Goal: Task Accomplishment & Management: Complete application form

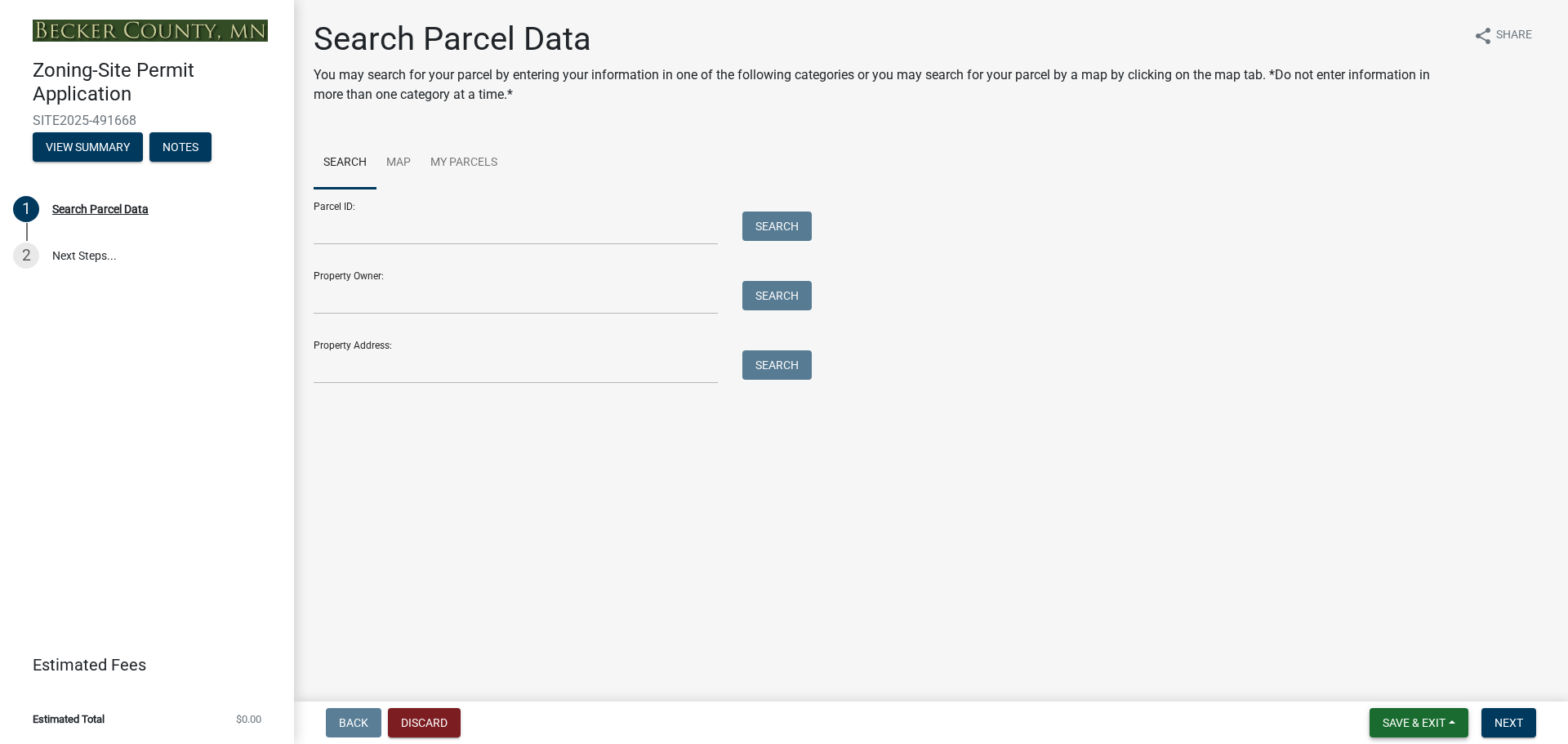
click at [1454, 721] on button "Save & Exit" at bounding box center [1419, 723] width 99 height 30
drag, startPoint x: 1513, startPoint y: 640, endPoint x: 1504, endPoint y: 624, distance: 18.4
click at [1511, 639] on main "Search Parcel Data You may search for your parcel by entering your information …" at bounding box center [931, 347] width 1274 height 695
click at [477, 162] on link "My Parcels" at bounding box center [464, 163] width 87 height 52
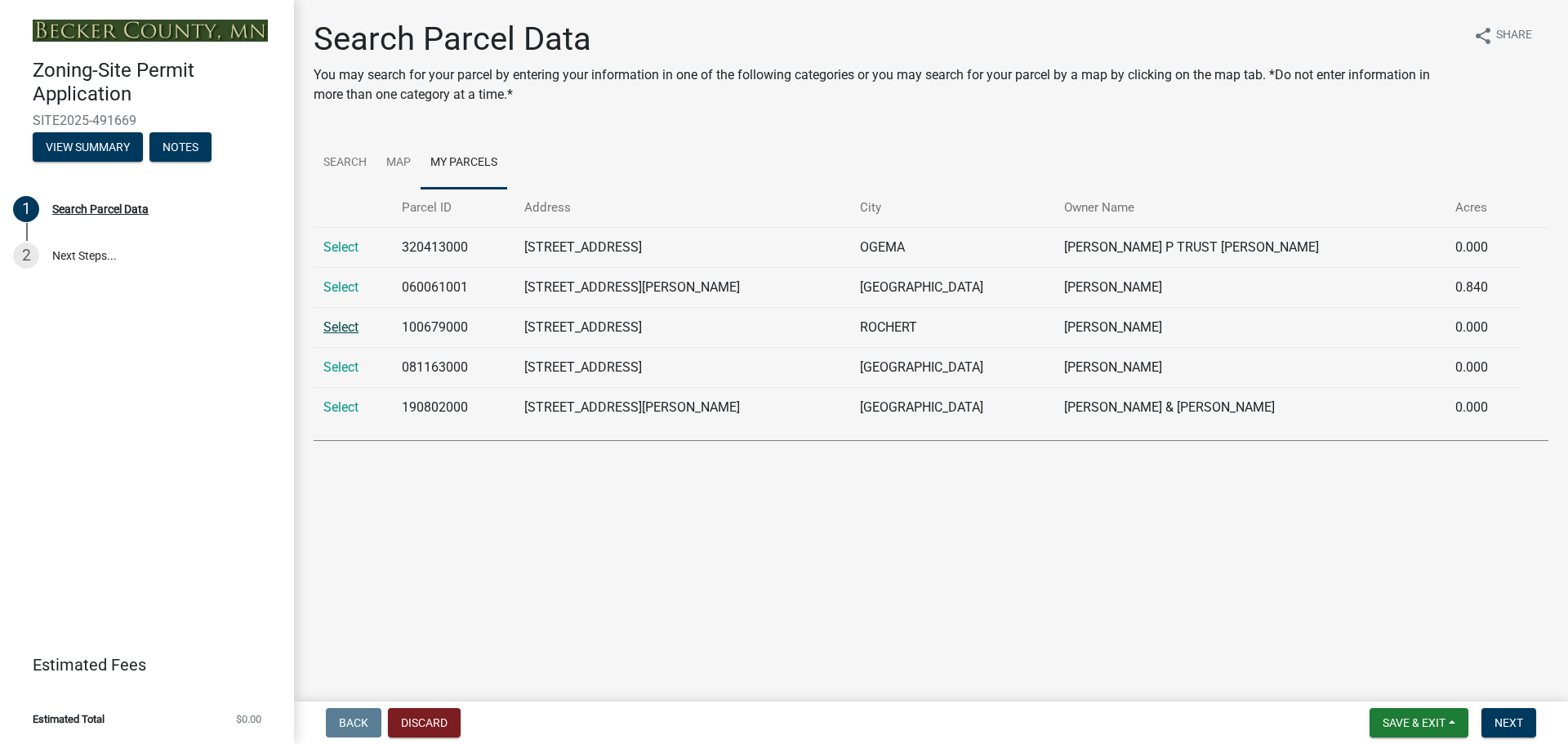
click at [336, 328] on link "Select" at bounding box center [341, 327] width 35 height 15
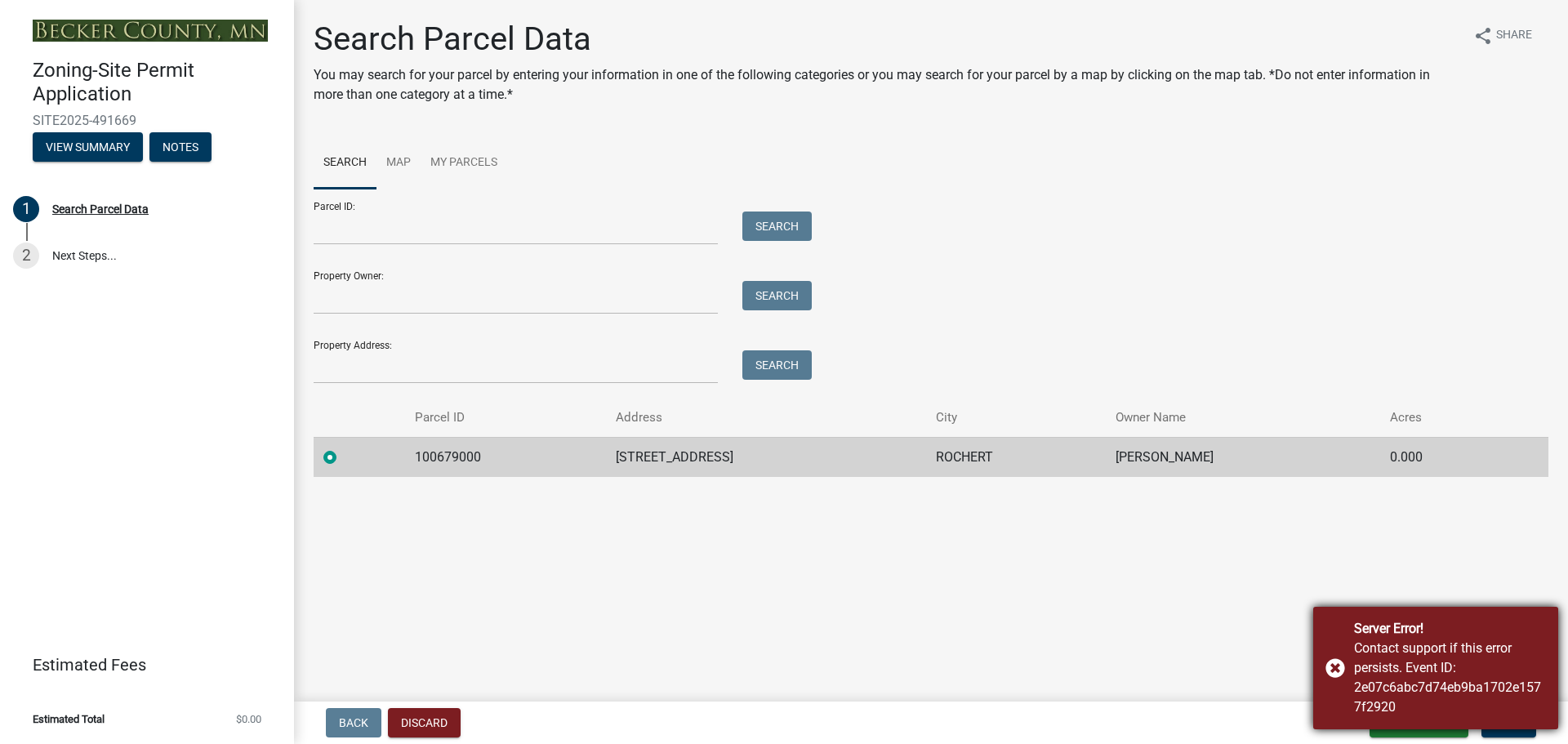
click at [1334, 666] on div "Server Error! Contact support if this error persists. Event ID: 2e07c6abc7d74eb…" at bounding box center [1435, 668] width 245 height 122
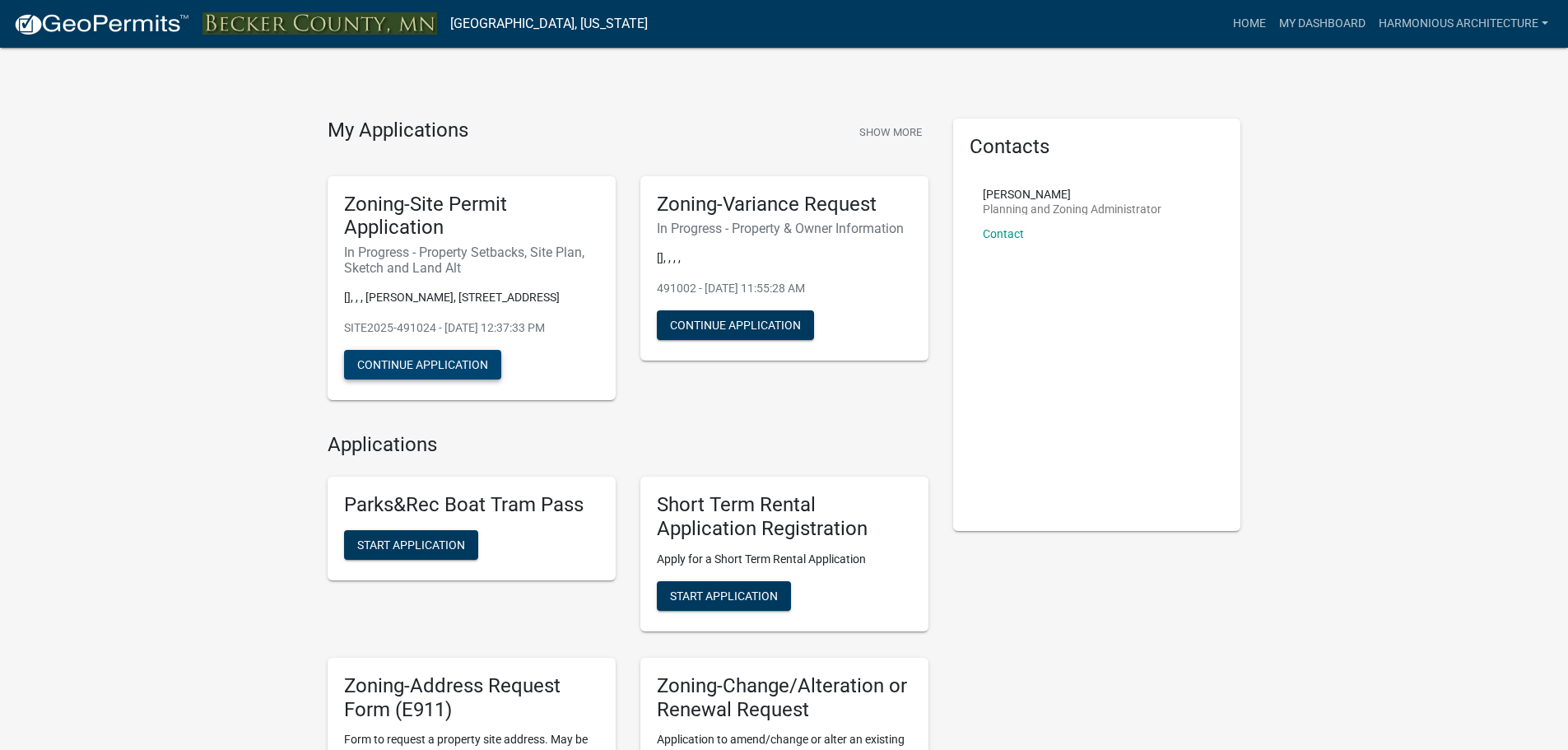
click at [418, 364] on button "Continue Application" at bounding box center [423, 364] width 157 height 30
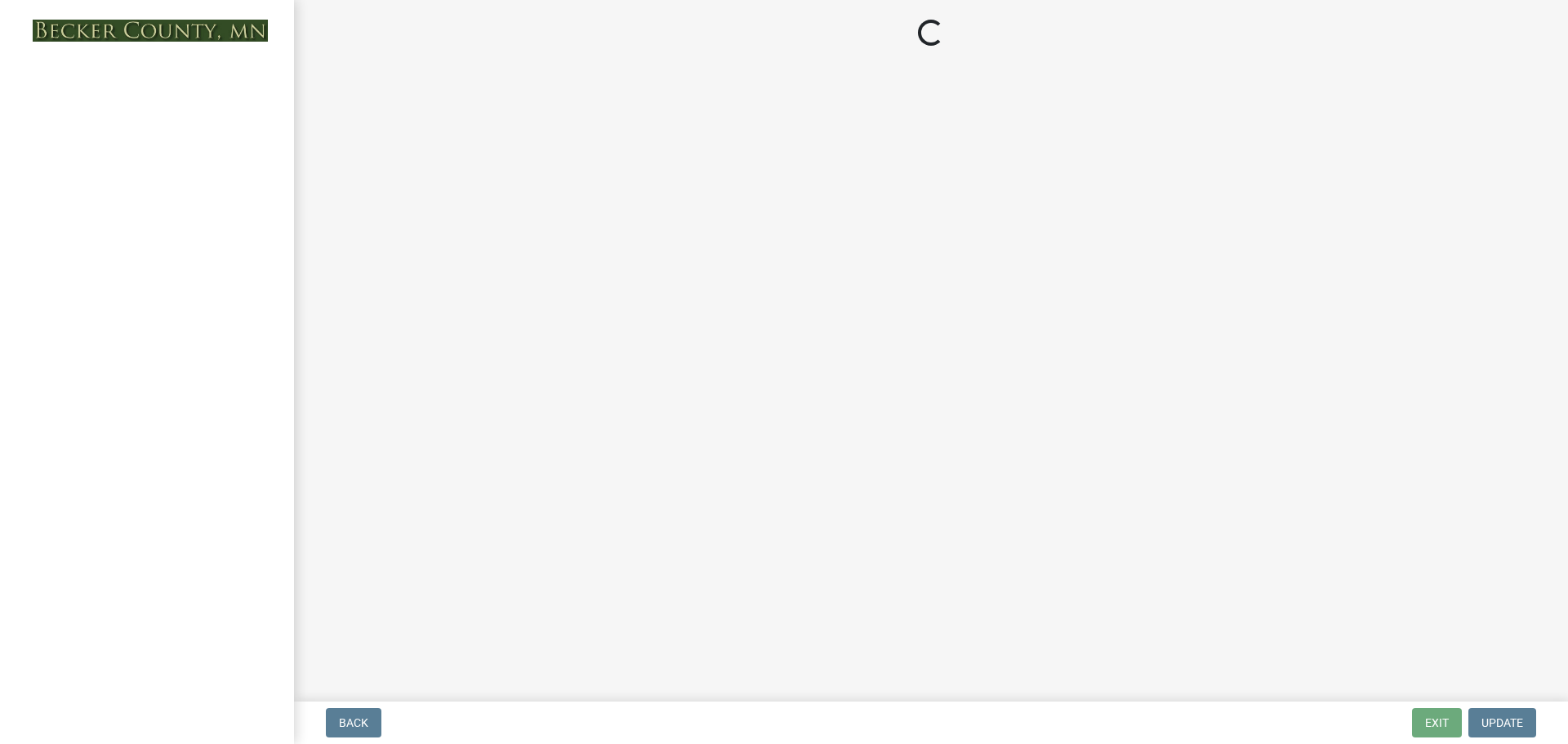
select select "7b13c63f-e699-4112-b373-98fbd28ec536"
select select "b827d36a-50e8-40dd-aeaa-a80d5c176b31"
select select "b56a4575-9846-47cf-8067-c59a4853da22"
select select "12f785fb-c378-4b18-841c-21c73dc99083"
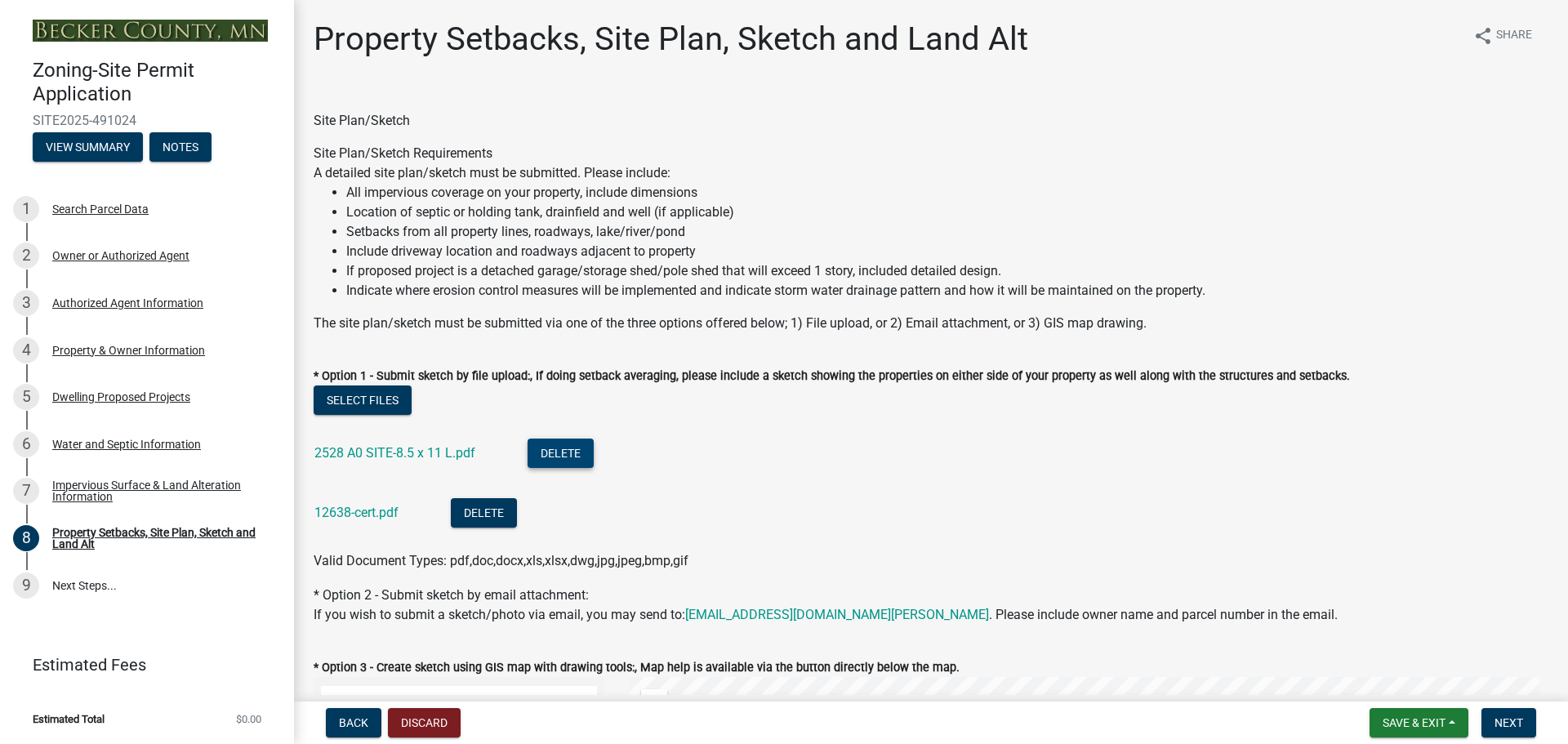
click at [563, 446] on button "Delete" at bounding box center [560, 453] width 66 height 30
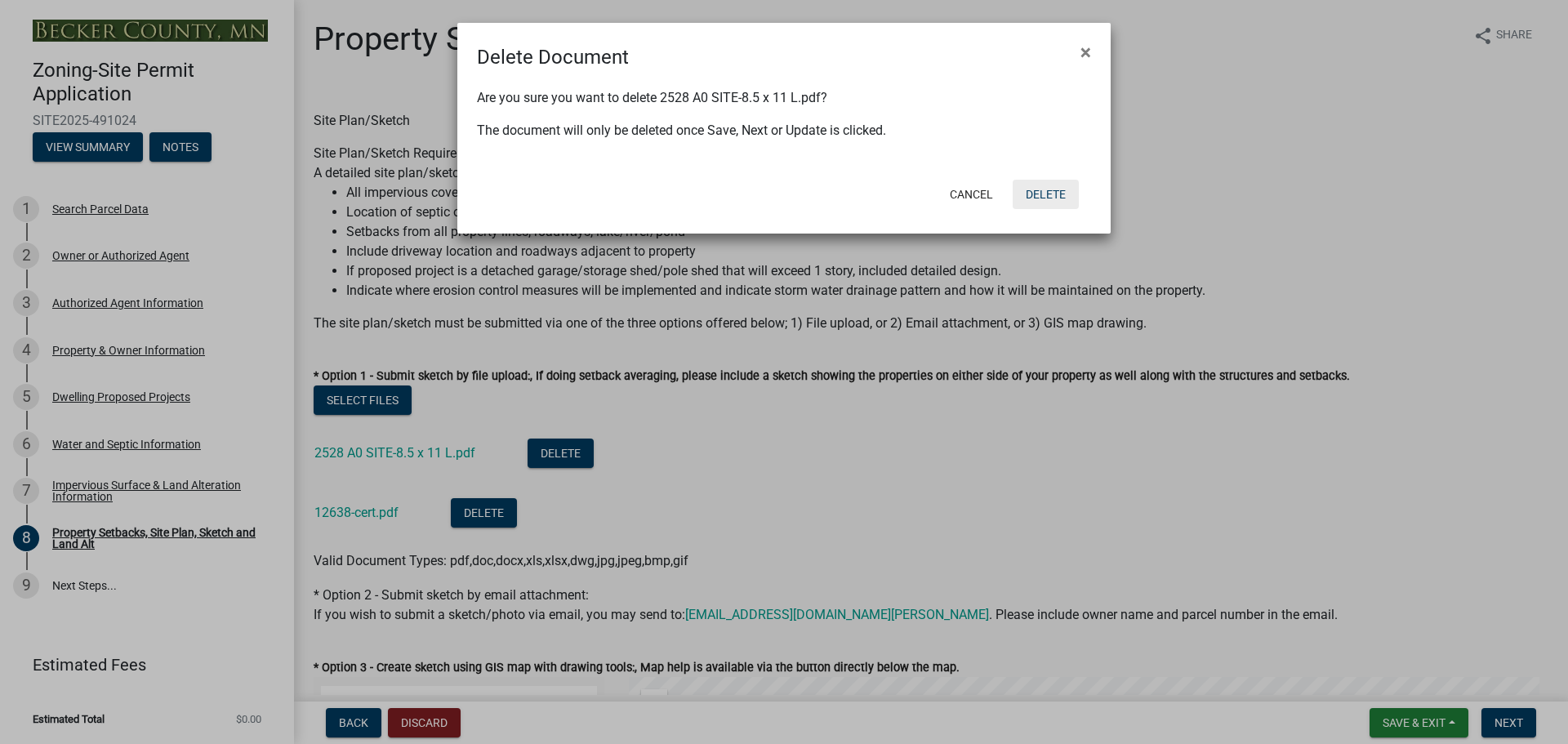
drag, startPoint x: 1040, startPoint y: 196, endPoint x: 809, endPoint y: 304, distance: 255.0
click at [1040, 197] on button "Delete" at bounding box center [1046, 194] width 66 height 30
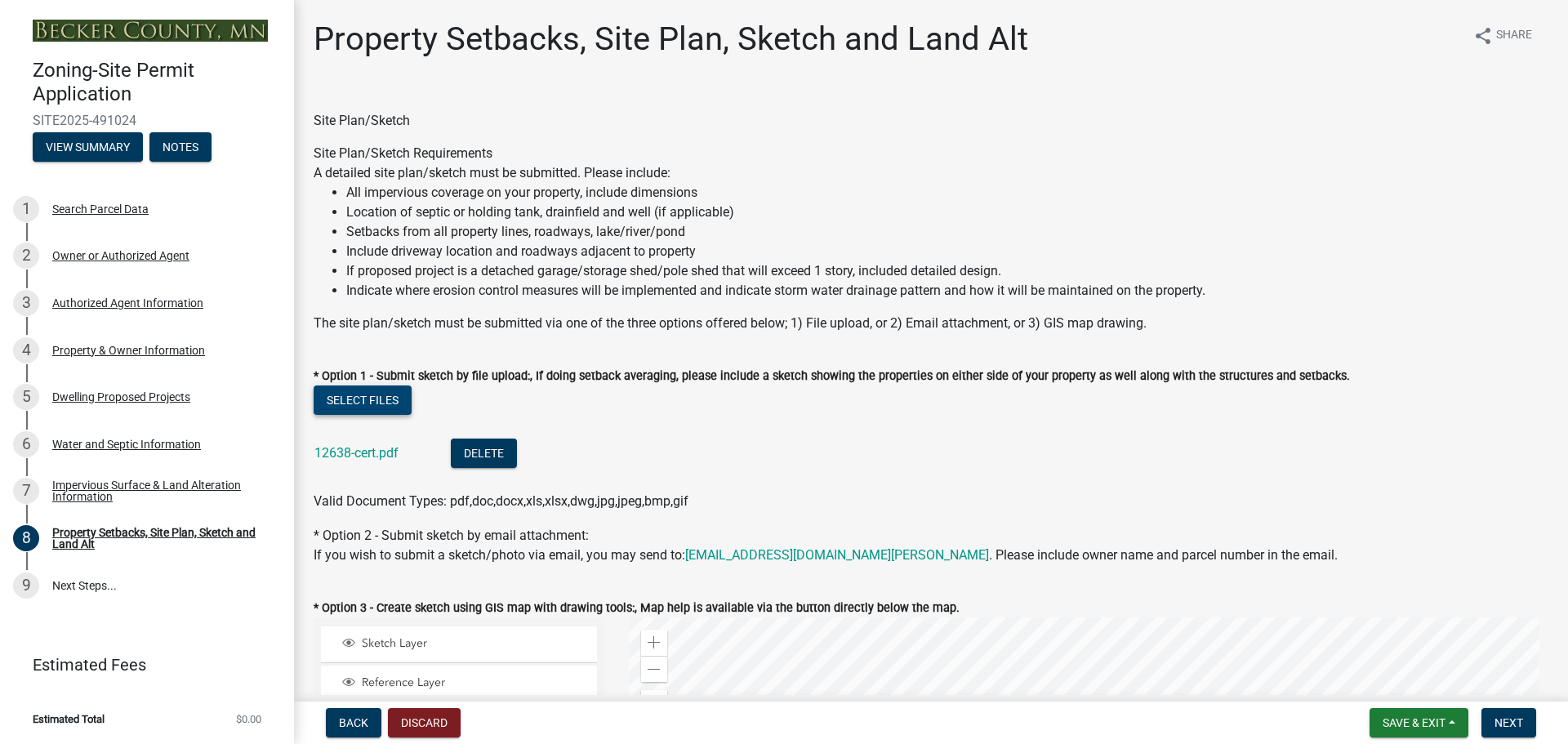
click at [363, 398] on button "Select files" at bounding box center [362, 400] width 98 height 30
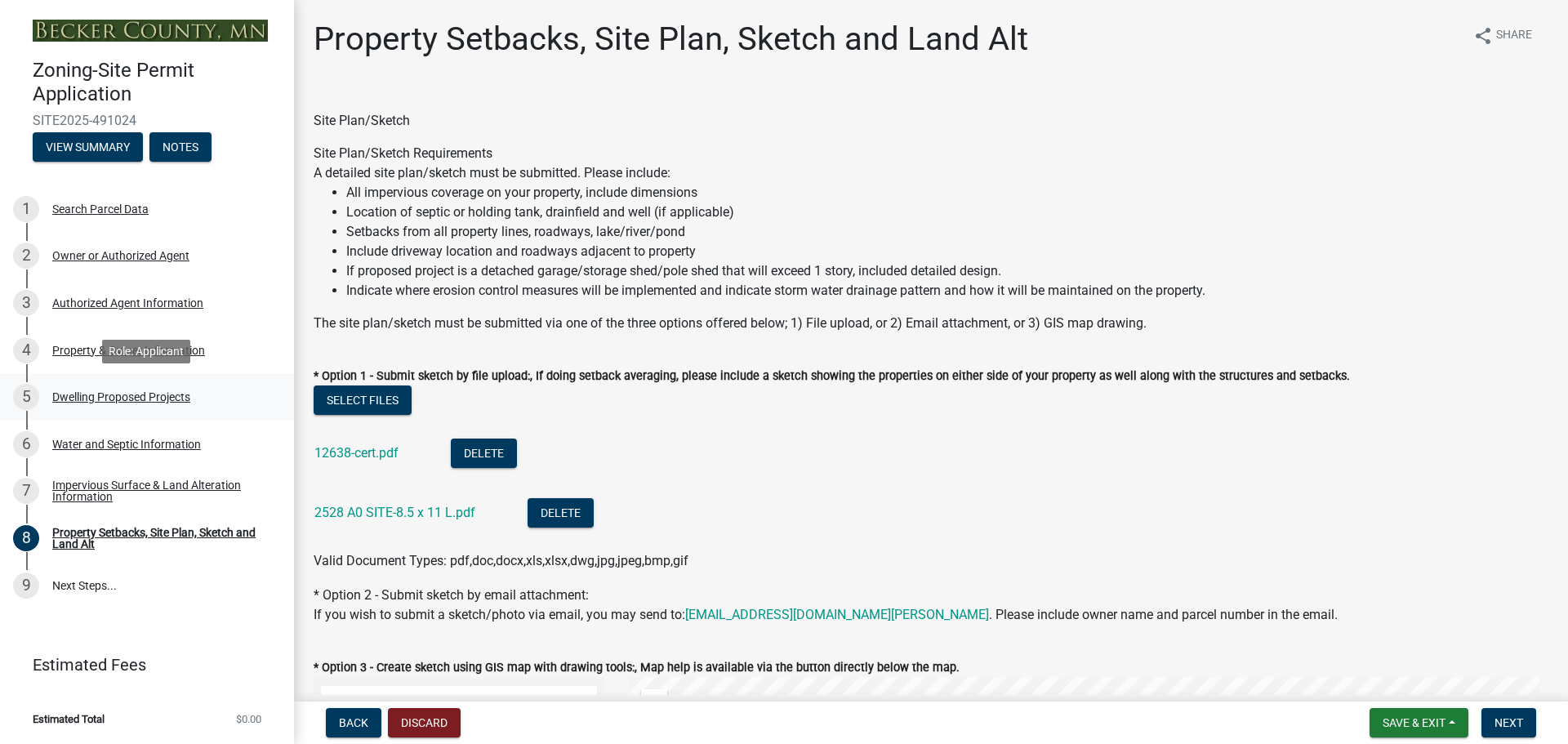
click at [173, 394] on div "Dwelling Proposed Projects" at bounding box center [120, 397] width 138 height 12
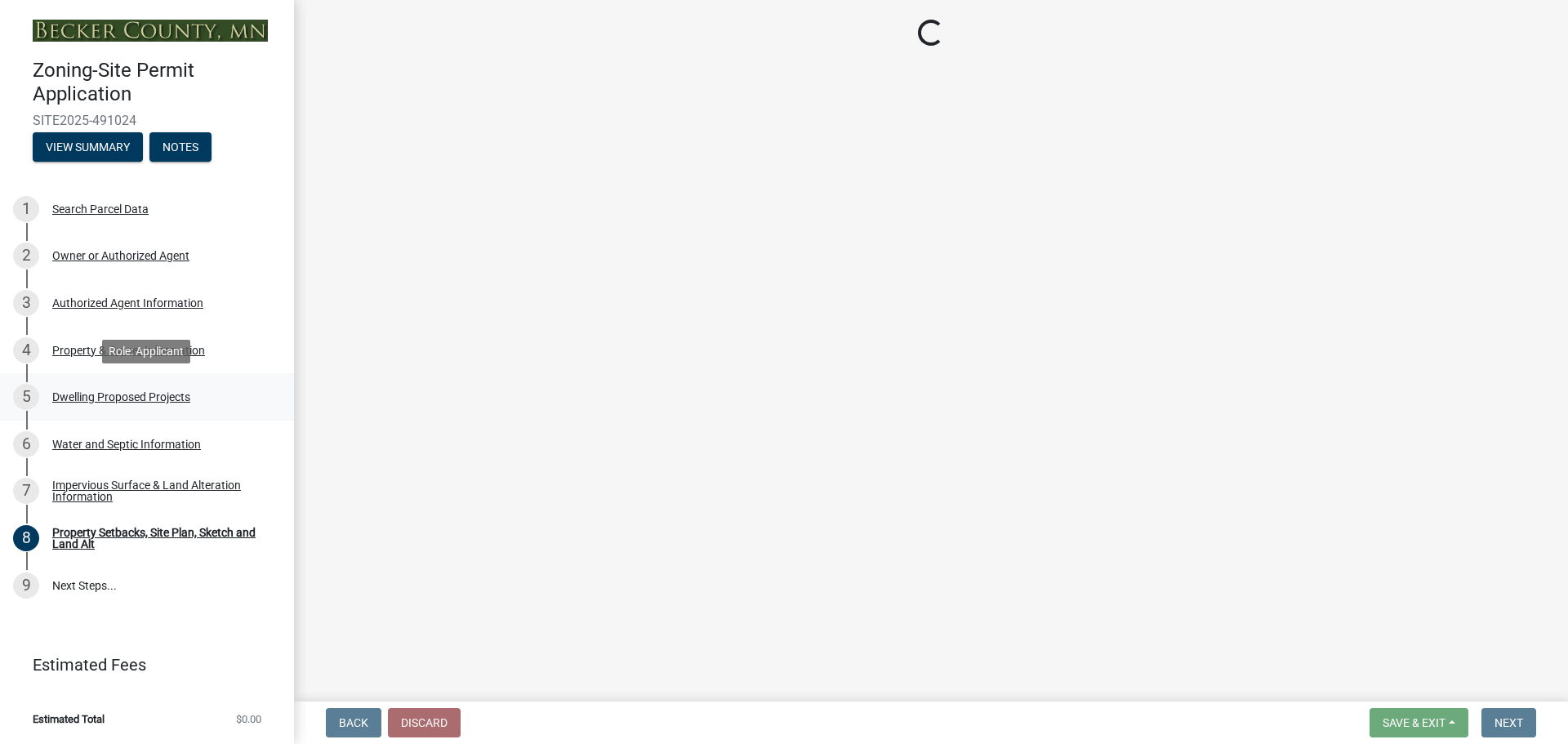
select select "5b8abcc6-67f7-49fb-8f25-c295ccc2b339"
select select "ba56d9f6-ced5-4c38-bdcc-33bfa85ac6de"
select select "03c1fec4-1fbe-4331-bc18-34e24145556f"
select select "e13aacd2-5b16-46a8-9c16-26b3d7b1c810"
select select "a045e8de-0125-48b5-a52c-0705e3235ca5"
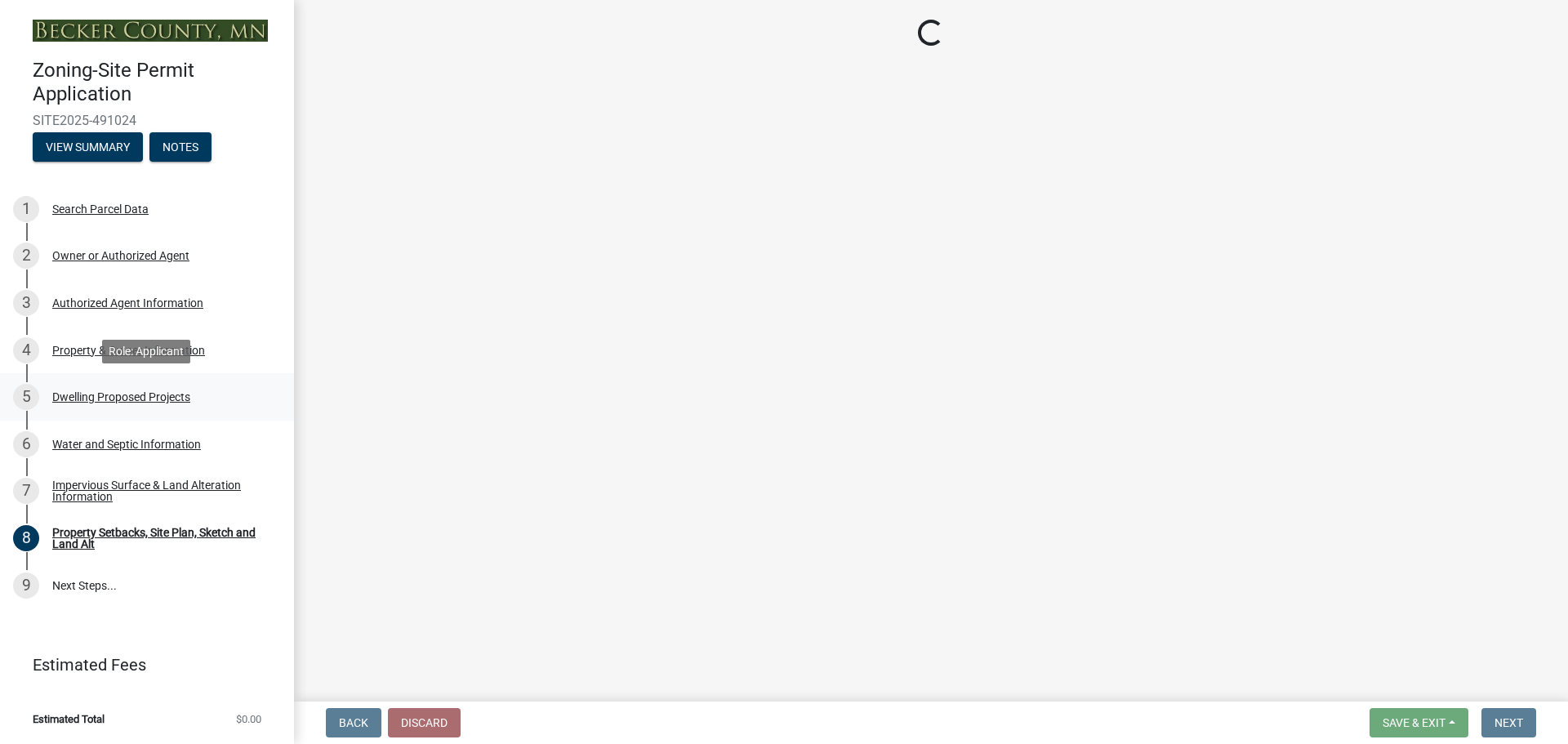
select select "247d334f-ddb5-435c-9042-0e10186c5422"
select select "5dd6cdd5-8b7d-4534-b791-478230f7b8b7"
select select "638dddef-31f4-4d73-b0b5-0ffc7b344434"
select select "77b5241b-0119-4fa2-9bfc-d73dc1f4ad97"
select select "8786fdd2-7f96-462d-8069-e958fae6b9a0"
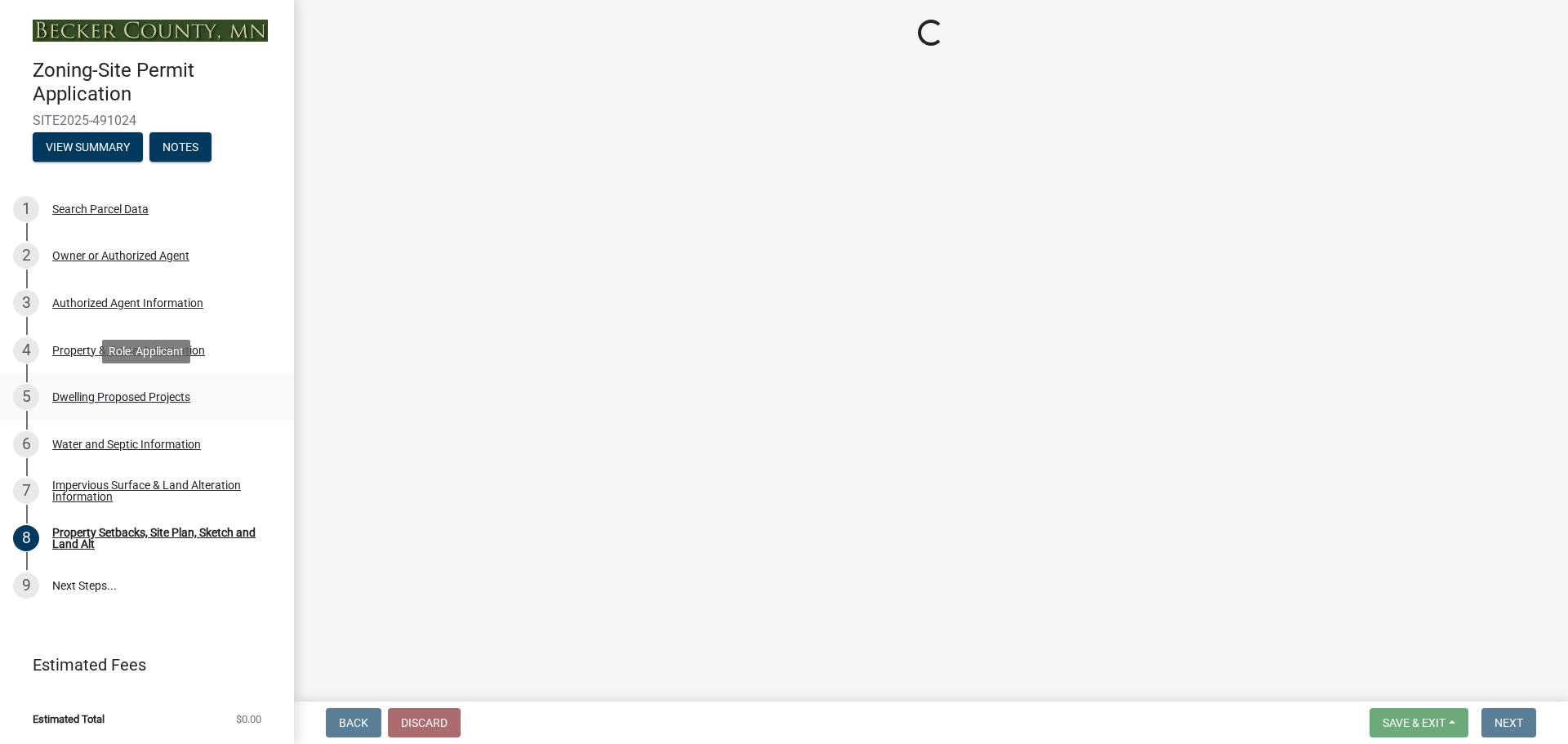
select select "59dc9cee-723e-448c-a454-fe3238b55aba"
select select "75cb6c0c-1bab-4101-a7ce-eb87cbd598c1"
select select "cbc699c5-a6de-4f3d-a533-ae678b946106"
select select "8e4dc0e1-7dfa-4afc-85b9-5ad40795f204"
select select "107cbe59-677b-44f2-96fc-816b282ebb79"
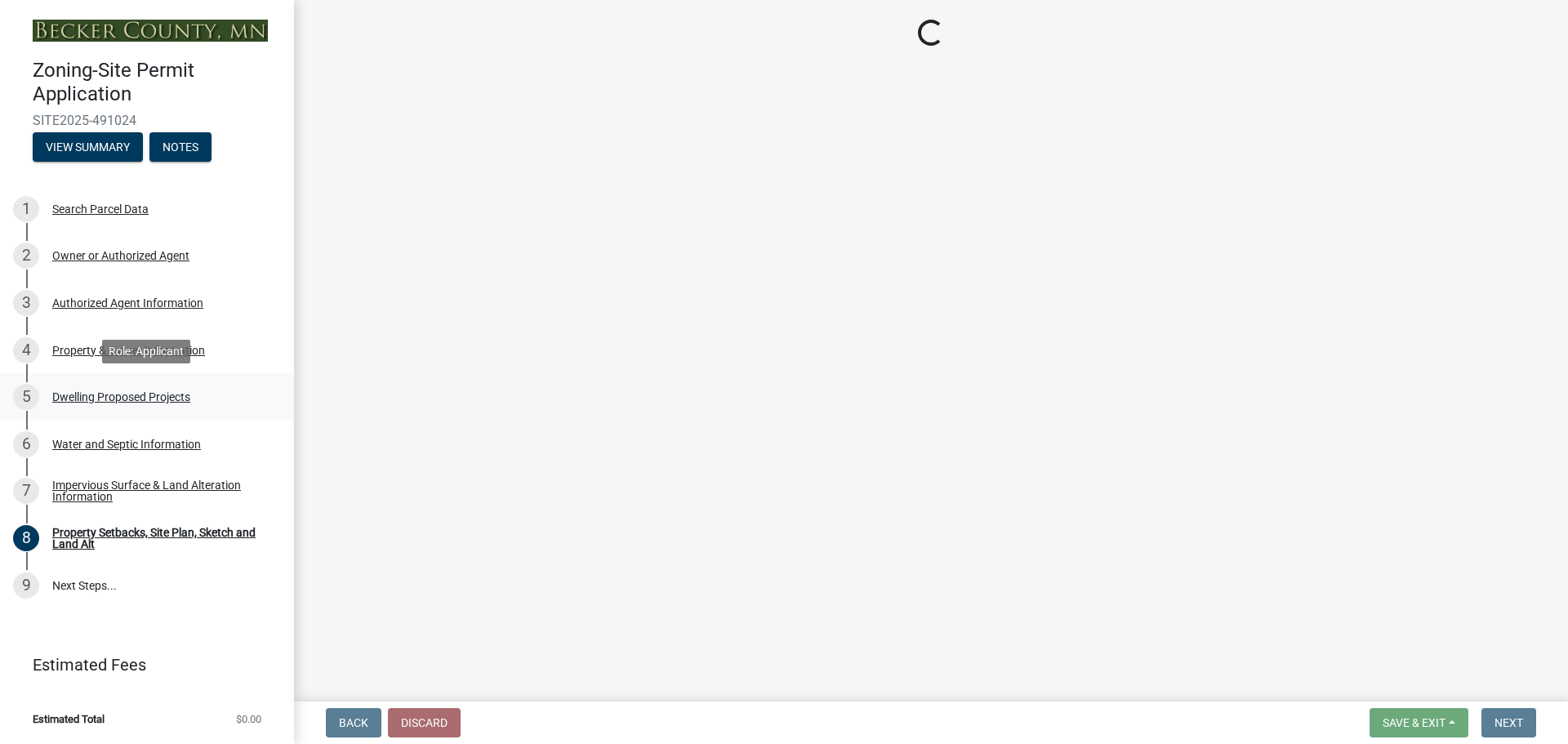
select select "dc6230dd-bdad-407f-bef0-b6909629af6d"
select select "7f420323-49a9-4fd0-9441-05b3dc777552"
select select "ec305202-ae01-487b-b5e4-3a5aacc1e384"
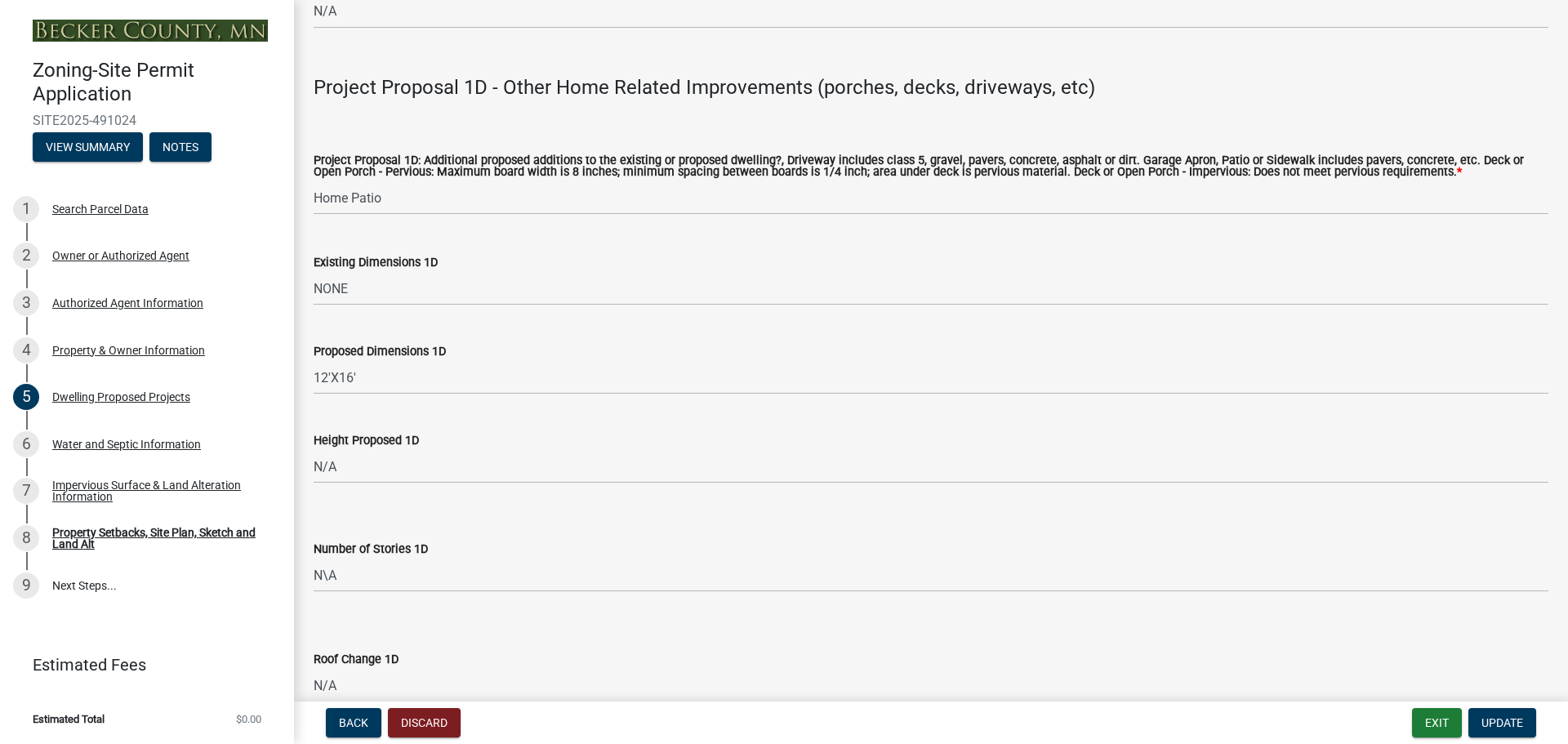
scroll to position [3589, 0]
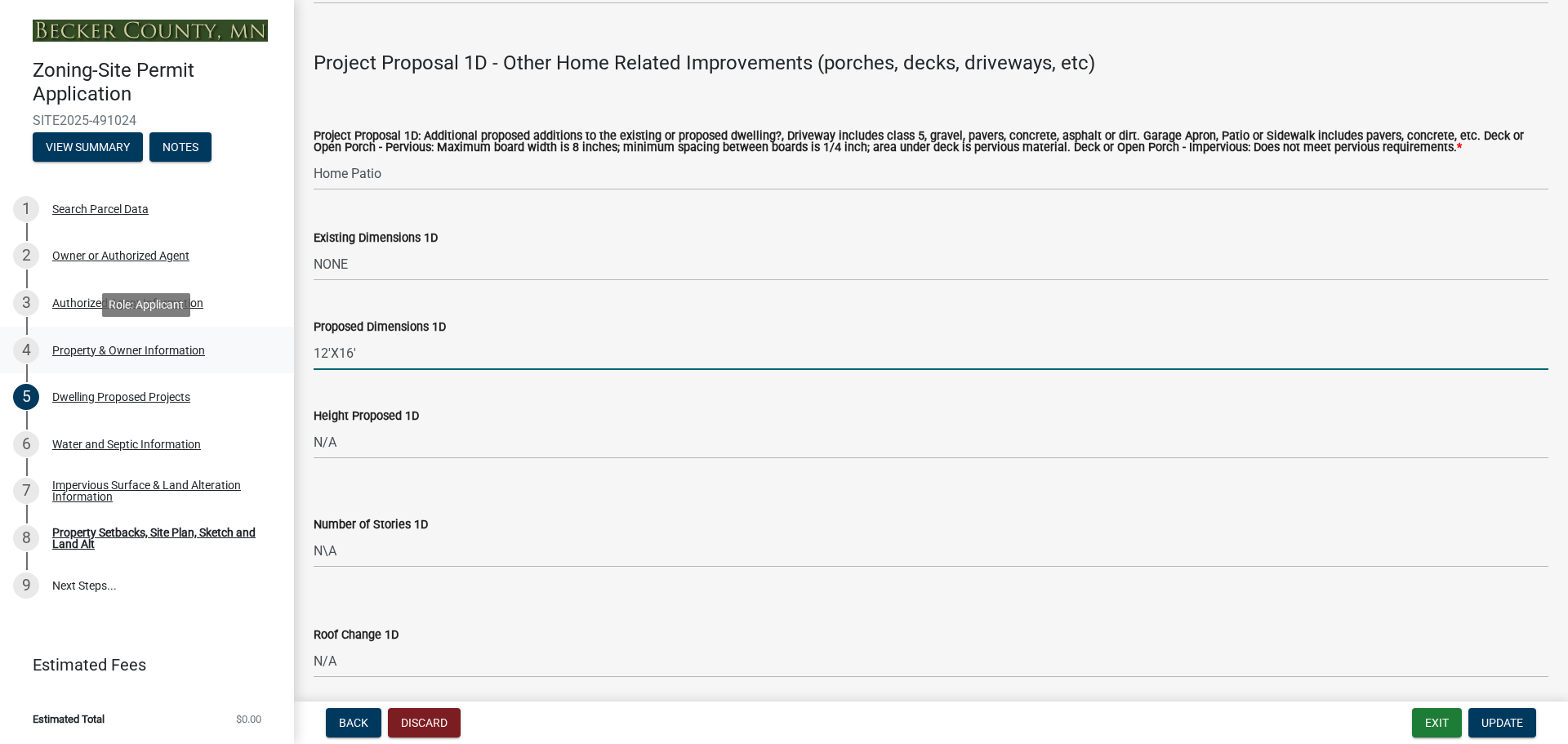
drag, startPoint x: 366, startPoint y: 343, endPoint x: 289, endPoint y: 344, distance: 77.0
click at [289, 344] on div "Zoning-Site Permit Application SITE2025-491024 View Summary Notes 1 Search Parc…" at bounding box center [784, 372] width 1568 height 744
type input "8'X30'"
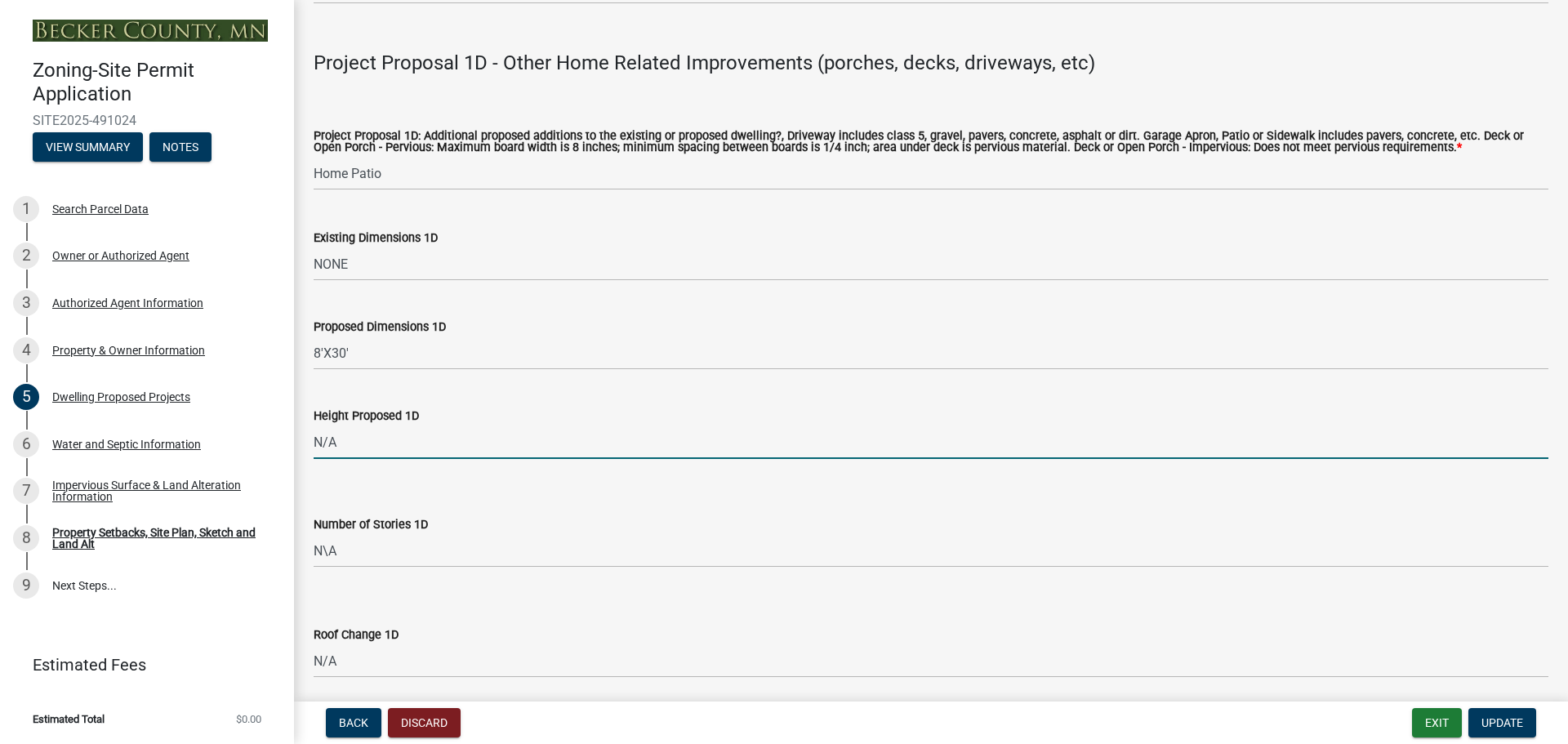
drag, startPoint x: 353, startPoint y: 432, endPoint x: 306, endPoint y: 436, distance: 47.2
click at [306, 436] on div "Height Proposed 1D N/A" at bounding box center [931, 420] width 1259 height 76
type input "9'"
click at [400, 162] on select "Select Item... N/A Driveway Garage Apron Home Patio Sidewalk Deck - Pervious De…" at bounding box center [930, 173] width 1235 height 34
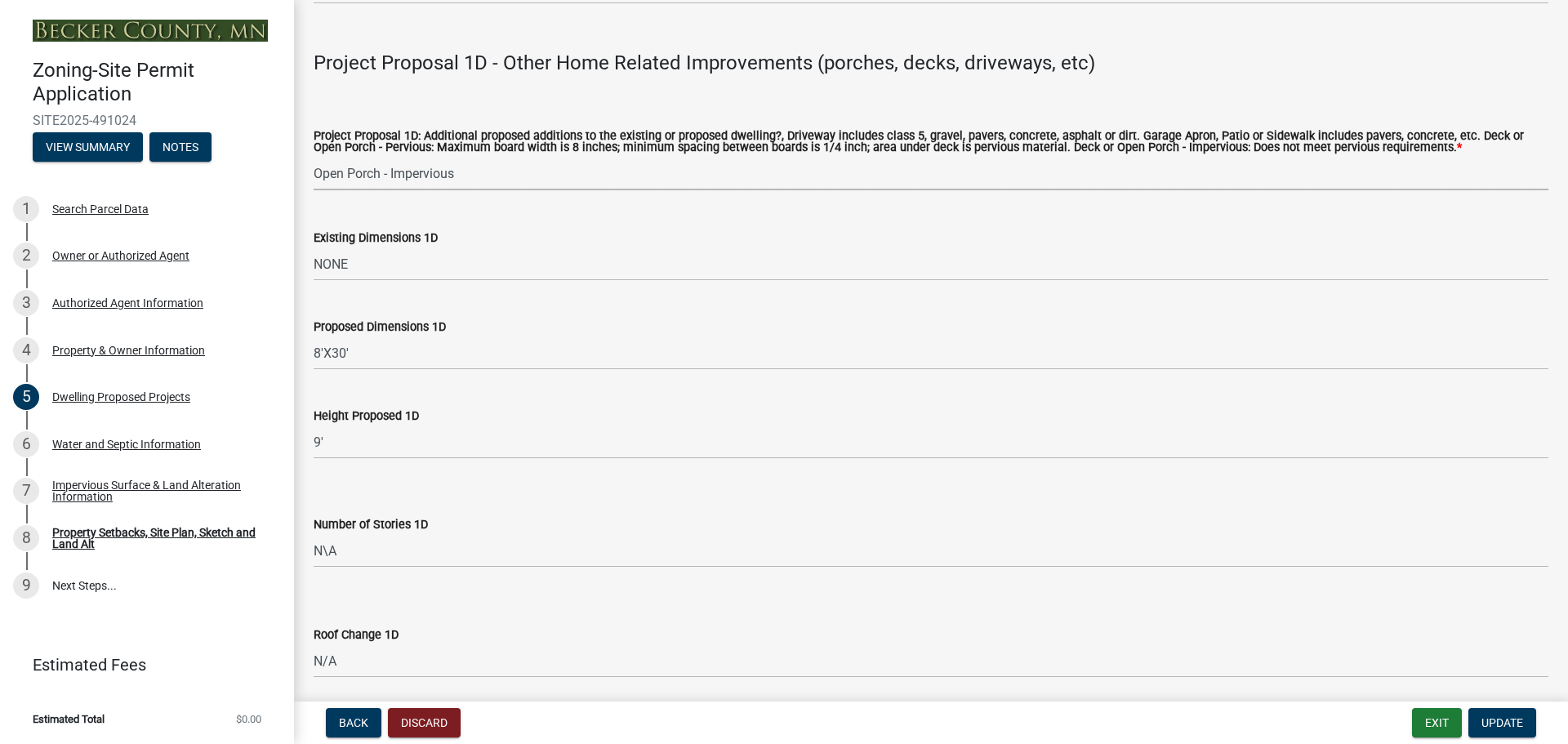
click at [313, 157] on select "Select Item... N/A Driveway Garage Apron Home Patio Sidewalk Deck - Pervious De…" at bounding box center [930, 173] width 1235 height 34
select select "04b4c55f-38da-4b81-8735-8adc5b7f9ecd"
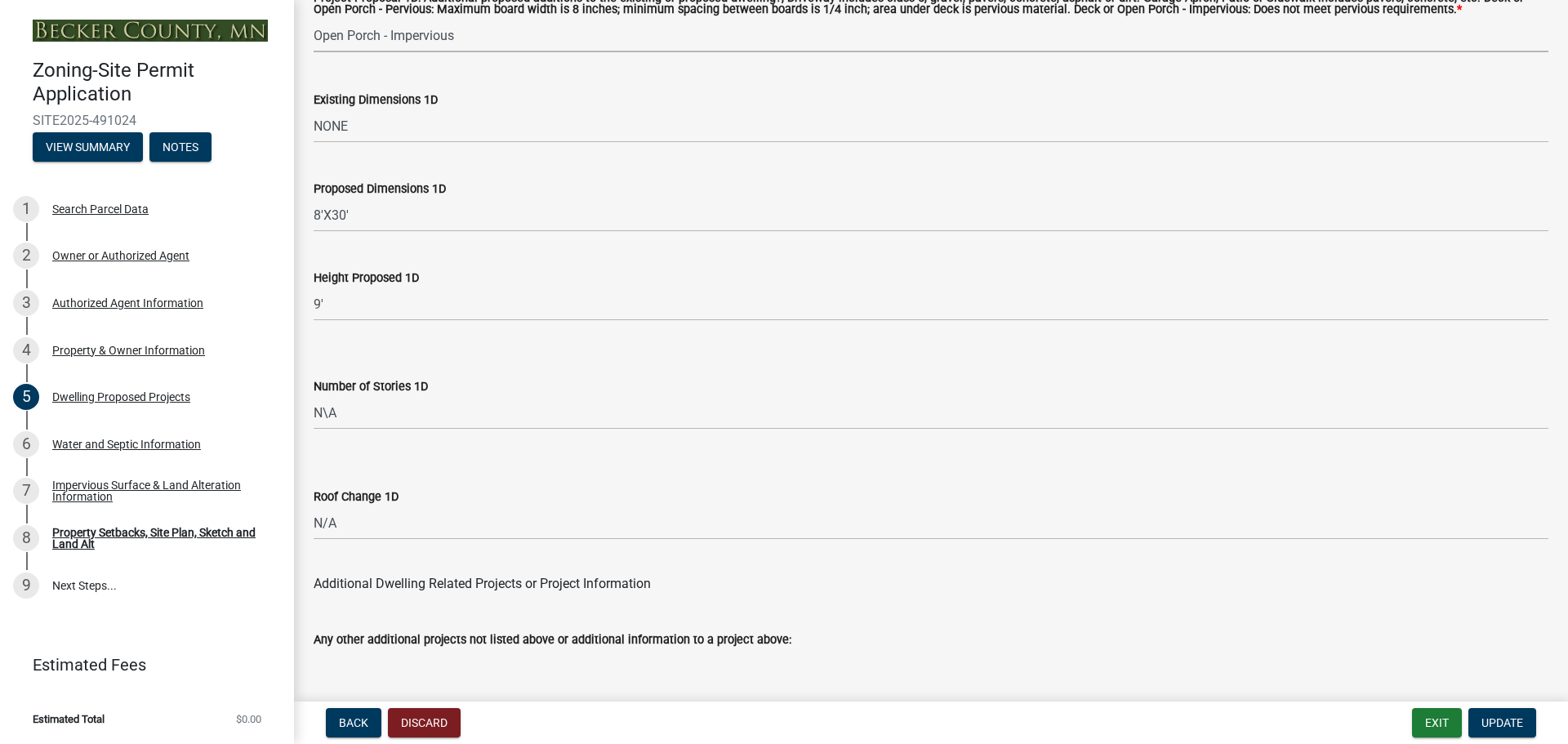
scroll to position [3752, 0]
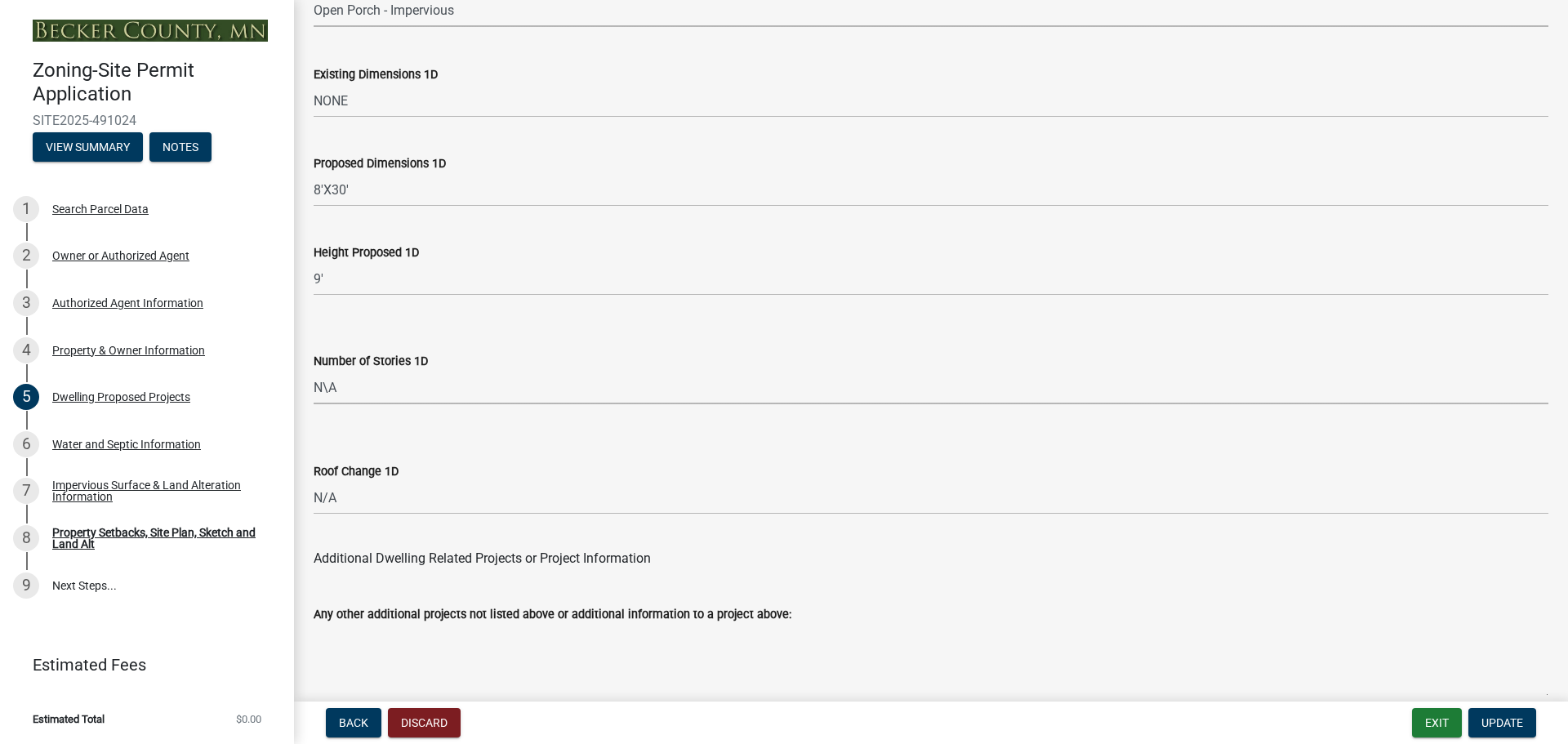
click at [357, 379] on select "Select Item... N\A 1 1.25 1.5 1.75 2 2.25 2.5" at bounding box center [930, 387] width 1235 height 34
click at [359, 378] on select "Select Item... N\A 1 1.25 1.5 1.75 2 2.25 2.5" at bounding box center [930, 387] width 1235 height 34
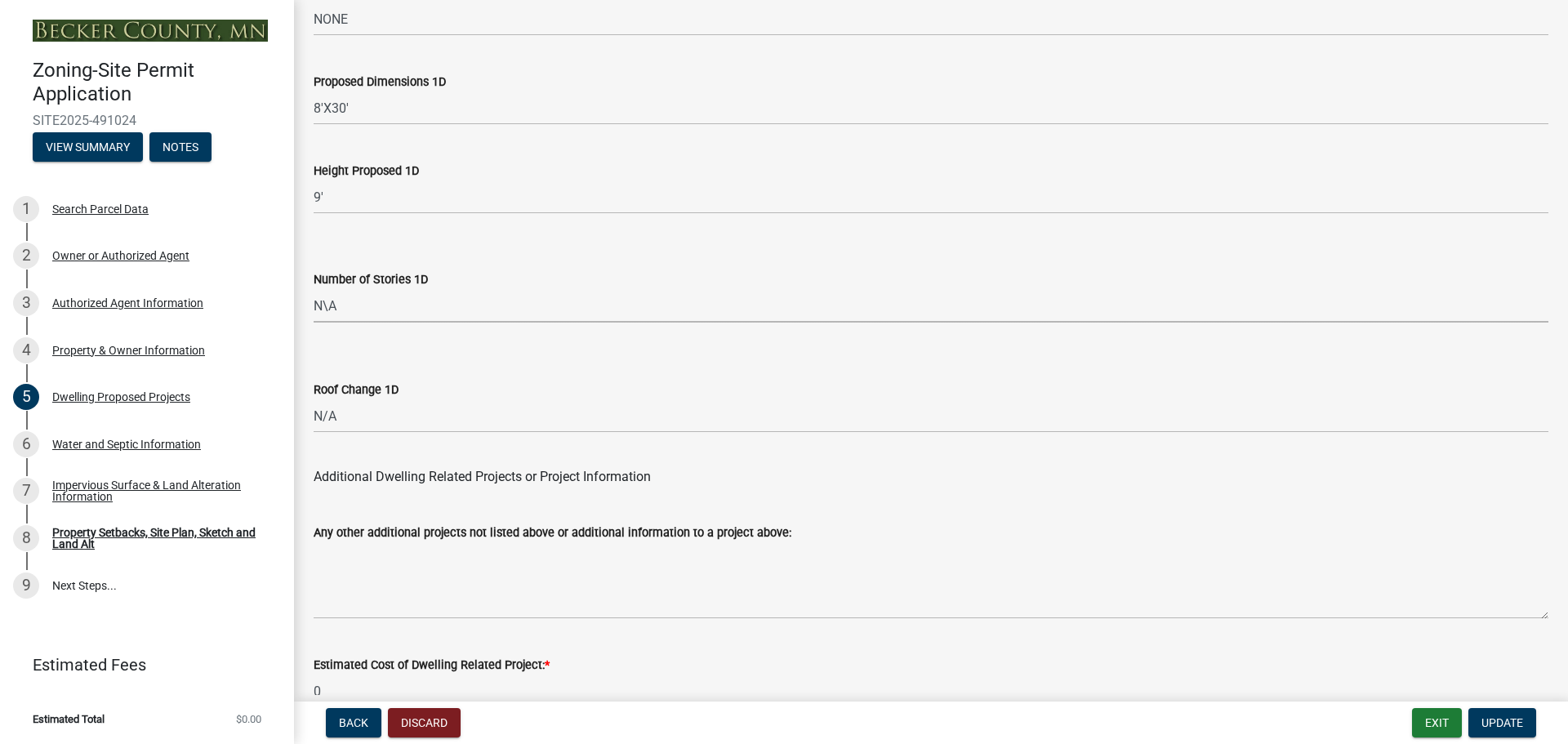
scroll to position [3916, 0]
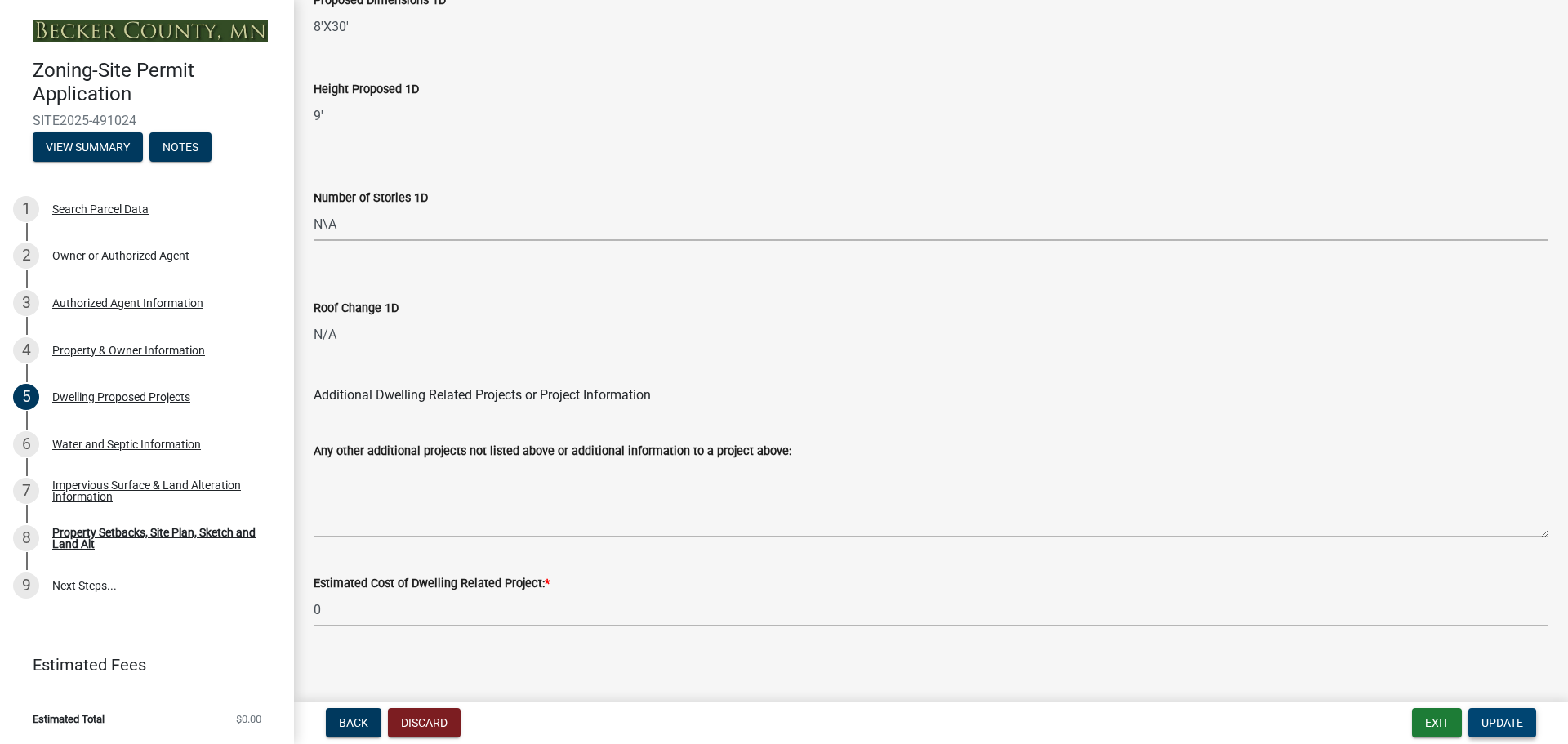
click at [1516, 730] on span "Update" at bounding box center [1502, 723] width 41 height 13
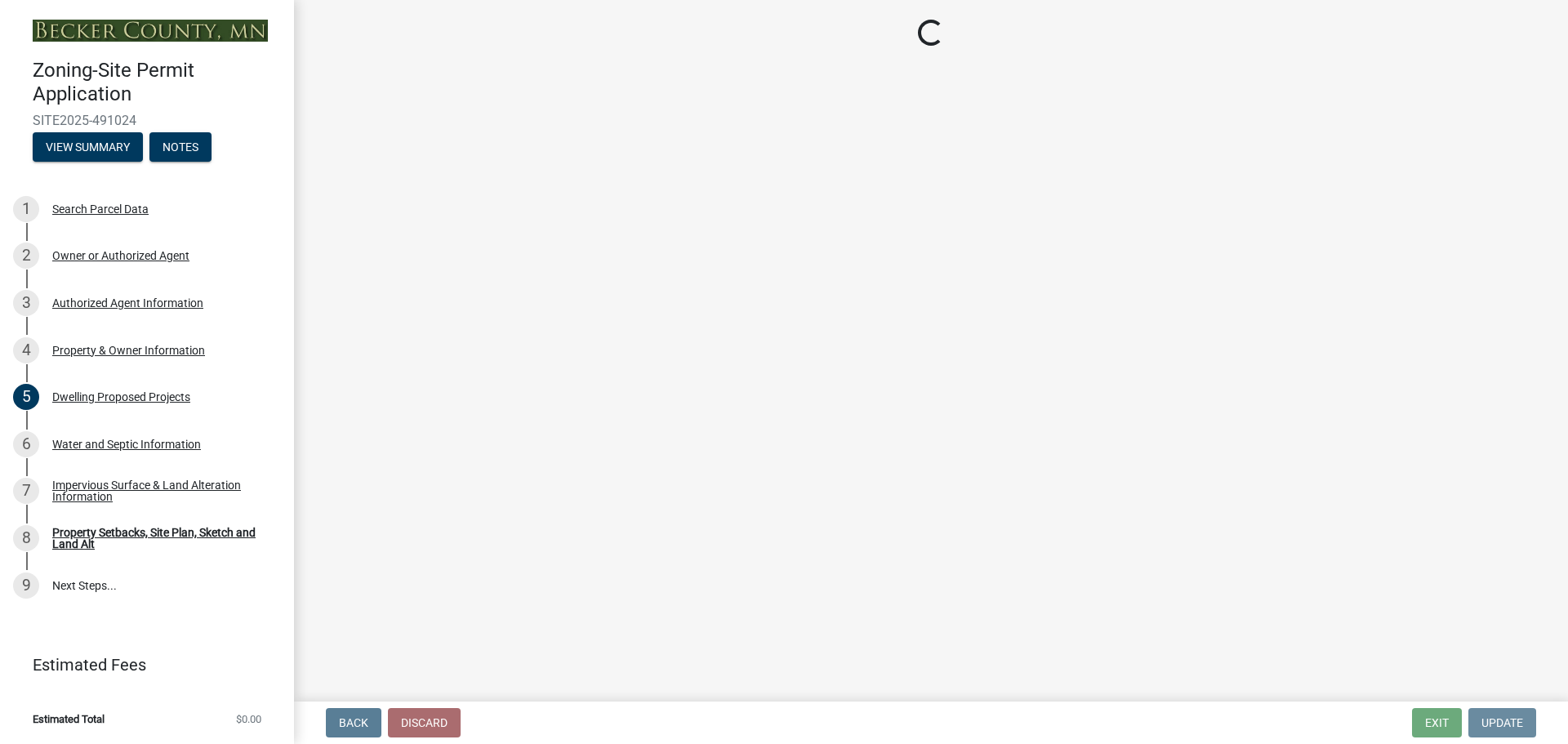
scroll to position [0, 0]
select select "7b13c63f-e699-4112-b373-98fbd28ec536"
select select "b827d36a-50e8-40dd-aeaa-a80d5c176b31"
select select "b56a4575-9846-47cf-8067-c59a4853da22"
select select "12f785fb-c378-4b18-841c-21c73dc99083"
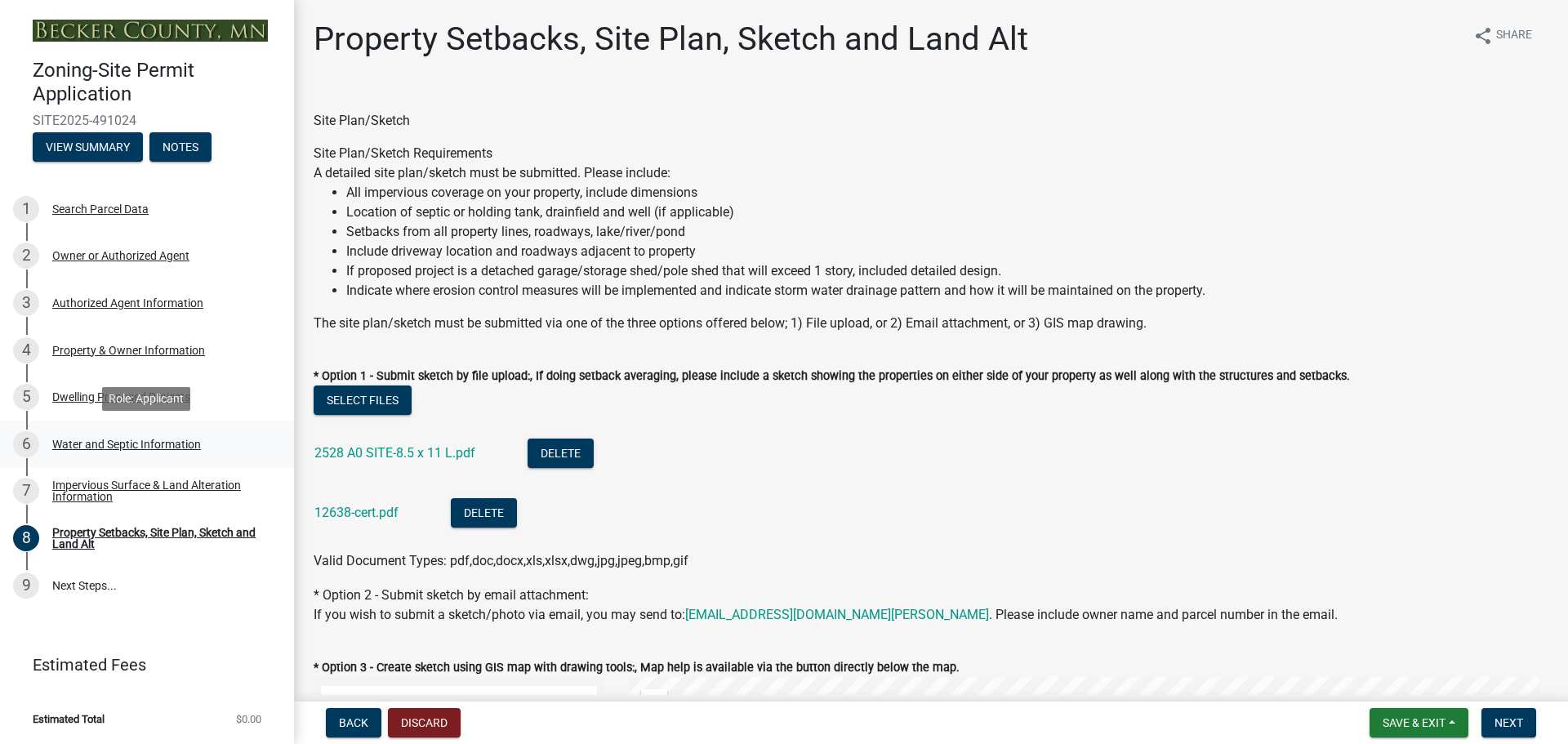
click at [183, 444] on div "Water and Septic Information" at bounding box center [126, 444] width 148 height 12
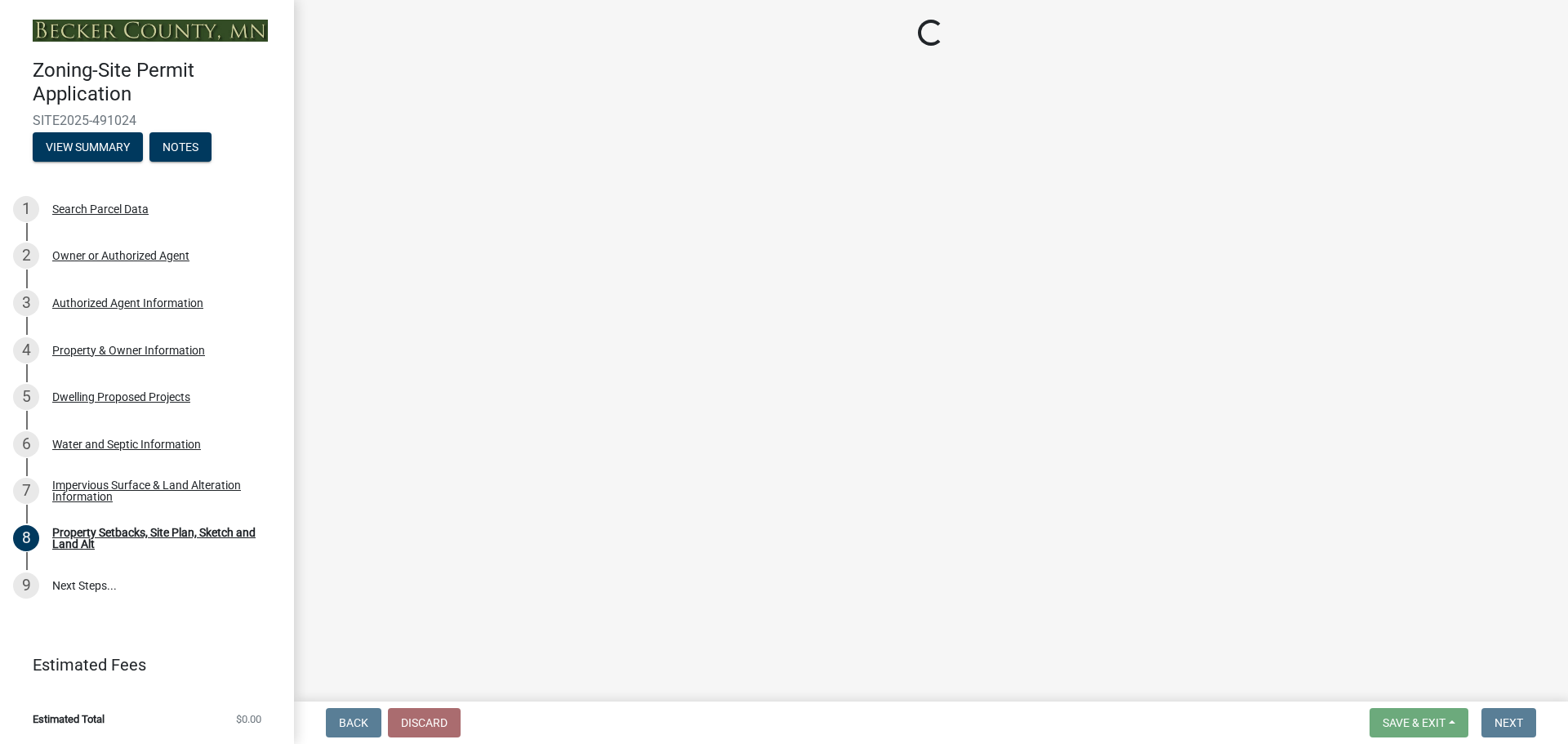
select select "295c6ba3-00c2-4229-aea3-8b4be6316de8"
select select "4828487e-2007-429b-991d-671fae0459c9"
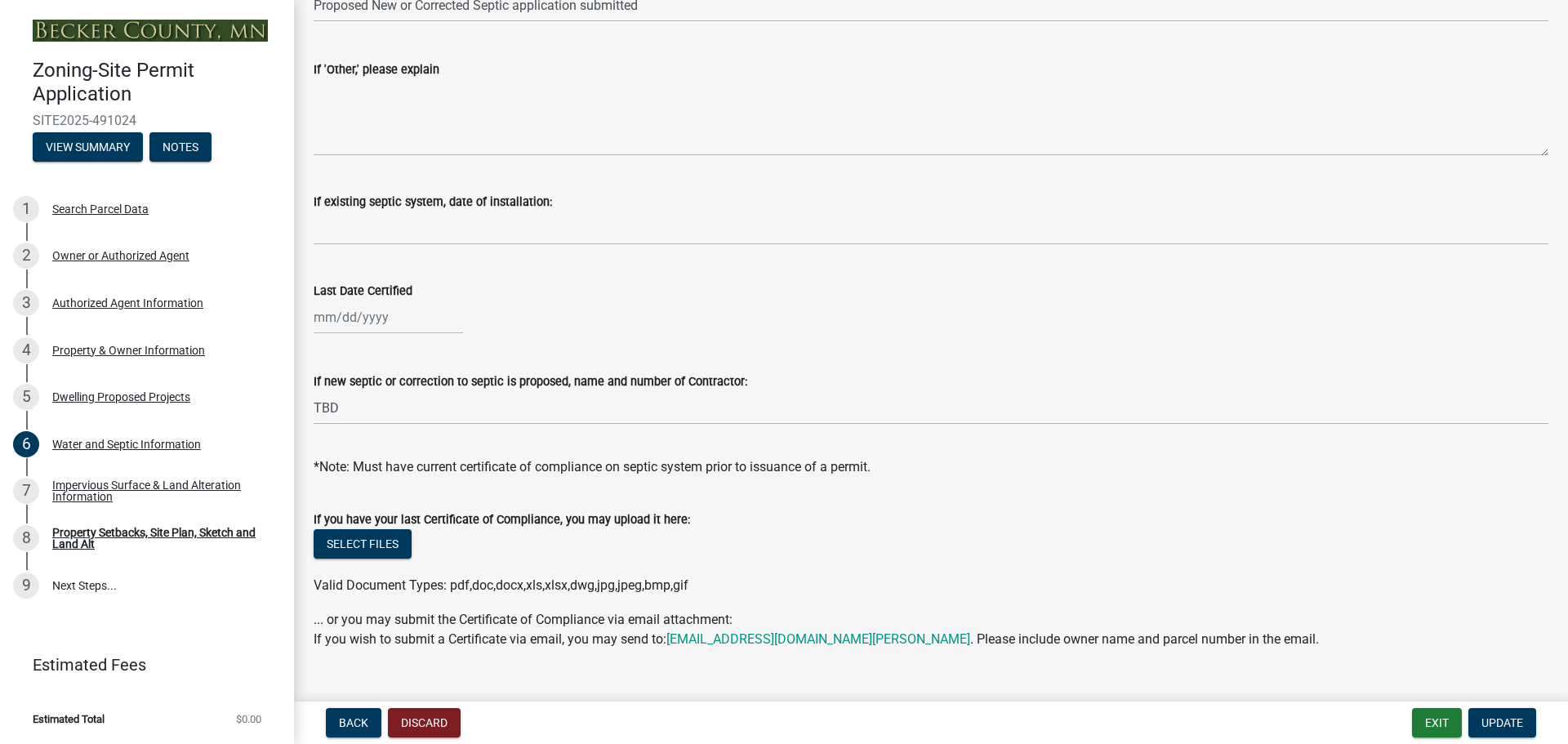
scroll to position [473, 0]
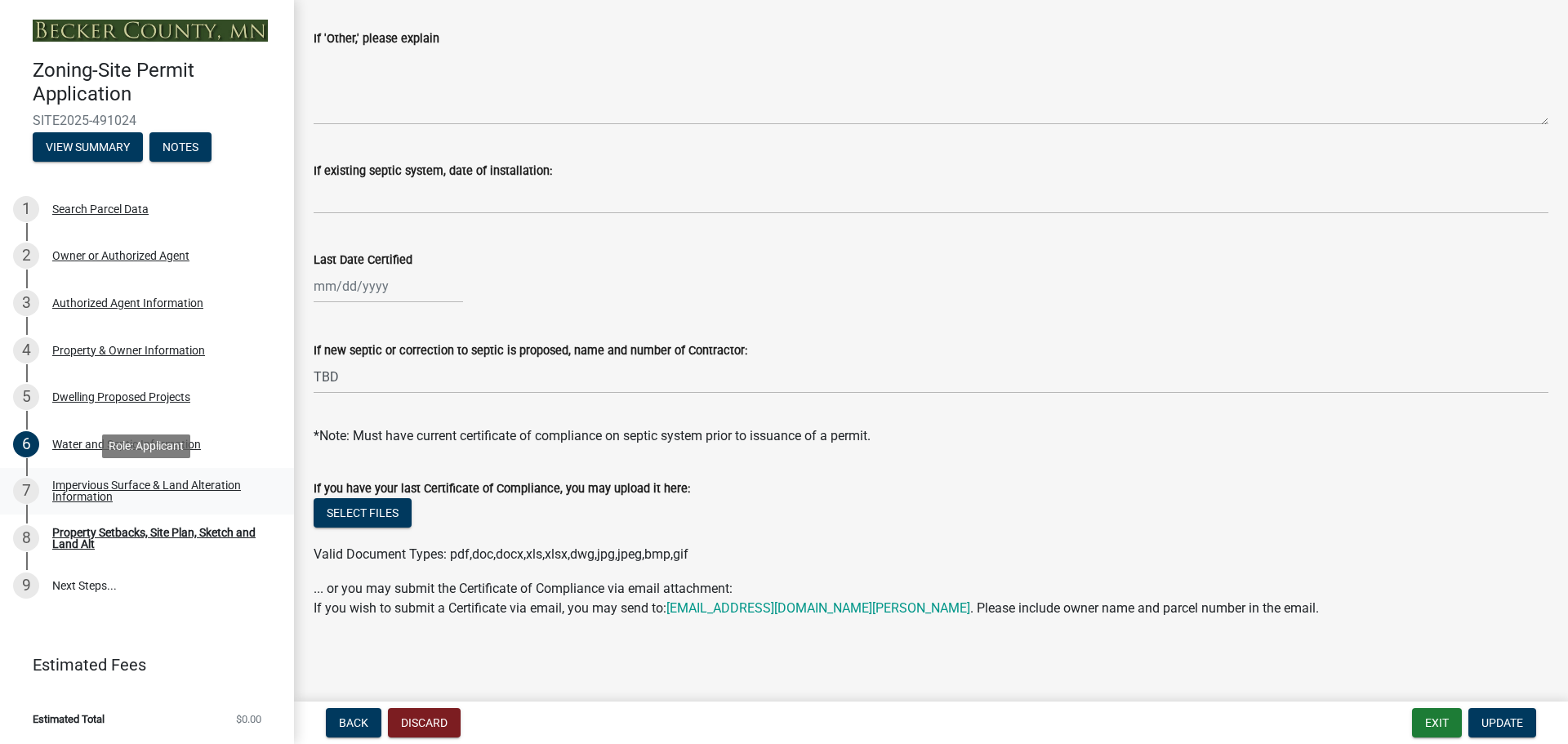
click at [179, 485] on div "Impervious Surface & Land Alteration Information" at bounding box center [160, 491] width 216 height 23
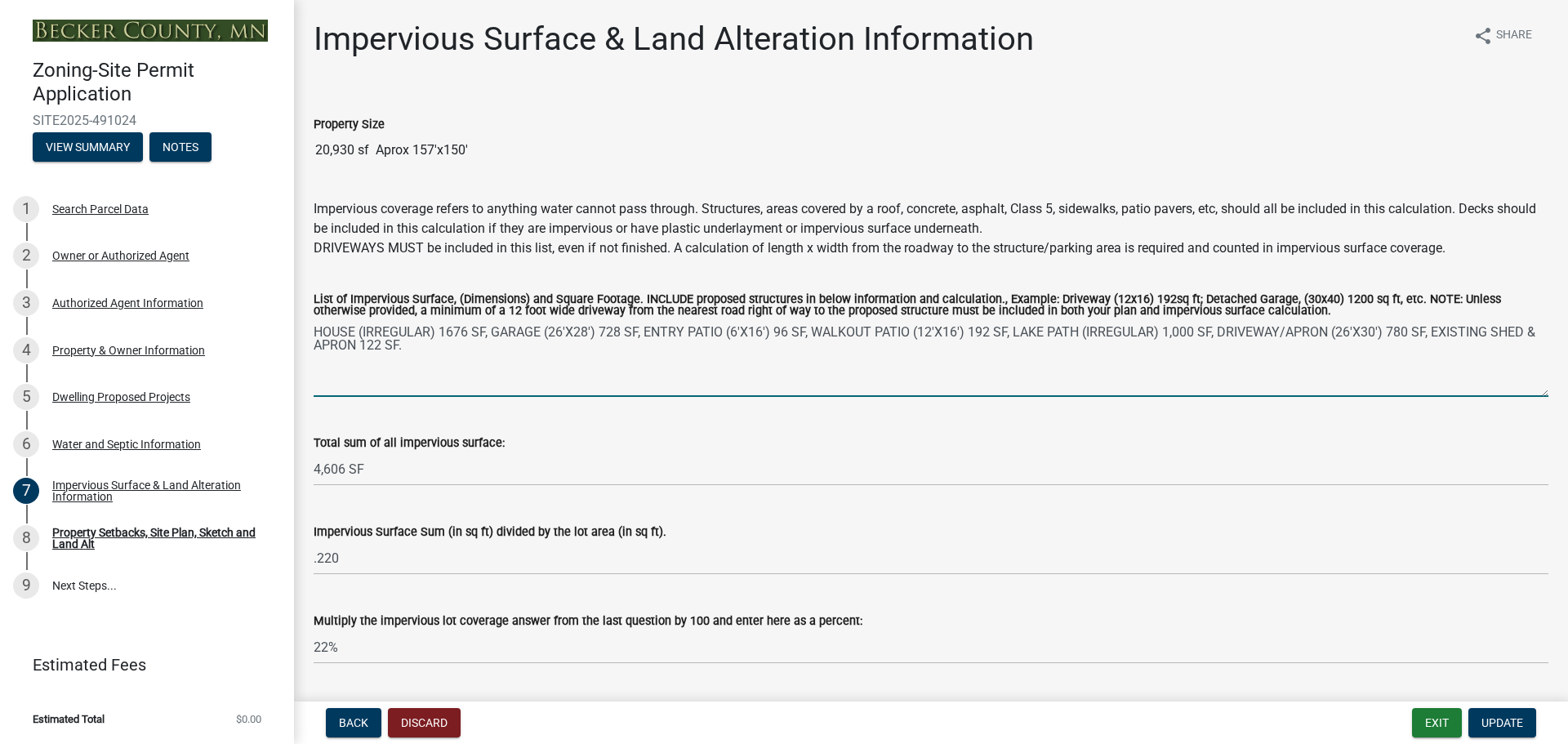
drag, startPoint x: 929, startPoint y: 332, endPoint x: 918, endPoint y: 331, distance: 11.0
click at [918, 331] on textarea "HOUSE (IRREGULAR) 1676 SF, GARAGE (26'X28') 728 SF, ENTRY PATIO (6'X16') 96 SF,…" at bounding box center [930, 359] width 1235 height 77
drag, startPoint x: 948, startPoint y: 331, endPoint x: 937, endPoint y: 330, distance: 11.0
click at [937, 330] on textarea "HOUSE (IRREGULAR) 1676 SF, GARAGE (26'X28') 728 SF, ENTRY PATIO (6'X16') 96 SF,…" at bounding box center [930, 359] width 1235 height 77
drag, startPoint x: 978, startPoint y: 333, endPoint x: 961, endPoint y: 333, distance: 17.0
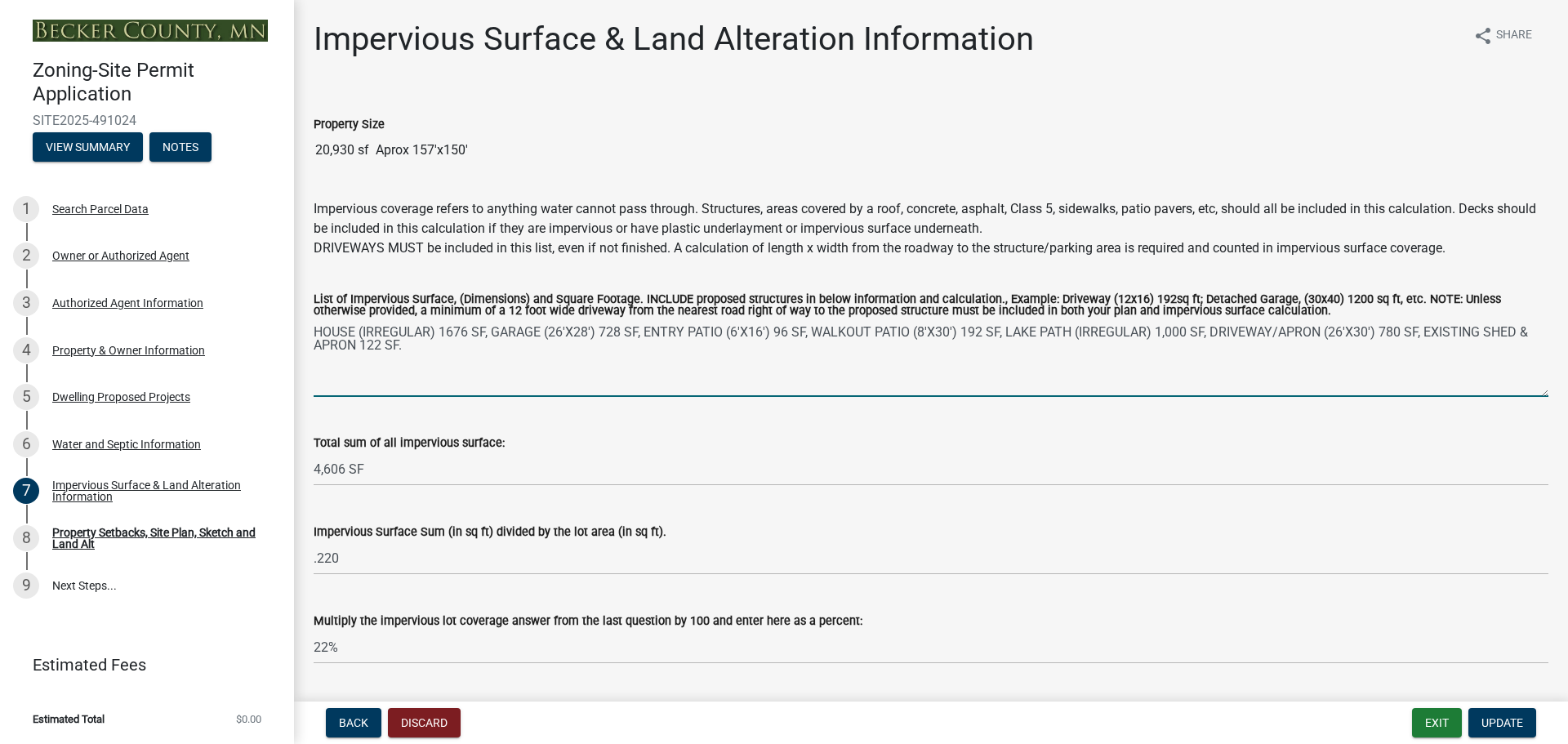
click at [961, 333] on textarea "HOUSE (IRREGULAR) 1676 SF, GARAGE (26'X28') 728 SF, ENTRY PATIO (6'X16') 96 SF,…" at bounding box center [930, 359] width 1235 height 77
click at [968, 330] on textarea "HOUSE (IRREGULAR) 1676 SF, GARAGE (26'X28') 728 SF, ENTRY PATIO (6'X16') 96 SF,…" at bounding box center [930, 359] width 1235 height 77
click at [917, 335] on textarea "HOUSE (IRREGULAR) 1676 SF, GARAGE (26'X28') 728 SF, ENTRY PATIO (6'X16') 96 SF,…" at bounding box center [930, 359] width 1235 height 77
click at [1009, 333] on textarea "HOUSE (IRREGULAR) 1676 SF, GARAGE (26'X28') 728 SF, ENTRY PATIO (6'X16') 96 SF,…" at bounding box center [930, 359] width 1235 height 77
click at [1323, 331] on textarea "HOUSE (IRREGULAR) 1676 SF, GARAGE (26'X28') 728 SF, ENTRY PATIO (6'X16') 96 SF,…" at bounding box center [930, 359] width 1235 height 77
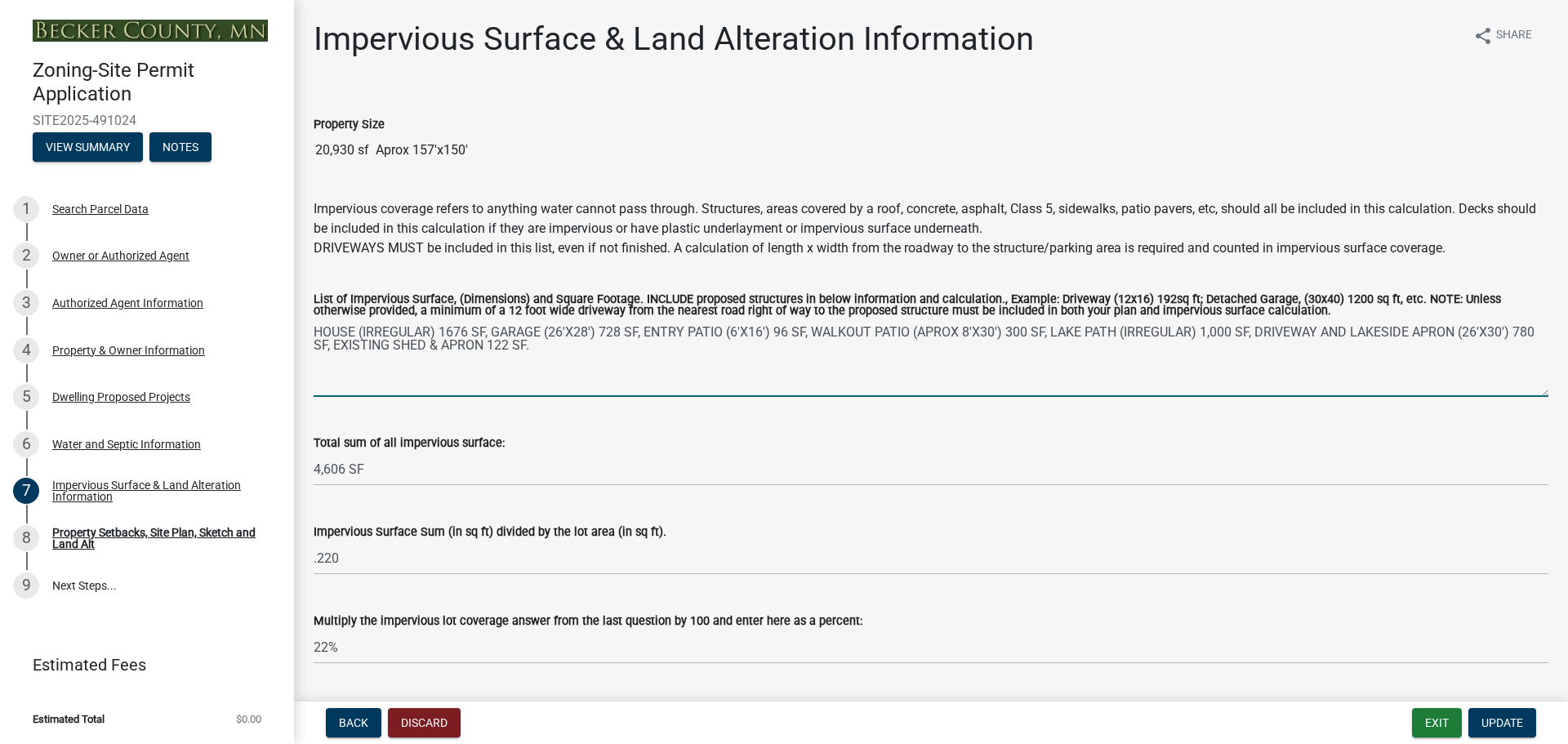
click at [1504, 332] on textarea "HOUSE (IRREGULAR) 1676 SF, GARAGE (26'X28') 728 SF, ENTRY PATIO (6'X16') 96 SF,…" at bounding box center [930, 359] width 1235 height 77
click at [1464, 330] on textarea "HOUSE (IRREGULAR) 1676 SF, GARAGE (26'X28') 728 SF, ENTRY PATIO (6'X16') 96 SF,…" at bounding box center [930, 359] width 1235 height 77
drag, startPoint x: 386, startPoint y: 342, endPoint x: 366, endPoint y: 341, distance: 20.0
click at [366, 341] on textarea "HOUSE (IRREGULAR) 1676 SF, GARAGE (26'X28') 728 SF, ENTRY PATIO (6'X16') 96 SF,…" at bounding box center [930, 359] width 1235 height 77
type textarea "HOUSE (IRREGULAR) 1676 SF, GARAGE (26'X28') 728 SF, ENTRY PATIO (6'X16') 96 SF,…"
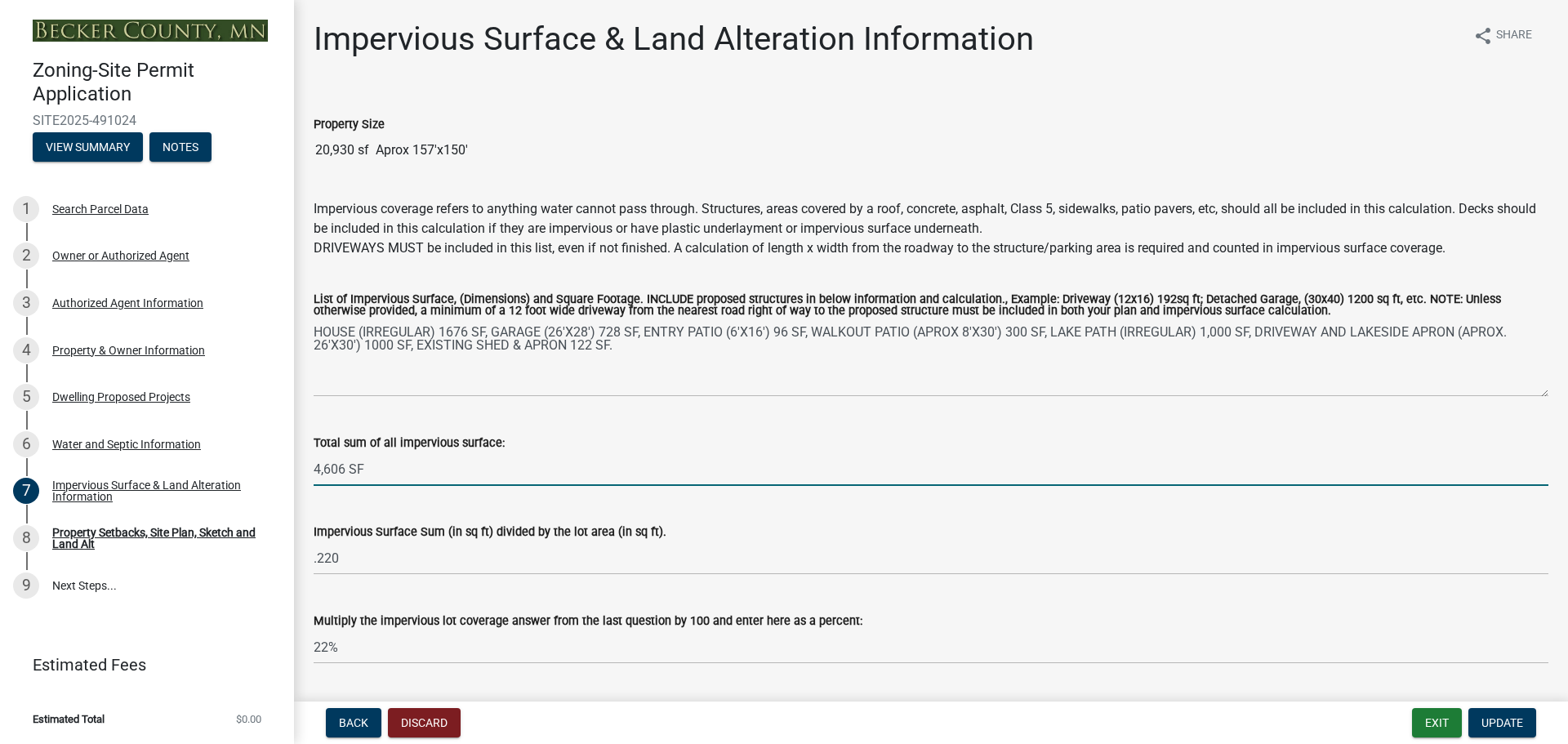
drag, startPoint x: 345, startPoint y: 468, endPoint x: 325, endPoint y: 465, distance: 20.2
click at [325, 465] on input "4,606 SF" at bounding box center [930, 468] width 1235 height 34
type input "4,922 SF"
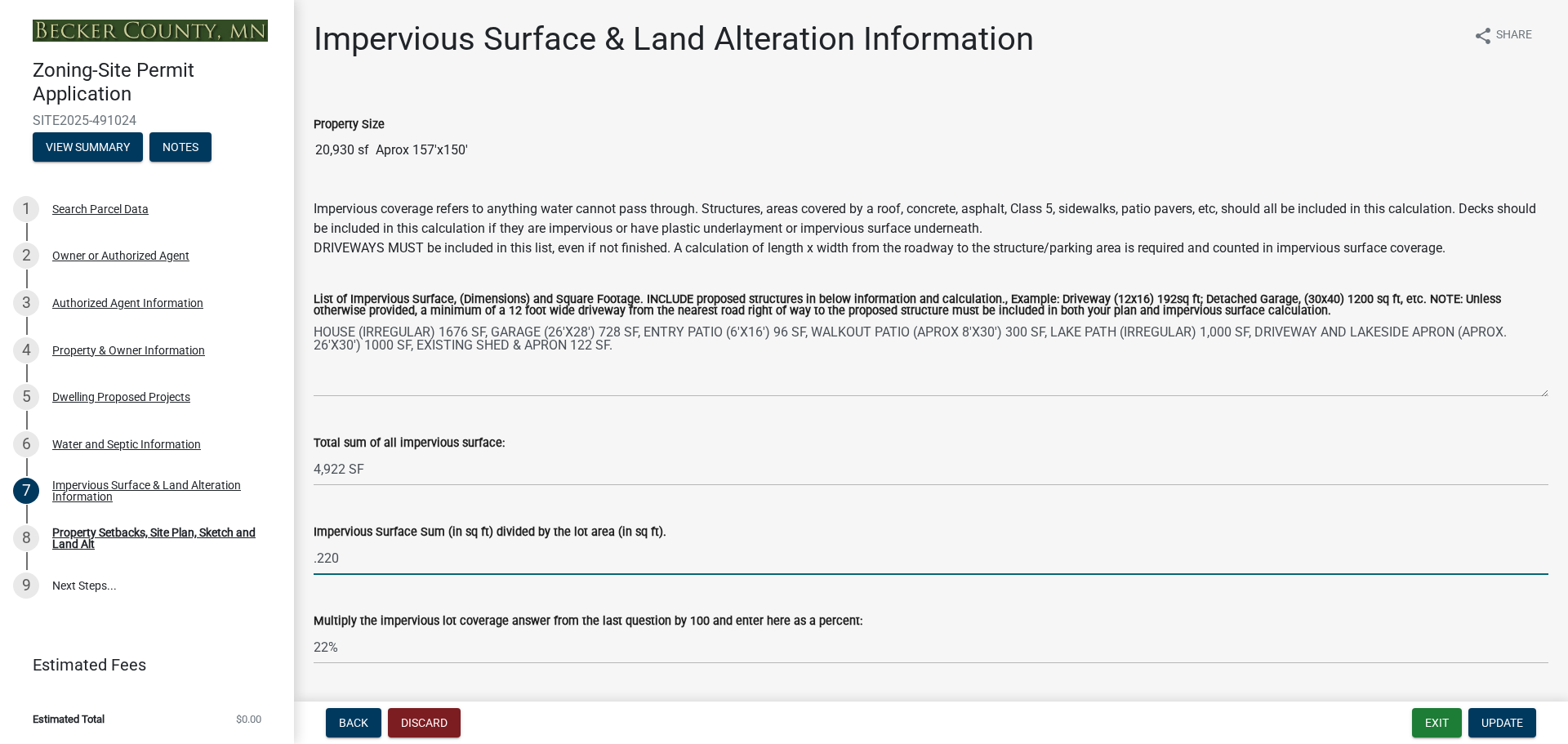
click at [359, 548] on input ".220" at bounding box center [930, 558] width 1235 height 34
drag, startPoint x: 343, startPoint y: 555, endPoint x: 332, endPoint y: 557, distance: 11.2
click at [329, 559] on input ".220" at bounding box center [930, 558] width 1235 height 34
type input ".235"
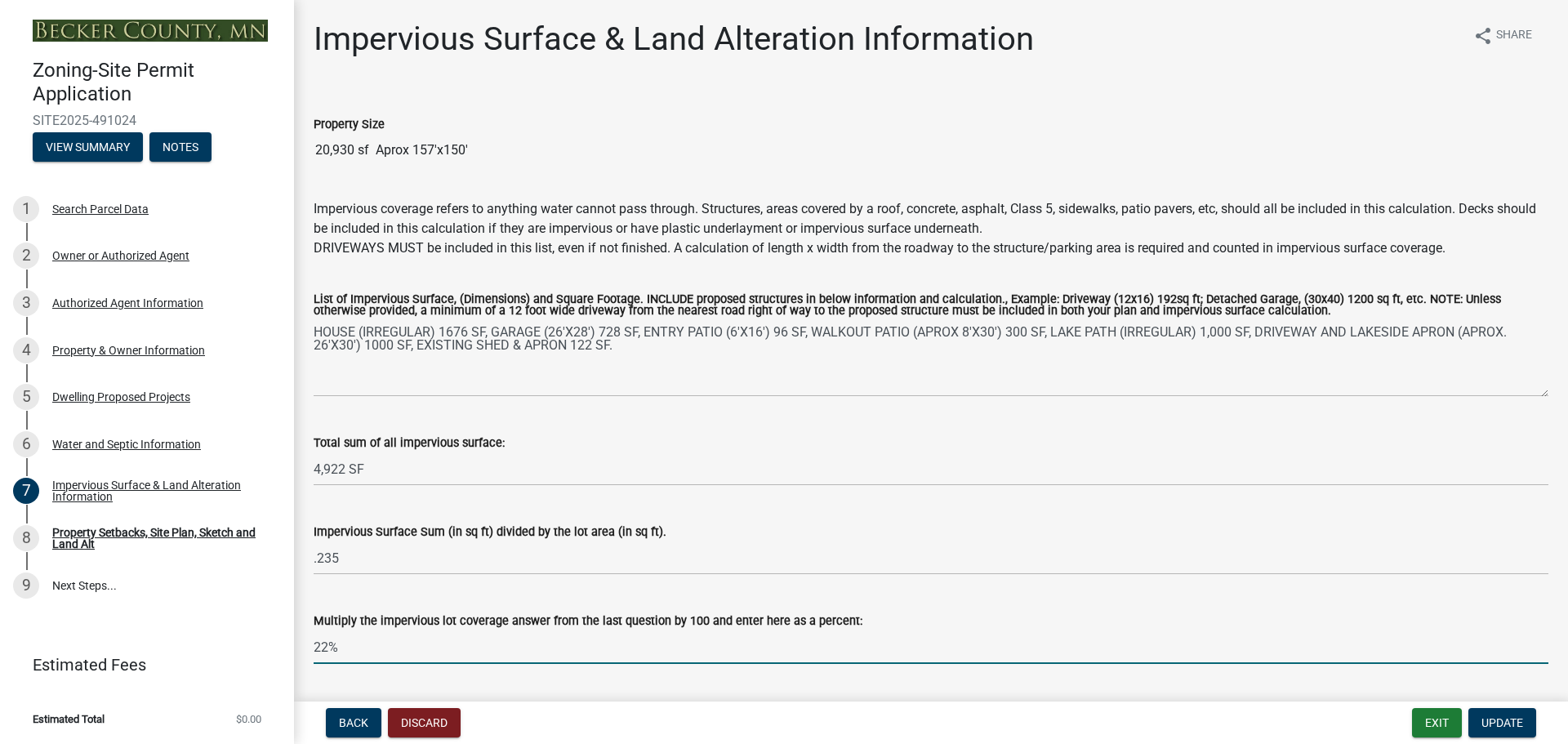
click at [323, 649] on input "22%" at bounding box center [930, 647] width 1235 height 34
click at [452, 640] on input "23.5%" at bounding box center [930, 647] width 1235 height 34
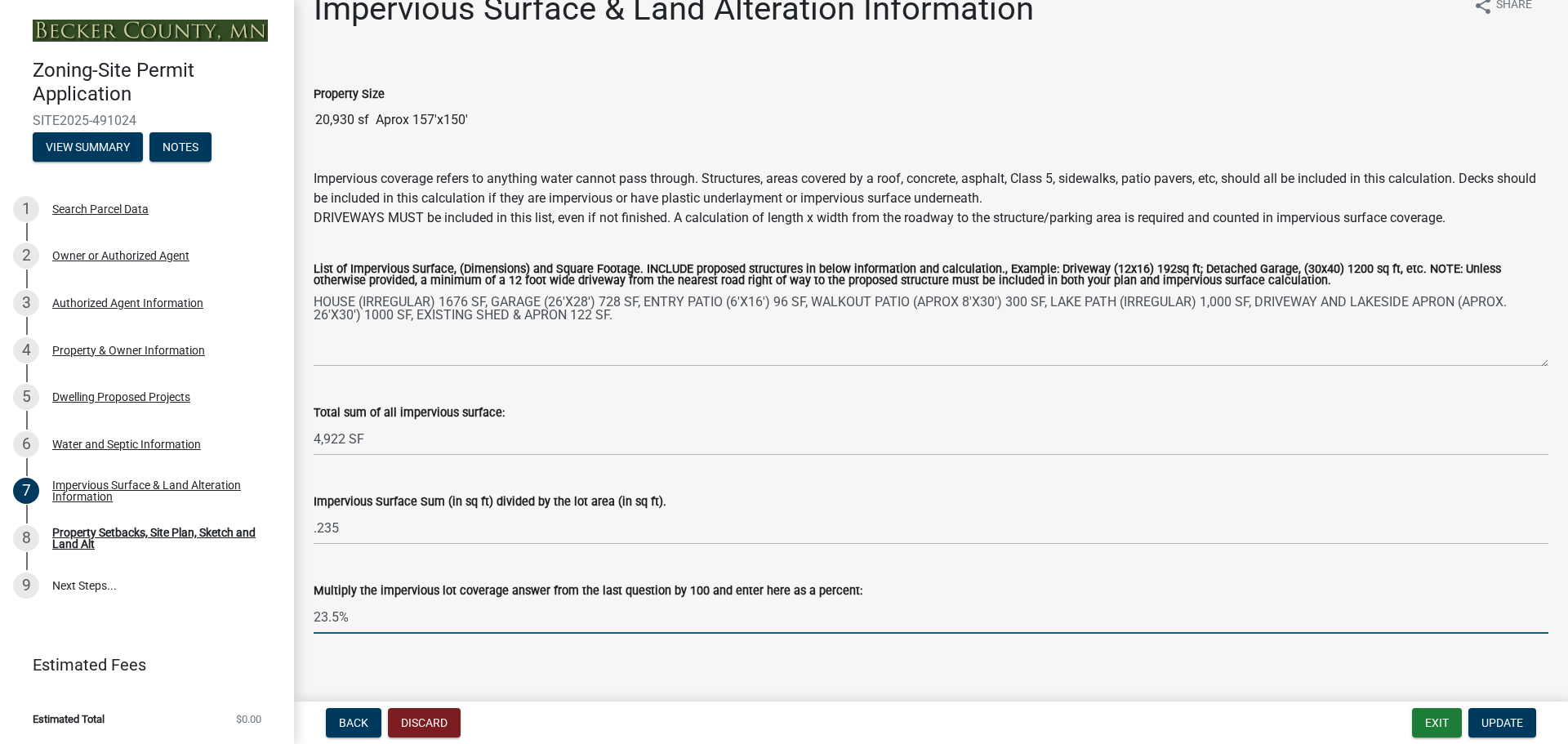
scroll to position [46, 0]
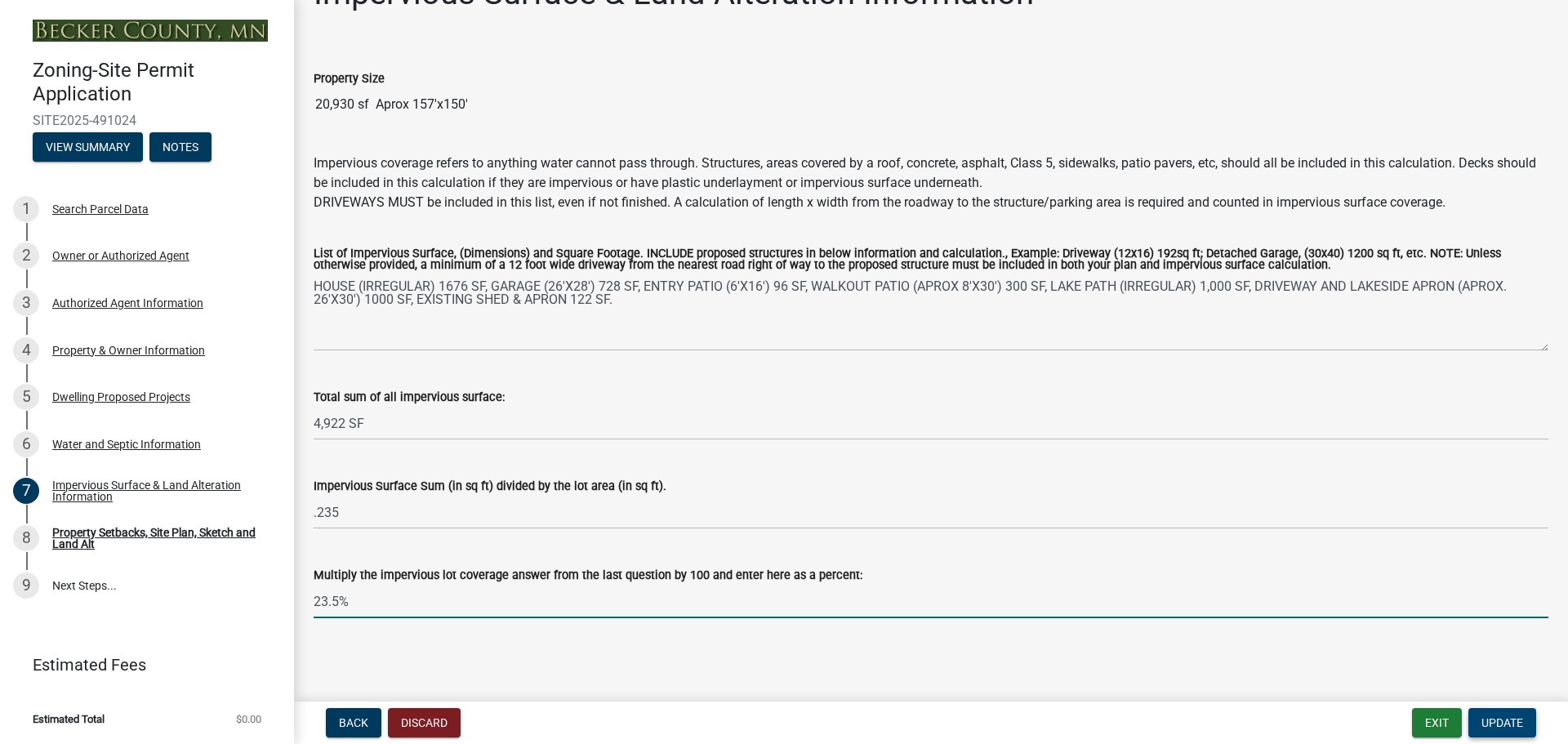
type input "23.5%"
click at [1504, 725] on span "Update" at bounding box center [1502, 723] width 41 height 13
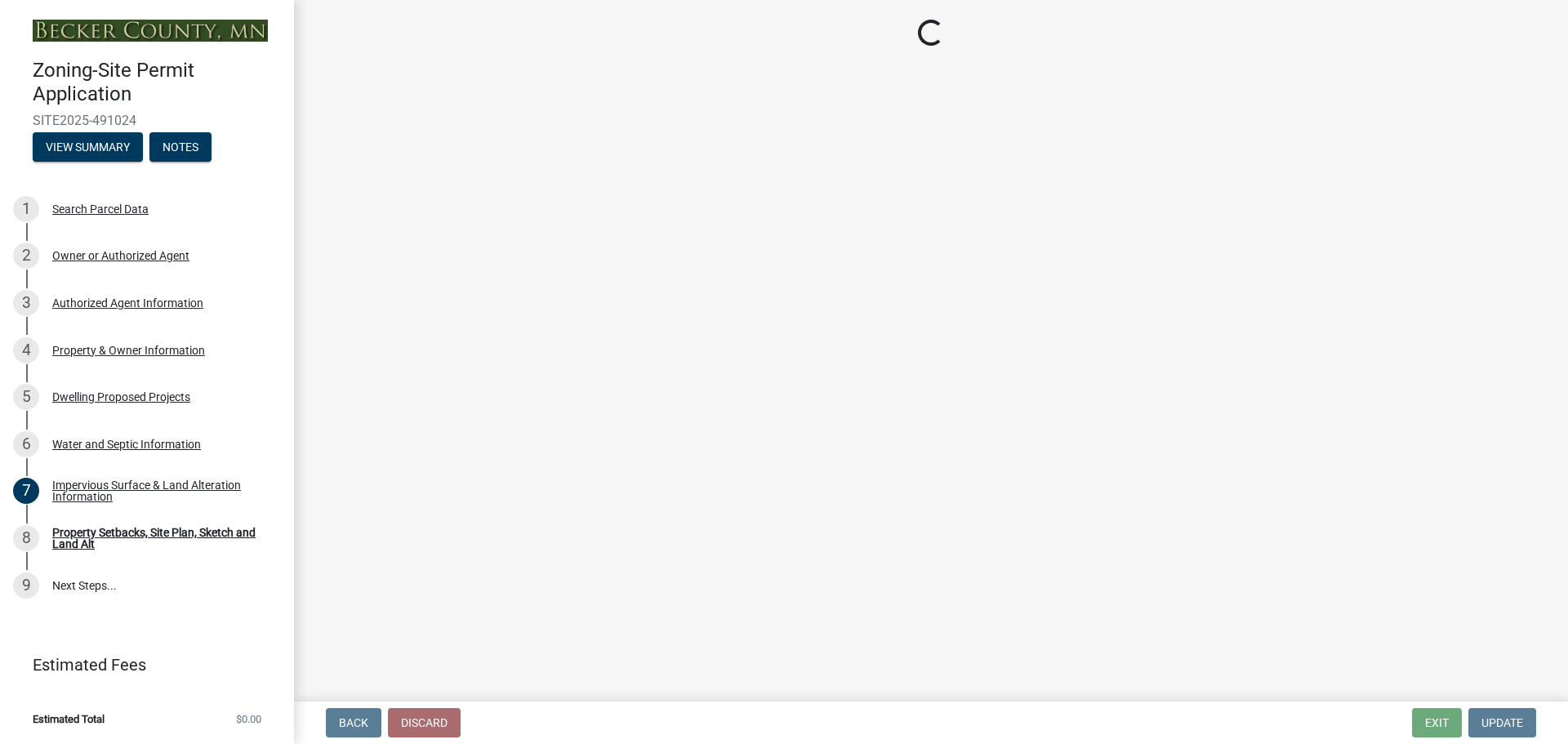
select select "7b13c63f-e699-4112-b373-98fbd28ec536"
select select "b827d36a-50e8-40dd-aeaa-a80d5c176b31"
select select "b56a4575-9846-47cf-8067-c59a4853da22"
select select "12f785fb-c378-4b18-841c-21c73dc99083"
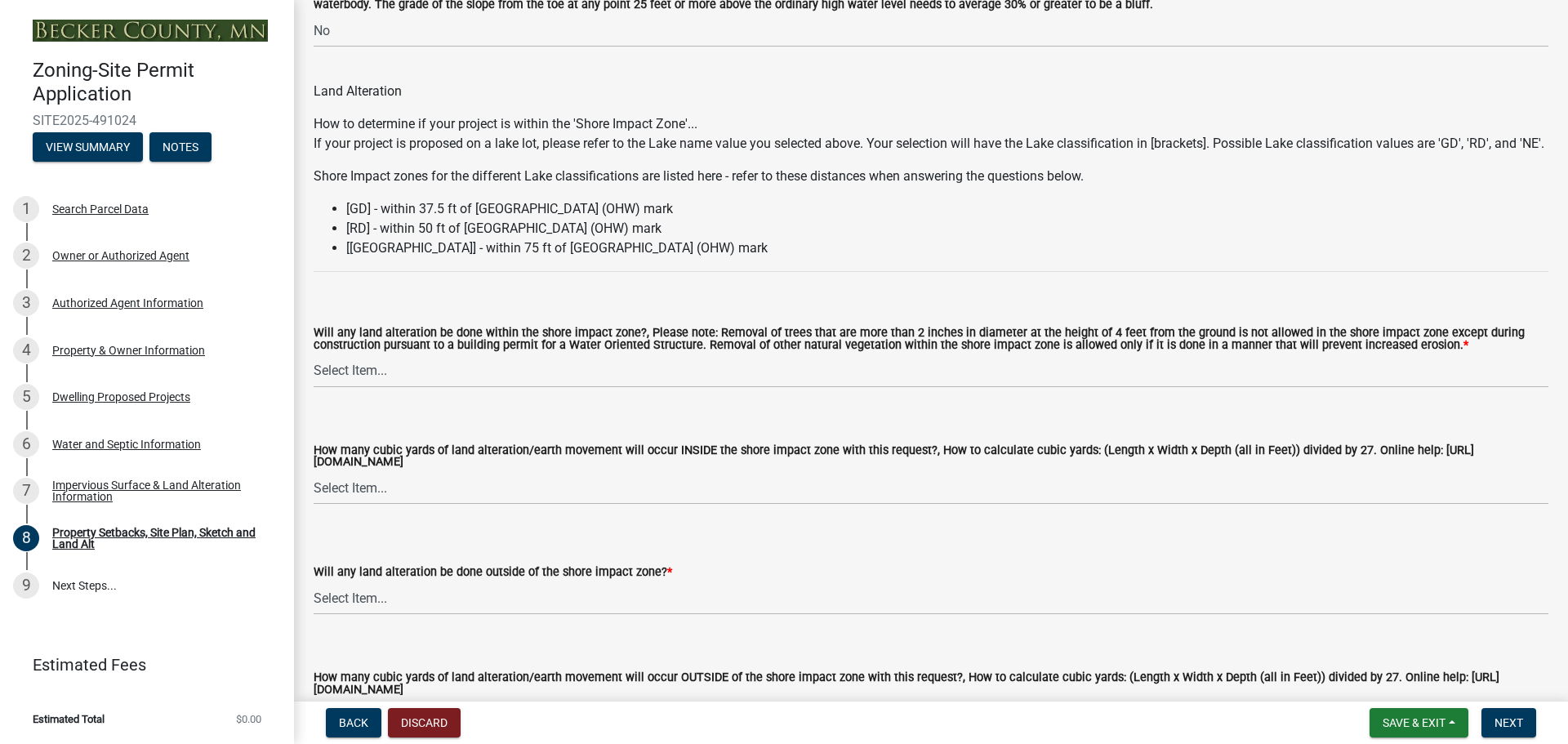
scroll to position [2123, 0]
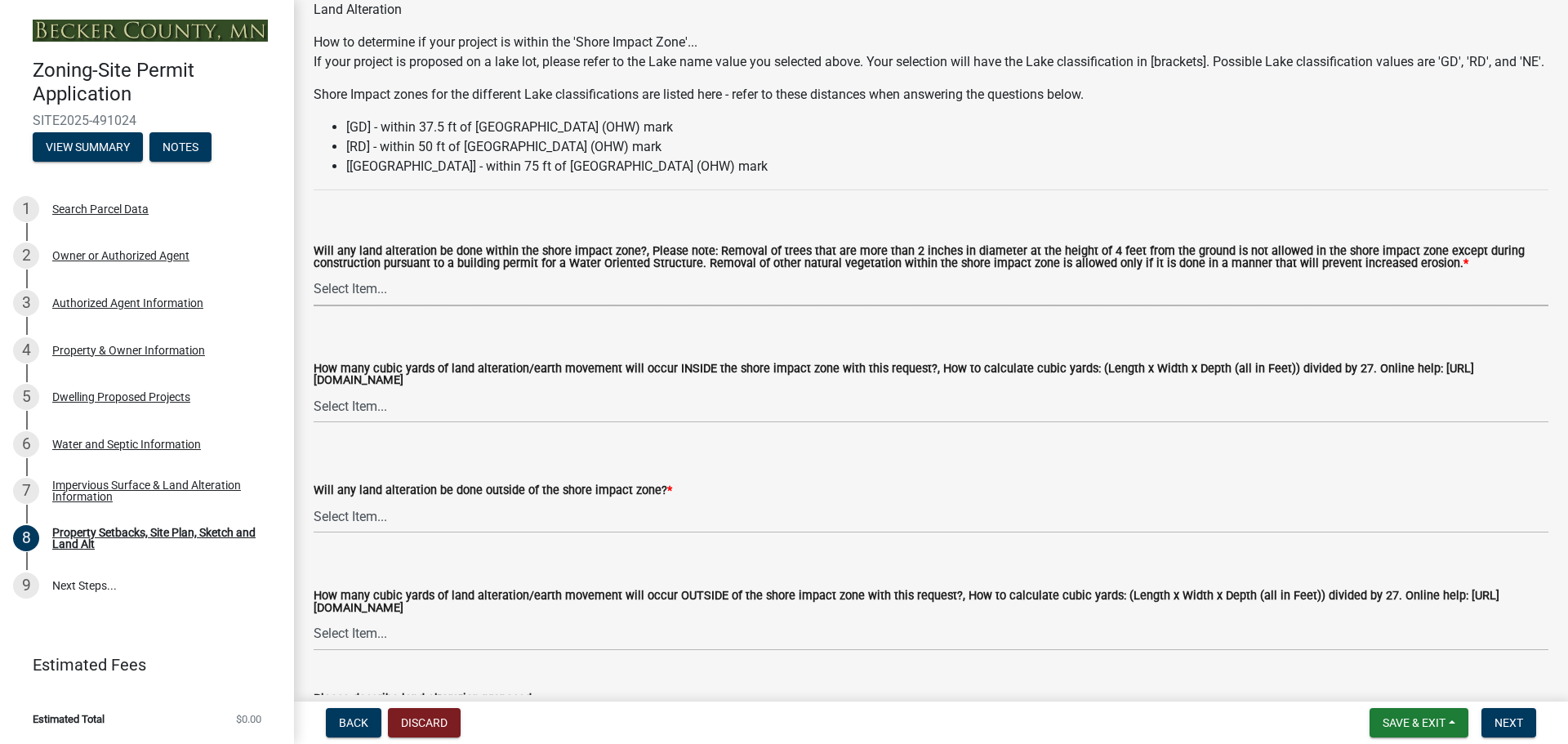
click at [362, 306] on select "Select Item... Yes No N/A" at bounding box center [930, 289] width 1235 height 34
click at [313, 293] on select "Select Item... Yes No N/A" at bounding box center [930, 289] width 1235 height 34
select select "e8ab2dc3-aa3f-46f3-9b4a-37eb25ad84af"
click at [368, 423] on select "Select Item... None 10 Cubic Yards or less 11-50 Cubic Yards Over 50 Cubic Yards" at bounding box center [930, 406] width 1235 height 34
click at [313, 412] on select "Select Item... None 10 Cubic Yards or less 11-50 Cubic Yards Over 50 Cubic Yards" at bounding box center [930, 406] width 1235 height 34
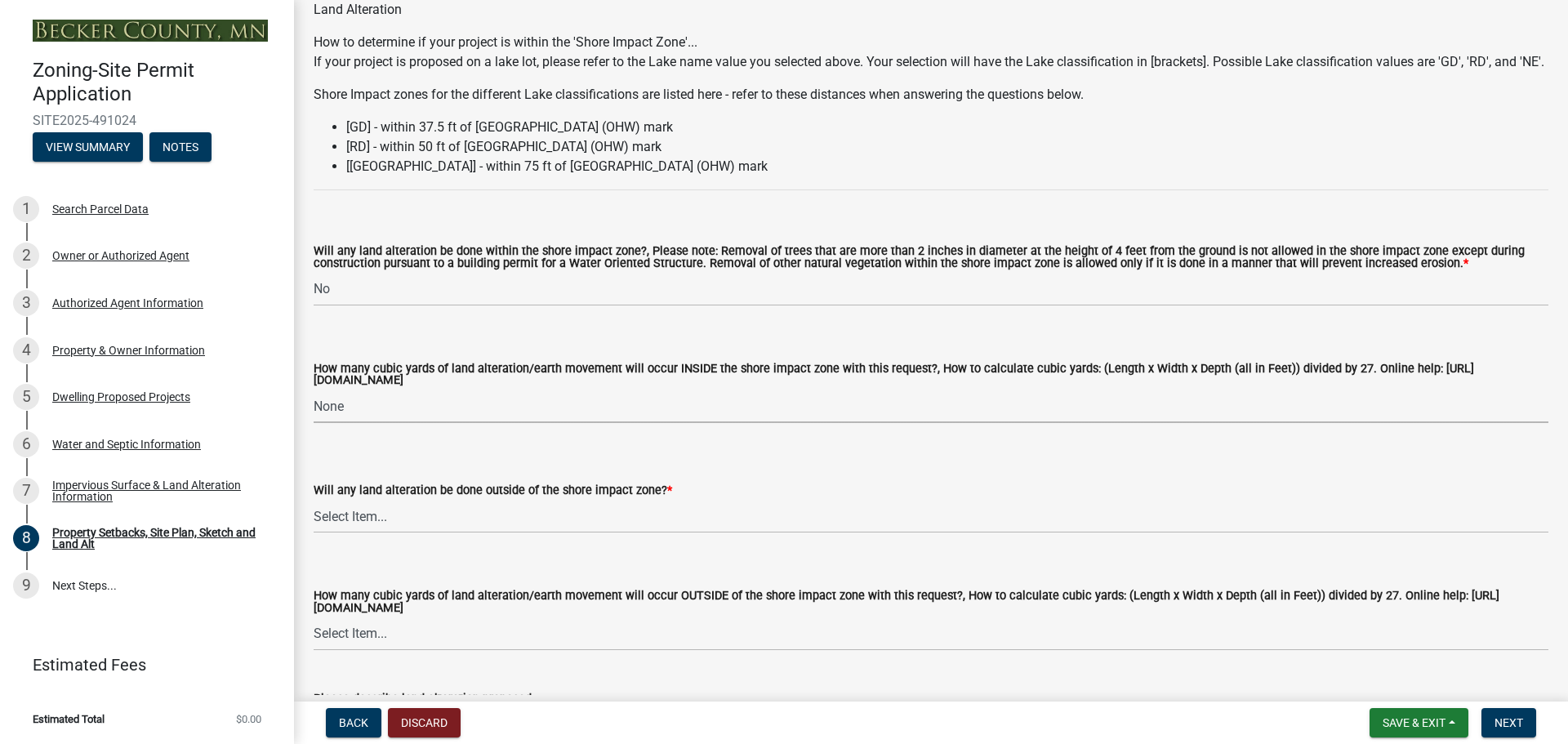
select select "27b2a8b4-abf6-463e-8c0c-7c5d2b4fe26f"
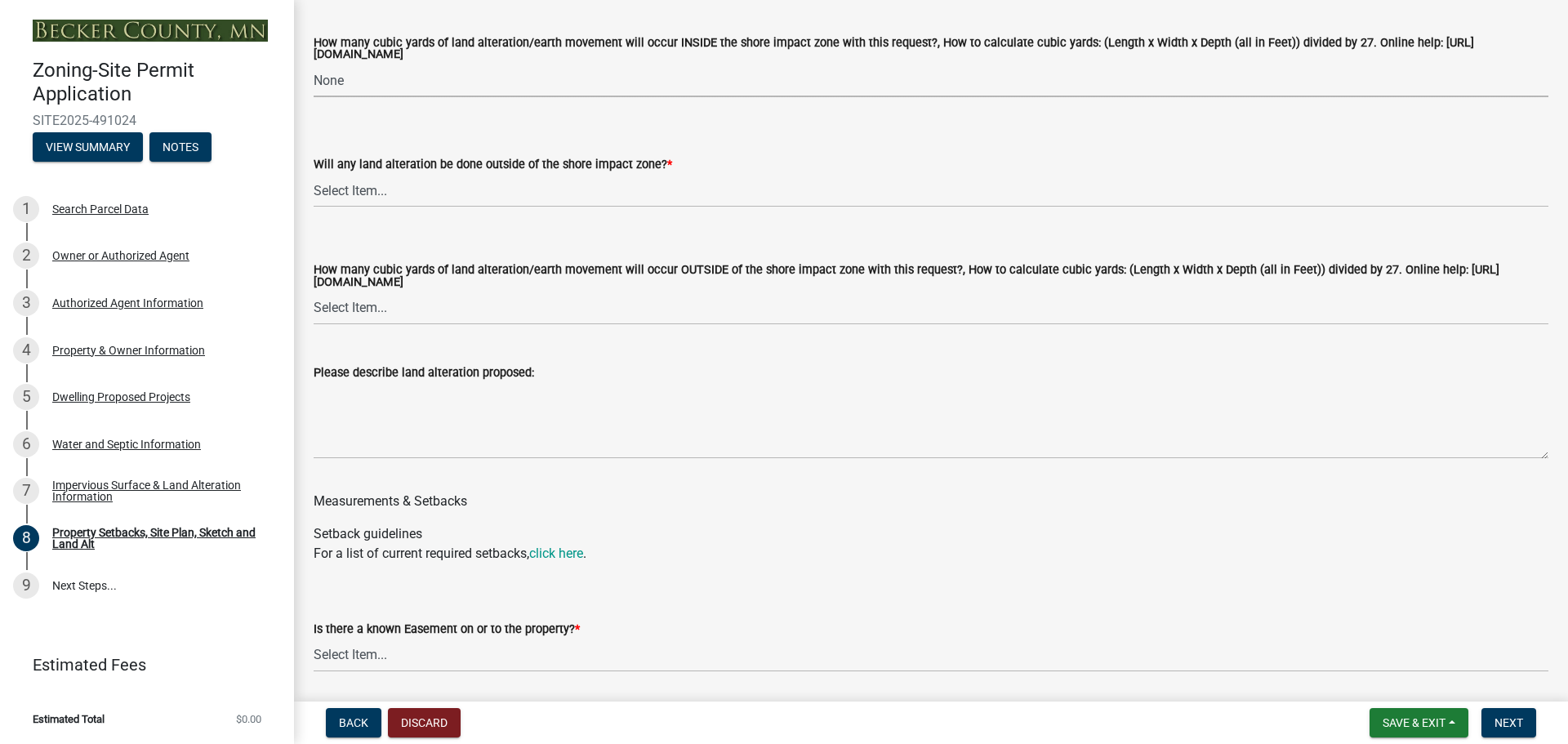
scroll to position [2450, 0]
click at [379, 206] on select "Select Item... Yes No N/A" at bounding box center [930, 190] width 1235 height 34
click at [313, 195] on select "Select Item... Yes No N/A" at bounding box center [930, 190] width 1235 height 34
select select "5ad4ab64-b44e-481c-9000-9e5907aa74e1"
click at [388, 324] on select "Select Item... None 10 Cubic Yards or less 11-50 Cubic Yards Over 50 Cubic Yards" at bounding box center [930, 307] width 1235 height 34
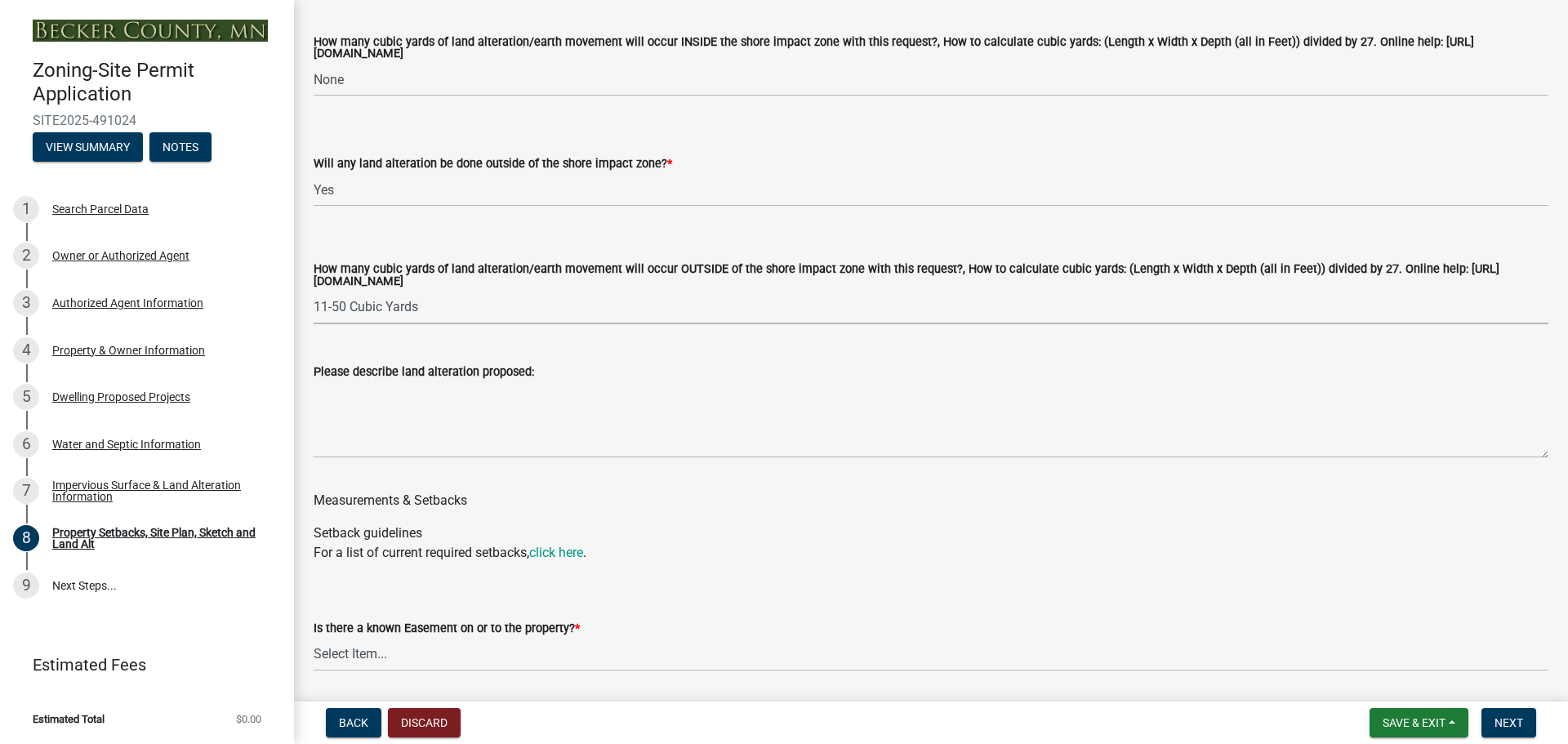
click at [313, 312] on select "Select Item... None 10 Cubic Yards or less 11-50 Cubic Yards Over 50 Cubic Yards" at bounding box center [930, 307] width 1235 height 34
select select "a96800da-4e88-4c62-b1ff-2cd17f9e3346"
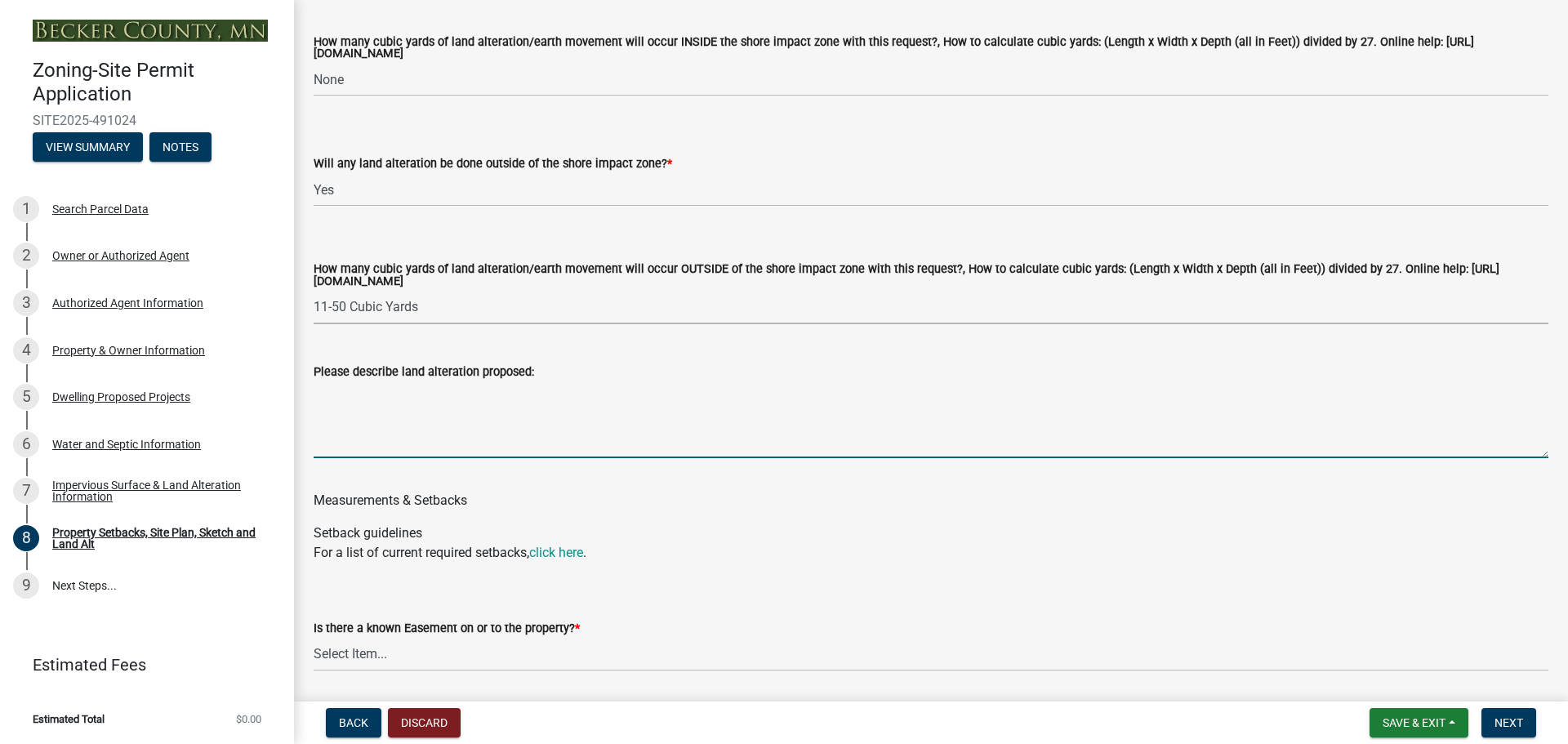
click at [357, 458] on textarea "Please describe land alteration proposed:" at bounding box center [930, 420] width 1235 height 77
type textarea "R"
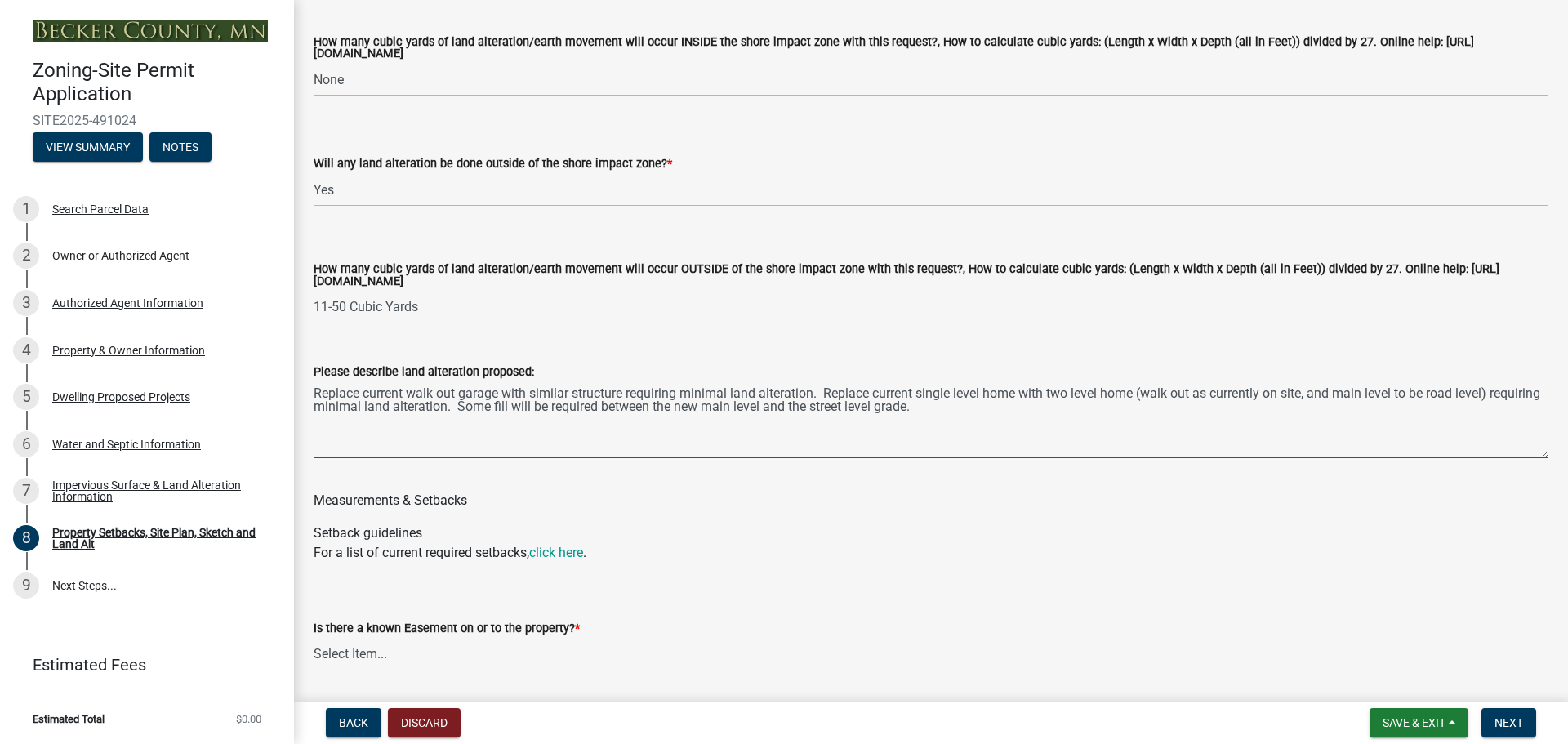
drag, startPoint x: 544, startPoint y: 431, endPoint x: 513, endPoint y: 429, distance: 31.1
click at [513, 429] on textarea "Replace current walk out garage with similar structure requiring minimal land a…" at bounding box center [930, 420] width 1235 height 77
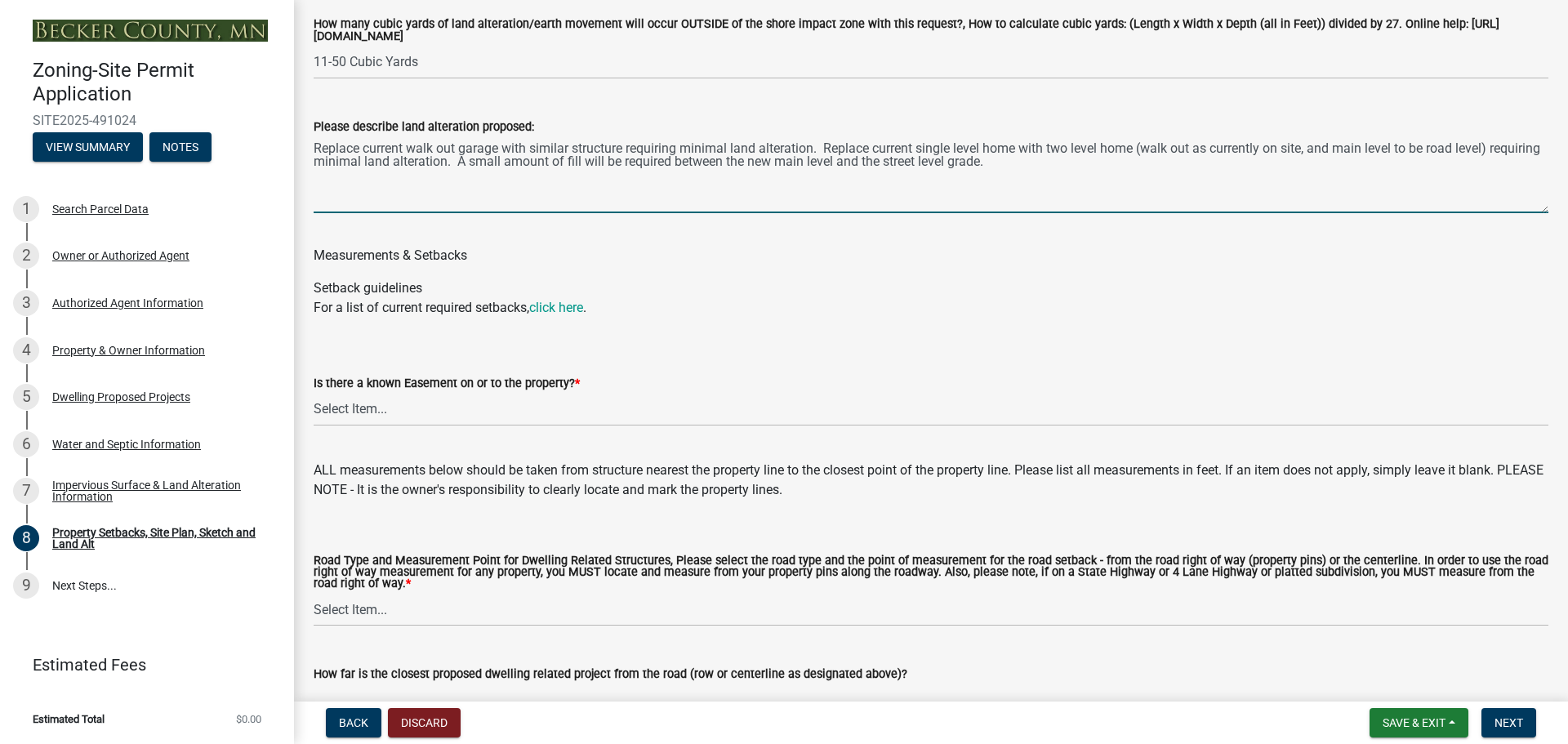
scroll to position [2777, 0]
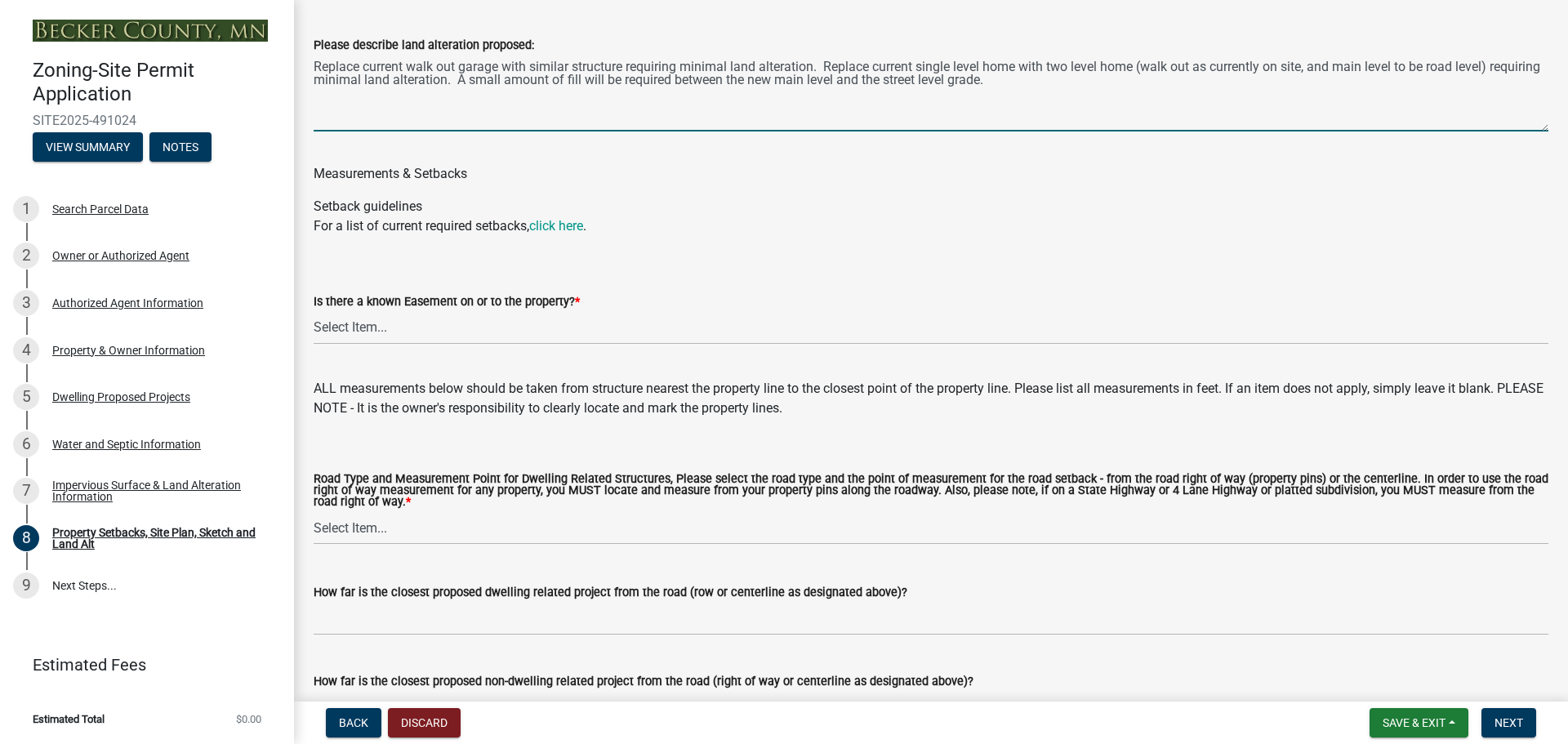
type textarea "Replace current walk out garage with similar structure requiring minimal land a…"
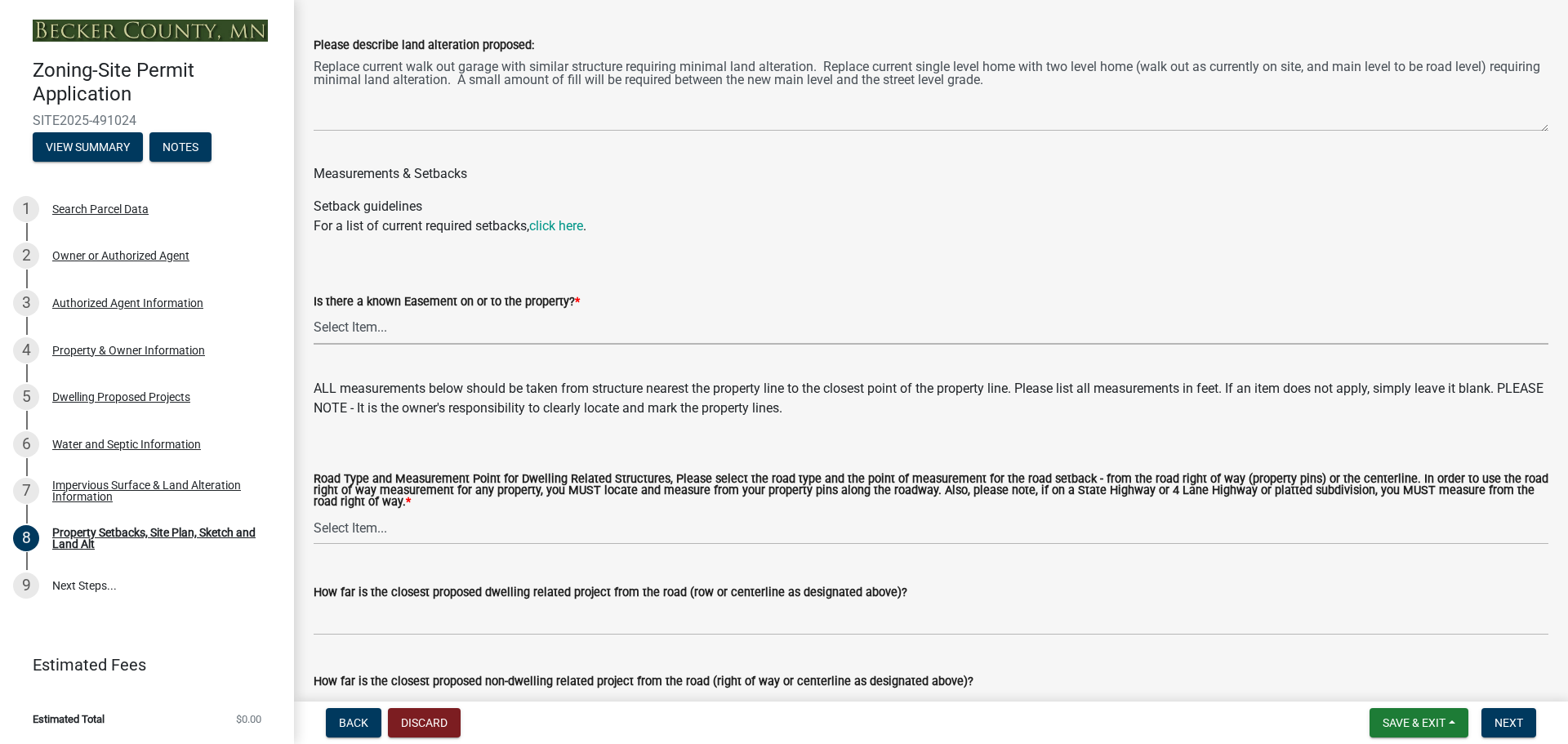
click at [377, 345] on select "Select Item... Yes No" at bounding box center [930, 328] width 1235 height 34
click at [313, 333] on select "Select Item... Yes No" at bounding box center [930, 328] width 1235 height 34
select select "c8b8ea71-7088-4e87-a493-7bc88cc2835b"
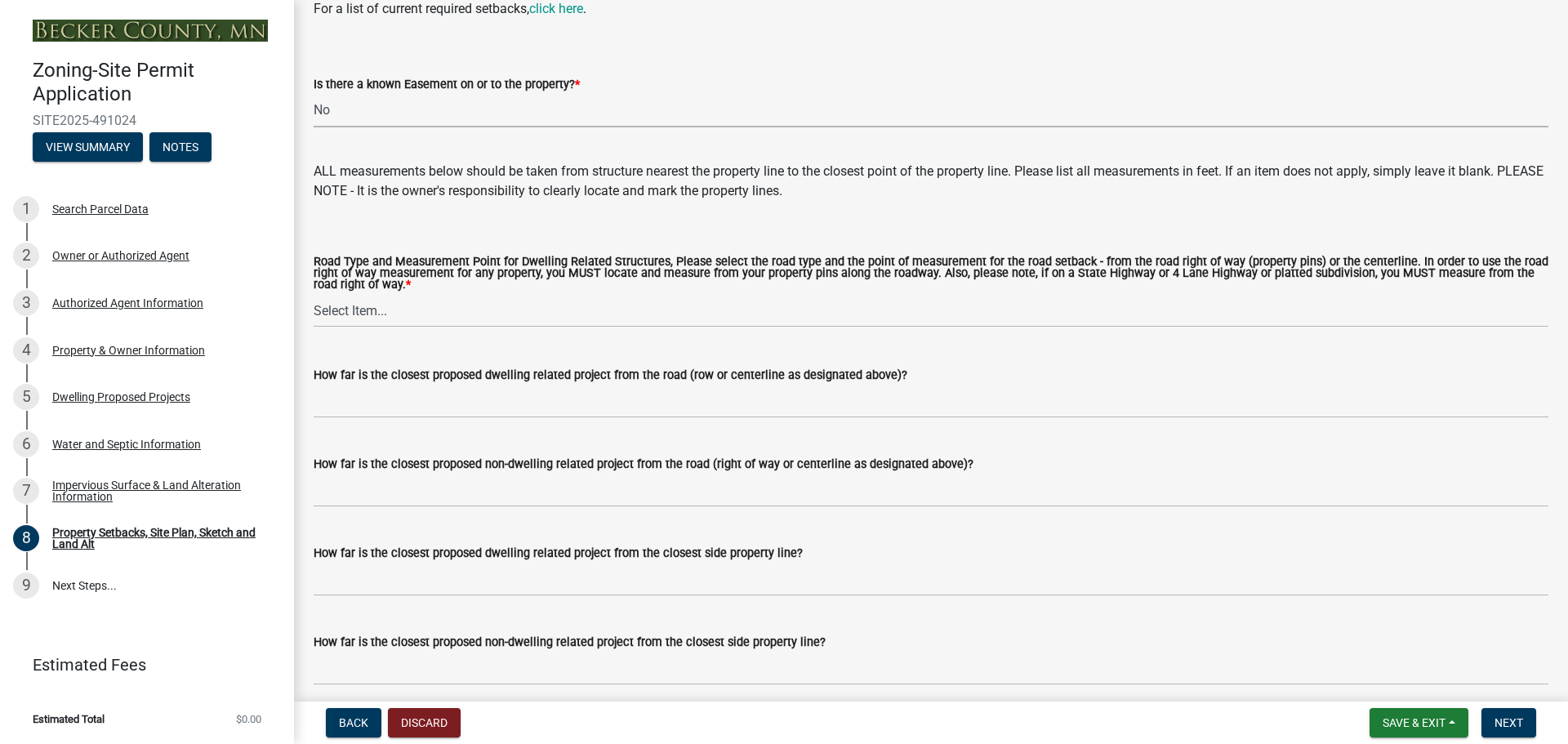
scroll to position [3021, 0]
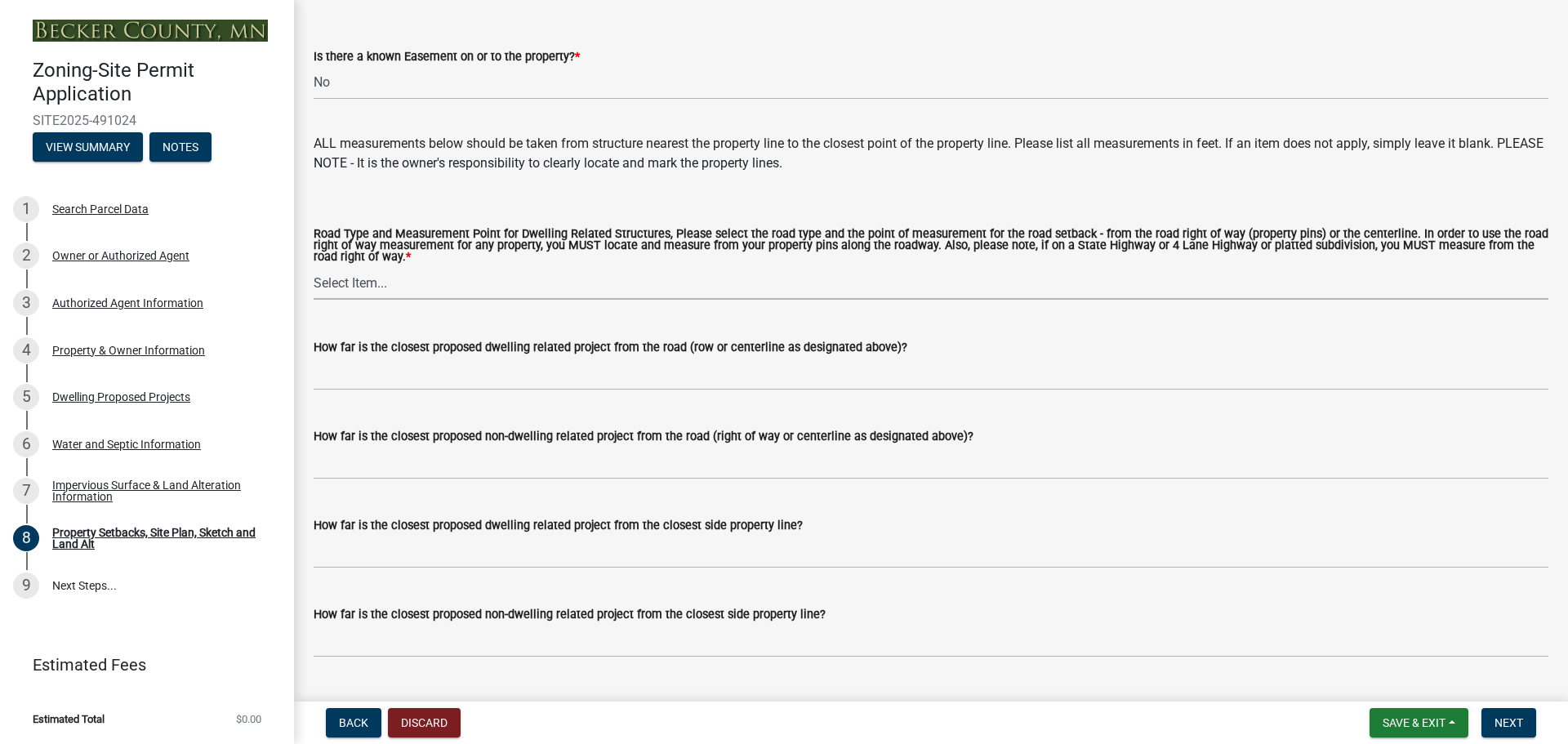
click at [382, 300] on select "Select Item... Private Easement - Right of Way Private Easement - Centerline Pu…" at bounding box center [930, 282] width 1235 height 34
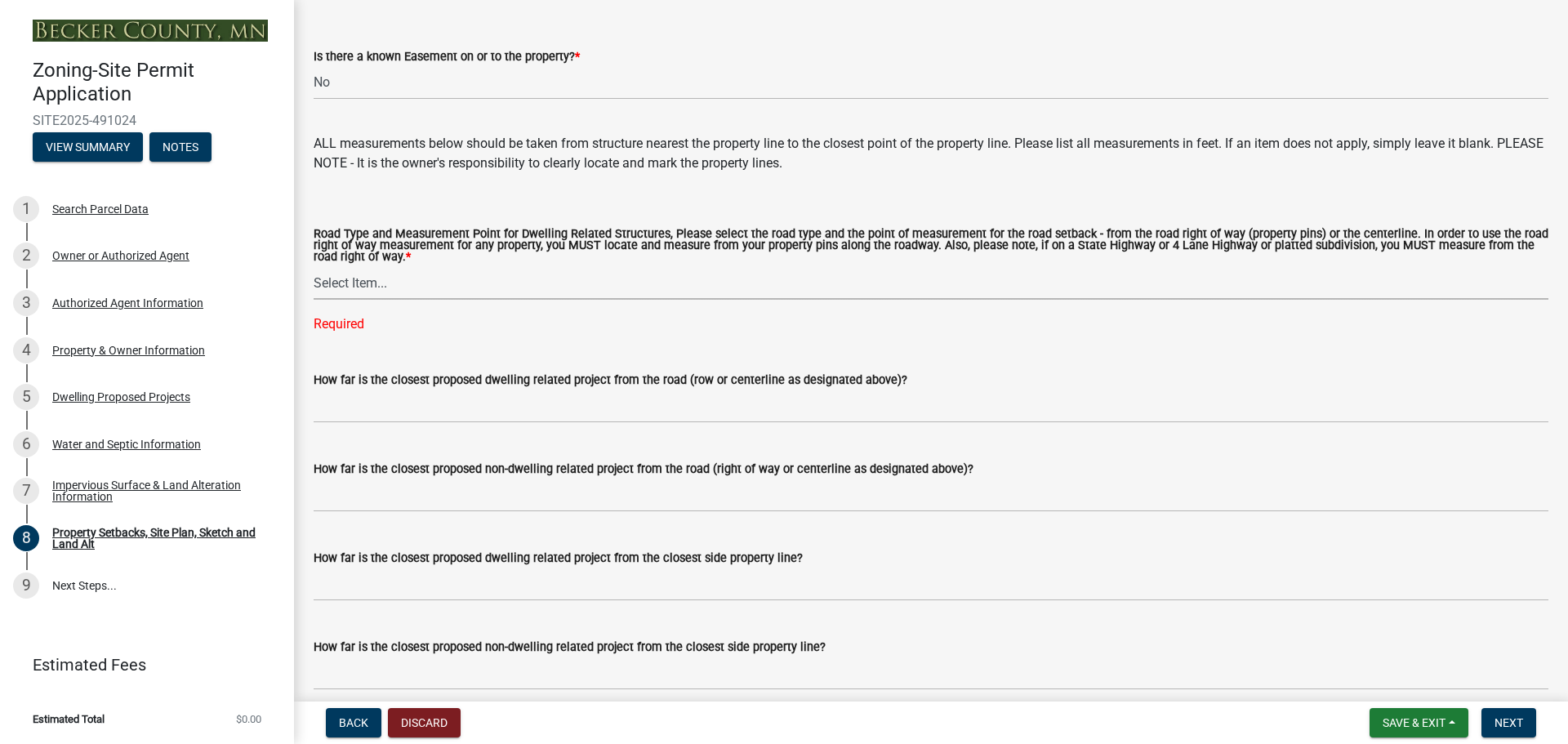
click at [394, 300] on select "Select Item... Private Easement - Right of Way Private Easement - Centerline Pu…" at bounding box center [930, 282] width 1235 height 34
click at [313, 290] on select "Select Item... Private Easement - Right of Way Private Easement - Centerline Pu…" at bounding box center [930, 282] width 1235 height 34
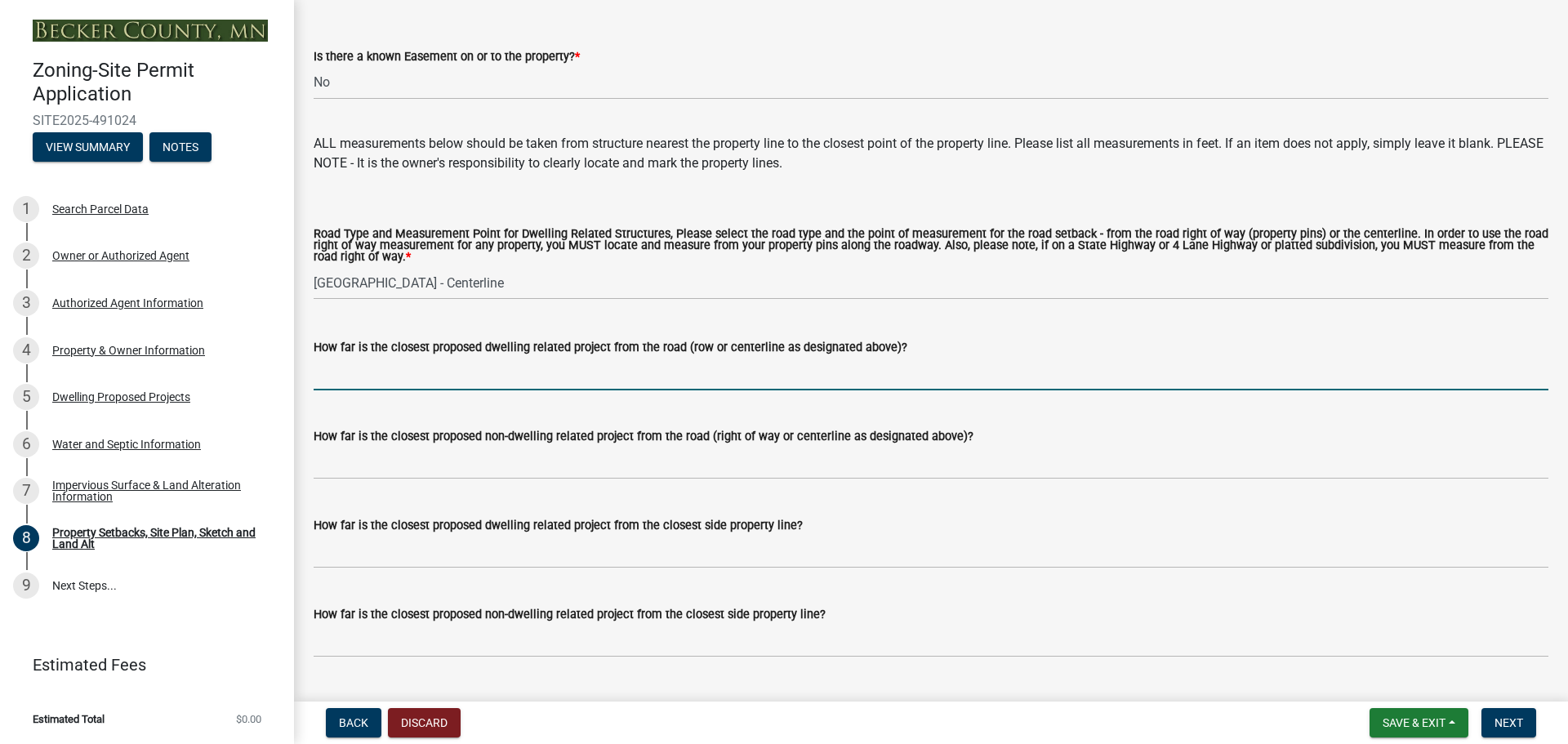
click at [362, 390] on input "How far is the closest proposed dwelling related project from the road (row or …" at bounding box center [930, 373] width 1235 height 34
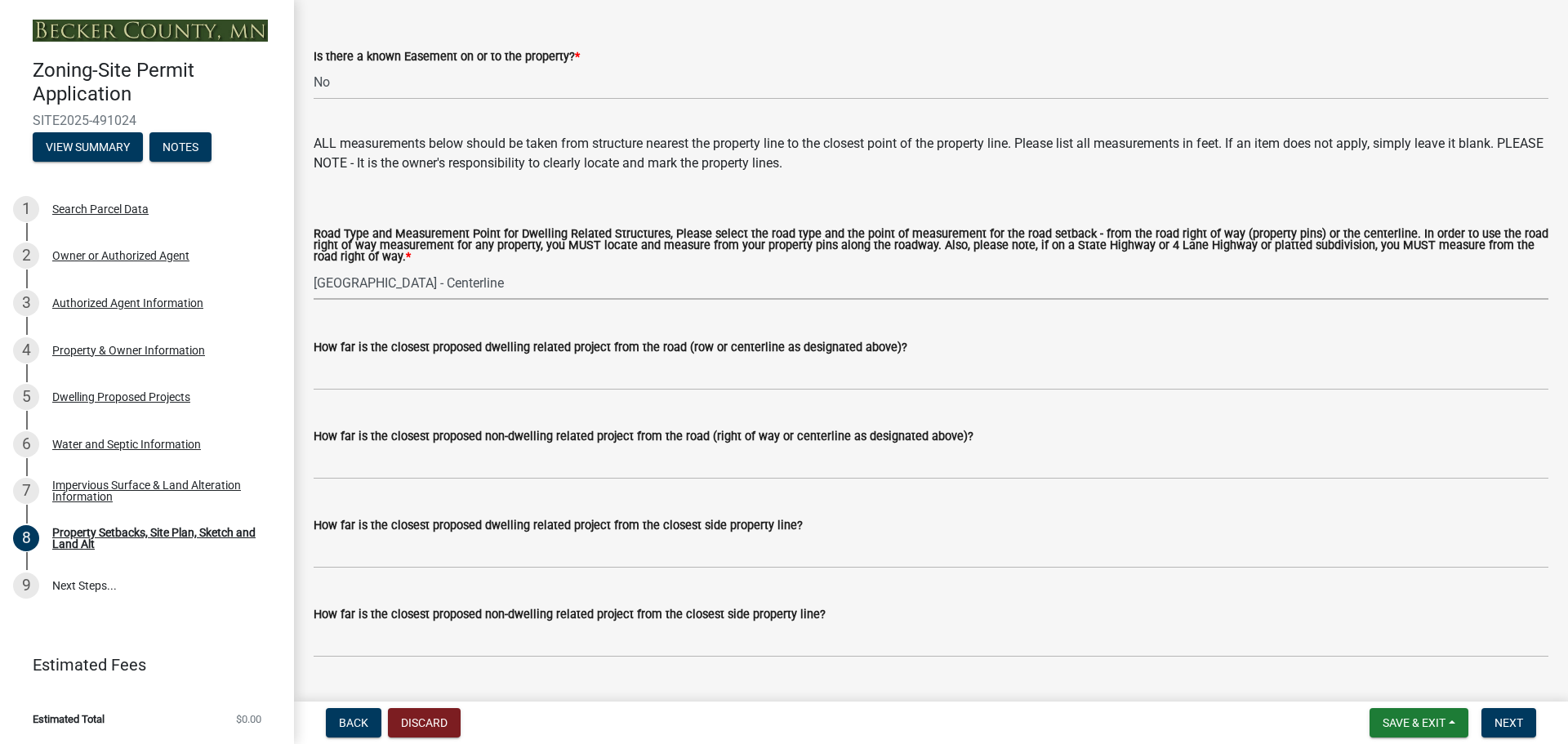
click at [453, 300] on select "Select Item... Private Easement - Right of Way Private Easement - Centerline Pu…" at bounding box center [930, 282] width 1235 height 34
click at [313, 290] on select "Select Item... Private Easement - Right of Way Private Easement - Centerline Pu…" at bounding box center [930, 282] width 1235 height 34
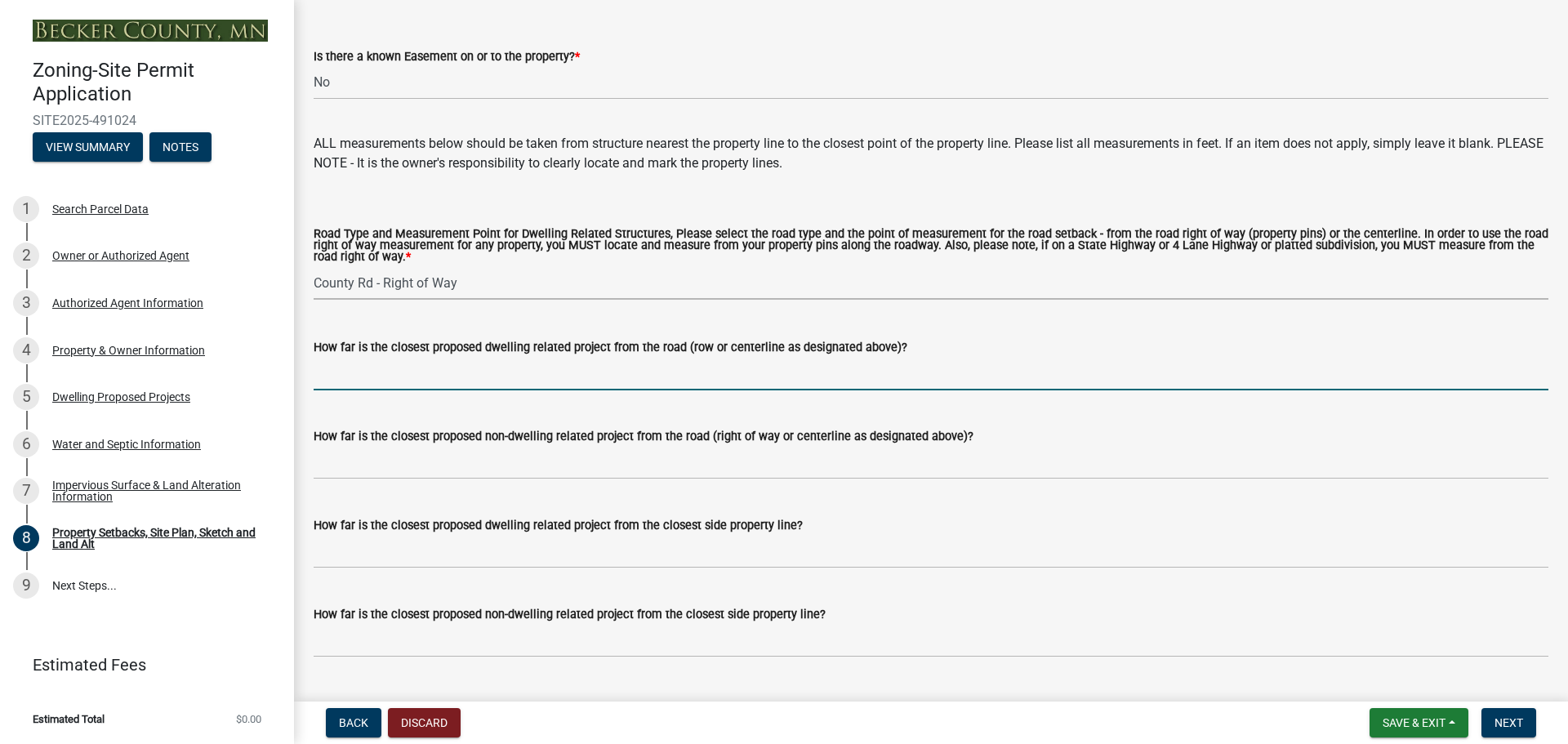
click at [367, 390] on input "How far is the closest proposed dwelling related project from the road (row or …" at bounding box center [930, 373] width 1235 height 34
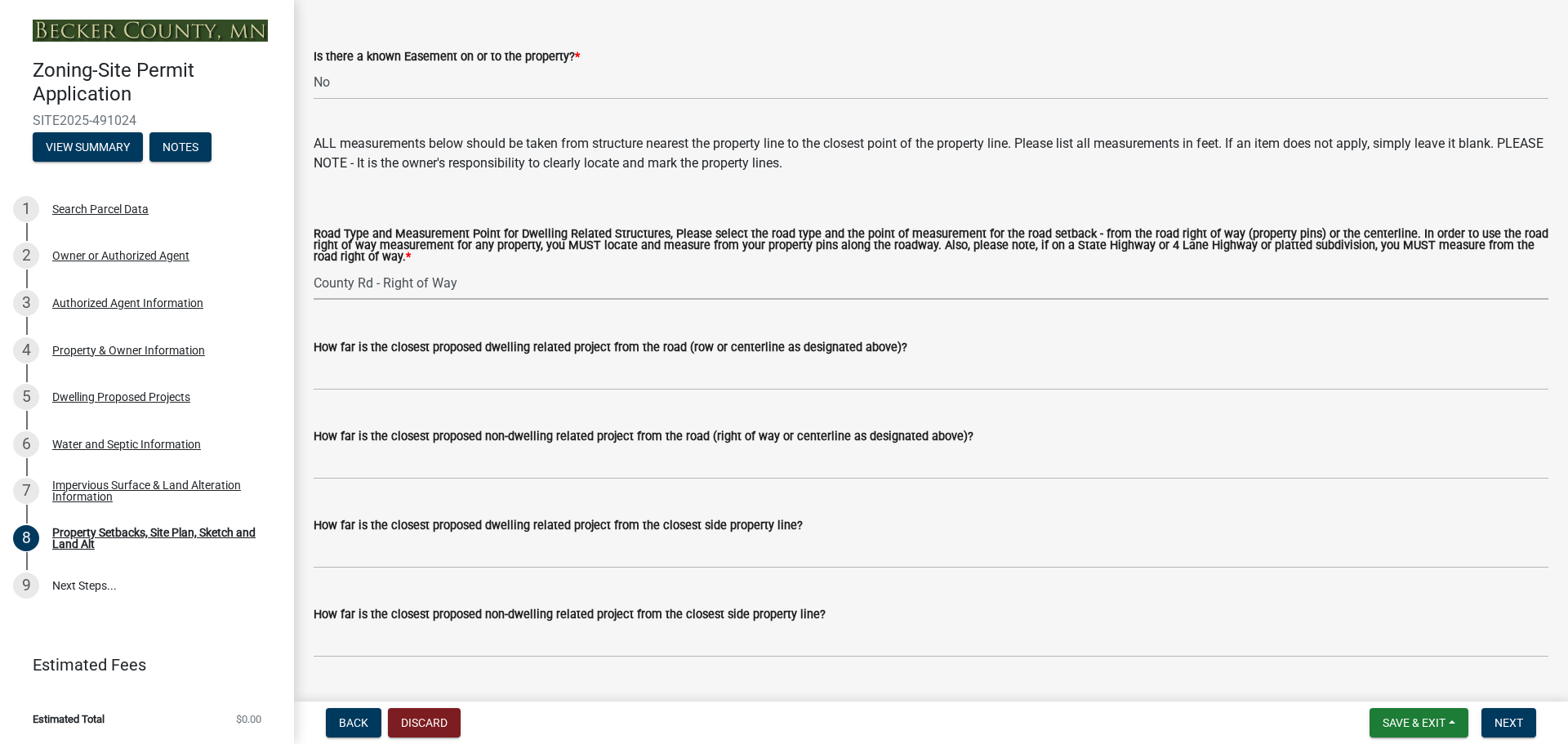
click at [478, 300] on select "Select Item... Private Easement - Right of Way Private Easement - Centerline Pu…" at bounding box center [930, 282] width 1235 height 34
click at [313, 290] on select "Select Item... Private Easement - Right of Way Private Easement - Centerline Pu…" at bounding box center [930, 282] width 1235 height 34
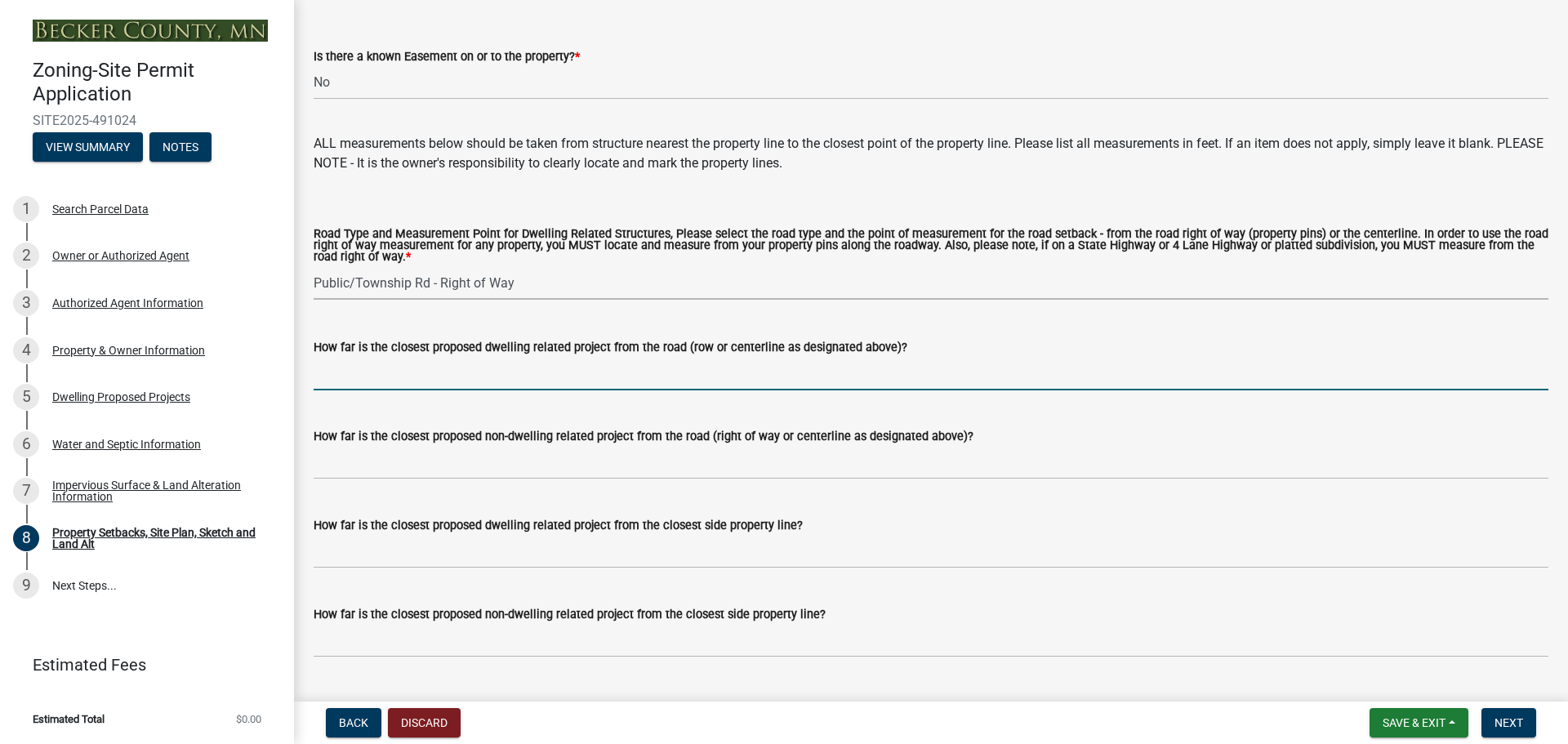
click at [404, 390] on input "How far is the closest proposed dwelling related project from the road (row or …" at bounding box center [930, 373] width 1235 height 34
click at [531, 300] on select "Select Item... Private Easement - Right of Way Private Easement - Centerline Pu…" at bounding box center [930, 282] width 1235 height 34
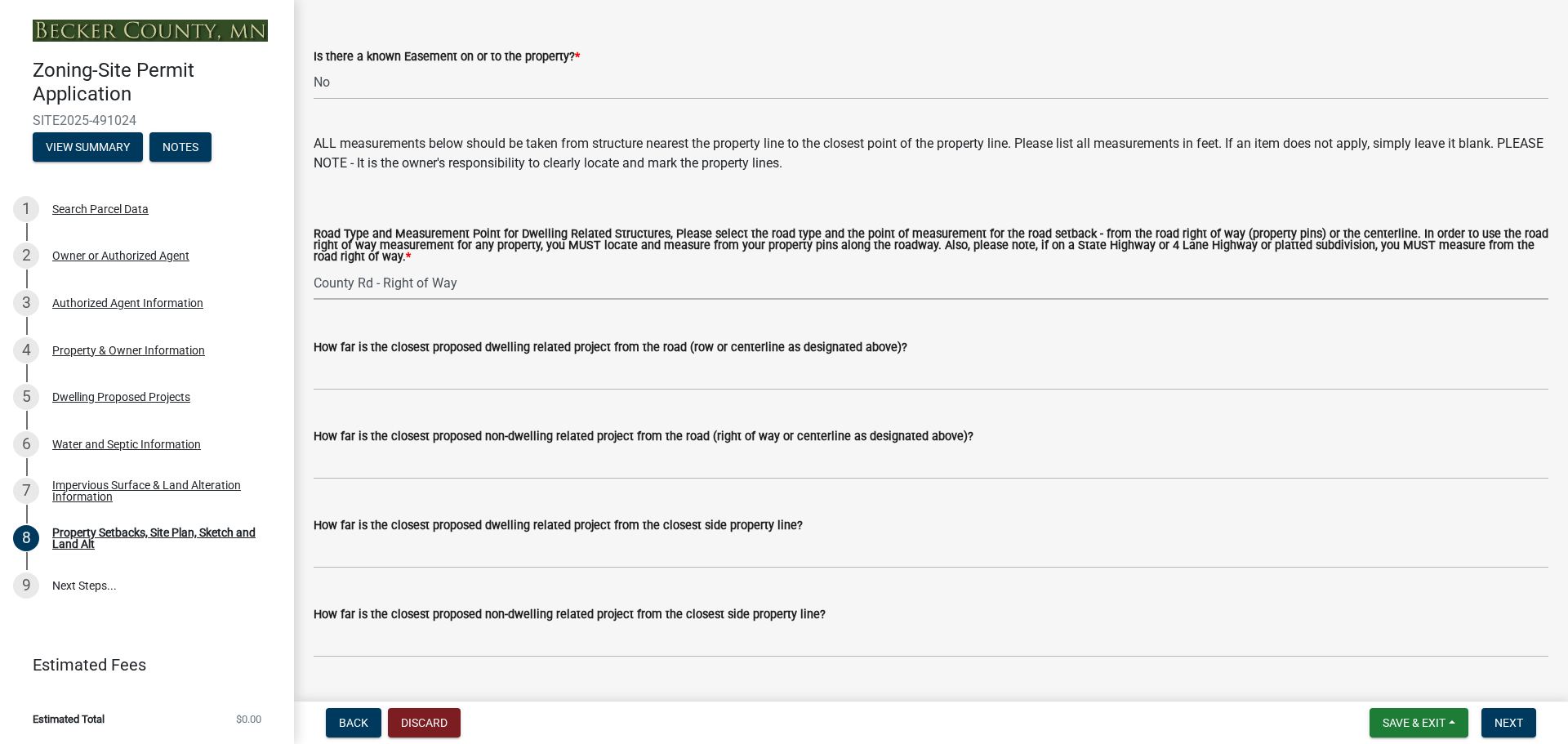
click at [313, 290] on select "Select Item... Private Easement - Right of Way Private Easement - Centerline Pu…" at bounding box center [930, 282] width 1235 height 34
select select "d6c1d38b-8561-4345-845e-72dfbb0578a1"
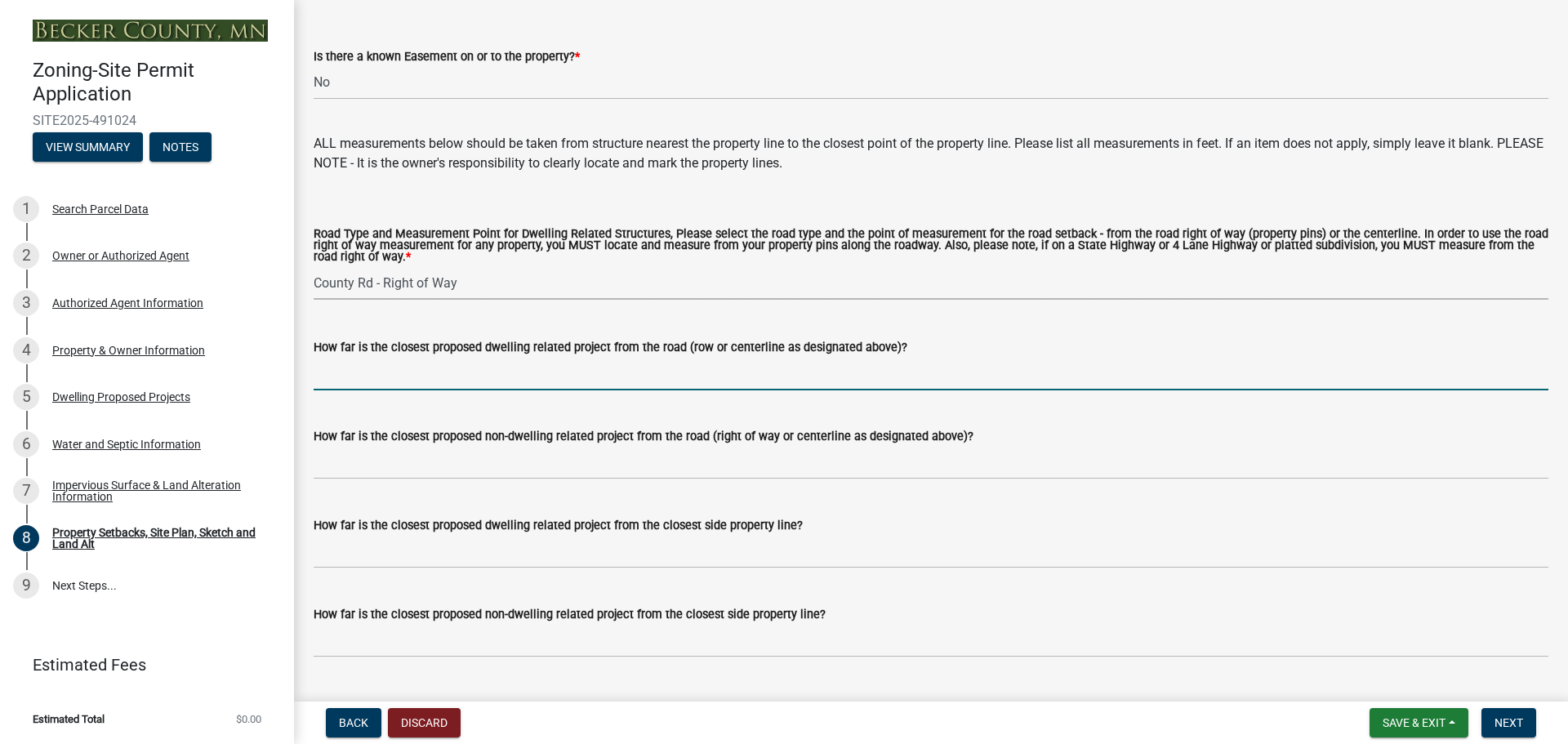
click at [361, 390] on input "How far is the closest proposed dwelling related project from the road (row or …" at bounding box center [930, 373] width 1235 height 34
type input "28' to ENTRY COLUMNS, 34' TO HOUSE"
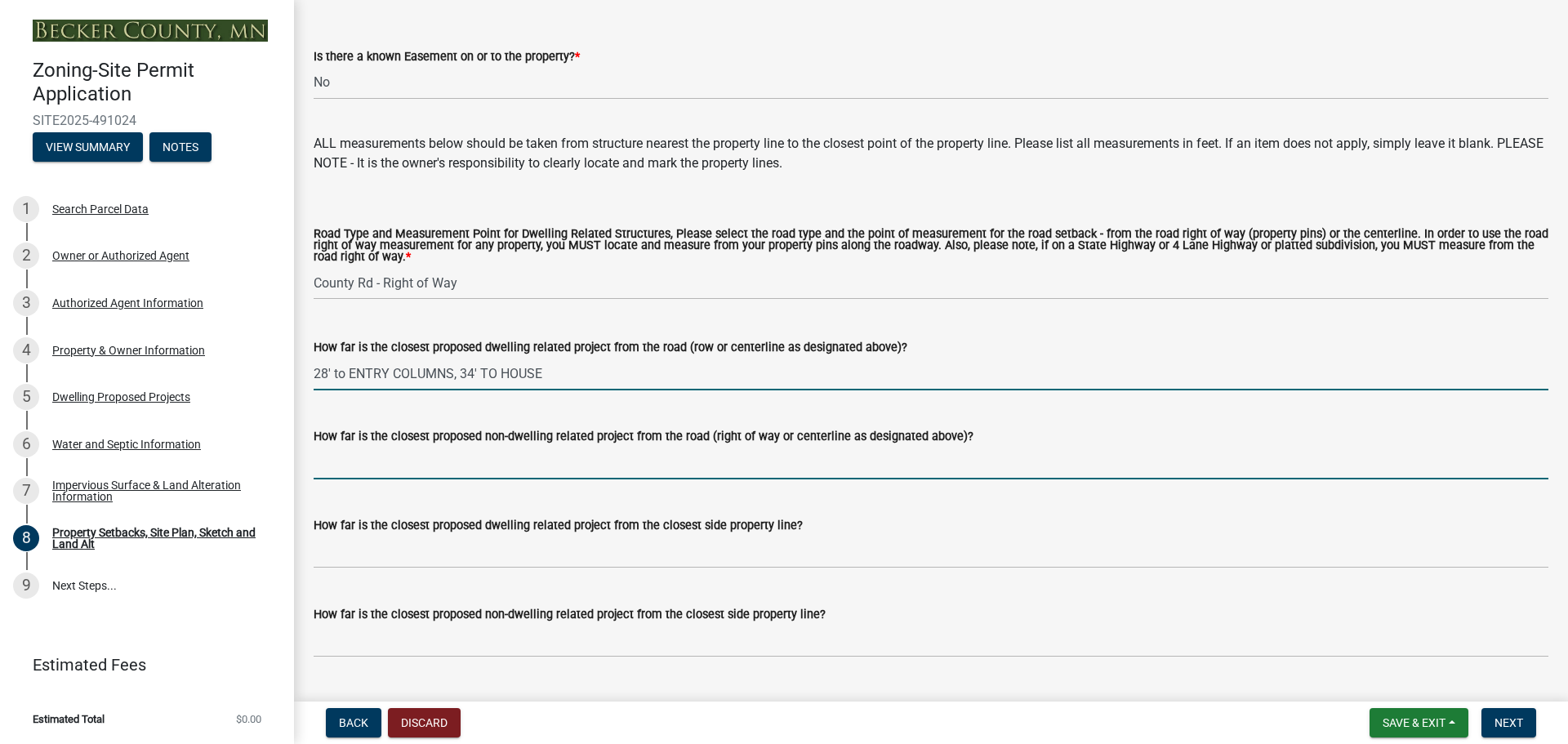
click at [377, 479] on input "How far is the closest proposed non-dwelling related project from the road (rig…" at bounding box center [930, 463] width 1235 height 34
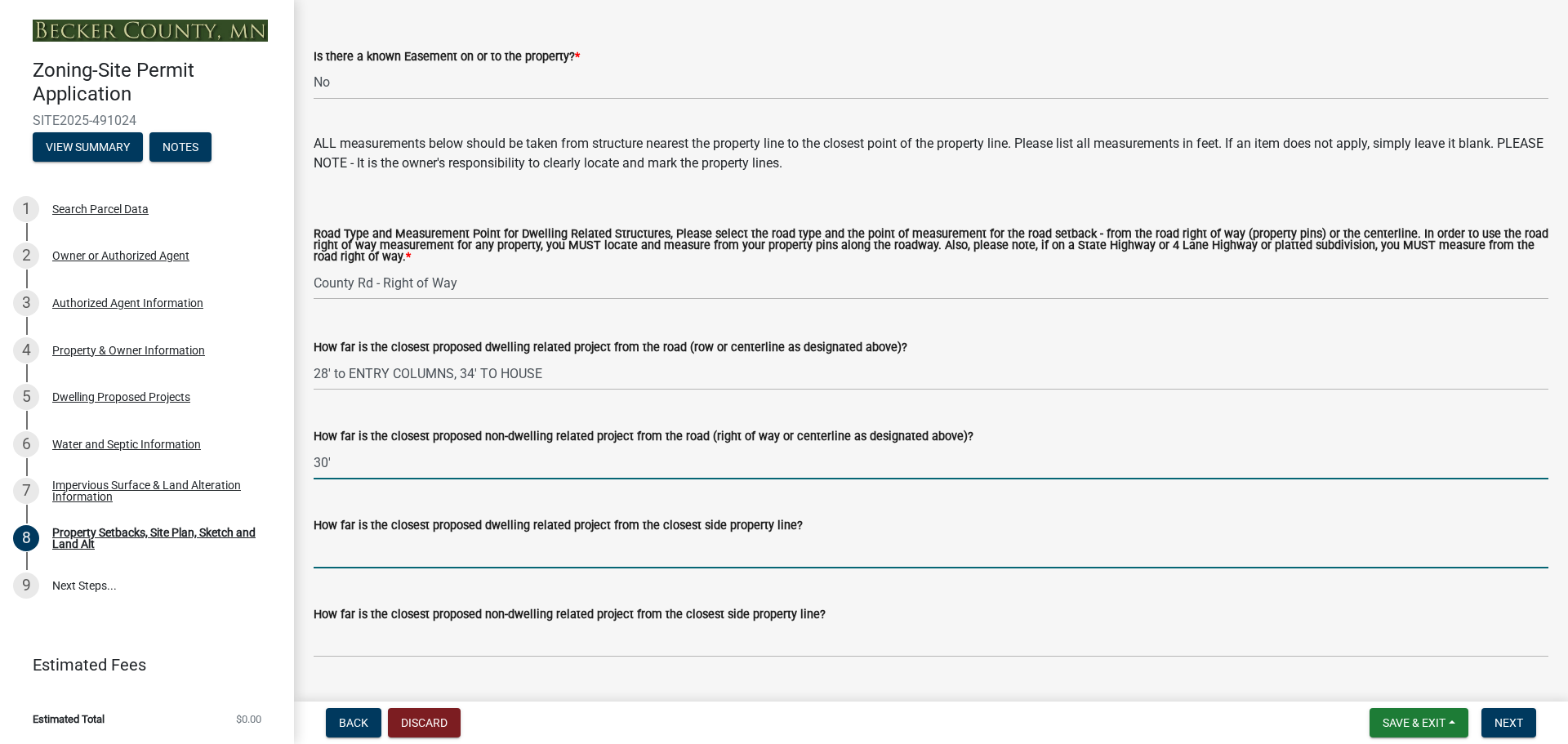
click at [382, 569] on input "How far is the closest proposed dwelling related project from the closest side …" at bounding box center [930, 551] width 1235 height 34
click at [397, 479] on input "30'" at bounding box center [930, 463] width 1235 height 34
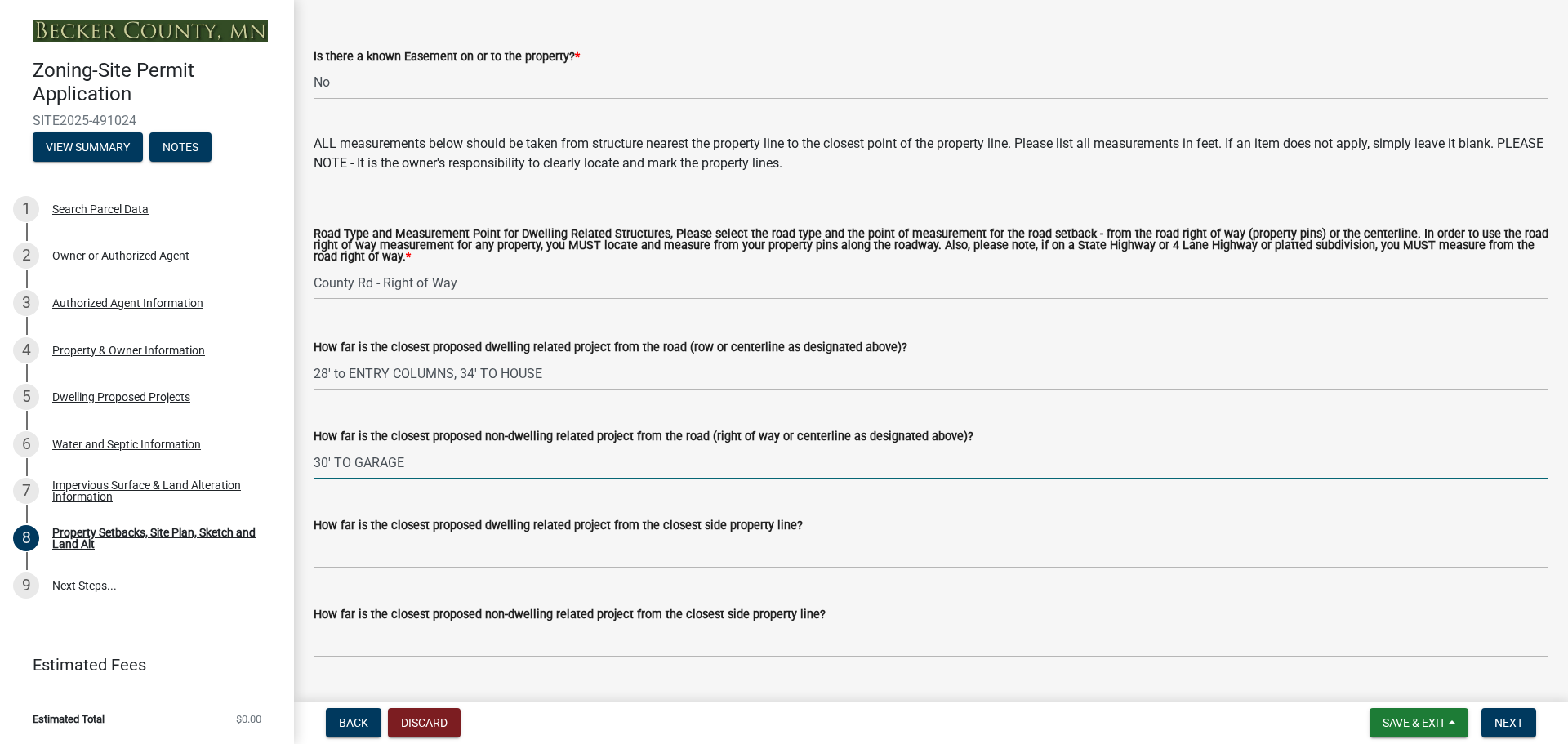
click at [694, 479] on input "30' TO GARAGE" at bounding box center [930, 463] width 1235 height 34
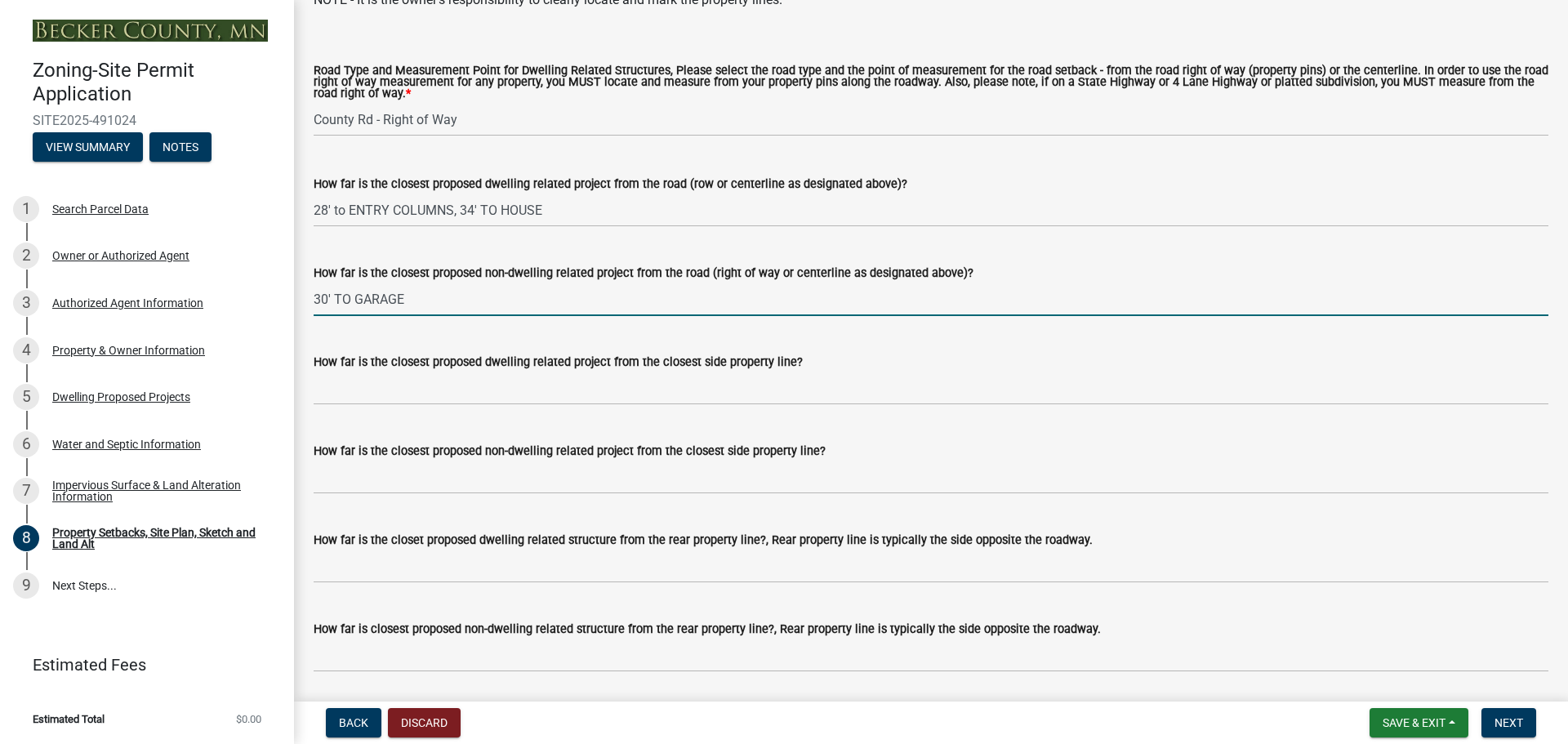
scroll to position [3266, 0]
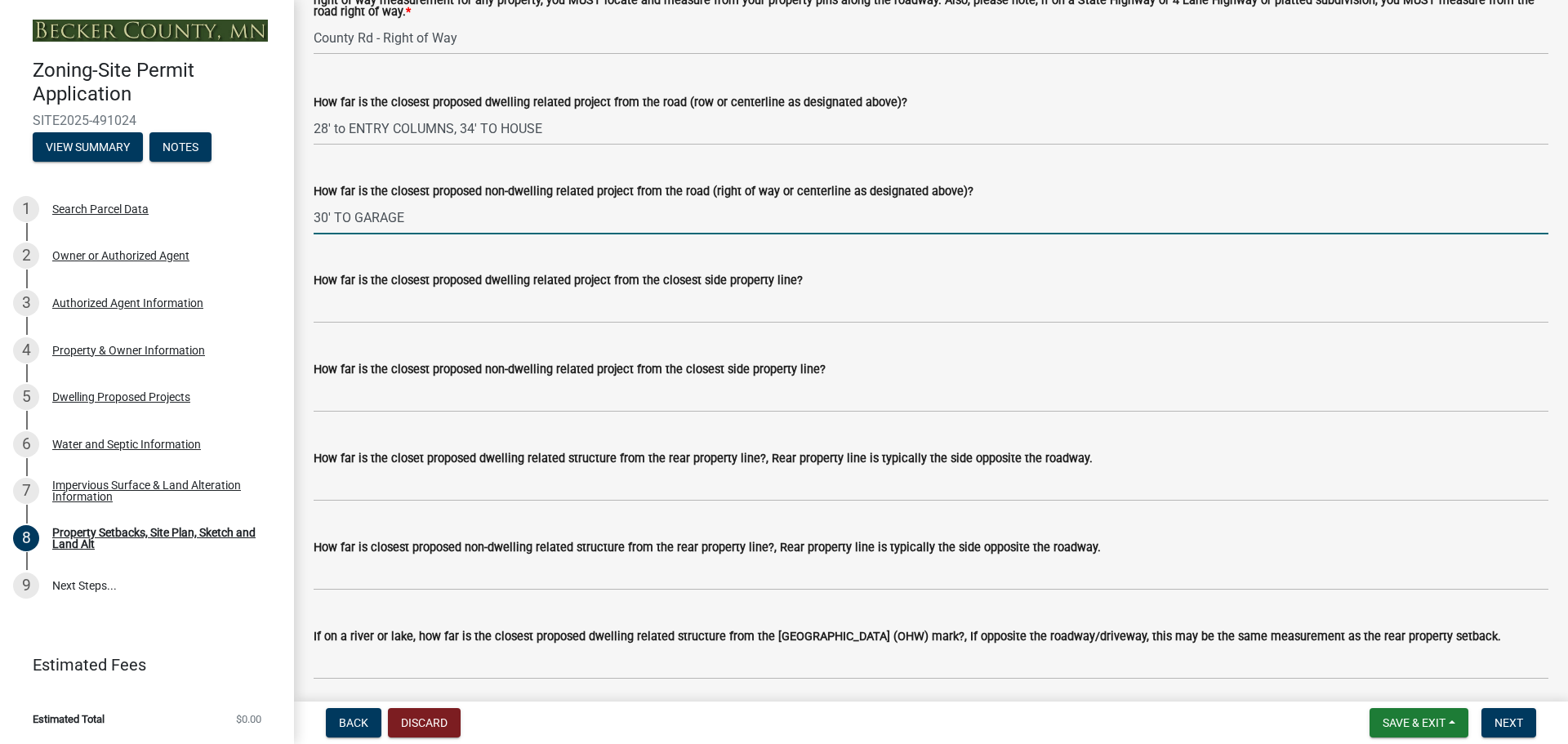
type input "30' TO GARAGE"
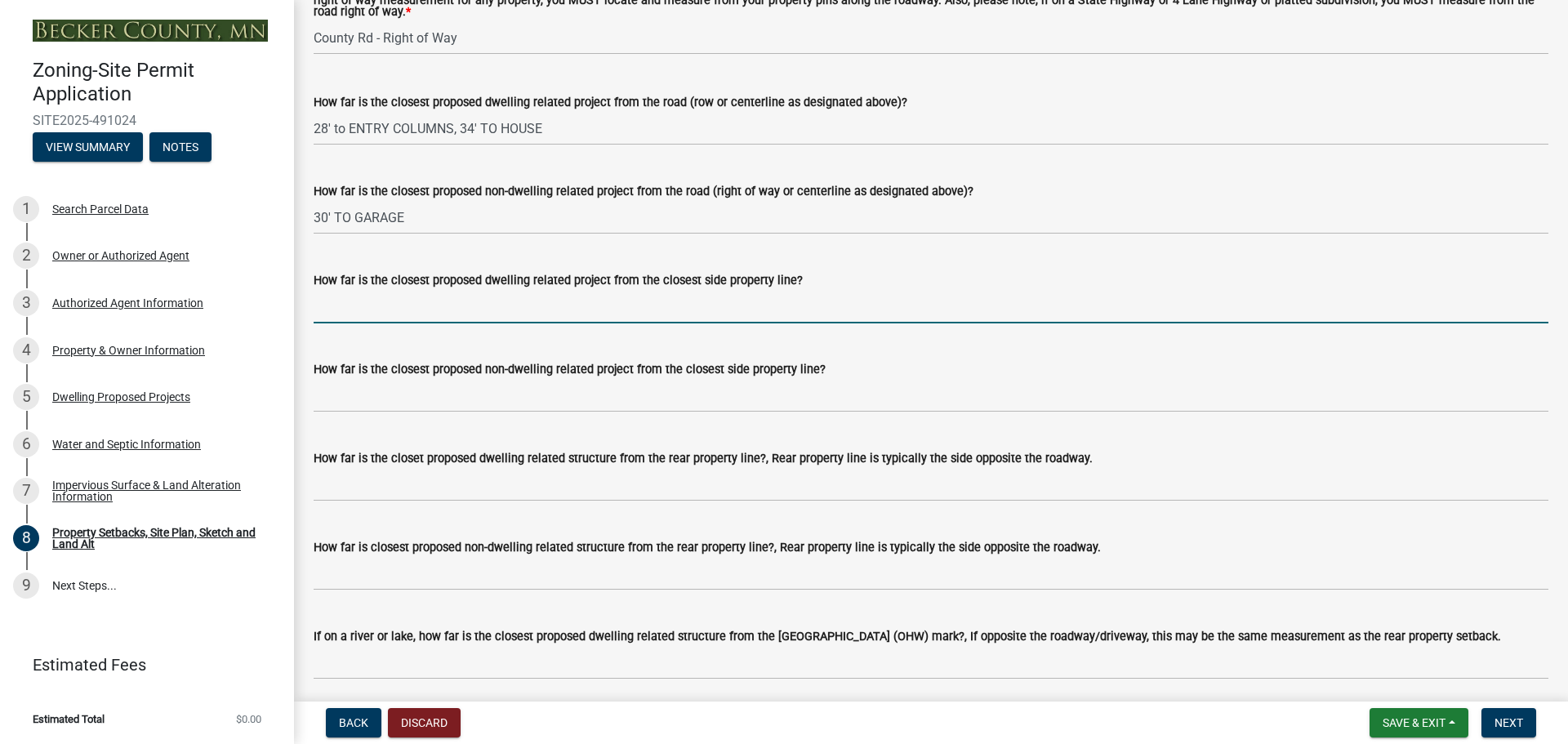
click at [334, 324] on input "How far is the closest proposed dwelling related project from the closest side …" at bounding box center [930, 306] width 1235 height 34
type input "10'4"
drag, startPoint x: 345, startPoint y: 332, endPoint x: 311, endPoint y: 332, distance: 34.0
click at [311, 324] on div "How far is the closest proposed dwelling related project from the closest side …" at bounding box center [931, 285] width 1259 height 76
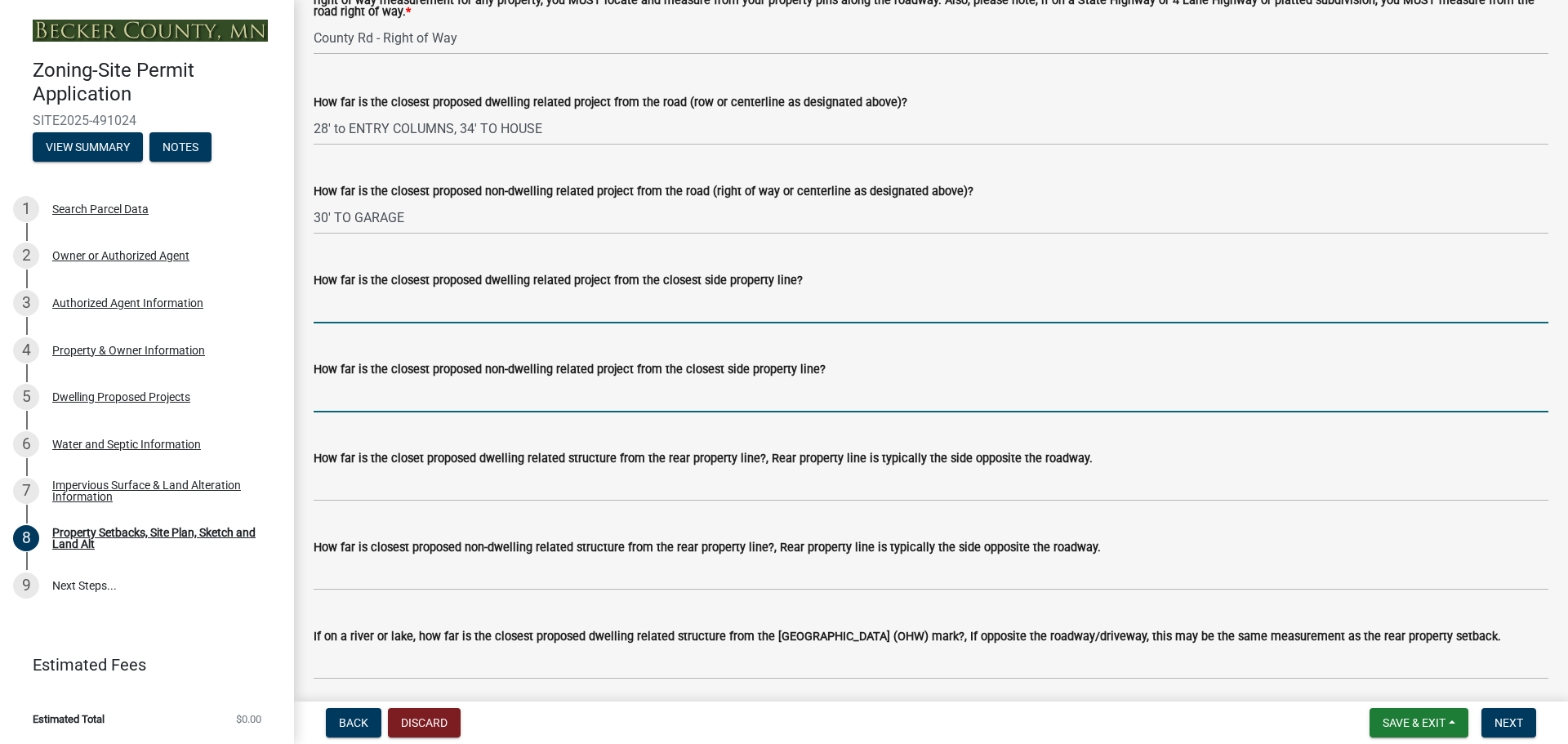
click at [331, 412] on input "How far is the closest proposed non-dwelling related project from the closest s…" at bounding box center [930, 395] width 1235 height 34
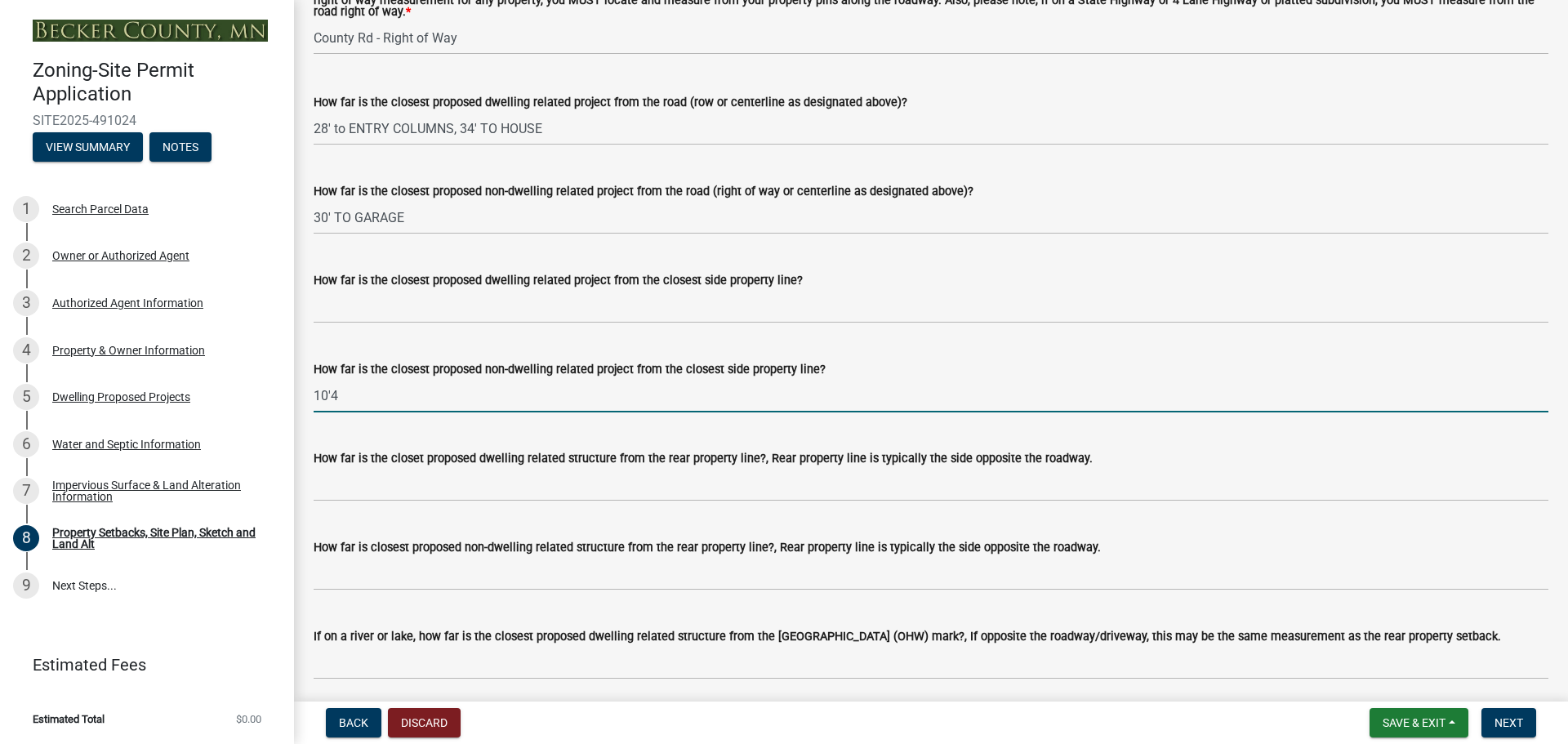
type input "10'4"
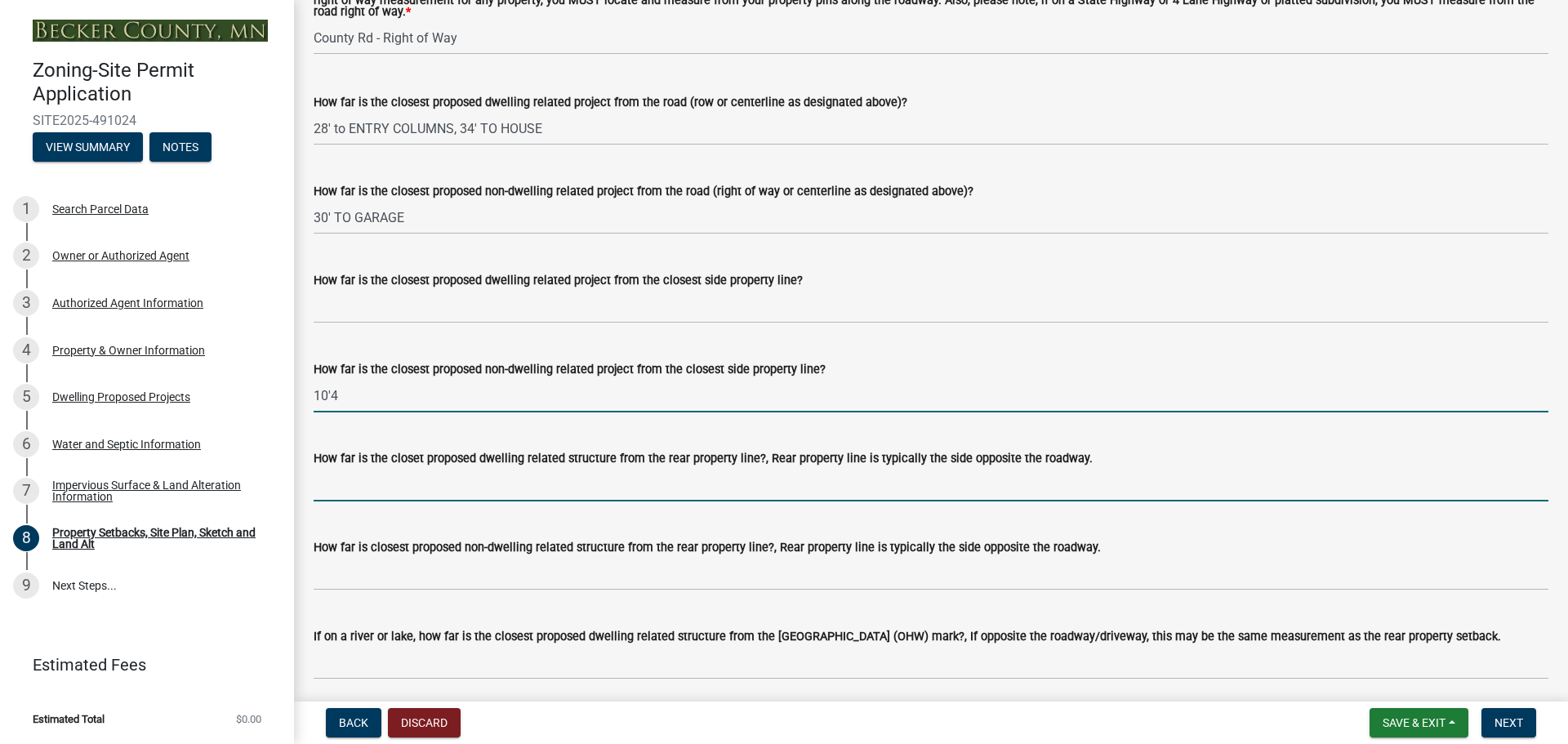
click at [326, 501] on input "How far is the closet proposed dwelling related structure from the rear propert…" at bounding box center [930, 484] width 1235 height 34
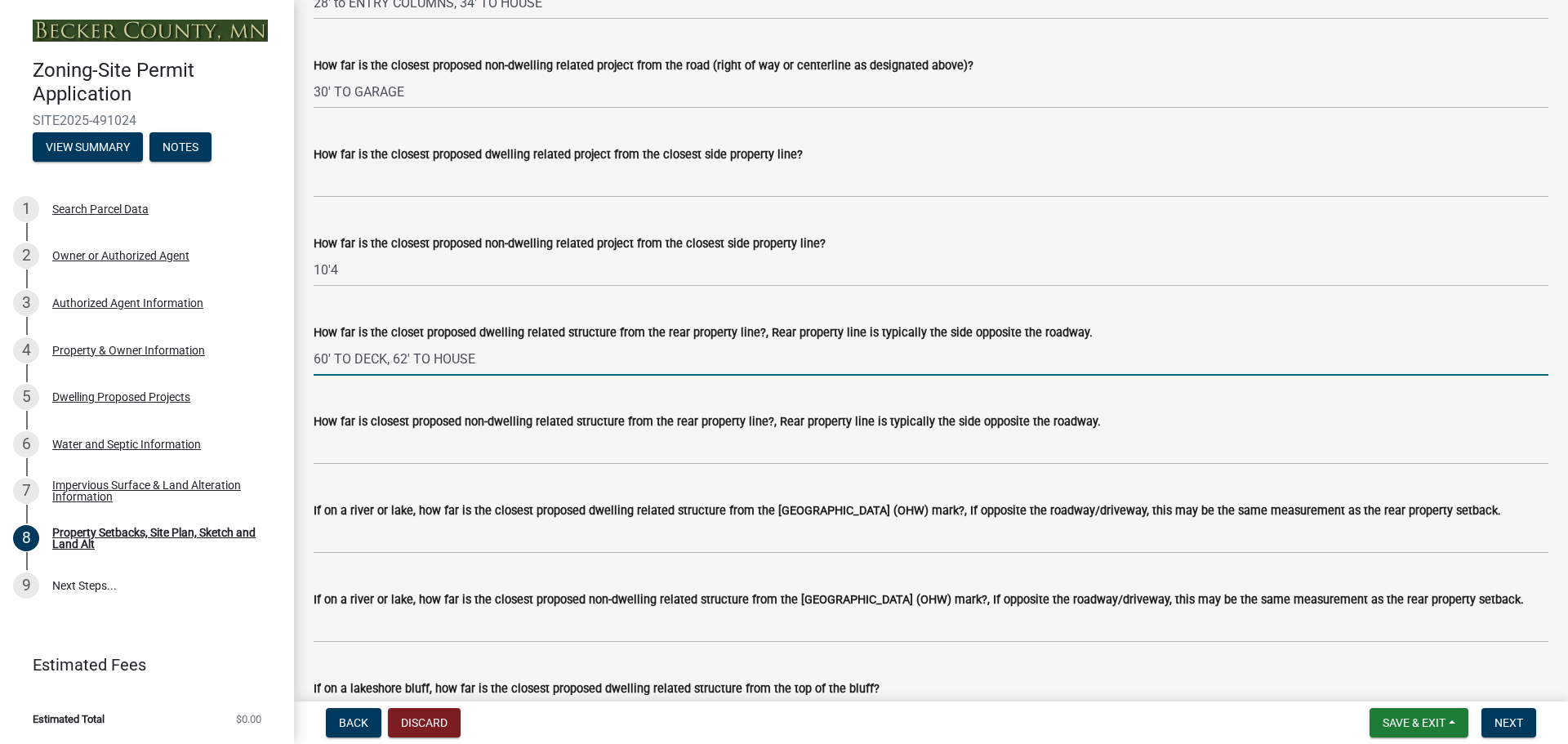
scroll to position [3429, 0]
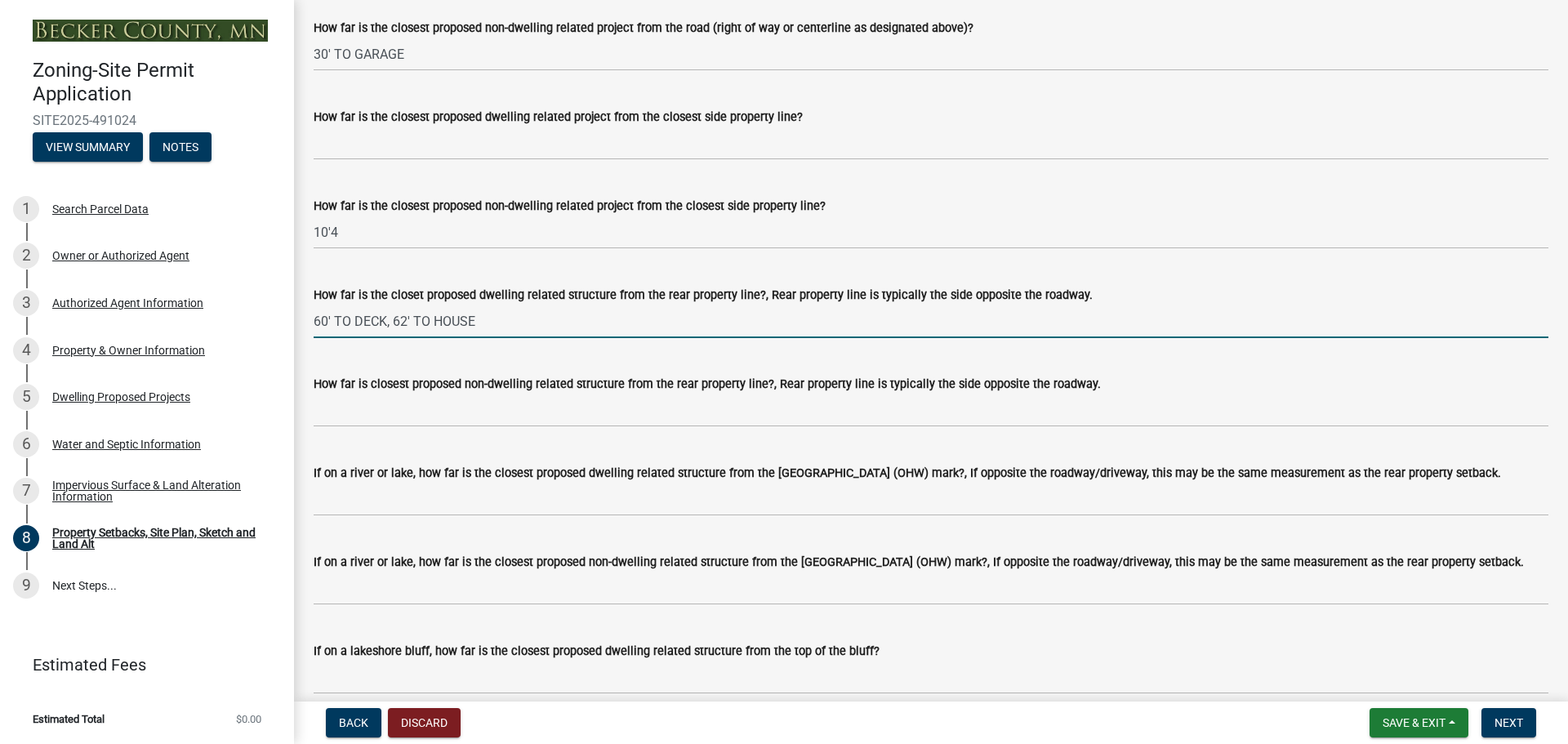
type input "60' TO DECK, 62' TO HOUSE"
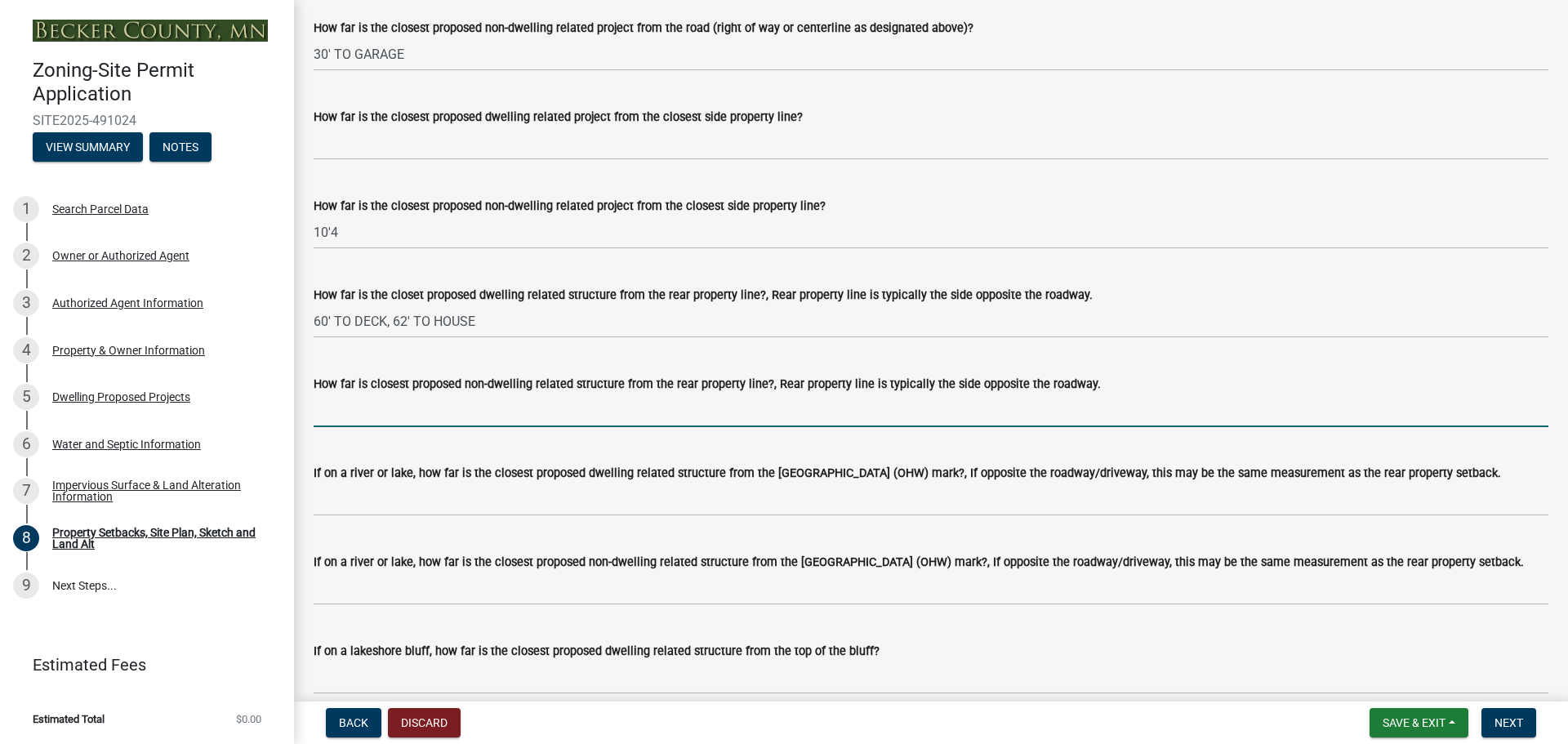
click at [349, 427] on input "How far is closest proposed non-dwelling related structure from the rear proper…" at bounding box center [930, 410] width 1235 height 34
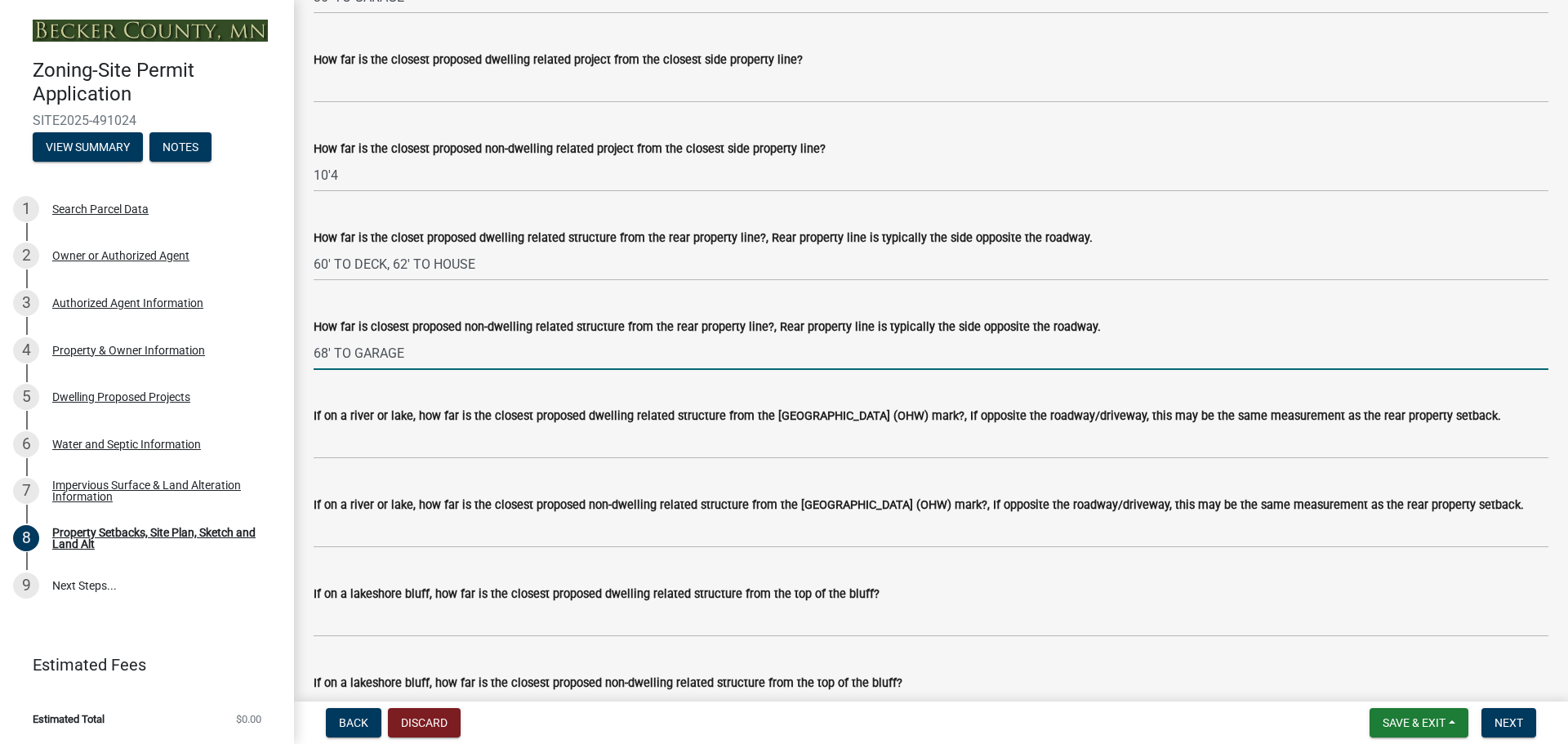
scroll to position [3511, 0]
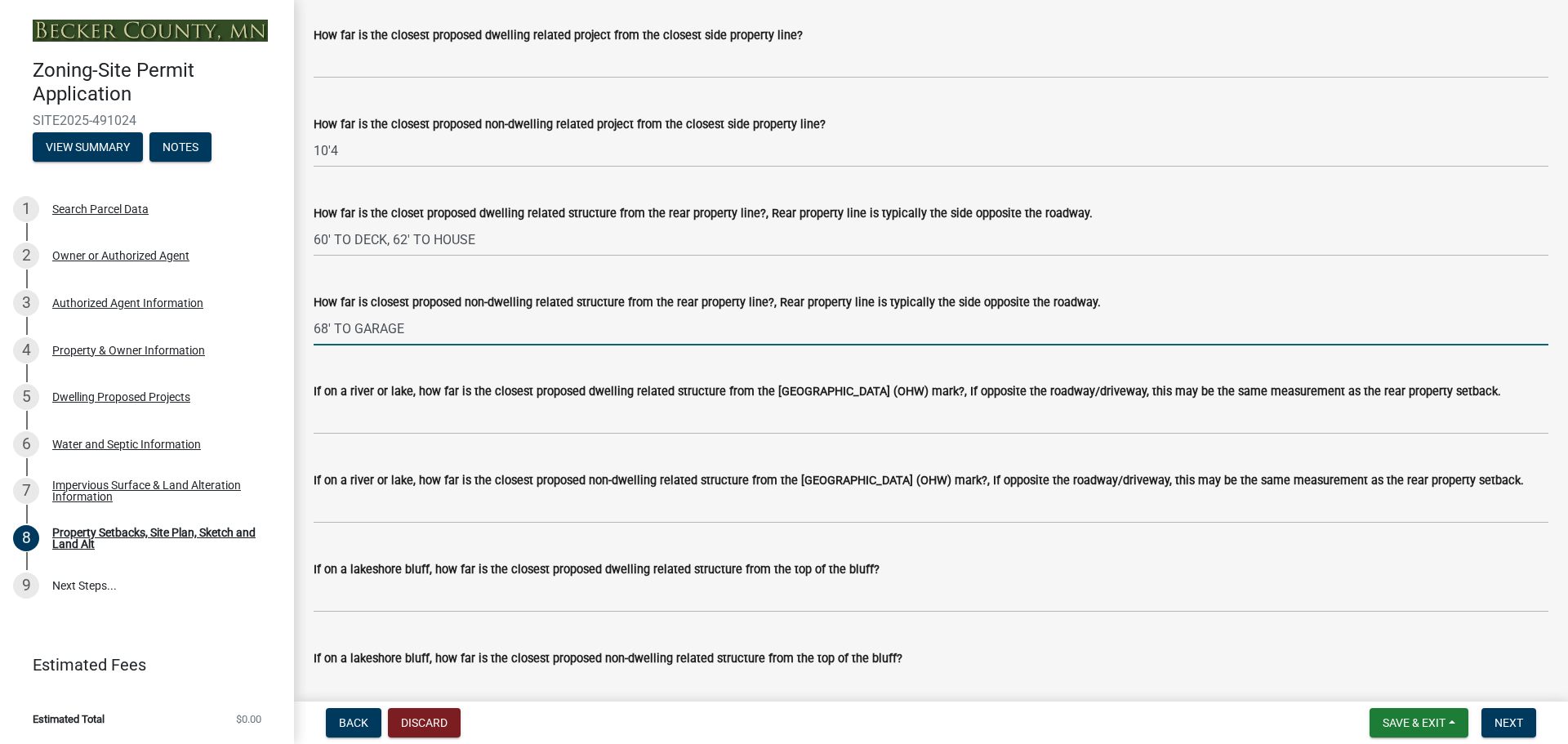
type input "68' TO GARAGE"
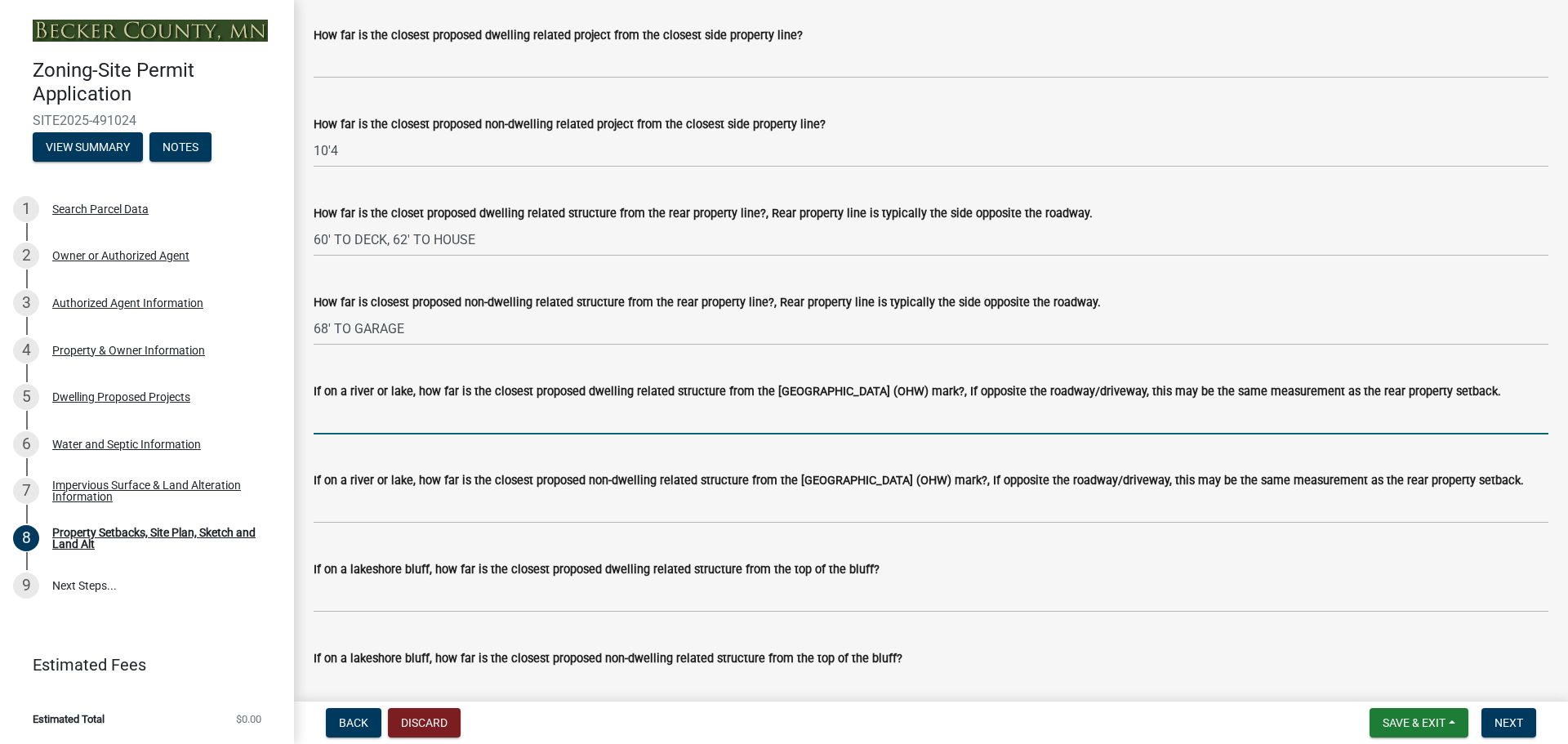
click at [353, 435] on input "If on a river or lake, how far is the closest proposed dwelling related structu…" at bounding box center [930, 417] width 1235 height 34
type input "60' TO DECK, 62' TO HOUSE"
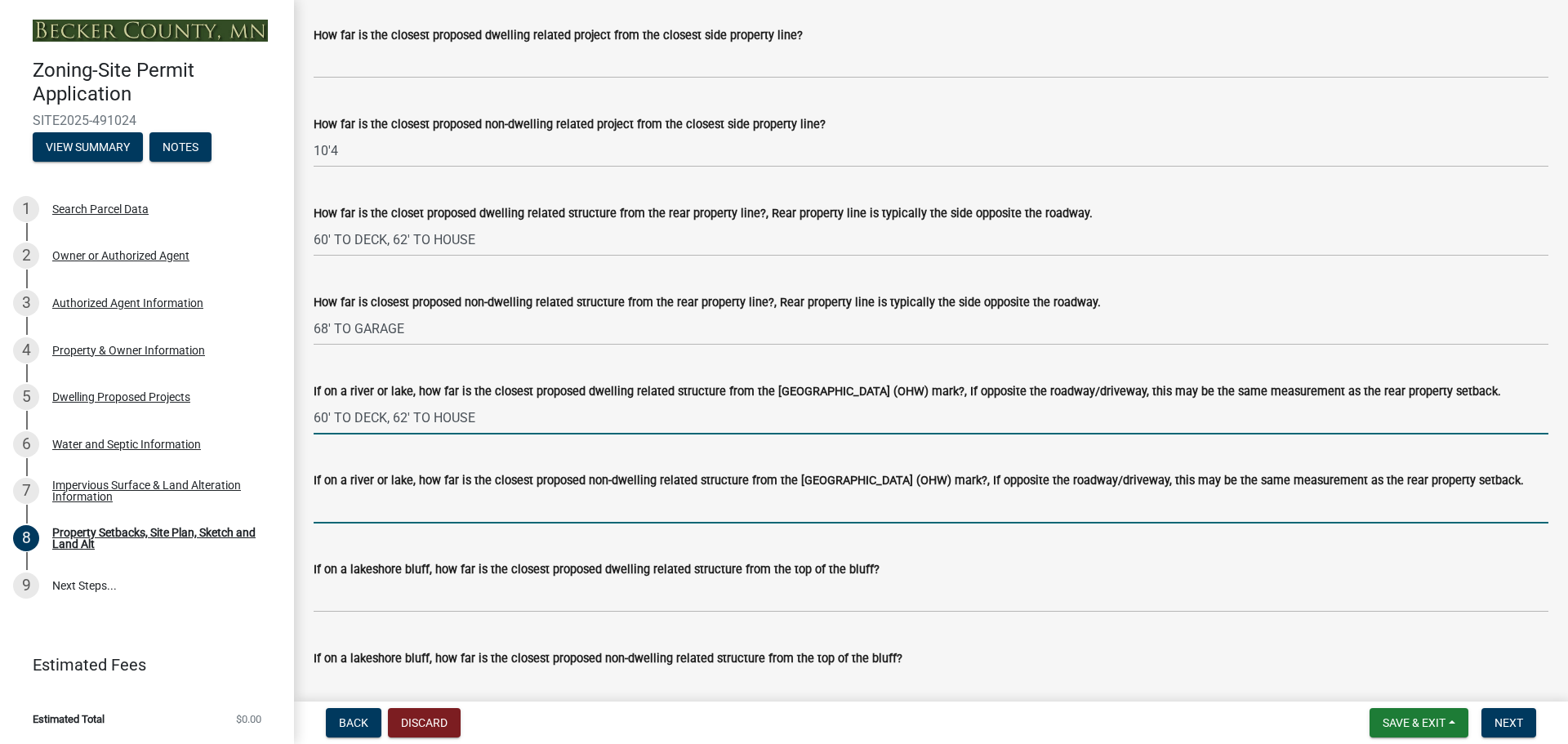
click at [356, 523] on input "If on a river or lake, how far is the closest proposed non-dwelling related str…" at bounding box center [930, 506] width 1235 height 34
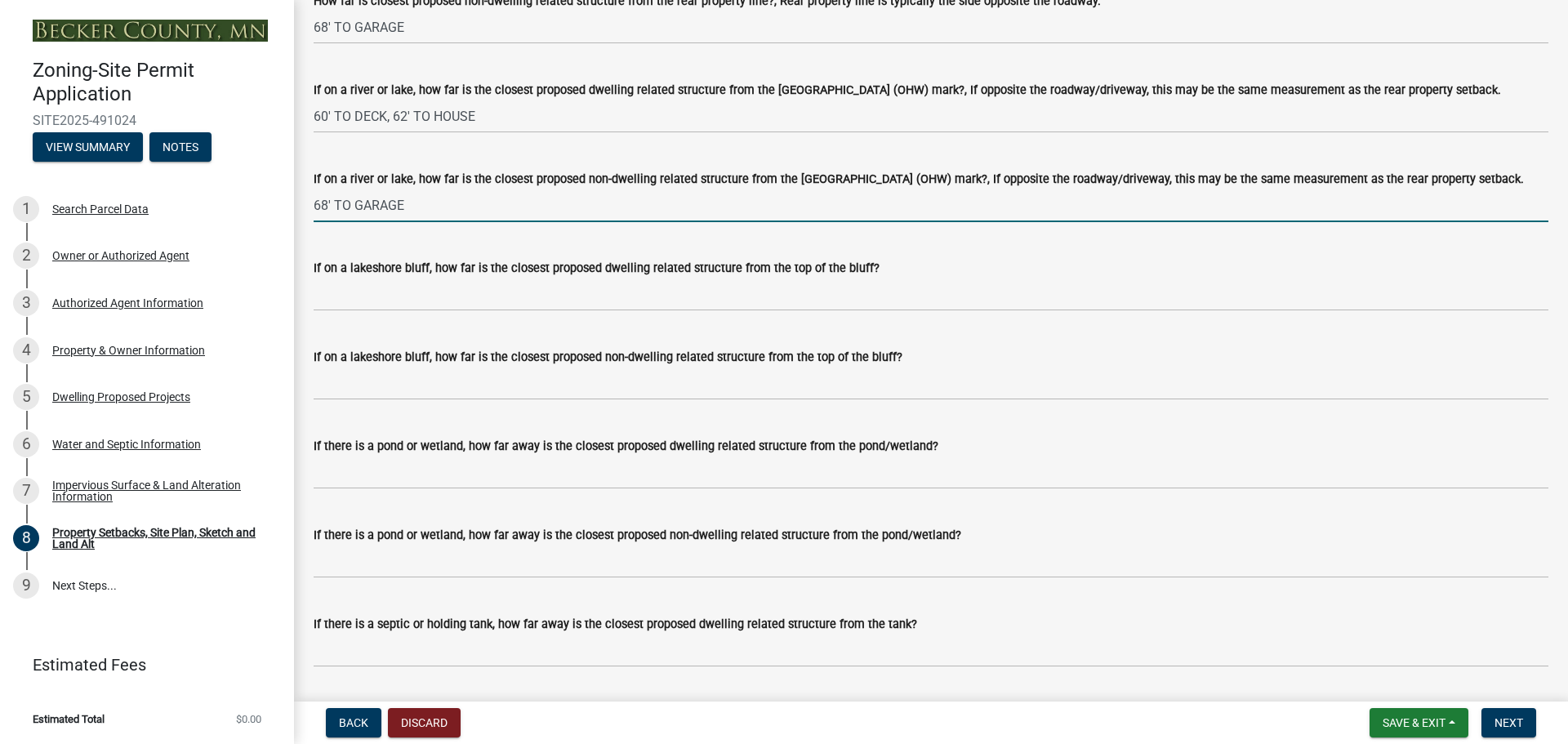
scroll to position [3838, 0]
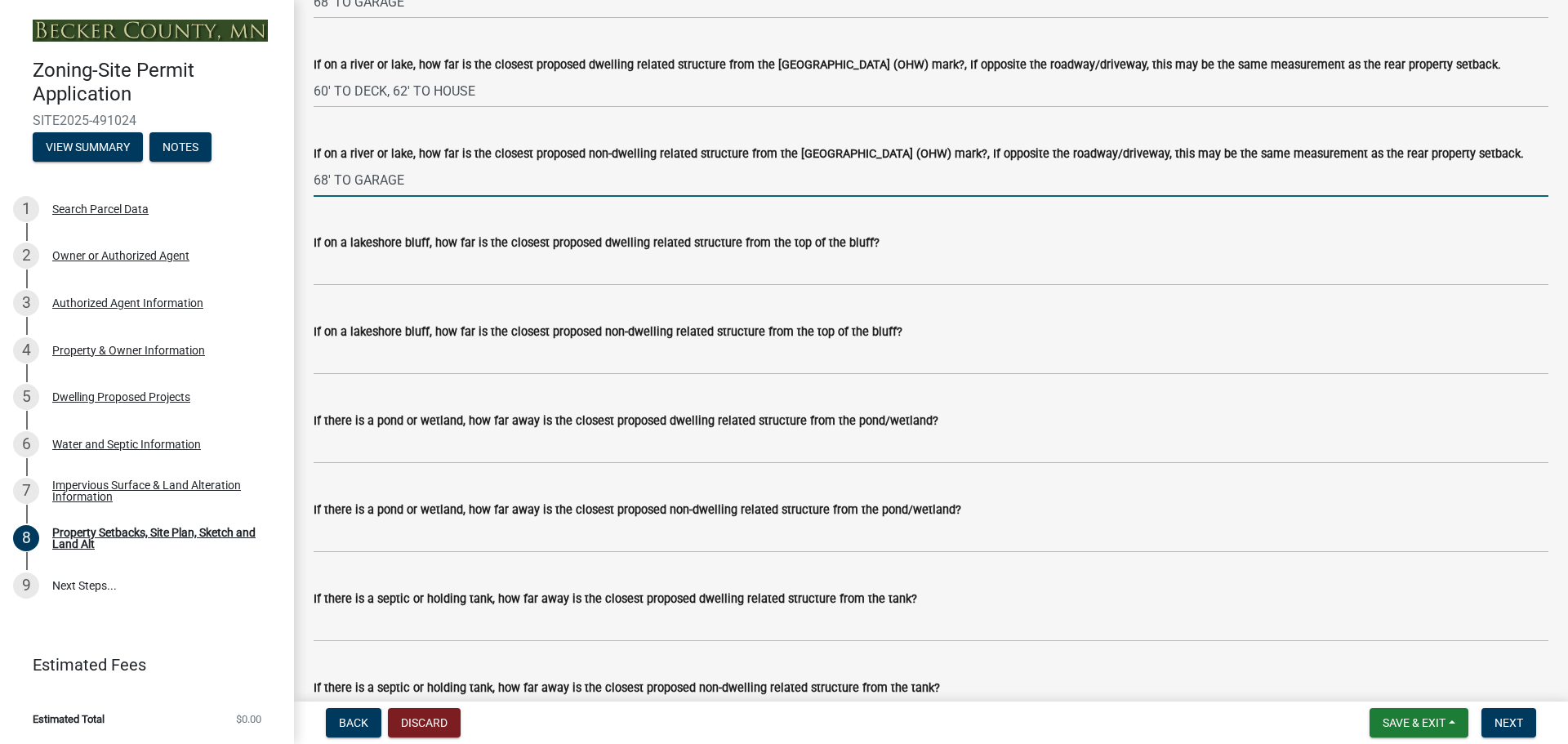
type input "68' TO GARAGE"
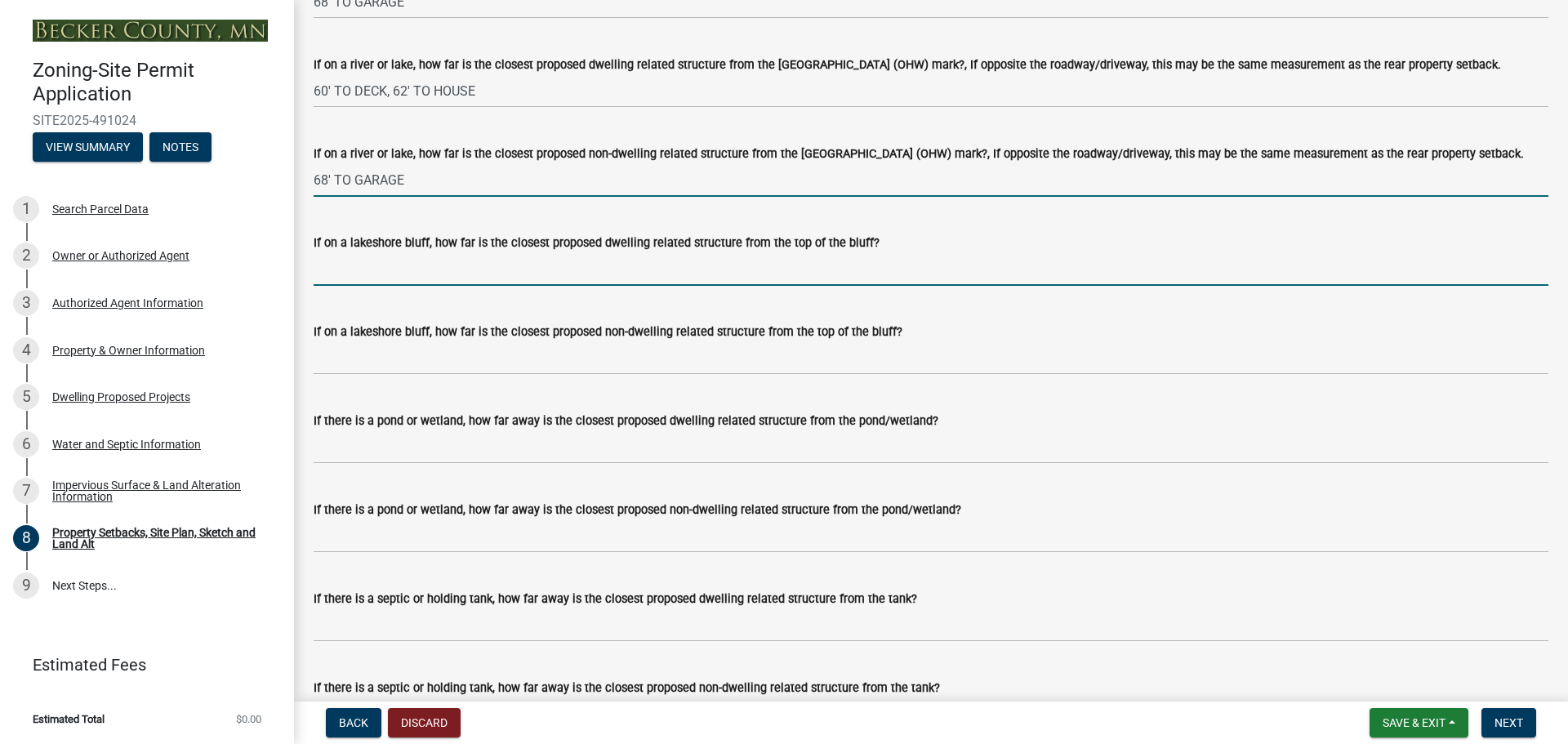
click at [382, 286] on input "If on a lakeshore bluff, how far is the closest proposed dwelling related struc…" at bounding box center [930, 269] width 1235 height 34
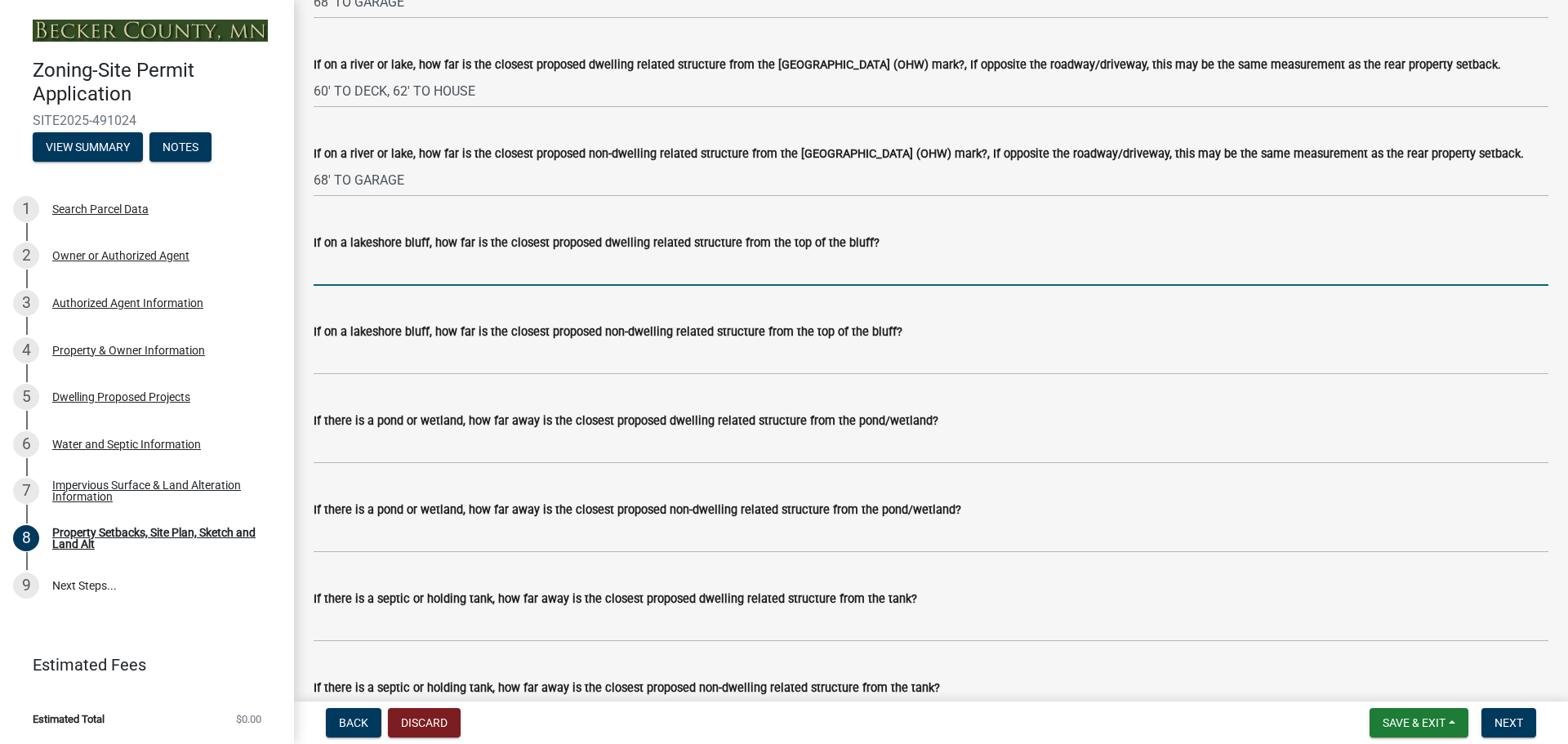
type input "N/A"
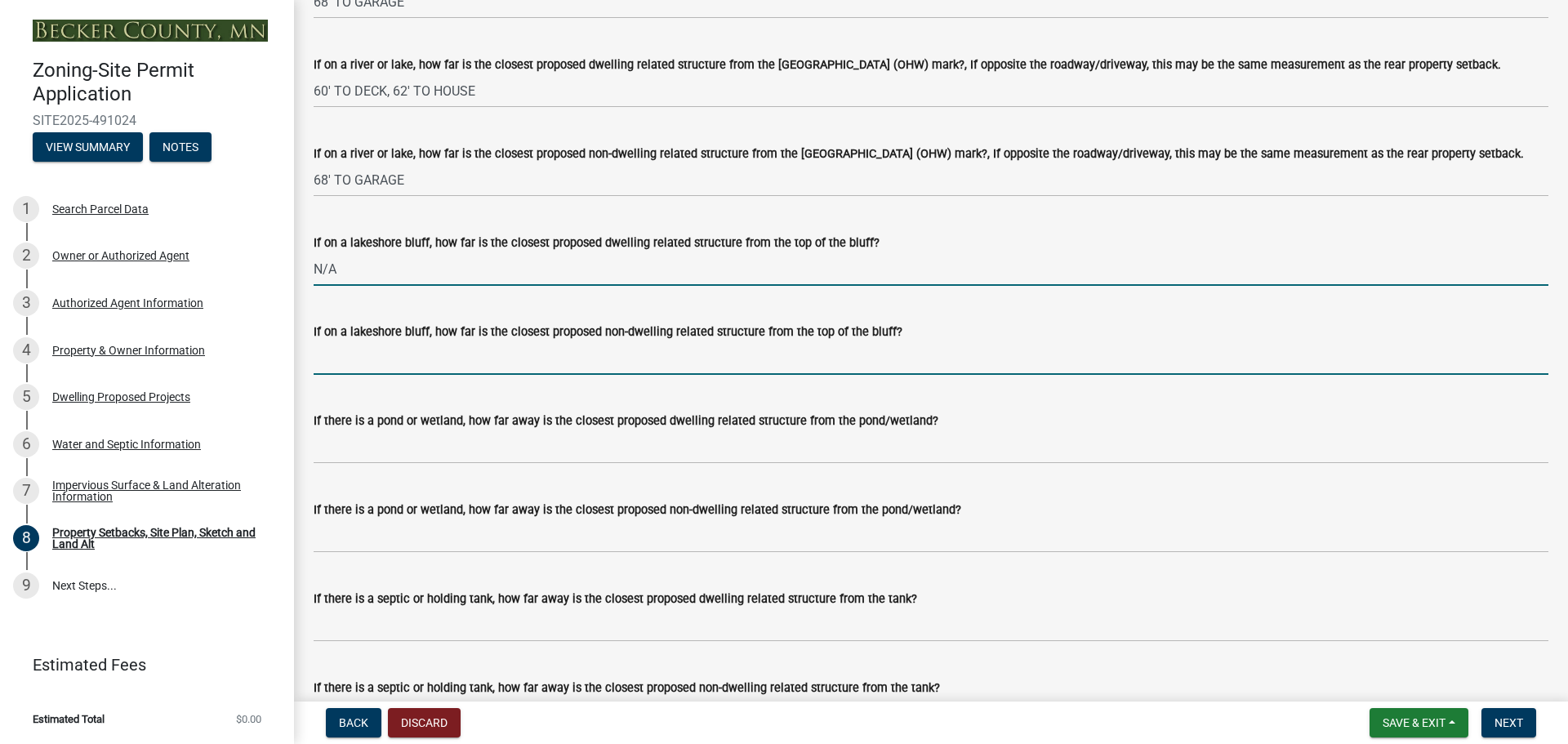
click at [405, 375] on input "If on a lakeshore bluff, how far is the closest proposed non-dwelling related s…" at bounding box center [930, 358] width 1235 height 34
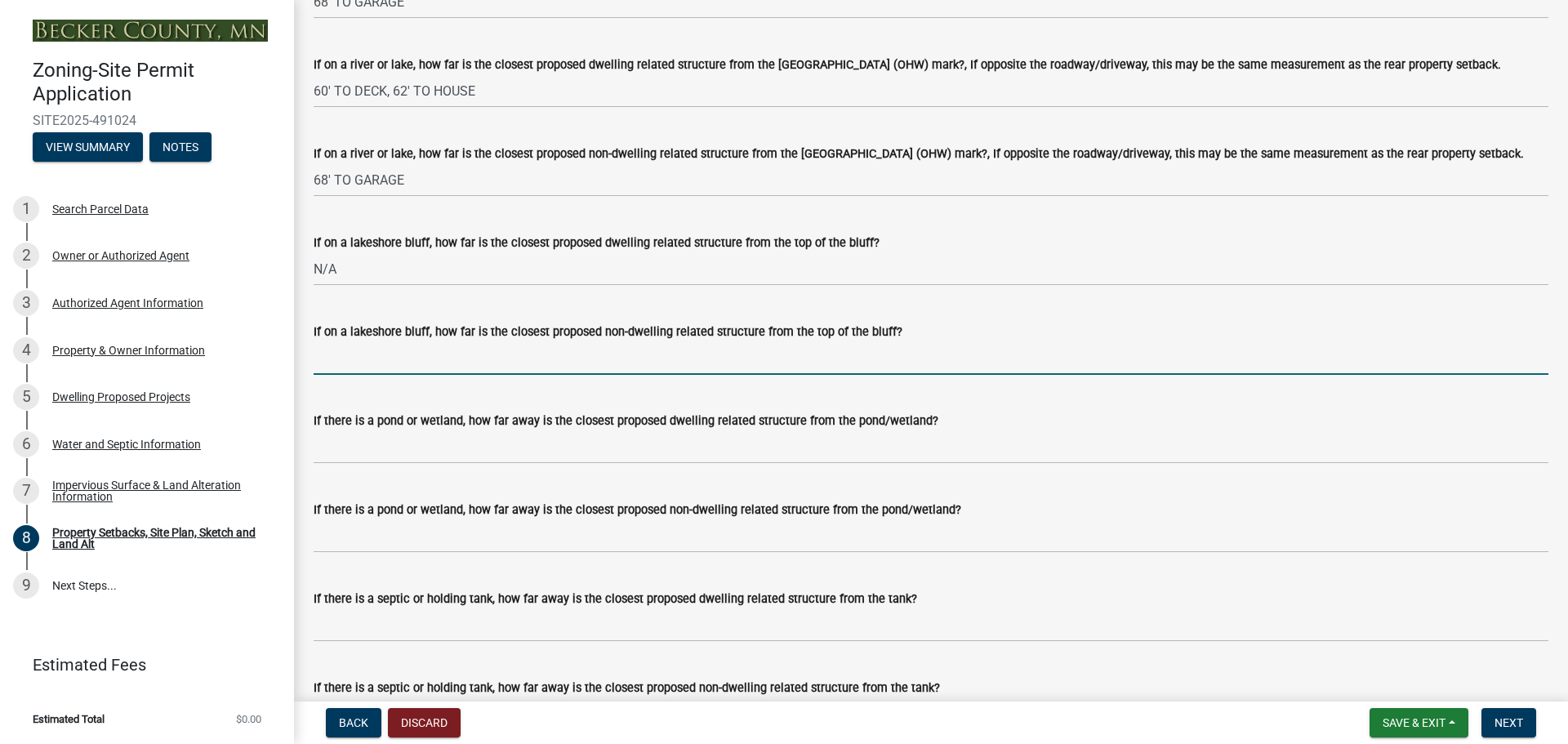
type input "N/A"
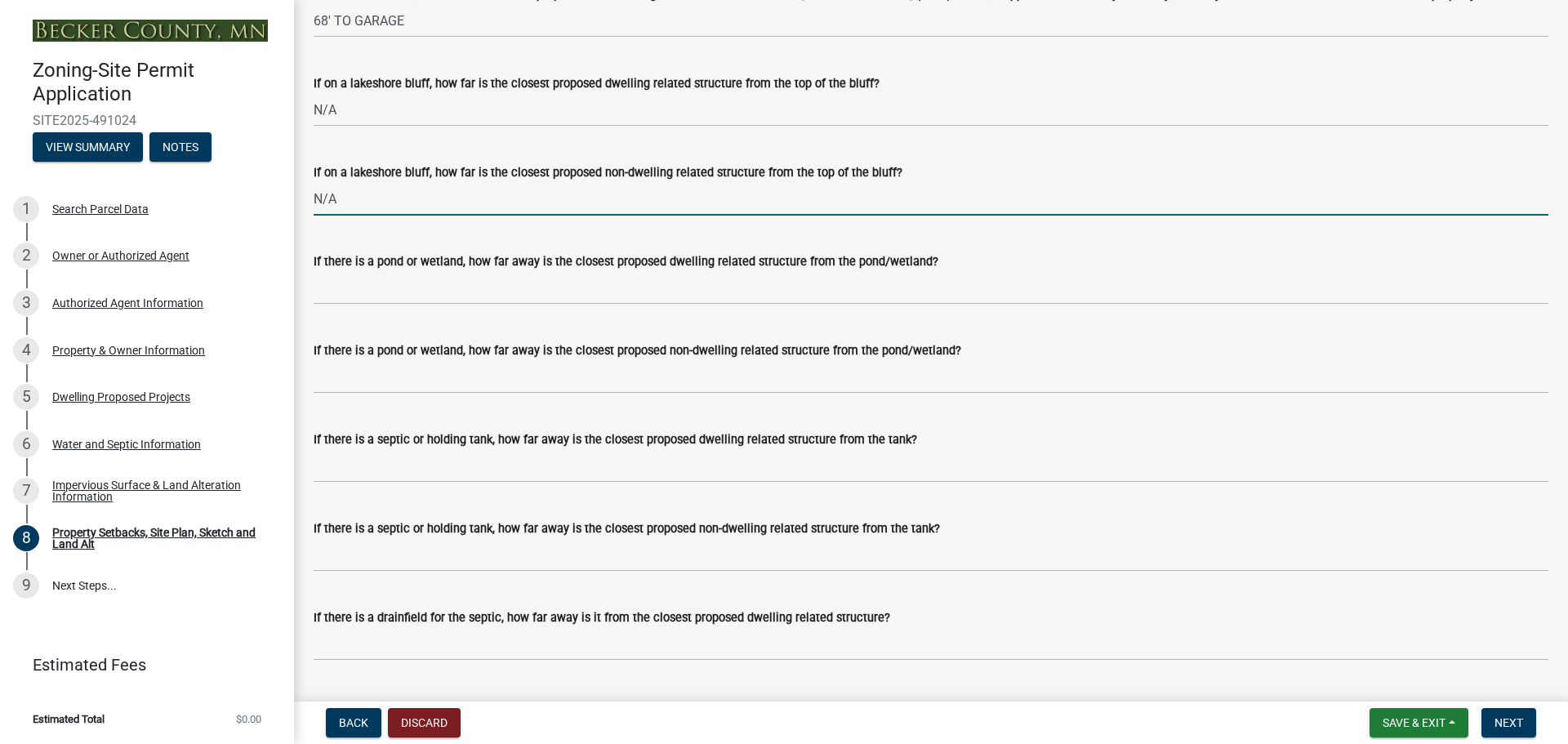
scroll to position [4001, 0]
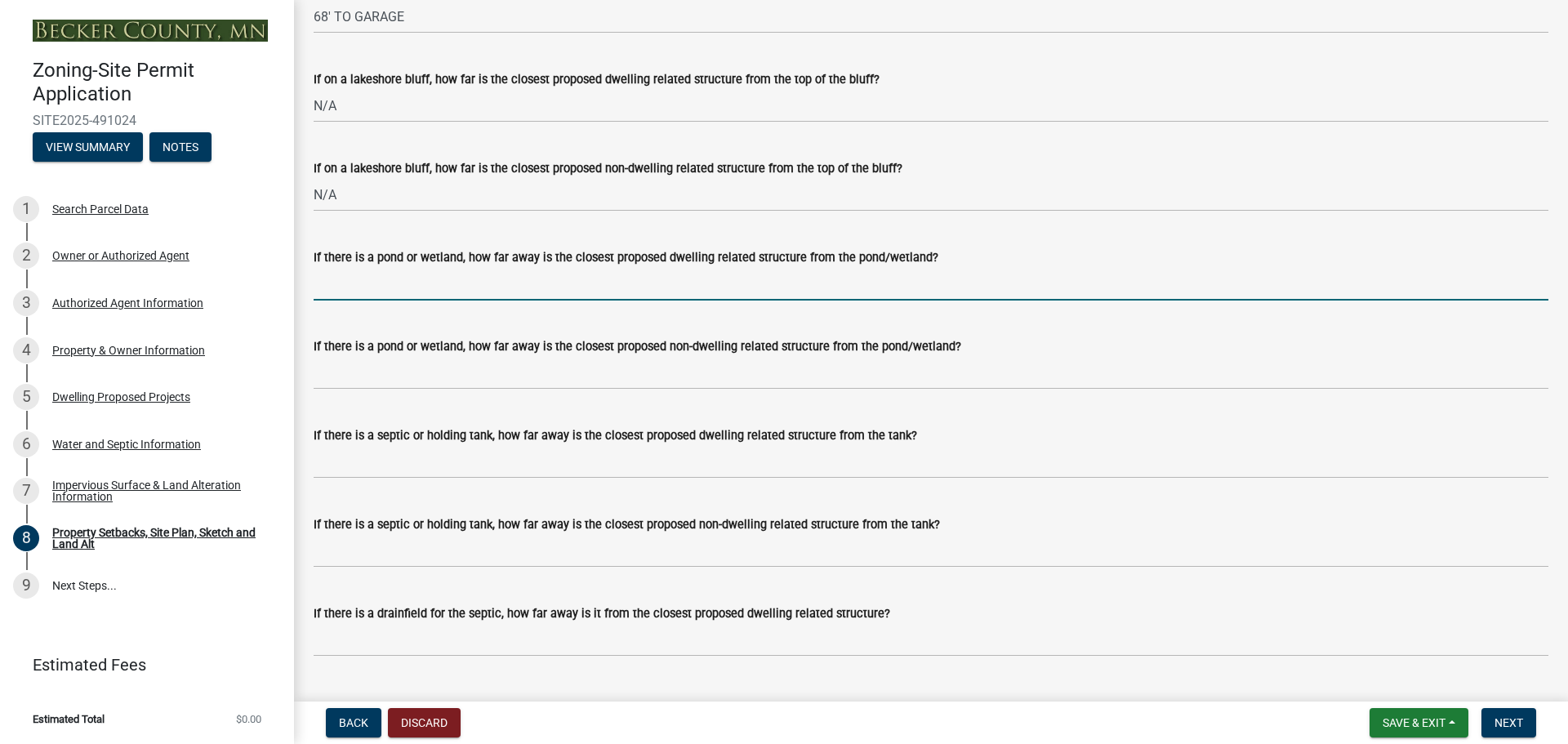
click at [356, 301] on input "If there is a pond or wetland, how far away is the closest proposed dwelling re…" at bounding box center [930, 283] width 1235 height 34
type input "NONE"
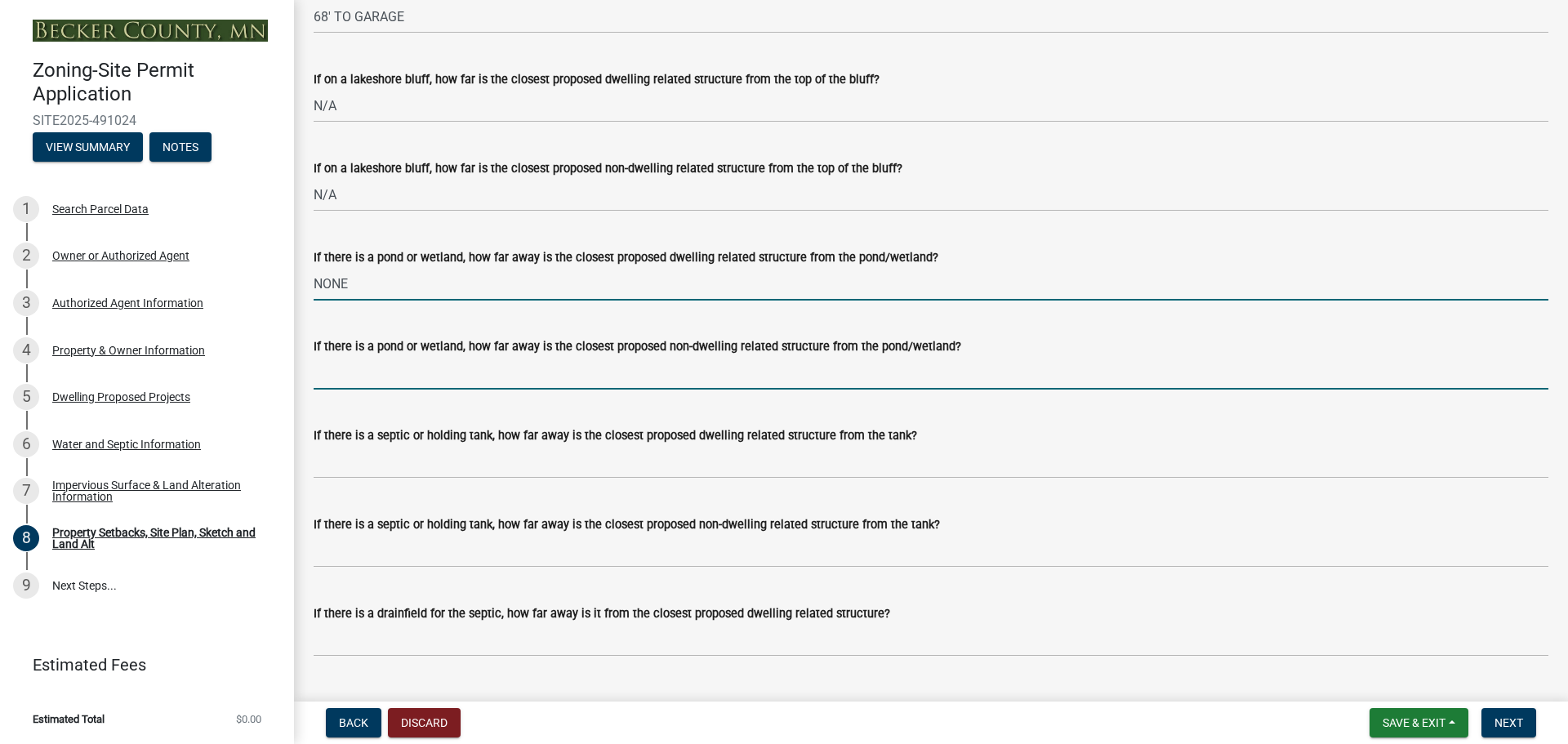
click at [388, 389] on input "If there is a pond or wetland, how far away is the closest proposed non-dwellin…" at bounding box center [930, 372] width 1235 height 34
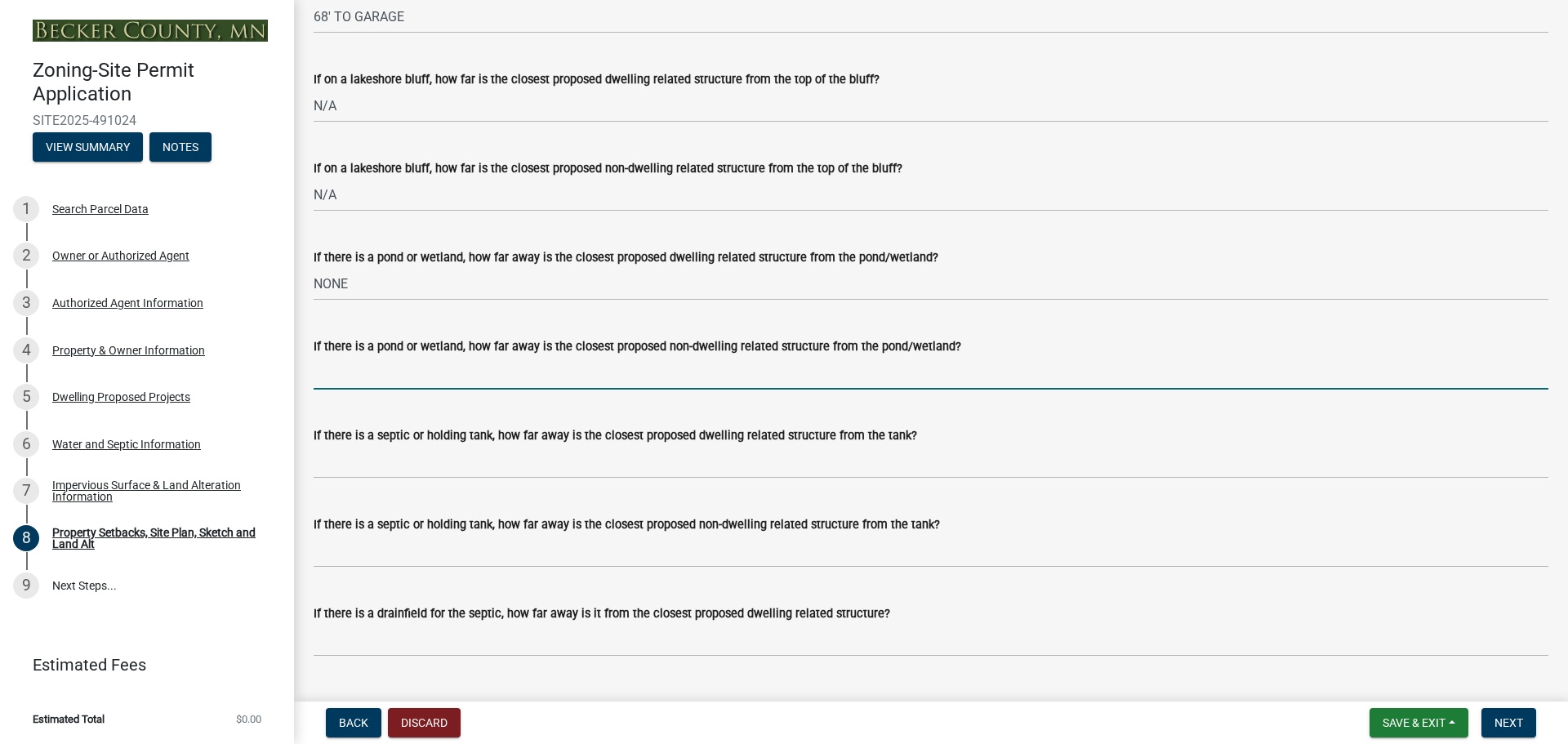
type input "NONE"
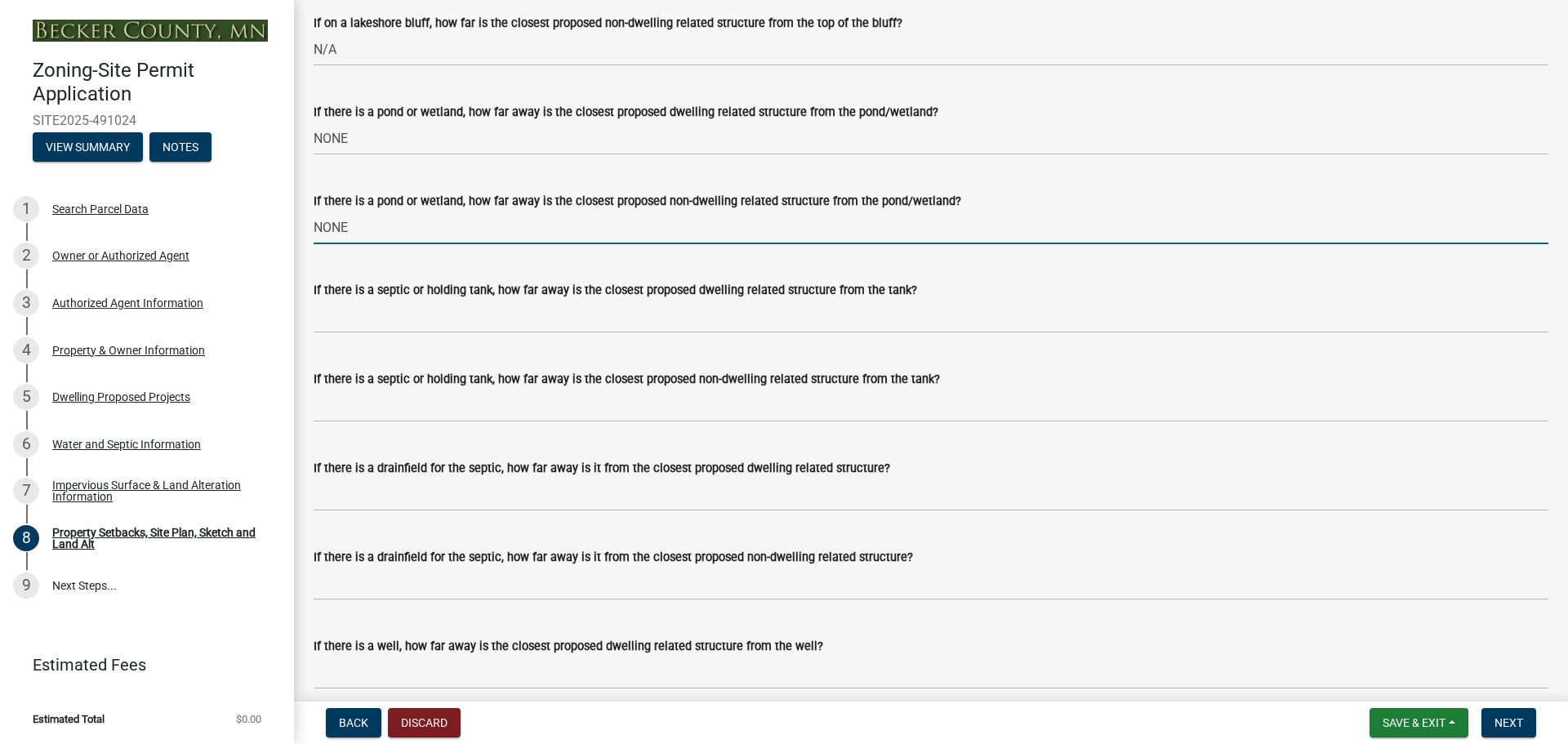
scroll to position [4164, 0]
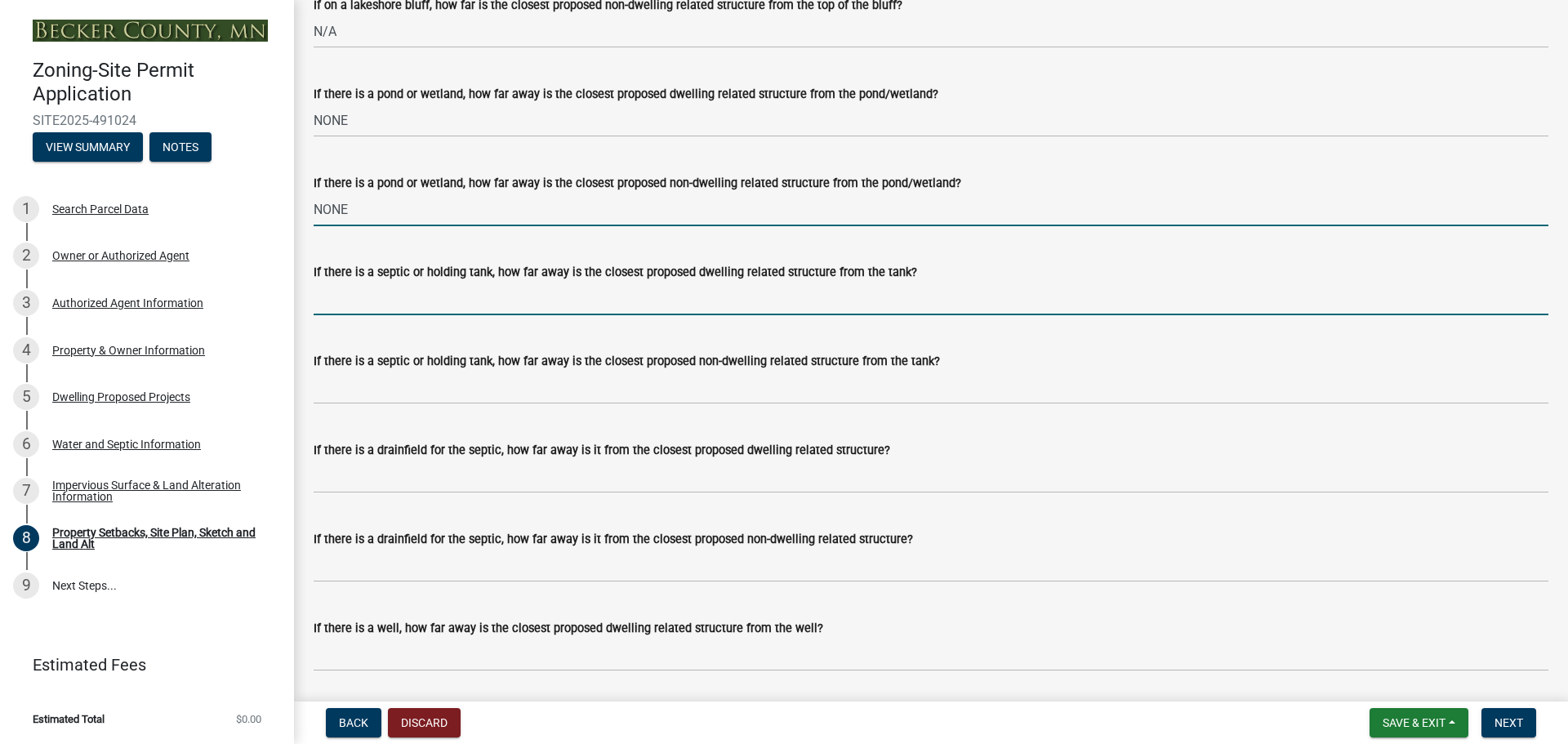
click at [397, 315] on input "If there is a septic or holding tank, how far away is the closest proposed dwel…" at bounding box center [930, 298] width 1235 height 34
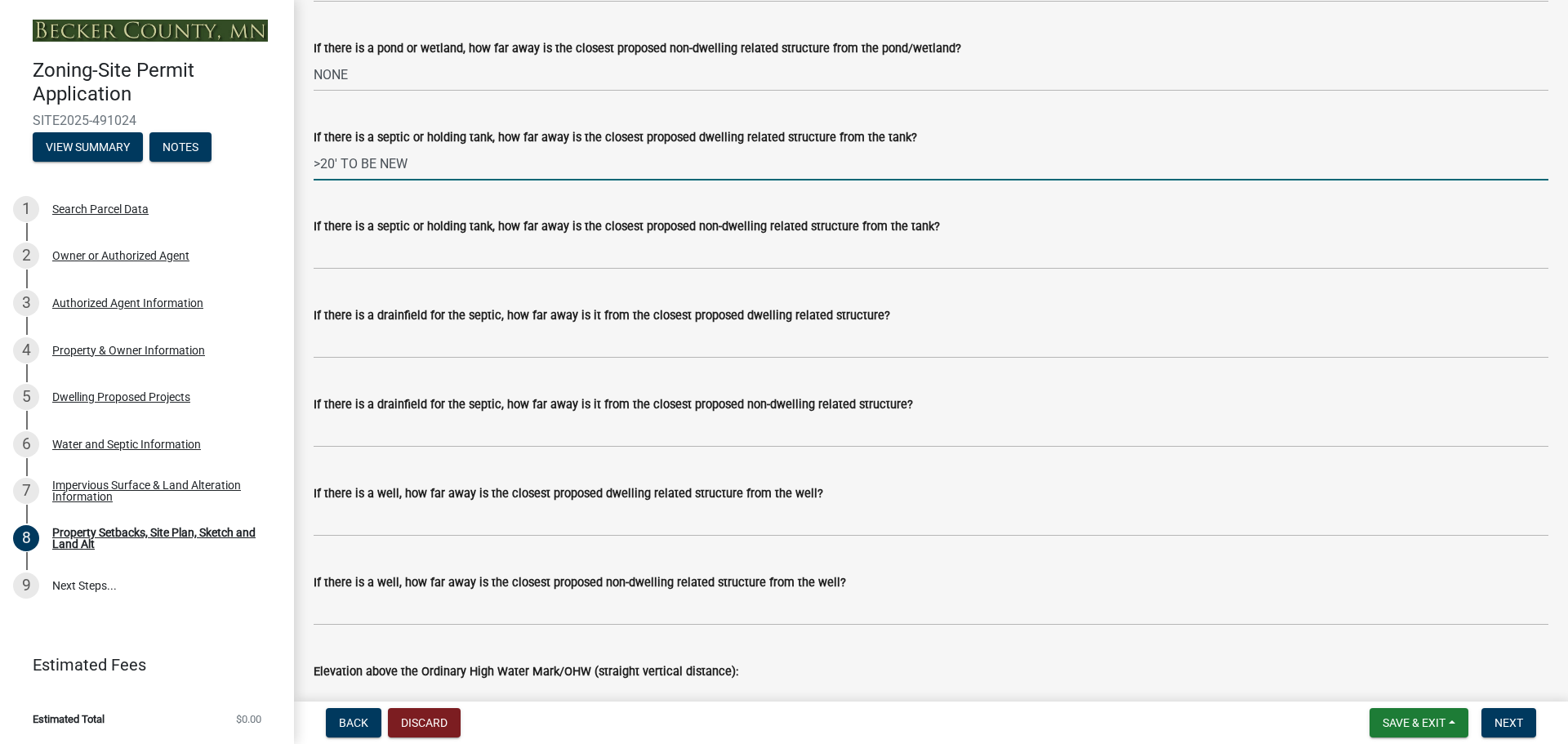
scroll to position [4327, 0]
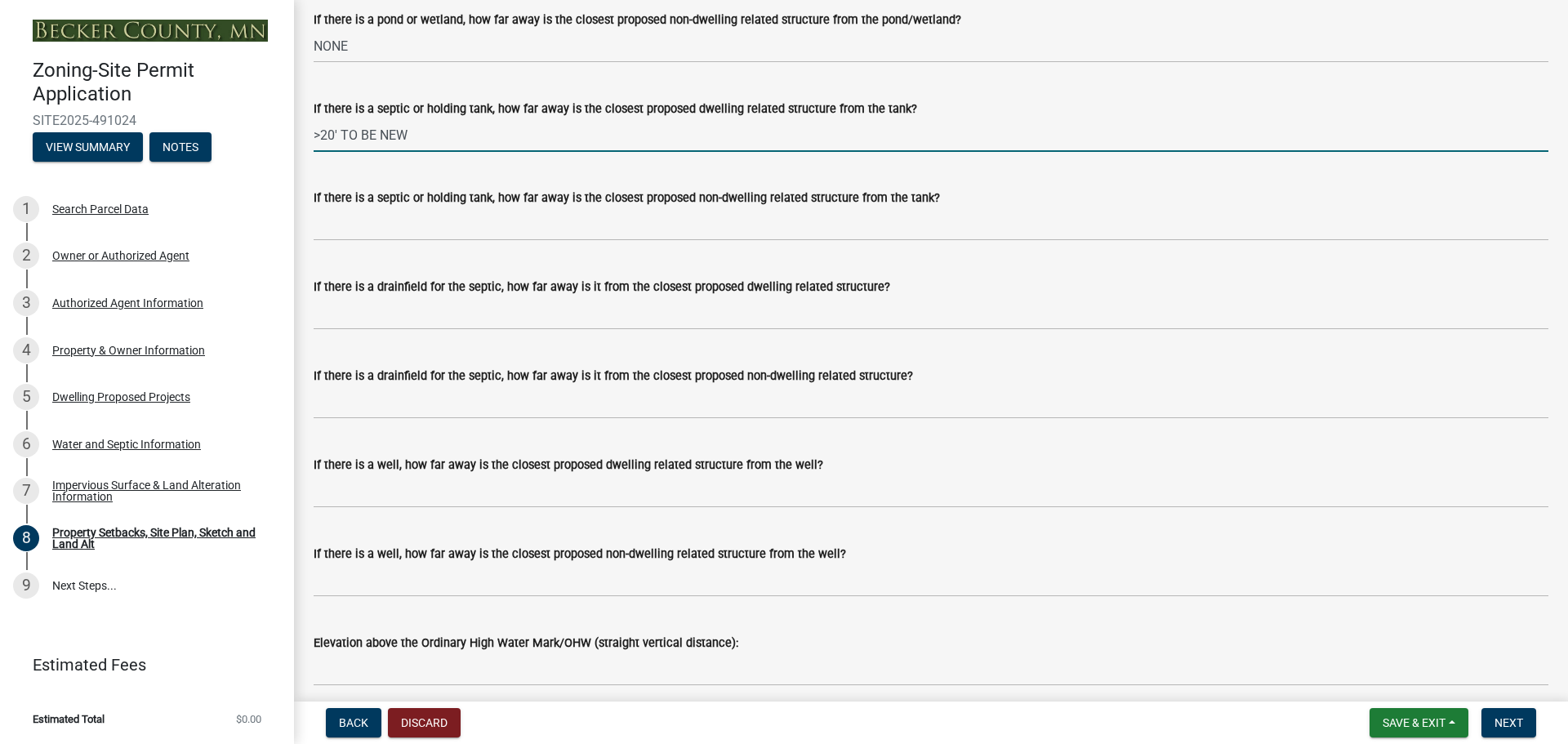
type input ">20' TO BE NEW"
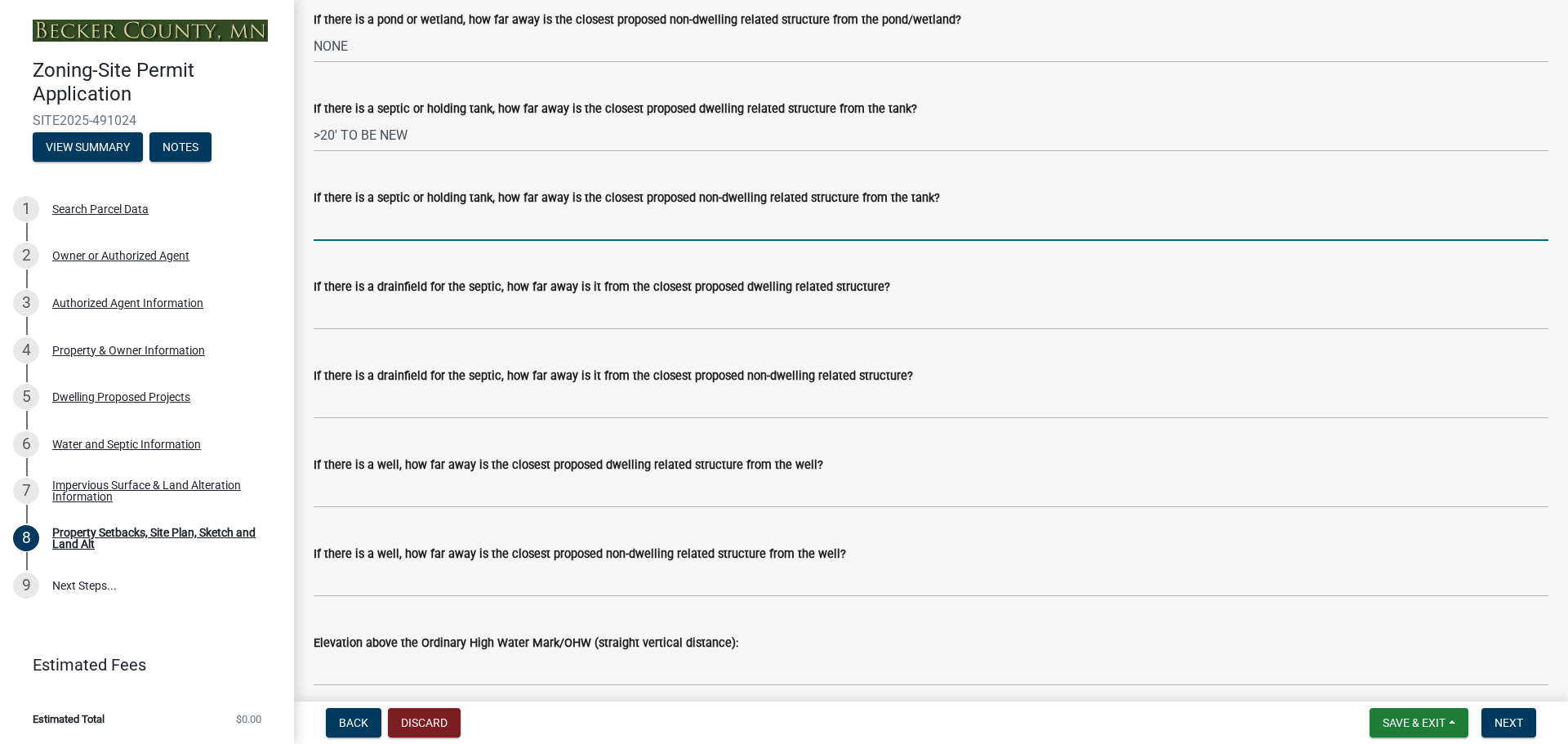
click at [339, 241] on input "If there is a septic or holding tank, how far away is the closest proposed non-…" at bounding box center [930, 224] width 1235 height 34
type input ">10' TO BE NEW"
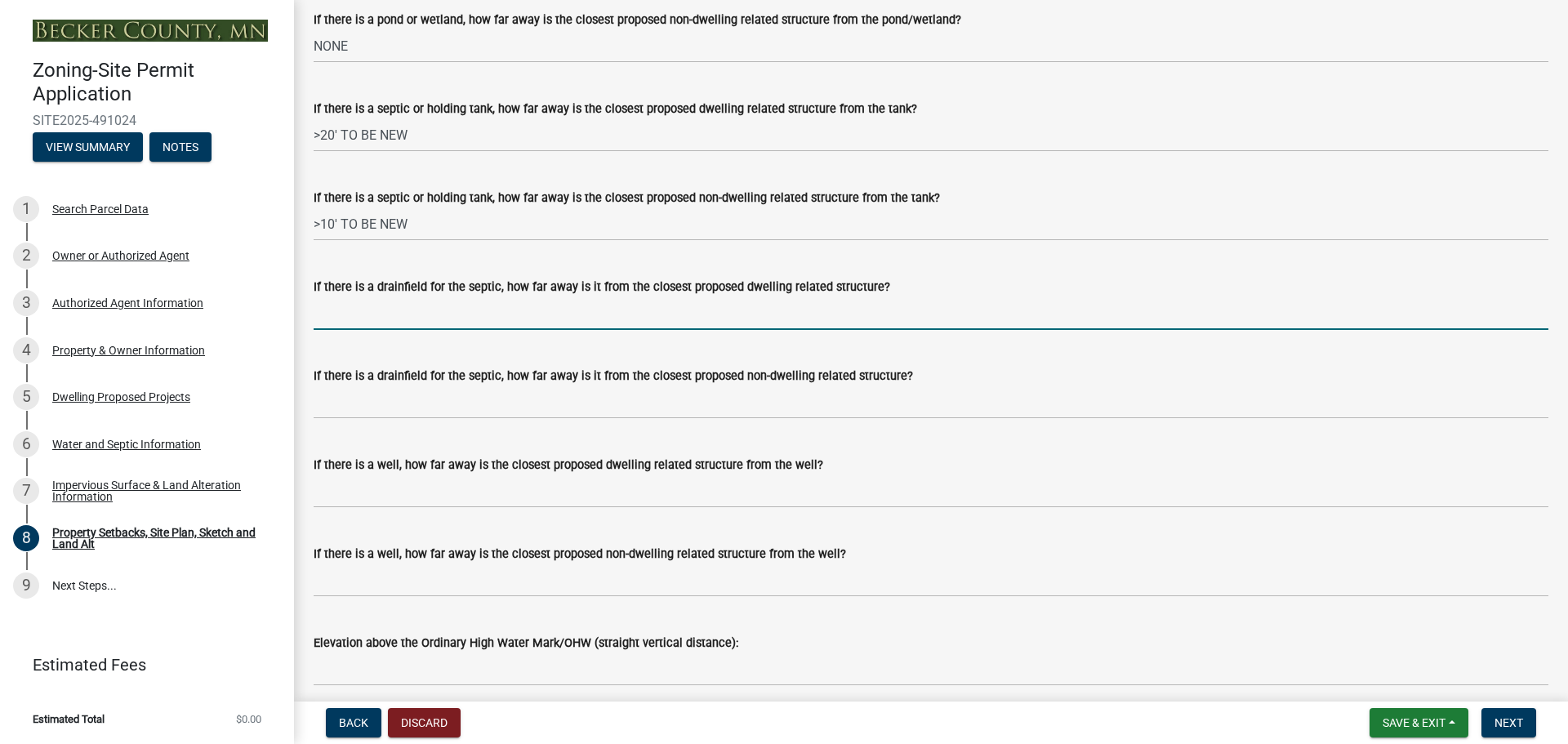
click at [418, 322] on input "If there is a drainfield for the septic, how far away is it from the closest pr…" at bounding box center [930, 313] width 1235 height 34
type input "TO BE NEW"
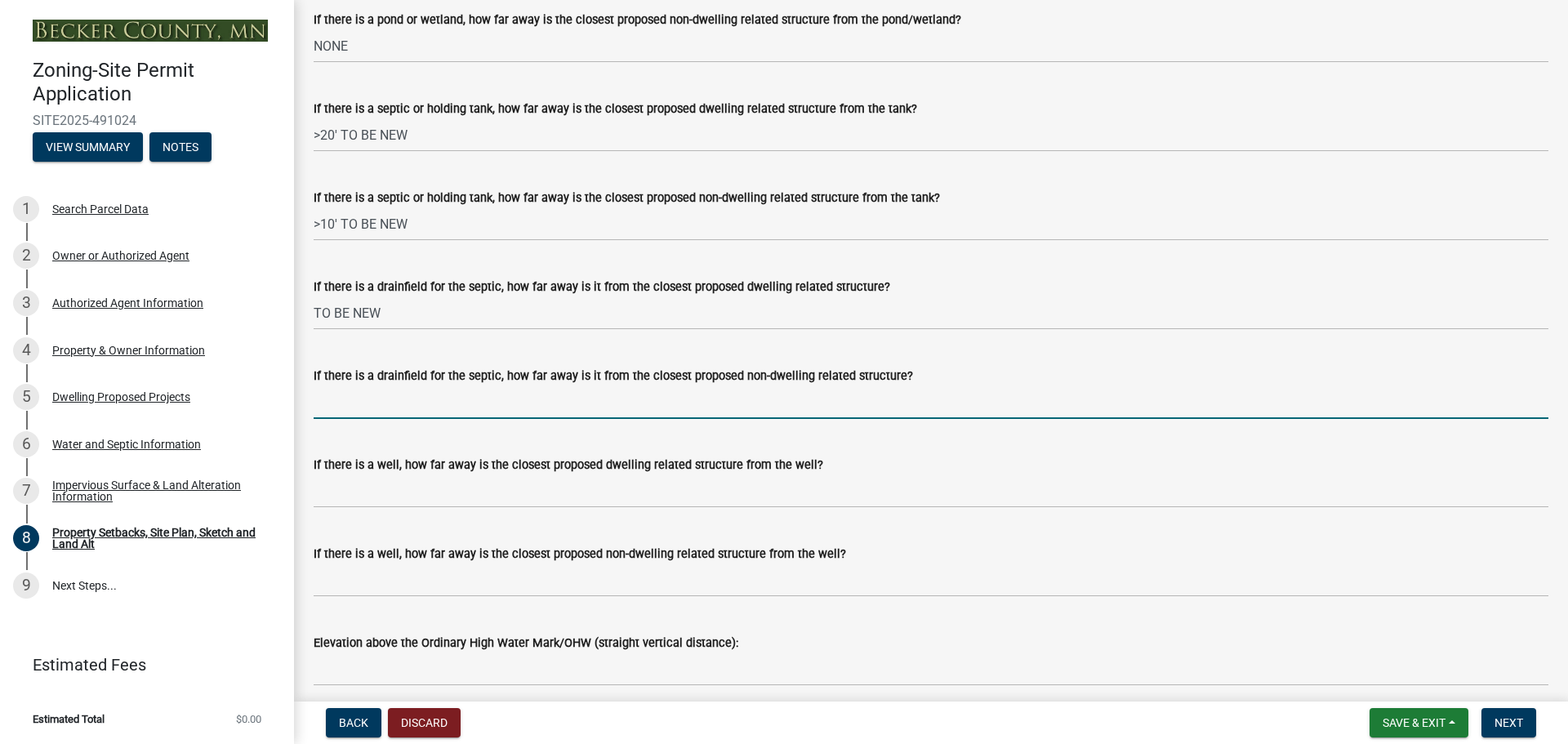
click at [480, 416] on input "If there is a drainfield for the septic, how far away is it from the closest pr…" at bounding box center [930, 402] width 1235 height 34
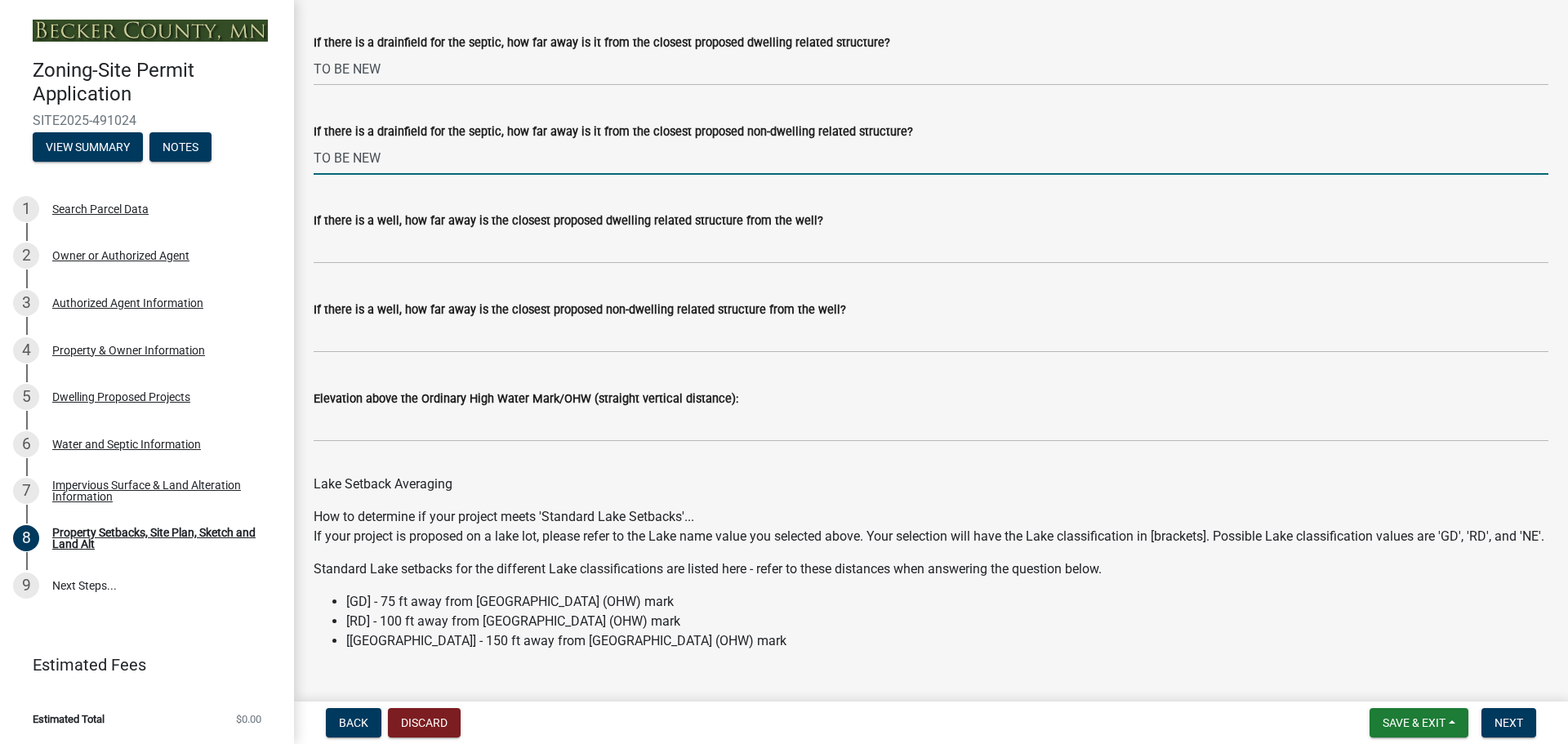
scroll to position [4573, 0]
type input "TO BE NEW"
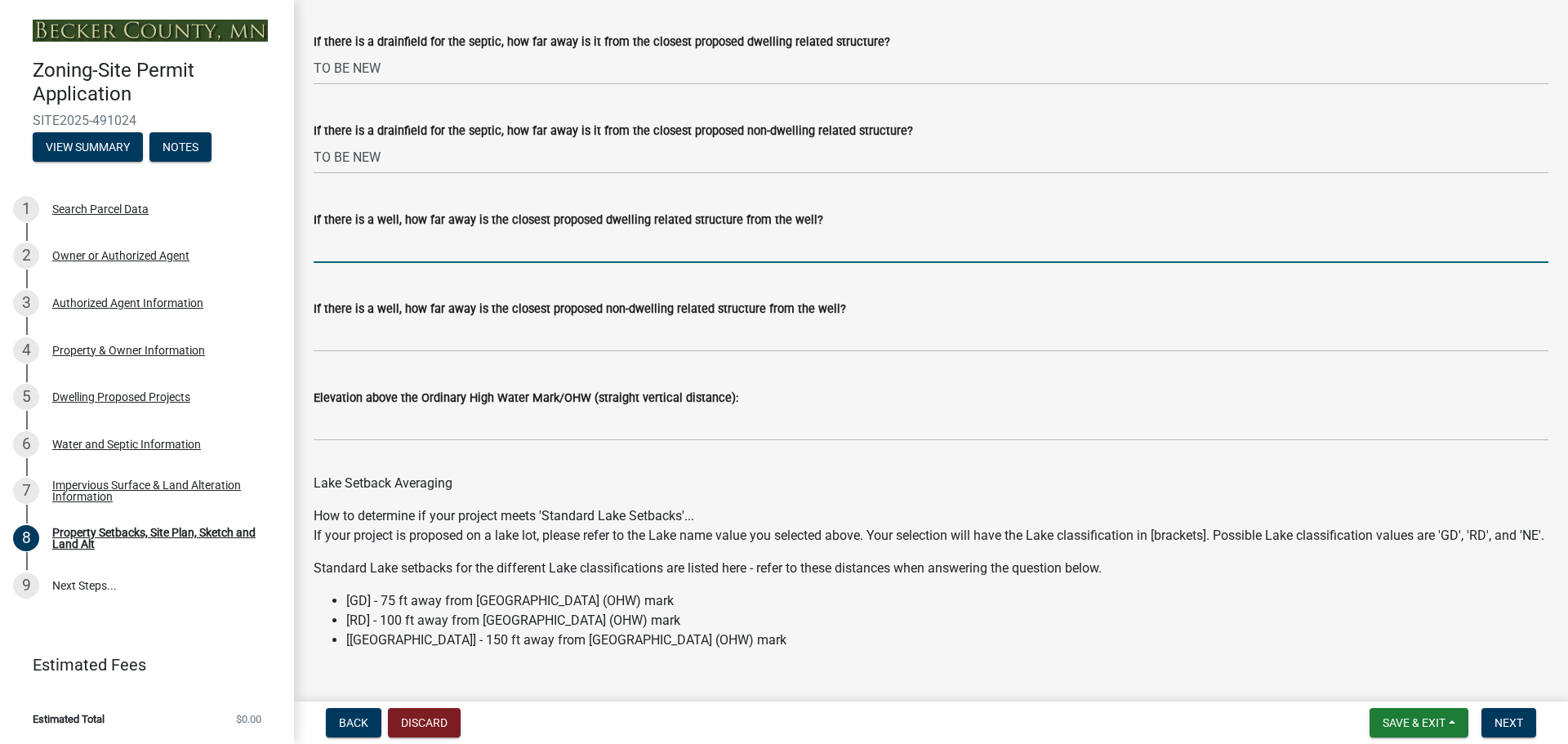
click at [377, 263] on input "If there is a well, how far away is the closest proposed dwelling related struc…" at bounding box center [930, 246] width 1235 height 34
type input "TO BE NEW"
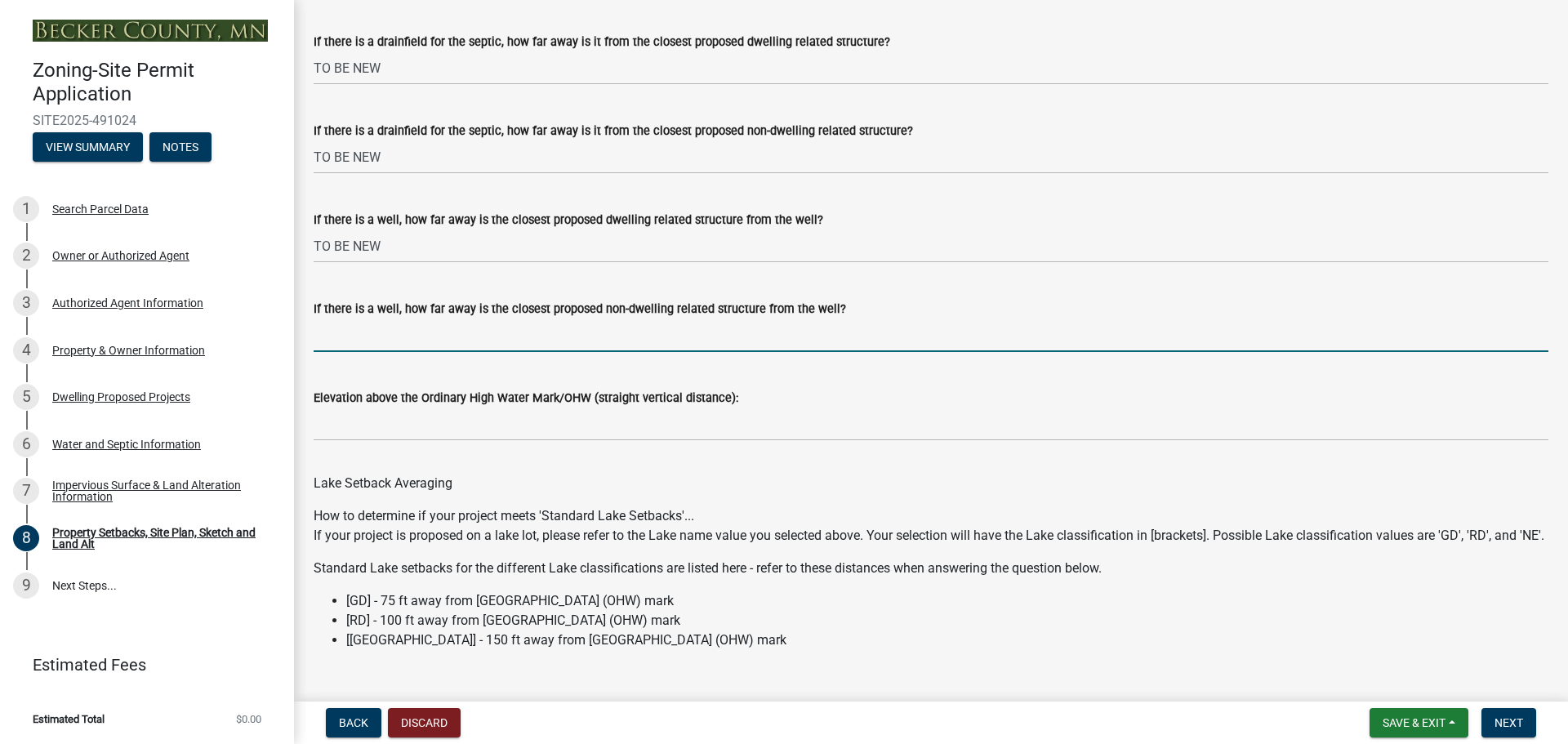
drag, startPoint x: 359, startPoint y: 356, endPoint x: 360, endPoint y: 386, distance: 30.0
click at [359, 352] on input "If there is a well, how far away is the closest proposed non-dwelling related s…" at bounding box center [930, 334] width 1235 height 34
type input "TO BE NEW"
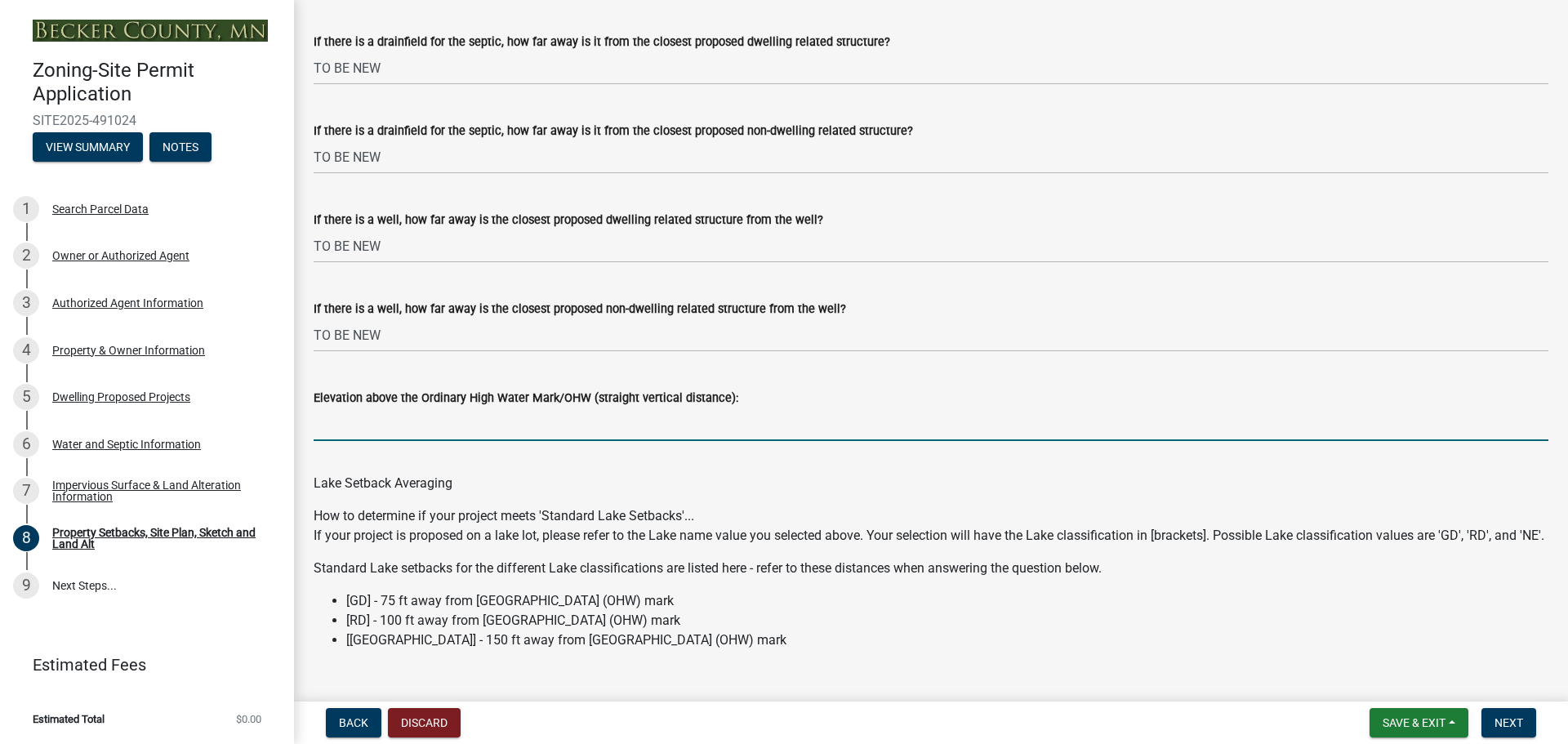
click at [363, 441] on input "Elevation above the Ordinary High Water Mark/OHW (straight vertical distance):" at bounding box center [930, 424] width 1235 height 34
click at [416, 441] on input "Elevation above the Ordinary High Water Mark/OHW (straight vertical distance):" at bounding box center [930, 424] width 1235 height 34
type input "3'"
click at [504, 506] on wm-data-entity-input "Lake Setback Averaging" at bounding box center [930, 480] width 1235 height 52
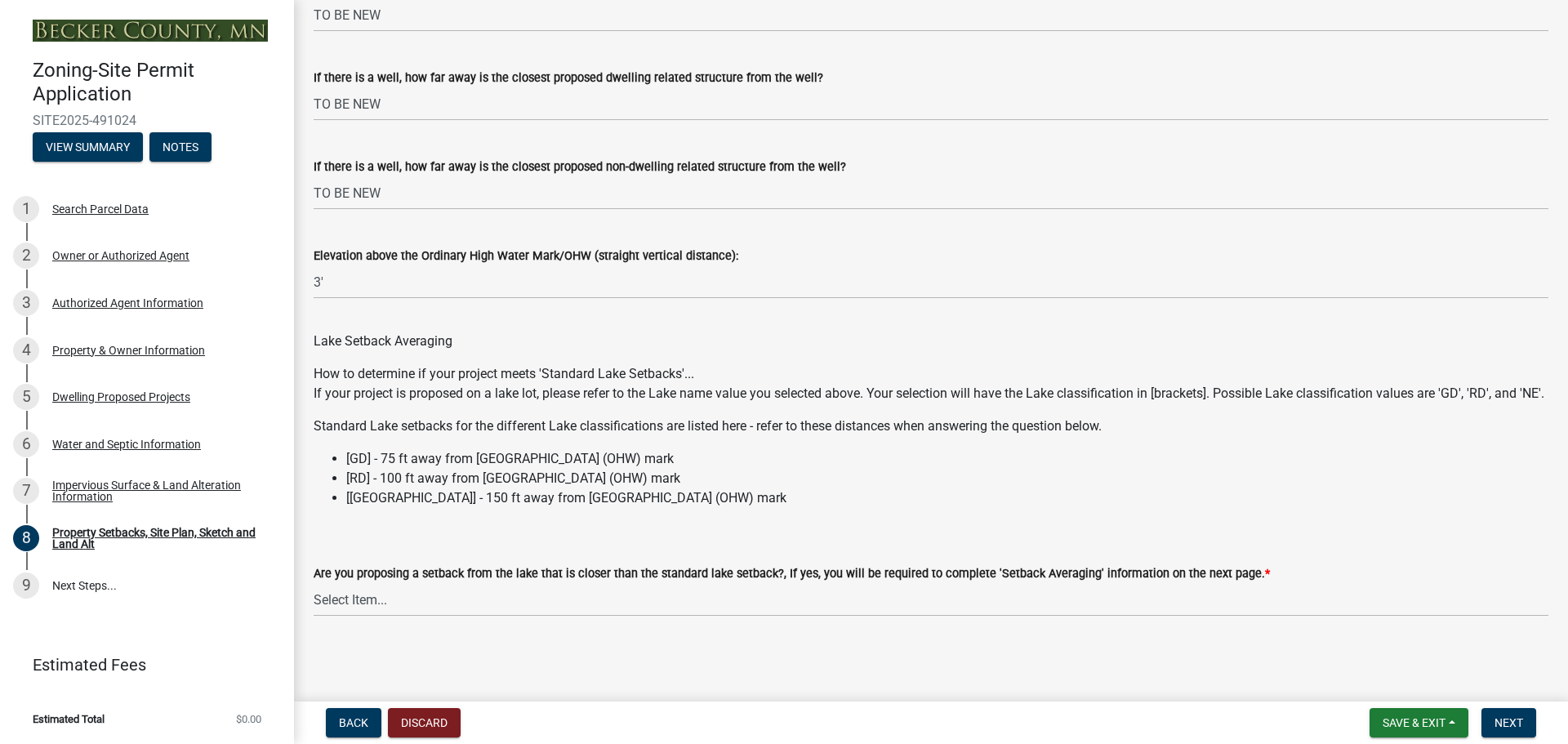
scroll to position [4758, 0]
click at [368, 599] on select "Select Item... Yes No N/A" at bounding box center [930, 599] width 1235 height 34
click at [313, 583] on select "Select Item... Yes No N/A" at bounding box center [930, 599] width 1235 height 34
select select "f51aecae-0421-4f67-bd2d-0cff8a85c7cd"
drag, startPoint x: 1512, startPoint y: 724, endPoint x: 1338, endPoint y: 732, distance: 174.2
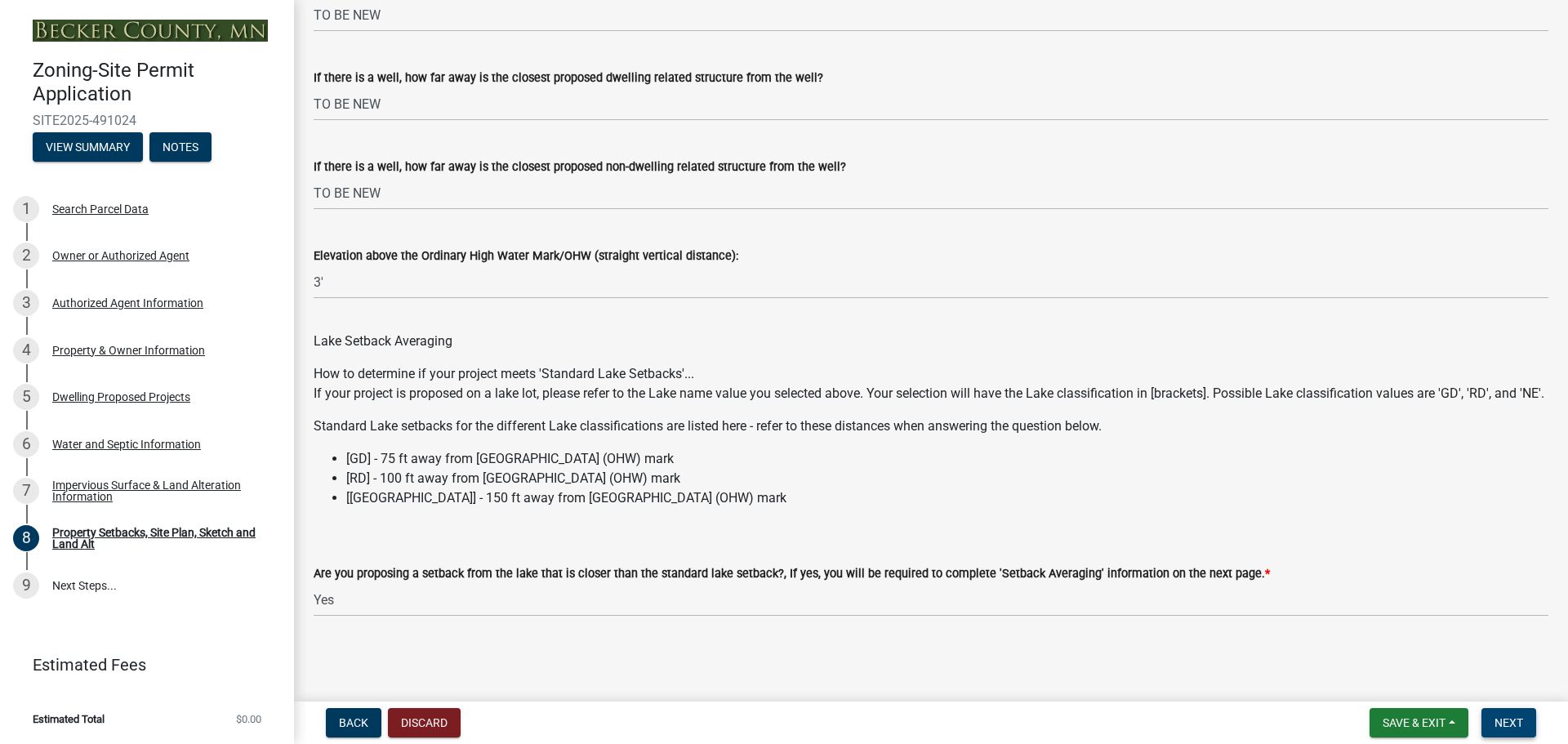
click at [1203, 719] on div "Back Discard Save & Exit Save Save & Exit Next" at bounding box center [931, 723] width 1248 height 30
click at [1449, 719] on button "Save & Exit" at bounding box center [1419, 723] width 99 height 30
click at [1388, 644] on button "Save" at bounding box center [1403, 641] width 131 height 40
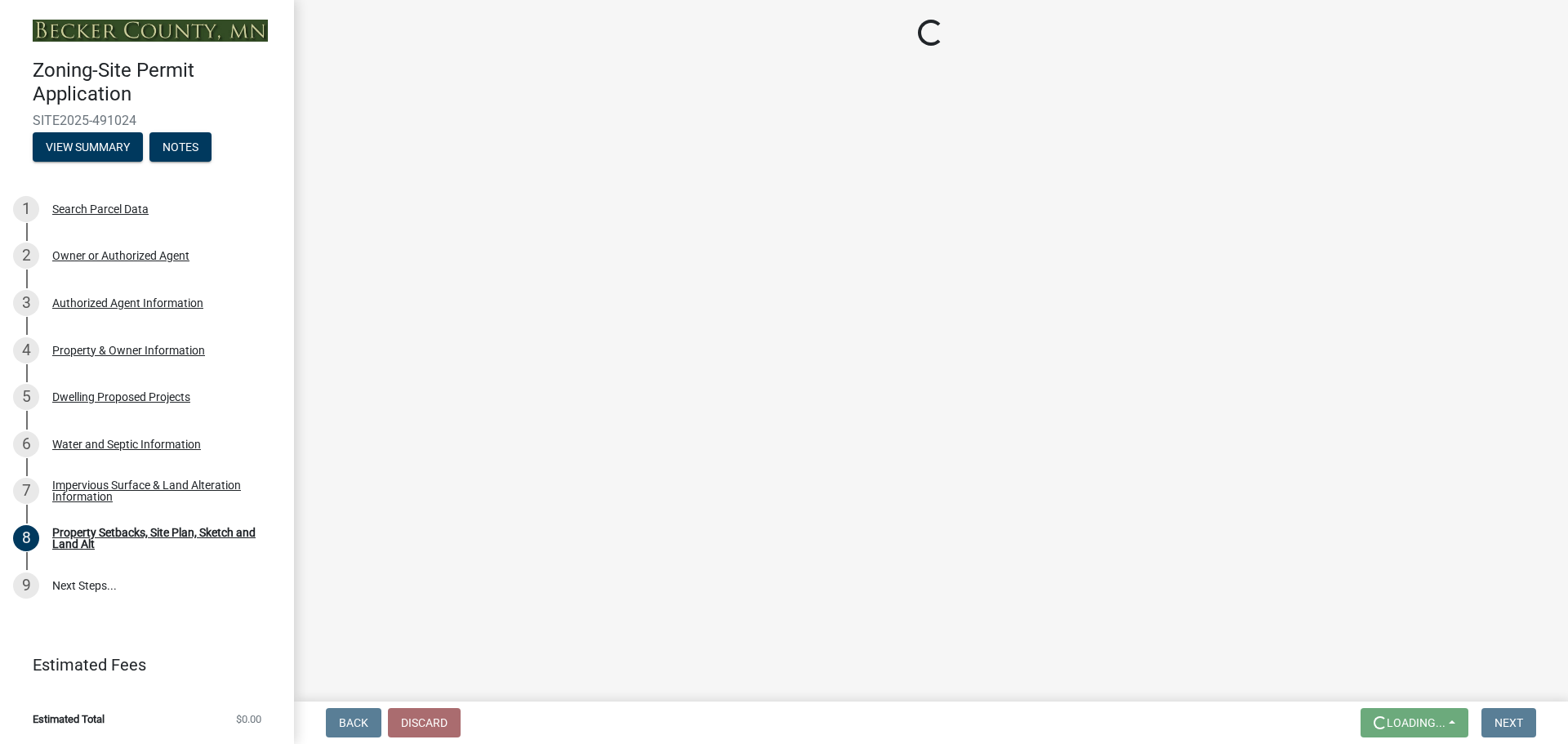
scroll to position [0, 0]
select select "7b13c63f-e699-4112-b373-98fbd28ec536"
select select "b827d36a-50e8-40dd-aeaa-a80d5c176b31"
select select "b56a4575-9846-47cf-8067-c59a4853da22"
select select "12f785fb-c378-4b18-841c-21c73dc99083"
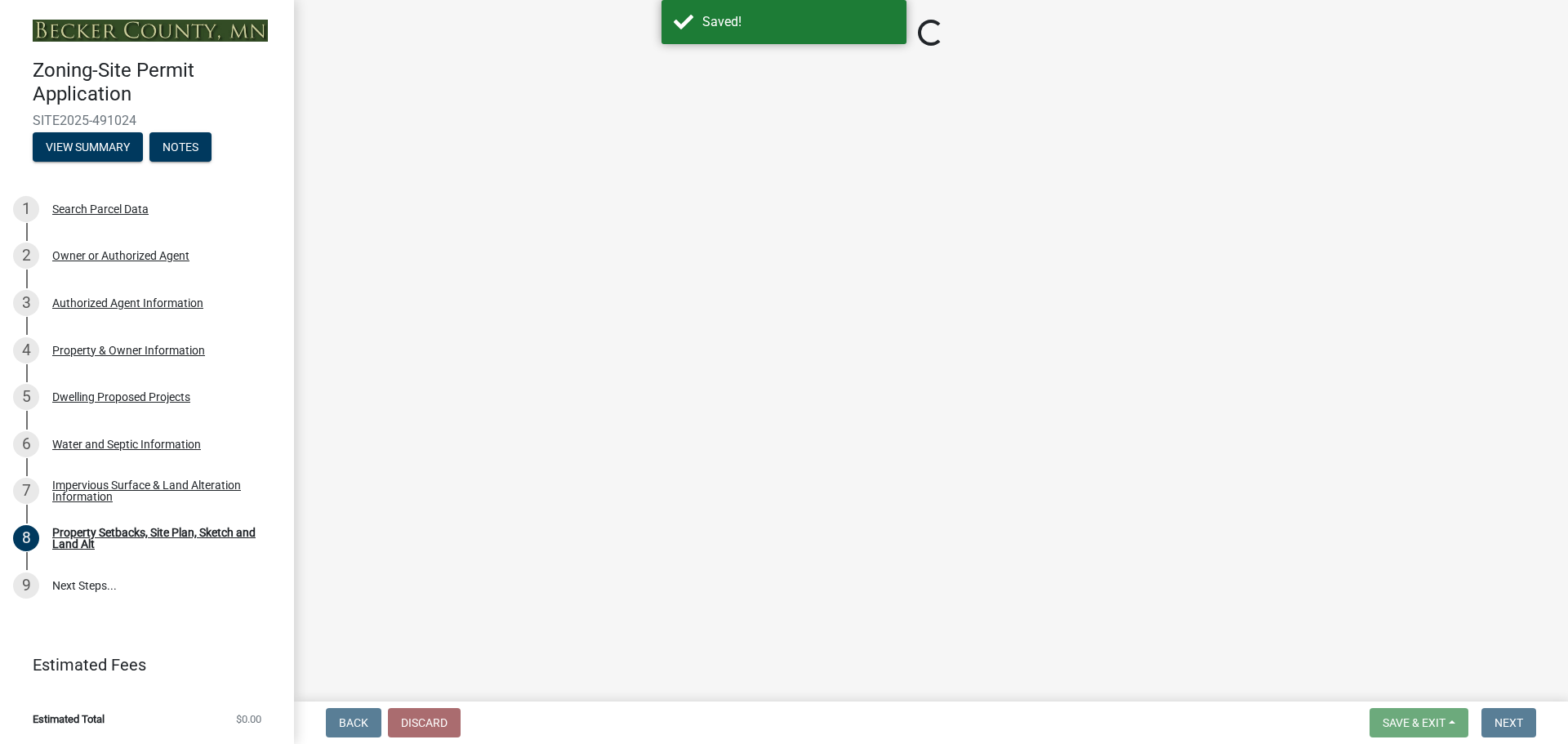
select select "e8ab2dc3-aa3f-46f3-9b4a-37eb25ad84af"
select select "27b2a8b4-abf6-463e-8c0c-7c5d2b4fe26f"
select select "5ad4ab64-b44e-481c-9000-9e5907aa74e1"
select select "a96800da-4e88-4c62-b1ff-2cd17f9e3346"
select select "c8b8ea71-7088-4e87-a493-7bc88cc2835b"
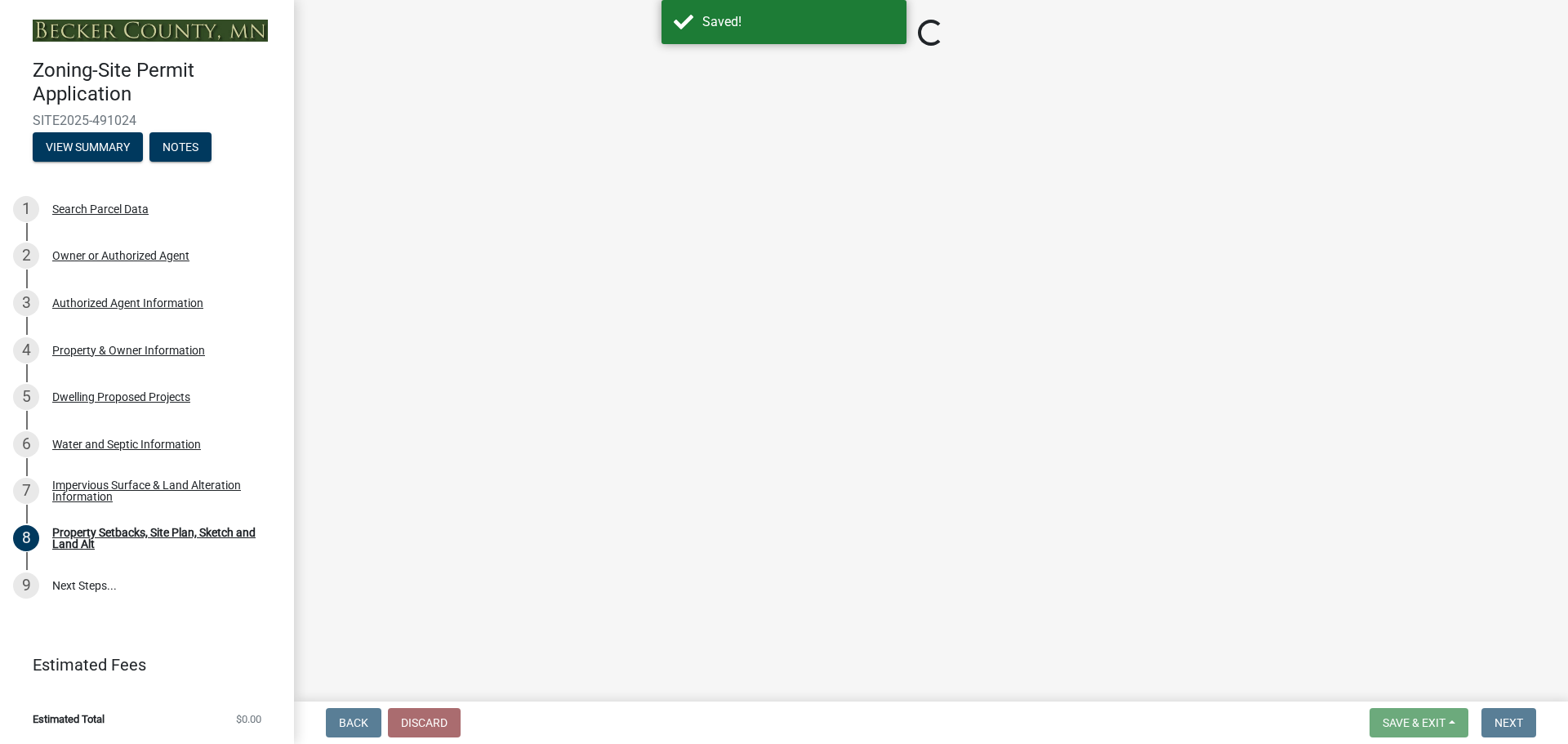
select select "d6c1d38b-8561-4345-845e-72dfbb0578a1"
select select "f51aecae-0421-4f67-bd2d-0cff8a85c7cd"
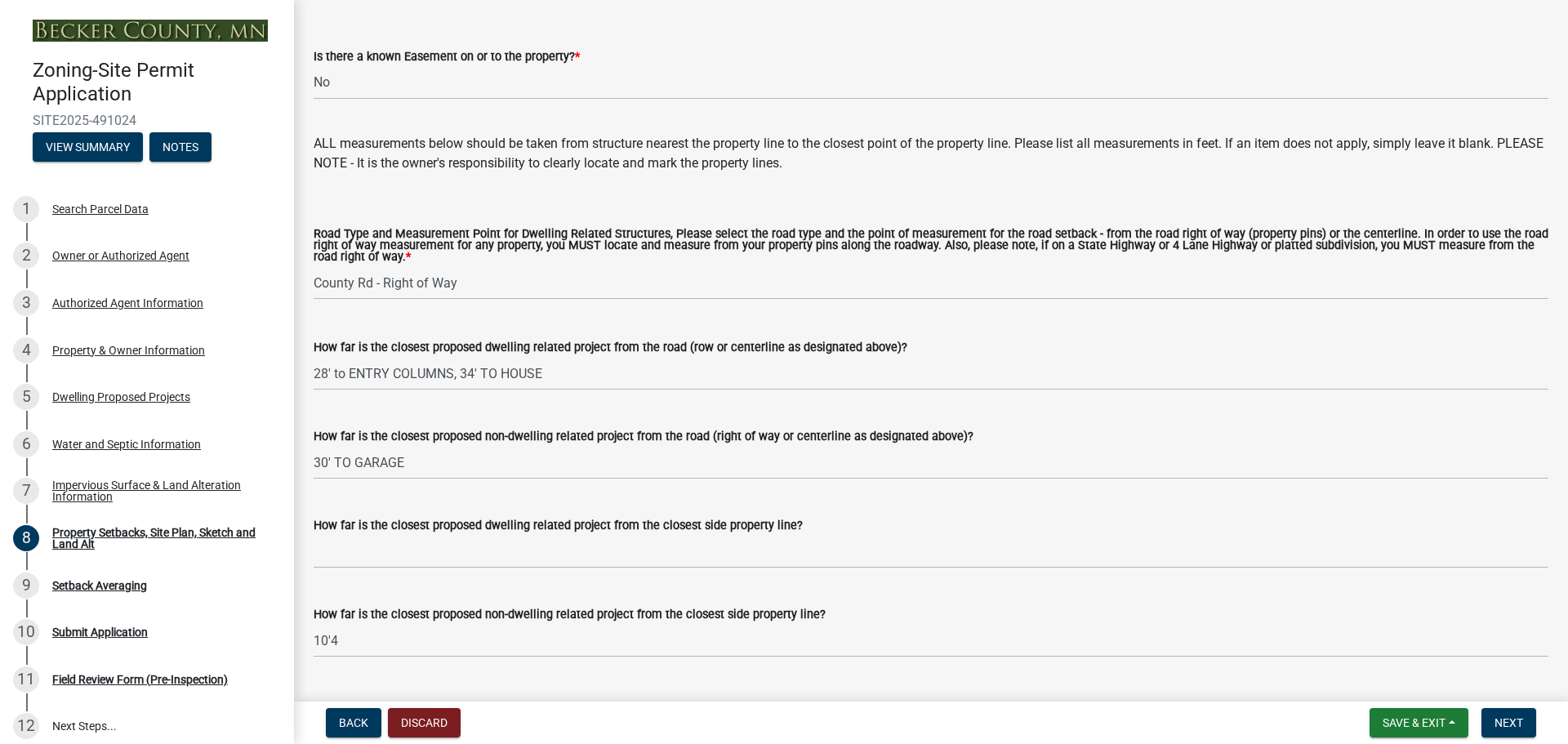
scroll to position [3348, 0]
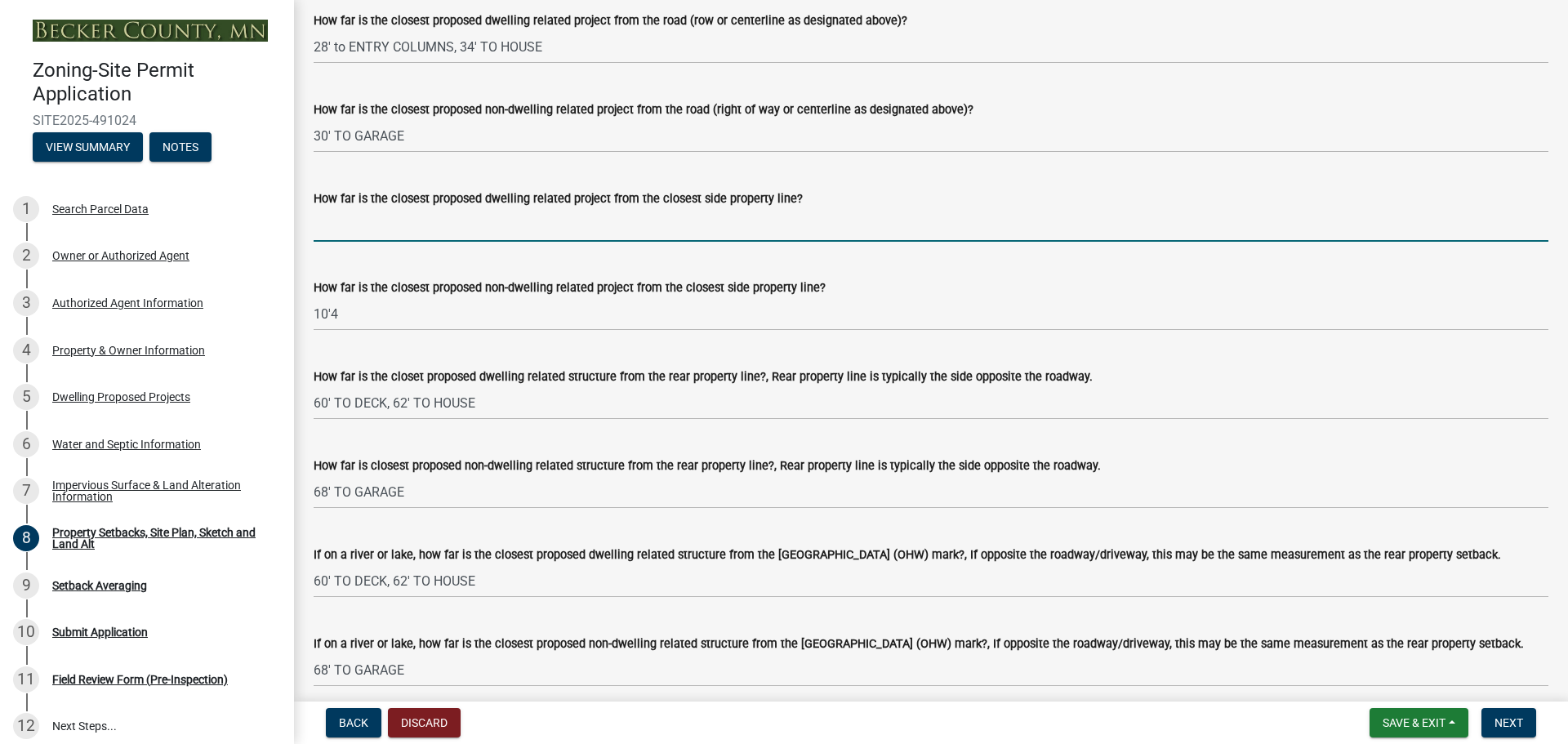
click at [360, 235] on input "How far is the closest proposed dwelling related project from the closest side …" at bounding box center [930, 225] width 1235 height 34
type input "31'"
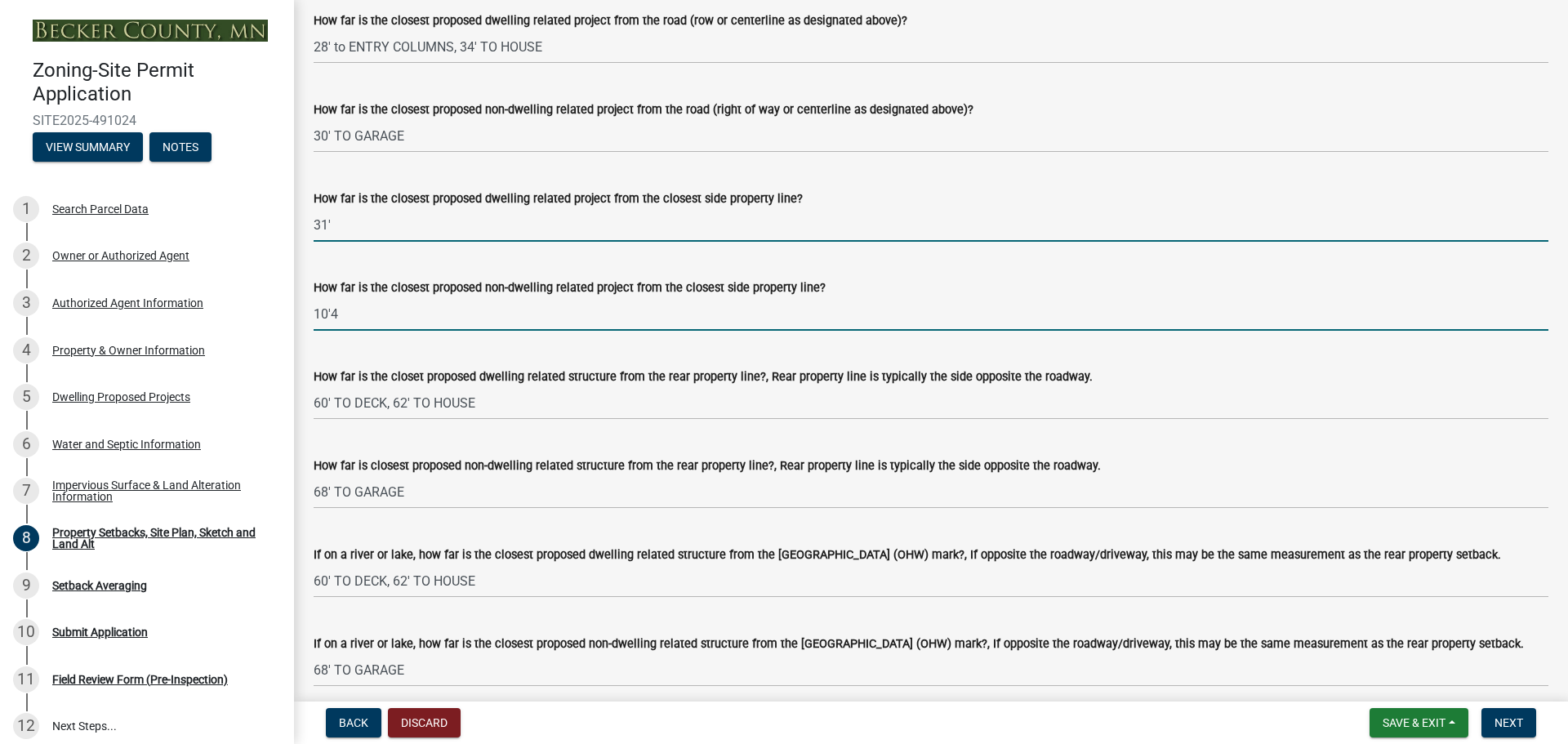
click at [393, 331] on input "10'4" at bounding box center [930, 313] width 1235 height 34
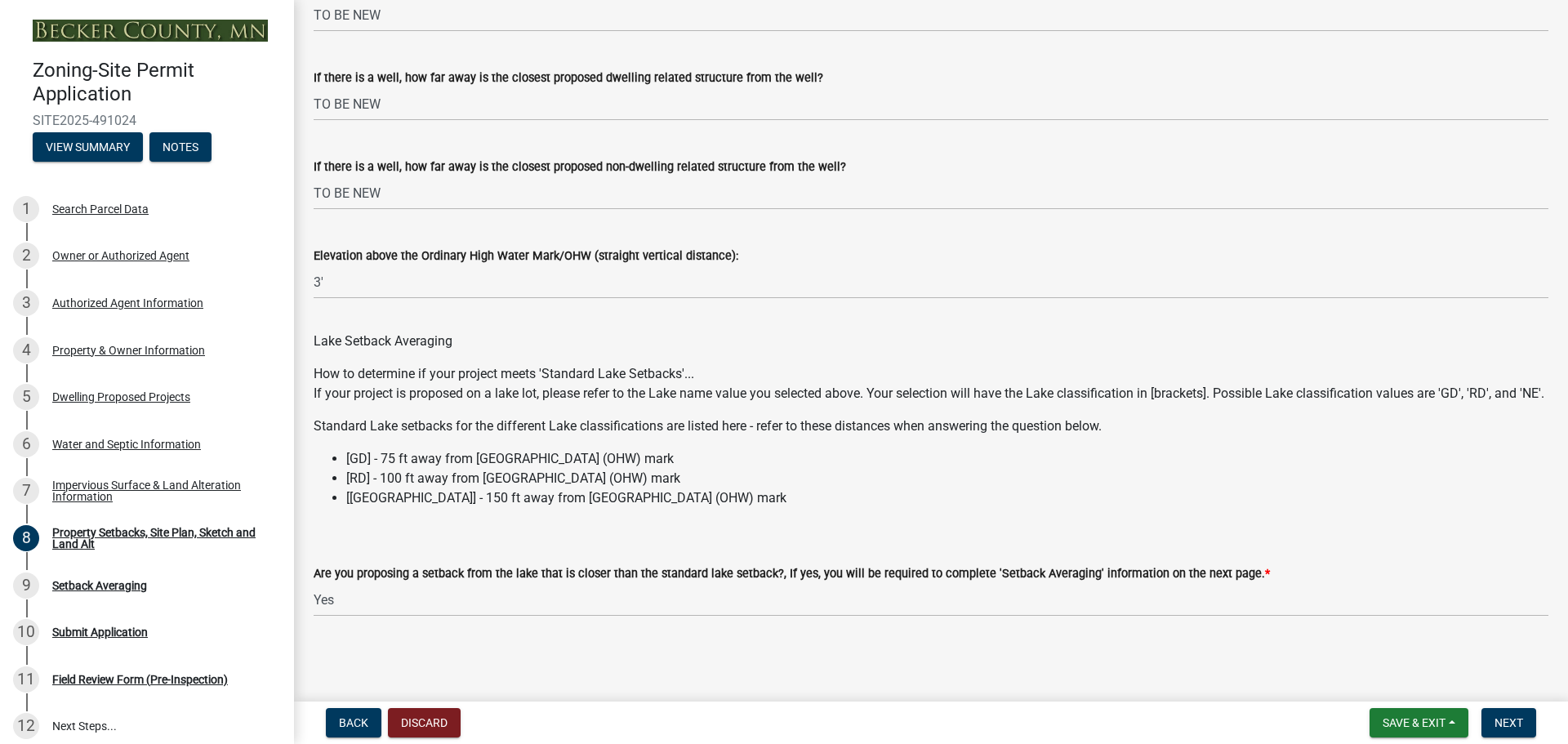
scroll to position [4758, 0]
drag, startPoint x: 1510, startPoint y: 724, endPoint x: 1145, endPoint y: 702, distance: 365.7
click at [1509, 723] on span "Next" at bounding box center [1508, 723] width 29 height 13
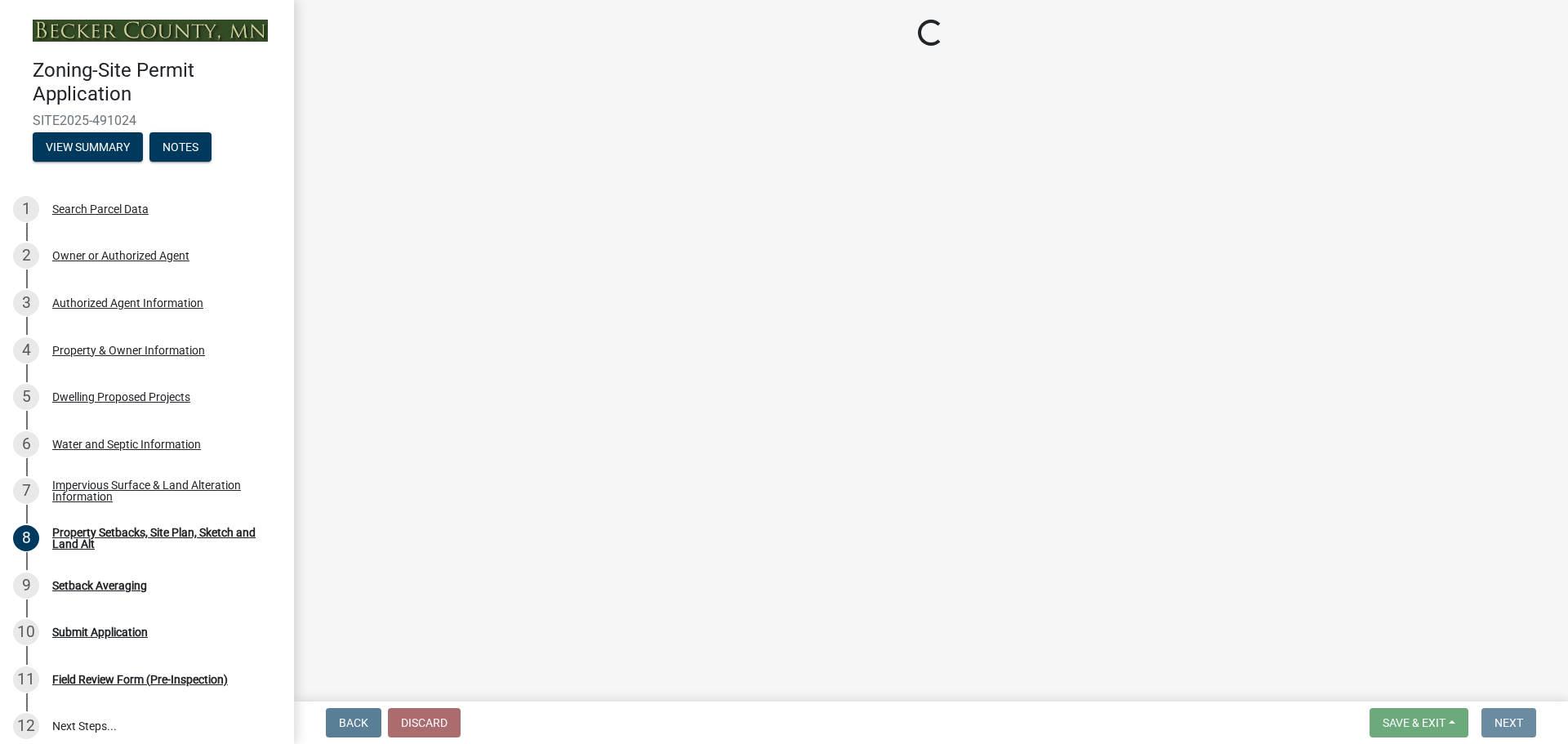
scroll to position [0, 0]
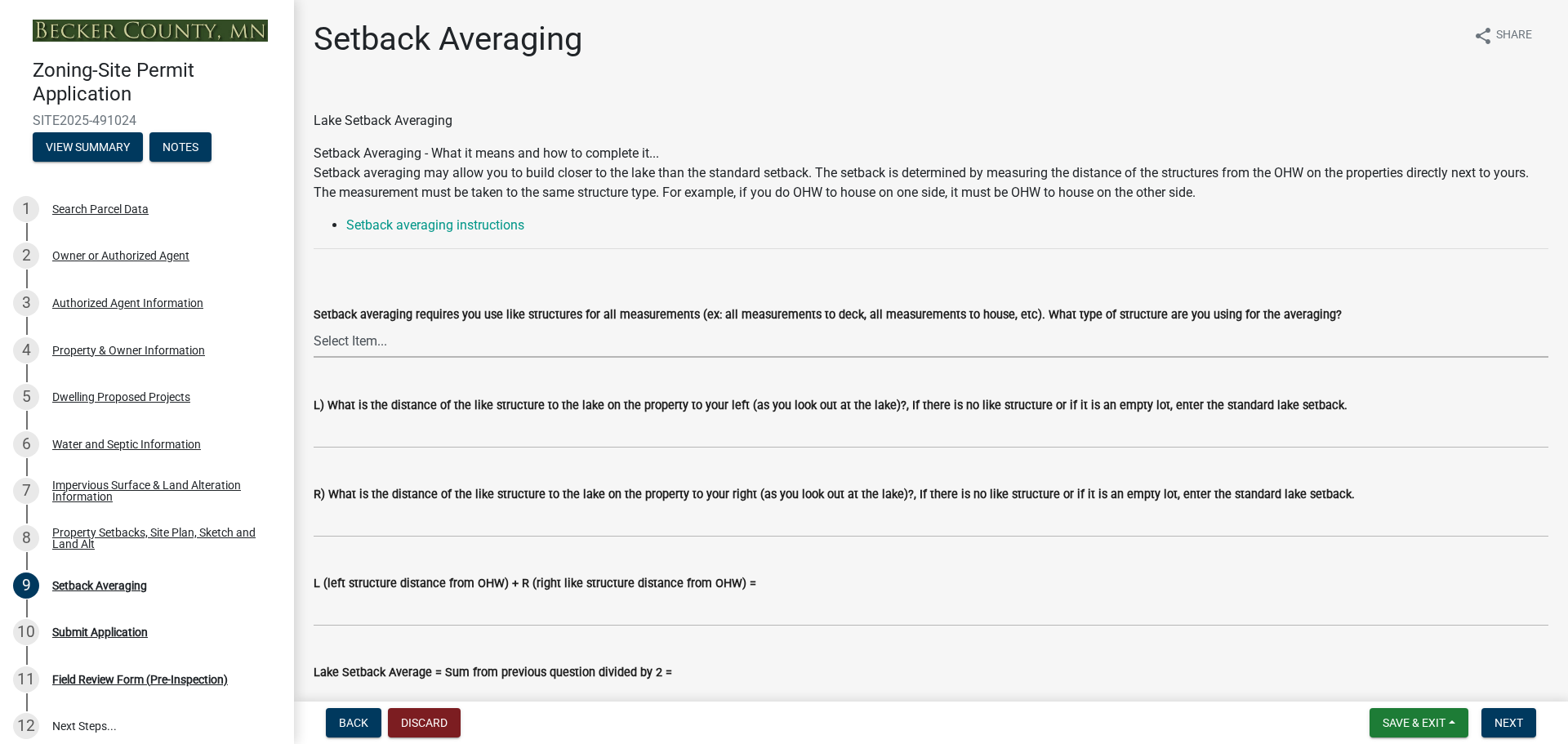
click at [393, 339] on select "Select Item... Deck to Deck House to House Garage to Garage Patio to Patio Shed…" at bounding box center [930, 340] width 1235 height 34
click at [313, 324] on select "Select Item... Deck to Deck House to House Garage to Garage Patio to Patio Shed…" at bounding box center [930, 340] width 1235 height 34
select select "329572f6-75bd-4676-be69-7dda04ea5a2b"
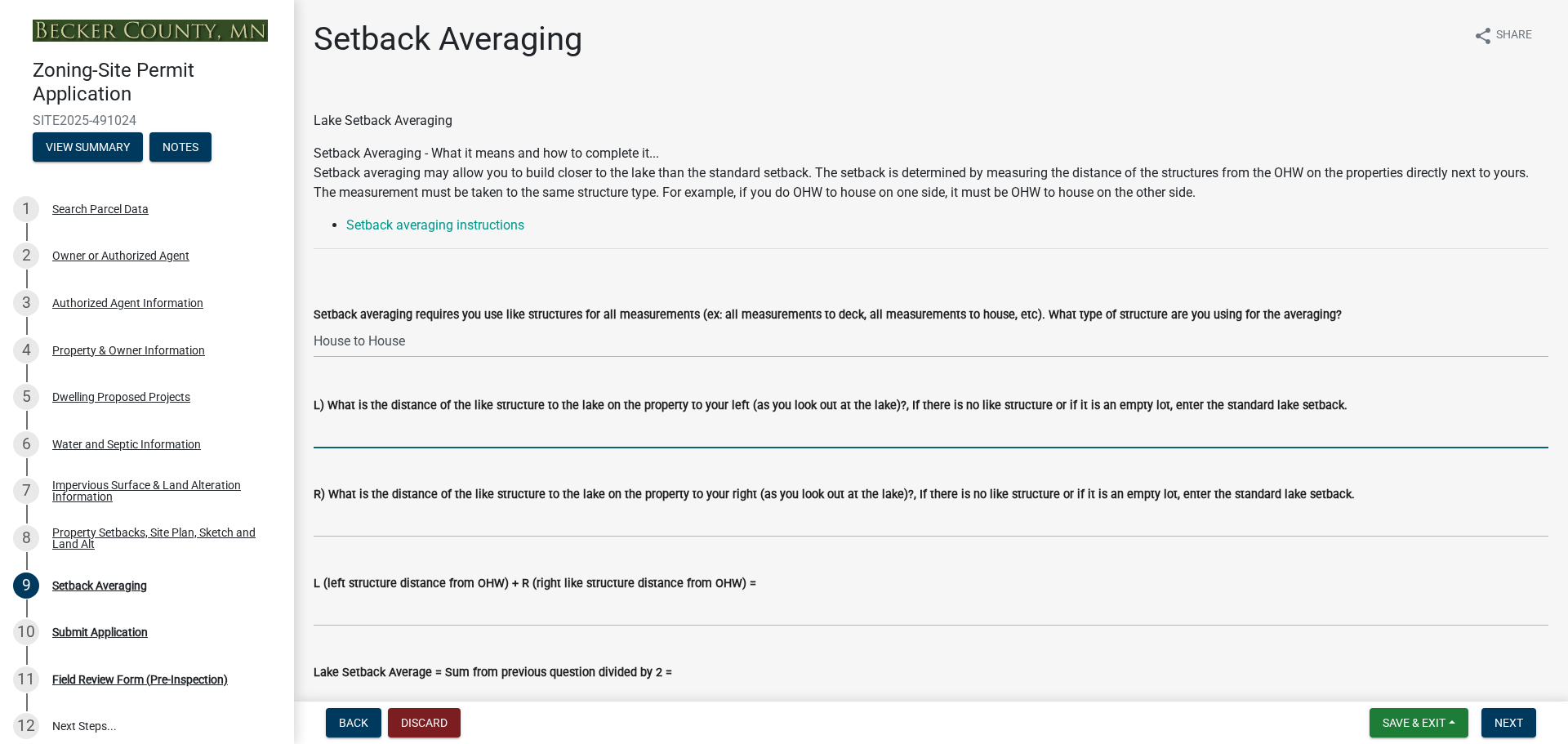
click at [398, 436] on input "L) What is the distance of the like structure to the lake on the property to yo…" at bounding box center [930, 431] width 1235 height 34
type input "80'"
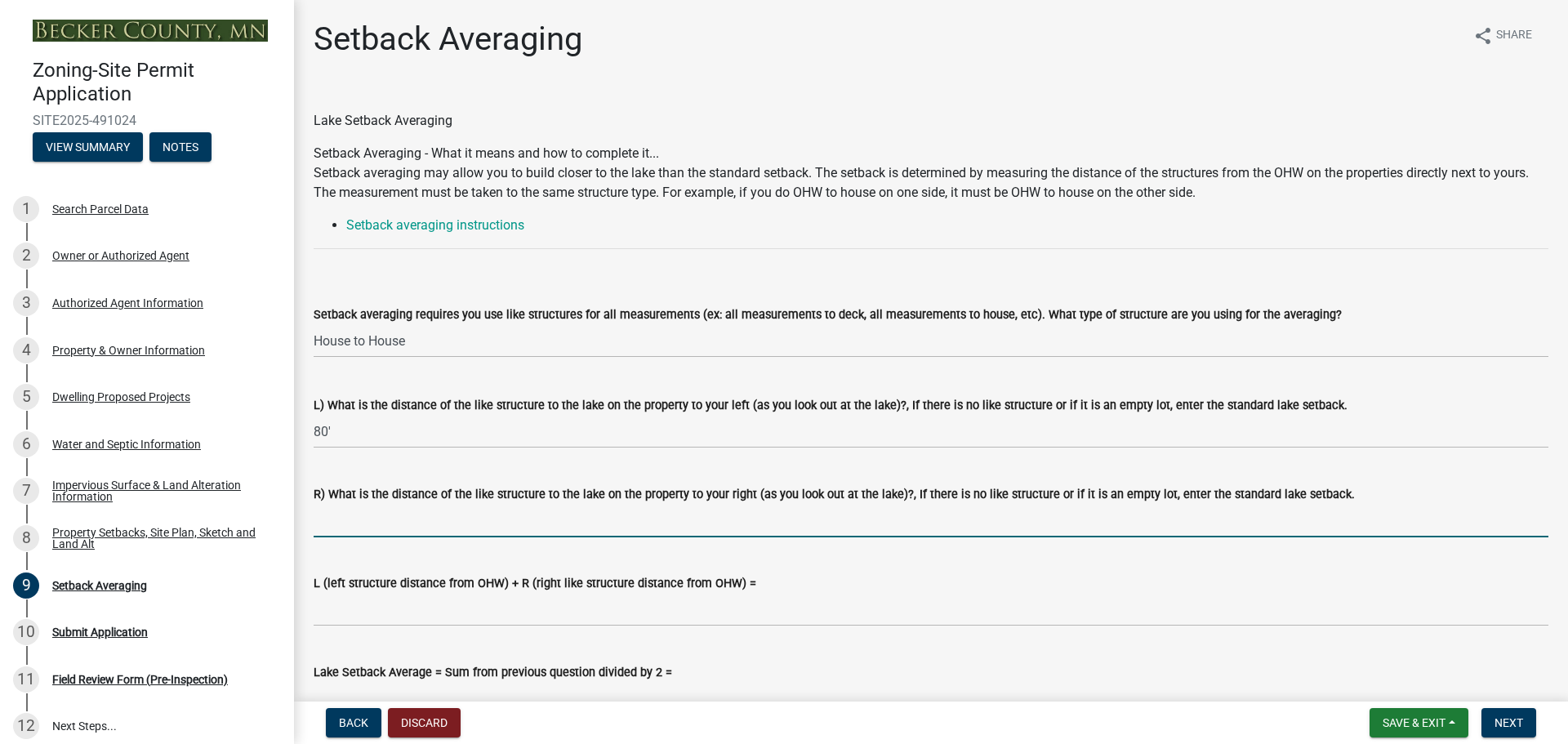
click at [345, 526] on input "R) What is the distance of the like structure to the lake on the property to yo…" at bounding box center [930, 520] width 1235 height 34
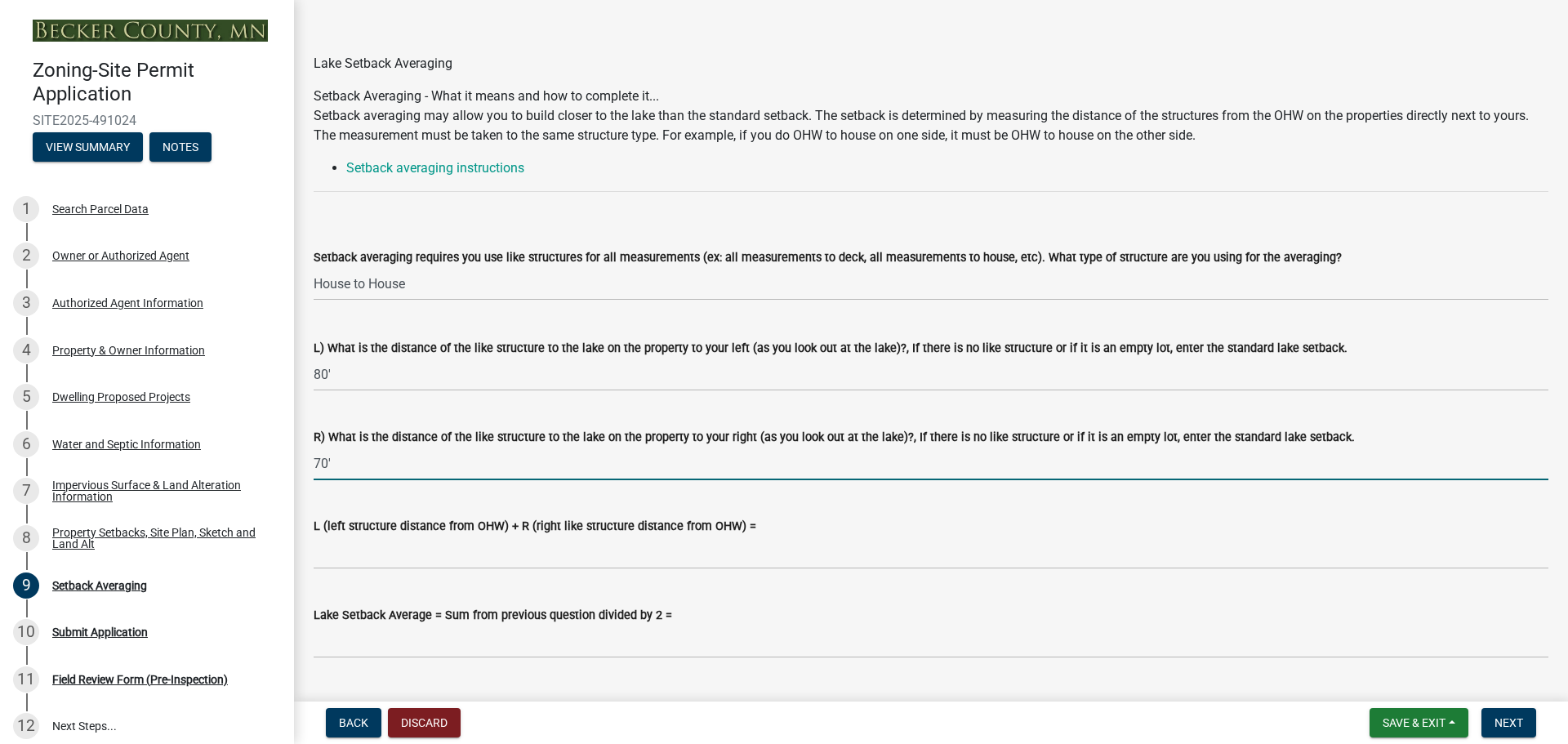
scroll to position [245, 0]
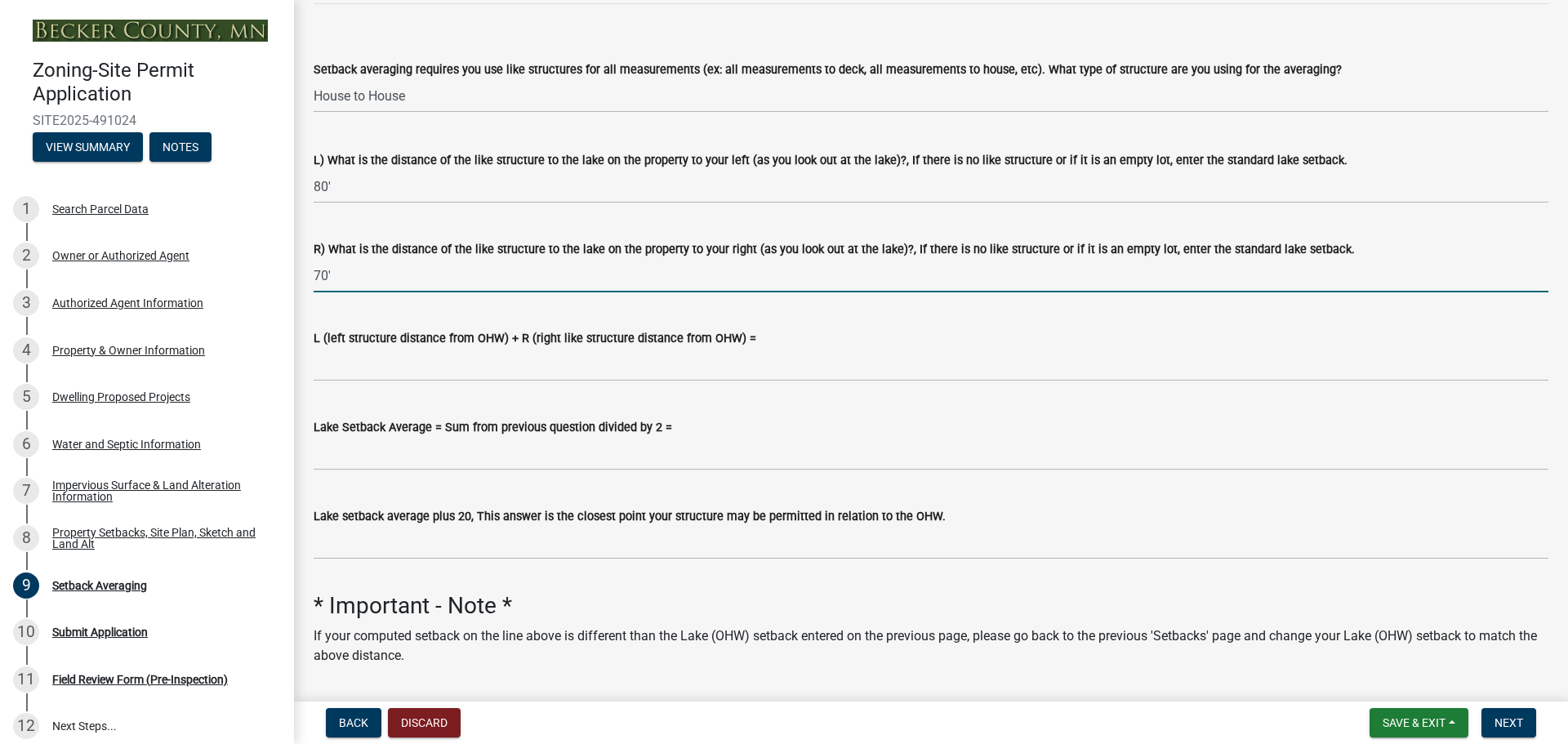
type input "70'"
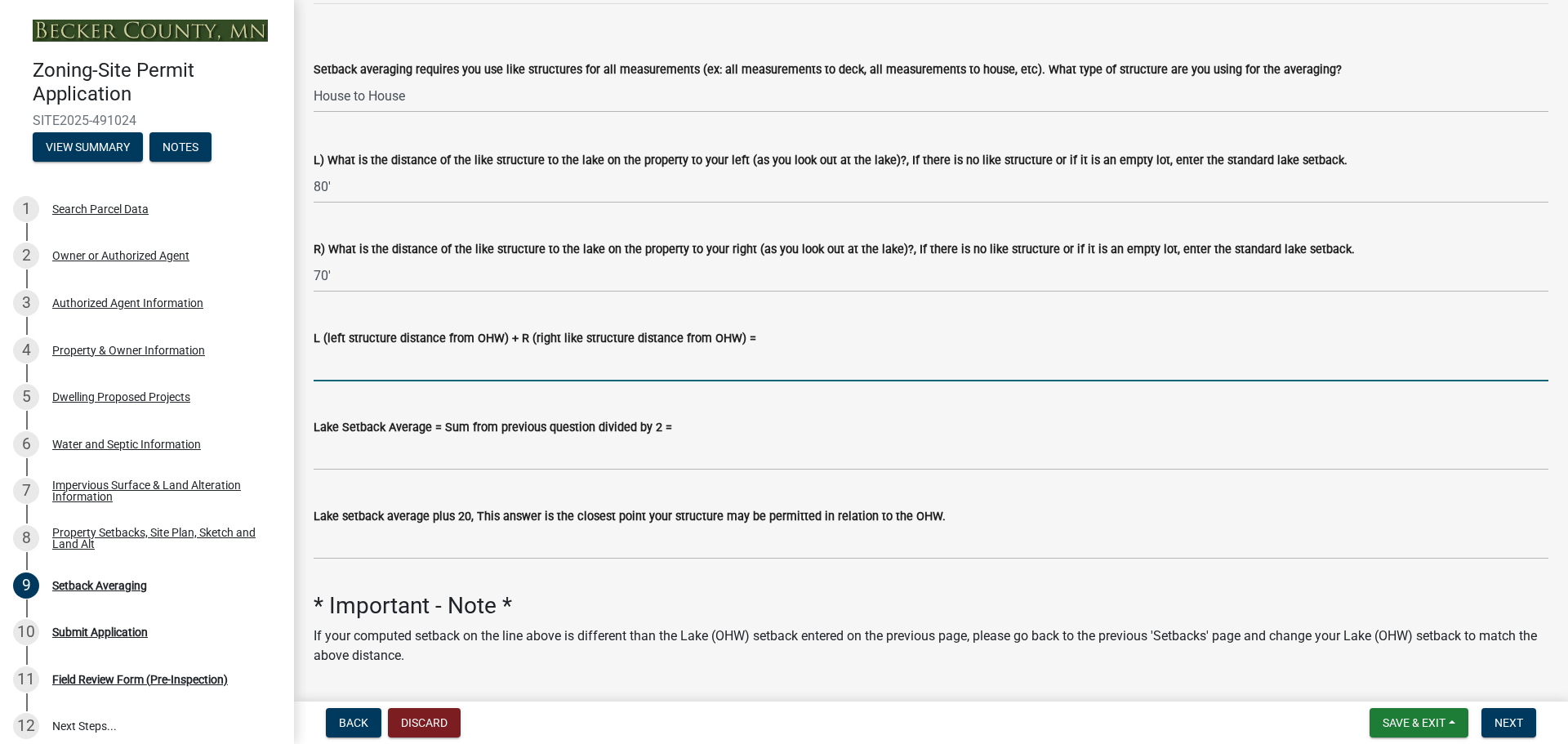
click at [354, 359] on input "L (left structure distance from OHW) + R (right like structure distance from OH…" at bounding box center [930, 364] width 1235 height 34
type input "150'"
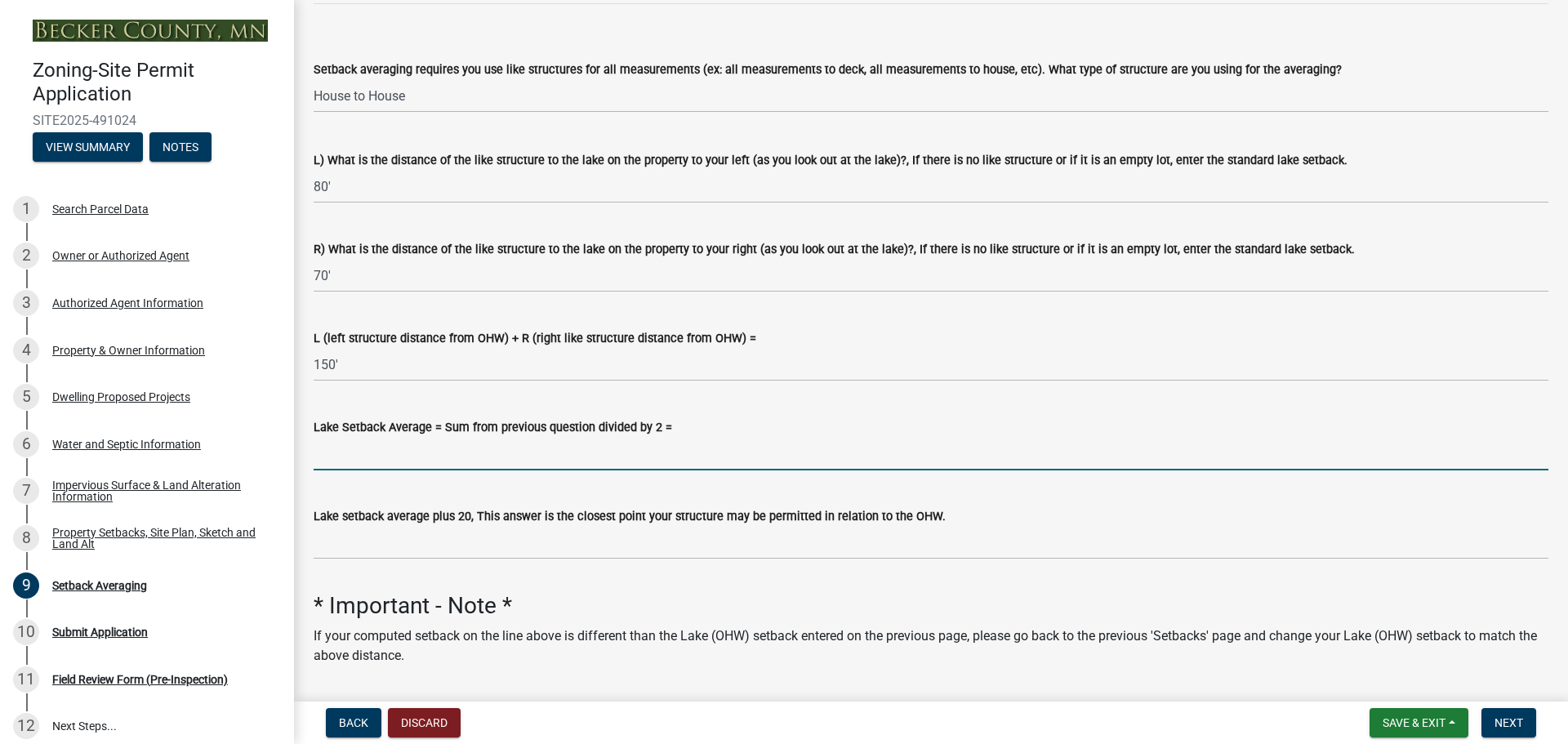
click at [370, 452] on input "Lake Setback Average = Sum from previous question divided by 2 =" at bounding box center [930, 453] width 1235 height 34
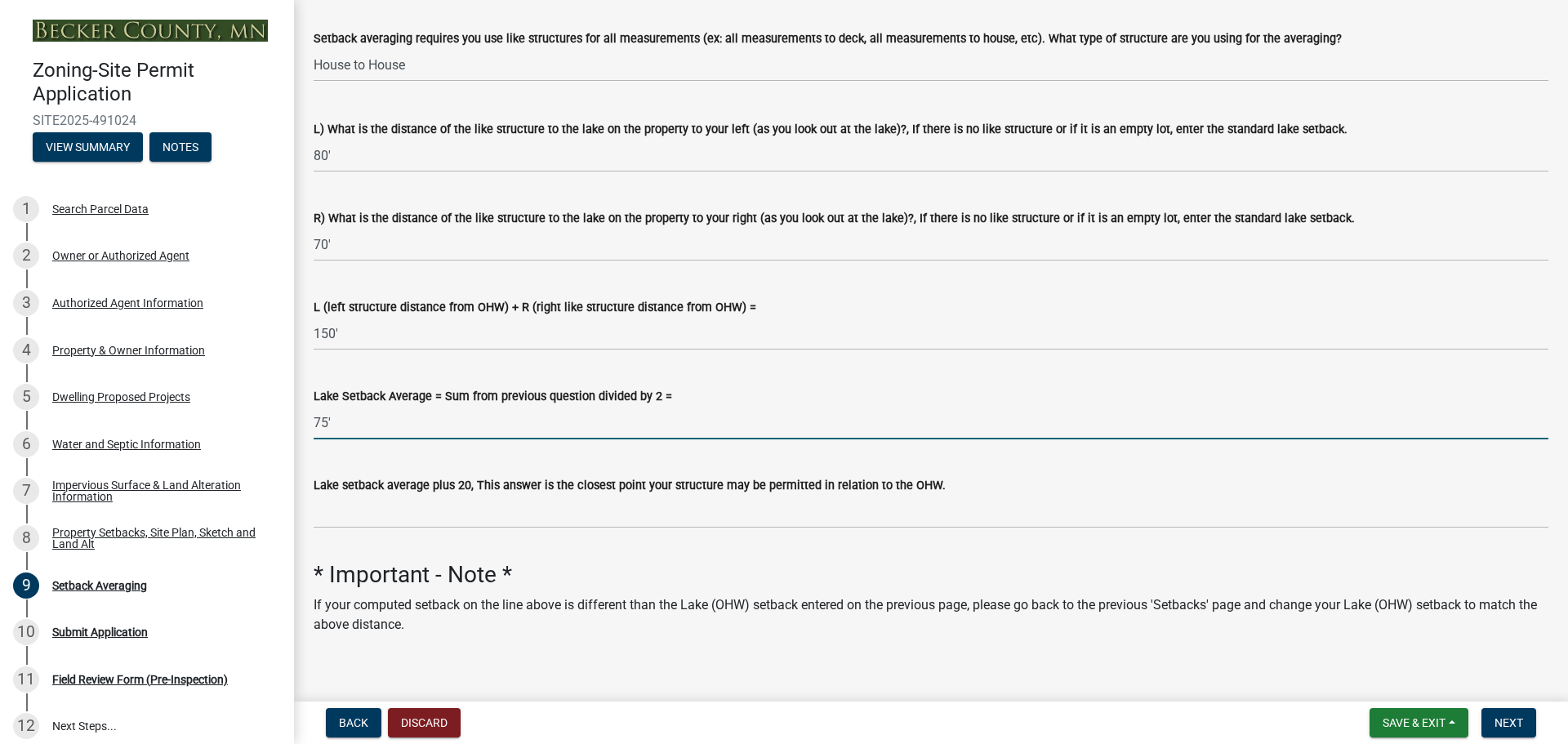
scroll to position [292, 0]
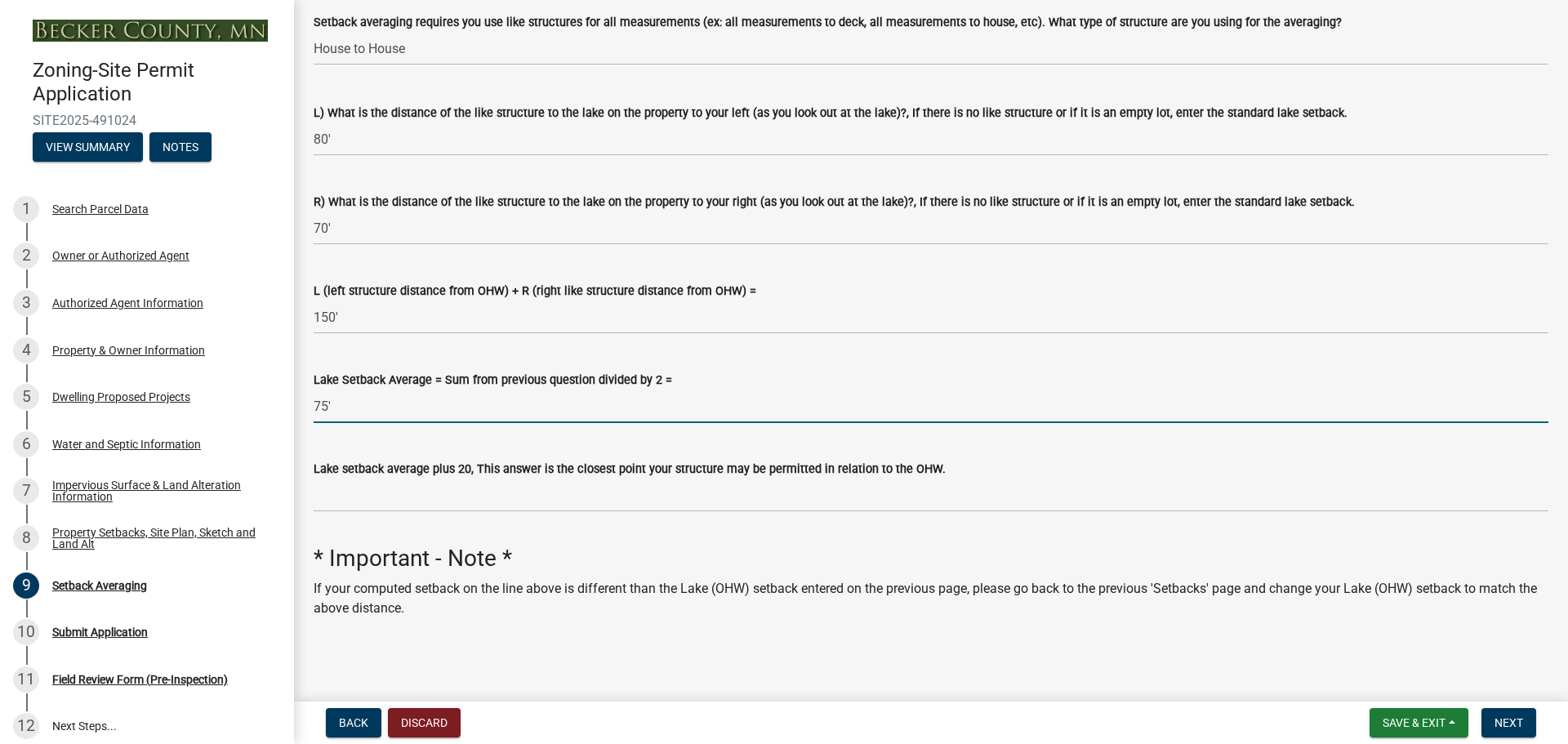
type input "75'"
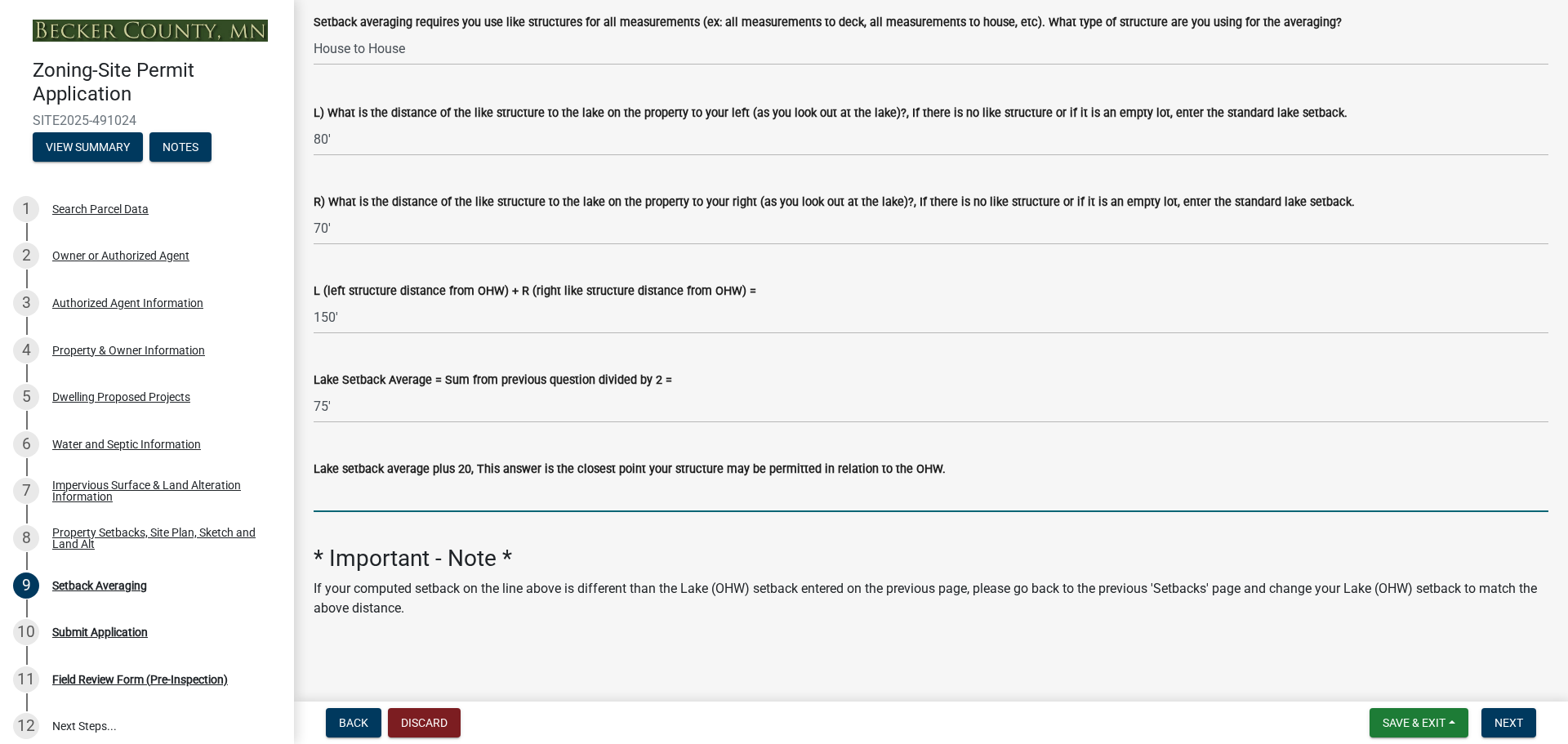
click at [398, 484] on input "Lake setback average plus 20, This answer is the closest point your structure m…" at bounding box center [930, 494] width 1235 height 34
type input "95'"
click at [1448, 720] on button "Save & Exit" at bounding box center [1419, 723] width 99 height 30
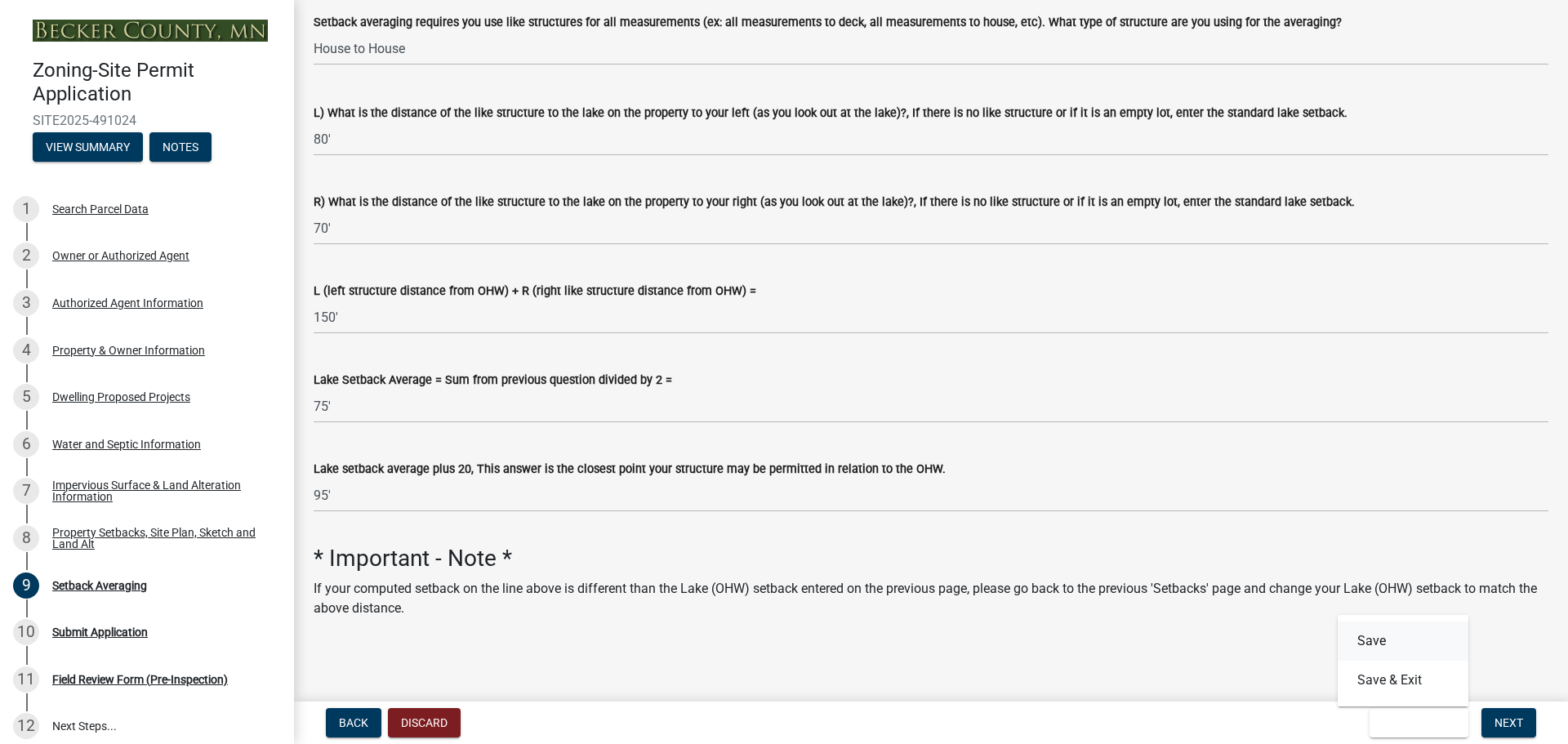
click at [1382, 645] on button "Save" at bounding box center [1403, 641] width 131 height 40
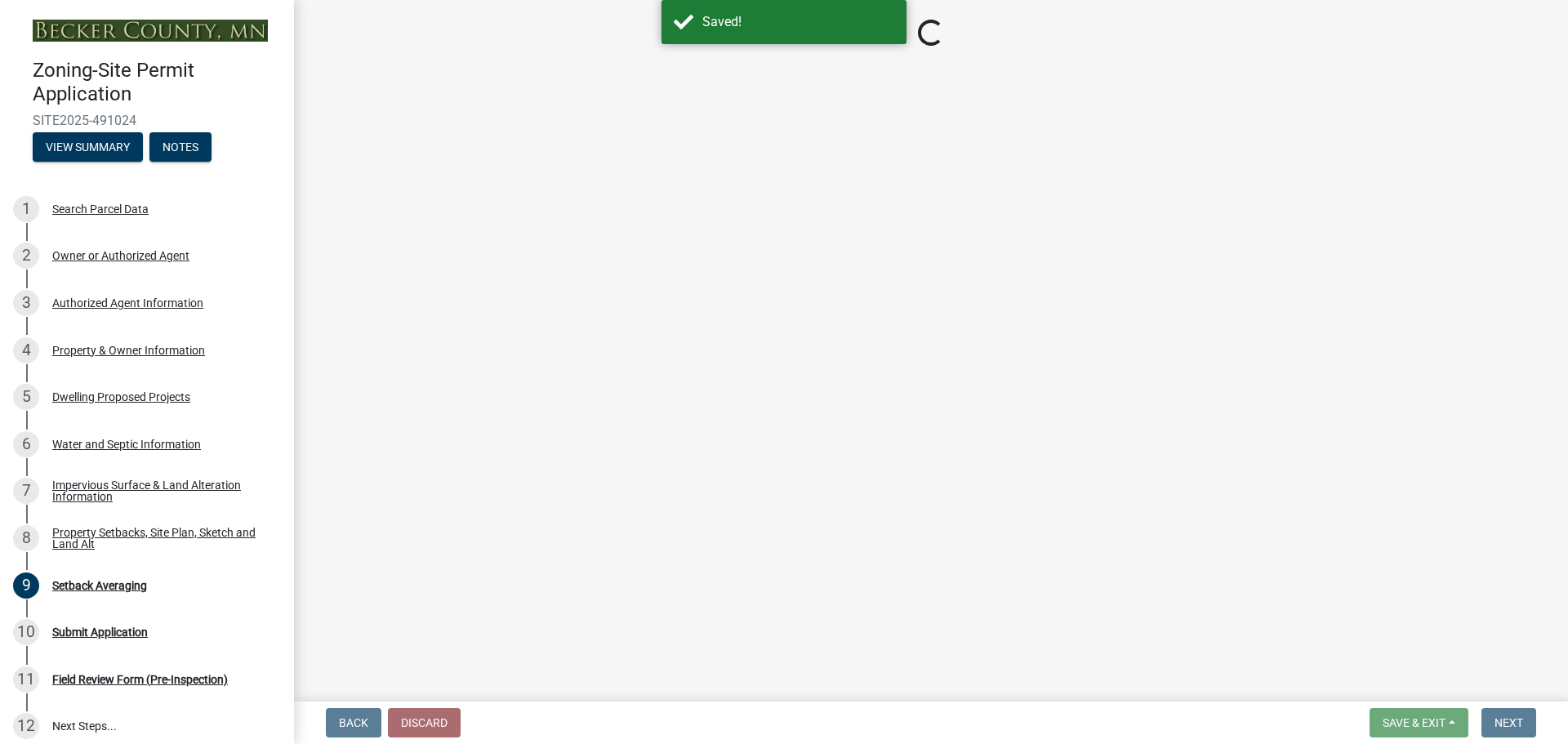
select select "329572f6-75bd-4676-be69-7dda04ea5a2b"
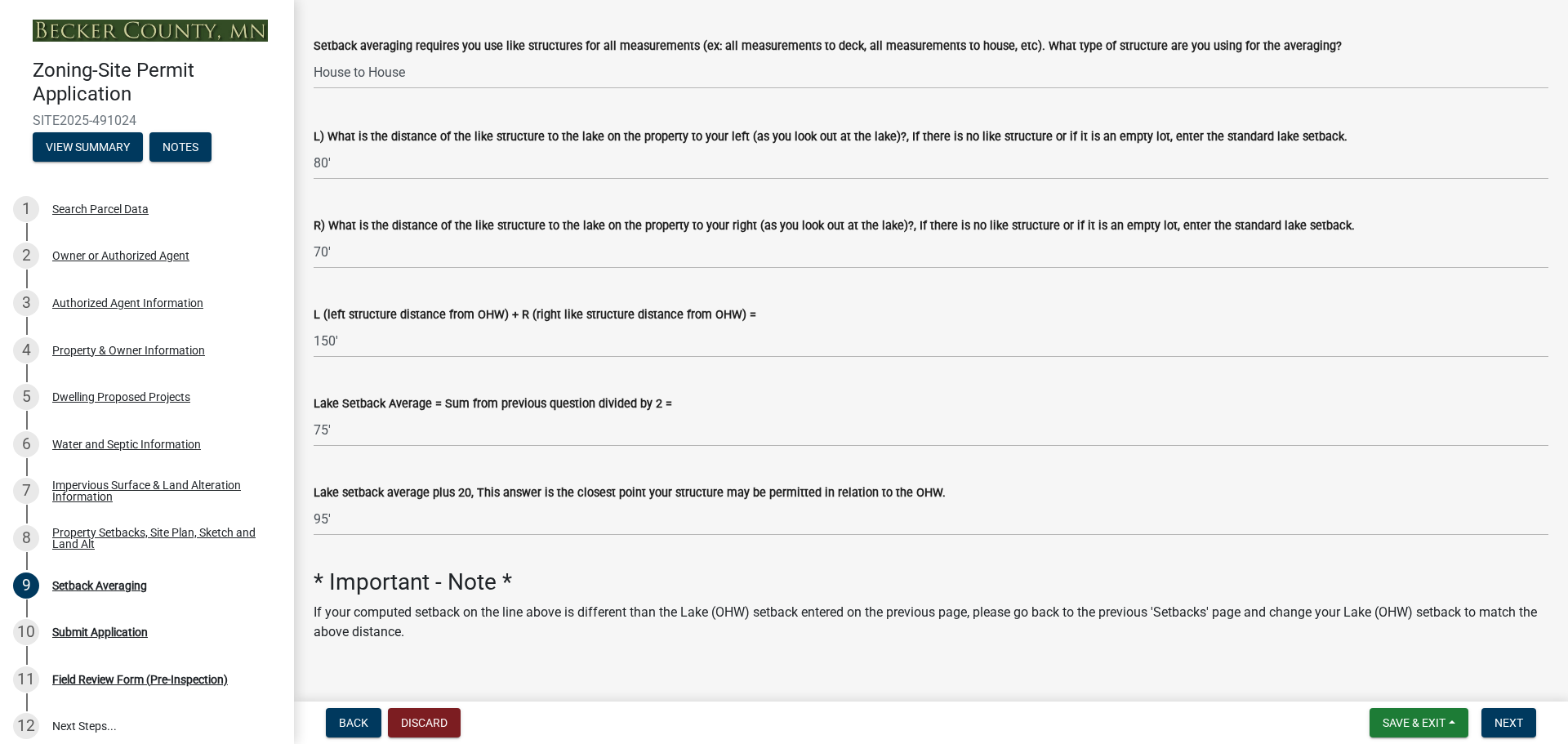
scroll to position [292, 0]
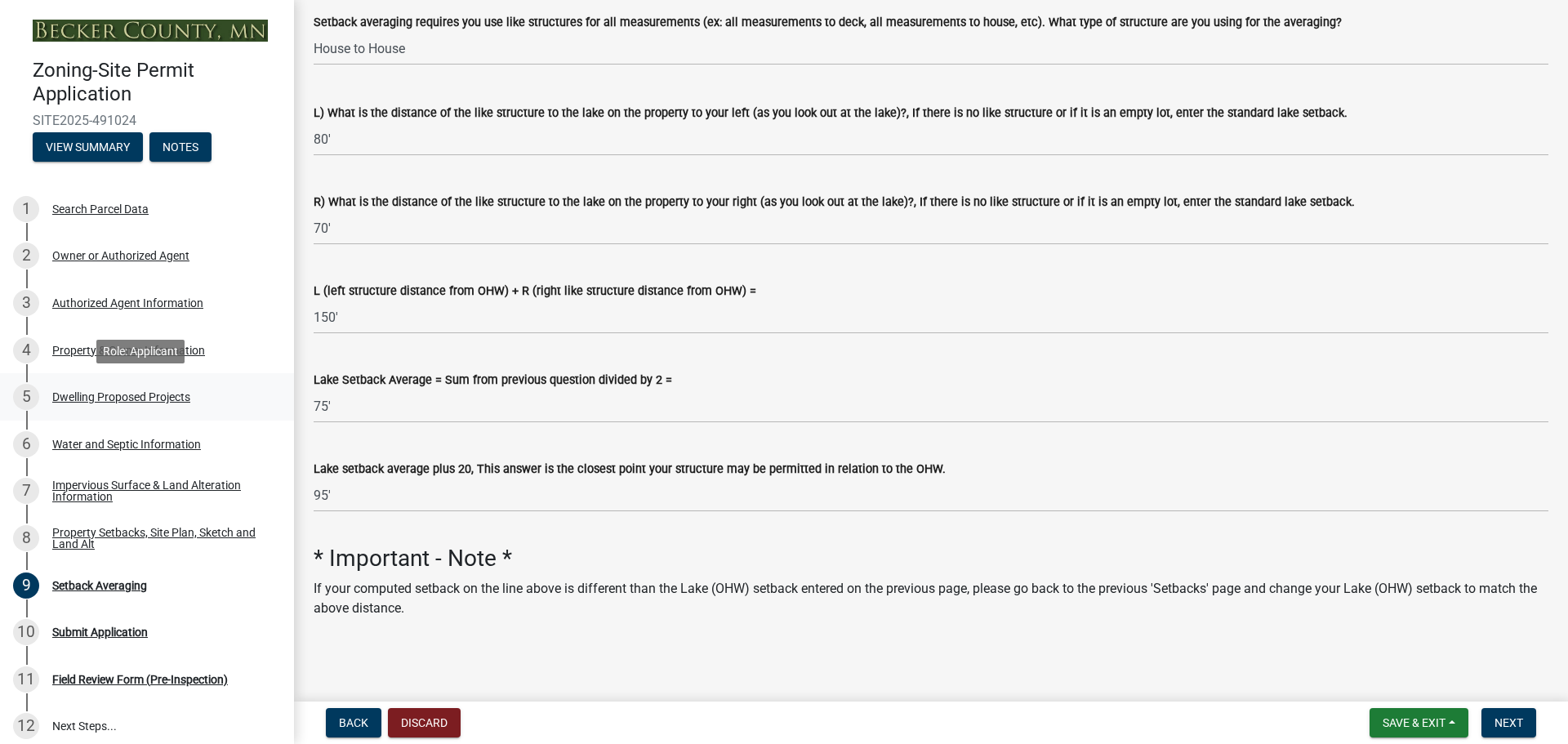
click at [81, 395] on div "Dwelling Proposed Projects" at bounding box center [120, 397] width 138 height 12
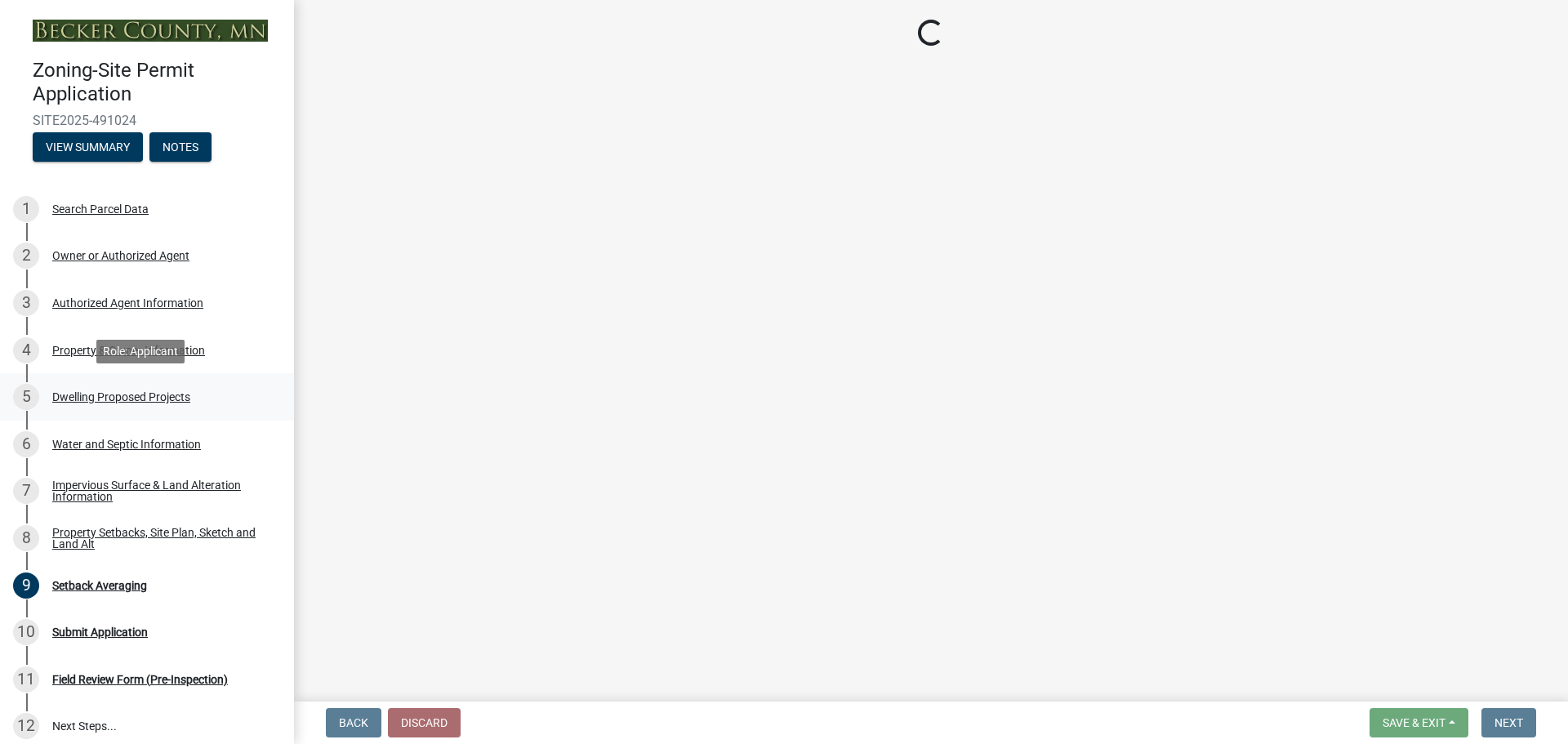
scroll to position [0, 0]
select select "5b8abcc6-67f7-49fb-8f25-c295ccc2b339"
select select "ba56d9f6-ced5-4c38-bdcc-33bfa85ac6de"
select select "03c1fec4-1fbe-4331-bc18-34e24145556f"
select select "e13aacd2-5b16-46a8-9c16-26b3d7b1c810"
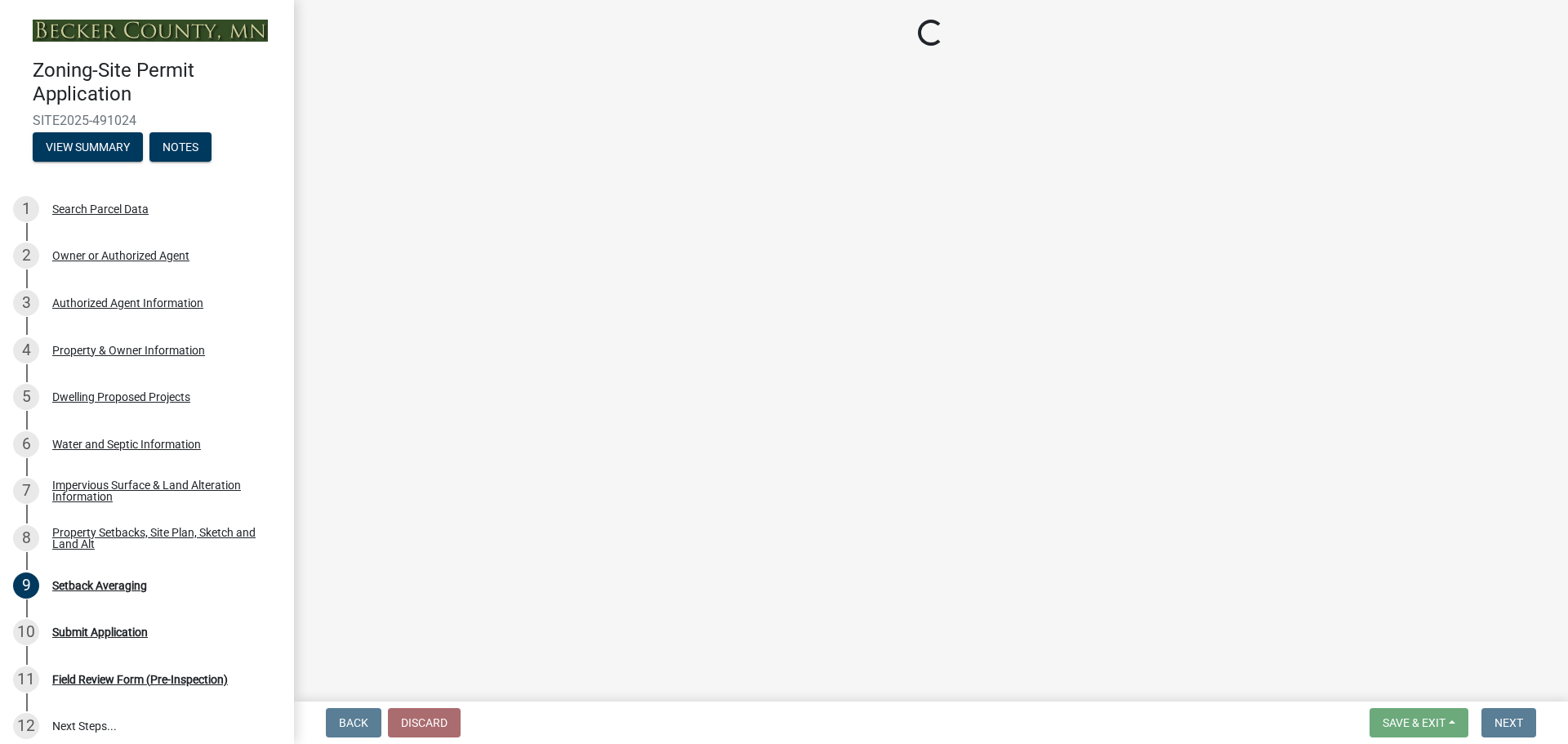
select select "a045e8de-0125-48b5-a52c-0705e3235ca5"
select select "247d334f-ddb5-435c-9042-0e10186c5422"
select select "5dd6cdd5-8b7d-4534-b791-478230f7b8b7"
select select "638dddef-31f4-4d73-b0b5-0ffc7b344434"
select select "77b5241b-0119-4fa2-9bfc-d73dc1f4ad97"
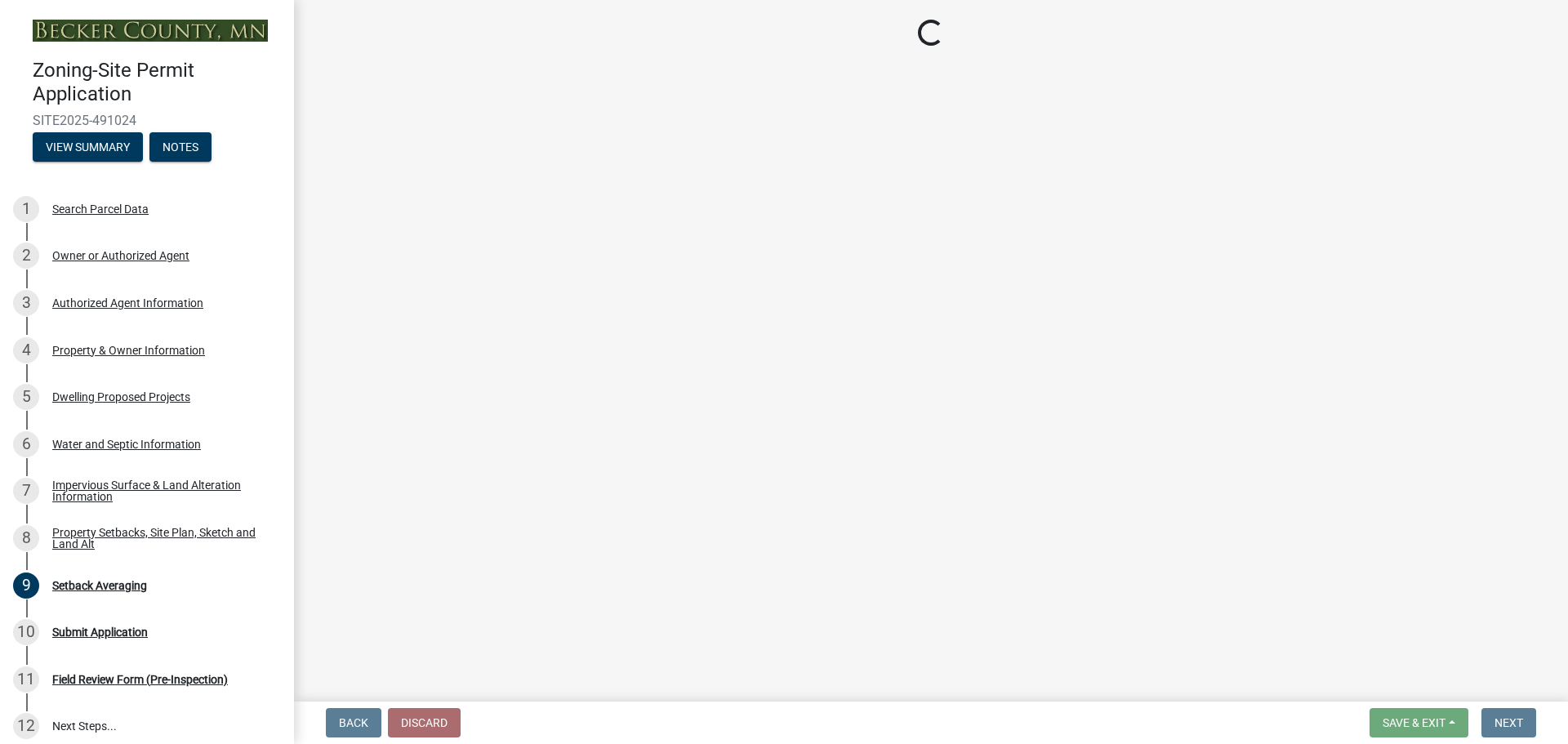
select select "8786fdd2-7f96-462d-8069-e958fae6b9a0"
select select "59dc9cee-723e-448c-a454-fe3238b55aba"
select select "75cb6c0c-1bab-4101-a7ce-eb87cbd598c1"
select select "cbc699c5-a6de-4f3d-a533-ae678b946106"
select select "8e4dc0e1-7dfa-4afc-85b9-5ad40795f204"
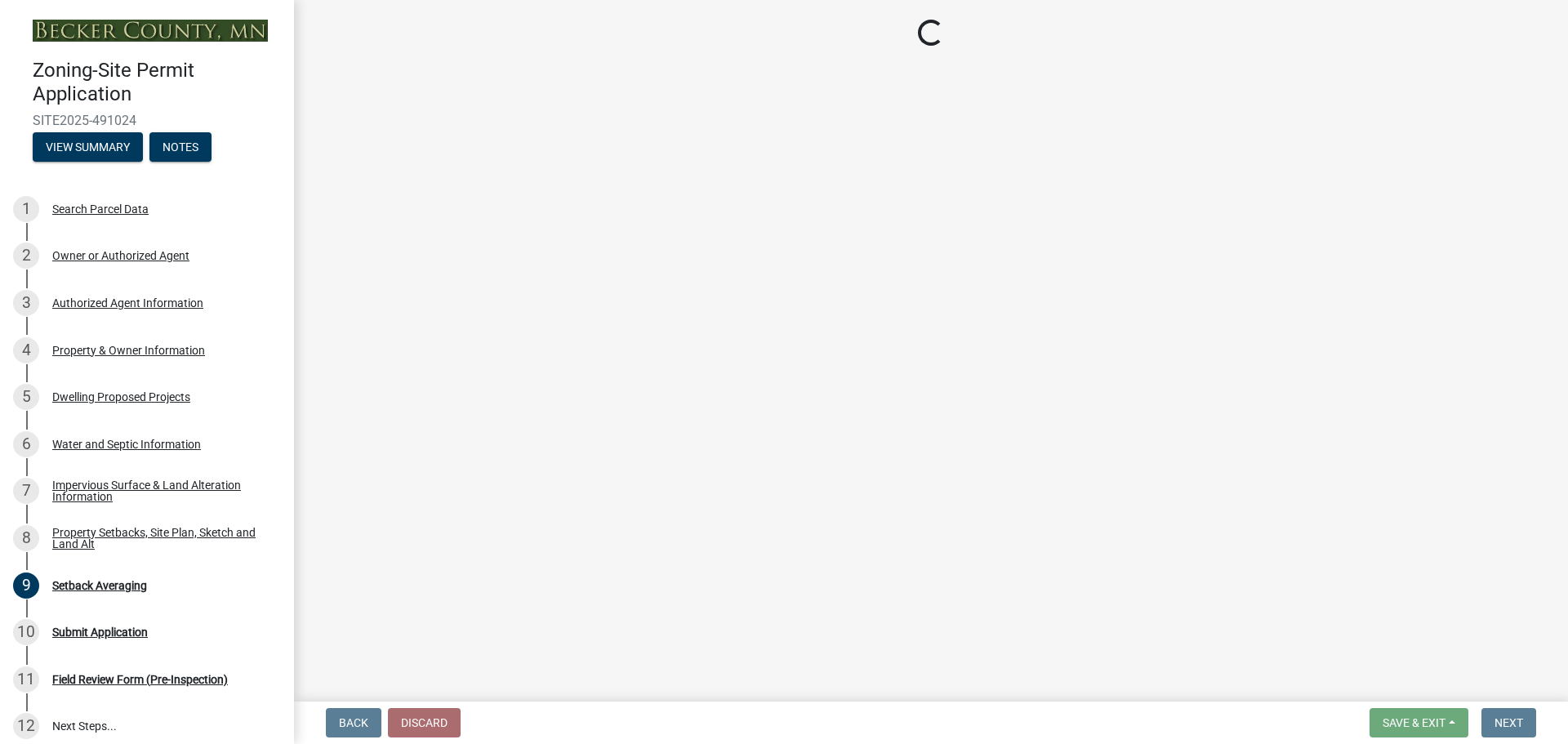
select select "107cbe59-677b-44f2-96fc-816b282ebb79"
select select "04b4c55f-38da-4b81-8735-8adc5b7f9ecd"
select select "7f420323-49a9-4fd0-9441-05b3dc777552"
select select "ec305202-ae01-487b-b5e4-3a5aacc1e384"
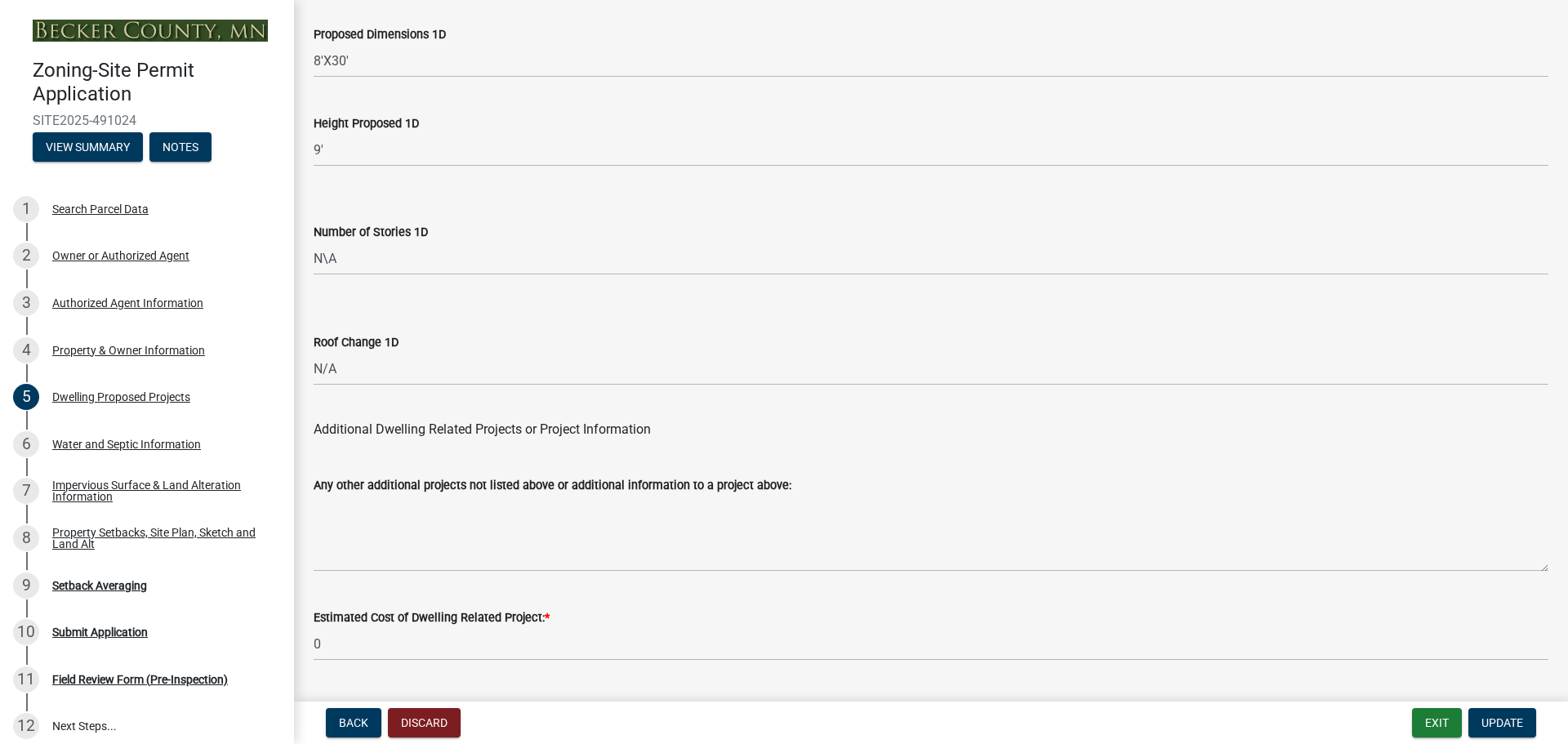
scroll to position [3916, 0]
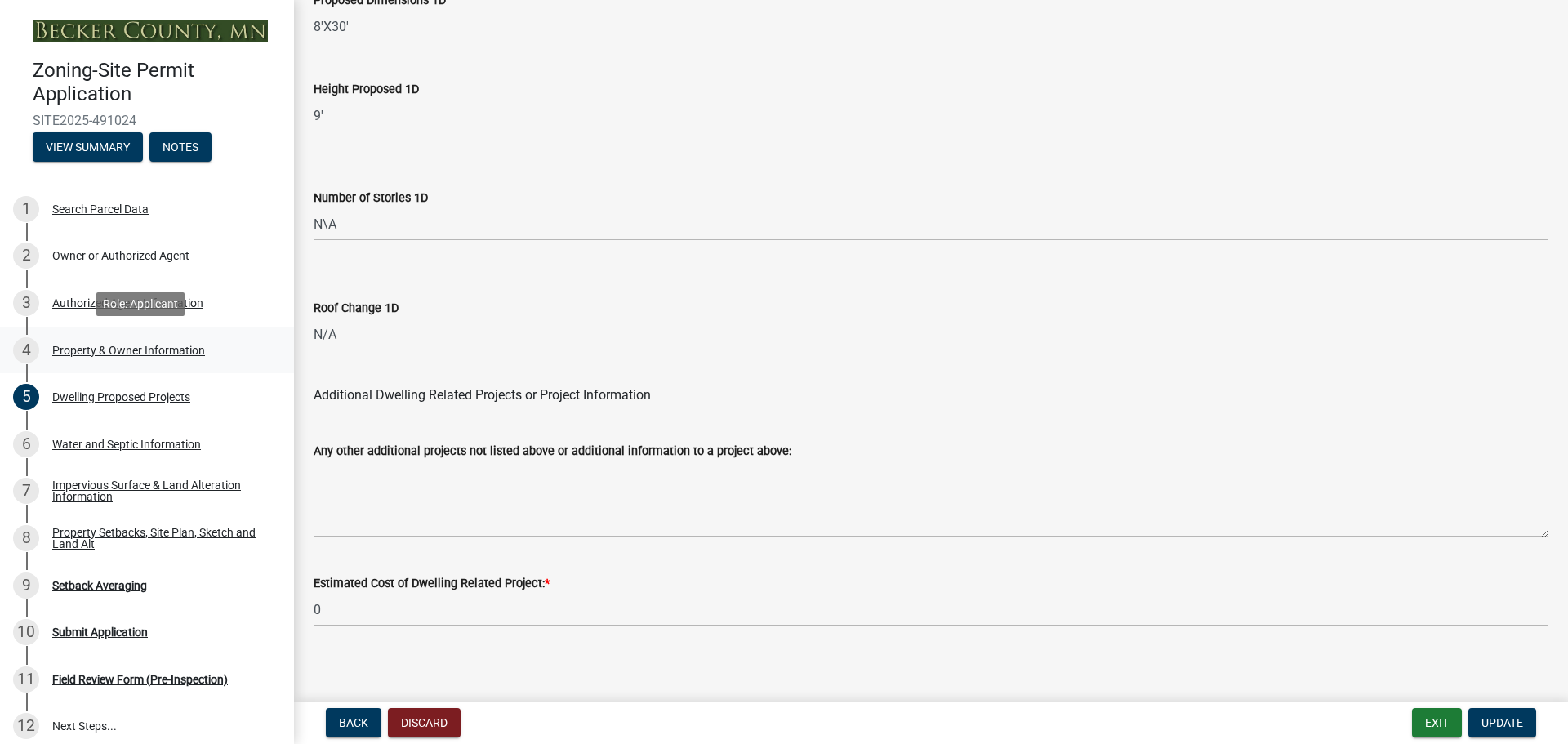
click at [75, 346] on div "Property & Owner Information" at bounding box center [128, 351] width 152 height 12
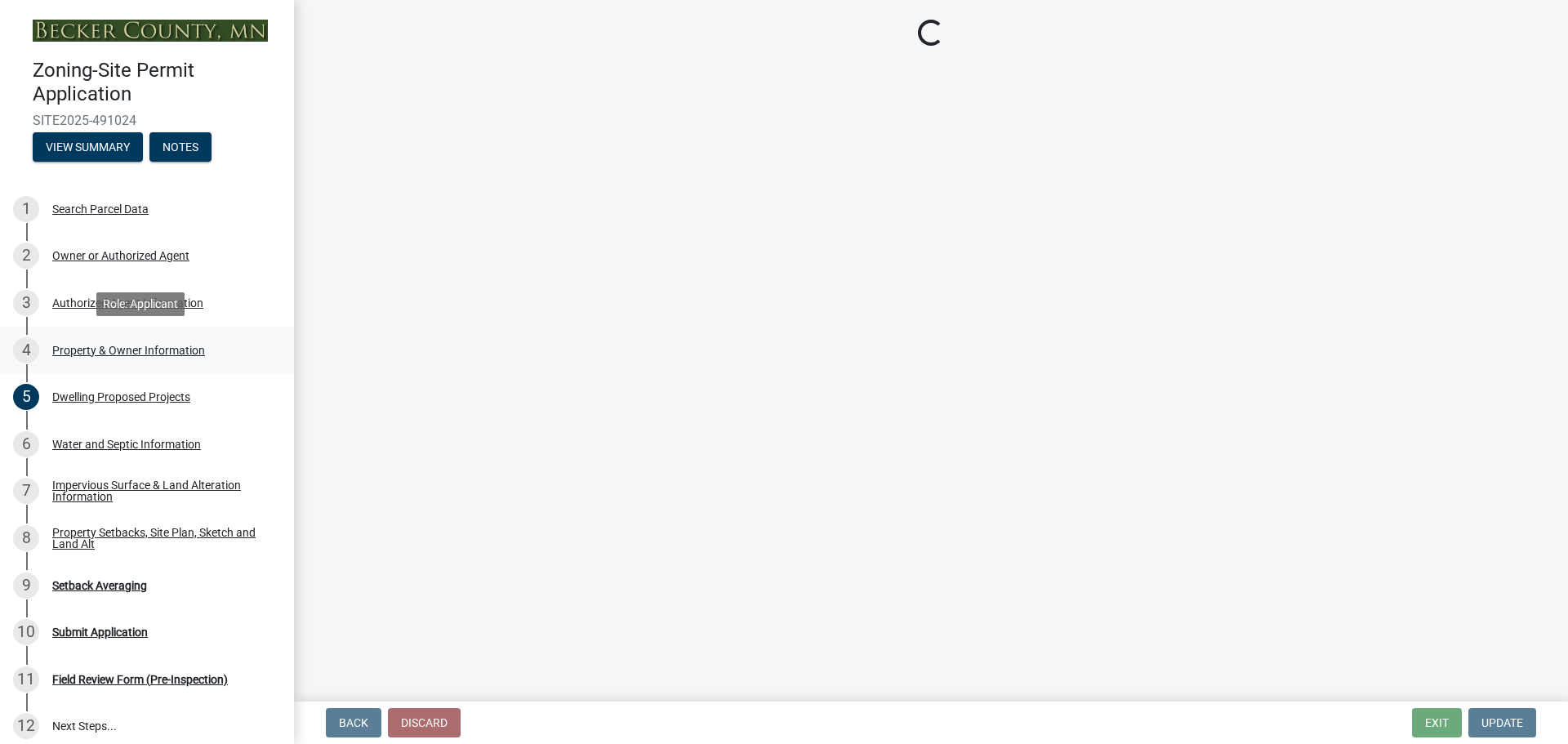
select select "7495cd23-7925-4583-9785-3065799a1be4"
select select "f87eba17-8ed9-4ad8-aefc-fe36a3f3544b"
select select "393a978c-6bd5-4cb2-a6a0-db6feb8732b8"
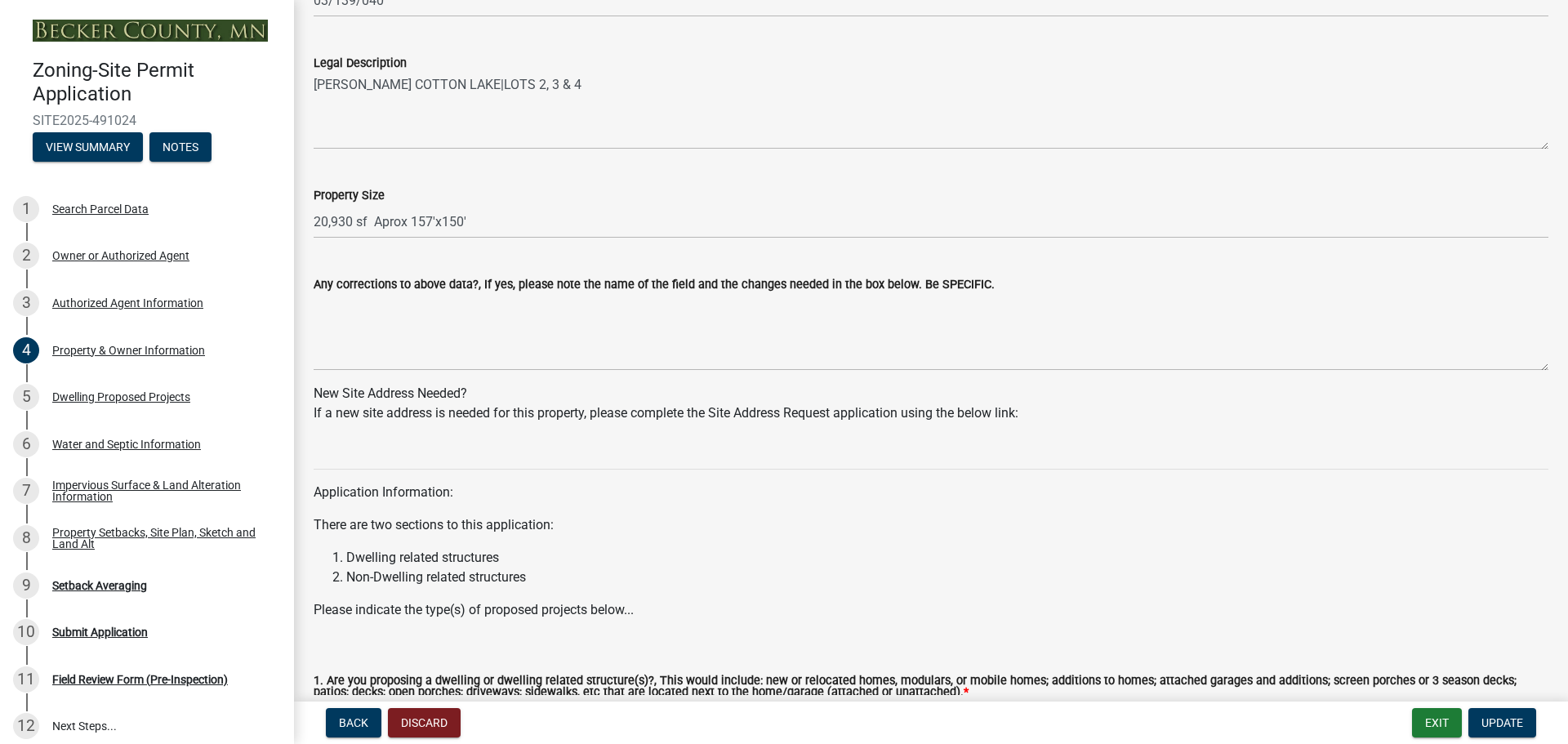
scroll to position [1462, 0]
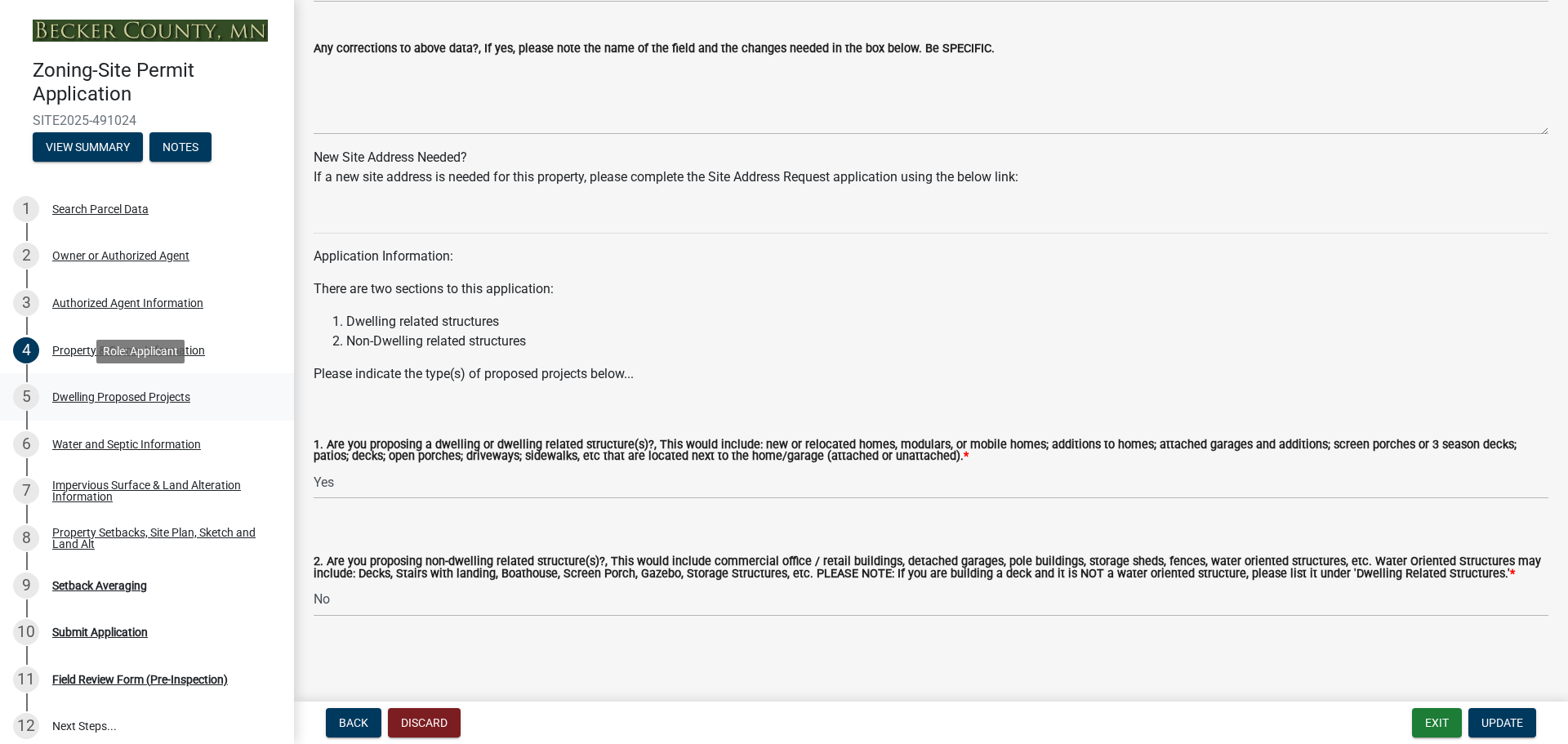
click at [93, 398] on div "Dwelling Proposed Projects" at bounding box center [120, 397] width 138 height 12
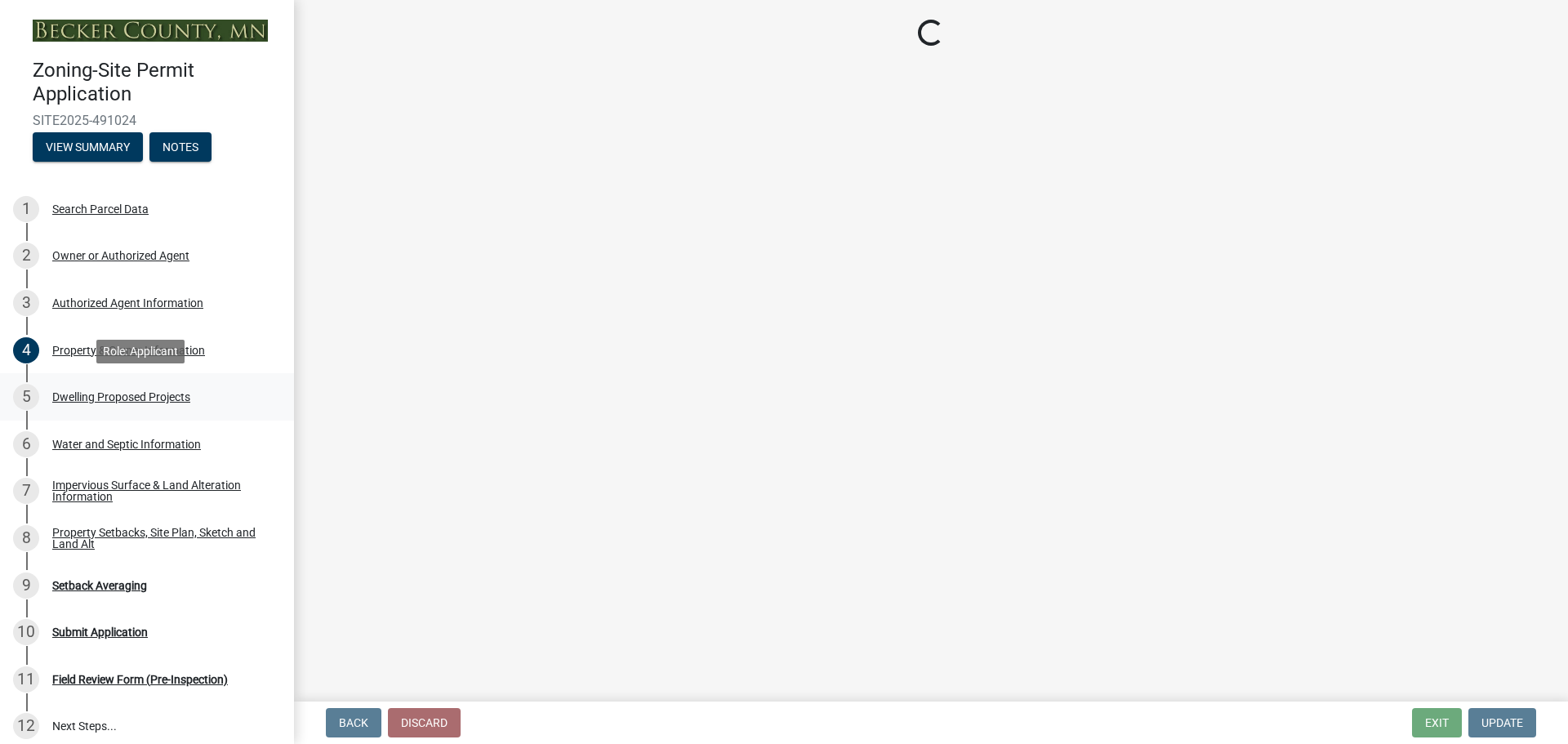
select select "5b8abcc6-67f7-49fb-8f25-c295ccc2b339"
select select "ba56d9f6-ced5-4c38-bdcc-33bfa85ac6de"
select select "03c1fec4-1fbe-4331-bc18-34e24145556f"
select select "e13aacd2-5b16-46a8-9c16-26b3d7b1c810"
select select "a045e8de-0125-48b5-a52c-0705e3235ca5"
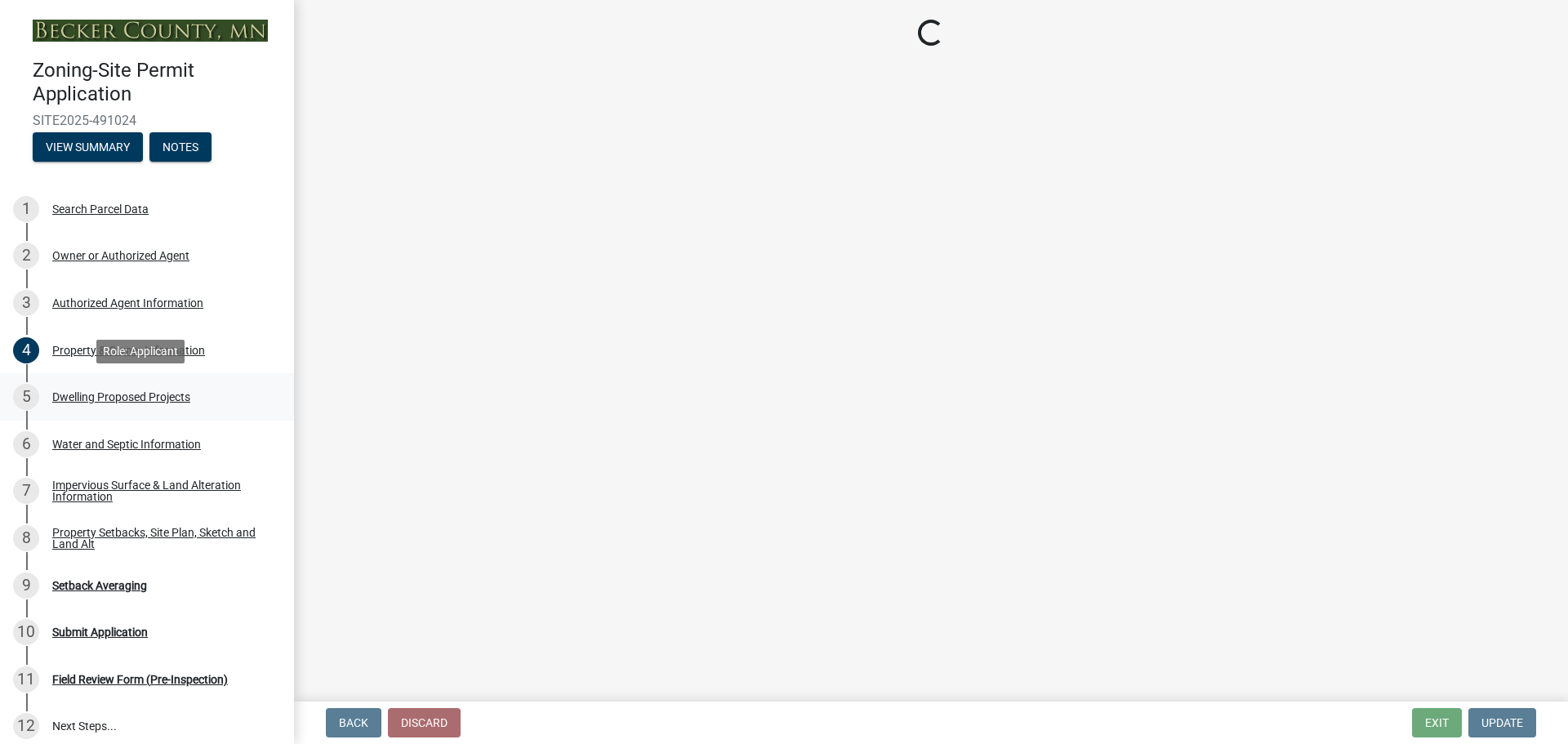
select select "247d334f-ddb5-435c-9042-0e10186c5422"
select select "5dd6cdd5-8b7d-4534-b791-478230f7b8b7"
select select "638dddef-31f4-4d73-b0b5-0ffc7b344434"
select select "77b5241b-0119-4fa2-9bfc-d73dc1f4ad97"
select select "8786fdd2-7f96-462d-8069-e958fae6b9a0"
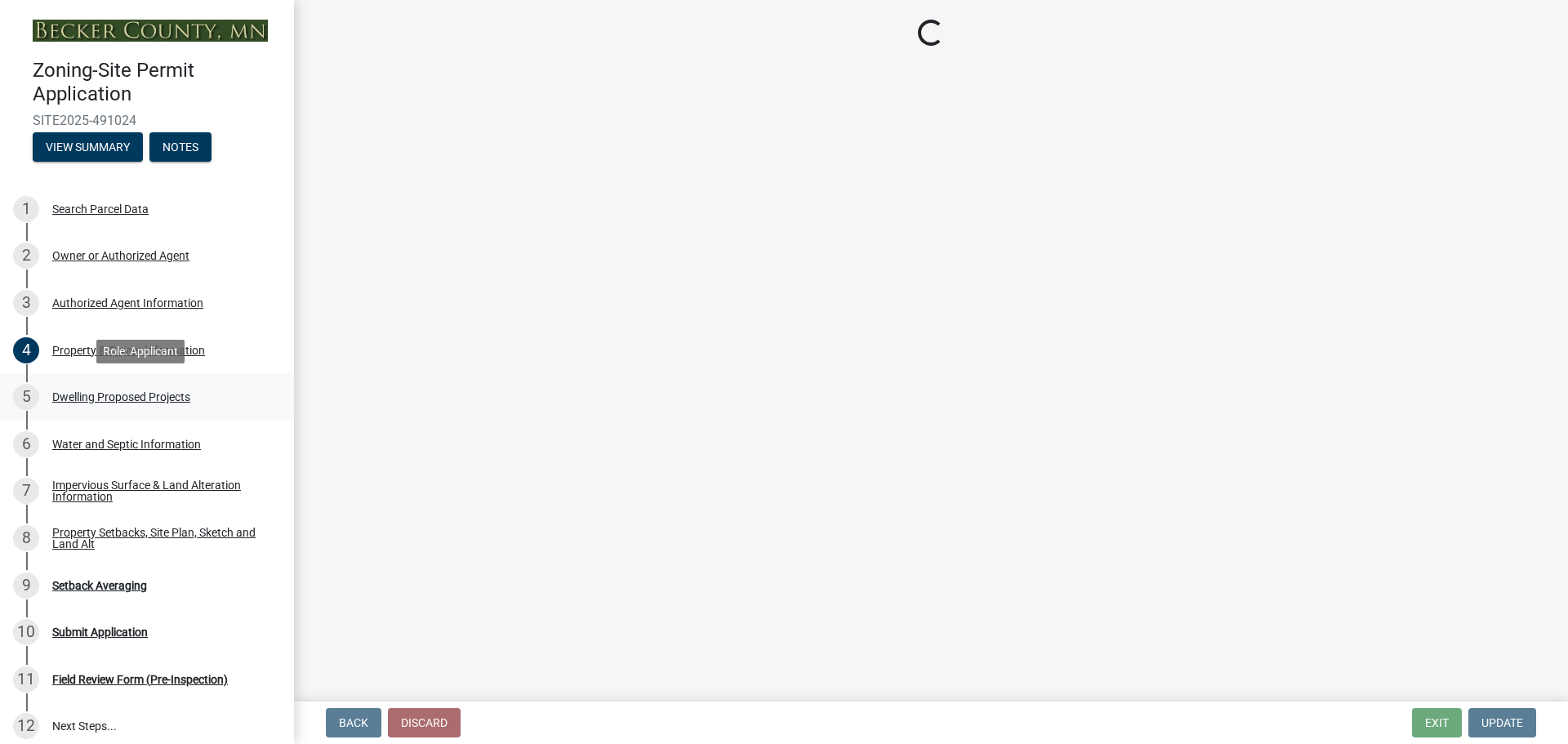
select select "59dc9cee-723e-448c-a454-fe3238b55aba"
select select "75cb6c0c-1bab-4101-a7ce-eb87cbd598c1"
select select "cbc699c5-a6de-4f3d-a533-ae678b946106"
select select "8e4dc0e1-7dfa-4afc-85b9-5ad40795f204"
select select "107cbe59-677b-44f2-96fc-816b282ebb79"
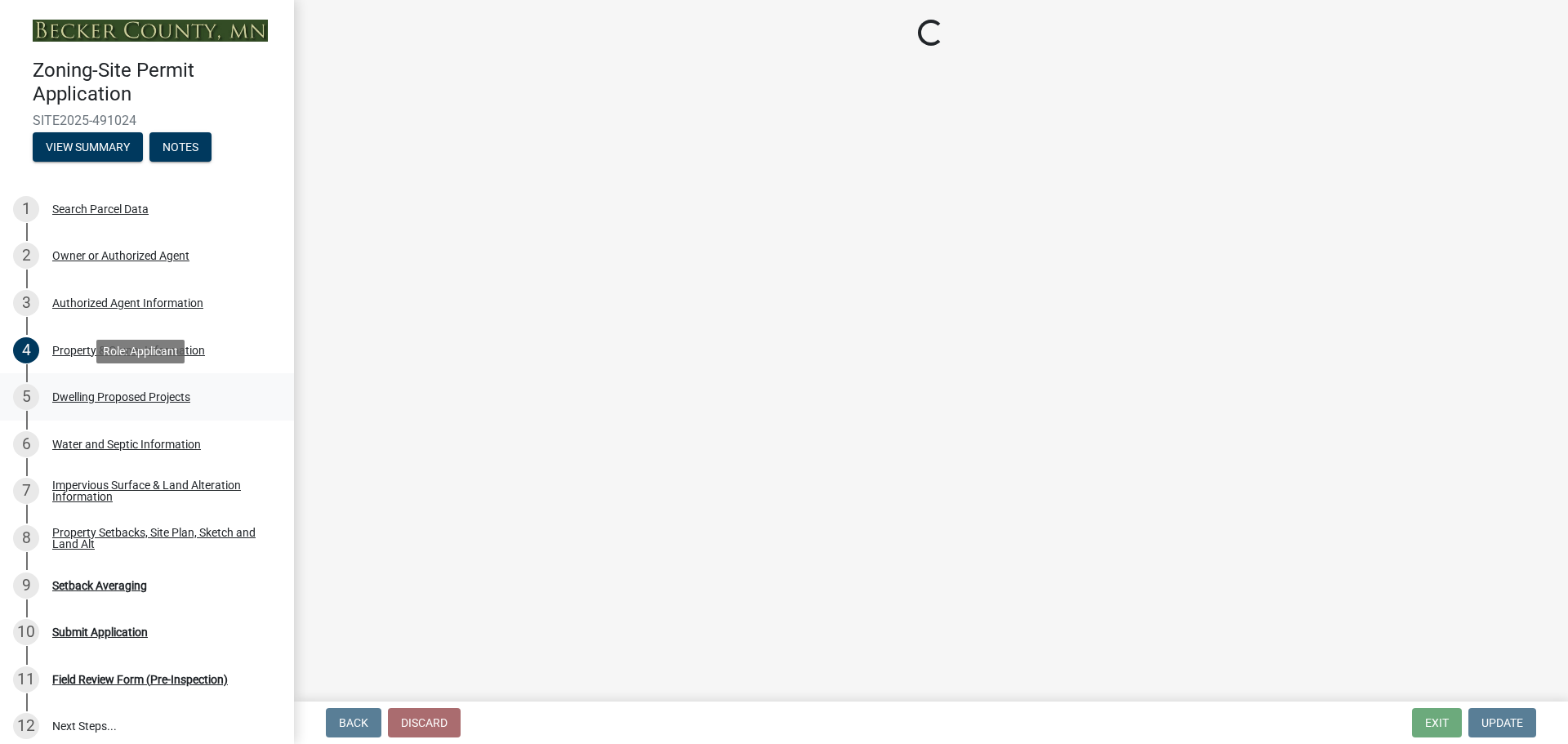
select select "04b4c55f-38da-4b81-8735-8adc5b7f9ecd"
select select "7f420323-49a9-4fd0-9441-05b3dc777552"
select select "ec305202-ae01-487b-b5e4-3a5aacc1e384"
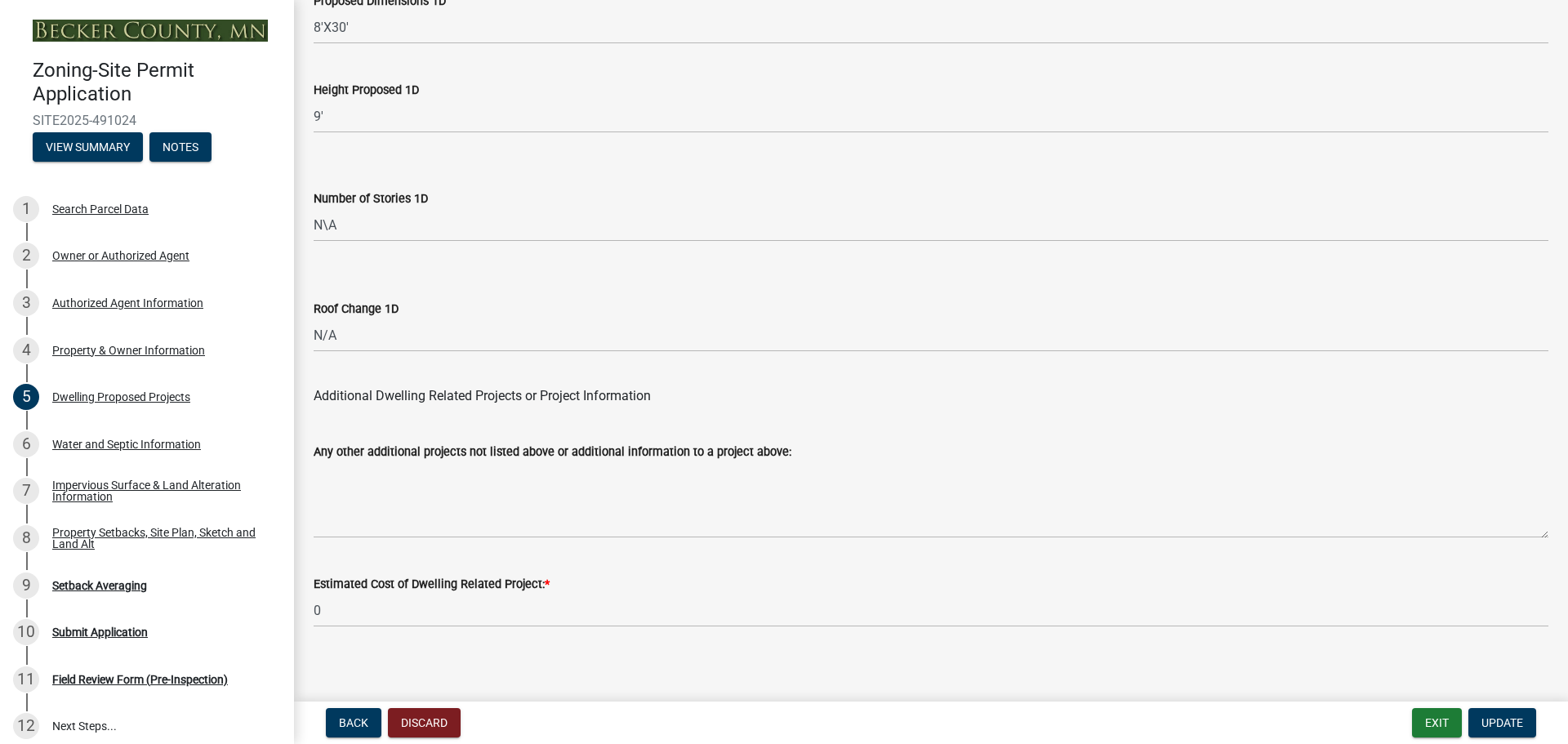
scroll to position [3916, 0]
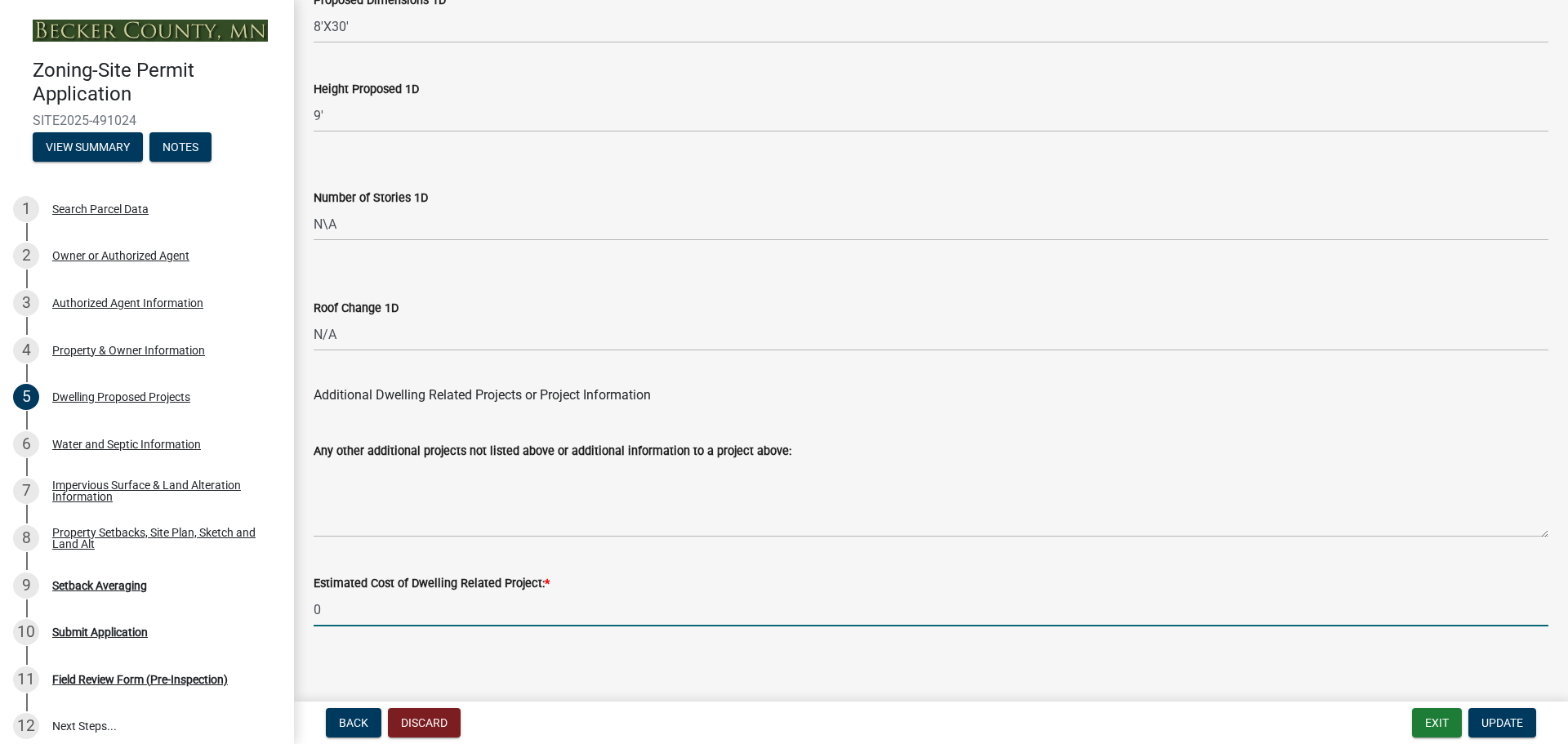
drag, startPoint x: 334, startPoint y: 601, endPoint x: 299, endPoint y: 599, distance: 35.1
type input "0"
click at [1504, 720] on span "Update" at bounding box center [1502, 723] width 41 height 13
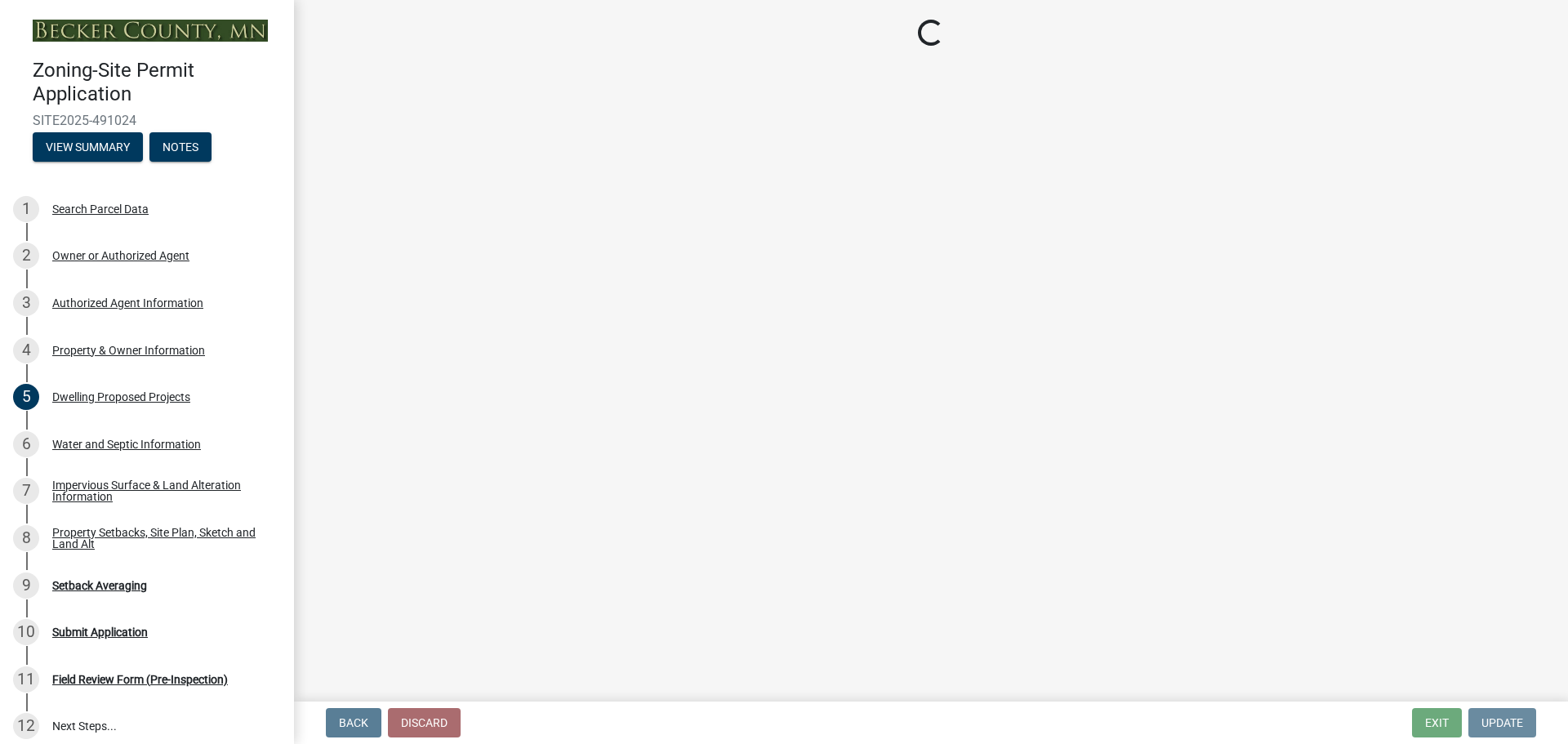
scroll to position [0, 0]
select select "329572f6-75bd-4676-be69-7dda04ea5a2b"
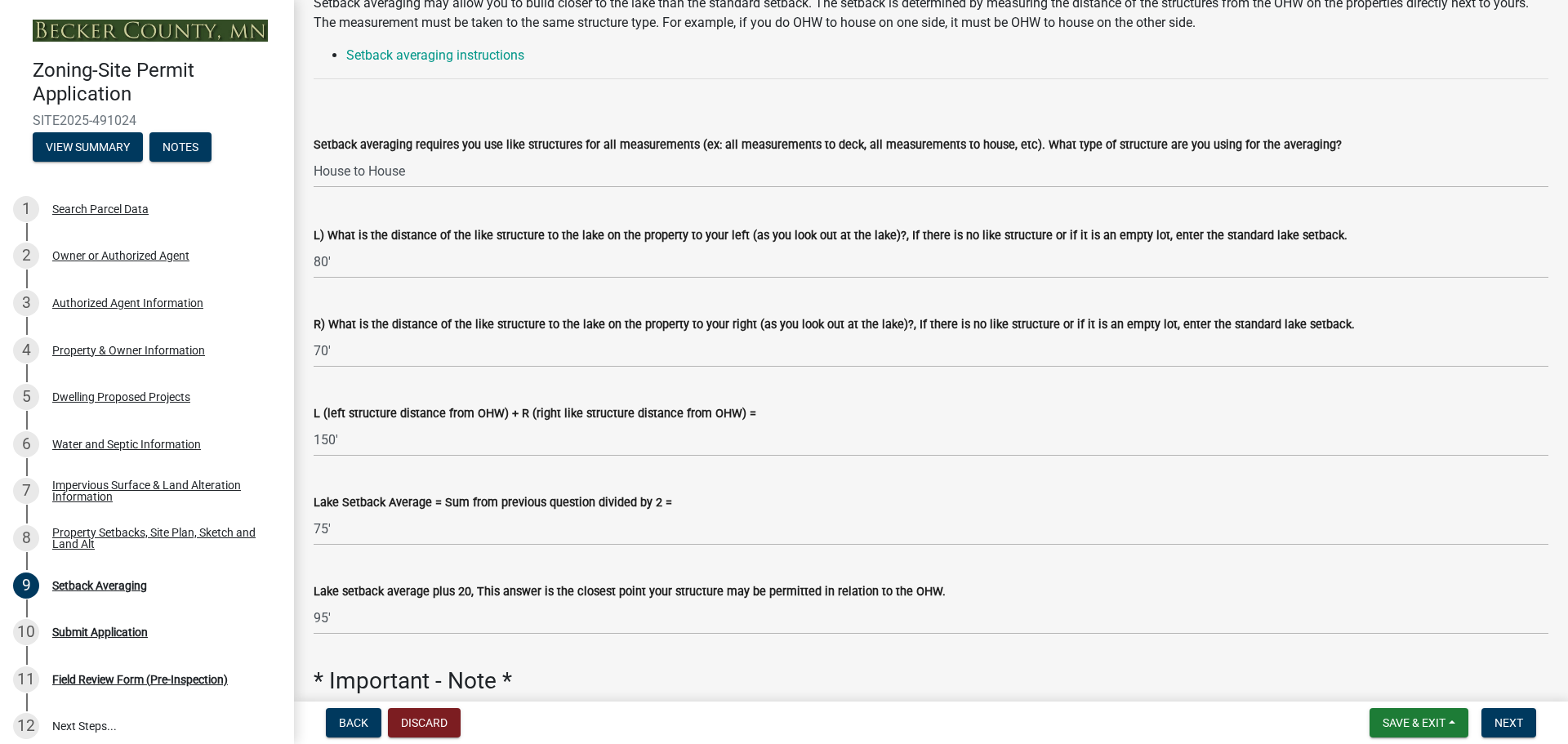
scroll to position [292, 0]
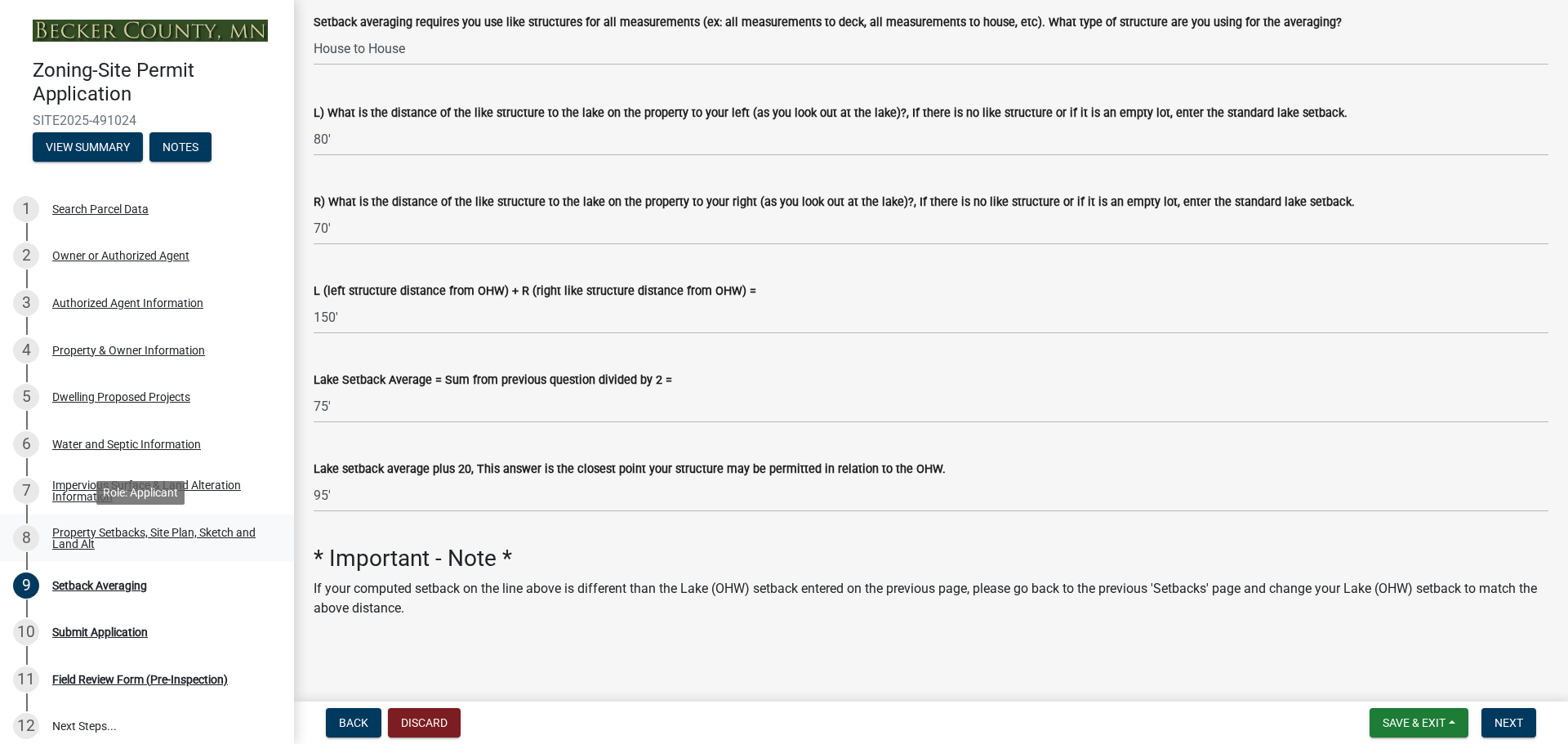
click at [88, 536] on div "Property Setbacks, Site Plan, Sketch and Land Alt" at bounding box center [160, 538] width 216 height 23
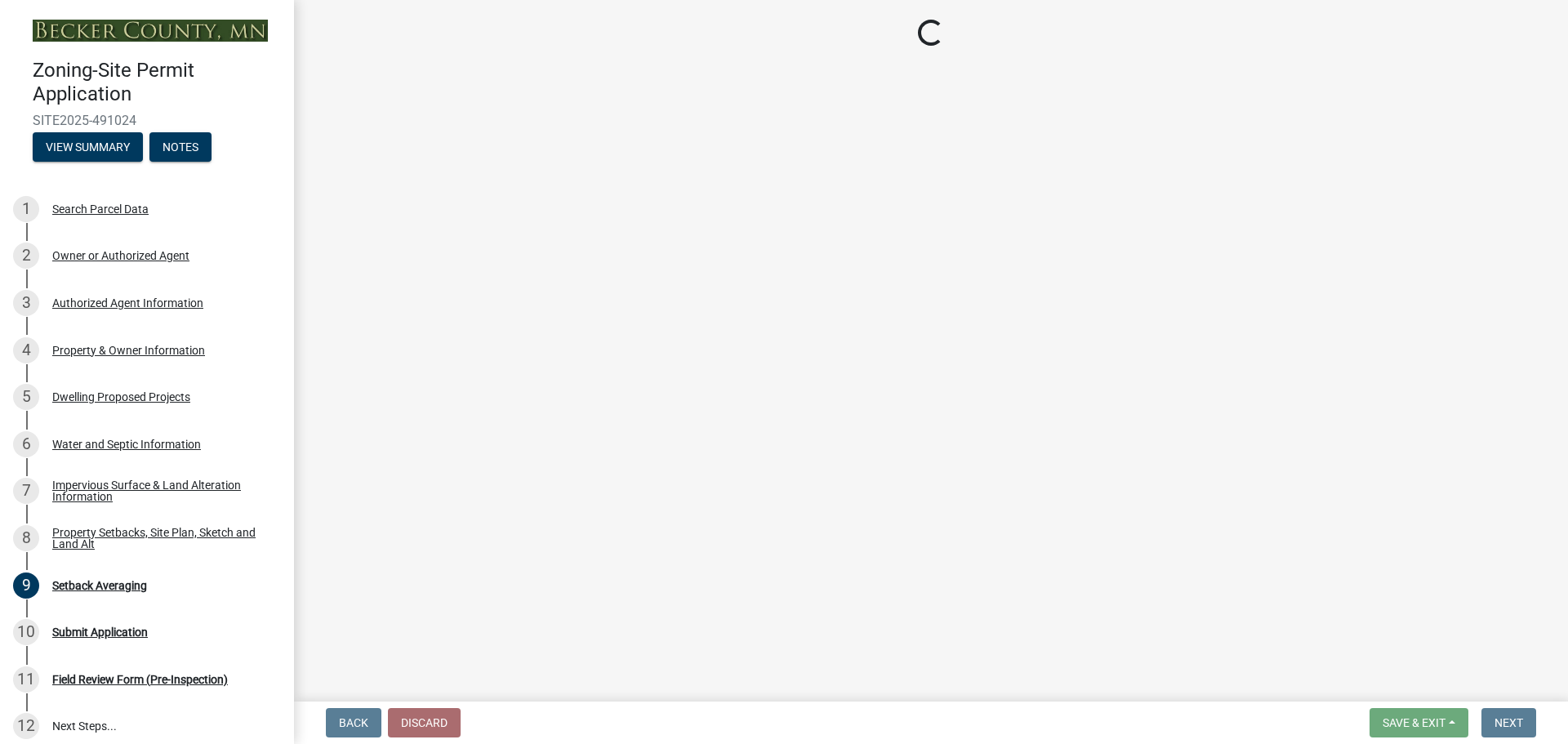
select select "7b13c63f-e699-4112-b373-98fbd28ec536"
select select "b827d36a-50e8-40dd-aeaa-a80d5c176b31"
select select "b56a4575-9846-47cf-8067-c59a4853da22"
select select "12f785fb-c378-4b18-841c-21c73dc99083"
select select "e8ab2dc3-aa3f-46f3-9b4a-37eb25ad84af"
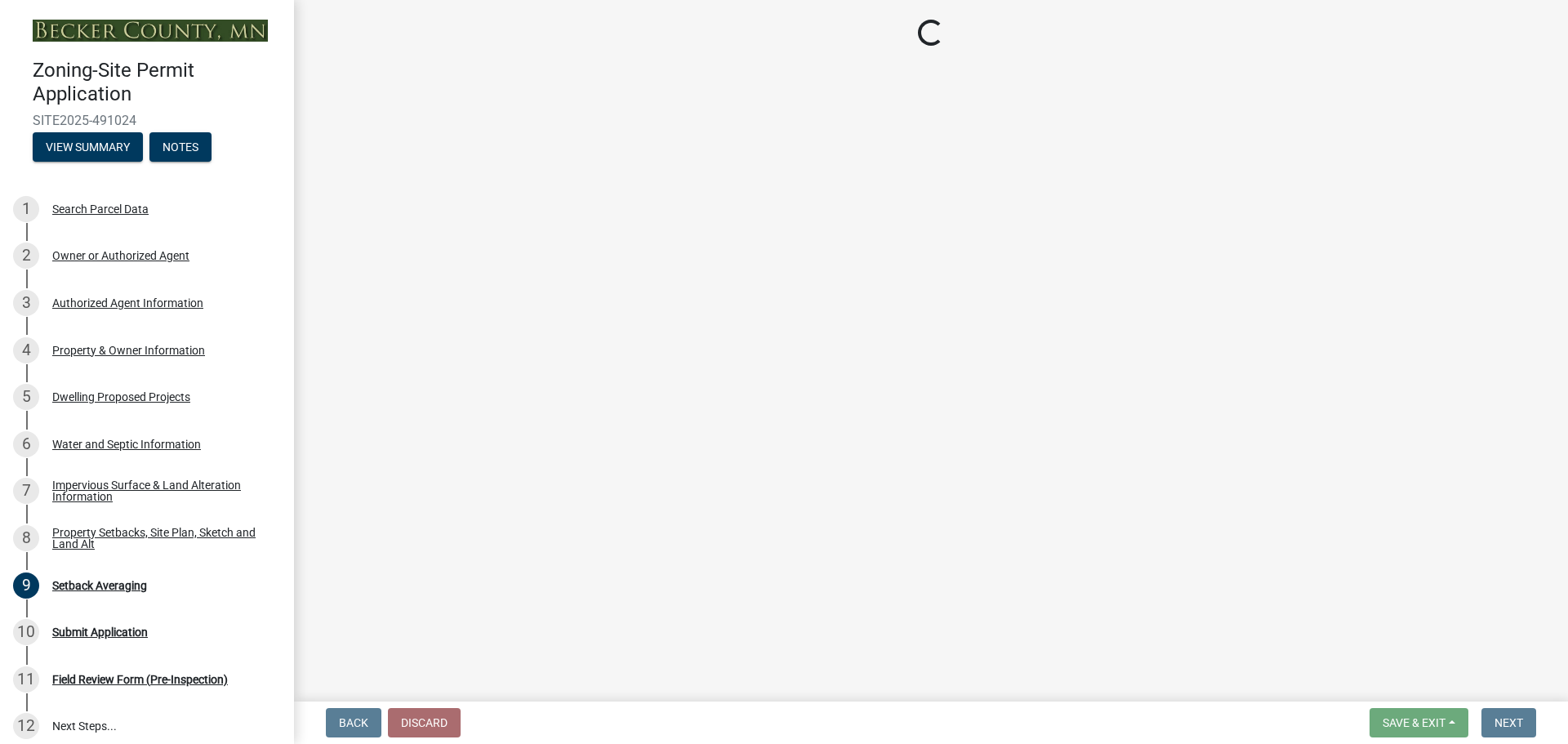
select select "27b2a8b4-abf6-463e-8c0c-7c5d2b4fe26f"
select select "5ad4ab64-b44e-481c-9000-9e5907aa74e1"
select select "a96800da-4e88-4c62-b1ff-2cd17f9e3346"
select select "c8b8ea71-7088-4e87-a493-7bc88cc2835b"
select select "d6c1d38b-8561-4345-845e-72dfbb0578a1"
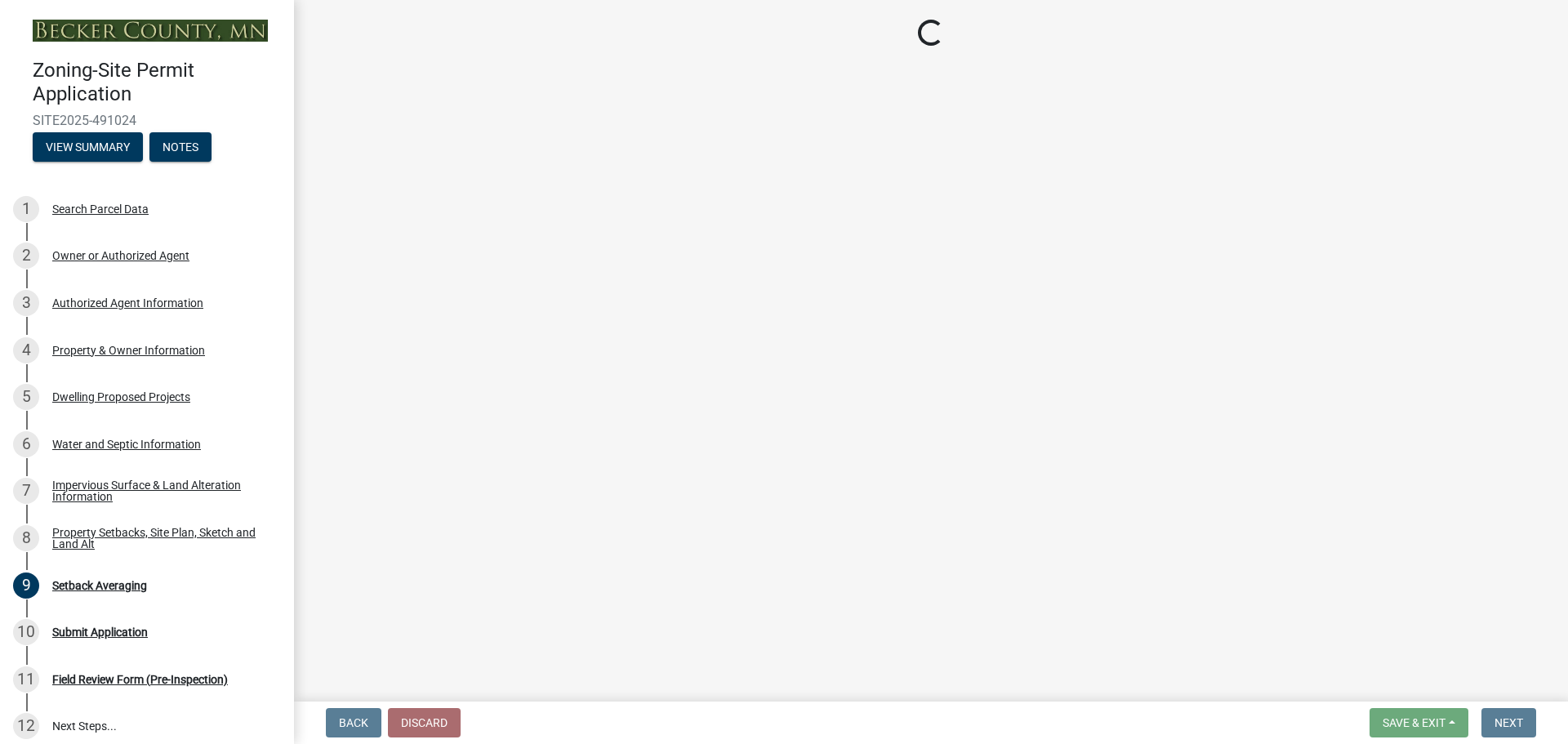
select select "f51aecae-0421-4f67-bd2d-0cff8a85c7cd"
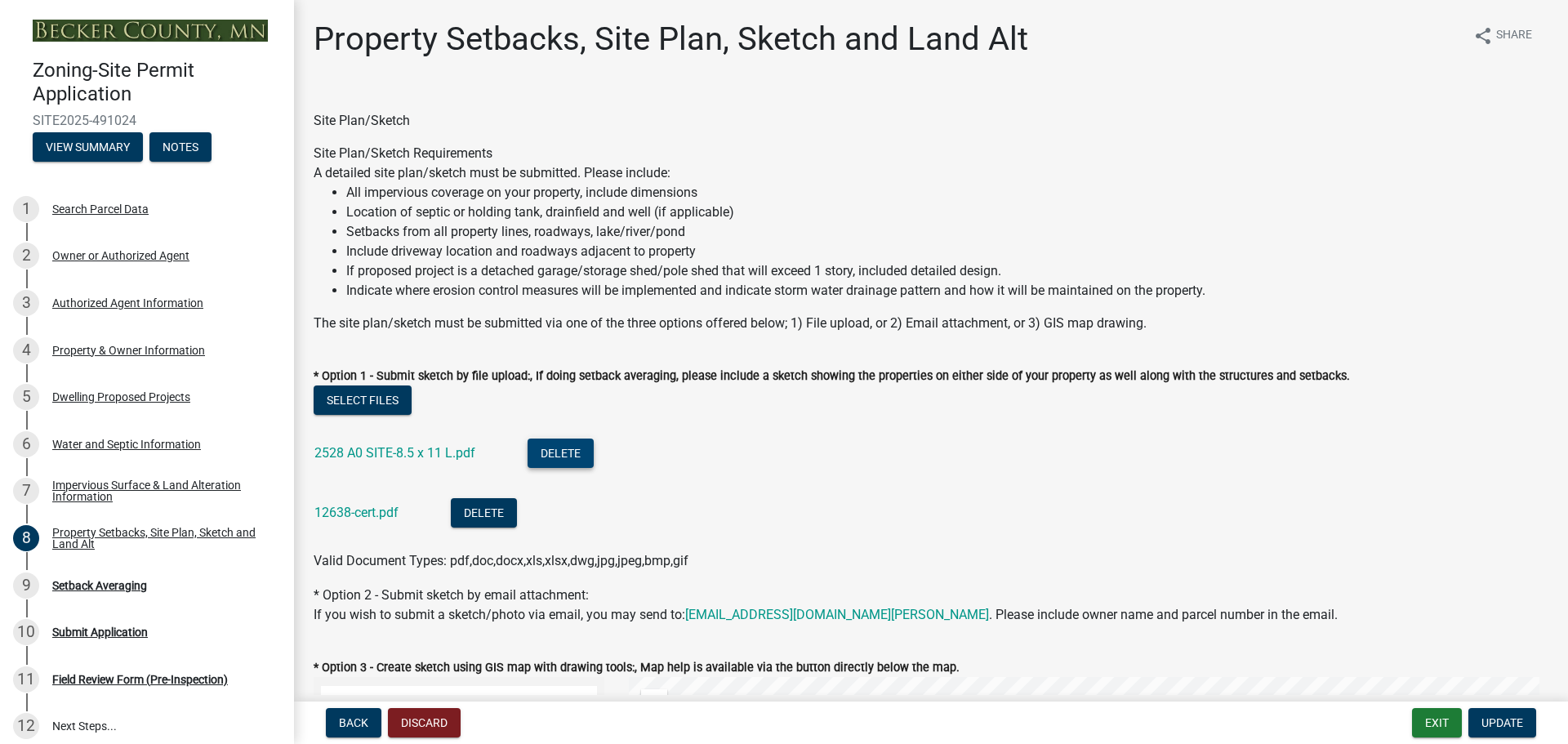
click at [563, 450] on button "Delete" at bounding box center [560, 453] width 66 height 30
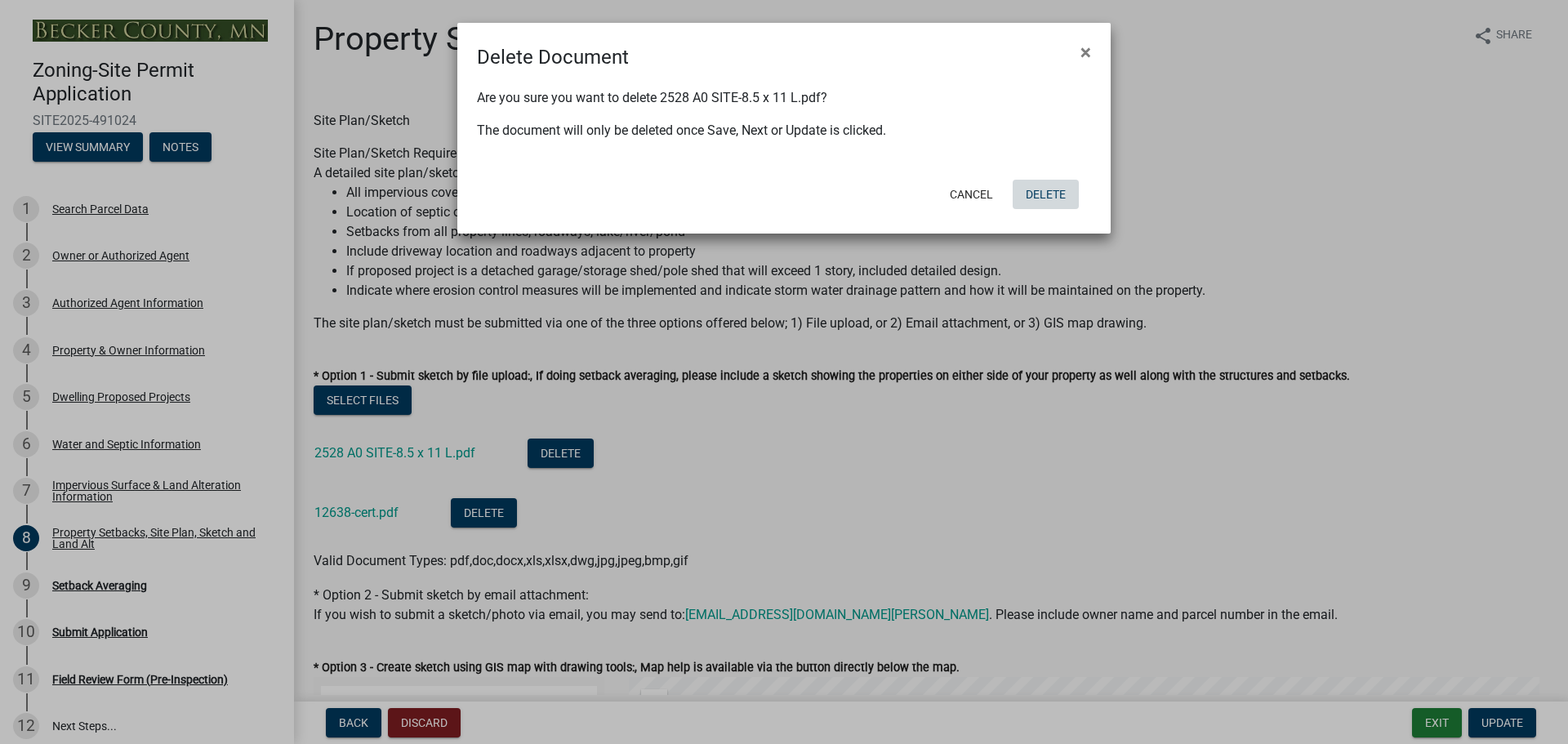
click at [1050, 193] on button "Delete" at bounding box center [1046, 194] width 66 height 30
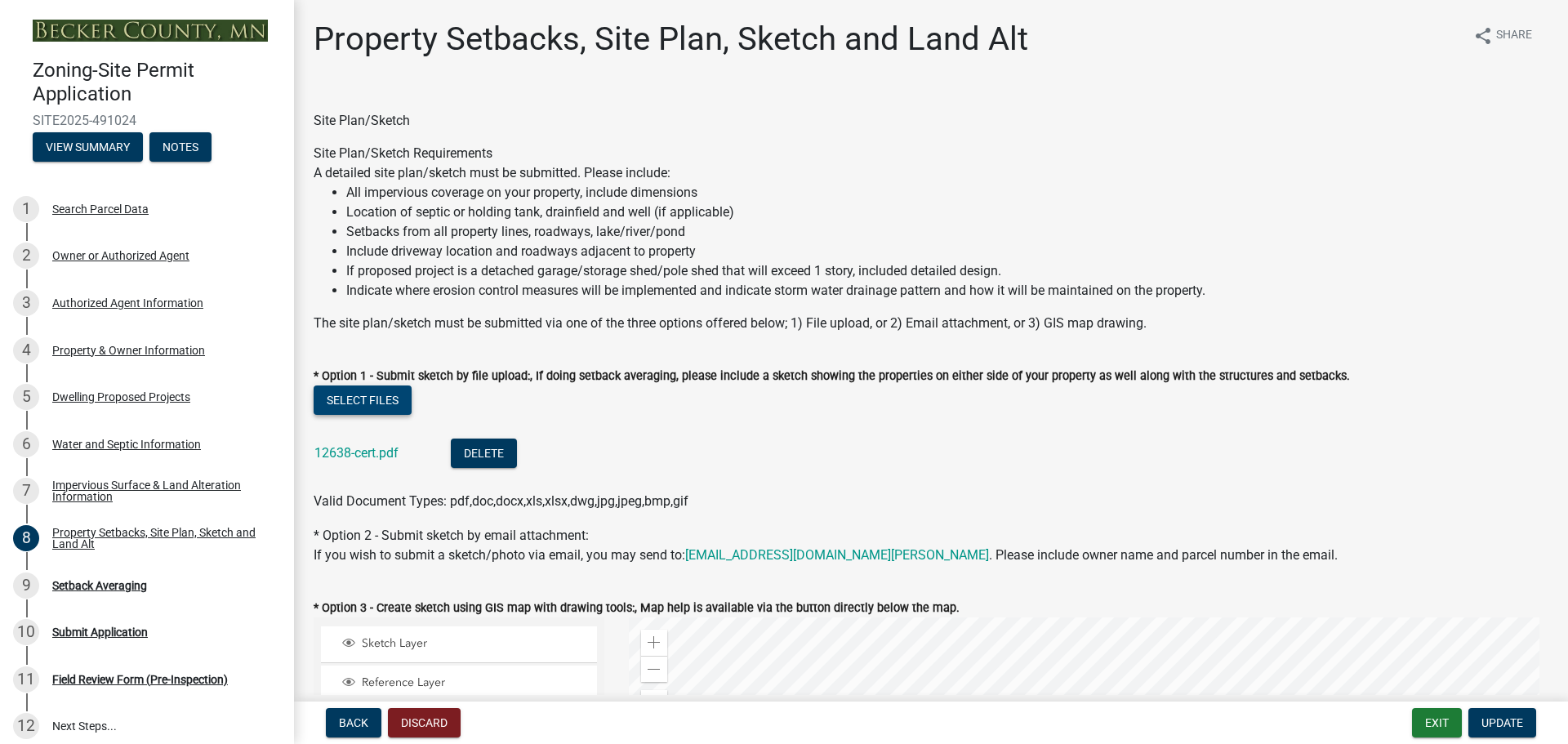
click at [373, 399] on button "Select files" at bounding box center [362, 400] width 98 height 30
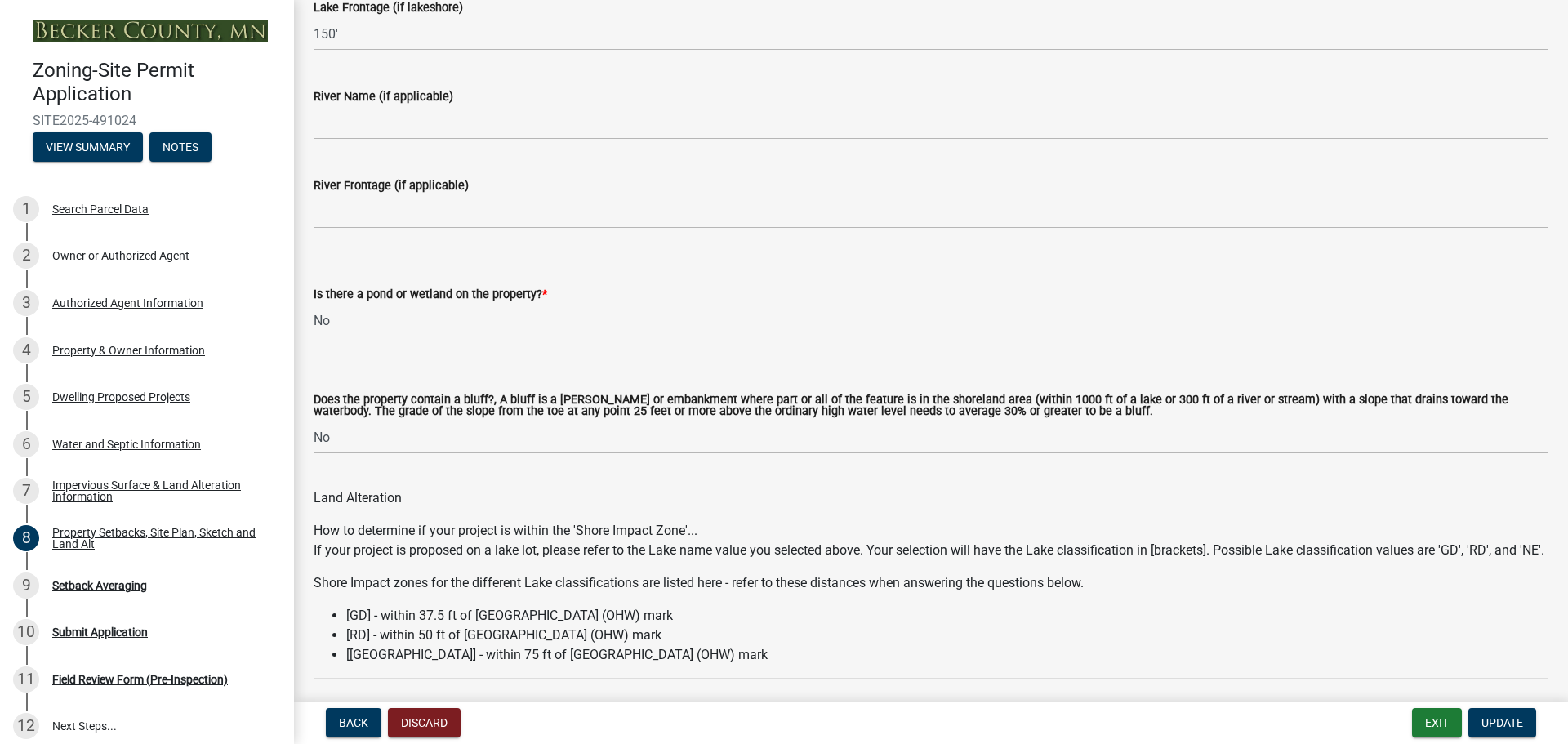
scroll to position [1878, 0]
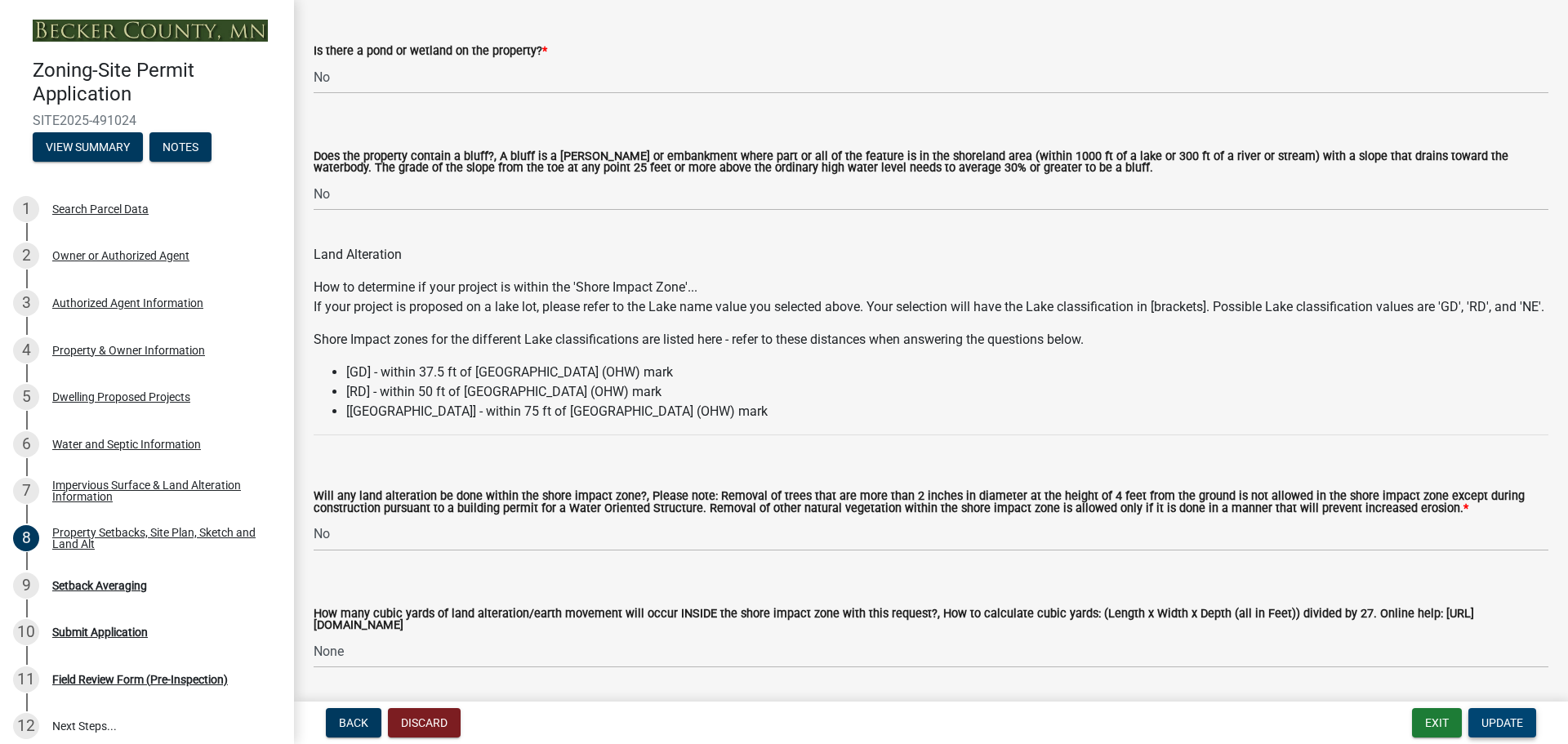
click at [1509, 724] on span "Update" at bounding box center [1502, 723] width 41 height 13
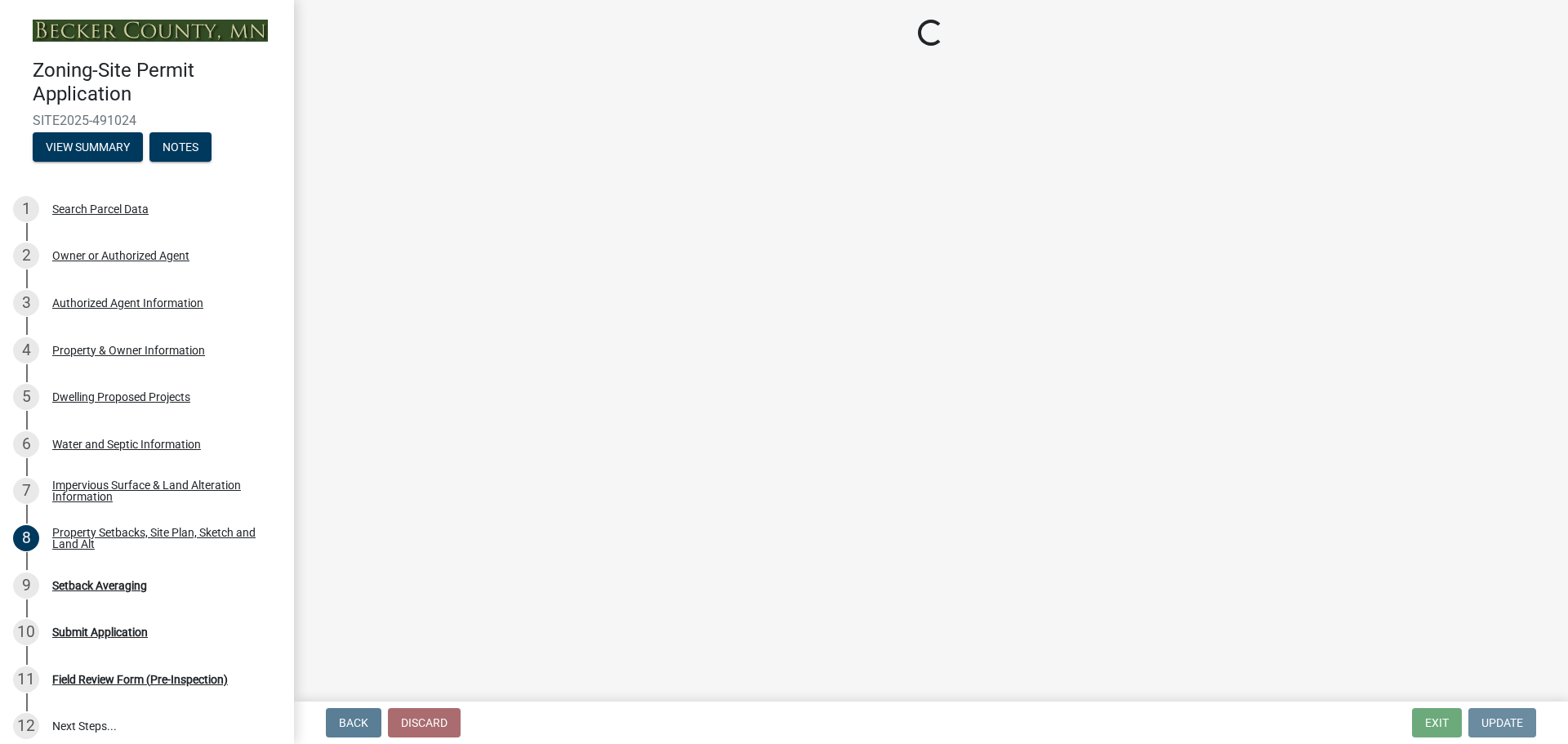
scroll to position [0, 0]
select select "329572f6-75bd-4676-be69-7dda04ea5a2b"
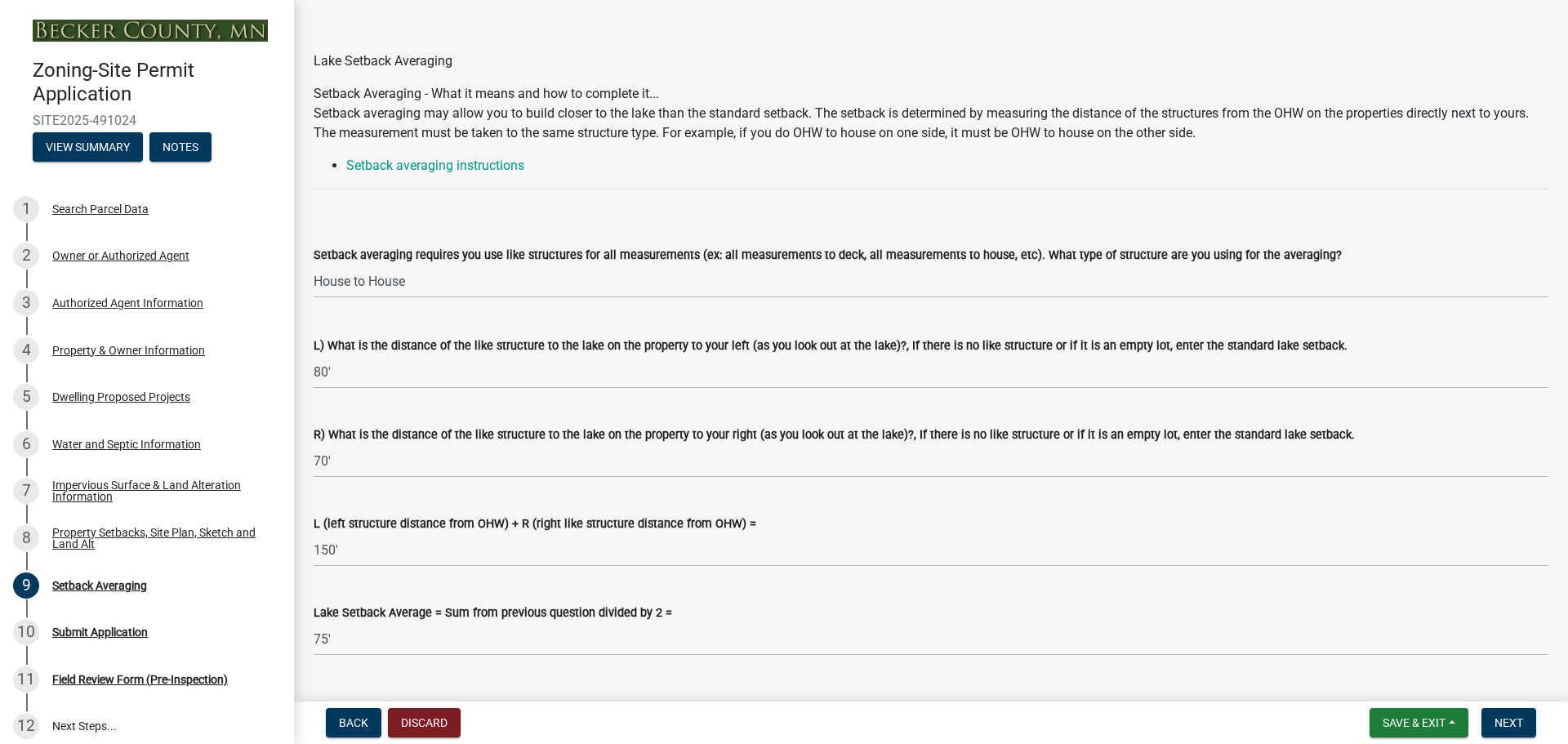
scroll to position [292, 0]
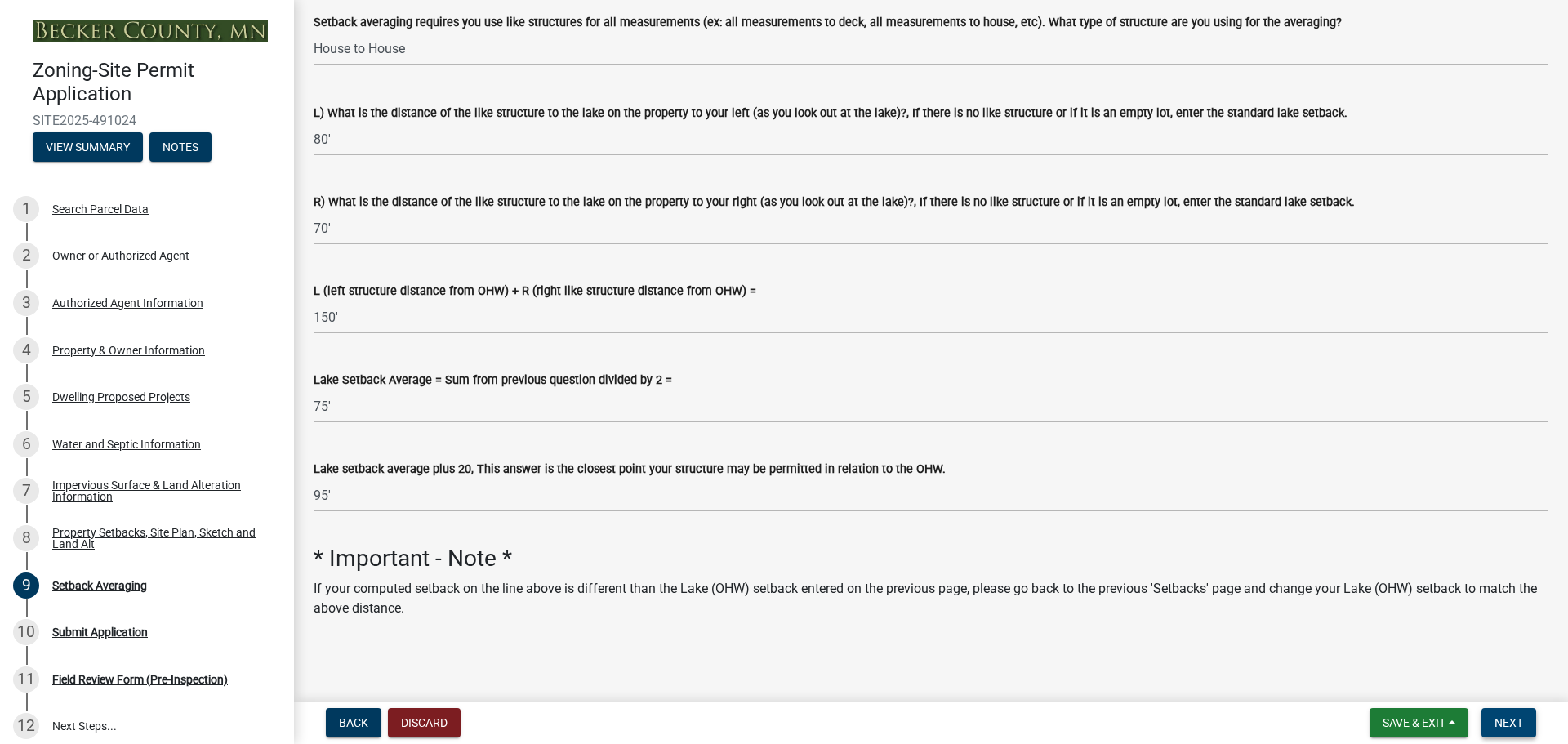
click at [1508, 725] on span "Next" at bounding box center [1508, 723] width 29 height 13
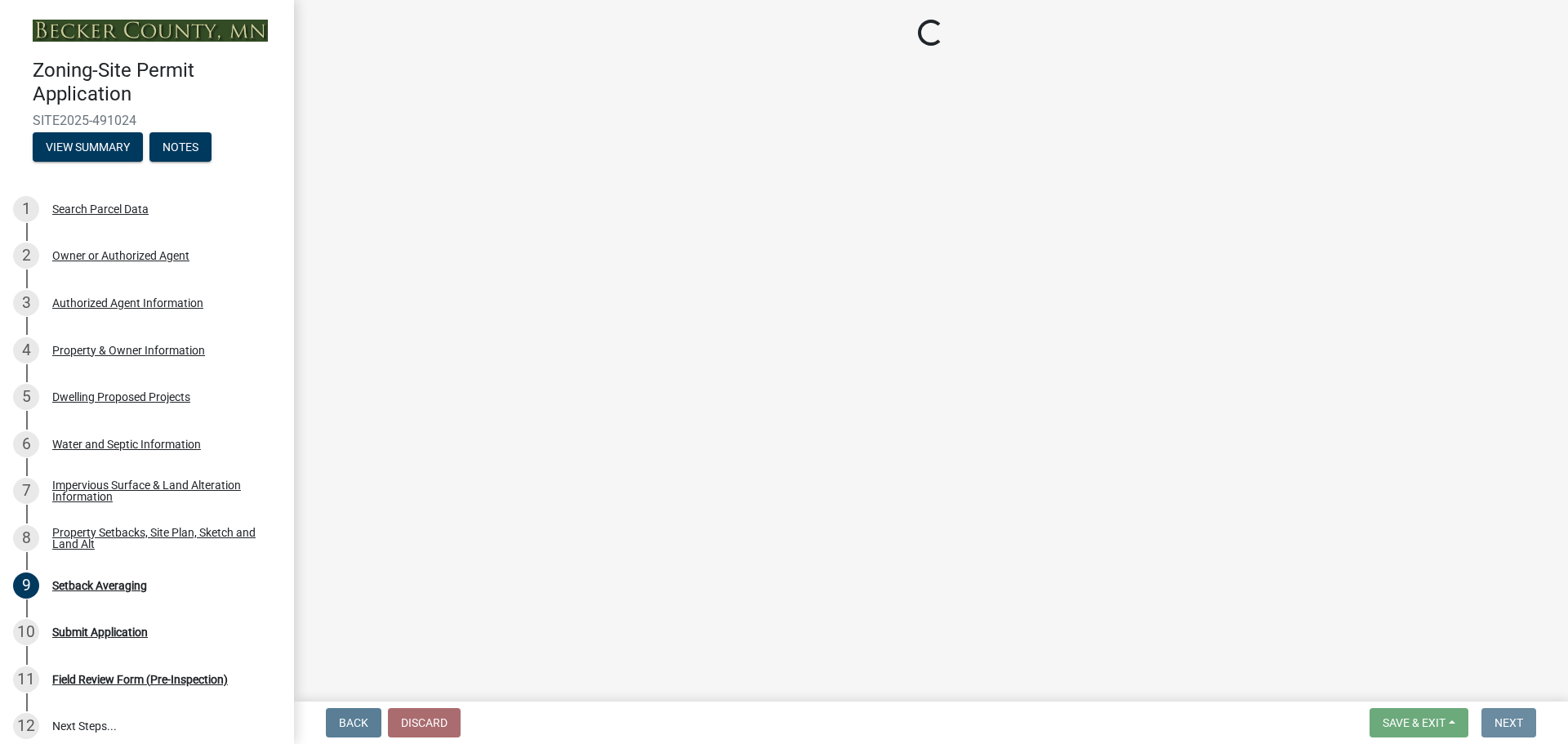
scroll to position [0, 0]
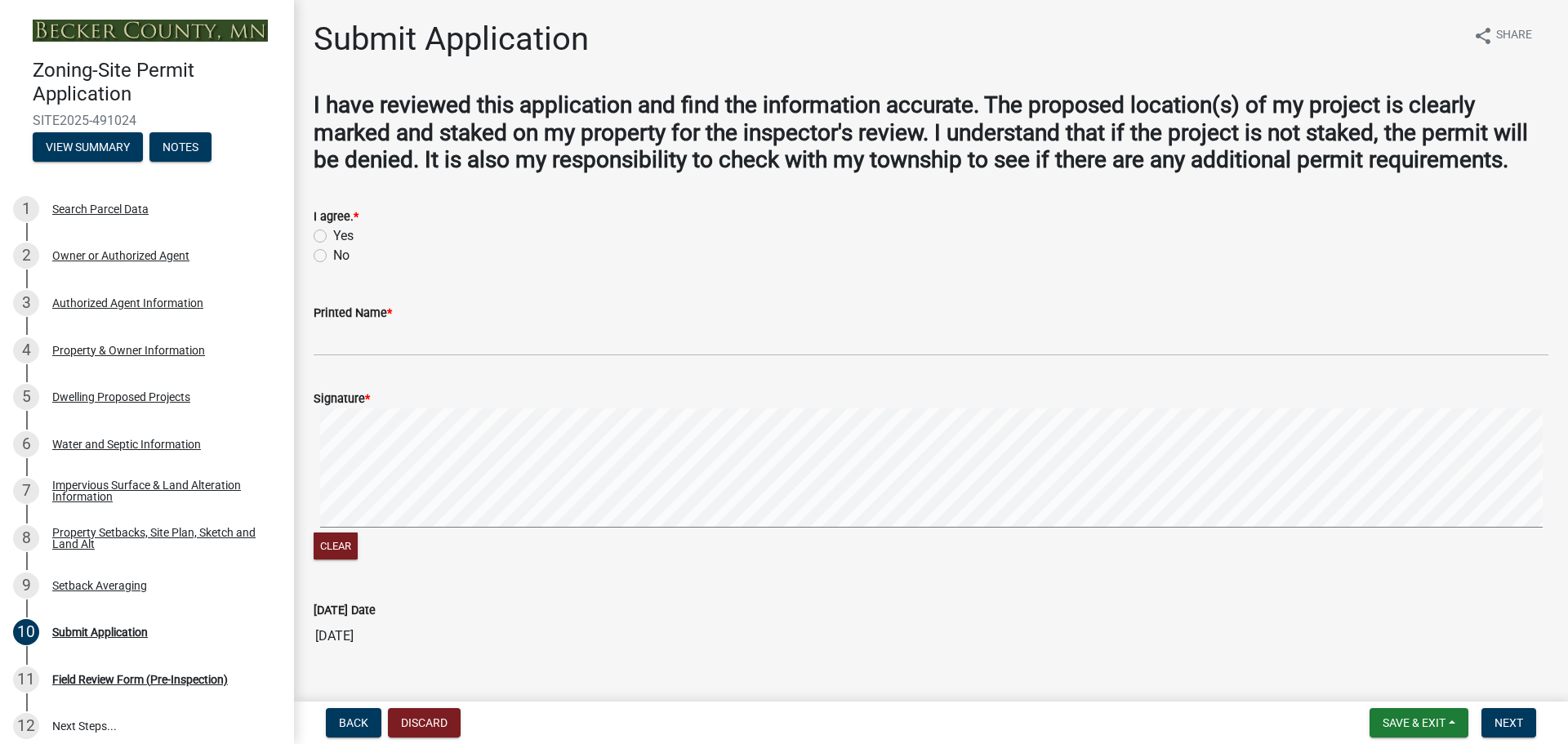
click at [333, 235] on label "Yes" at bounding box center [343, 236] width 20 height 19
click at [333, 235] on input "Yes" at bounding box center [338, 231] width 11 height 11
radio input "true"
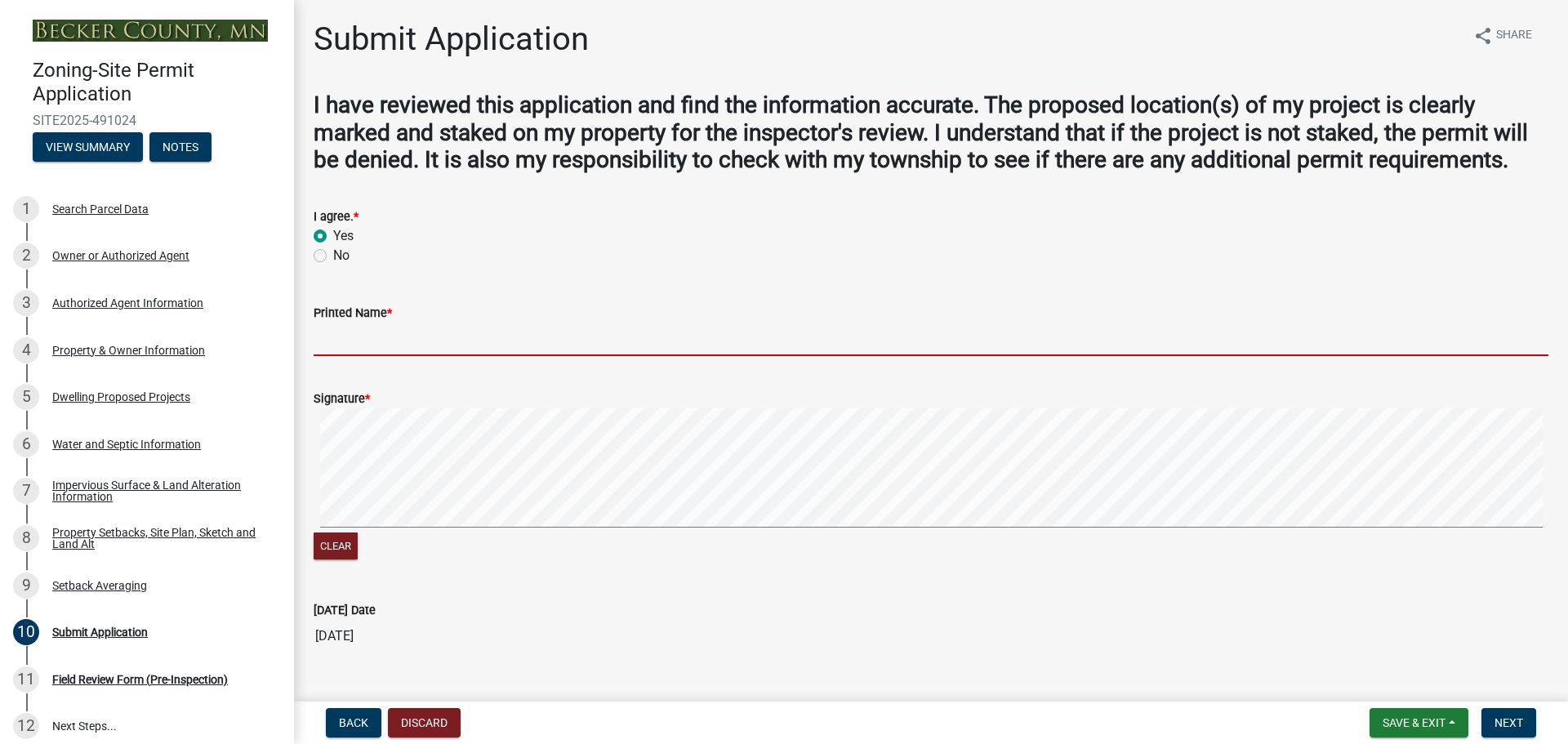
click at [327, 330] on input "Printed Name *" at bounding box center [930, 339] width 1235 height 34
type input "[PERSON_NAME]"
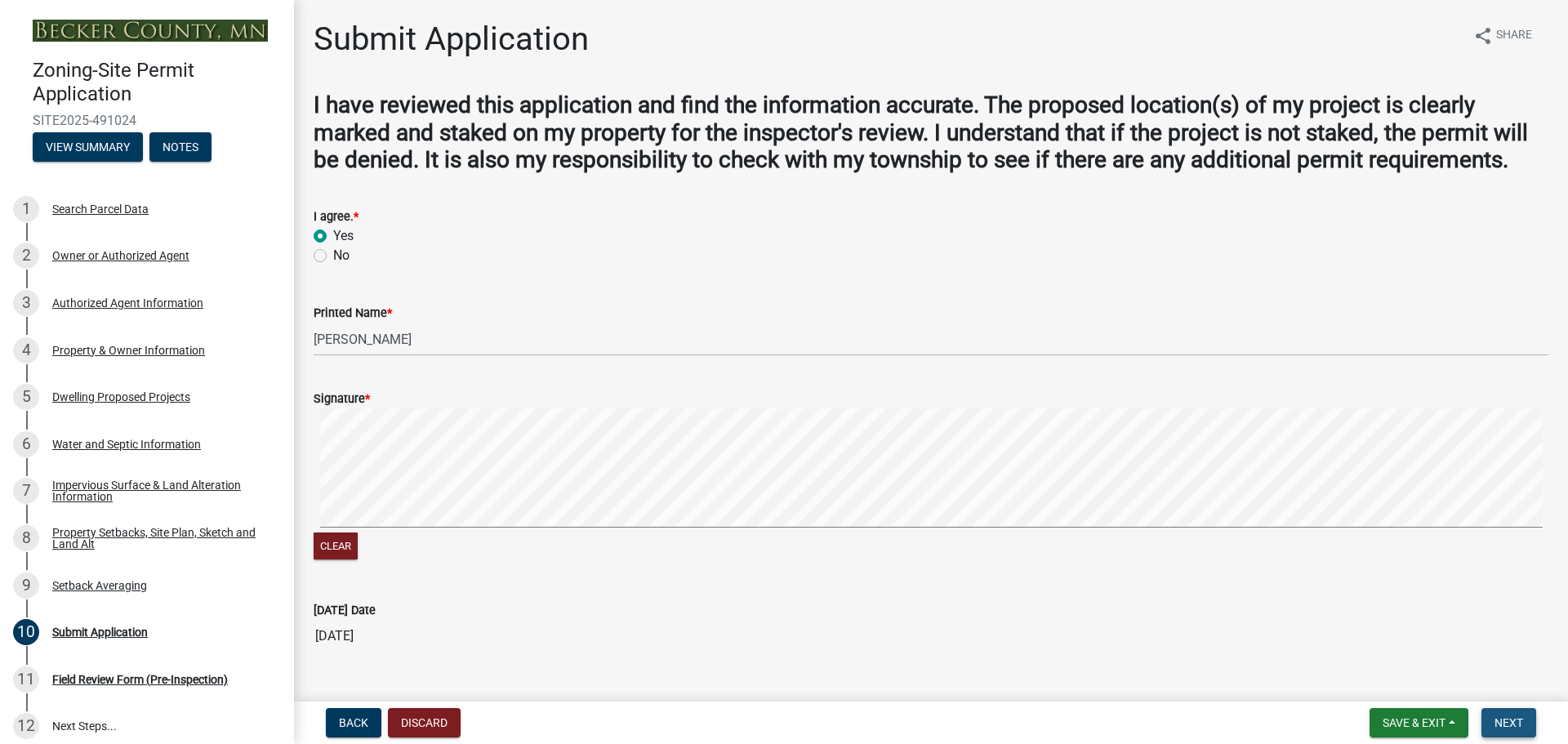
drag, startPoint x: 1519, startPoint y: 721, endPoint x: 1410, endPoint y: 692, distance: 112.8
click at [1519, 720] on span "Next" at bounding box center [1508, 723] width 29 height 13
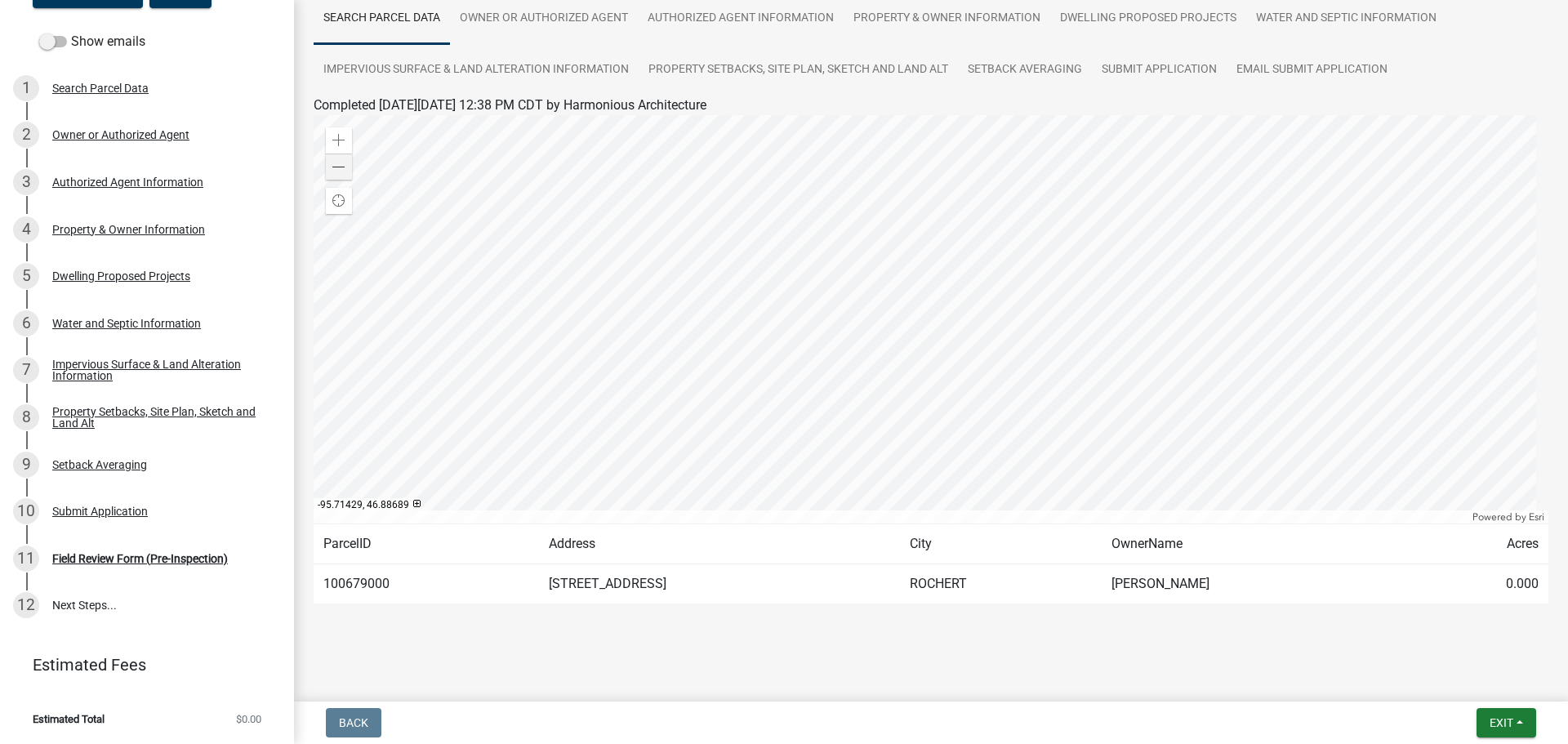
scroll to position [136, 0]
click at [1523, 725] on button "Exit" at bounding box center [1506, 723] width 60 height 30
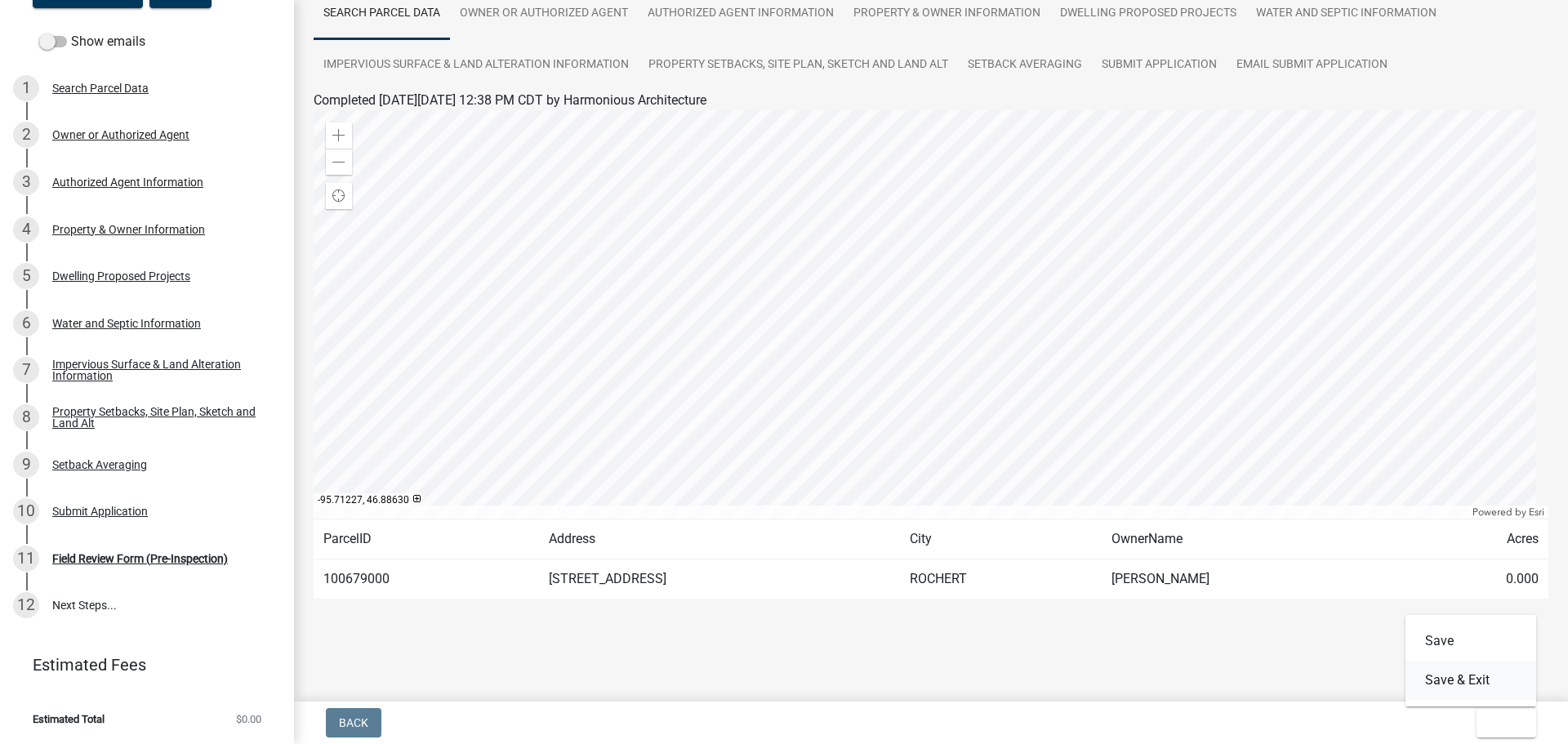
click at [1493, 683] on button "Save & Exit" at bounding box center [1471, 679] width 131 height 40
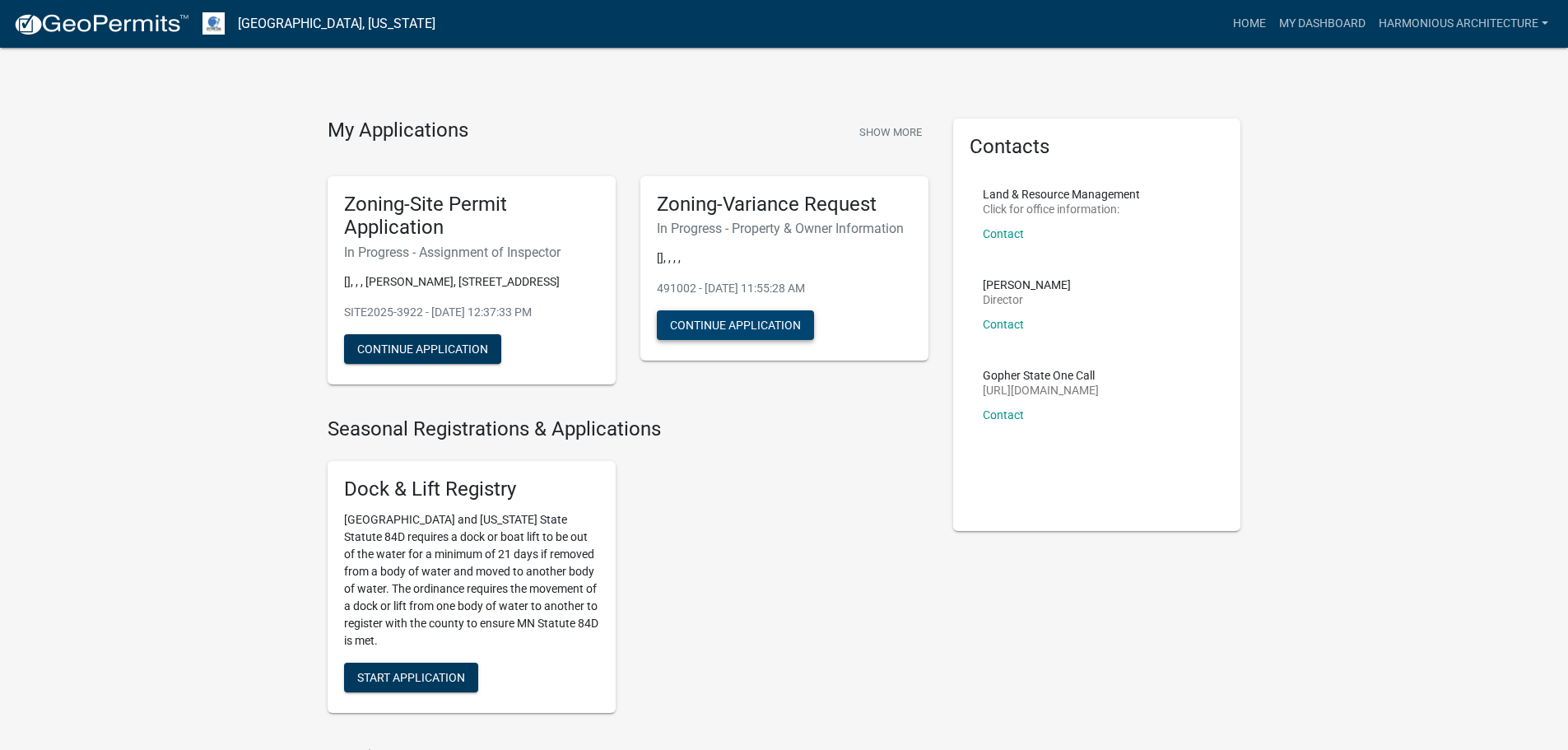
click at [733, 323] on button "Continue Application" at bounding box center [735, 324] width 157 height 30
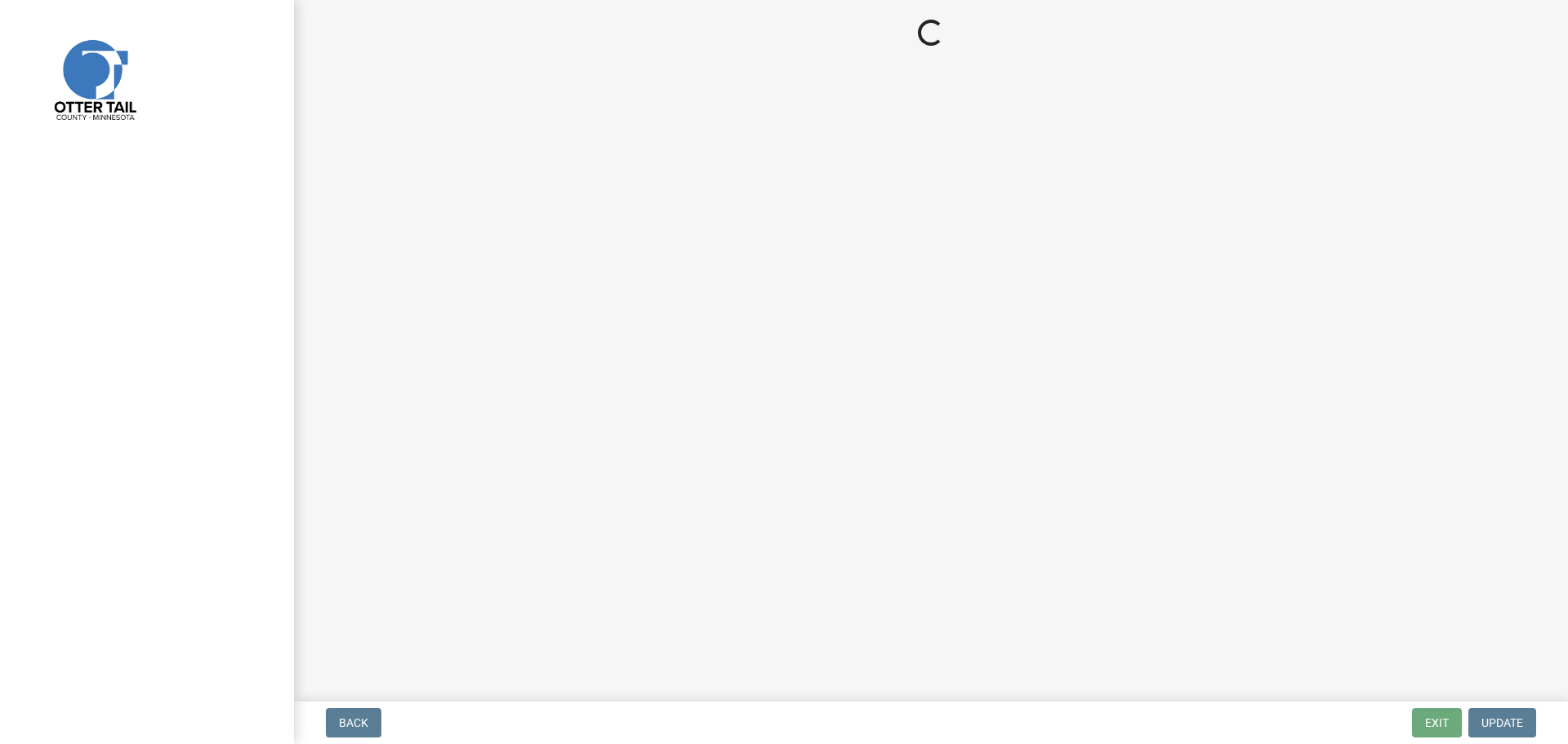
select select "c45b7c10-87a4-490e-a464-1604f38d9a4b"
select select "8d5cb961-90f6-4593-998a-e9fa792b70fb"
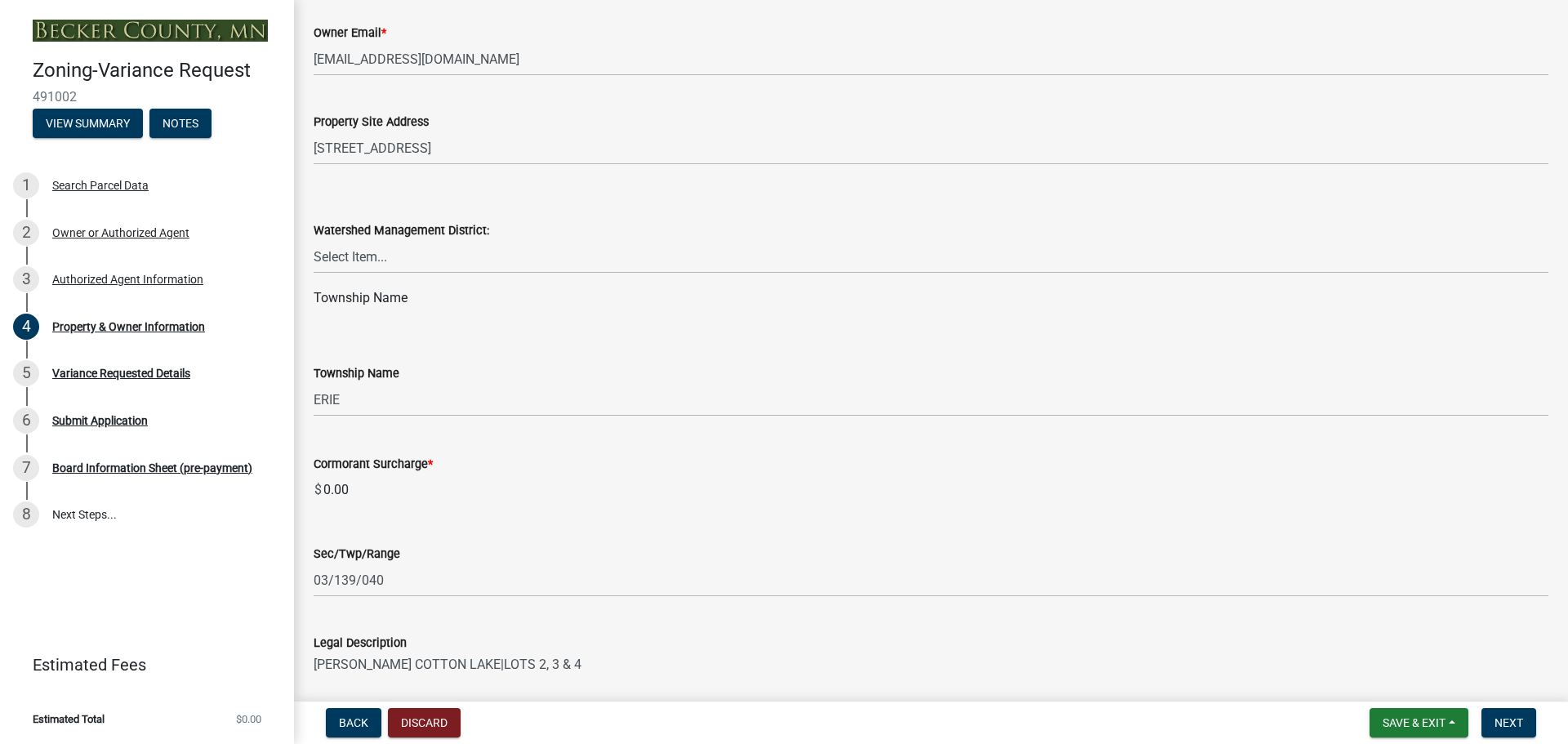
scroll to position [653, 0]
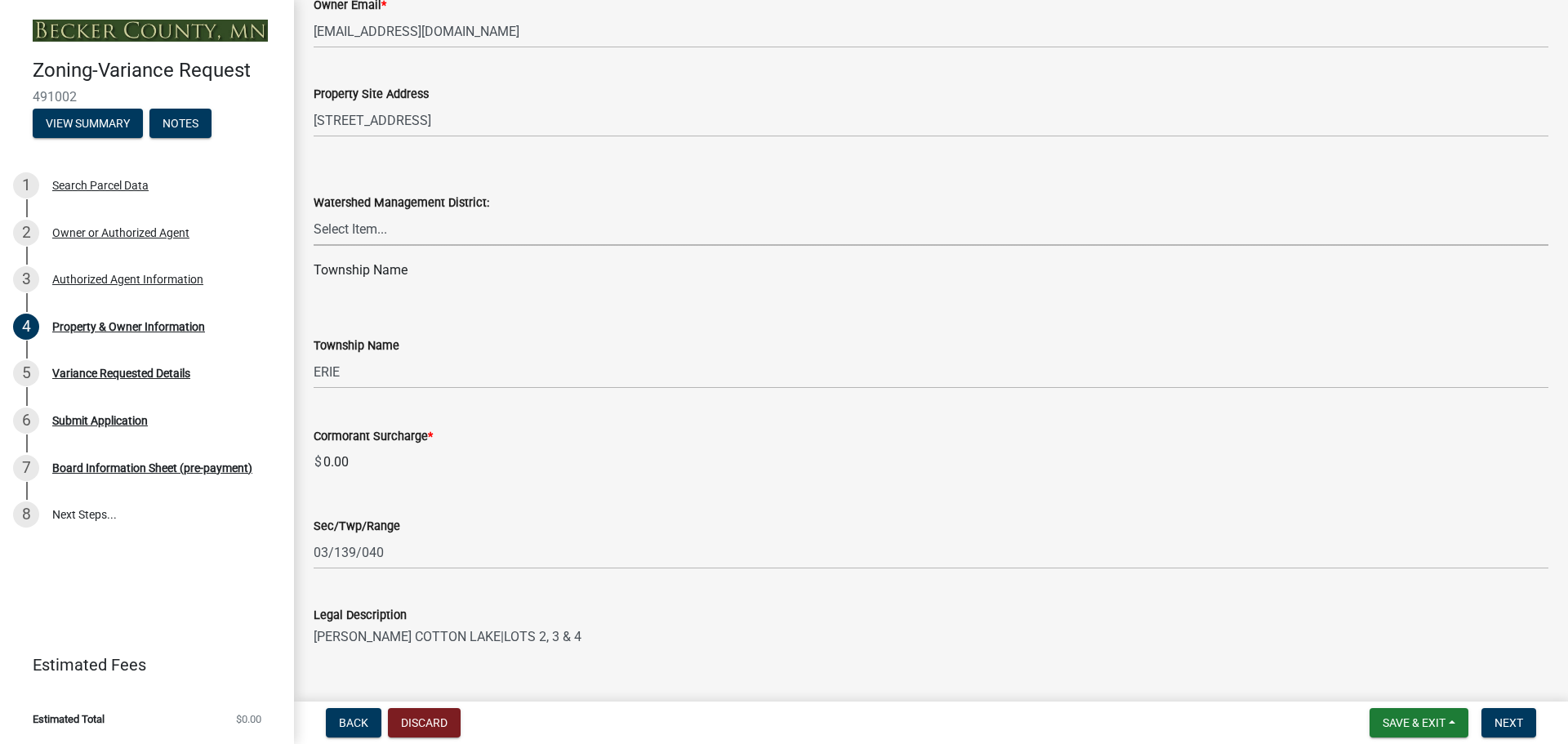
click at [386, 230] on select "Select Item... PELICAN RIVER WTRSHD BUFFALO WATERSHED CORMORANT WATERSHED WILD …" at bounding box center [930, 228] width 1235 height 34
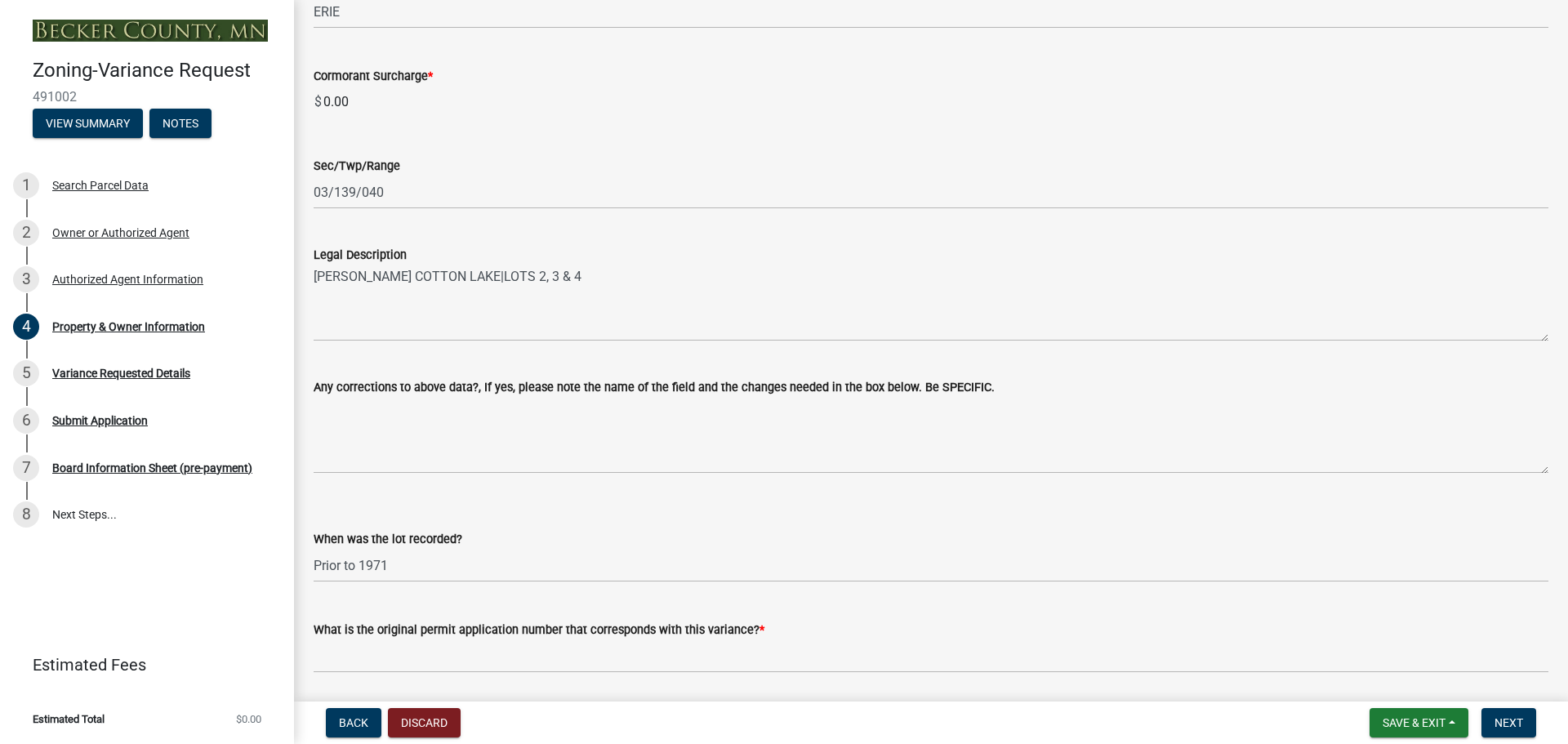
scroll to position [1068, 0]
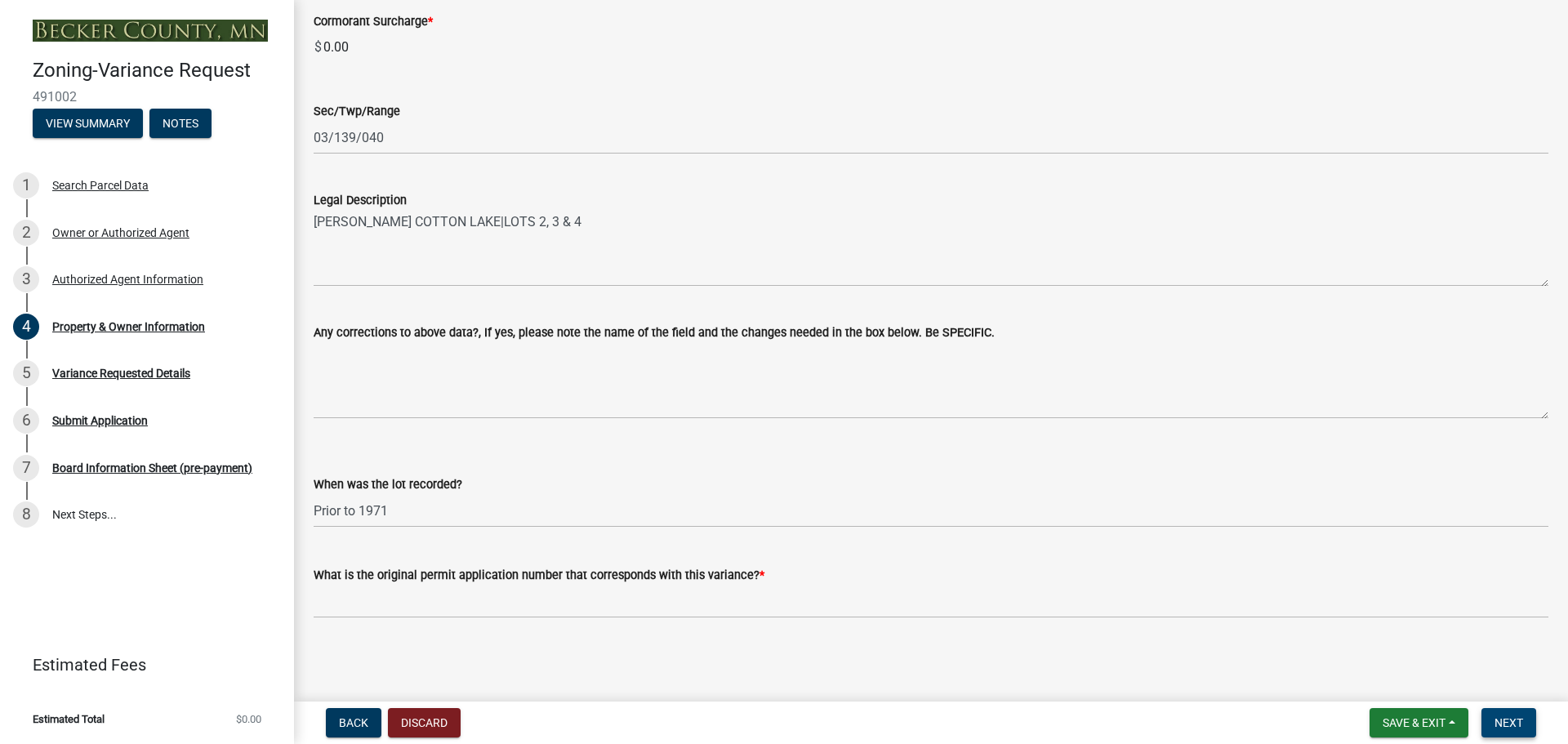
click at [1504, 720] on span "Next" at bounding box center [1508, 723] width 29 height 13
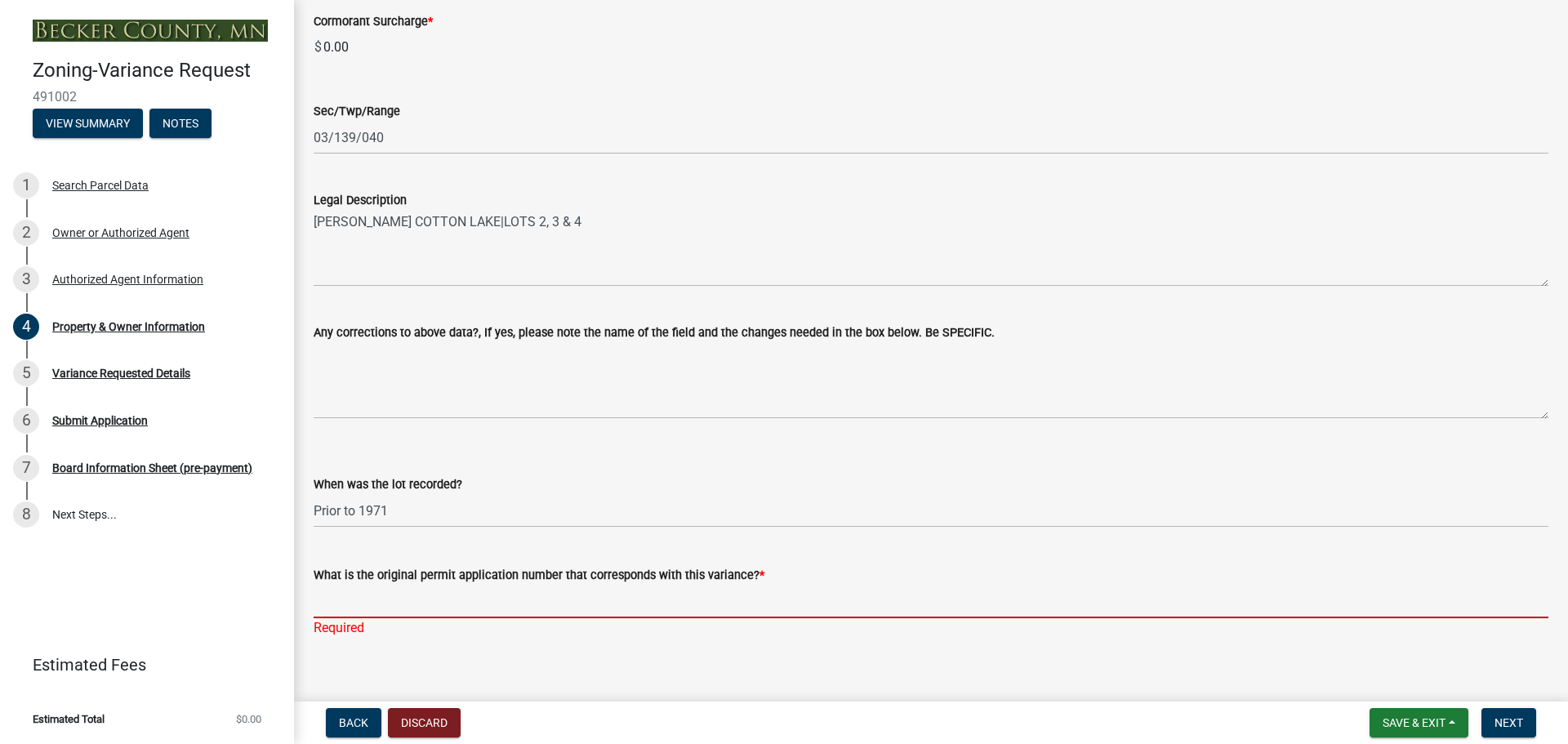
click at [360, 603] on input "What is the original permit application number that corresponds with this varia…" at bounding box center [930, 601] width 1235 height 34
type input "SITE2024-336946"
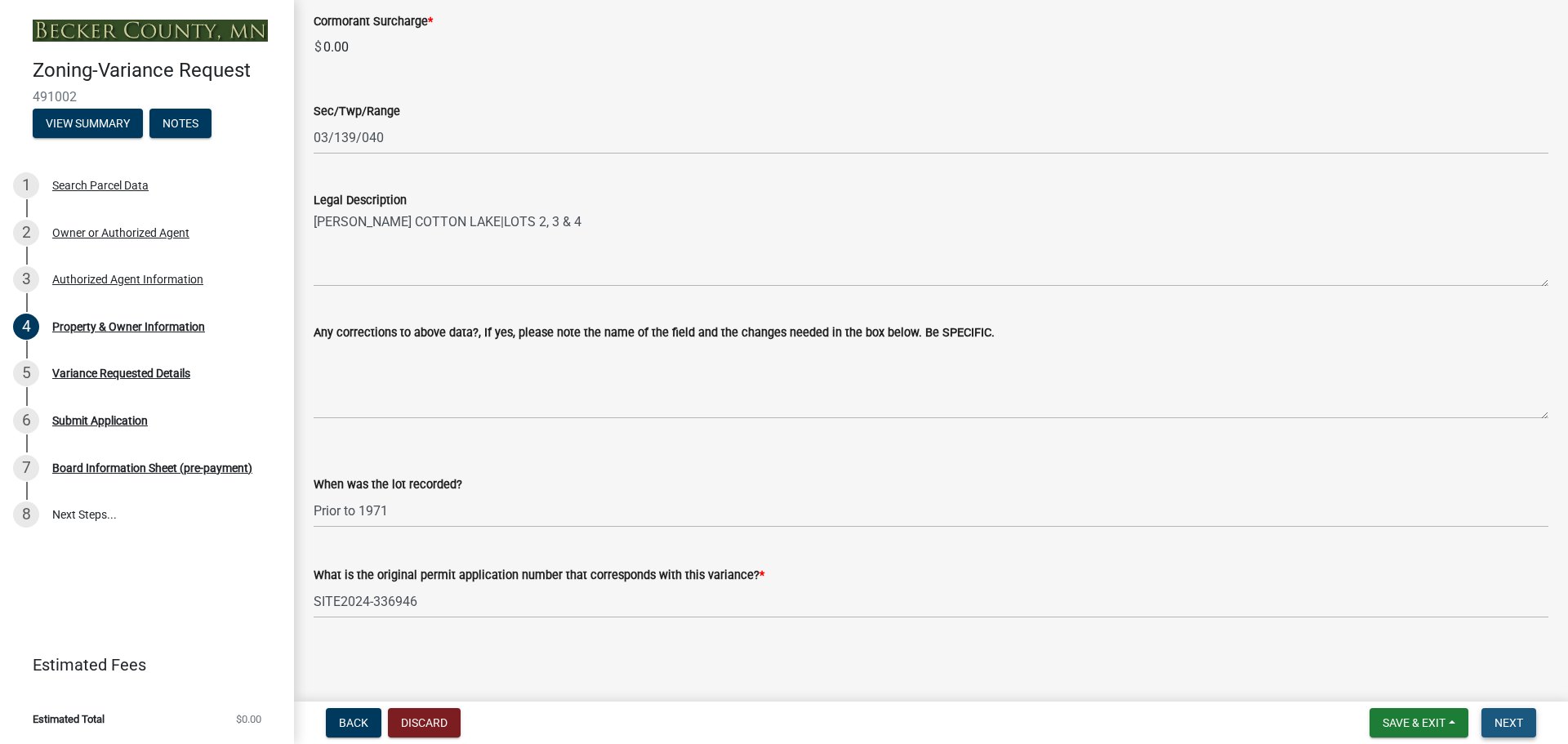
click at [1504, 725] on span "Next" at bounding box center [1508, 723] width 29 height 13
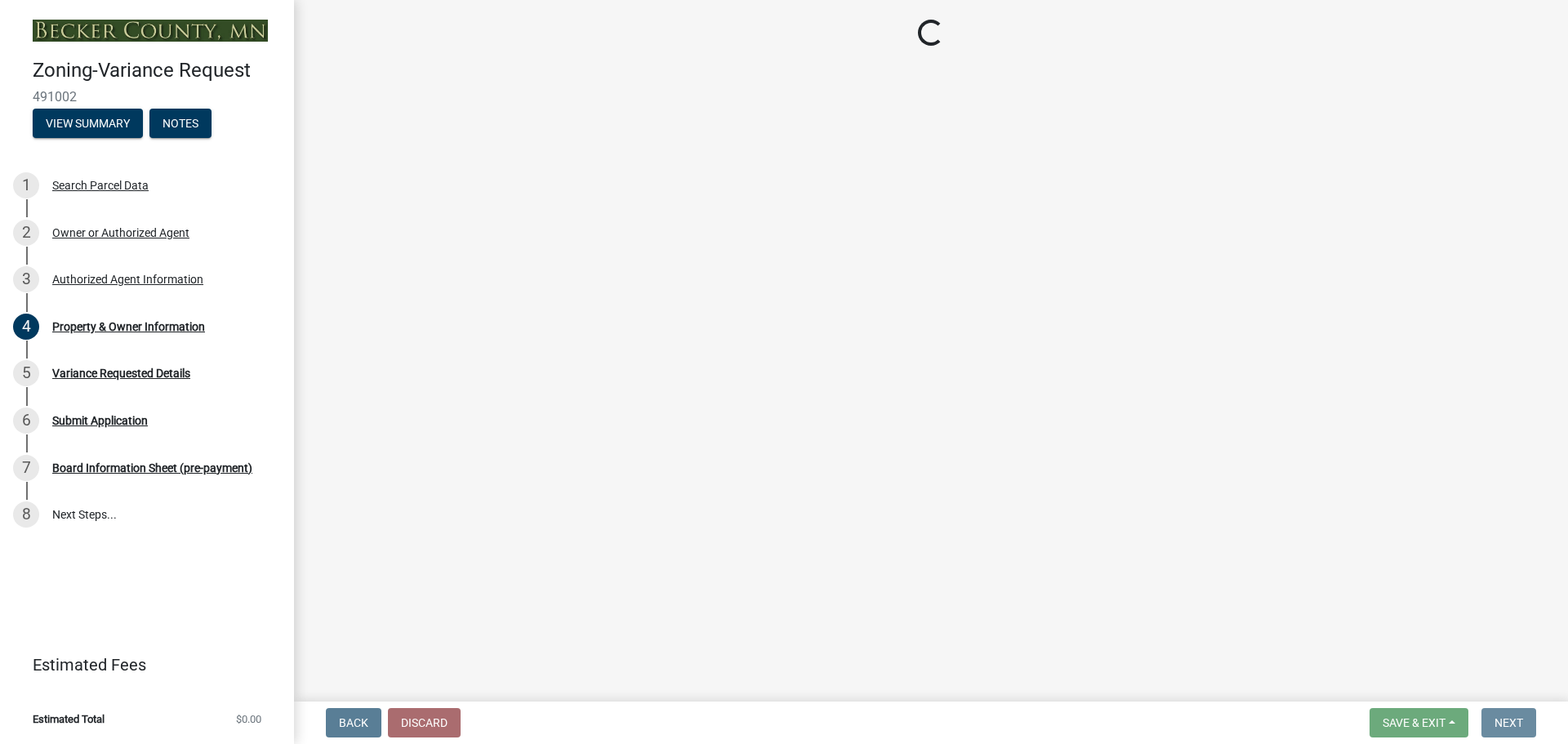
scroll to position [0, 0]
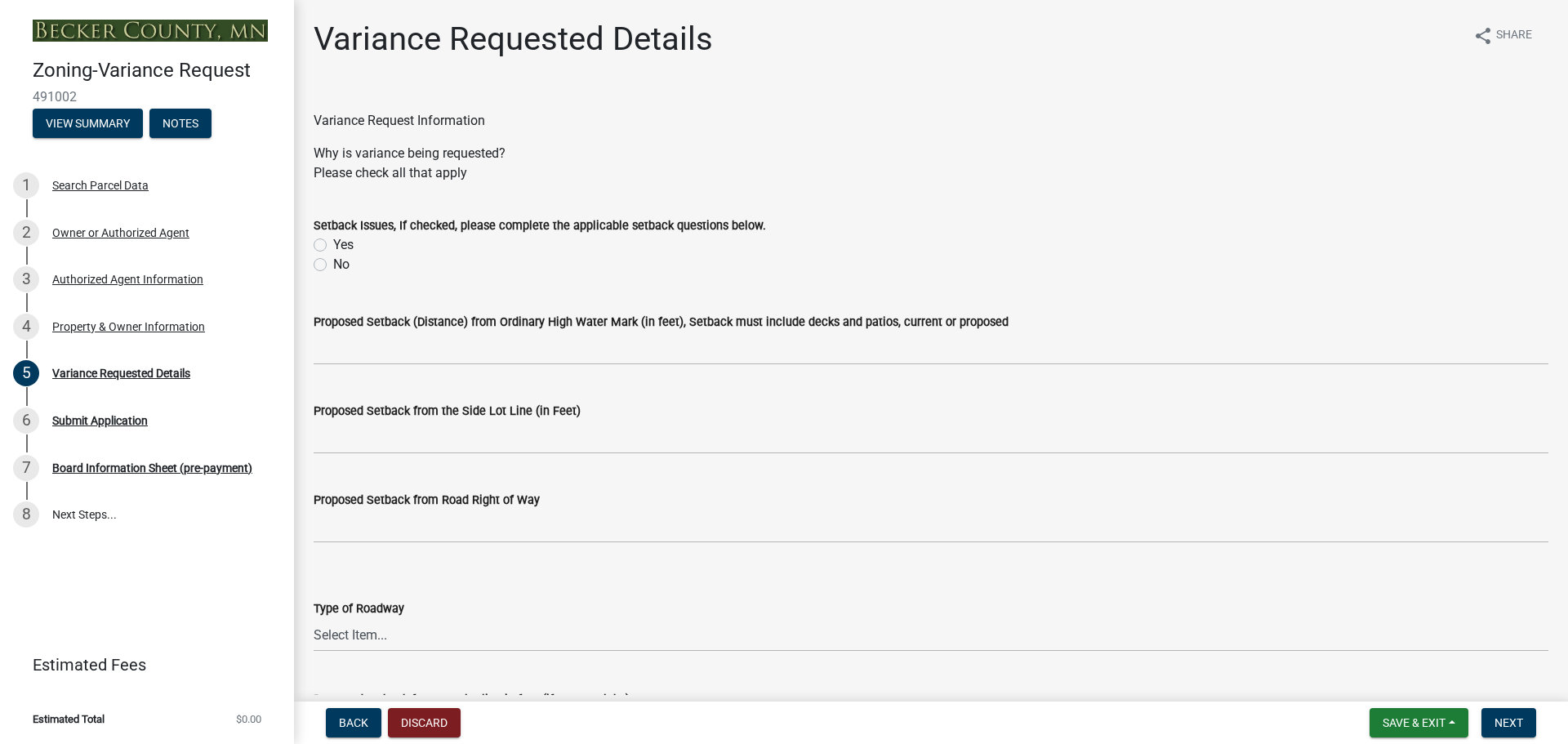
click at [333, 243] on label "Yes" at bounding box center [343, 245] width 20 height 19
click at [333, 243] on input "Yes" at bounding box center [338, 240] width 11 height 11
radio input "true"
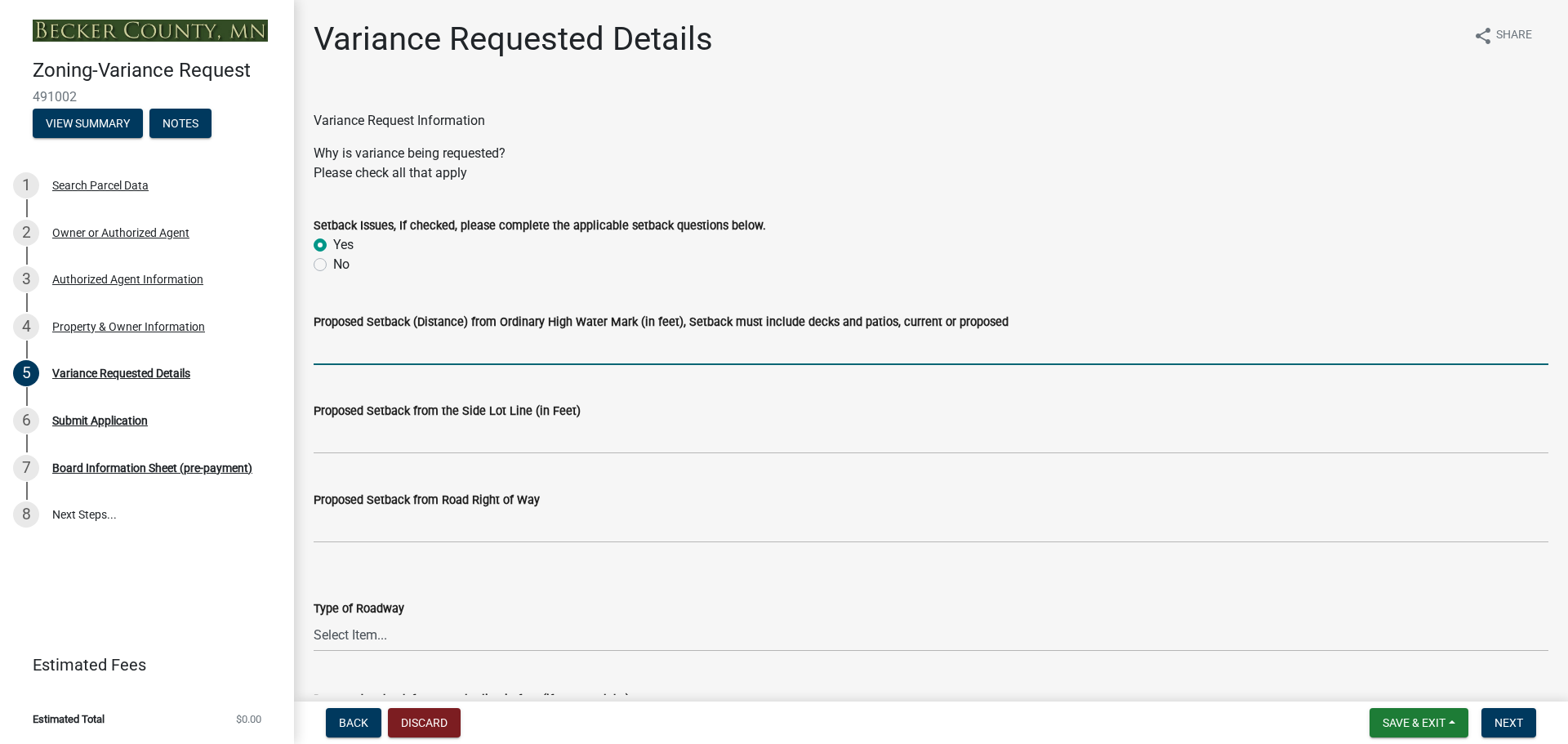
click at [325, 349] on input "Proposed Setback (Distance) from Ordinary High Water Mark (in feet), Setback mu…" at bounding box center [930, 348] width 1235 height 34
click at [359, 353] on input "Proposed Setback (Distance) from Ordinary High Water Mark (in feet), Setback mu…" at bounding box center [930, 348] width 1235 height 34
type input "60' TO DECK, 62' TO HOUSE"
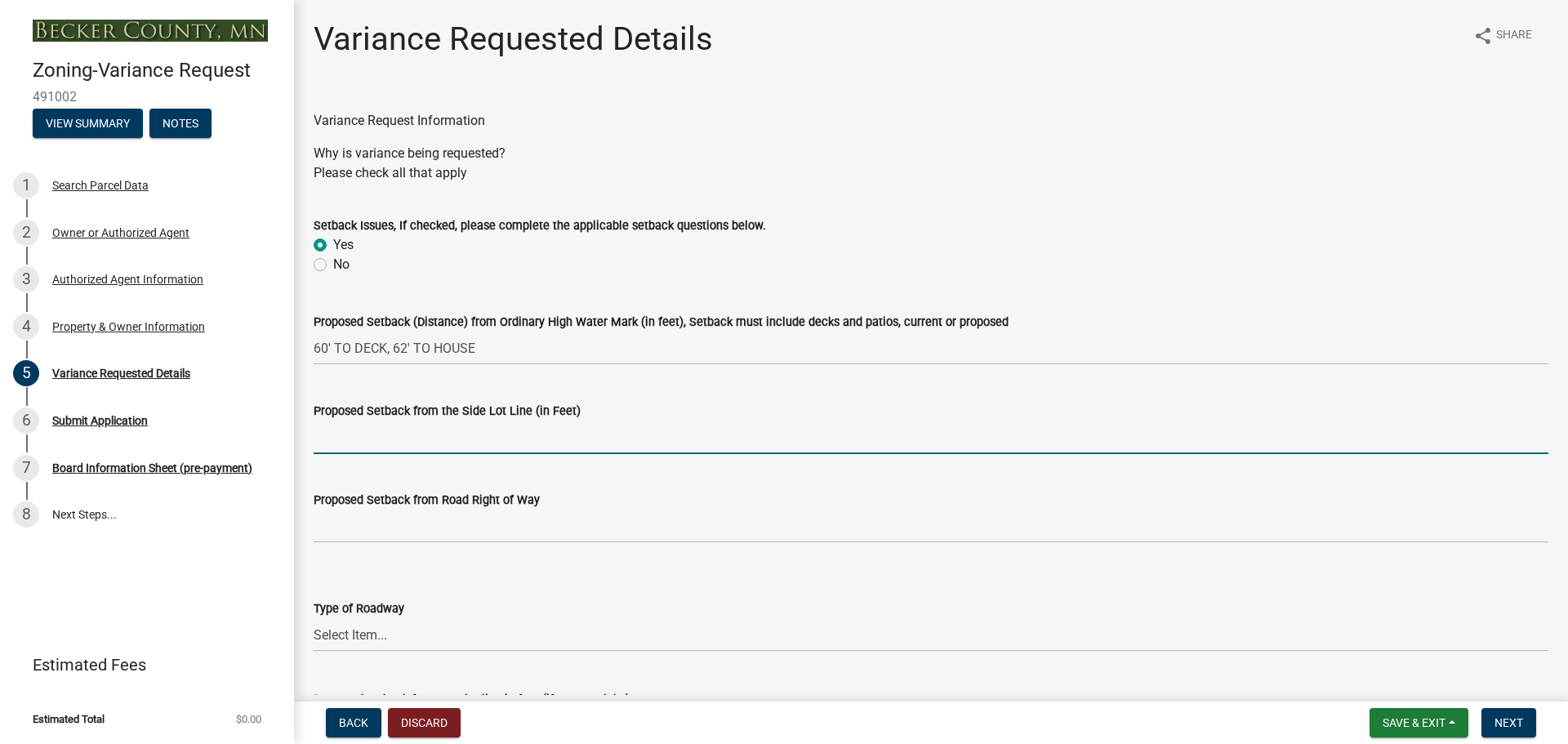
click at [354, 438] on input "Proposed Setback from the Side Lot Line (in Feet)" at bounding box center [930, 437] width 1235 height 34
type input "10'"
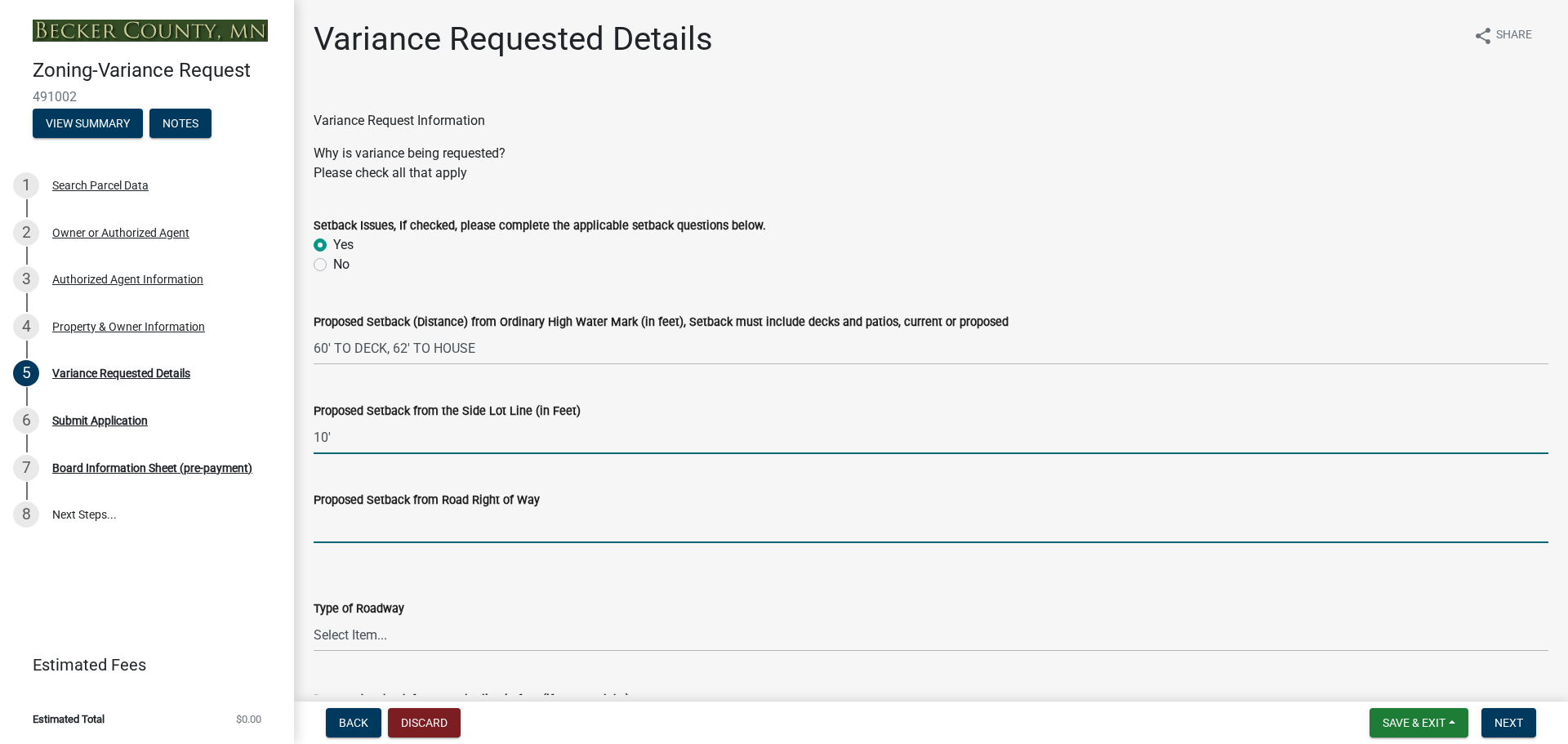
click at [339, 529] on input "Proposed Setback from Road Right of Way" at bounding box center [930, 526] width 1235 height 34
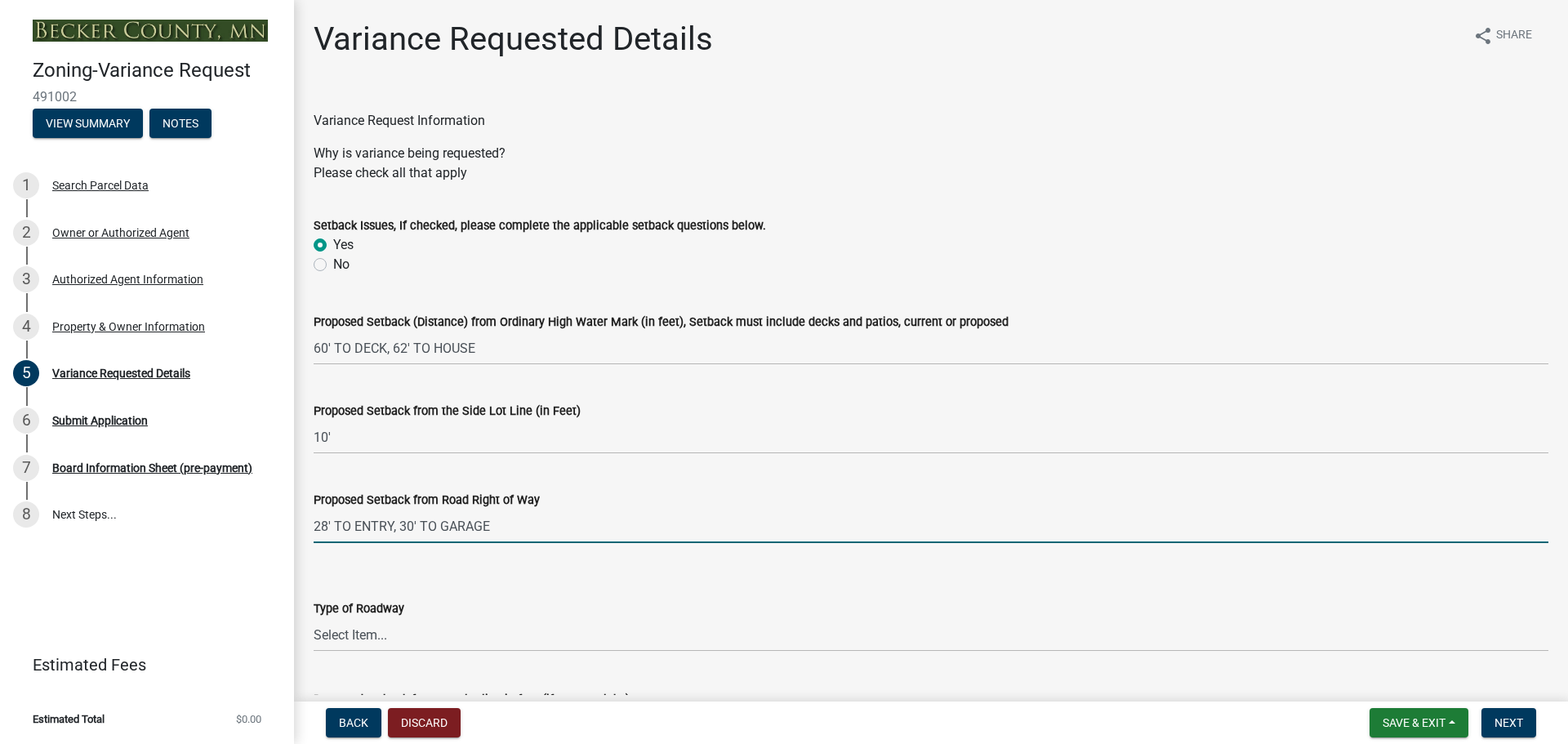
click at [355, 524] on input "28' TO ENTRY, 30' TO GARAGE" at bounding box center [930, 526] width 1235 height 34
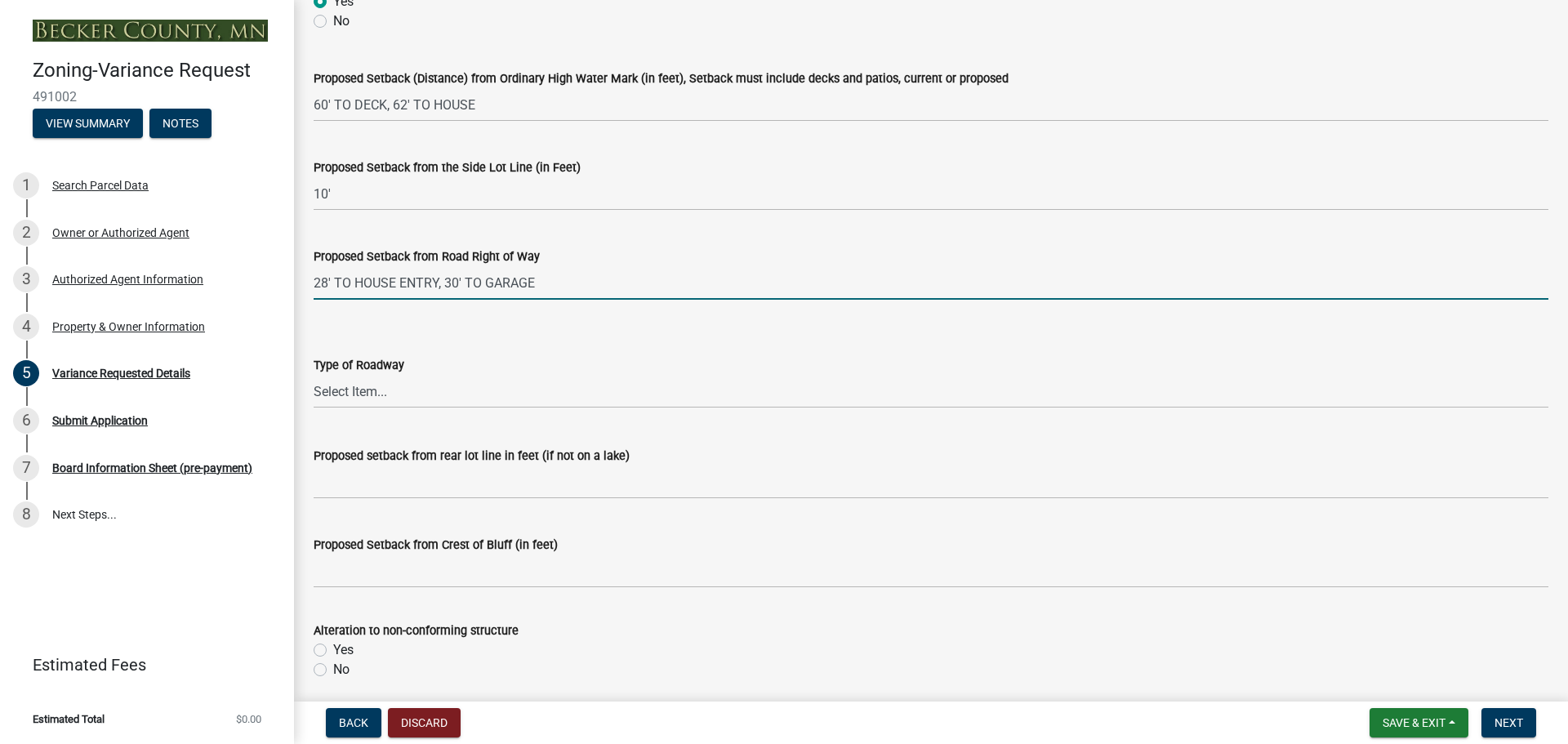
scroll to position [245, 0]
type input "28' TO HOUSE ENTRY, 30' TO GARAGE"
click at [357, 396] on select "Select Item... [GEOGRAPHIC_DATA]" at bounding box center [930, 389] width 1235 height 34
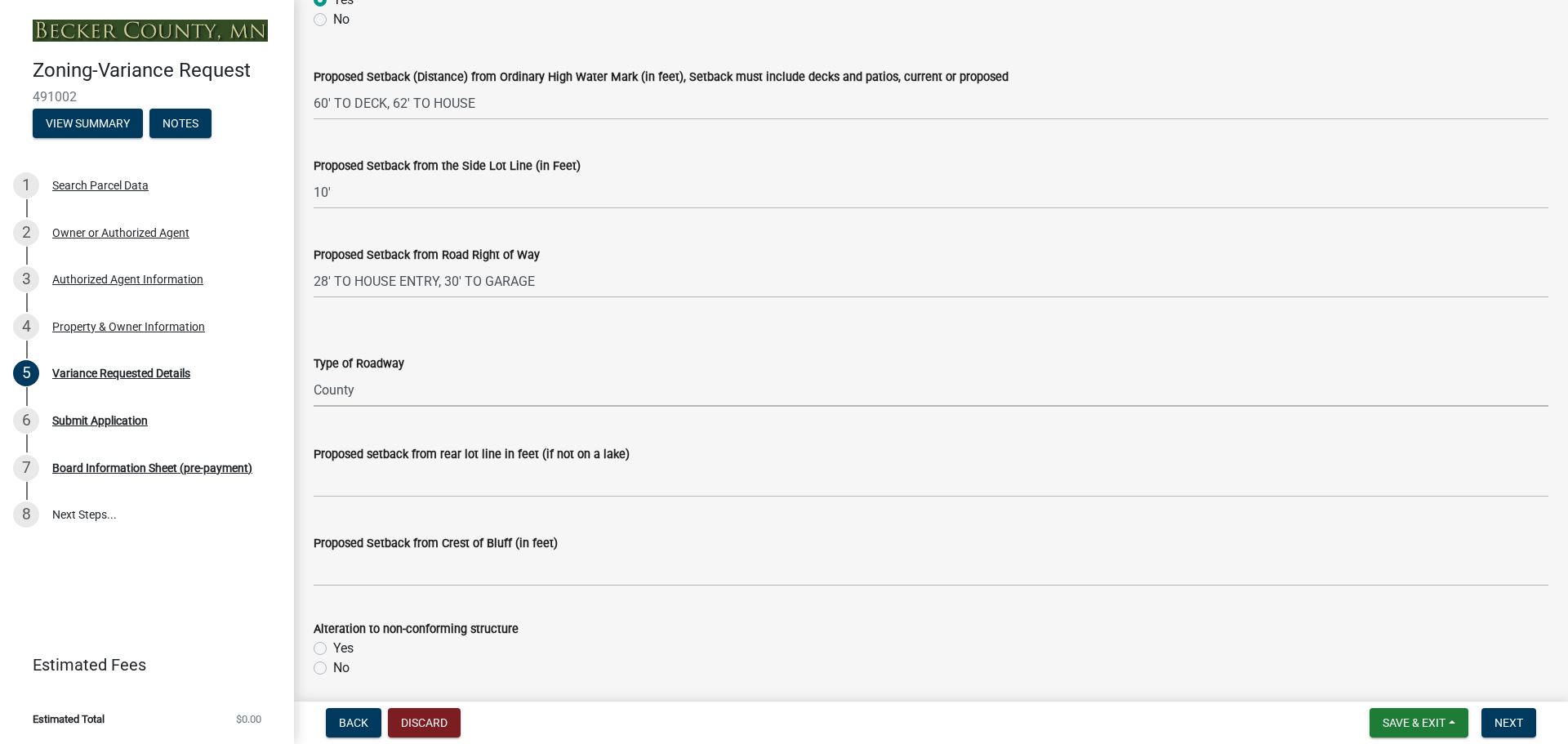
click at [313, 373] on select "Select Item... [GEOGRAPHIC_DATA]" at bounding box center [930, 389] width 1235 height 34
select select "96e126f4-40c4-47d1-a8f7-50b92e69dbaa"
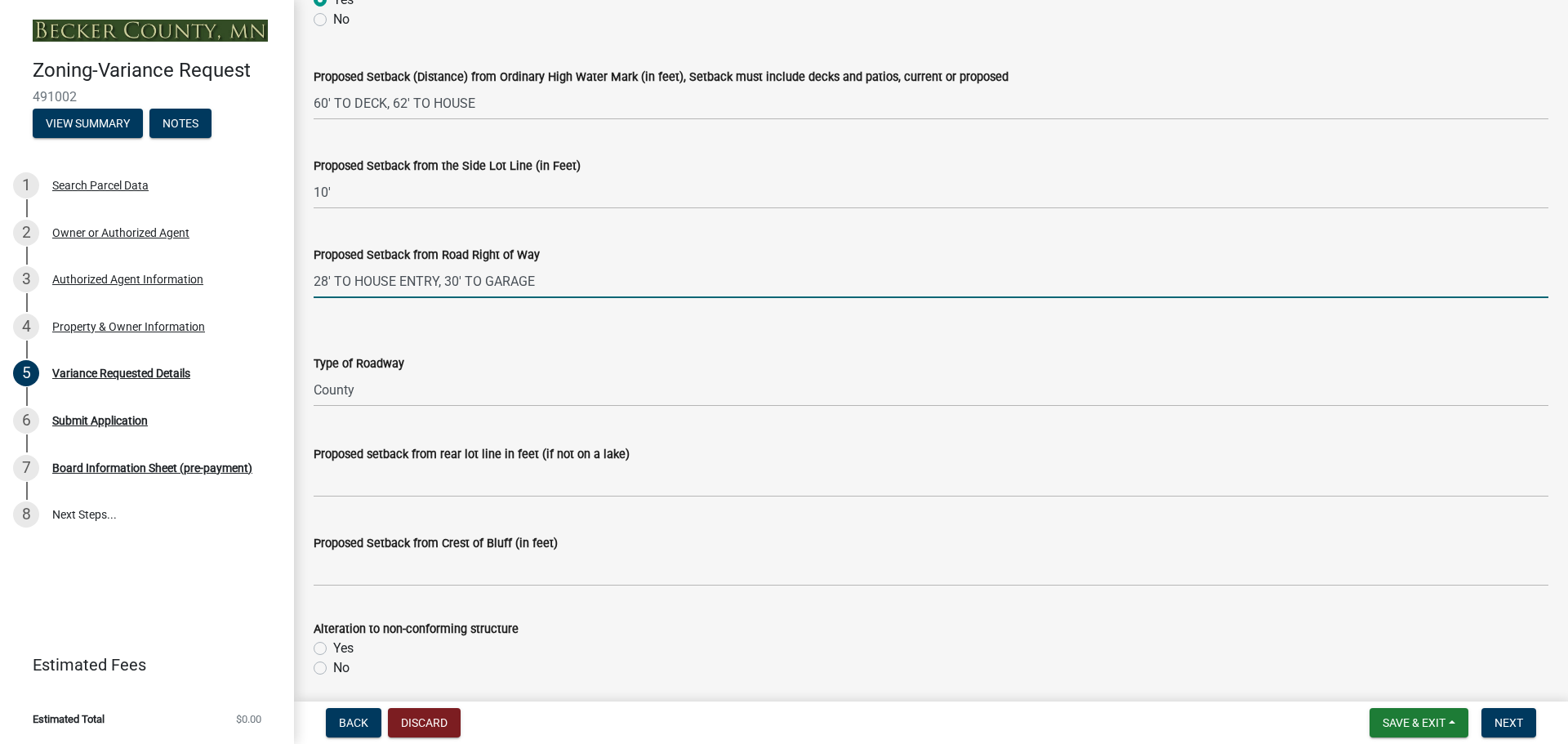
drag, startPoint x: 537, startPoint y: 286, endPoint x: 302, endPoint y: 278, distance: 235.1
click at [302, 278] on div "Proposed Setback from Road Right of Way 28' TO HOUSE ENTRY, 30' TO GARAGE" at bounding box center [931, 259] width 1259 height 76
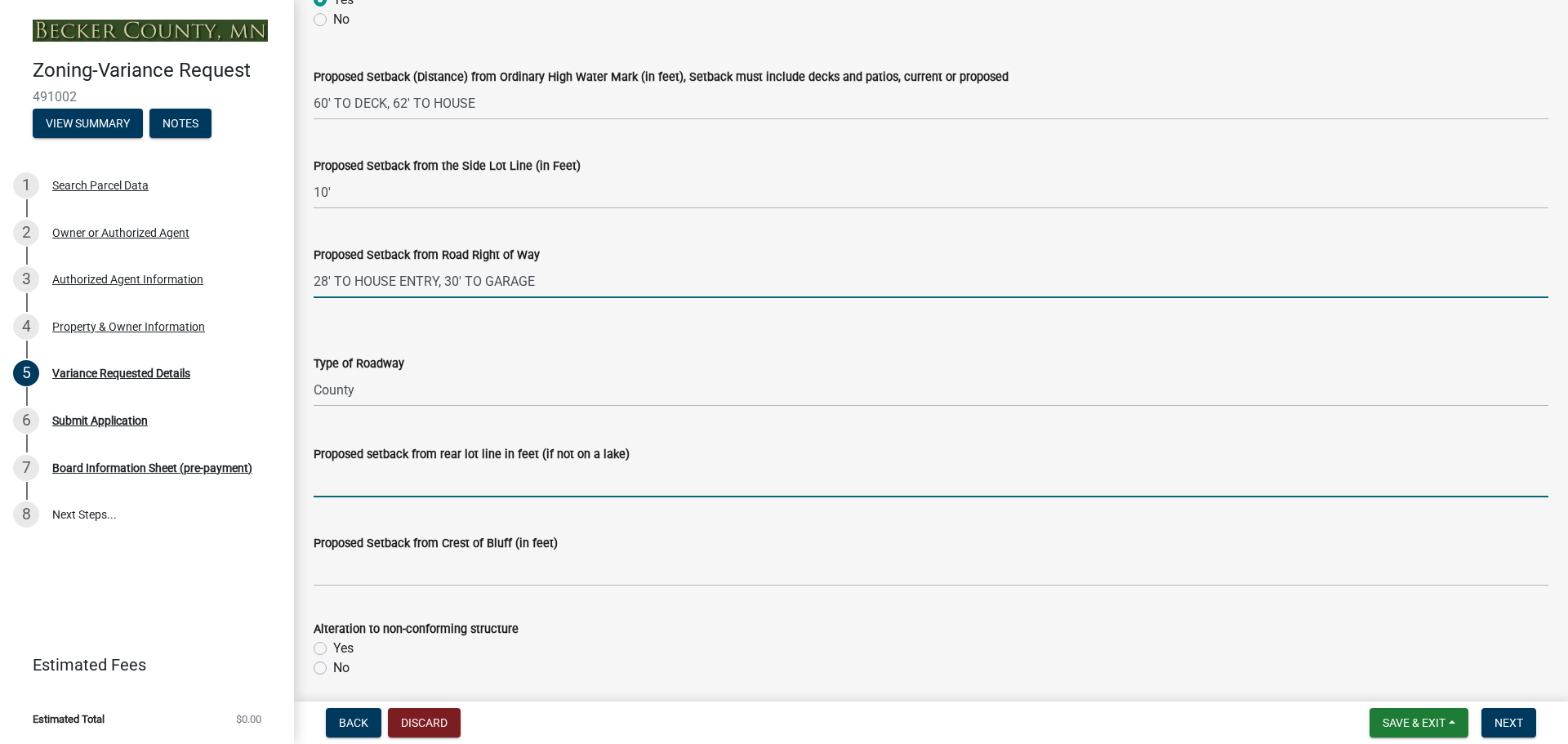
click at [346, 478] on input "Proposed setback from rear lot line in feet (if not on a lake)" at bounding box center [930, 480] width 1235 height 34
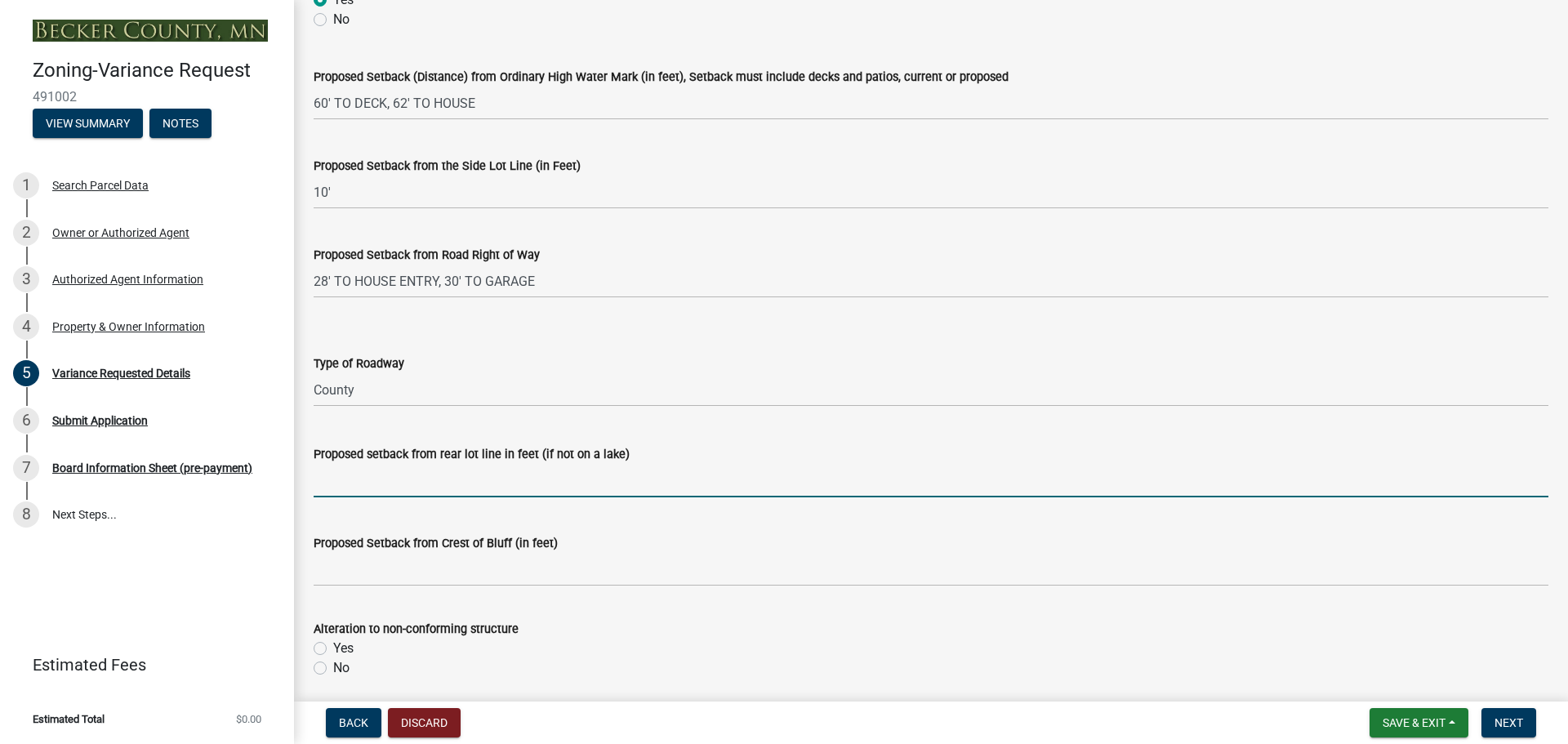
paste input "28' TO HOUSE ENTRY, 30' TO GARAGE"
type input "28' TO HOUSE ENTRY, 30' TO GARAGE"
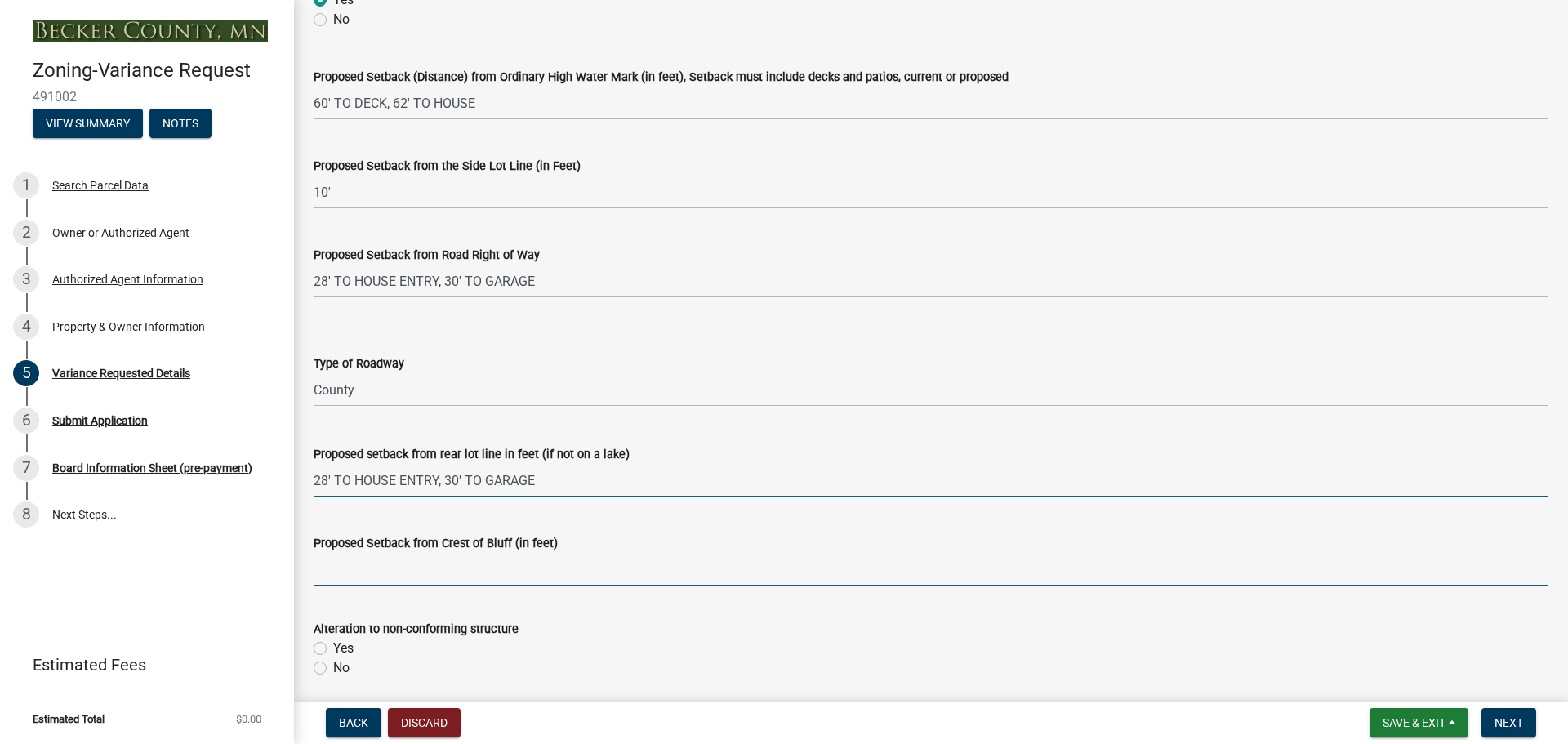
click at [352, 572] on input "Proposed Setback from Crest of Bluff (in feet)" at bounding box center [930, 570] width 1235 height 34
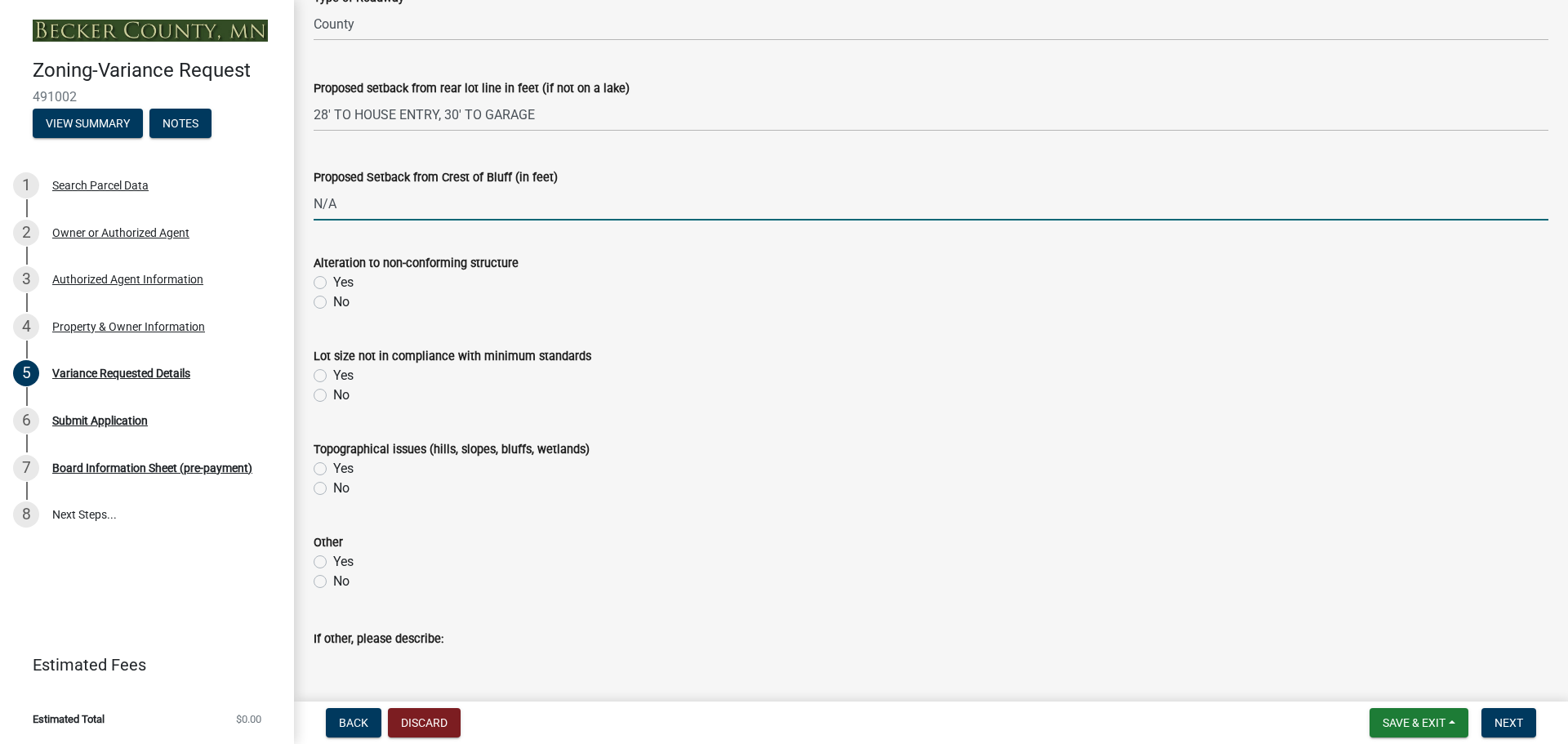
scroll to position [653, 0]
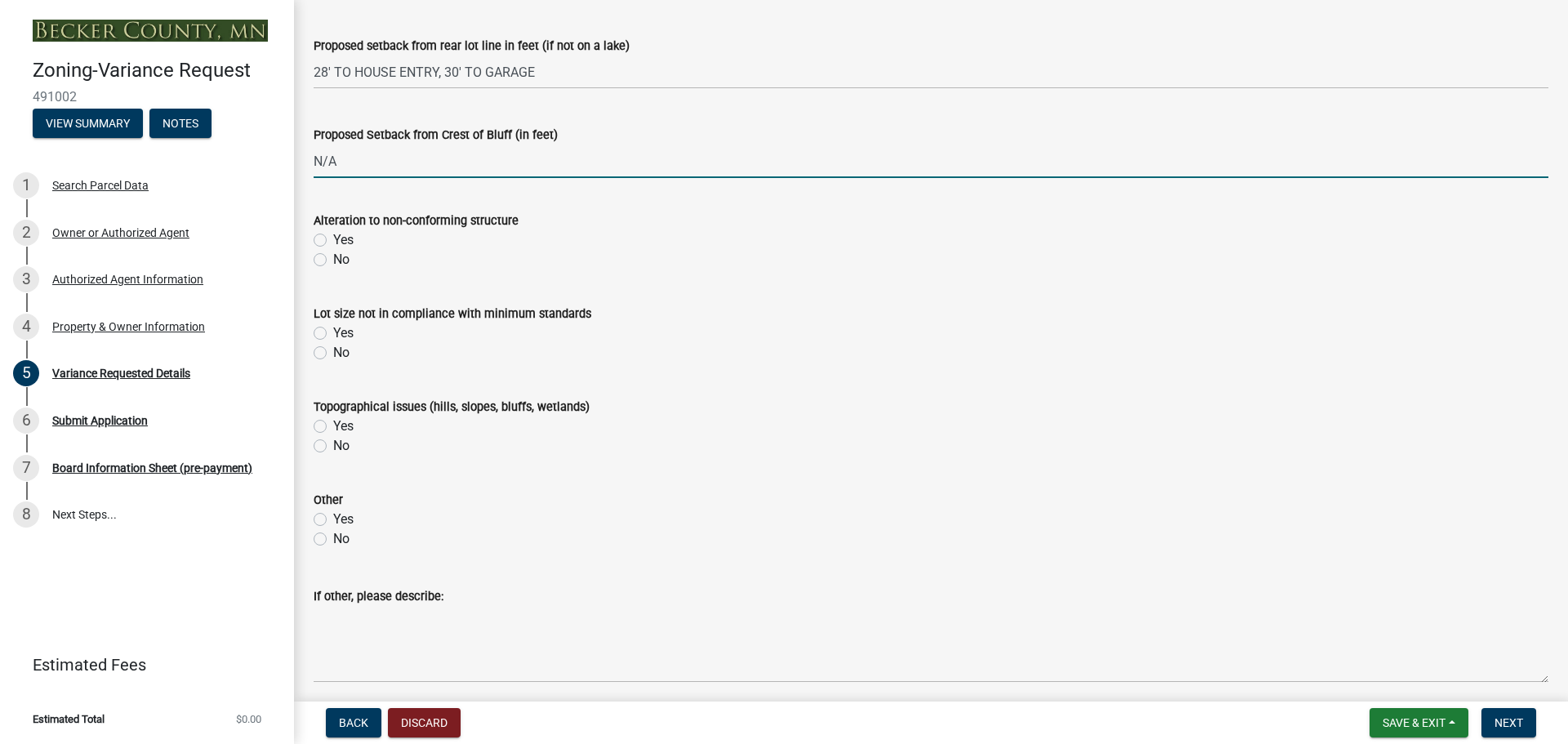
type input "N/A"
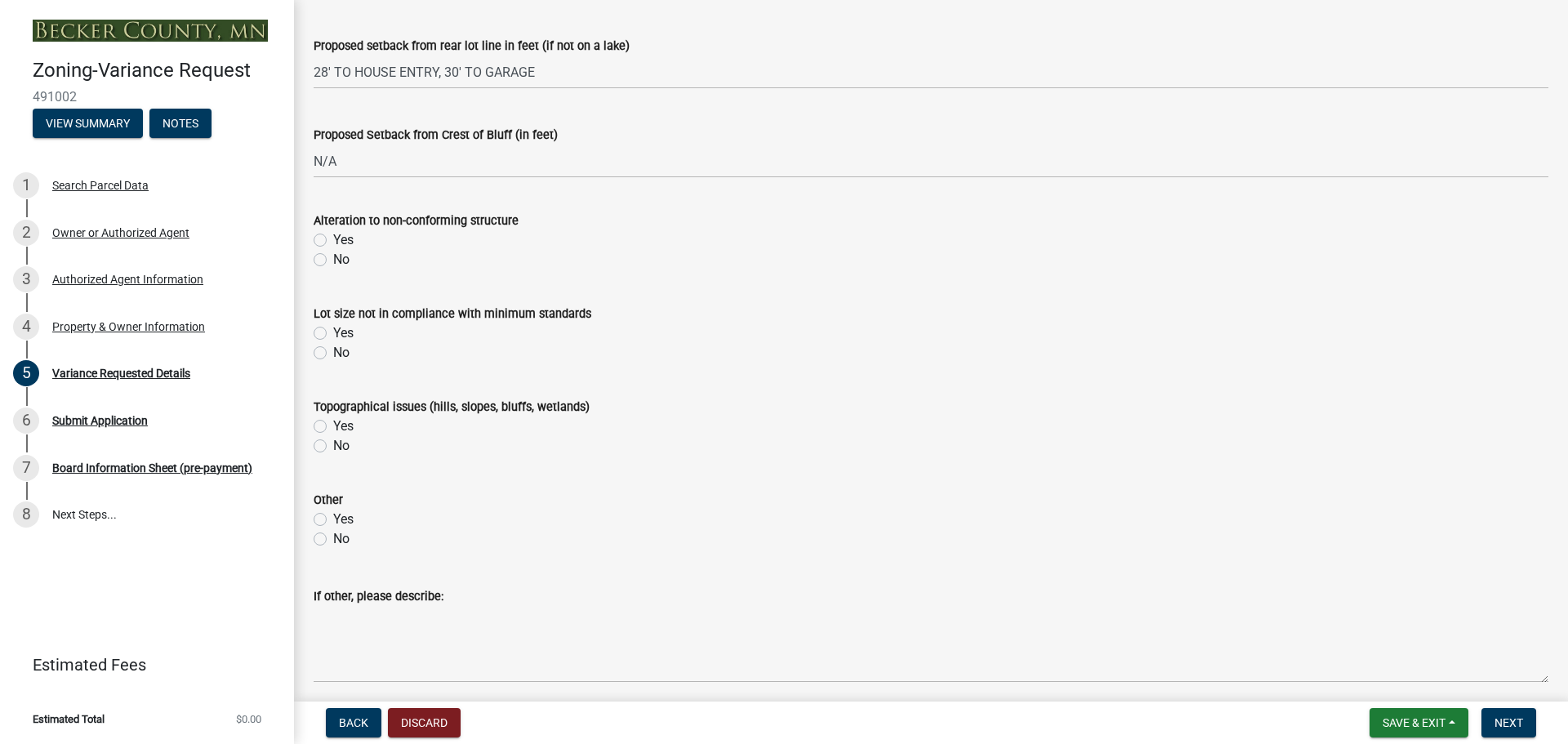
click at [333, 260] on label "No" at bounding box center [341, 259] width 16 height 19
click at [333, 260] on input "No" at bounding box center [338, 254] width 11 height 11
radio input "true"
click at [333, 353] on label "No" at bounding box center [341, 353] width 16 height 19
click at [333, 353] on input "No" at bounding box center [338, 348] width 11 height 11
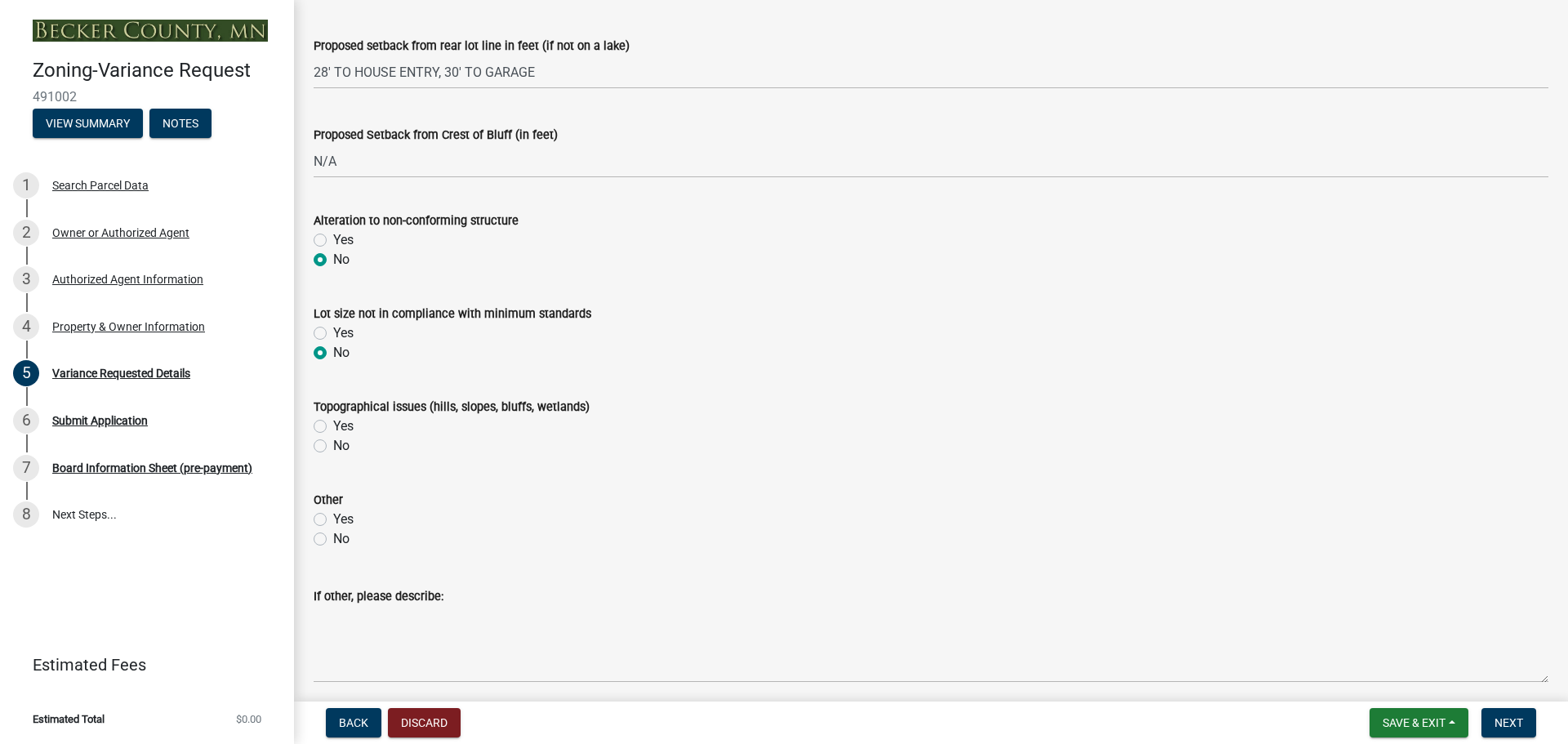
radio input "true"
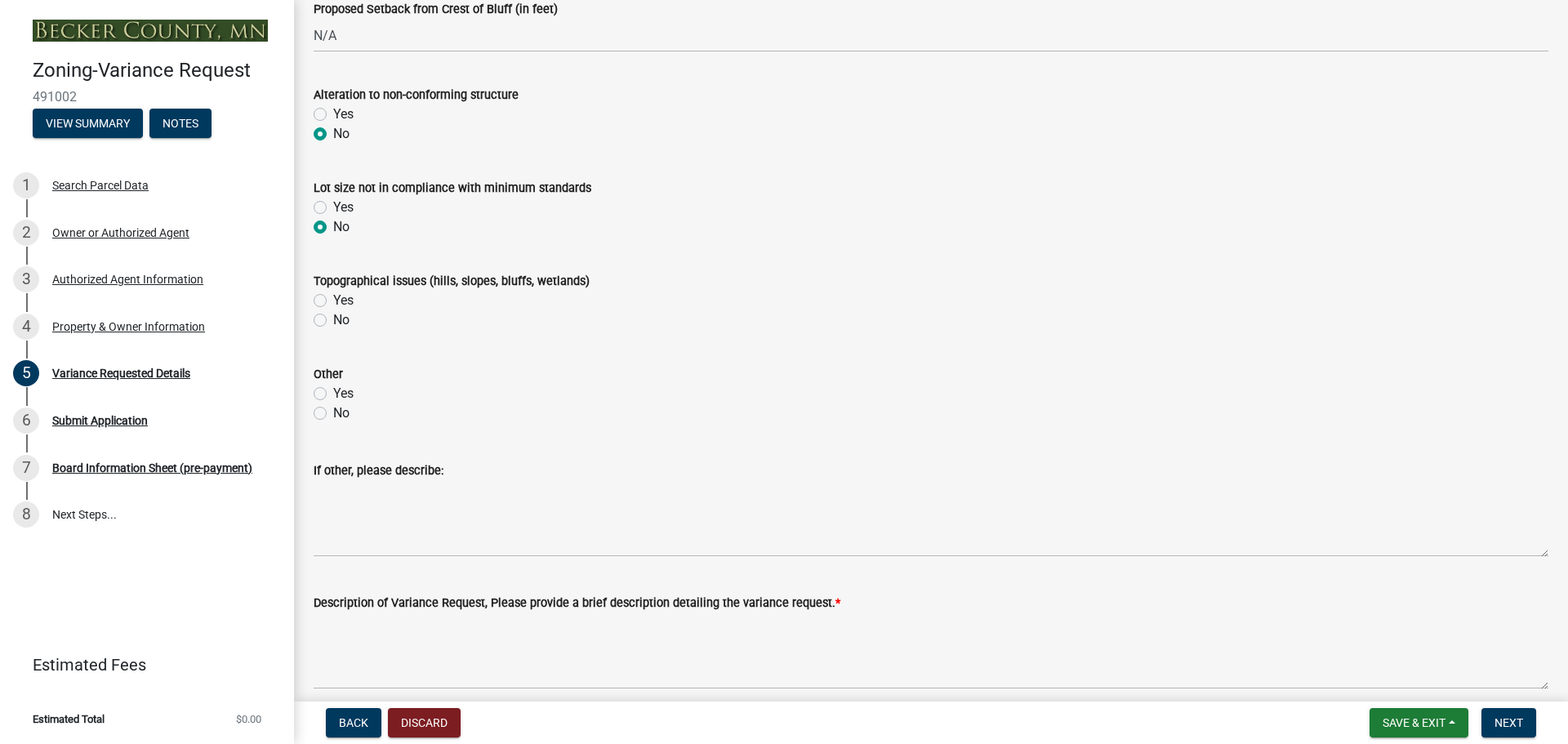
scroll to position [816, 0]
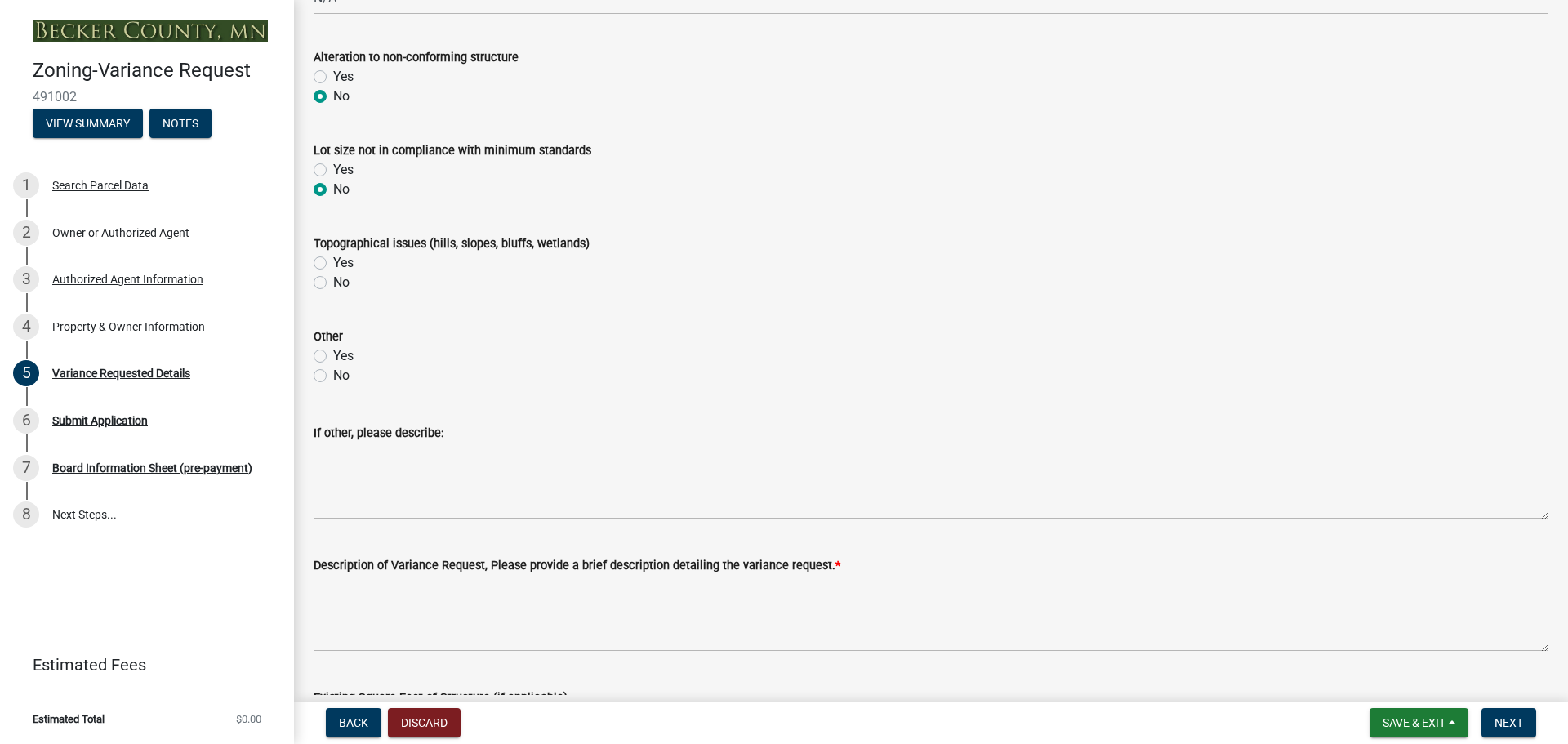
click at [333, 358] on label "Yes" at bounding box center [343, 356] width 20 height 19
click at [333, 357] on input "Yes" at bounding box center [338, 351] width 11 height 11
radio input "true"
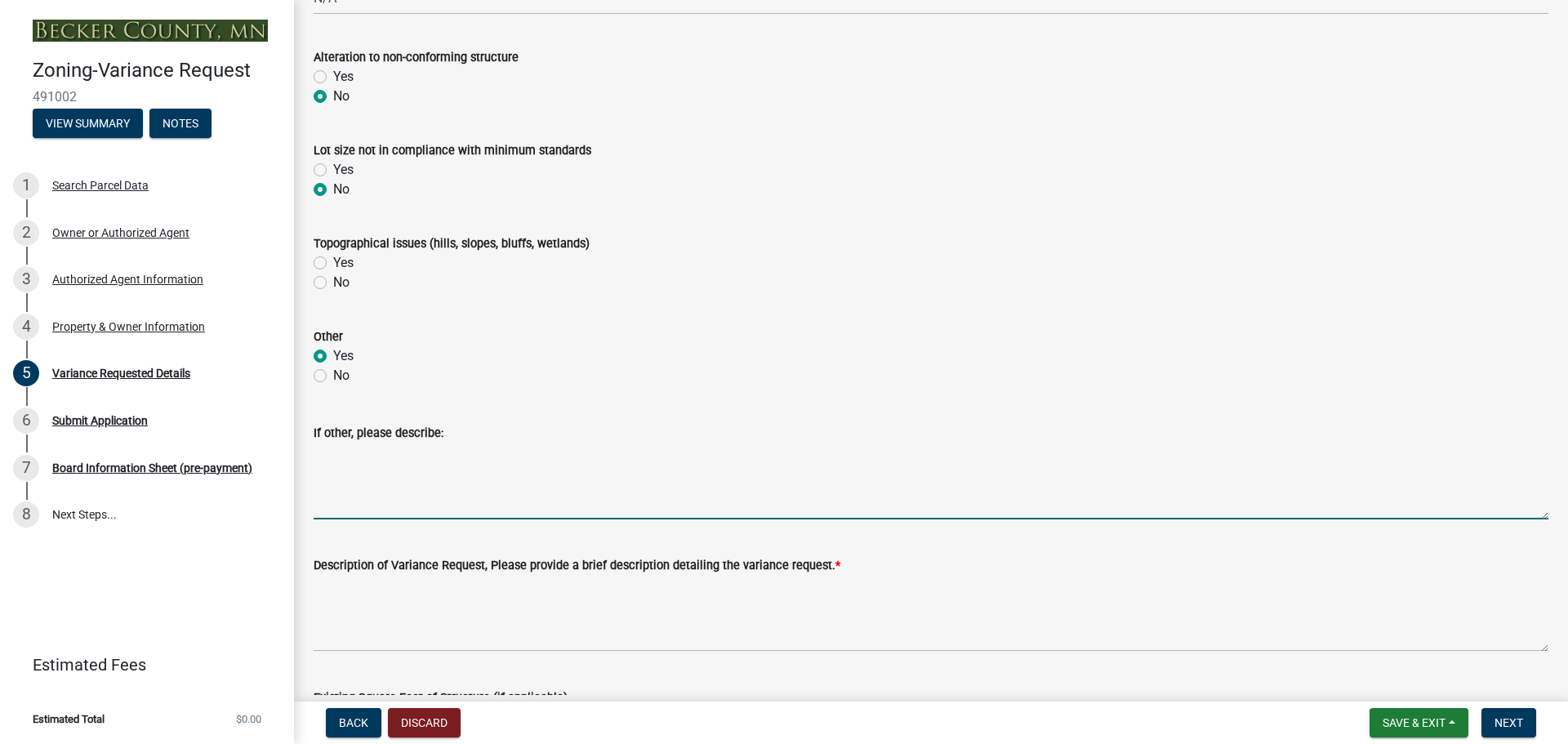
click at [346, 511] on textarea "If other, please describe:" at bounding box center [930, 481] width 1235 height 77
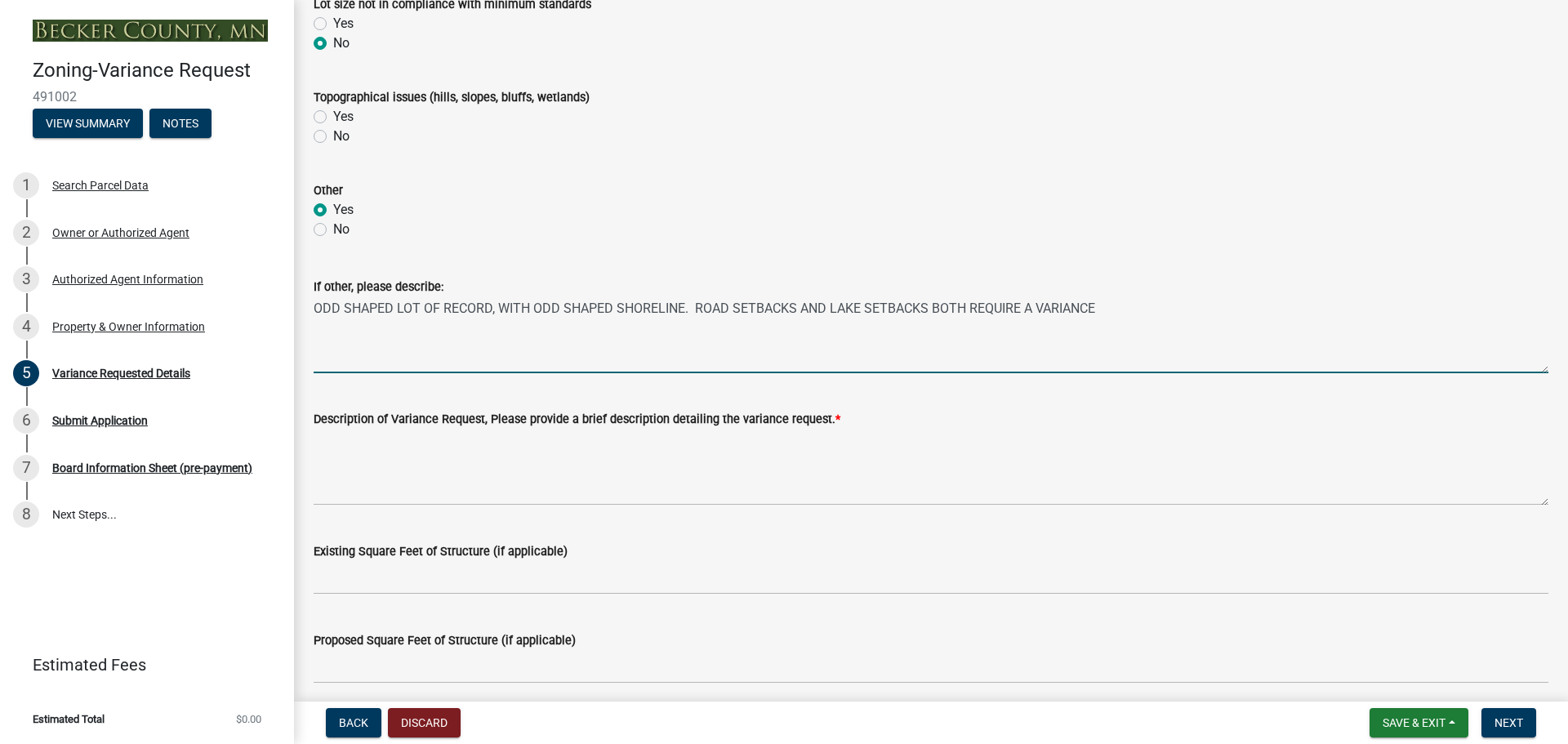
scroll to position [980, 0]
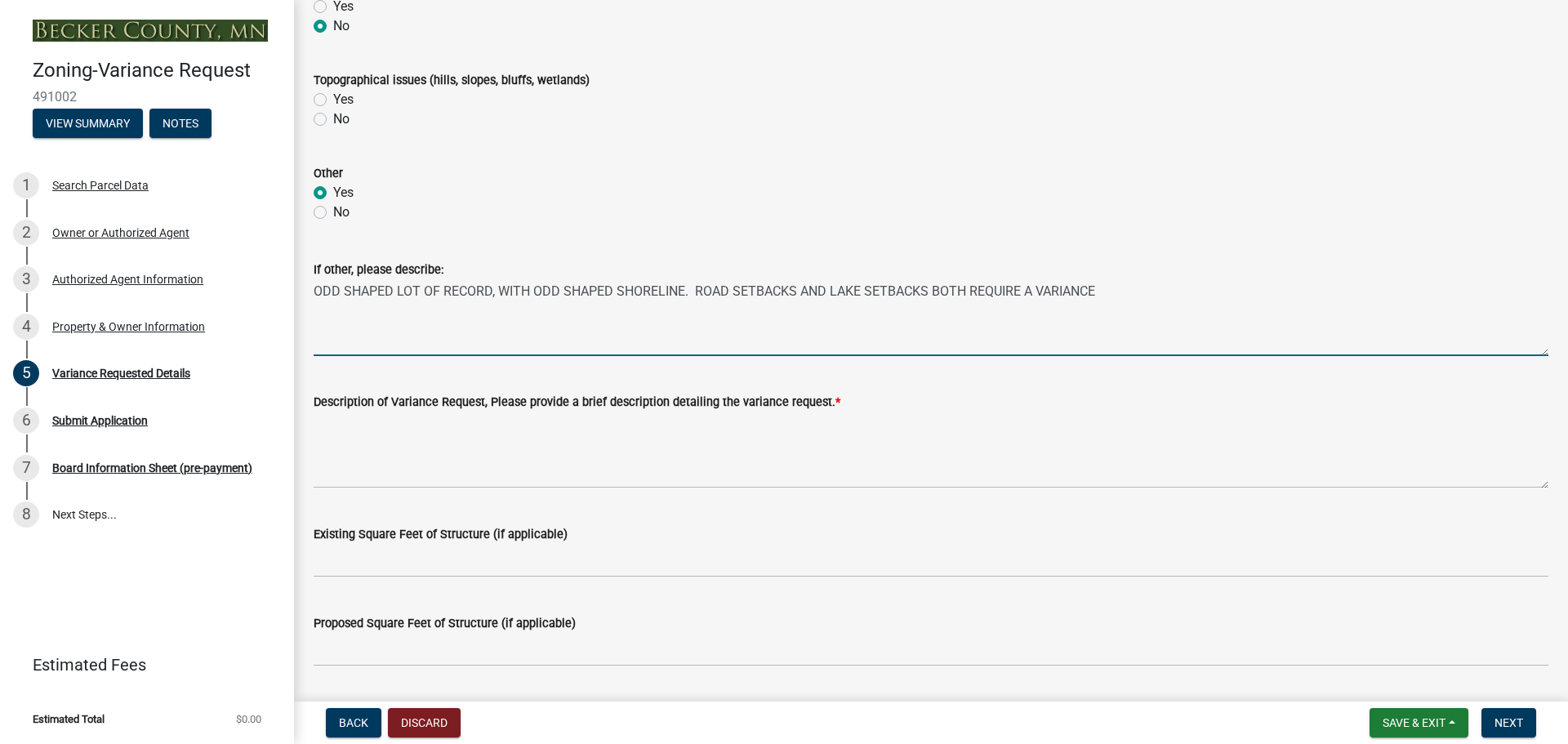
type textarea "ODD SHAPED LOT OF RECORD, WITH ODD SHAPED SHORELINE. ROAD SETBACKS AND LAKE SET…"
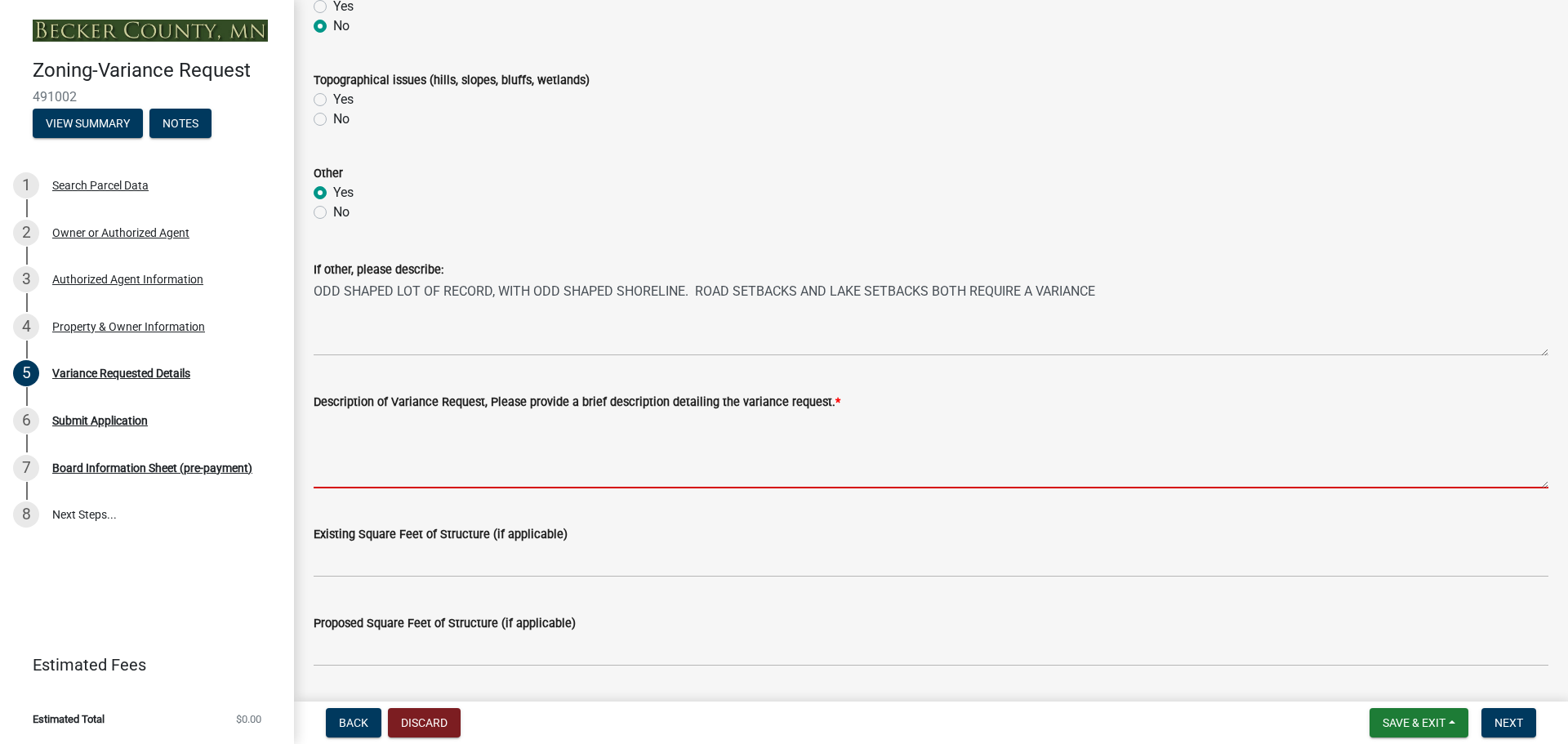
click at [344, 442] on textarea "Description of Variance Request, Please provide a brief description detailing t…" at bounding box center [930, 450] width 1235 height 77
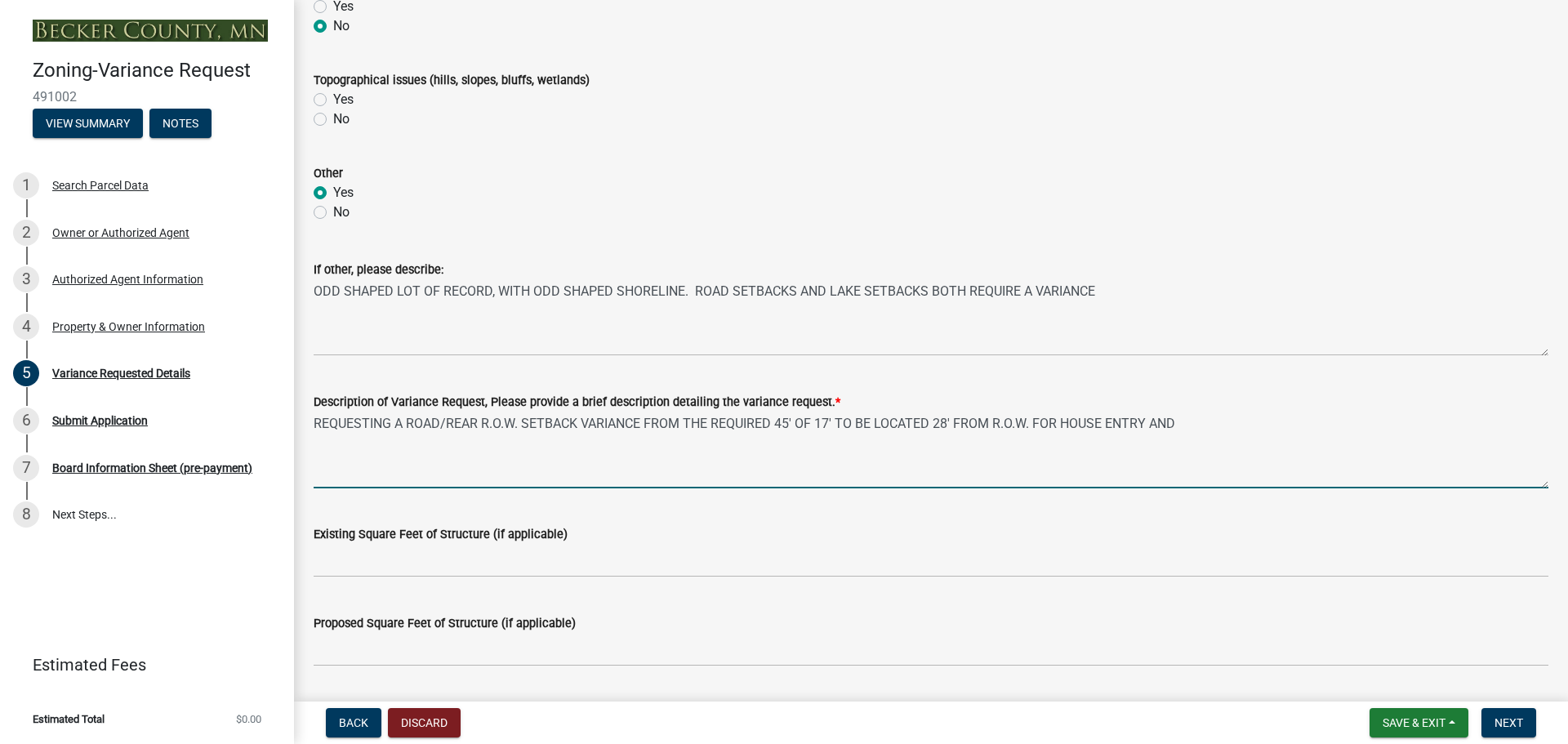
click at [837, 419] on textarea "REQUESTING A ROAD/REAR R.O.W. SETBACK VARIANCE FROM THE REQUIRED 45' OF 17' TO …" at bounding box center [930, 450] width 1235 height 77
click at [1240, 424] on textarea "REQUESTING A ROAD/REAR R.O.W. SETBACK VARIANCE FROM THE REQUIRED 45' OF 17' AND…" at bounding box center [930, 450] width 1235 height 77
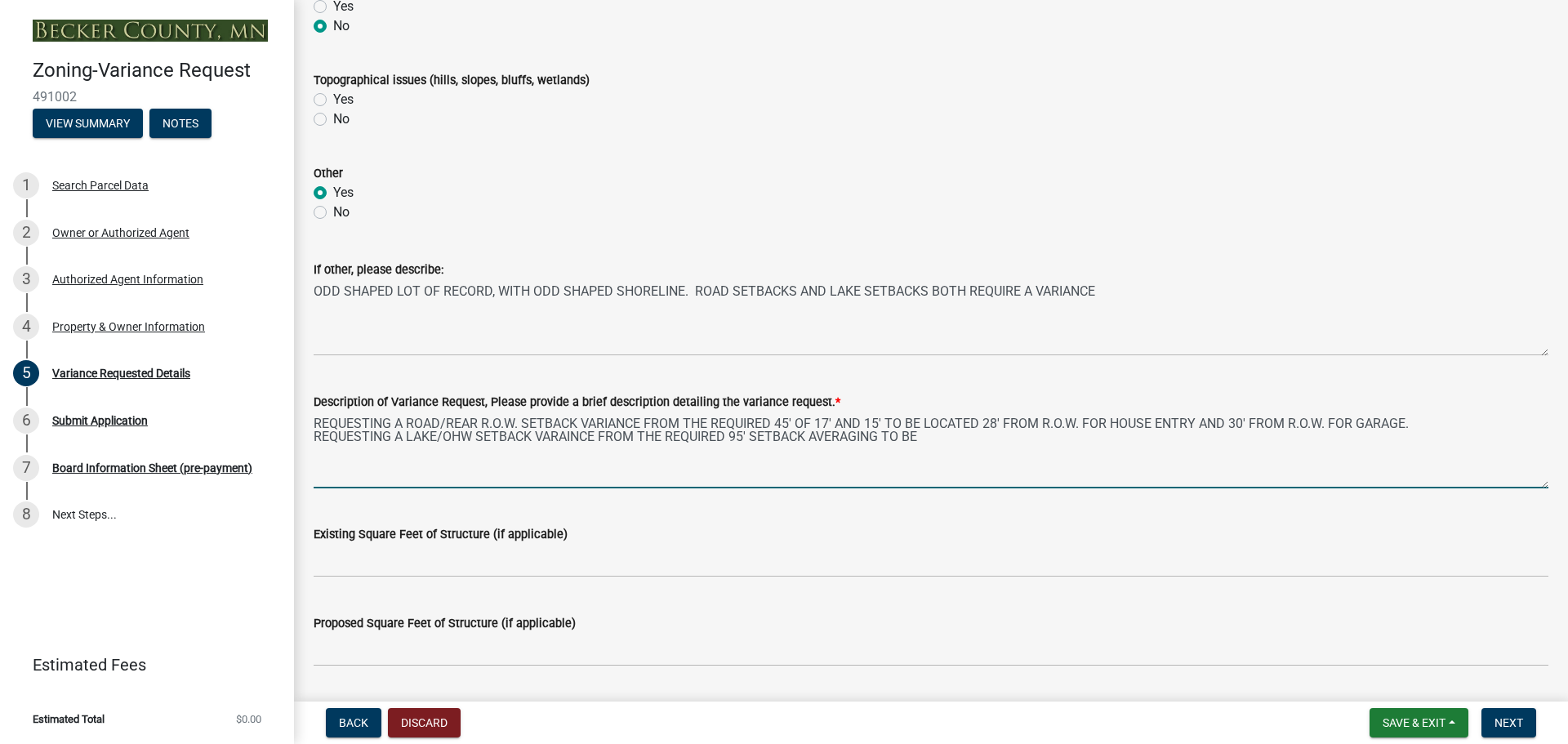
click at [665, 436] on textarea "REQUESTING A ROAD/REAR R.O.W. SETBACK VARIANCE FROM THE REQUIRED 45' OF 17' AND…" at bounding box center [930, 450] width 1235 height 77
click at [668, 438] on textarea "REQUESTING A ROAD/REAR R.O.W. SETBACK VARIANCE FROM THE REQUIRED 45' OF 17' AND…" at bounding box center [930, 450] width 1235 height 77
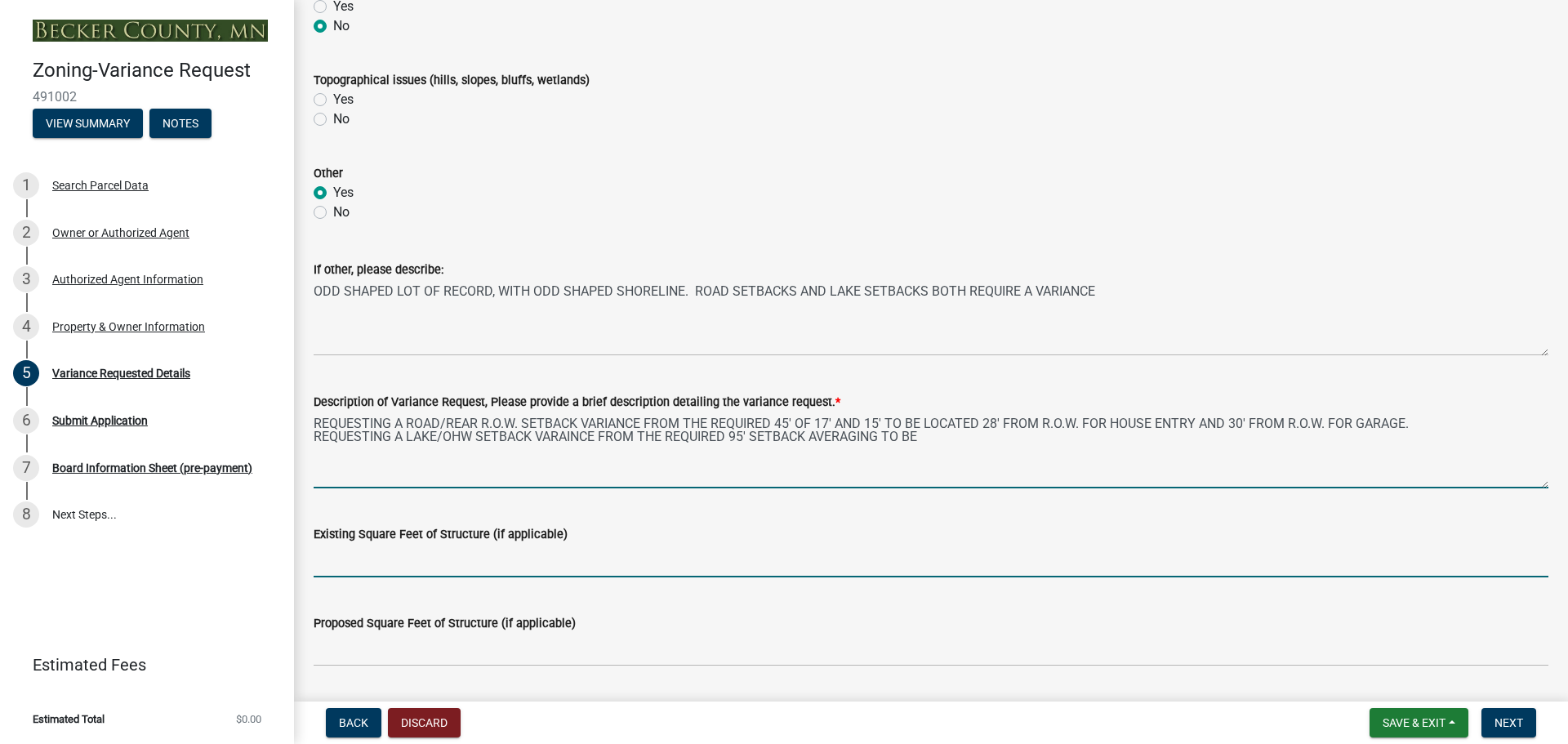
click at [667, 436] on textarea "REQUESTING A ROAD/REAR R.O.W. SETBACK VARIANCE FROM THE REQUIRED 45' OF 17' AND…" at bounding box center [930, 450] width 1235 height 77
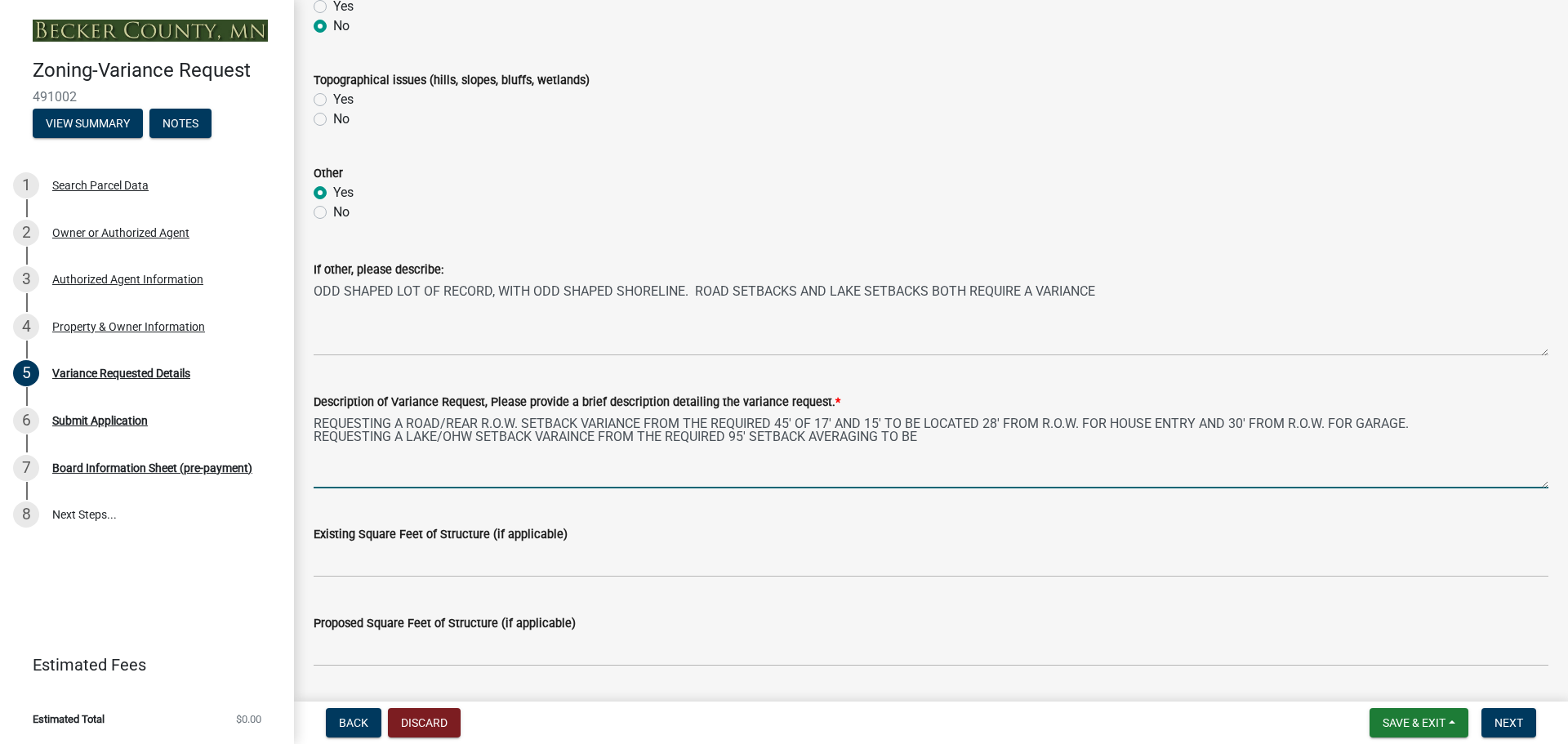
drag, startPoint x: 571, startPoint y: 436, endPoint x: 563, endPoint y: 434, distance: 8.2
click at [563, 434] on textarea "REQUESTING A ROAD/REAR R.O.W. SETBACK VARIANCE FROM THE REQUIRED 45' OF 17' AND…" at bounding box center [930, 450] width 1235 height 77
click at [537, 433] on textarea "REQUESTING A ROAD/REAR R.O.W. SETBACK VARIANCE FROM THE REQUIRED 45' OF 17' AND…" at bounding box center [930, 450] width 1235 height 77
drag, startPoint x: 942, startPoint y: 436, endPoint x: 814, endPoint y: 436, distance: 128.0
click at [814, 436] on textarea "REQUESTING A ROAD/REAR R.O.W. SETBACK VARIANCE FROM THE REQUIRED 45' OF 17' AND…" at bounding box center [930, 450] width 1235 height 77
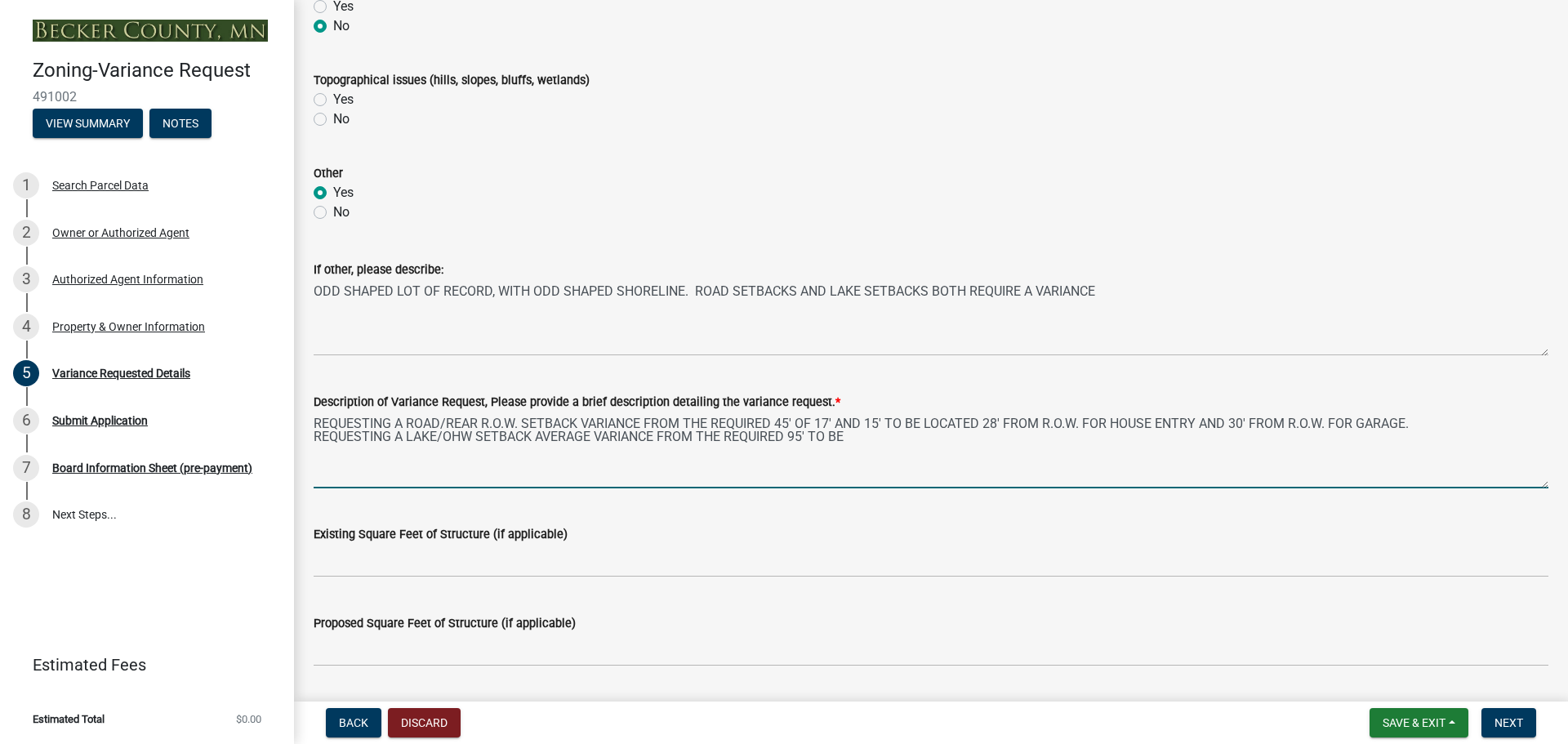
drag, startPoint x: 848, startPoint y: 440, endPoint x: 813, endPoint y: 441, distance: 35.0
click at [813, 441] on textarea "REQUESTING A ROAD/REAR R.O.W. SETBACK VARIANCE FROM THE REQUIRED 45' OF 17' AND…" at bounding box center [930, 450] width 1235 height 77
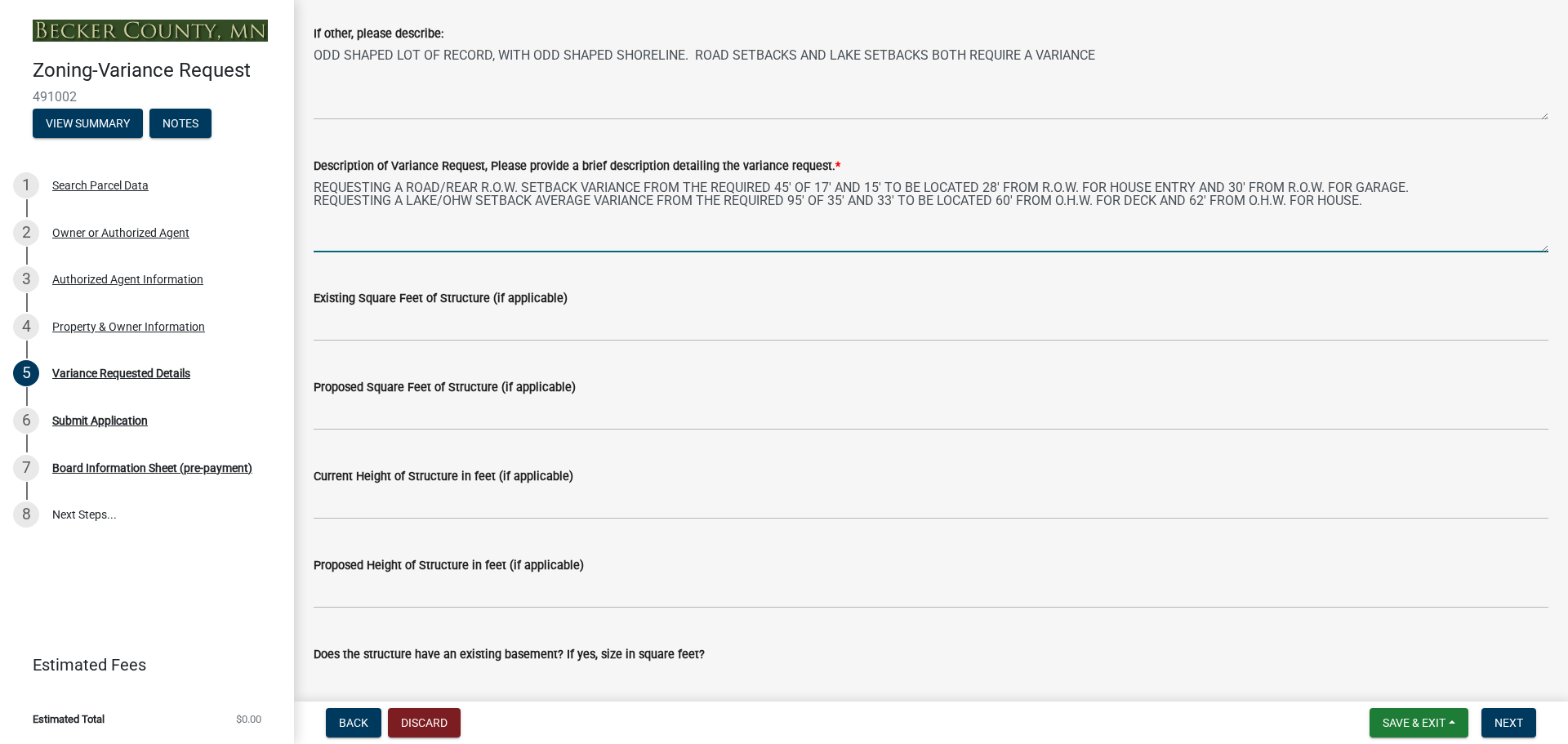
scroll to position [1225, 0]
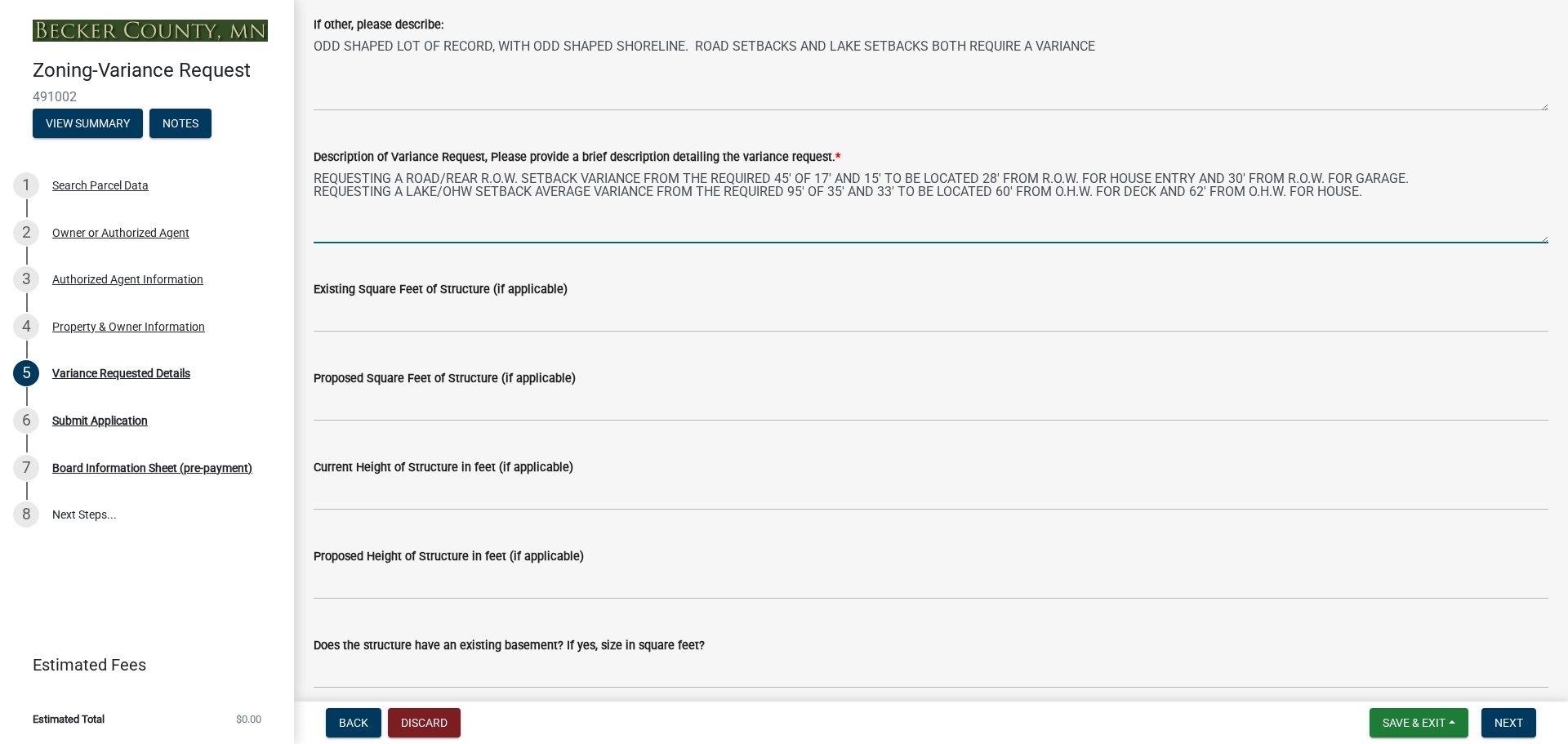
type textarea "REQUESTING A ROAD/REAR R.O.W. SETBACK VARIANCE FROM THE REQUIRED 45' OF 17' AND…"
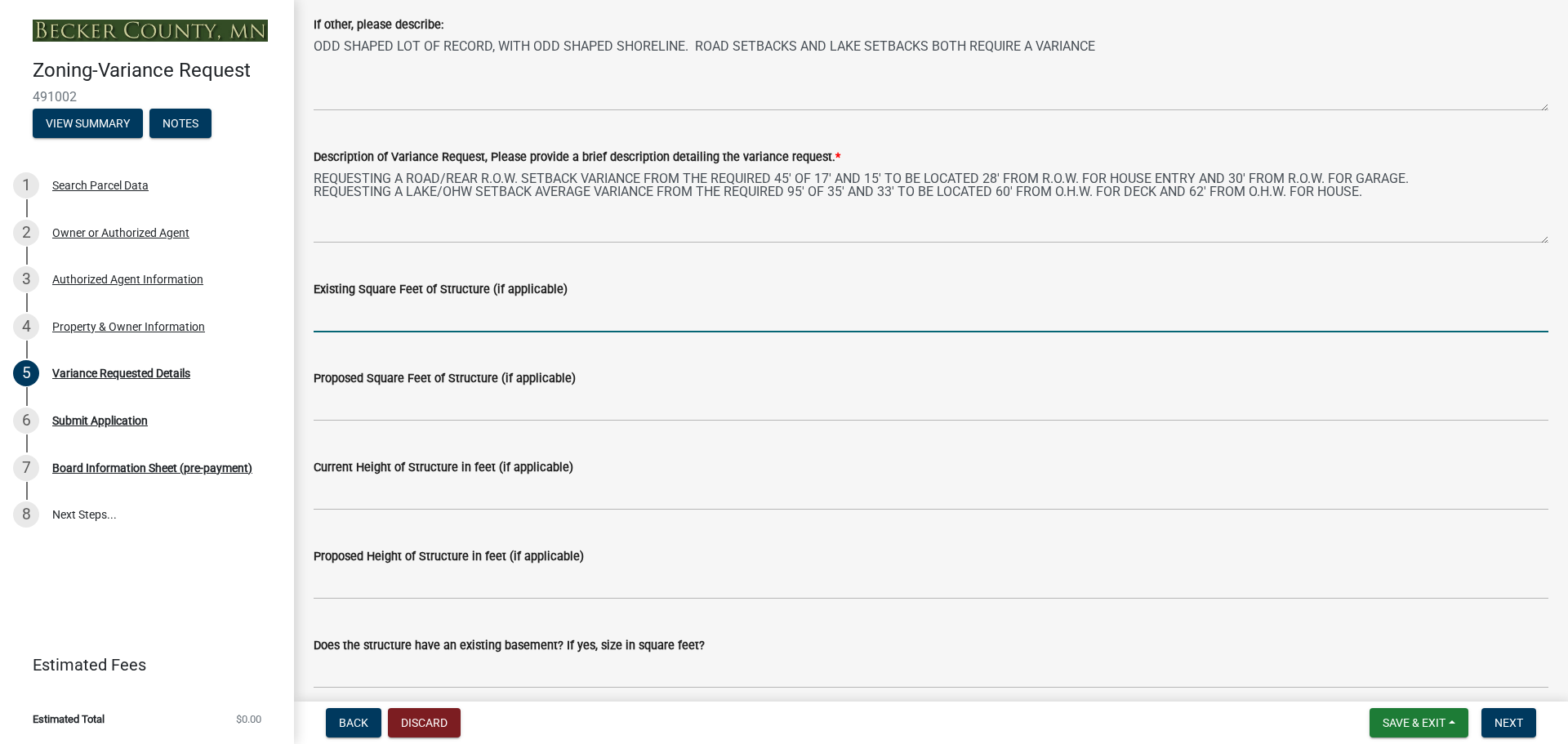
click at [349, 313] on input "Existing Square Feet of Structure (if applicable)" at bounding box center [930, 315] width 1235 height 34
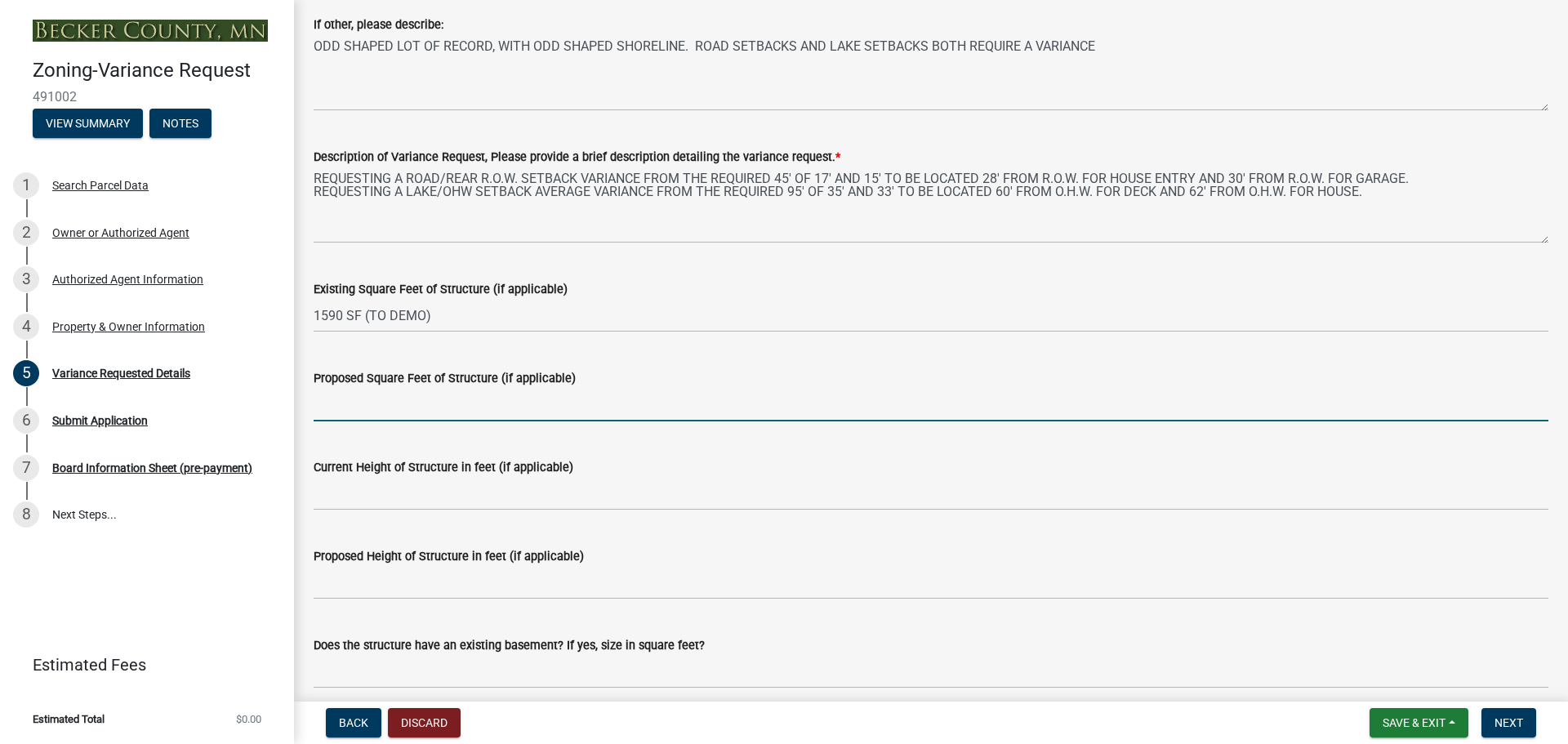
click at [349, 406] on input "Proposed Square Feet of Structure (if applicable)" at bounding box center [930, 404] width 1235 height 34
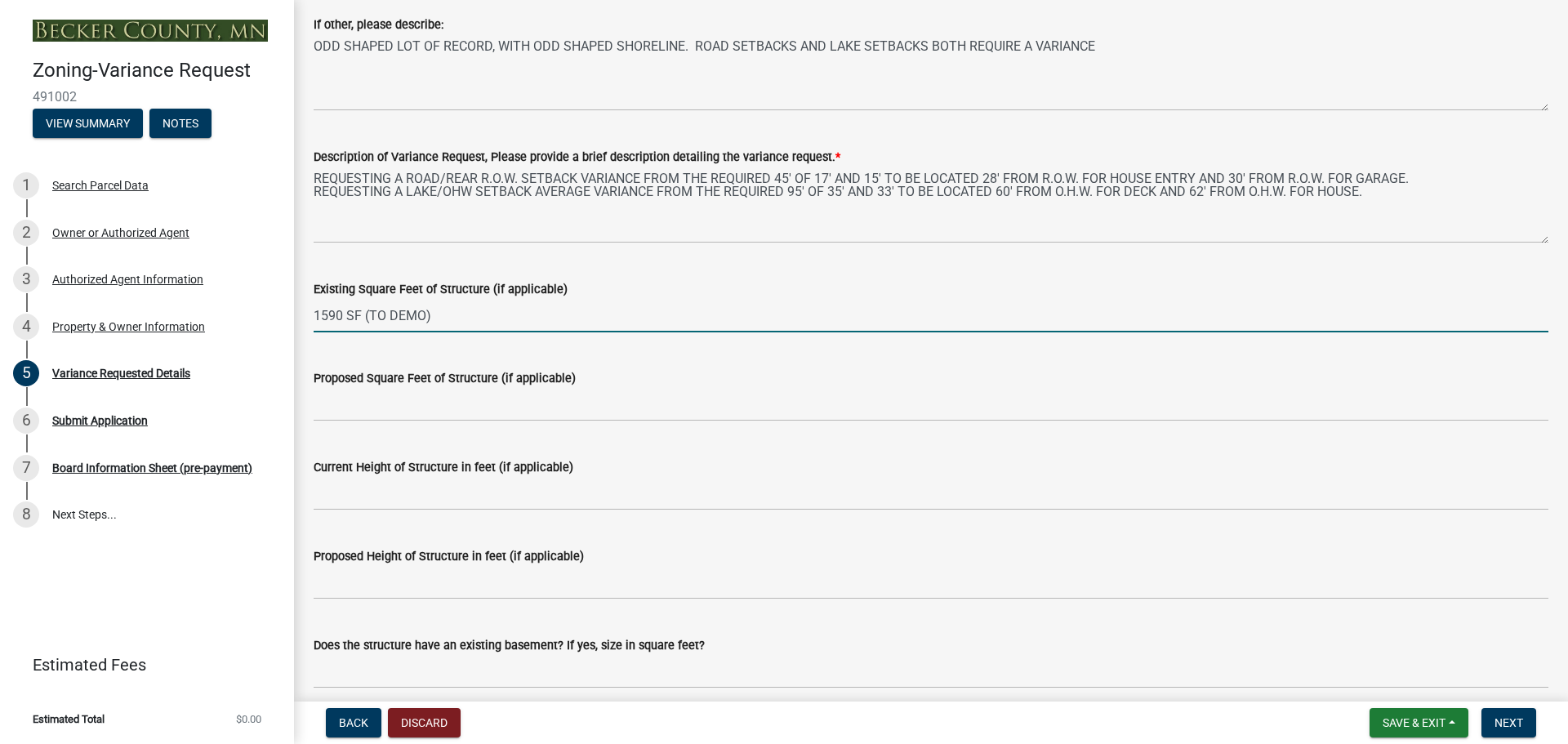
drag, startPoint x: 344, startPoint y: 315, endPoint x: 296, endPoint y: 315, distance: 48.0
drag, startPoint x: 412, startPoint y: 309, endPoint x: 418, endPoint y: 318, distance: 10.8
click at [411, 309] on input "HOUSE 1374 SF (TO DEMO)" at bounding box center [930, 315] width 1235 height 34
type input "HOUSE 1374 SF AND GARAGE 472 SF TO TOTAL: 1846 SF(TO DEMO)"
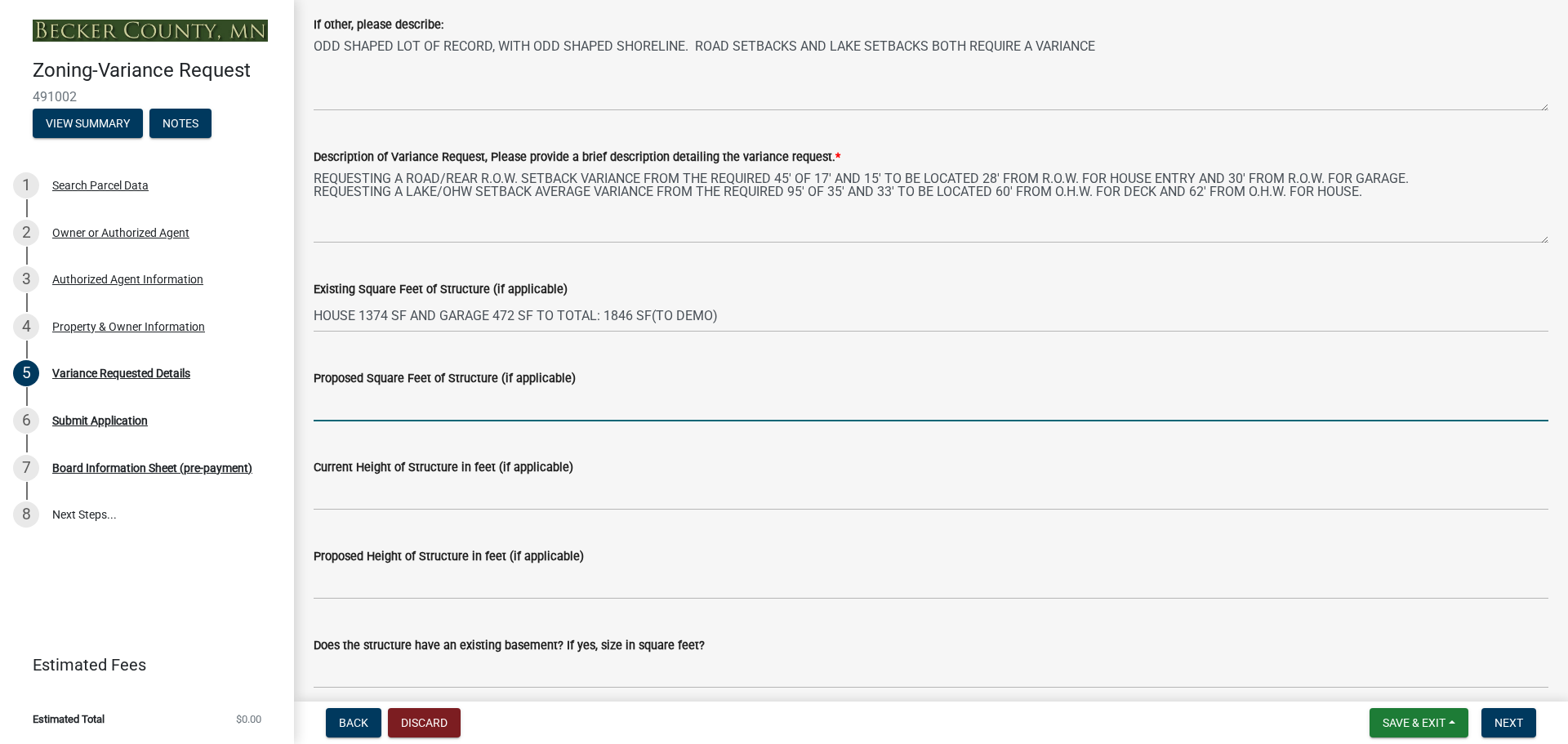
click at [342, 407] on input "Proposed Square Feet of Structure (if applicable)" at bounding box center [930, 404] width 1235 height 34
type input "HOUSE 1676 AND GARAGE 728 SF TO TOTAL: 2402 SF"
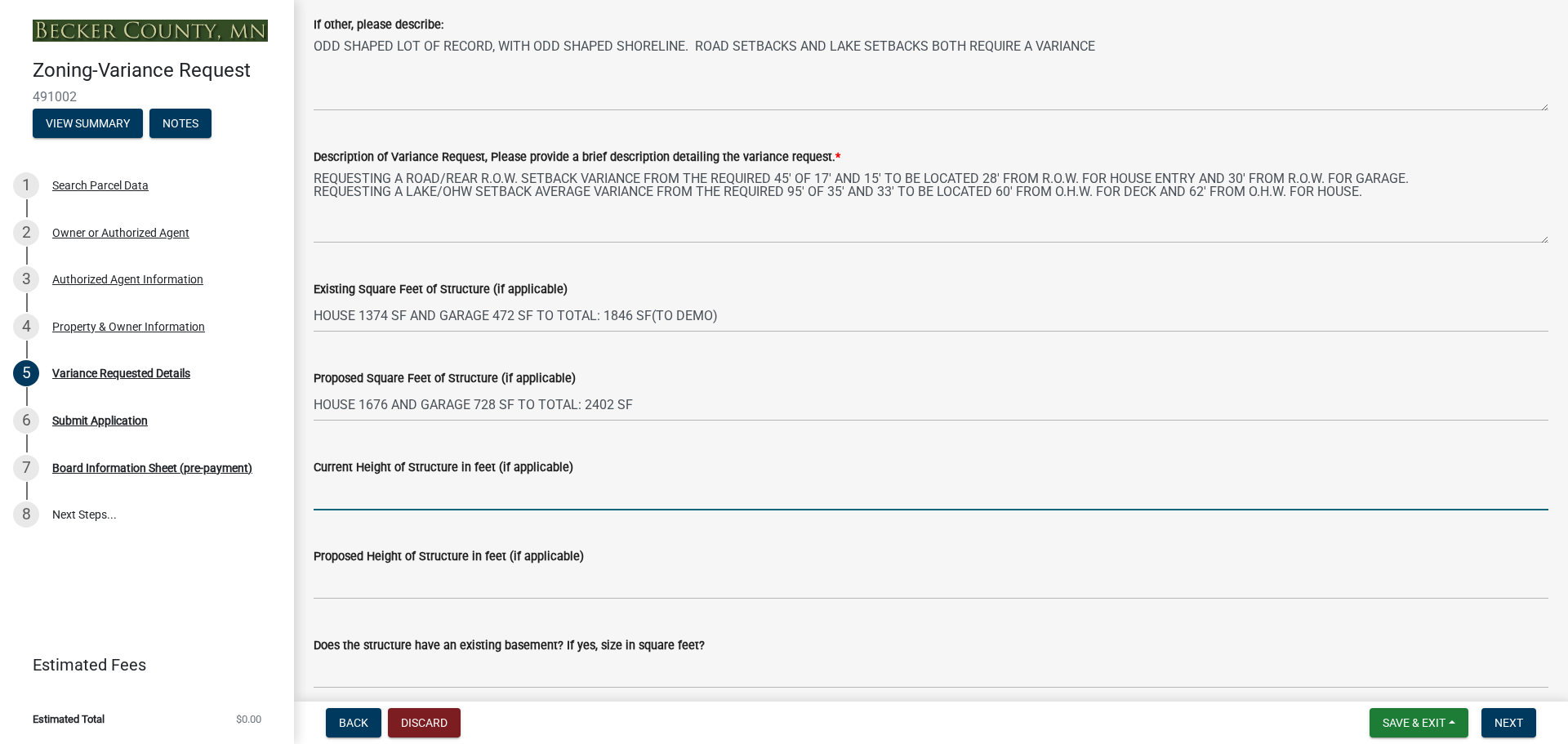
click at [352, 493] on input "Current Height of Structure in feet (if applicable)" at bounding box center [930, 493] width 1235 height 34
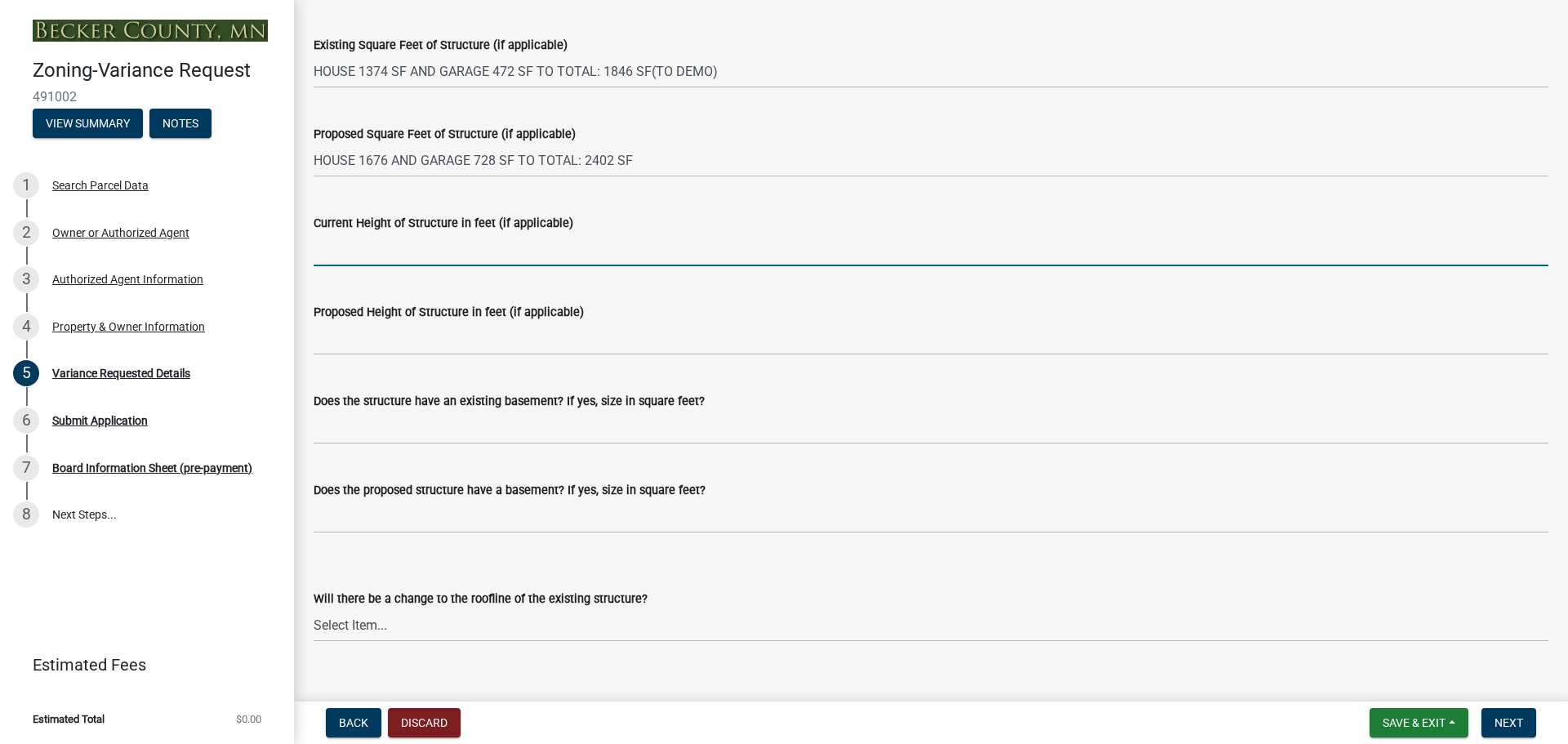
scroll to position [1470, 0]
type input "<20'"
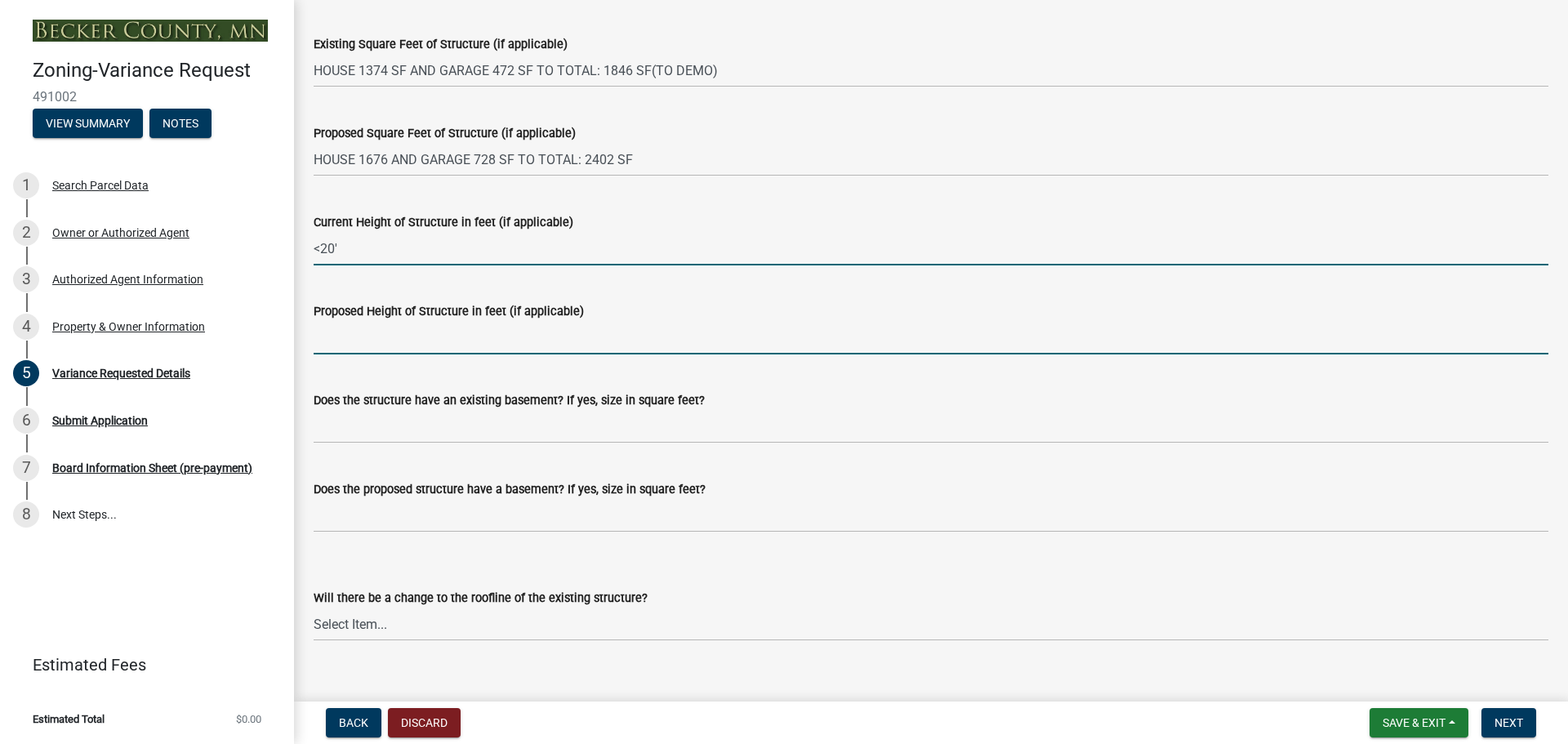
click at [398, 341] on input "Proposed Height of Structure in feet (if applicable)" at bounding box center [930, 337] width 1235 height 34
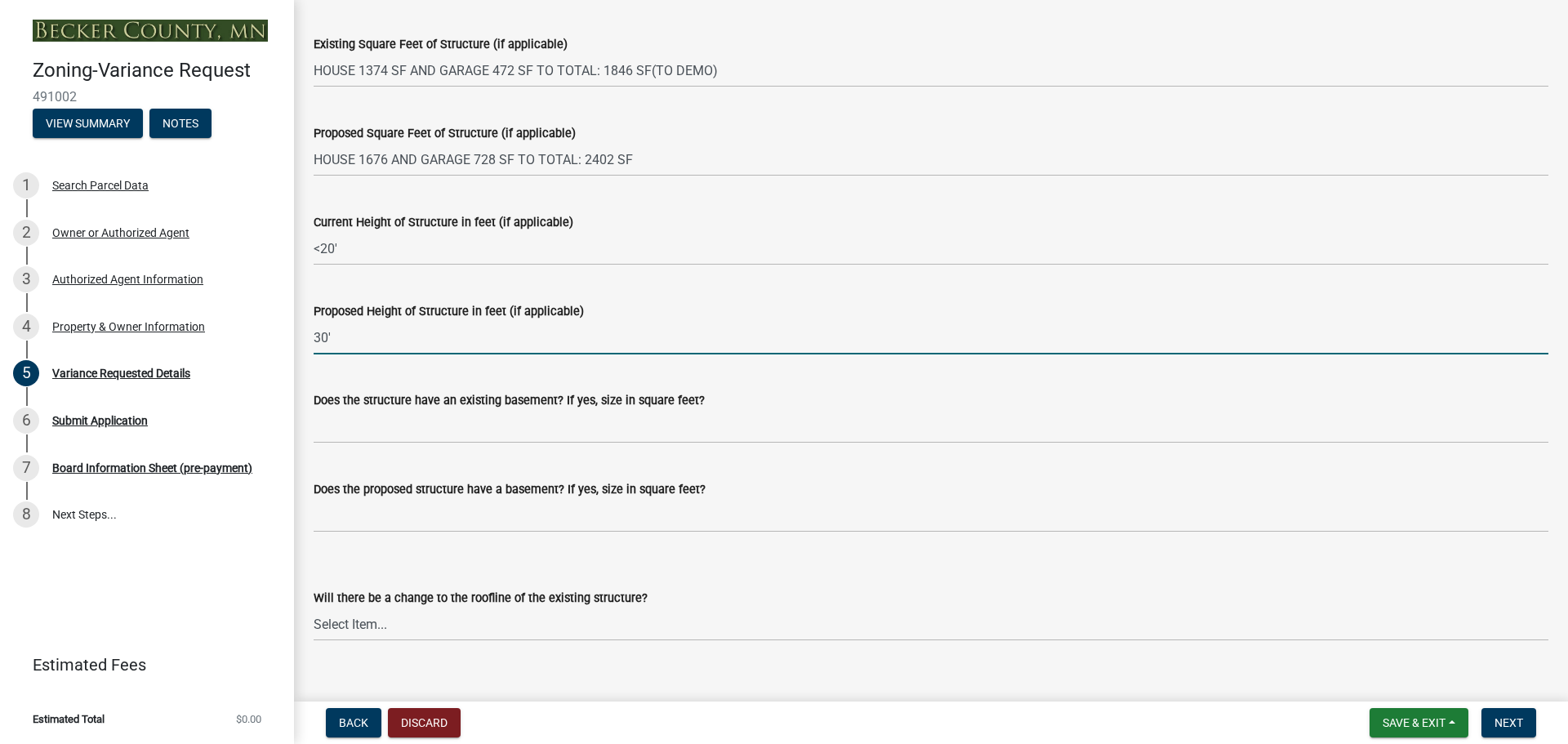
click at [315, 334] on input "30'" at bounding box center [930, 337] width 1235 height 34
type input "<30'"
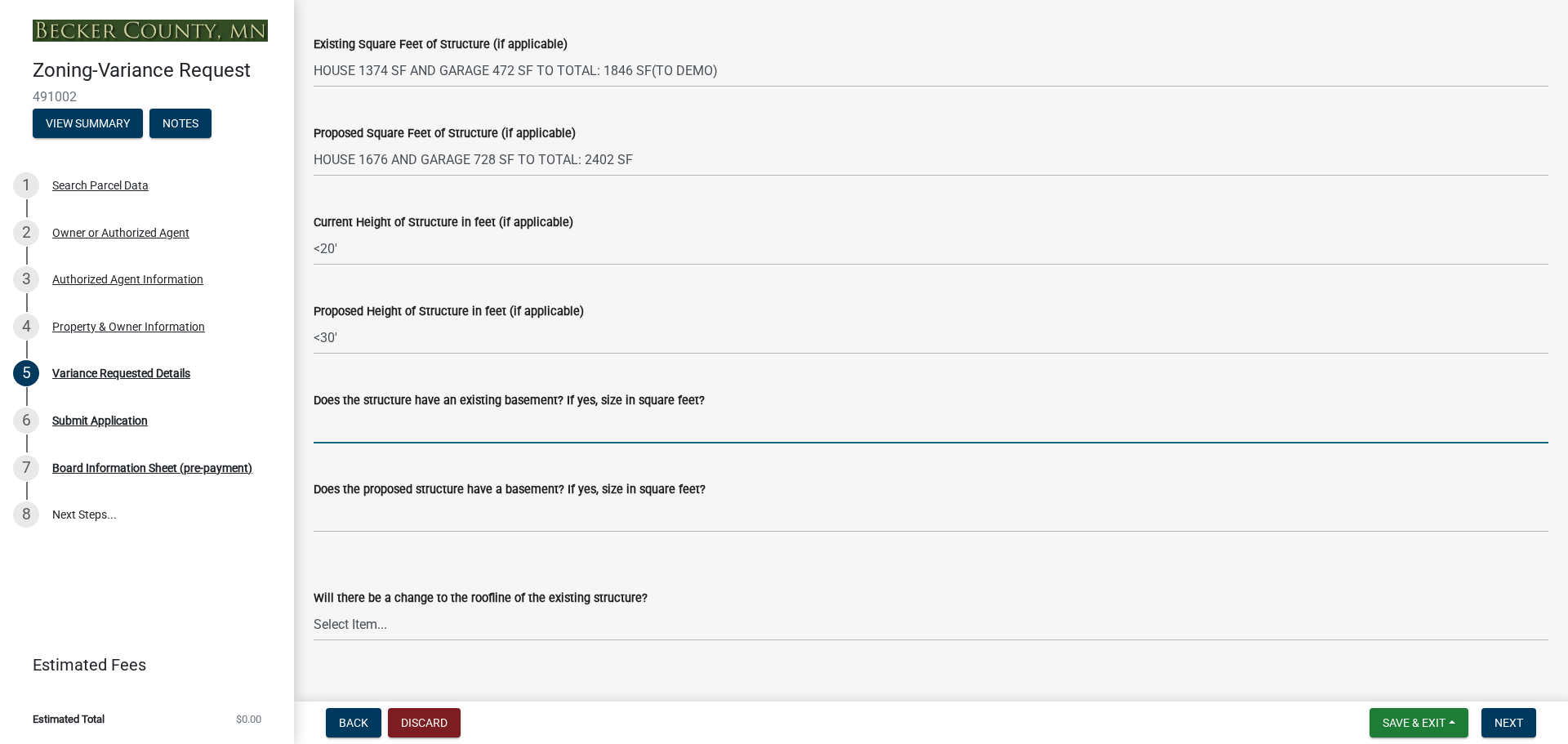
click at [324, 431] on input "Does the structure have an existing basement? If yes, size in square feet?" at bounding box center [930, 426] width 1235 height 34
type input "NO"
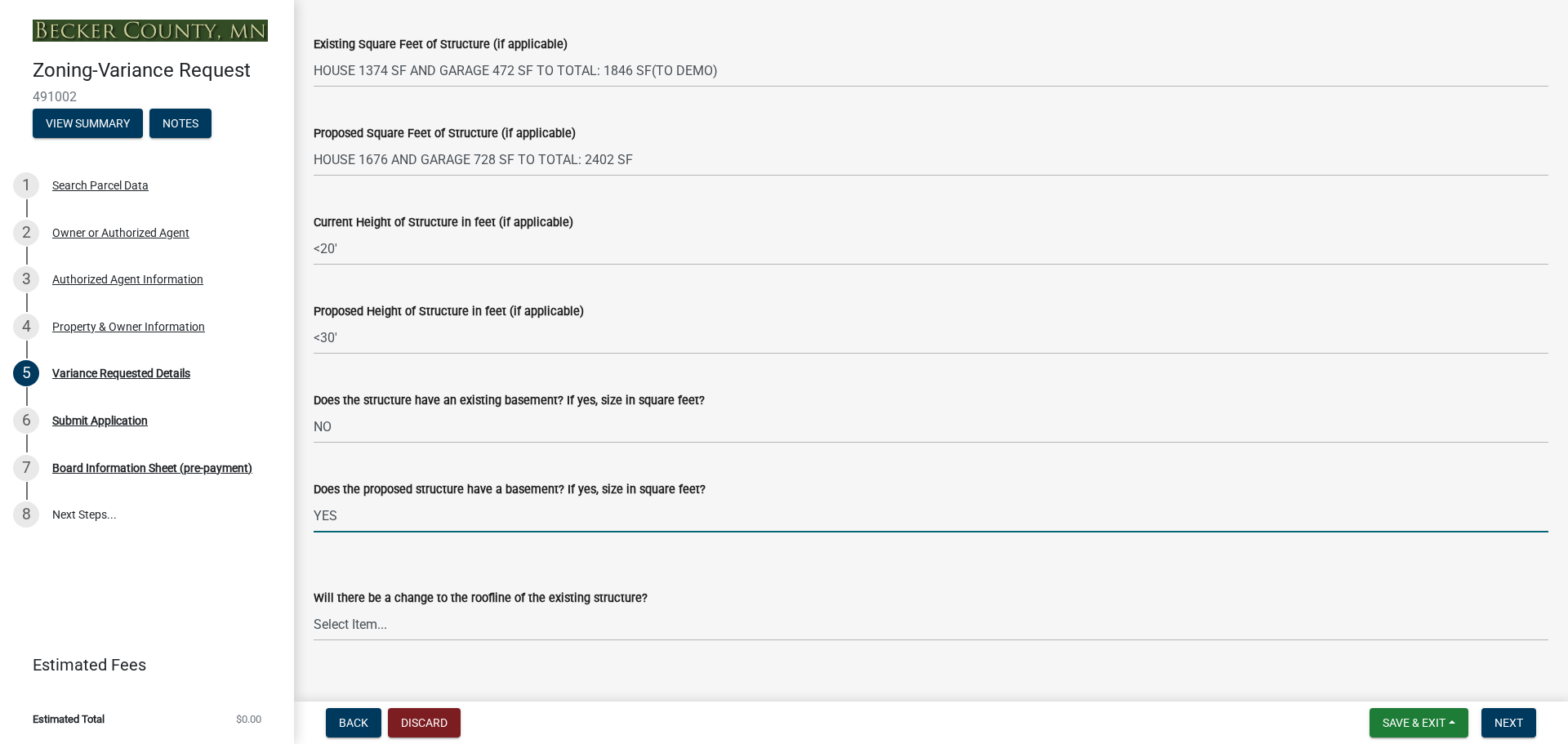
scroll to position [1388, 0]
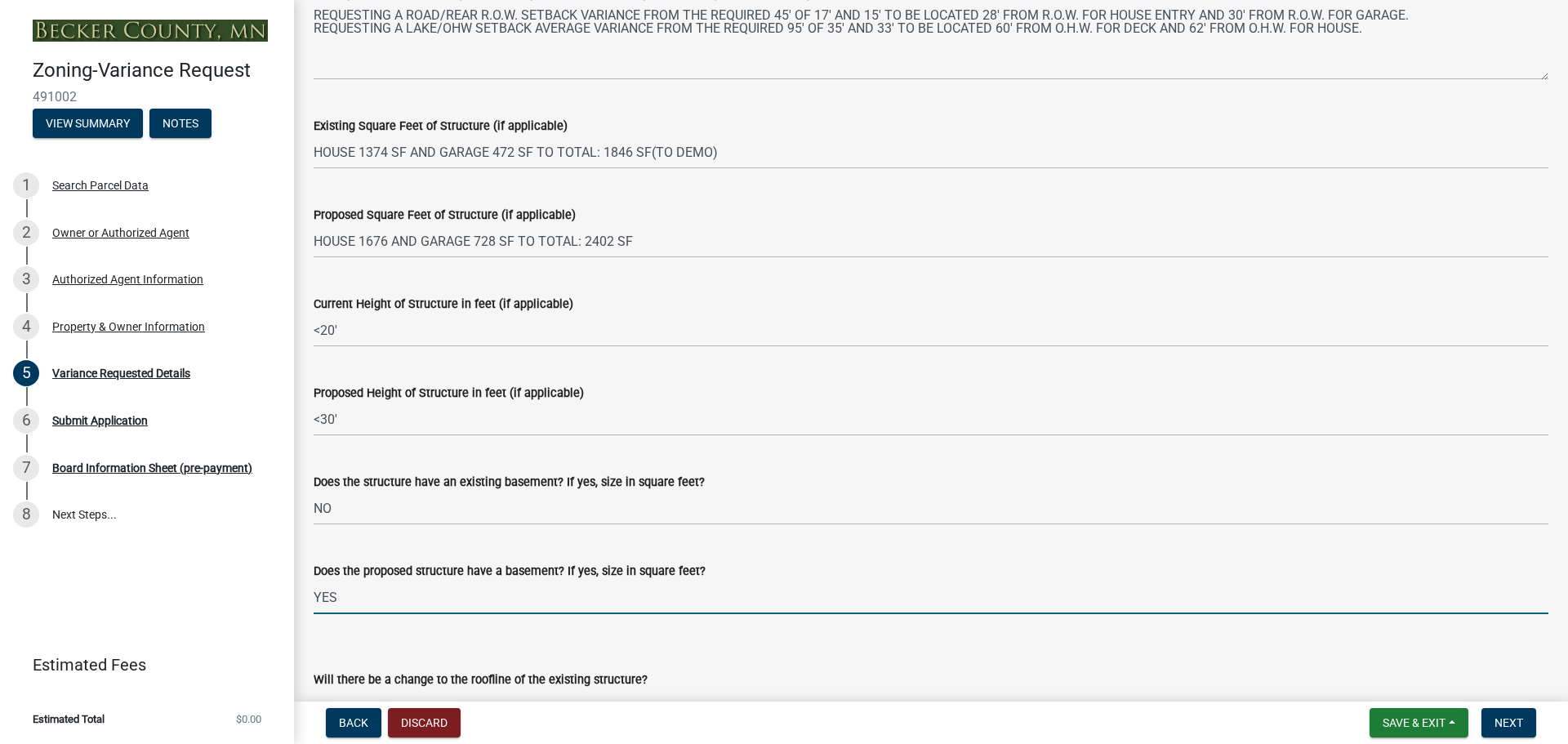
type input "YES"
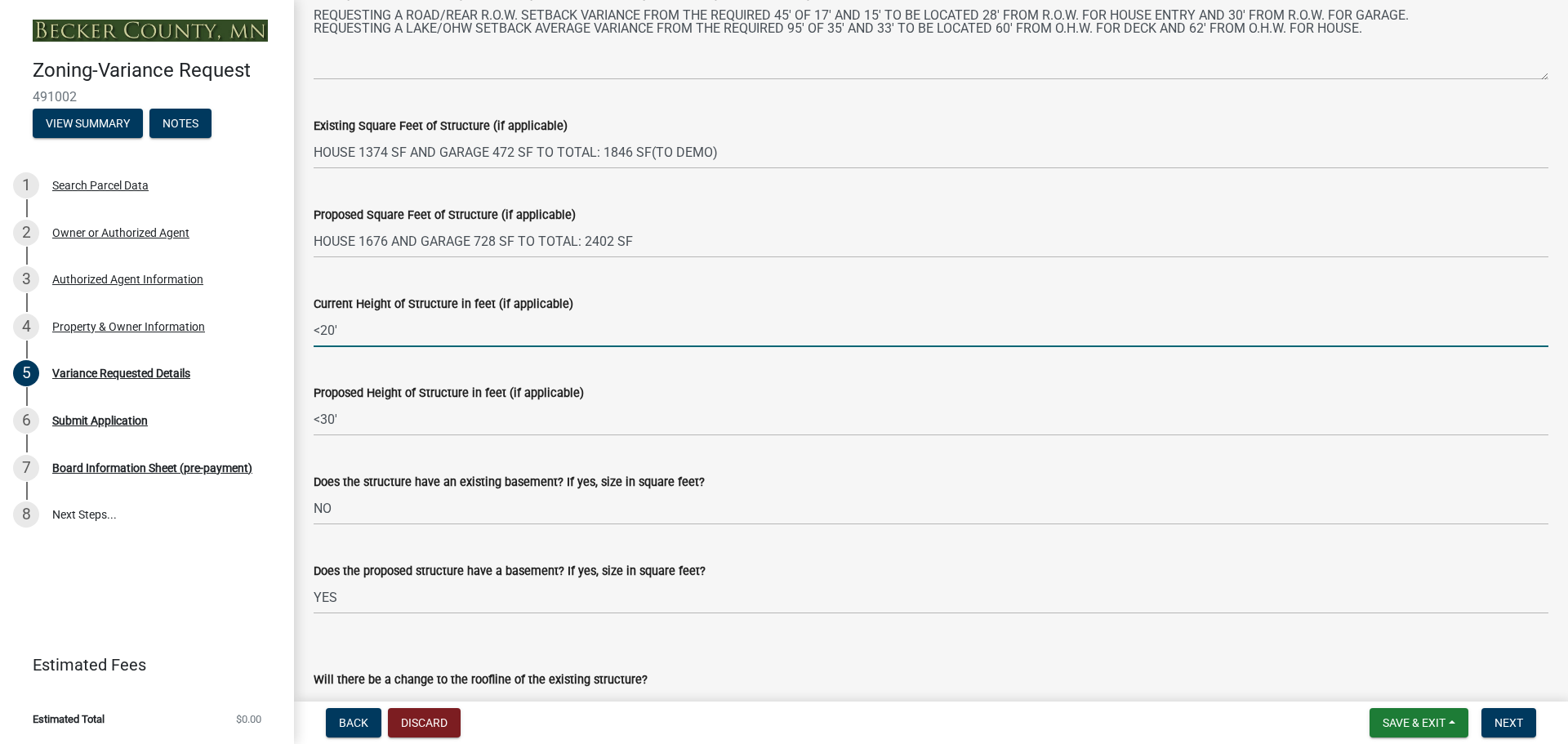
click at [419, 332] on input "<20'" at bounding box center [930, 330] width 1235 height 34
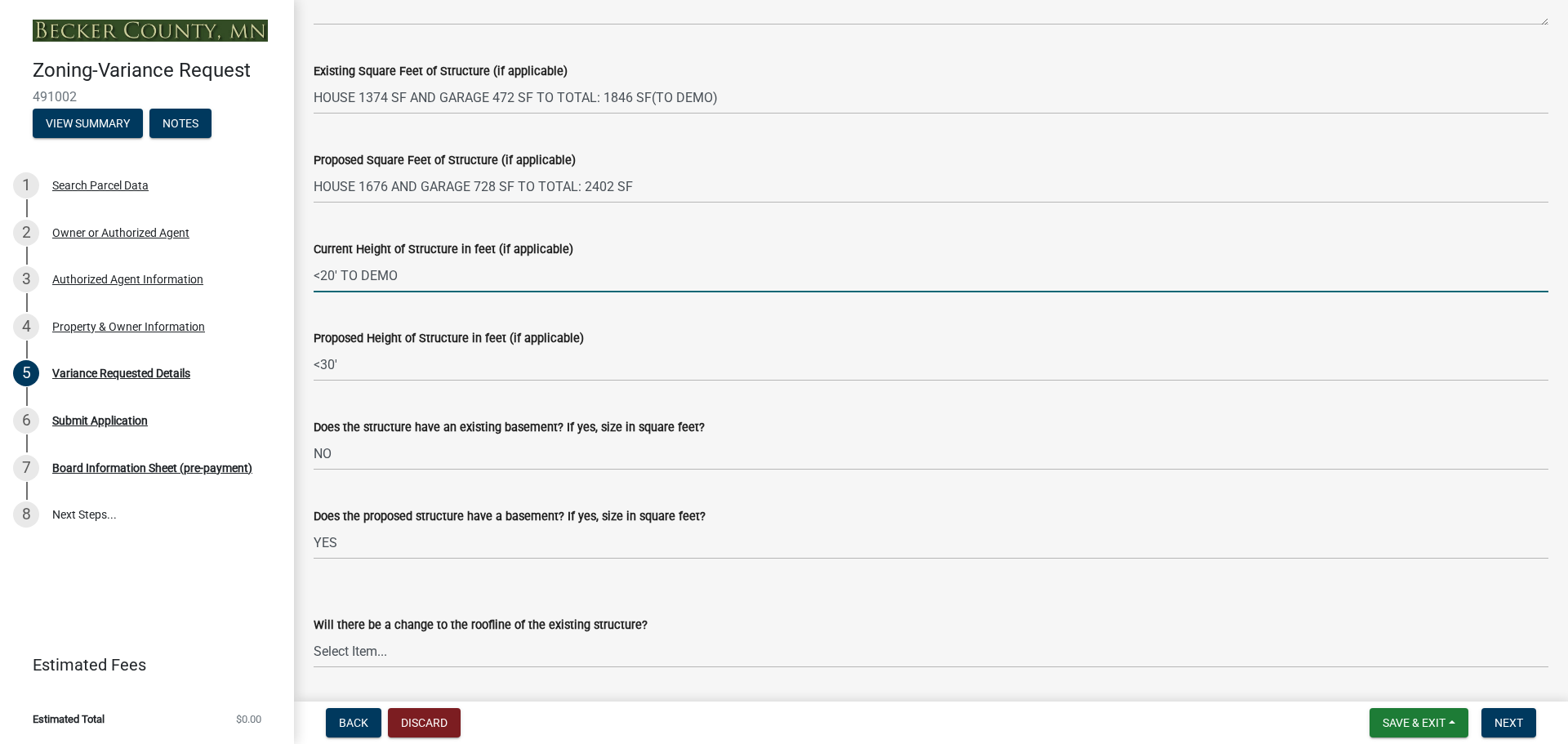
scroll to position [1470, 0]
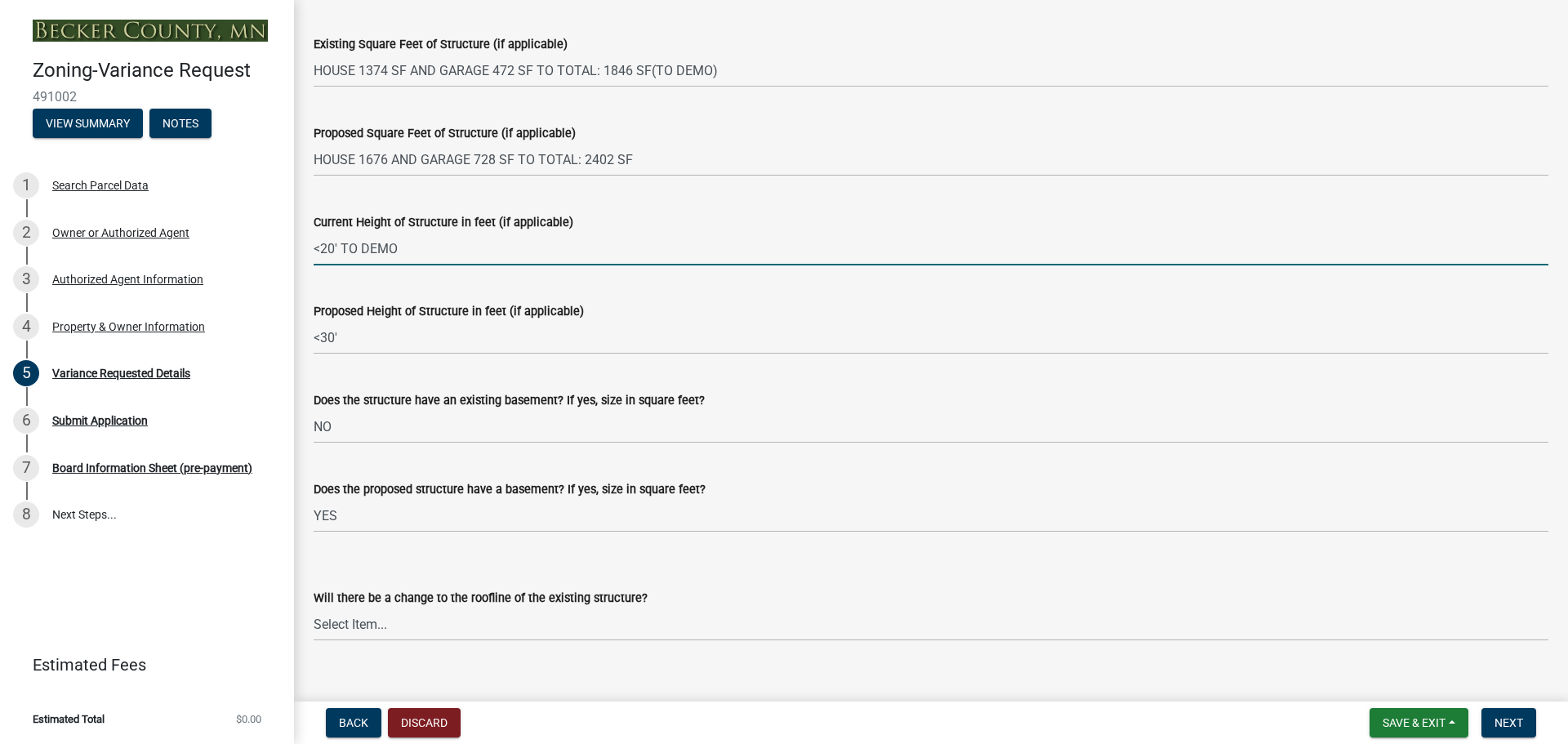
type input "<20' TO DEMO"
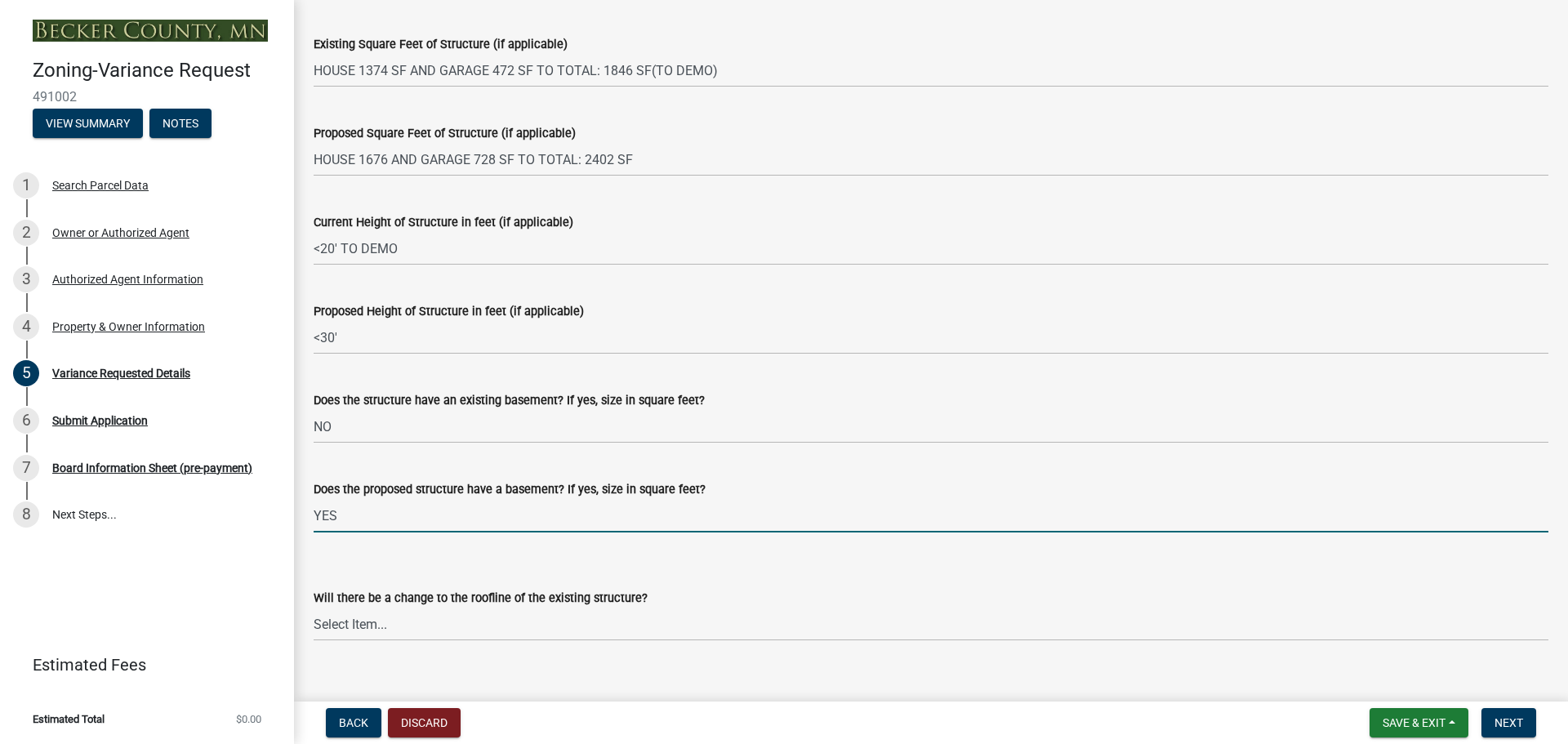
click at [350, 515] on input "YES" at bounding box center [930, 516] width 1235 height 34
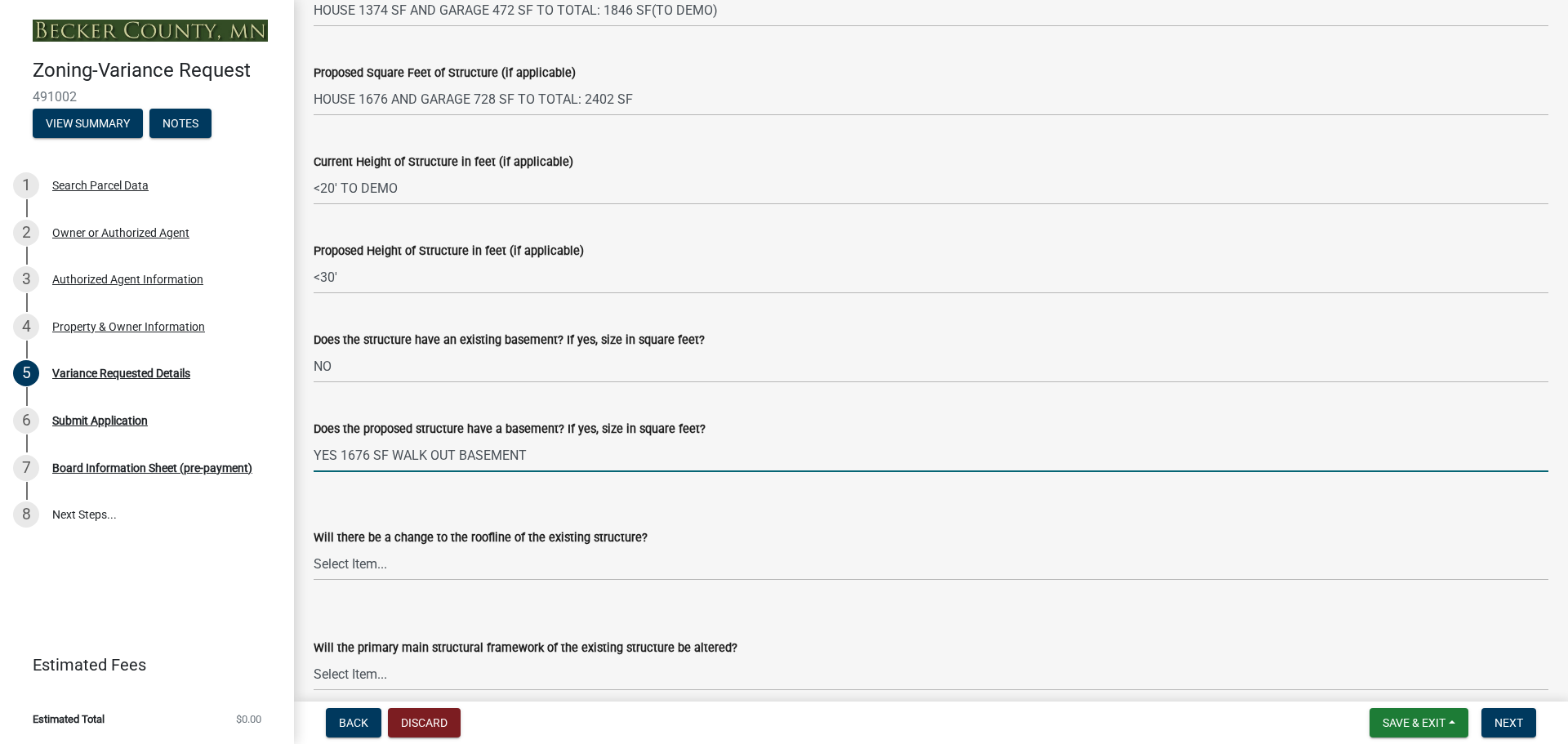
scroll to position [1796, 0]
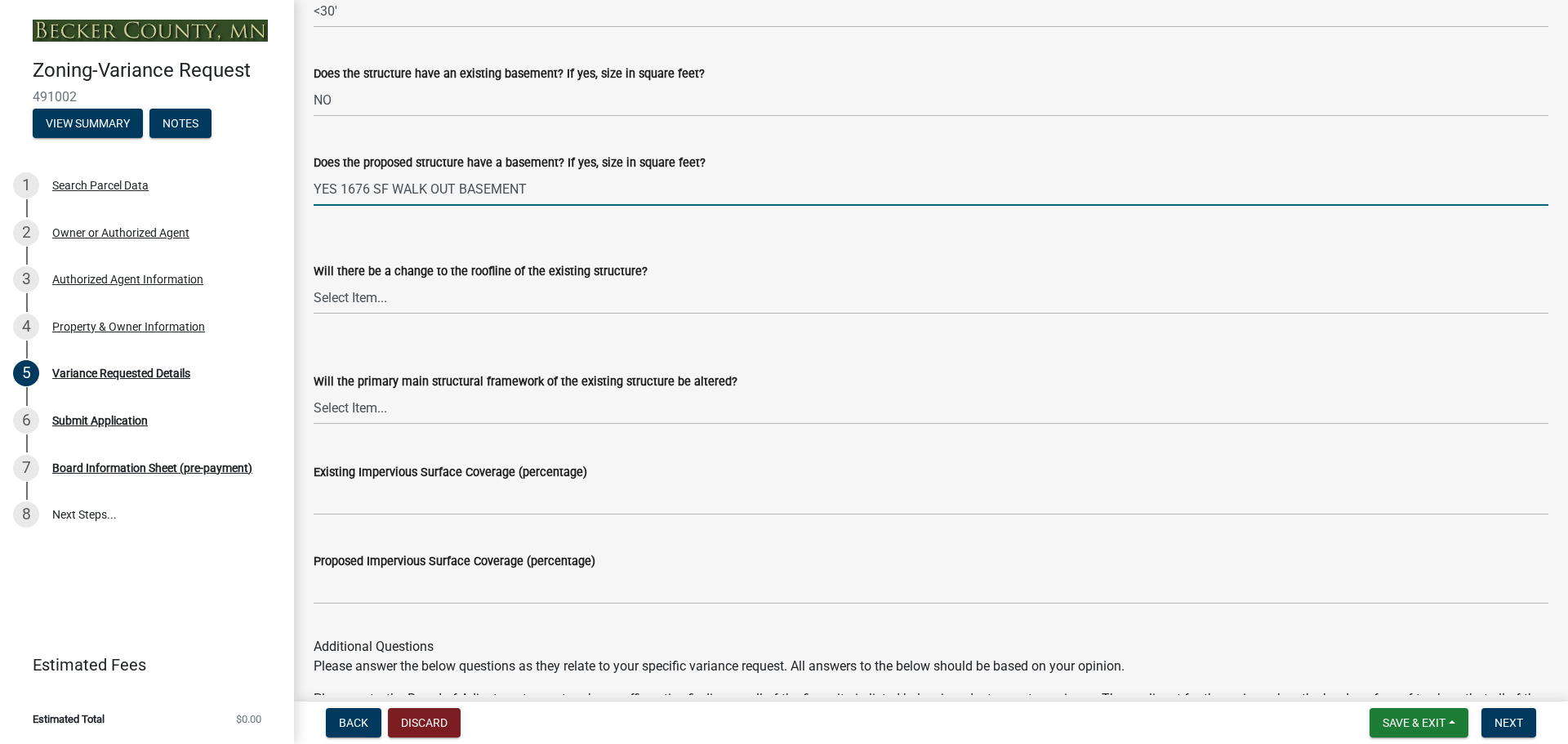
type input "YES 1676 SF WALK OUT BASEMENT"
click at [371, 302] on select "Select Item... Yes No N/A" at bounding box center [930, 297] width 1235 height 34
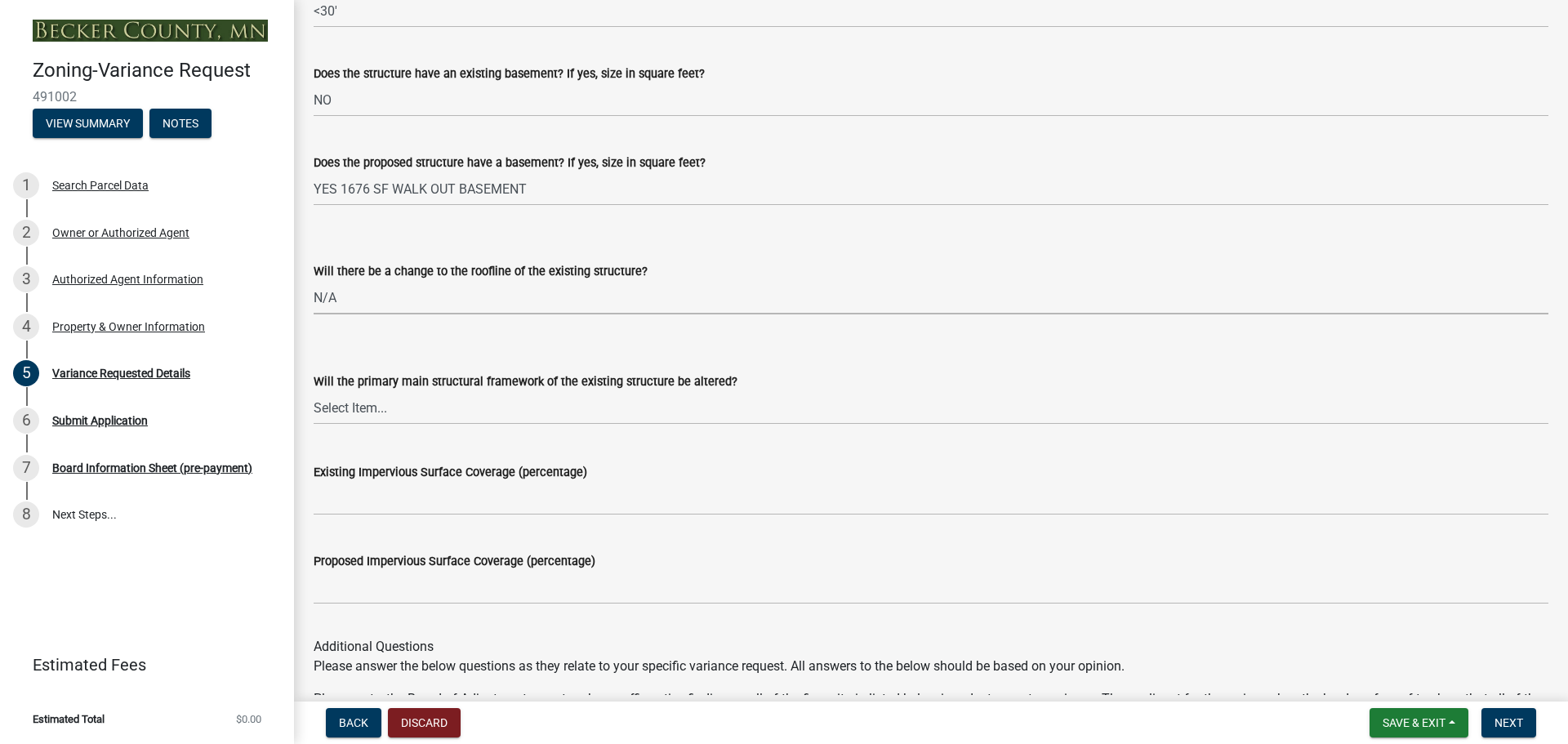
click at [313, 280] on select "Select Item... Yes No N/A" at bounding box center [930, 297] width 1235 height 34
select select "a5c6235c-6fe0-43e3-9b64-f3566618e99d"
click at [415, 412] on select "Select Item... Yes No N/A" at bounding box center [930, 408] width 1235 height 34
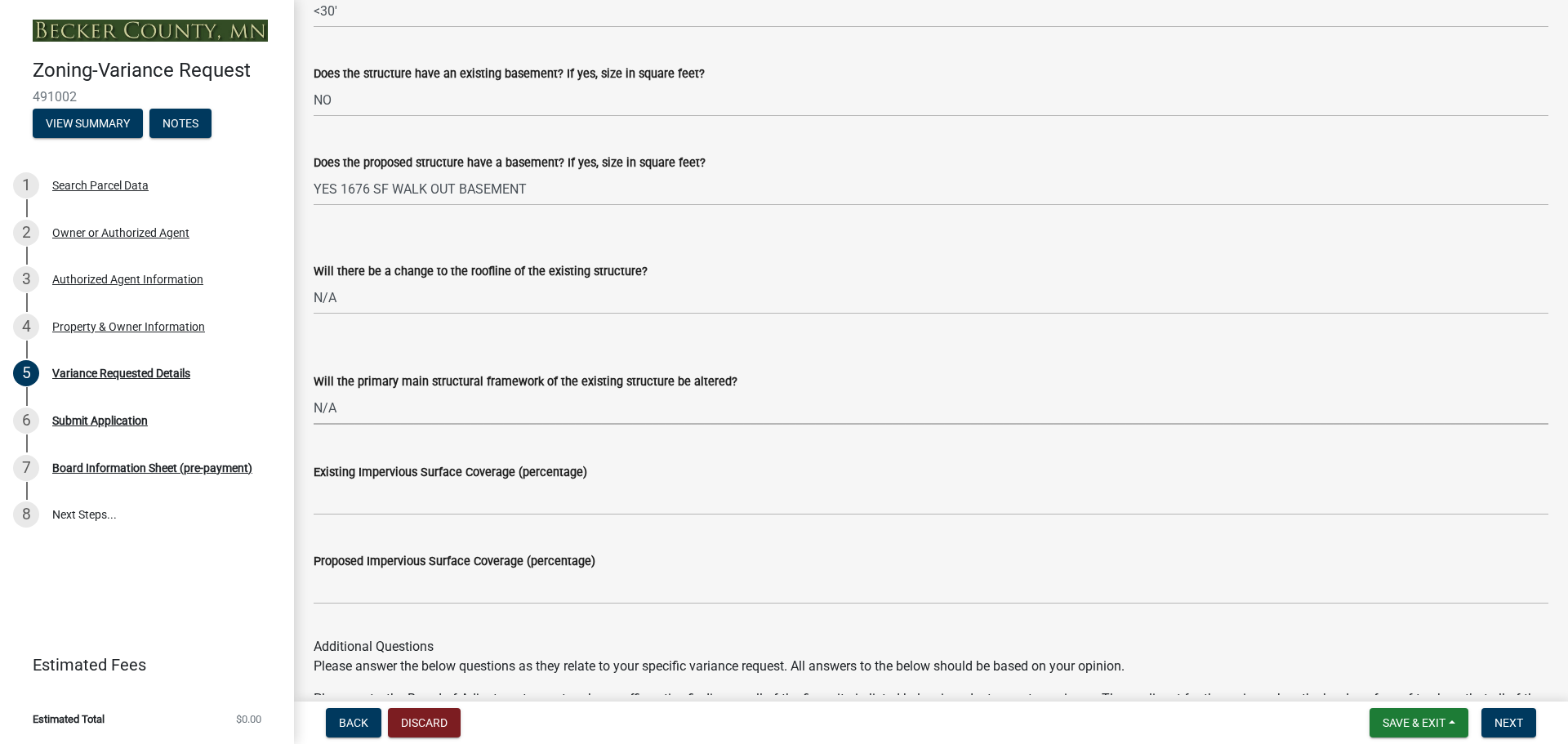
click at [313, 391] on select "Select Item... Yes No N/A" at bounding box center [930, 408] width 1235 height 34
select select "a60f612c-e64d-4767-92b2-cb2f842b6e0b"
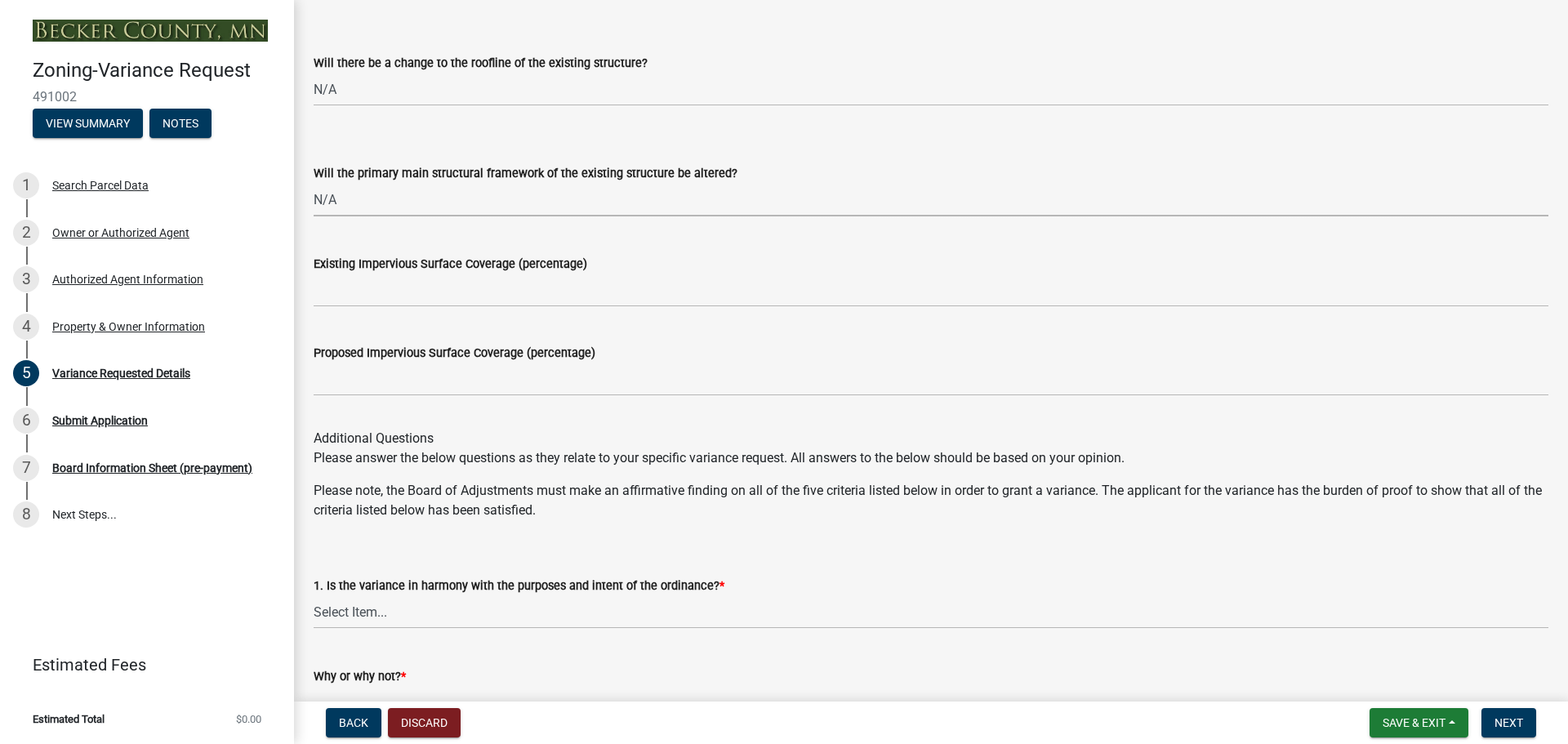
scroll to position [2041, 0]
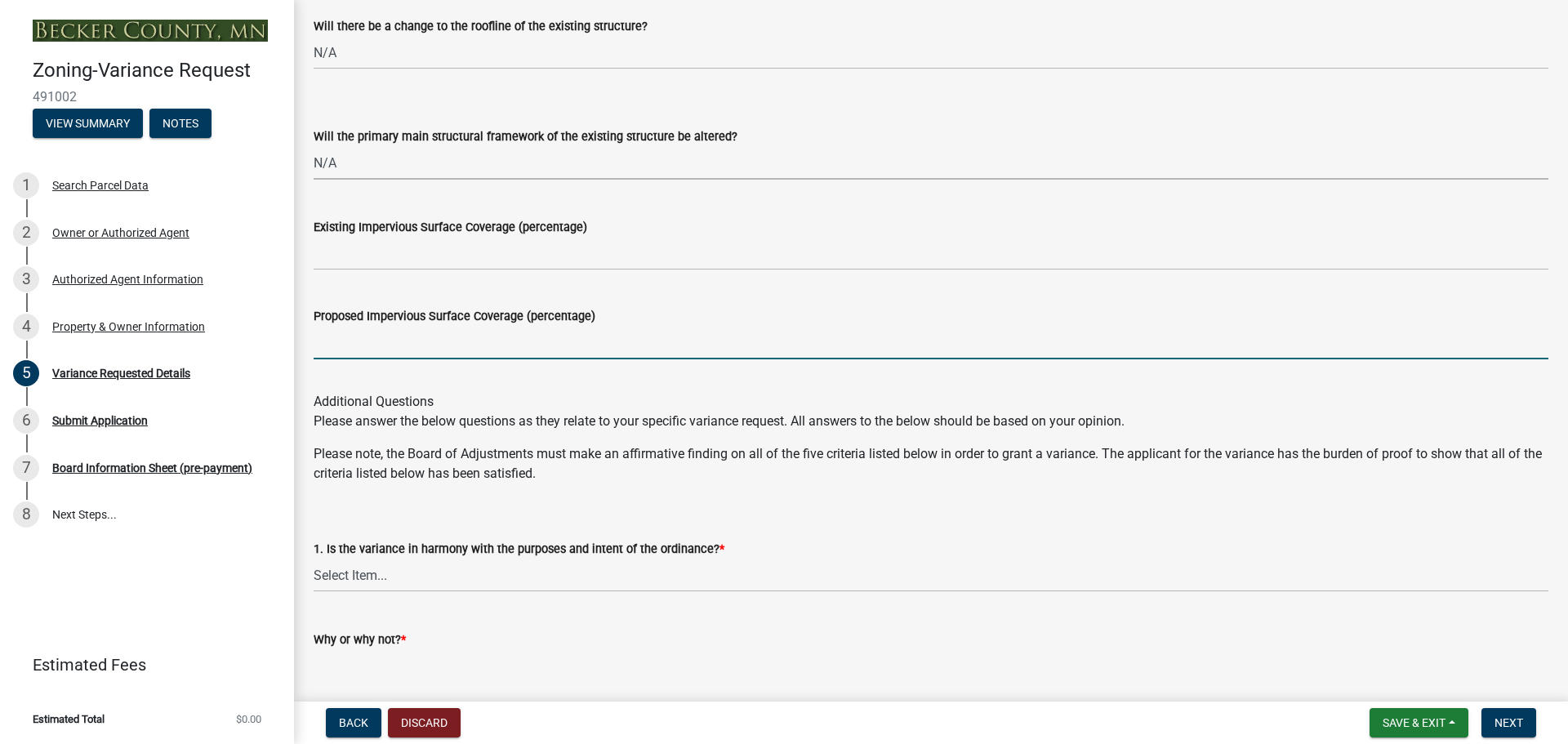
click at [348, 340] on input "Proposed Impervious Surface Coverage (percentage)" at bounding box center [930, 342] width 1235 height 34
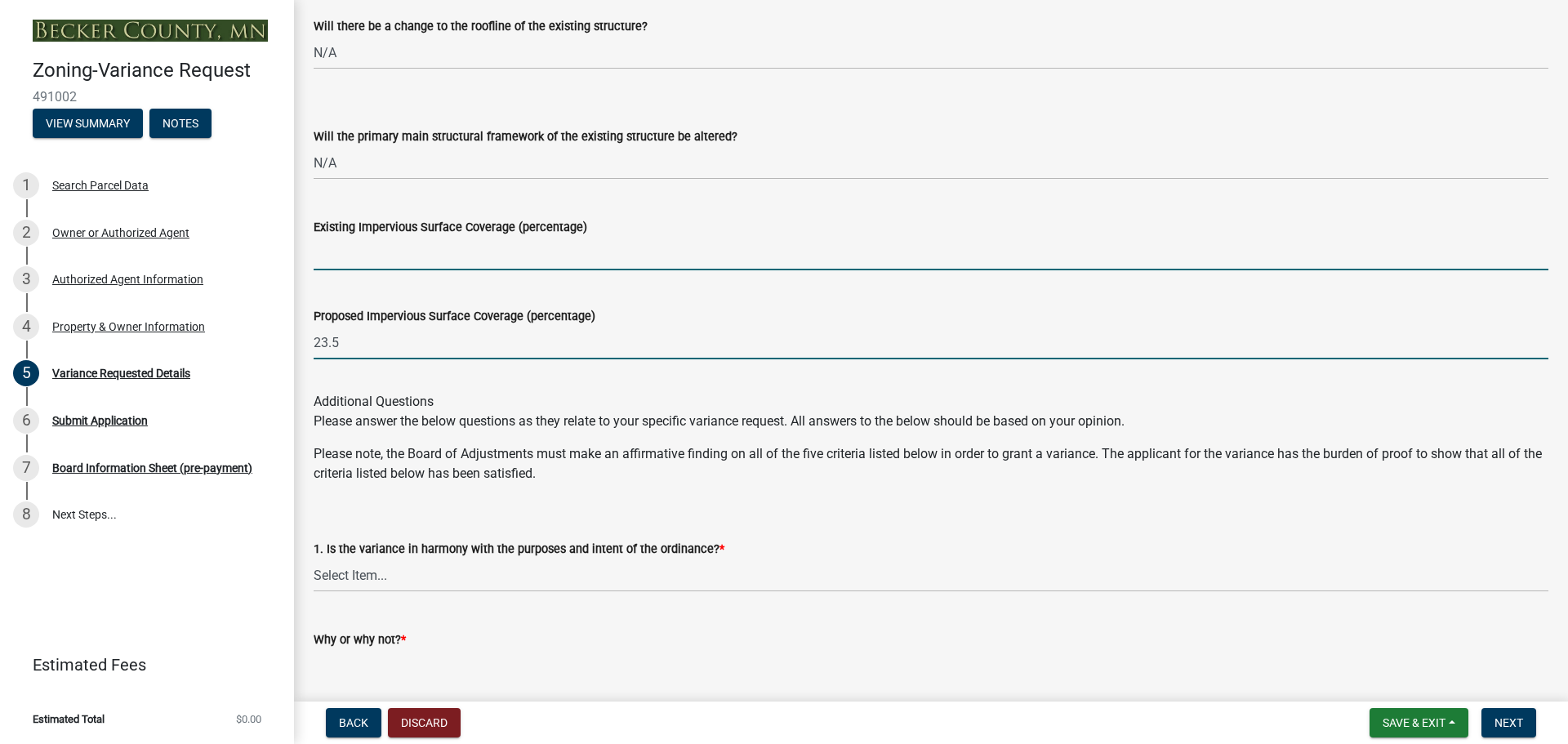
click at [337, 247] on input "Existing Impervious Surface Coverage (percentage)" at bounding box center [930, 253] width 1235 height 34
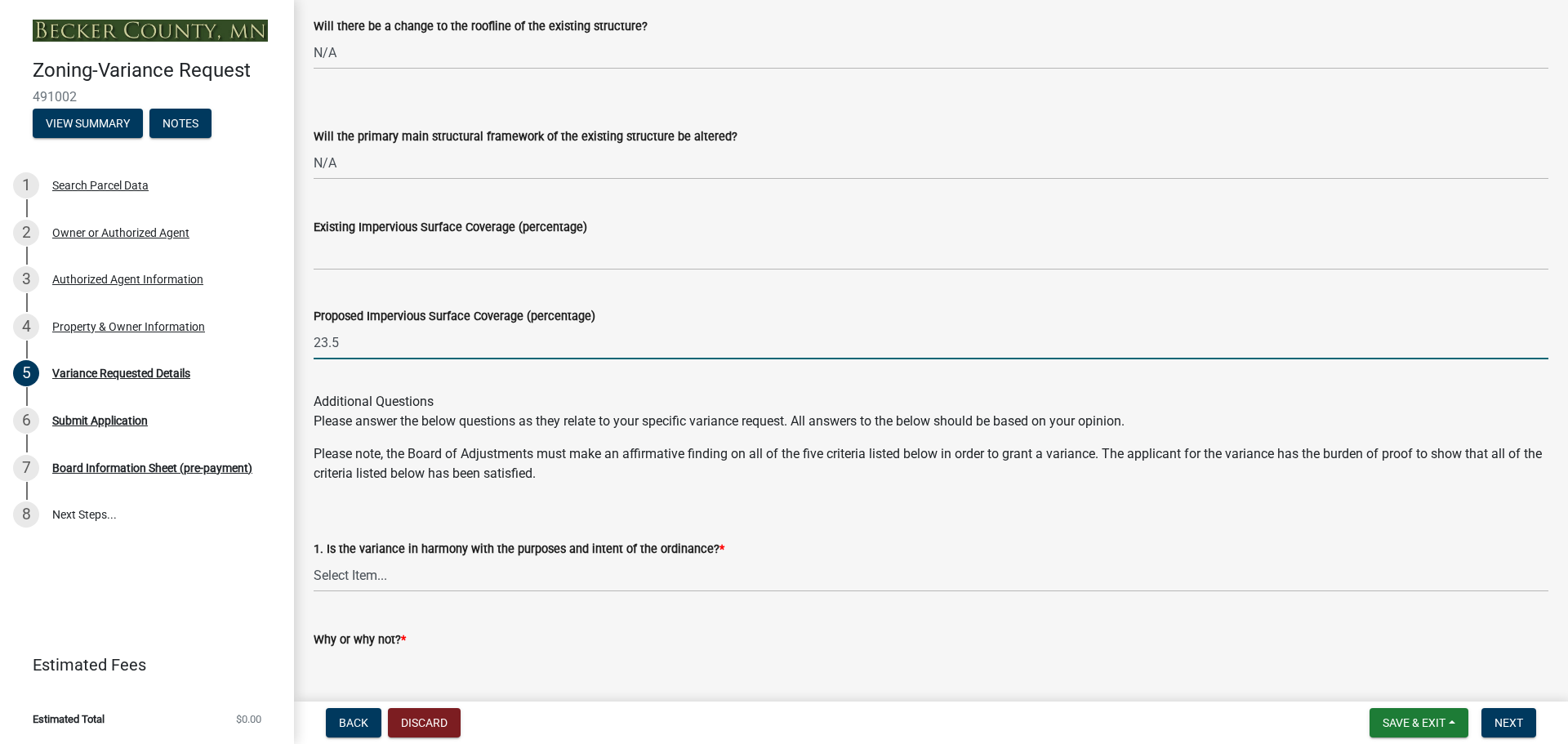
click at [377, 339] on input "23.5" at bounding box center [930, 342] width 1235 height 34
type input "23.5%"
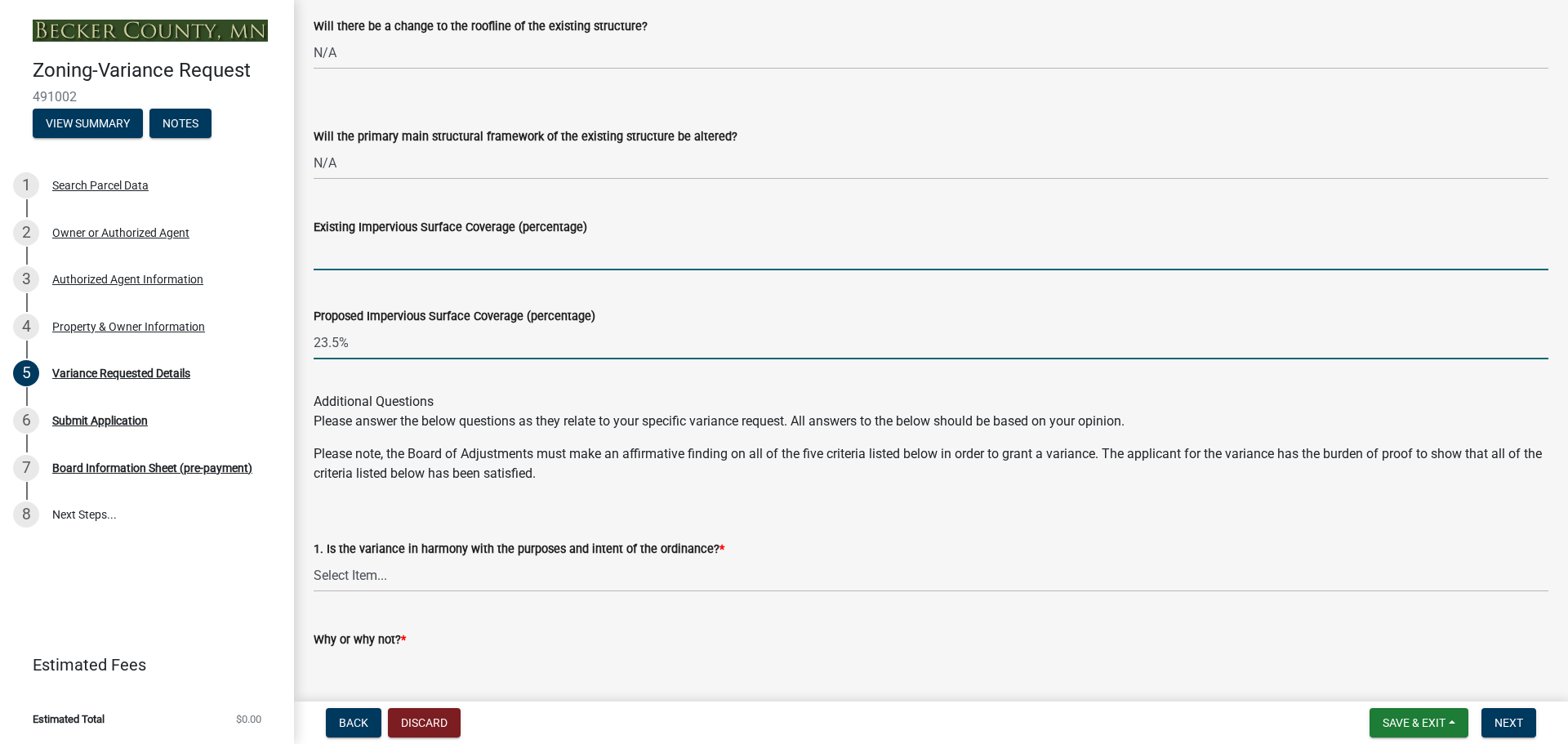
click at [360, 256] on input "Existing Impervious Surface Coverage (percentage)" at bounding box center [930, 253] width 1235 height 34
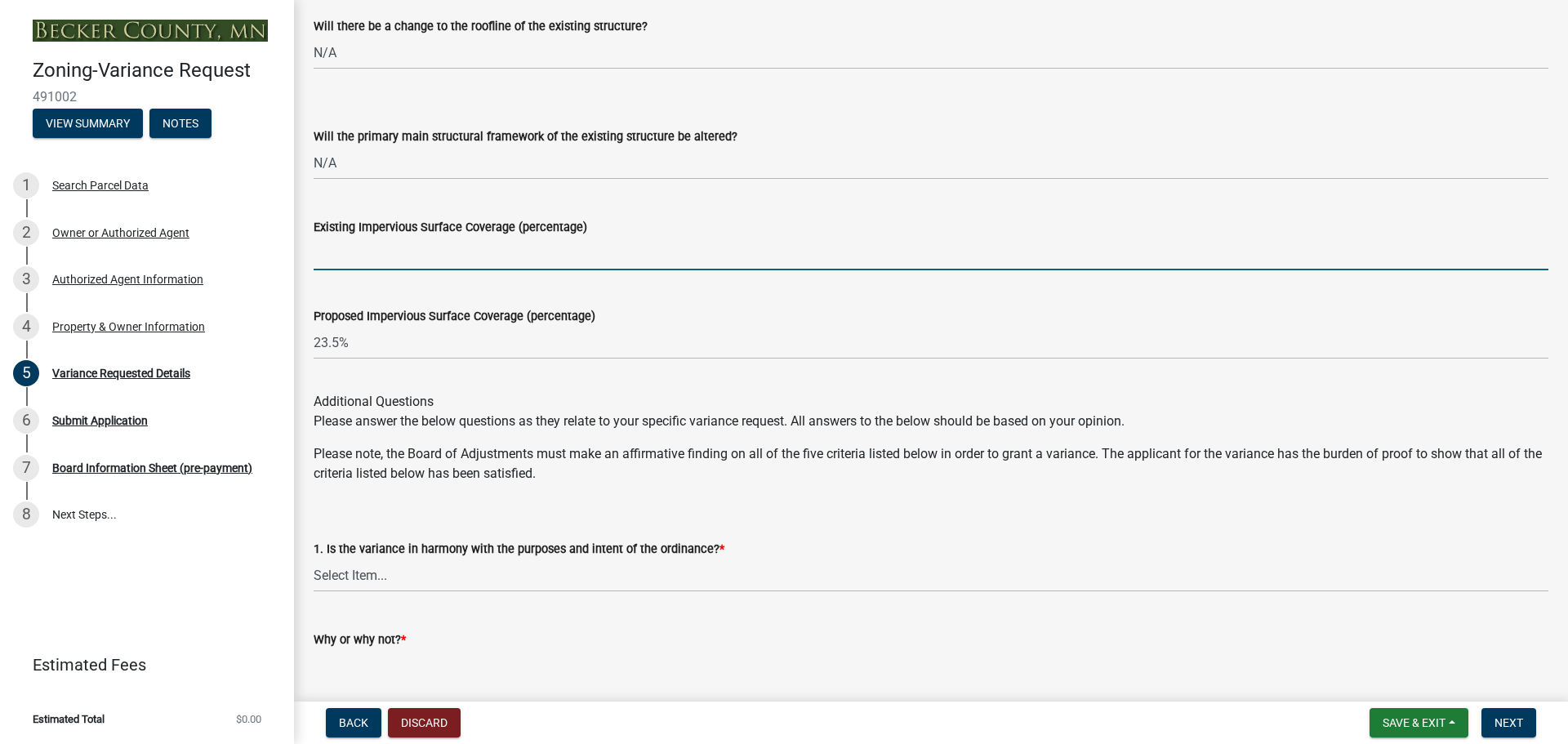
click at [348, 250] on input "Existing Impervious Surface Coverage (percentage)" at bounding box center [930, 253] width 1235 height 34
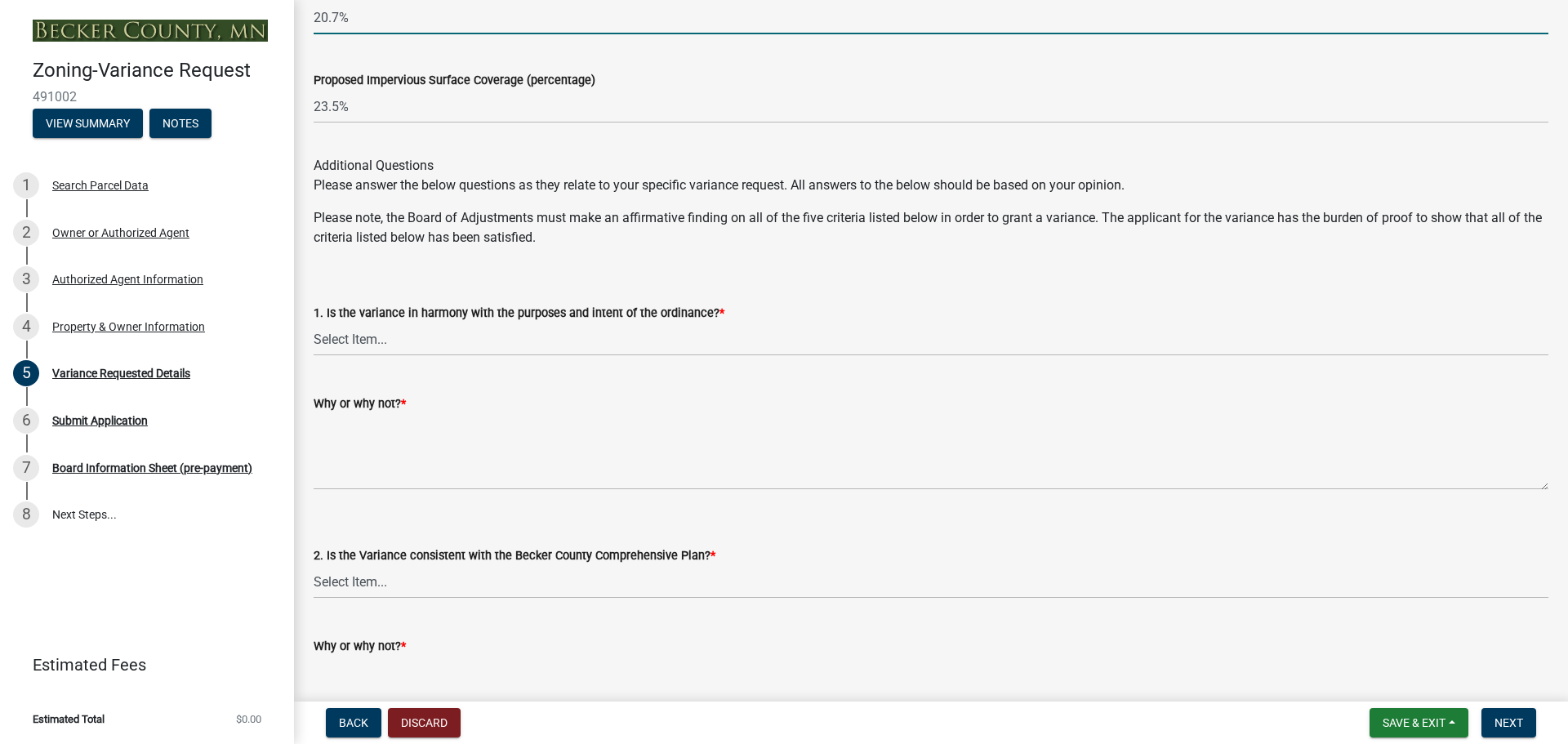
scroll to position [2368, 0]
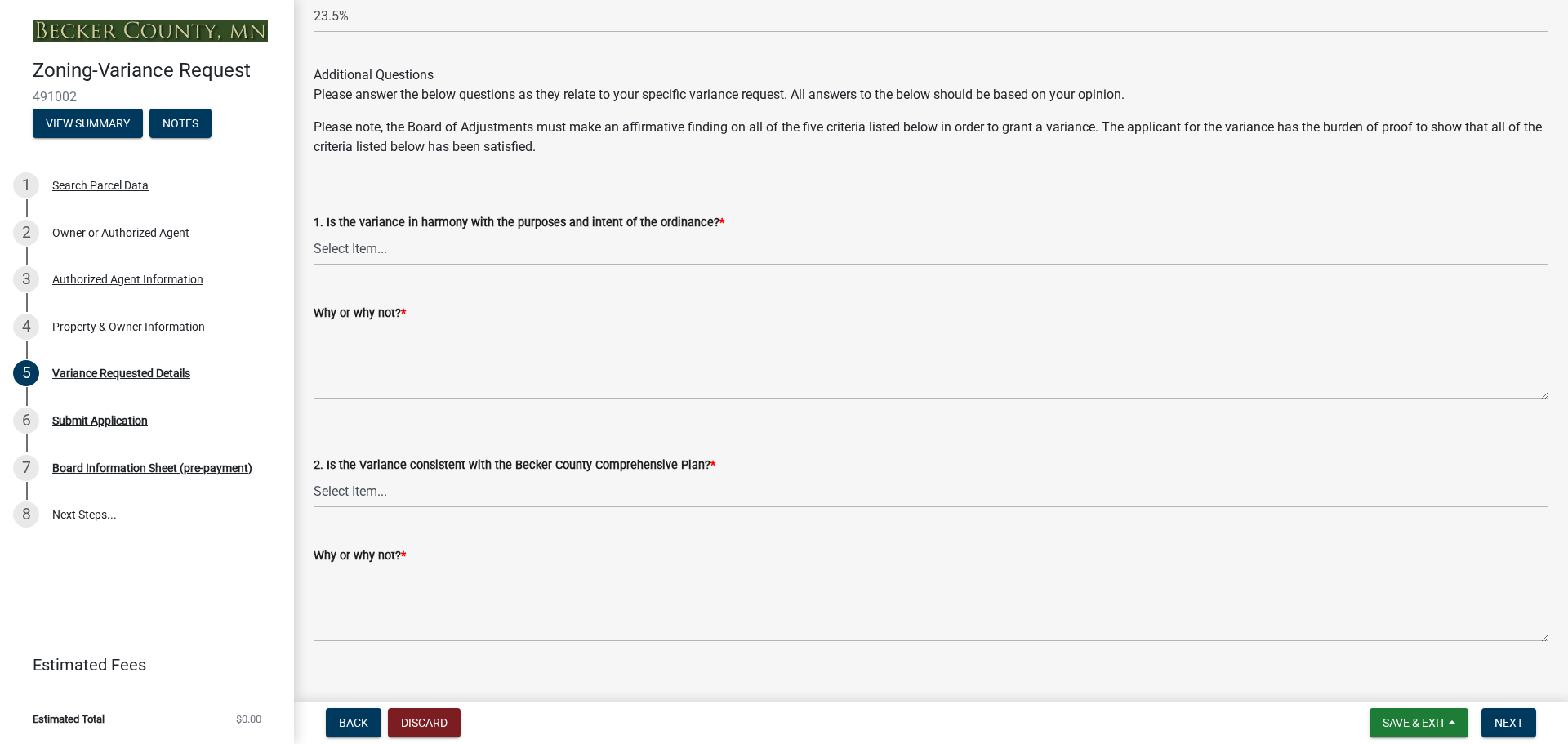
type input "20.7%"
click at [376, 253] on select "Select Item... Yes No" at bounding box center [930, 249] width 1235 height 34
click at [313, 232] on select "Select Item... Yes No" at bounding box center [930, 249] width 1235 height 34
select select "bb2b5e43-03c1-4874-9abf-a65f400af928"
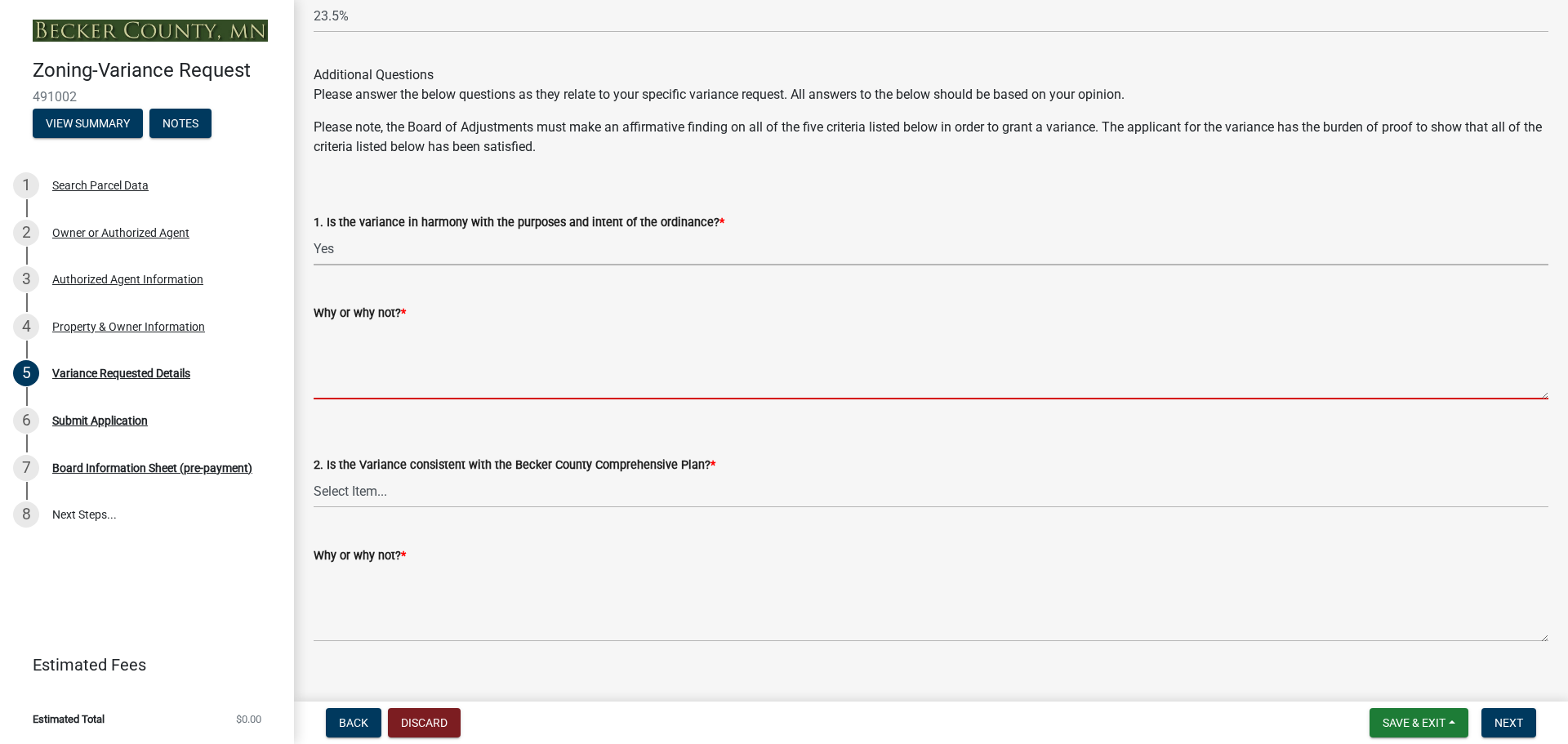
click at [345, 381] on textarea "Why or why not? *" at bounding box center [930, 361] width 1235 height 77
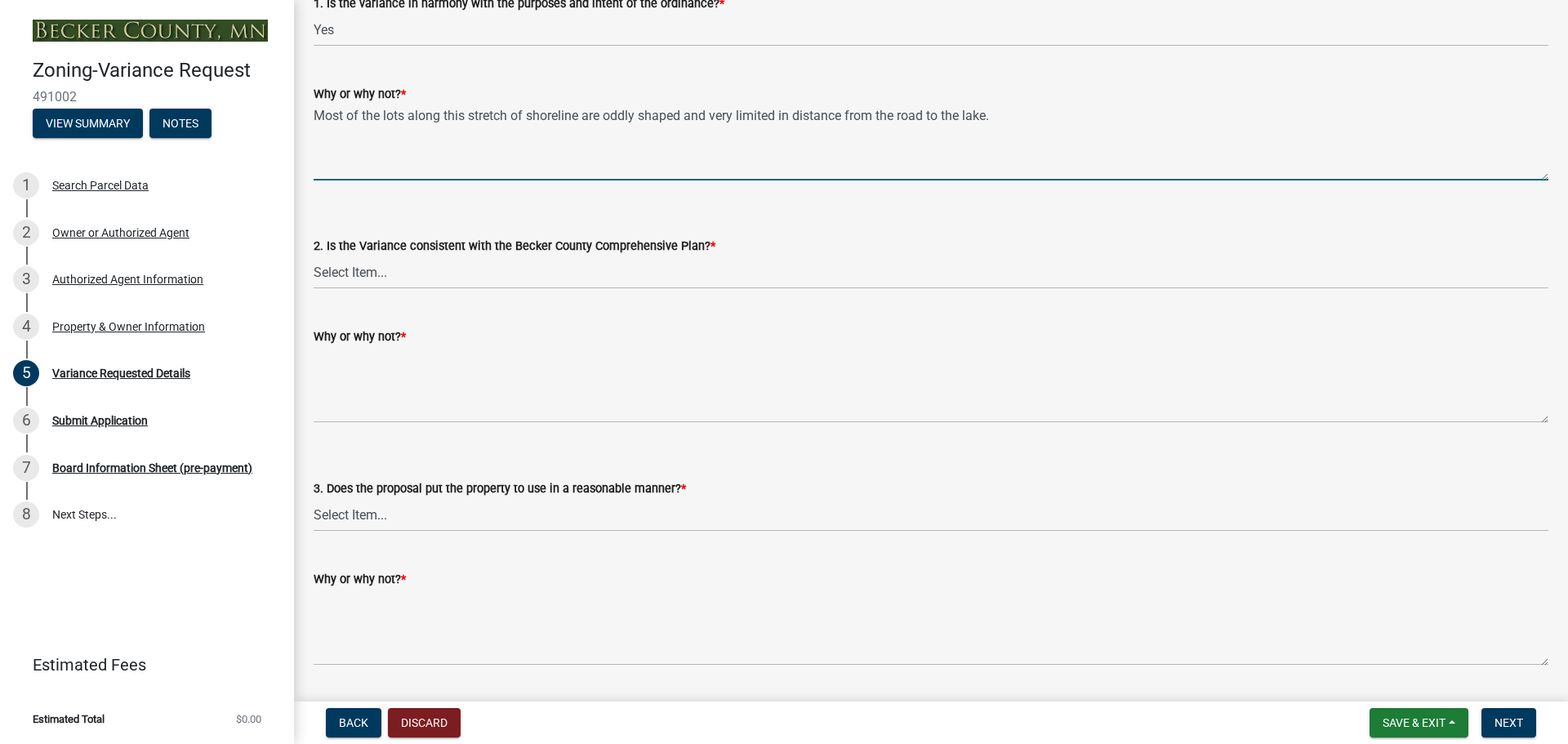
scroll to position [2613, 0]
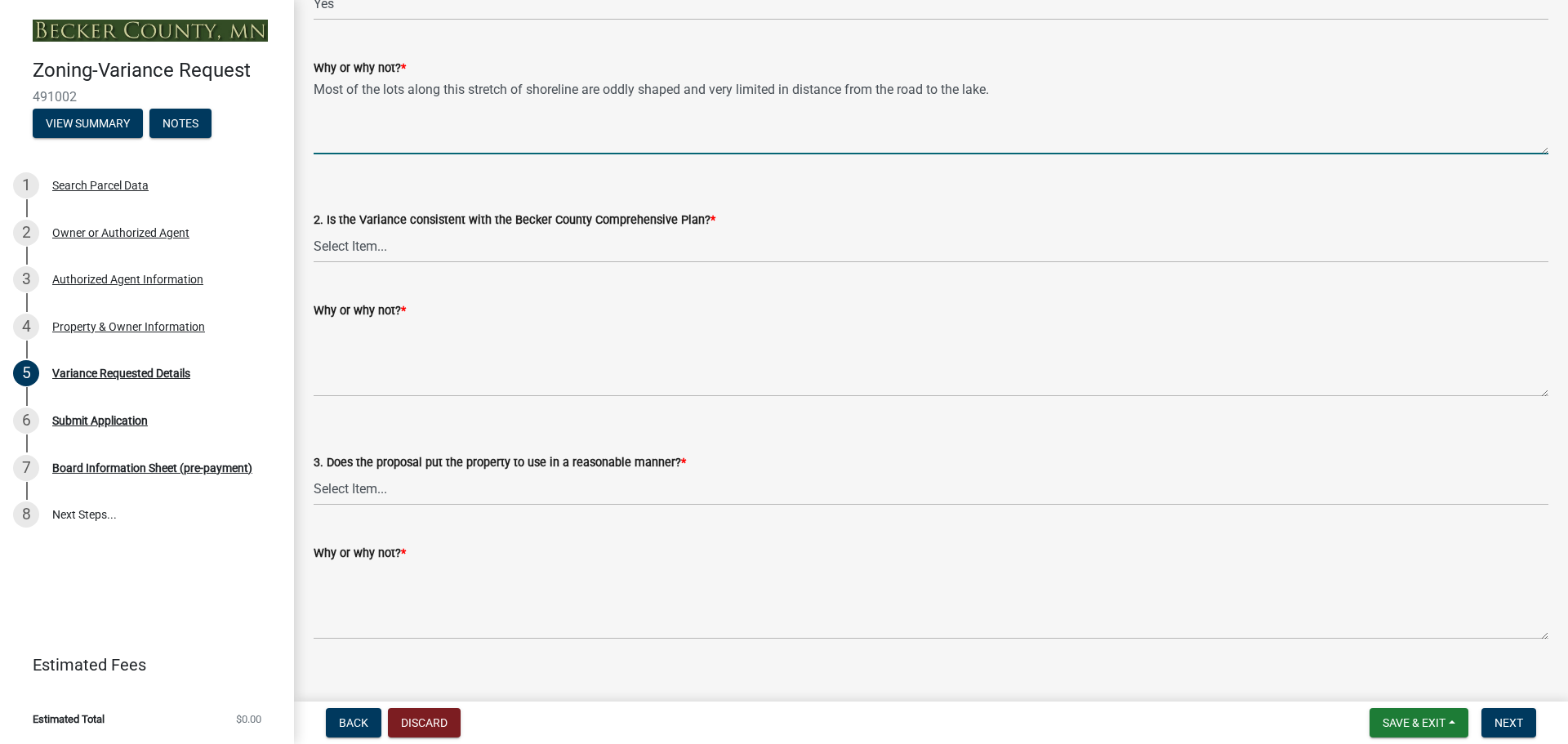
type textarea "Most of the lots along this stretch of shoreline are oddly shaped and very limi…"
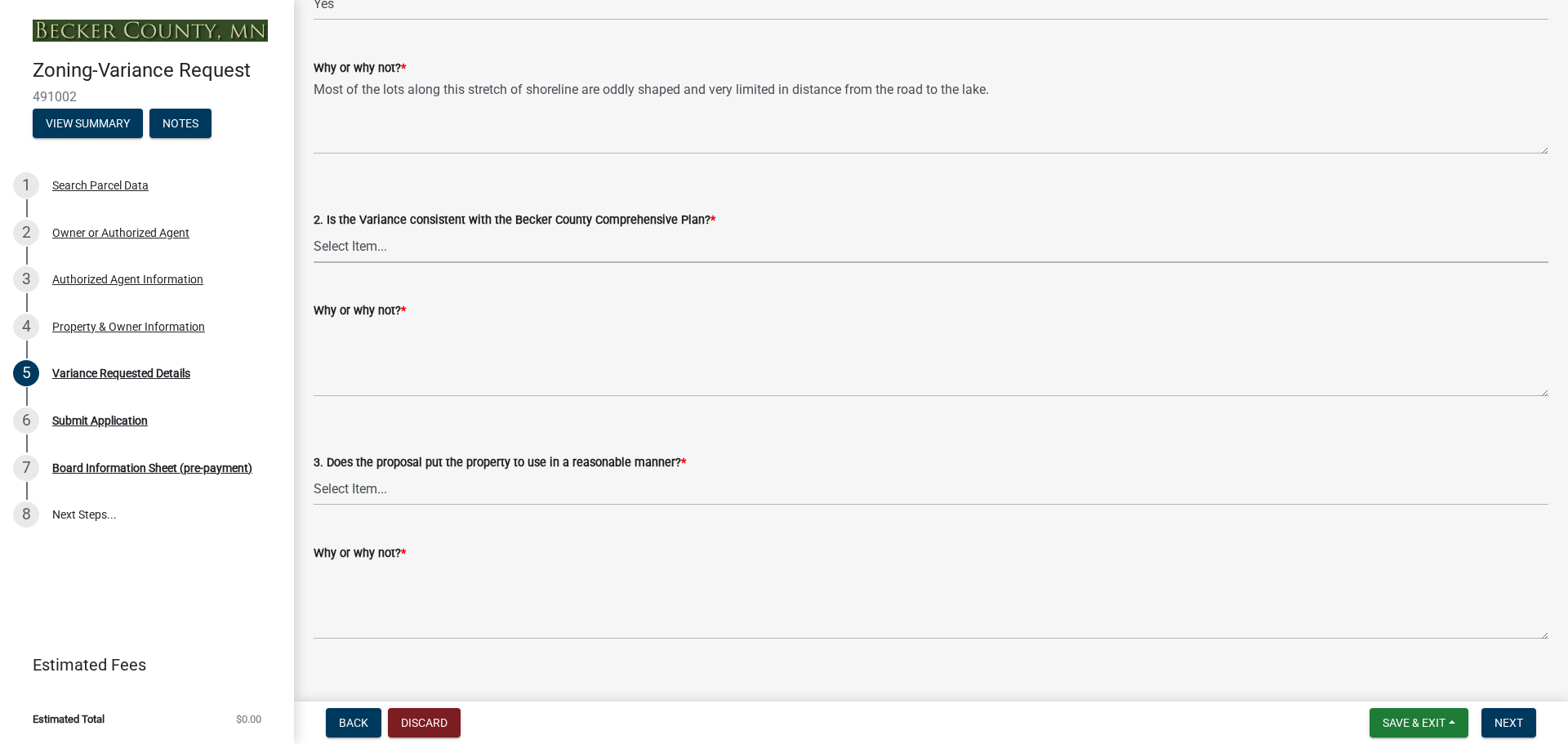
click at [406, 249] on select "Select Item... Yes No" at bounding box center [930, 246] width 1235 height 34
click at [313, 229] on select "Select Item... Yes No" at bounding box center [930, 246] width 1235 height 34
select select "8ea3e6c3-8fed-4904-aa20-2f643744aa0c"
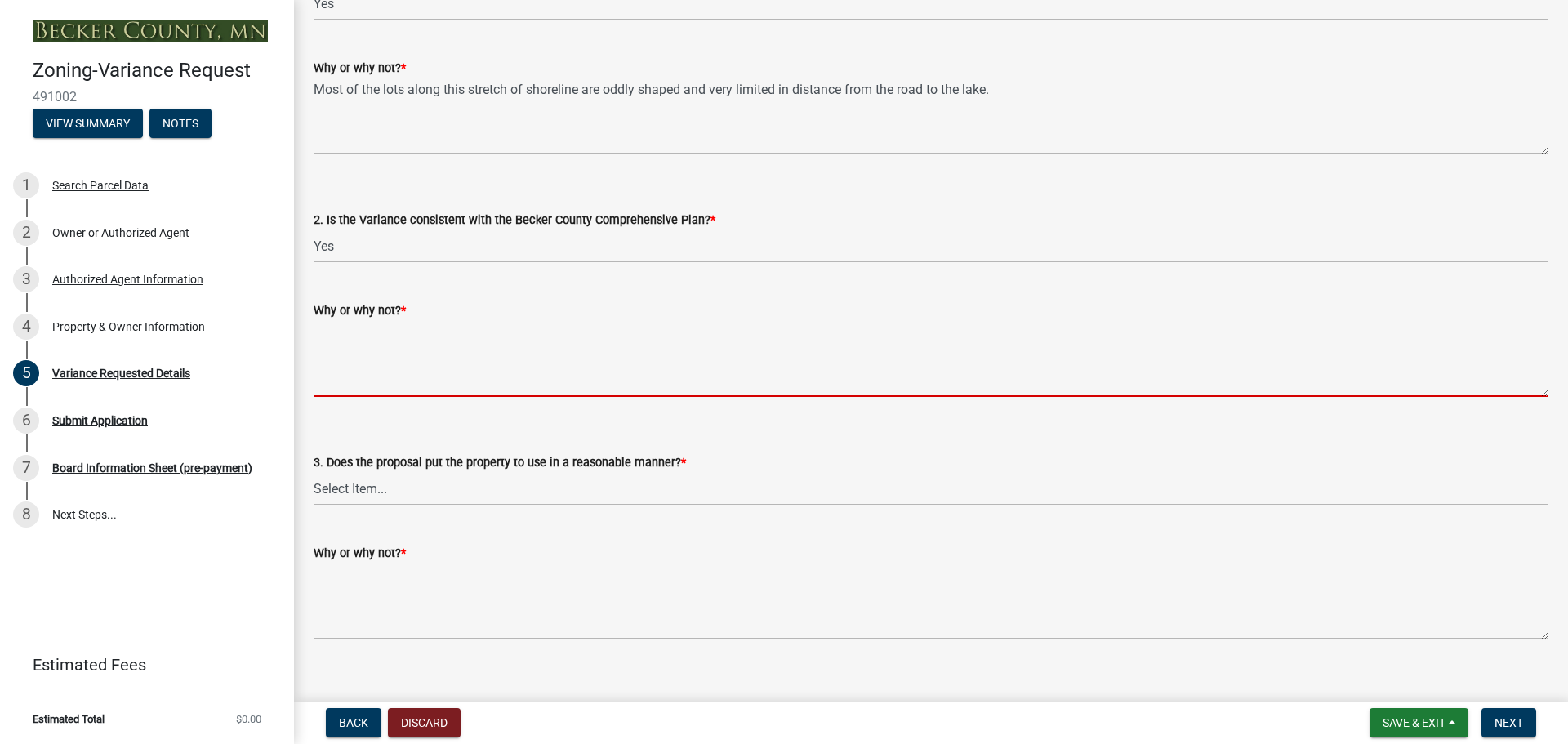
click at [373, 379] on textarea "Why or why not? *" at bounding box center [930, 359] width 1235 height 77
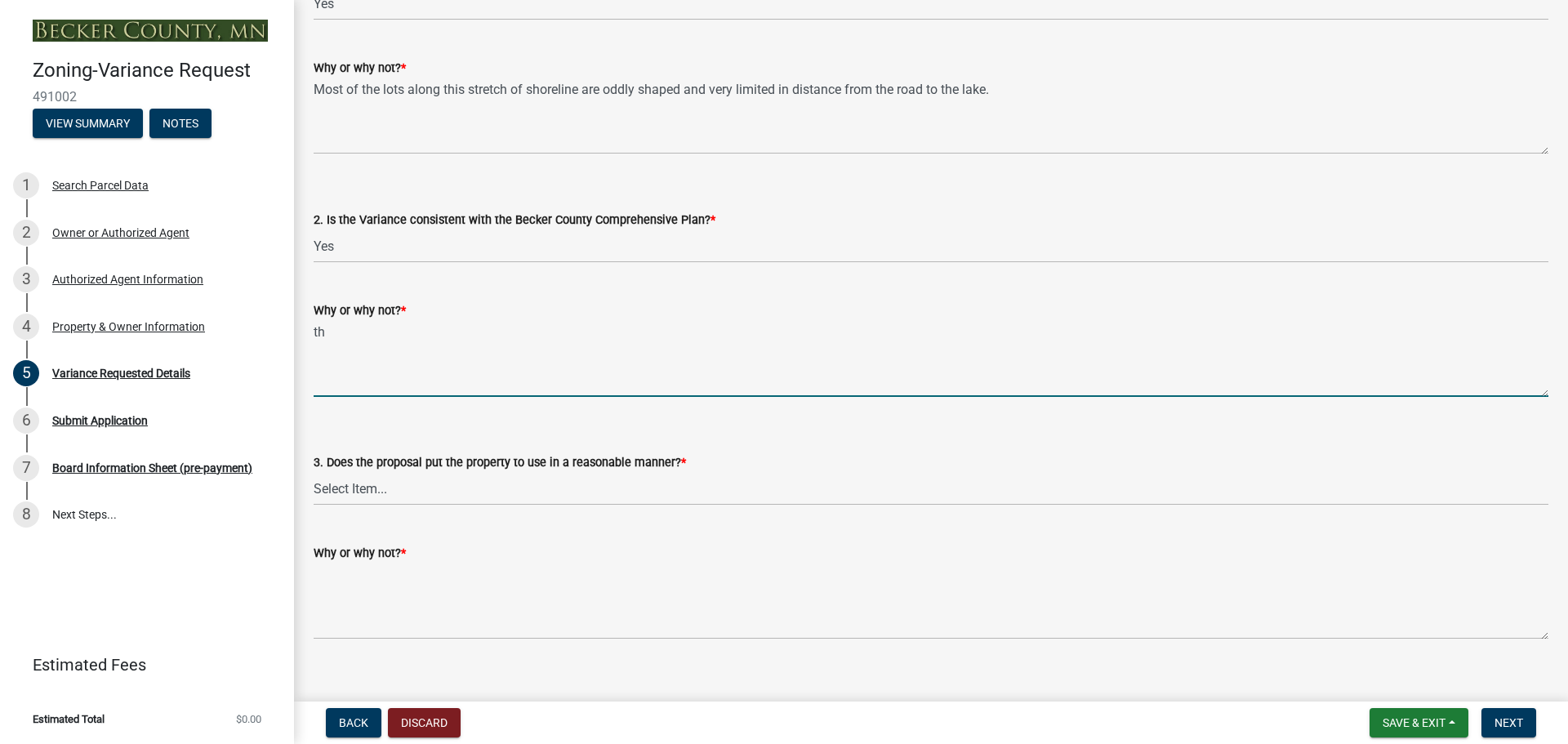
type textarea "t"
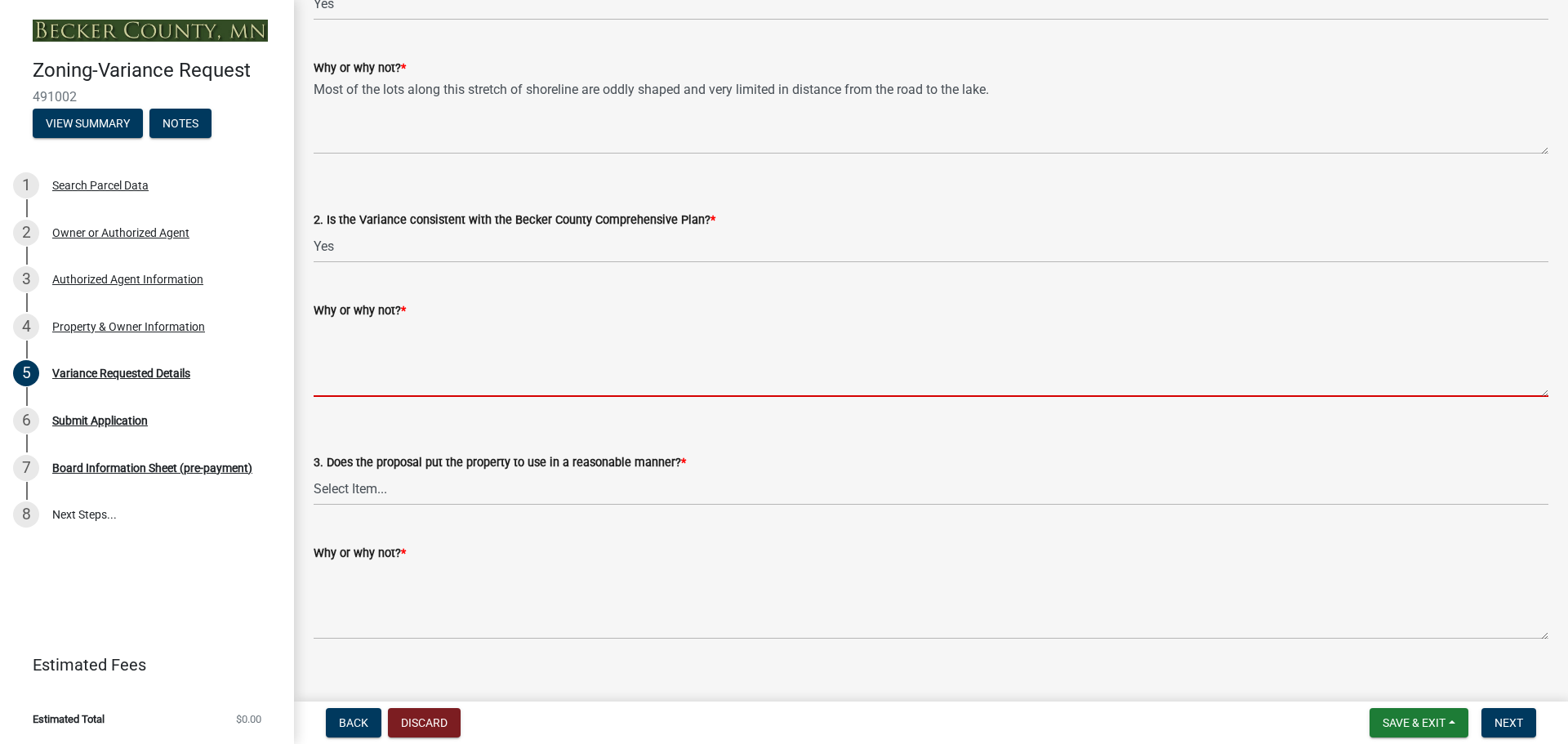
type textarea "t"
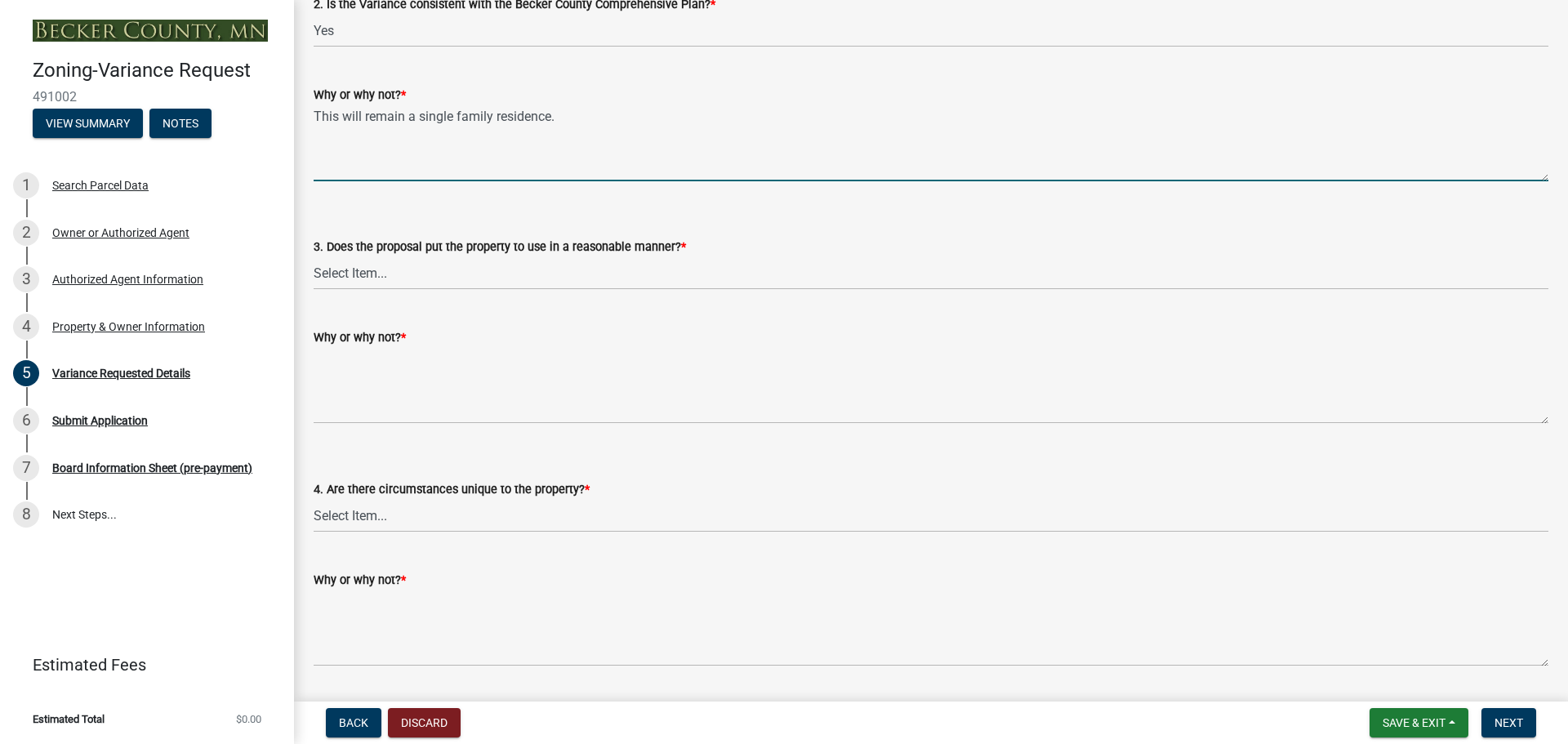
scroll to position [2857, 0]
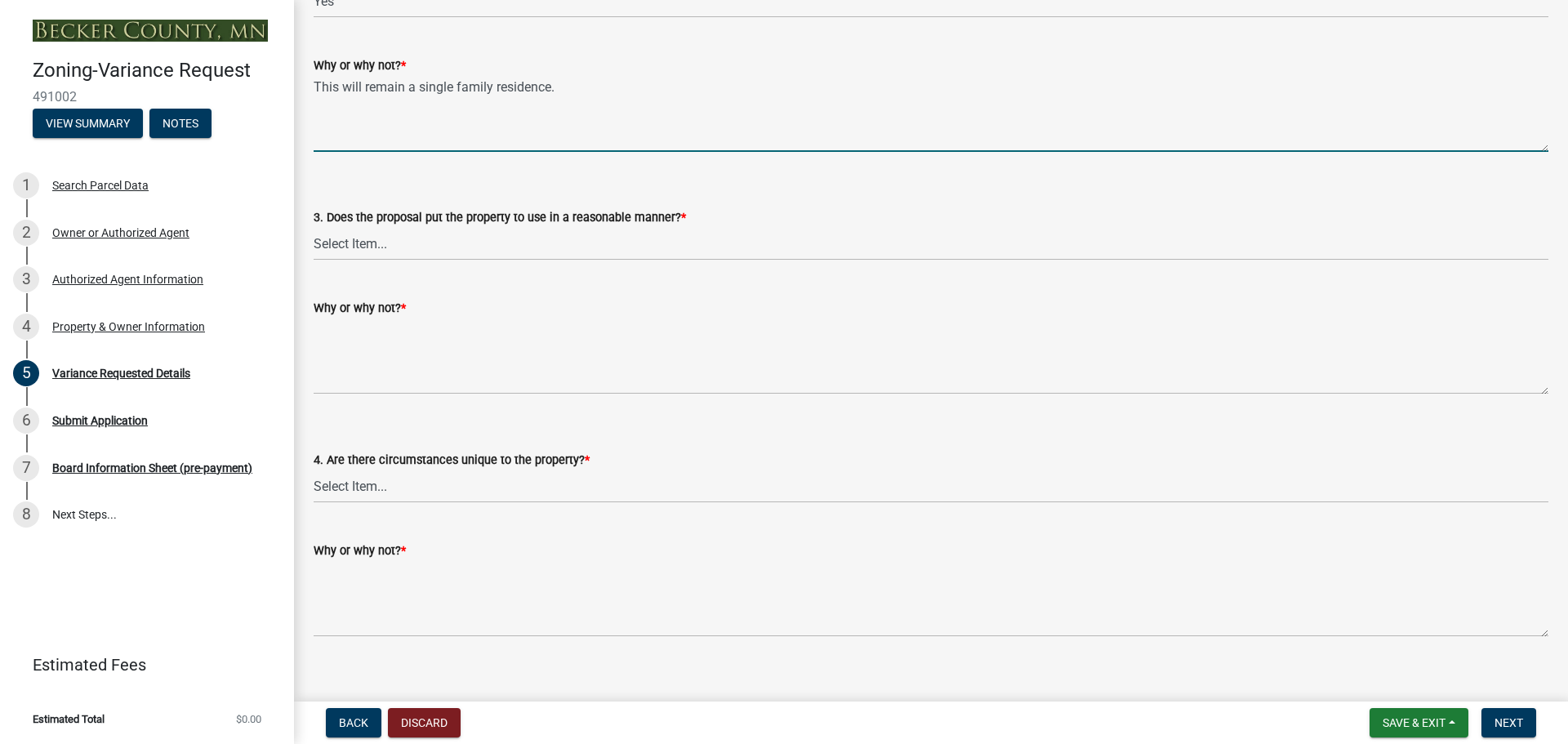
type textarea "This will remain a single family residence."
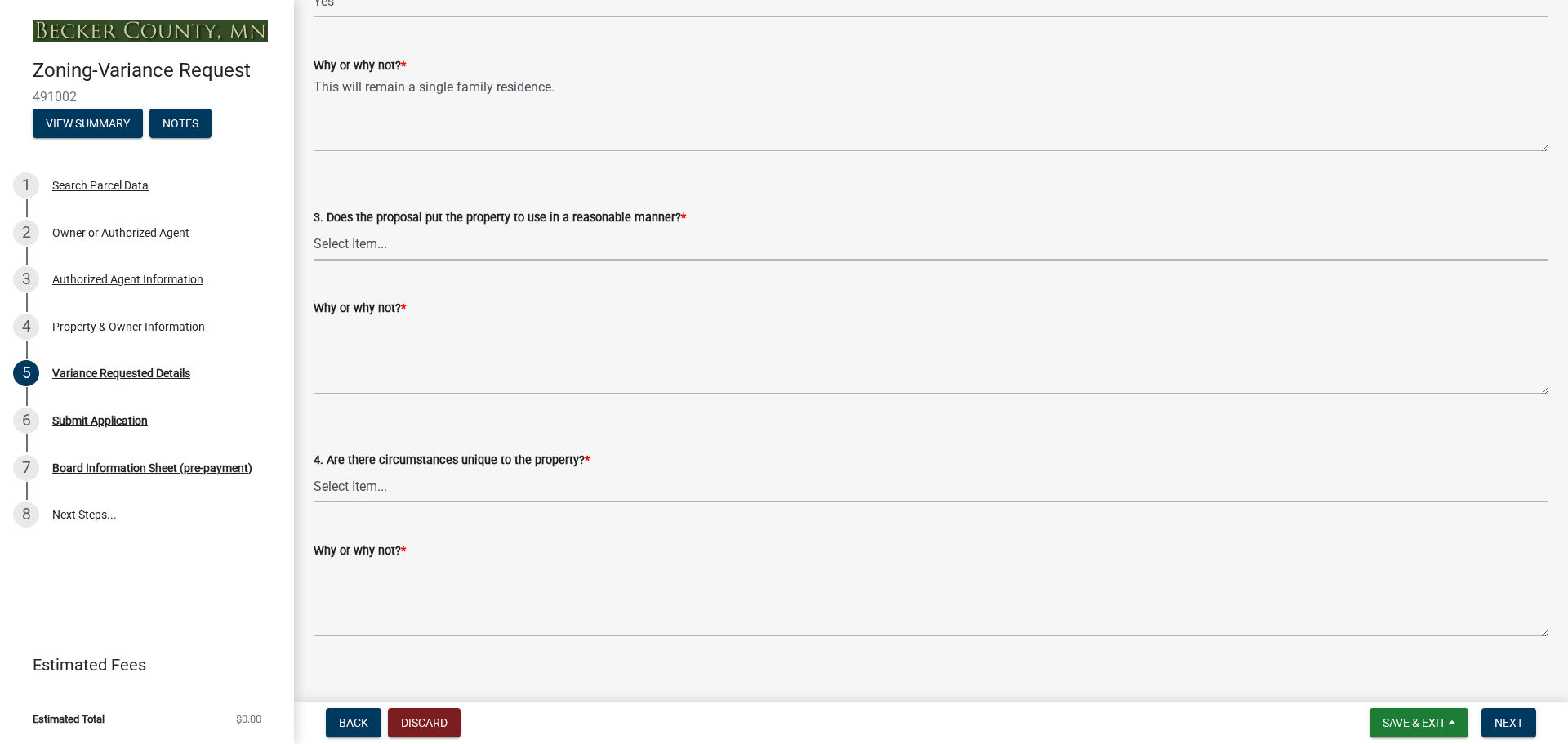
click at [377, 250] on select "Select Item... Yes No" at bounding box center [930, 244] width 1235 height 34
click at [313, 227] on select "Select Item... Yes No" at bounding box center [930, 244] width 1235 height 34
select select "860afd09-da87-482b-bca4-413f5cf53582"
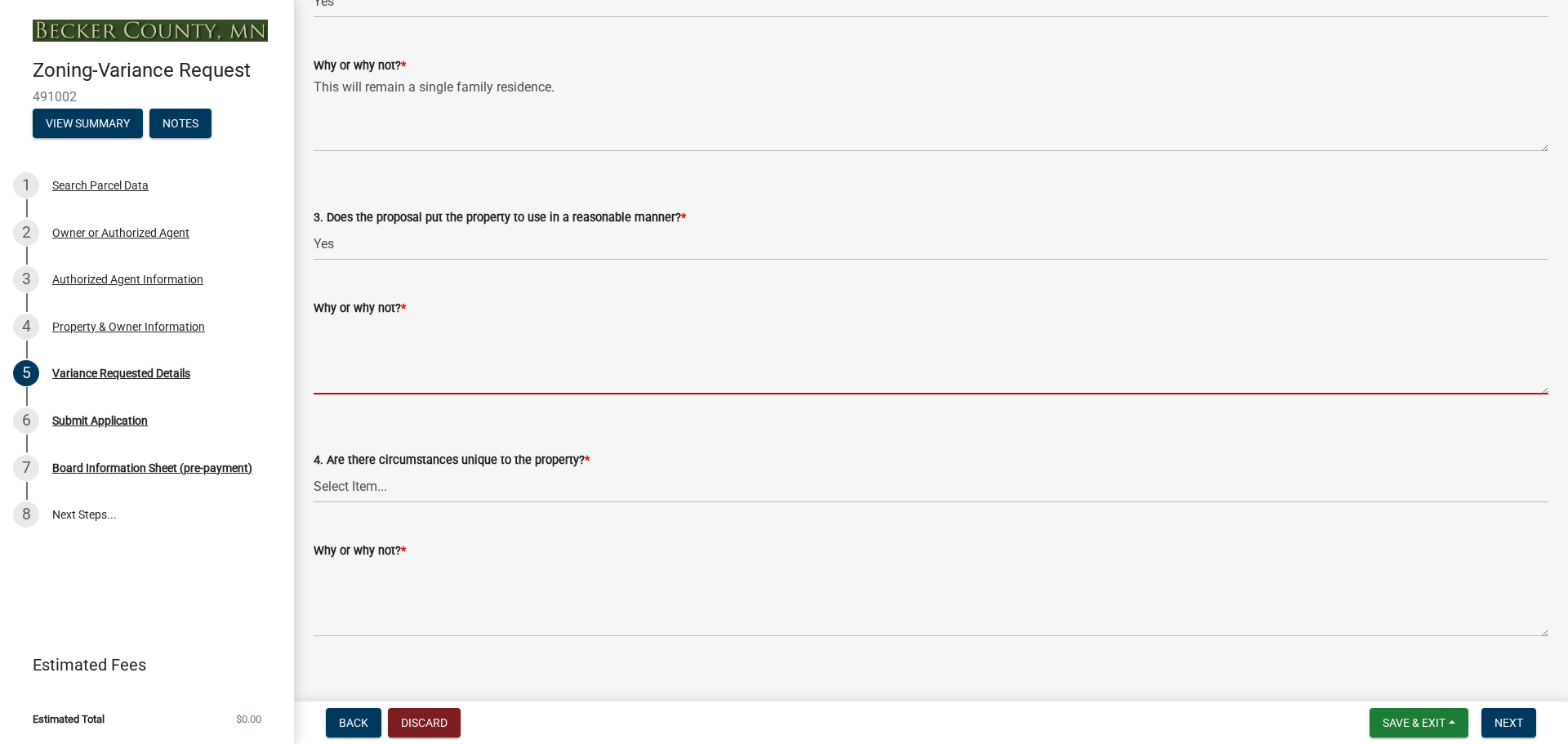
click at [345, 368] on textarea "Why or why not? *" at bounding box center [930, 357] width 1235 height 77
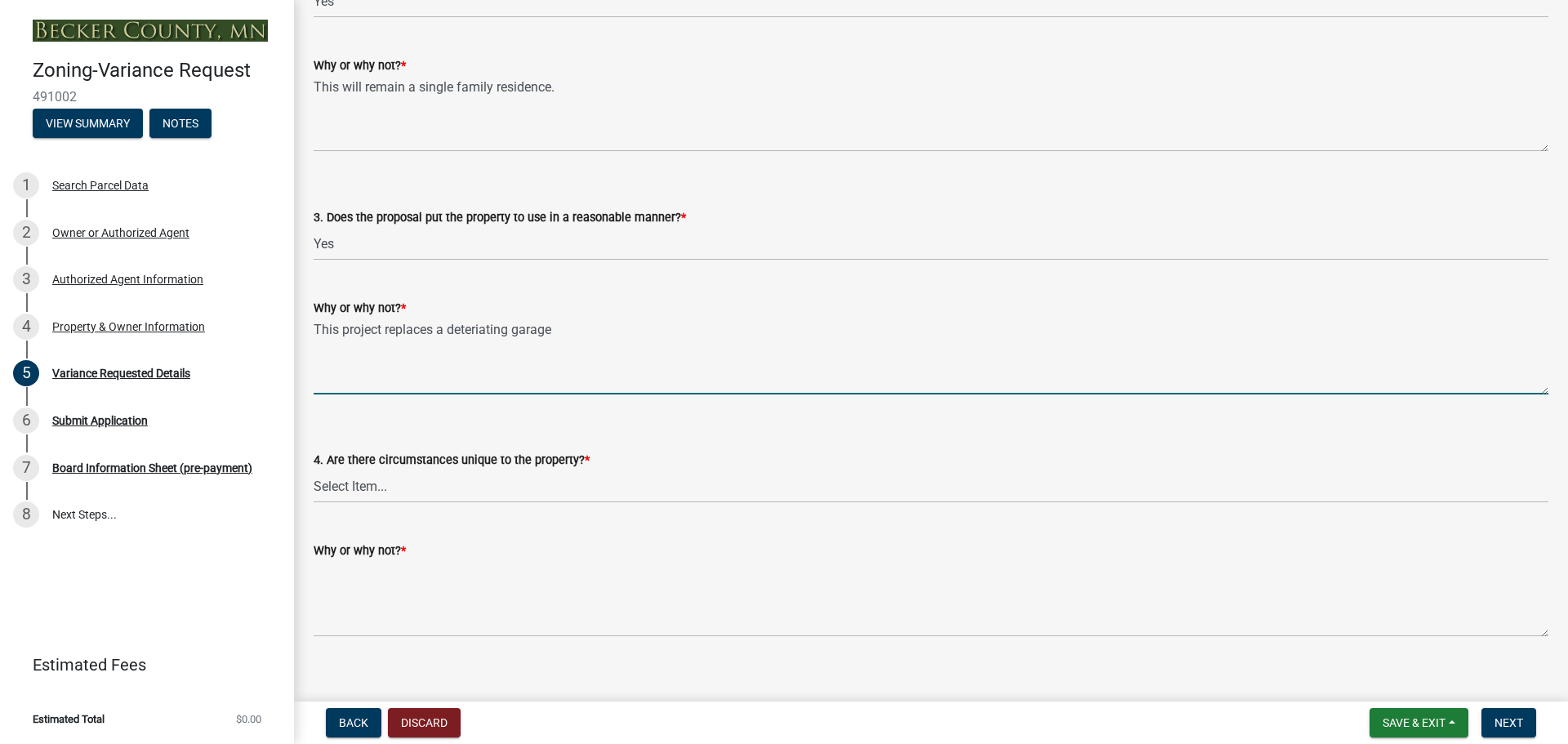
drag, startPoint x: 489, startPoint y: 328, endPoint x: 747, endPoint y: 329, distance: 258.0
click at [712, 329] on textarea "This project replaces a deteriating garage" at bounding box center [930, 357] width 1235 height 77
drag, startPoint x: 510, startPoint y: 331, endPoint x: 479, endPoint y: 332, distance: 31.0
click at [479, 332] on textarea "This project replaces a deteriating garage" at bounding box center [930, 357] width 1235 height 77
click at [585, 330] on textarea "This project replaces a deteriorating garage" at bounding box center [930, 357] width 1235 height 77
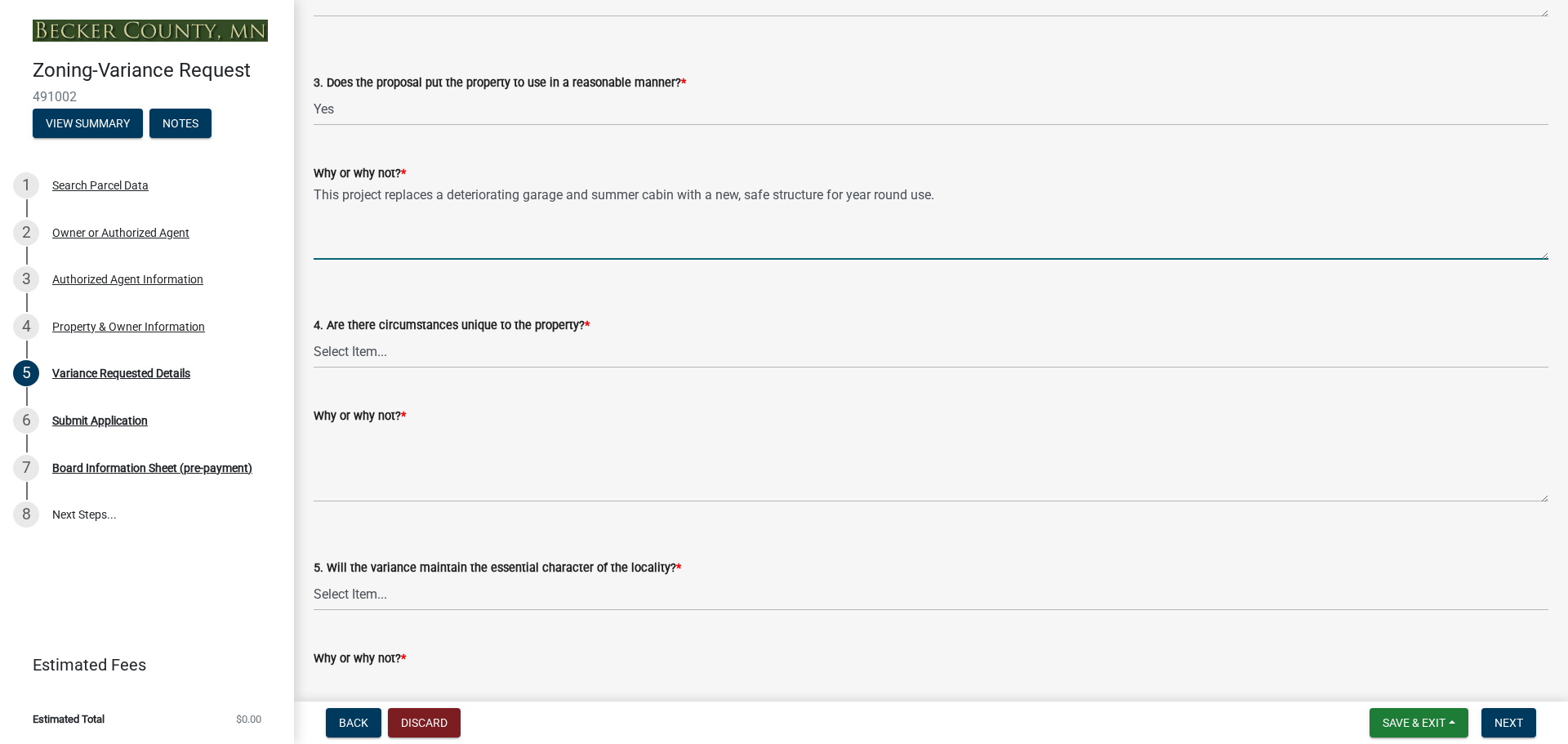
scroll to position [3021, 0]
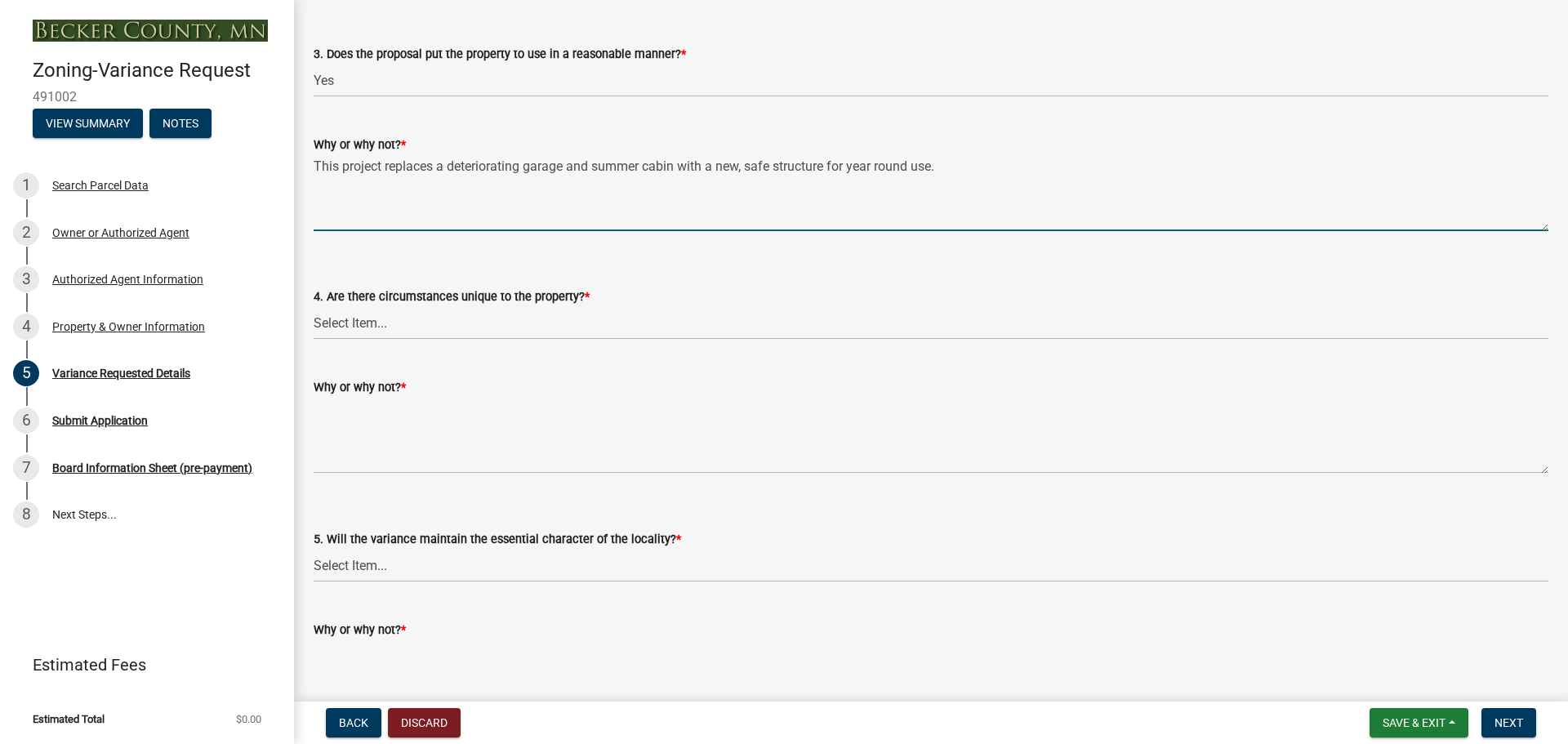
type textarea "This project replaces a deteriorating garage and summer cabin with a new, safe …"
click at [423, 329] on select "Select Item... Yes No" at bounding box center [930, 323] width 1235 height 34
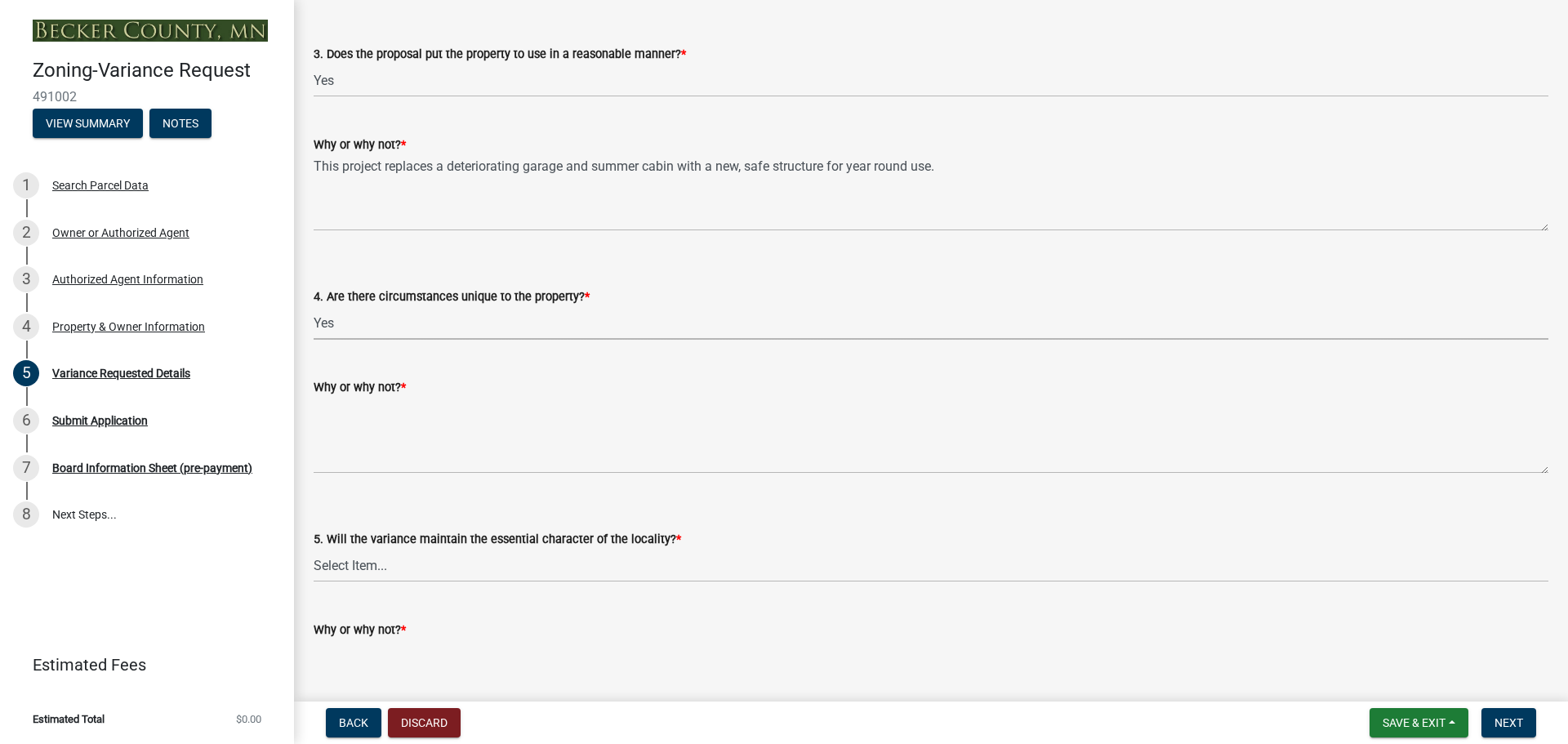
click at [313, 306] on select "Select Item... Yes No" at bounding box center [930, 323] width 1235 height 34
select select "ee8740c3-f4d5-48cf-ad42-c8f7342b480c"
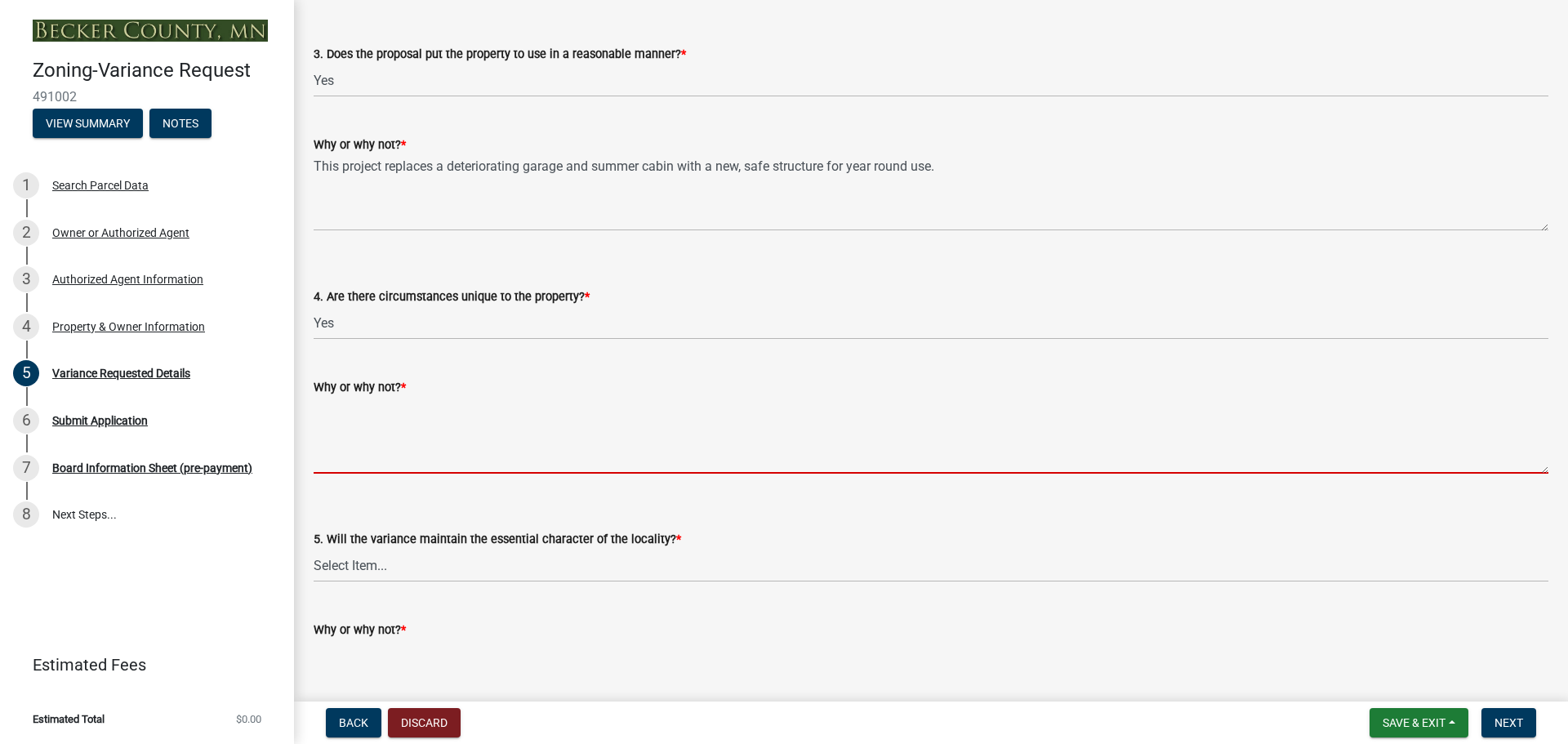
click at [345, 442] on textarea "Why or why not? *" at bounding box center [930, 436] width 1235 height 77
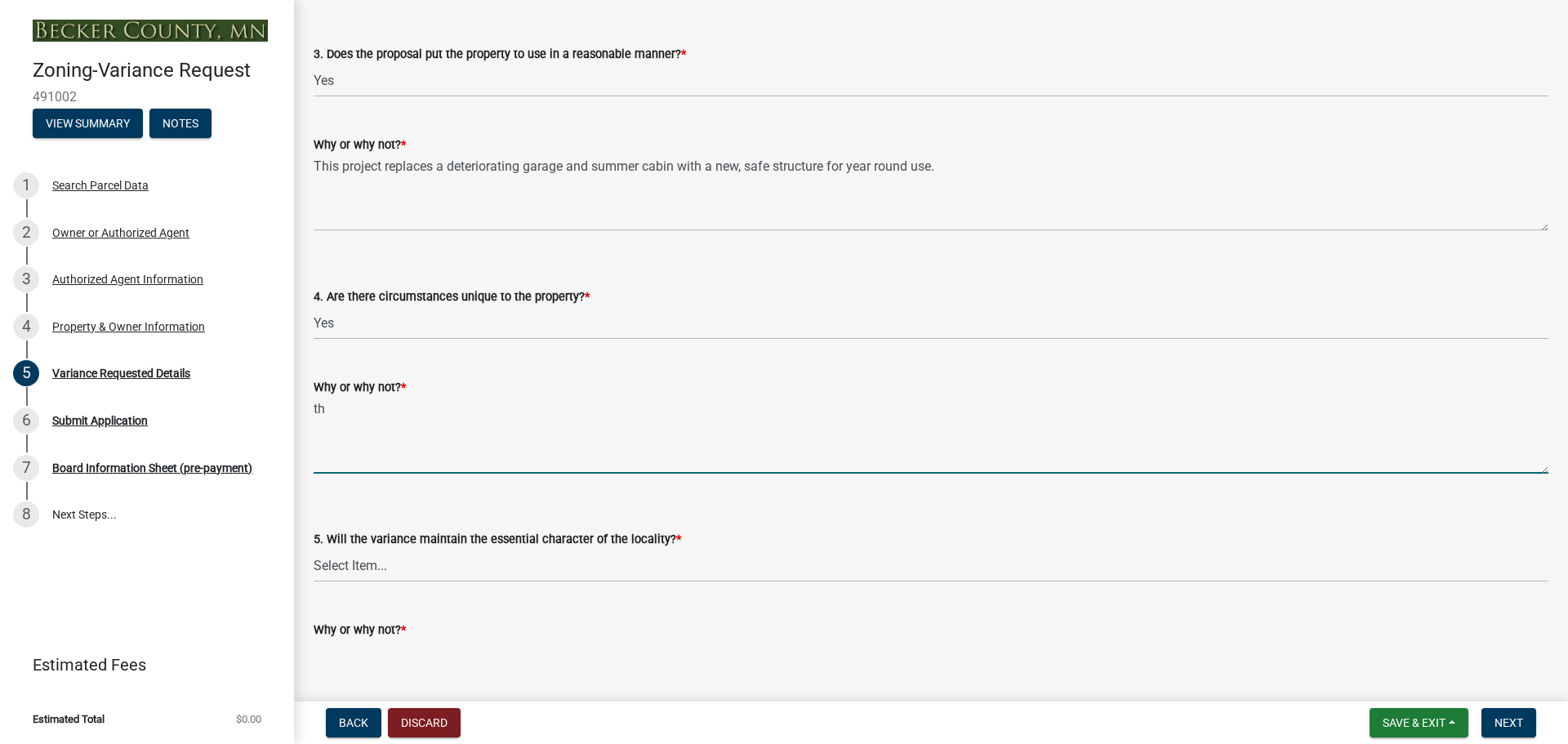
type textarea "t"
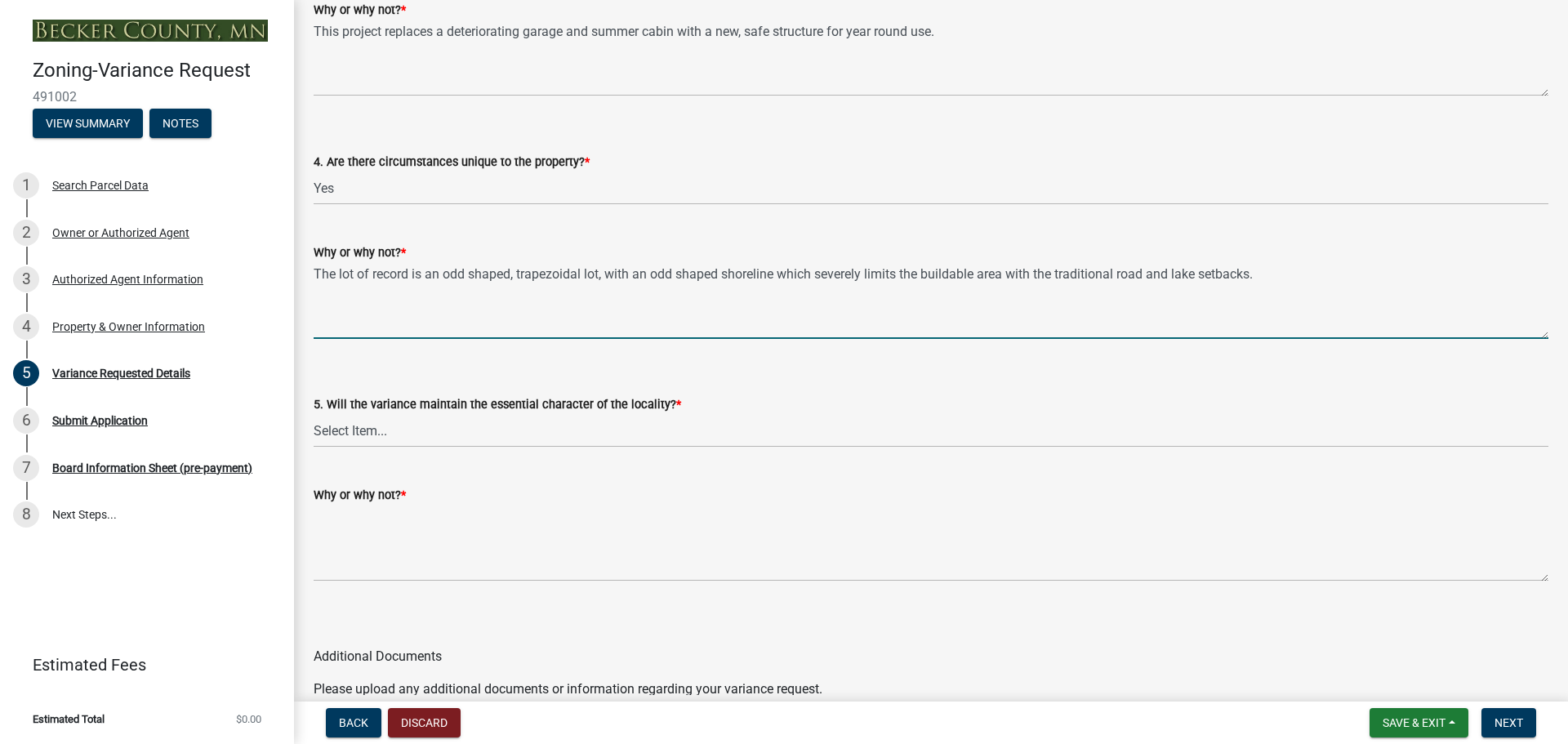
scroll to position [3184, 0]
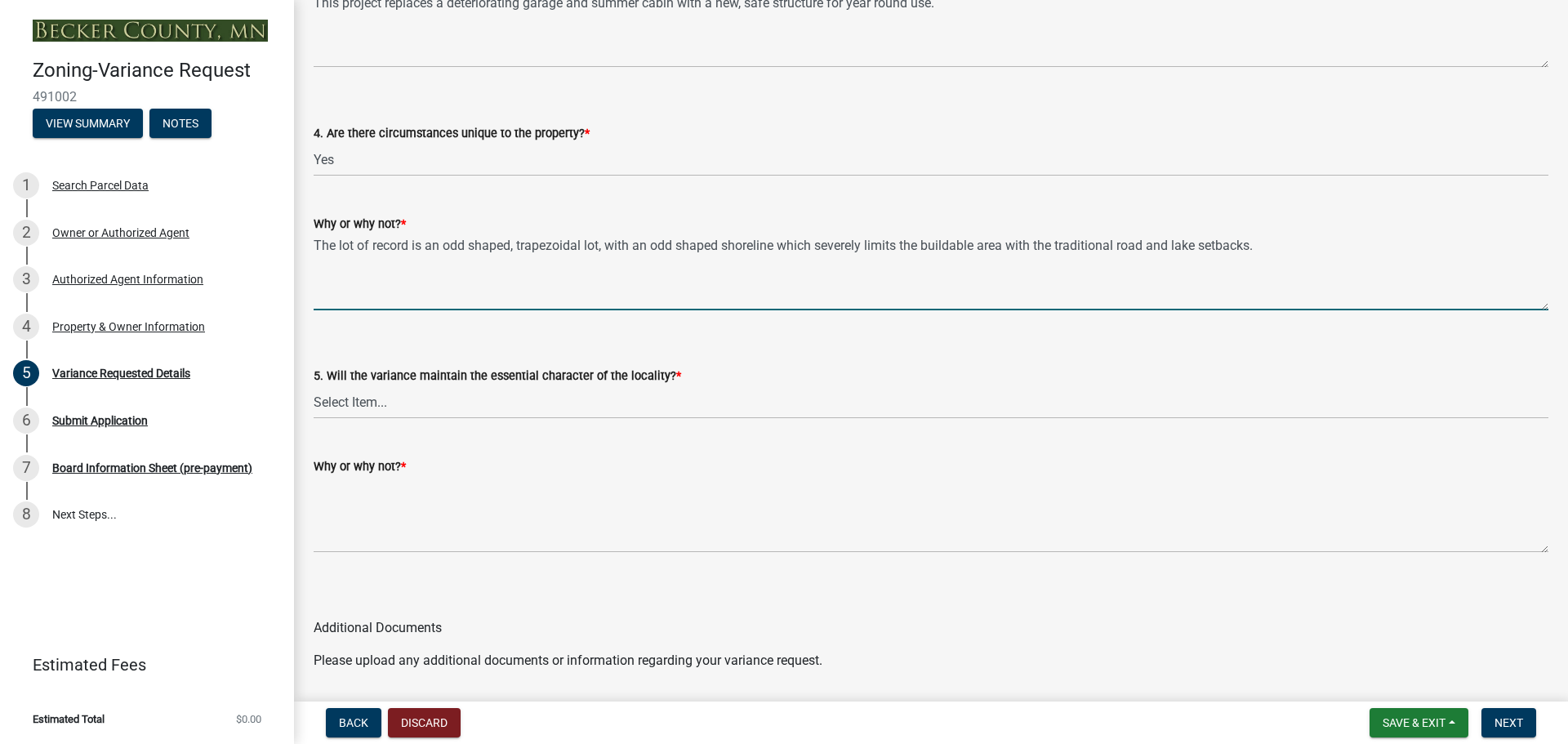
type textarea "The lot of record is an odd shaped, trapezoidal lot, with an odd shaped shoreli…"
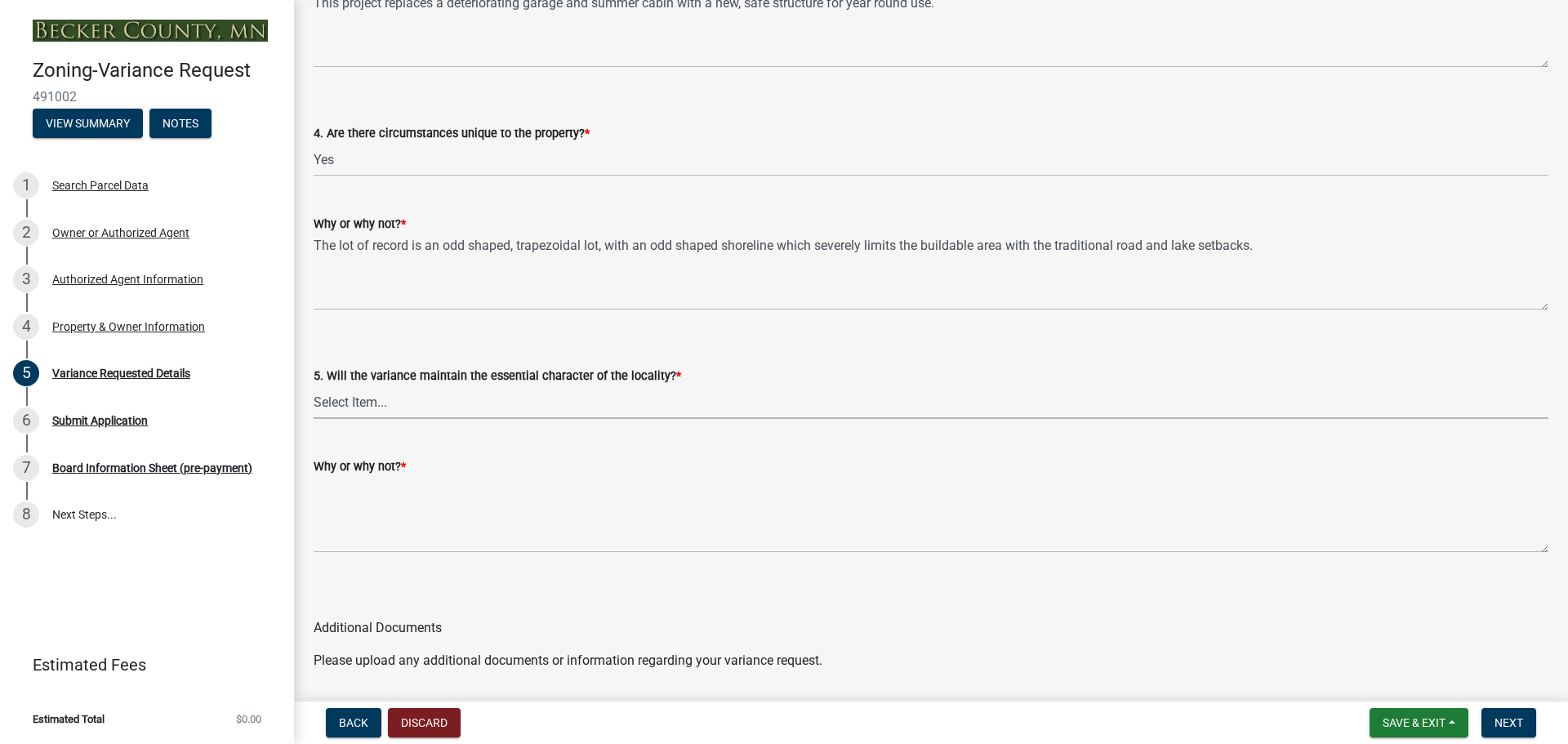
click at [403, 404] on select "Select Item... Yes No" at bounding box center [930, 402] width 1235 height 34
click at [313, 385] on select "Select Item... Yes No" at bounding box center [930, 402] width 1235 height 34
select select "1aa51e34-4f0a-4095-a3f3-287665056048"
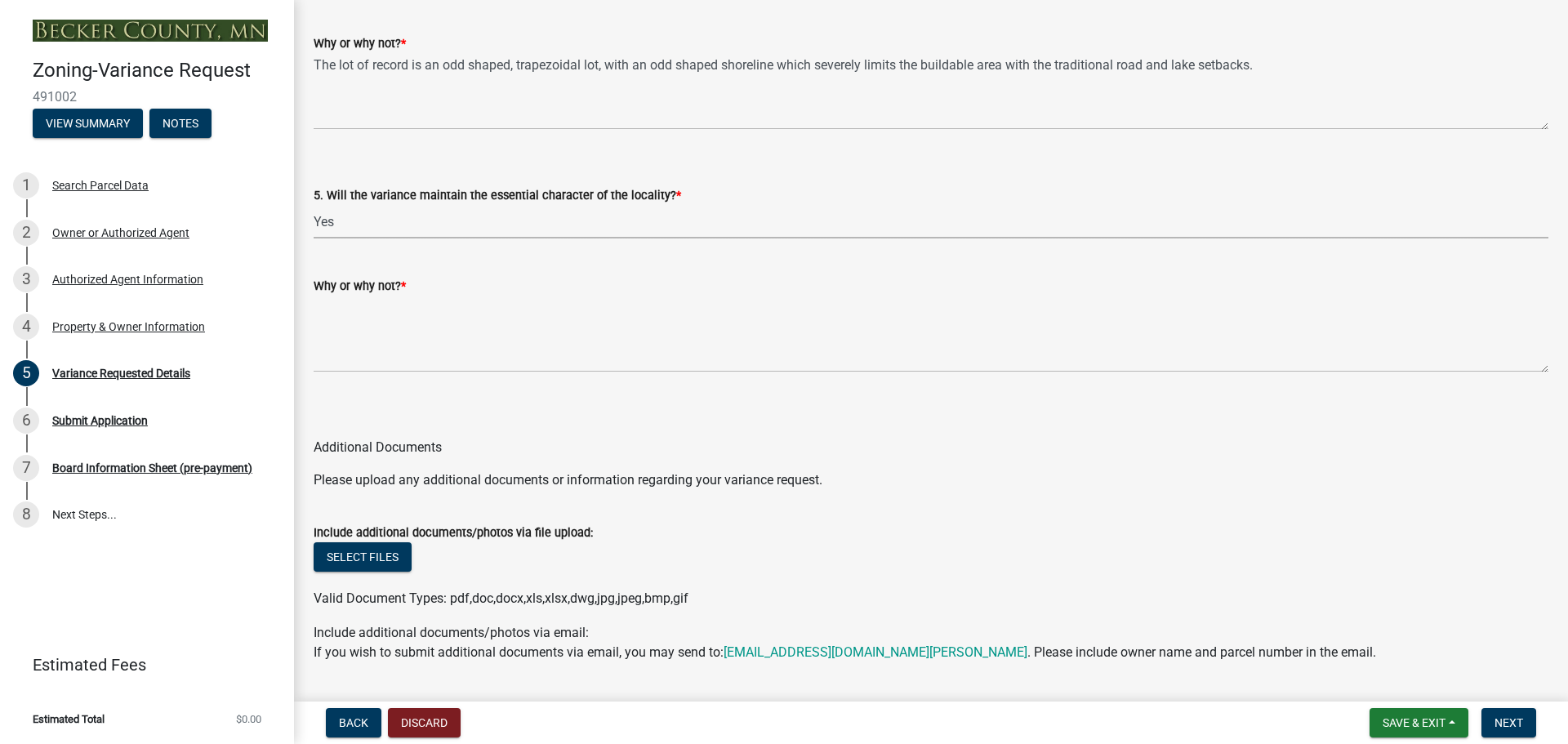
scroll to position [3409, 0]
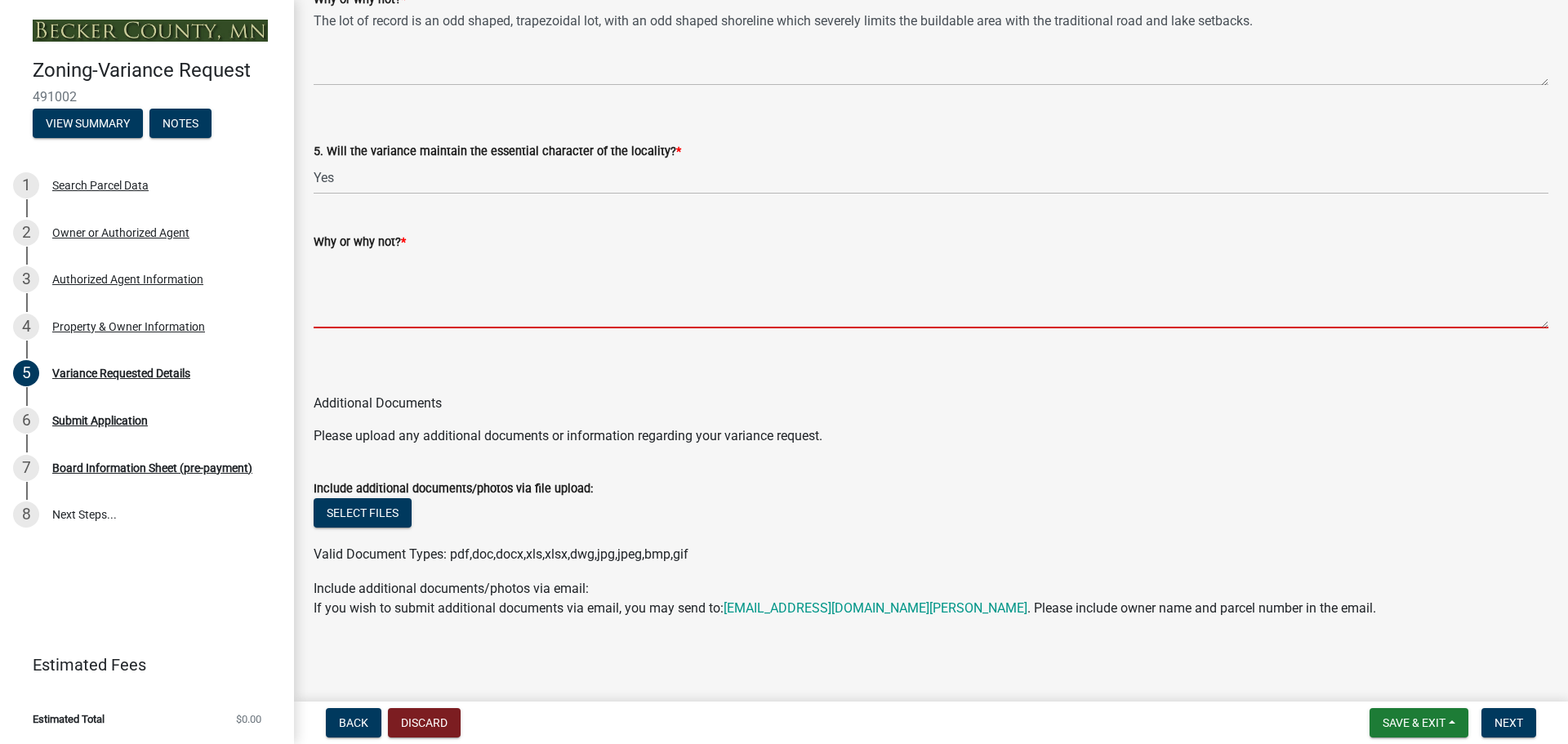
click at [374, 306] on textarea "Why or why not? *" at bounding box center [930, 290] width 1235 height 77
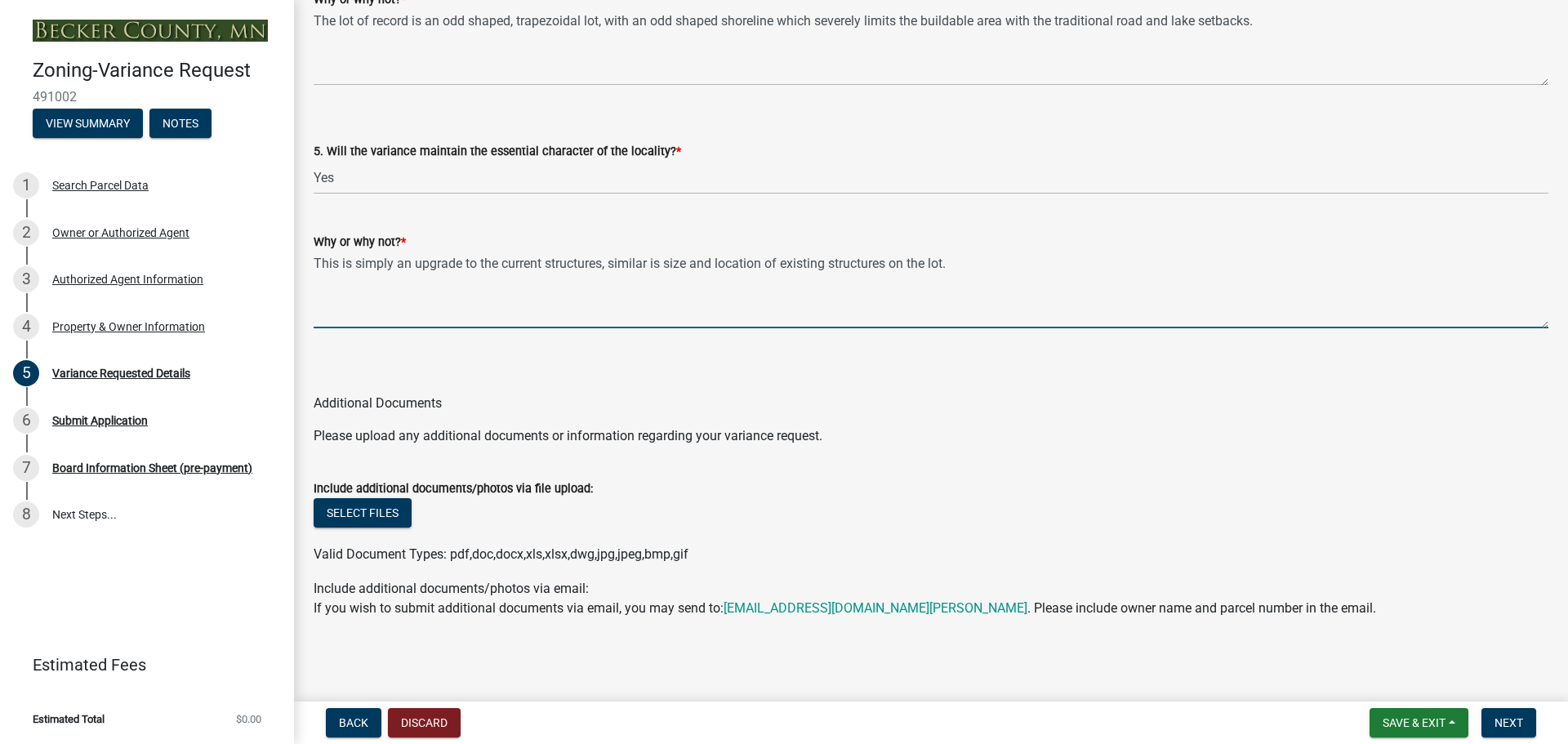
drag, startPoint x: 460, startPoint y: 265, endPoint x: 417, endPoint y: 266, distance: 43.0
click at [417, 266] on textarea "This is simply an upgrade to the current structures, similar is size and locati…" at bounding box center [930, 290] width 1235 height 77
drag, startPoint x: 575, startPoint y: 261, endPoint x: 494, endPoint y: 261, distance: 81.0
click at [494, 261] on textarea "This is simply an improvement to the current structures, similar is size and lo…" at bounding box center [930, 290] width 1235 height 77
drag, startPoint x: 745, startPoint y: 262, endPoint x: 731, endPoint y: 260, distance: 14.1
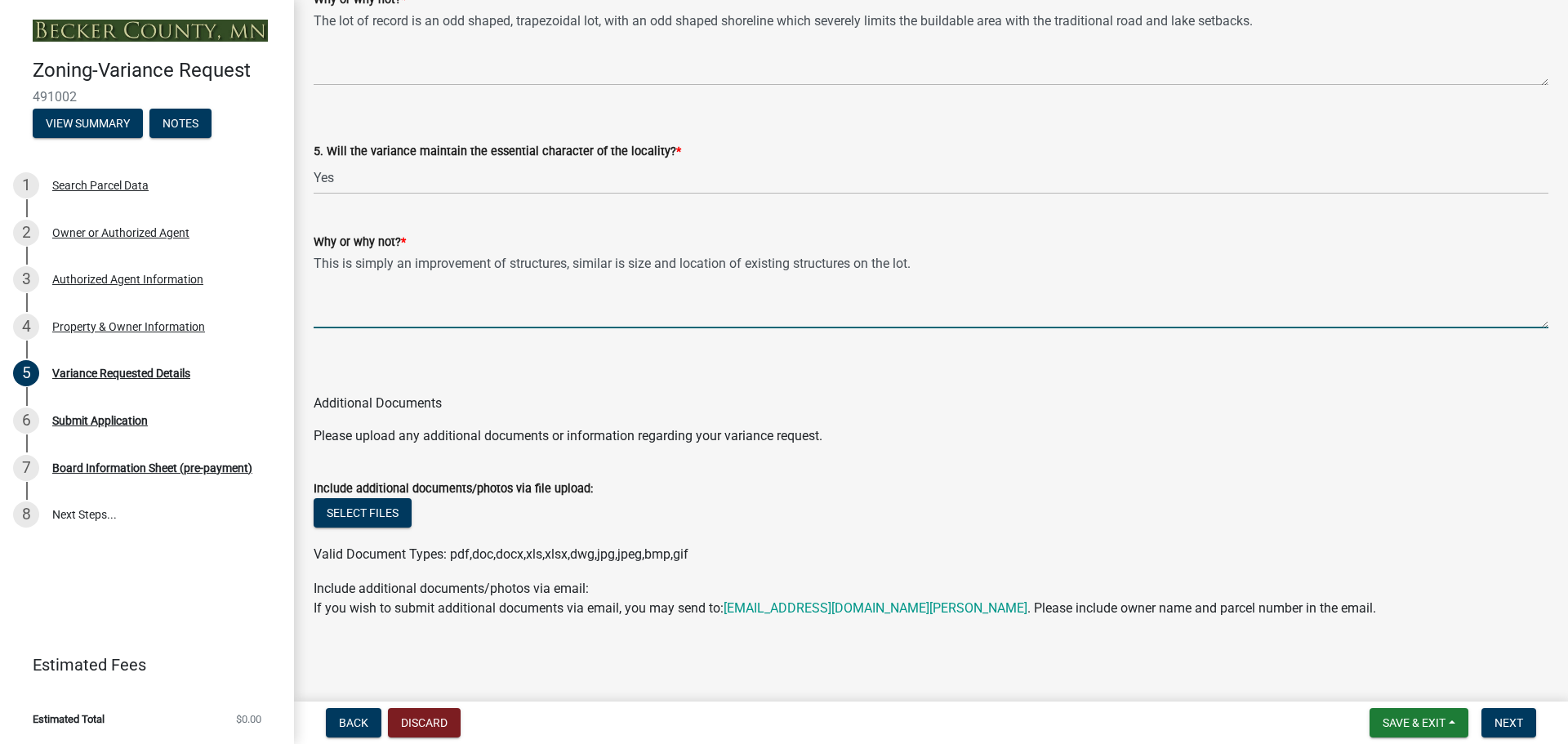
click at [731, 260] on textarea "This is simply an improvement of structures, similar is size and location of ex…" at bounding box center [930, 290] width 1235 height 77
click at [622, 265] on textarea "This is simply an improvement of structures, similar is size and location to th…" at bounding box center [930, 290] width 1235 height 77
drag, startPoint x: 943, startPoint y: 261, endPoint x: 1052, endPoint y: 261, distance: 109.0
click at [945, 261] on textarea "This is simply an improvement of structures, similar in size and location to th…" at bounding box center [930, 290] width 1235 height 77
type textarea "This is simply an improvement of structures, similar in size and location to th…"
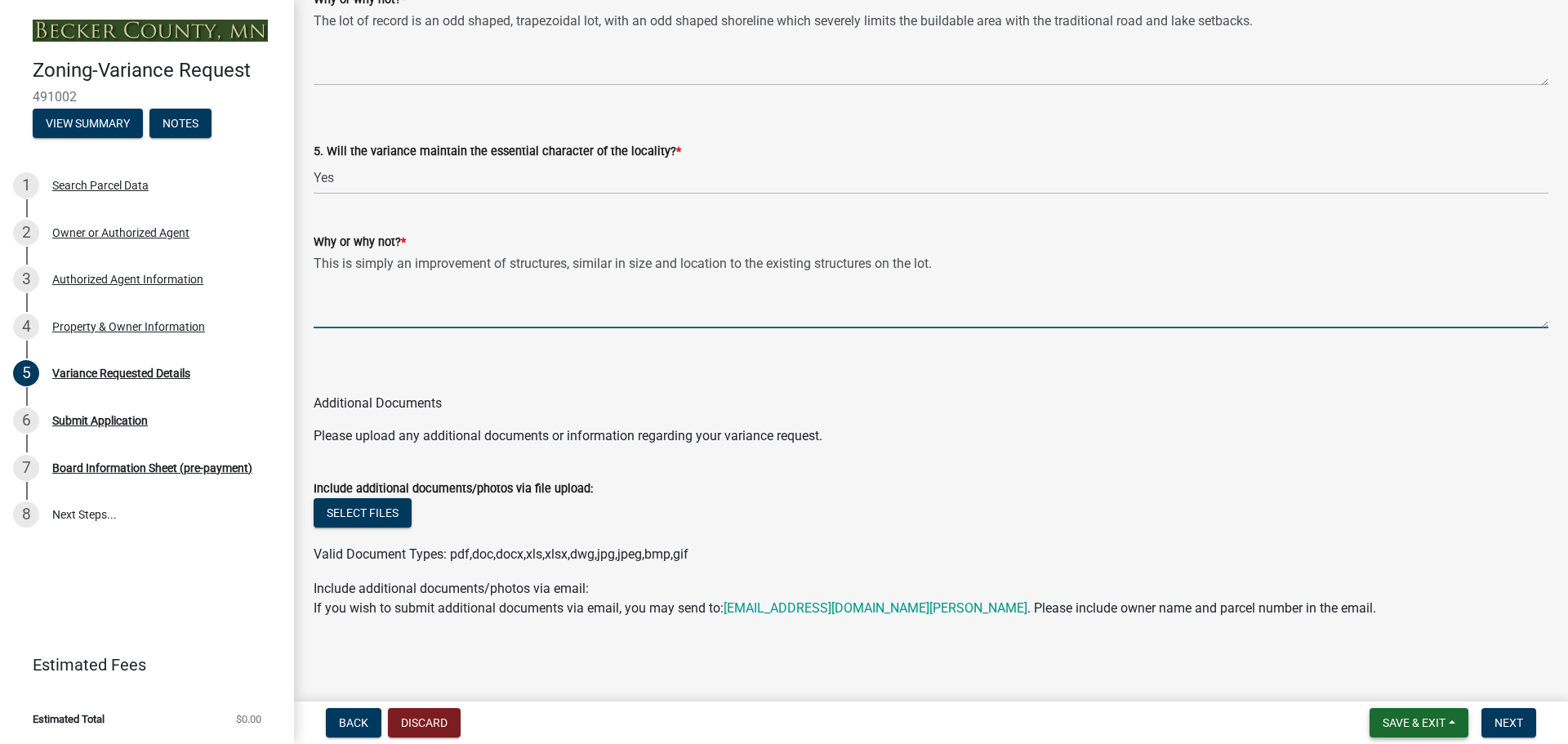
click at [1456, 718] on button "Save & Exit" at bounding box center [1419, 723] width 99 height 30
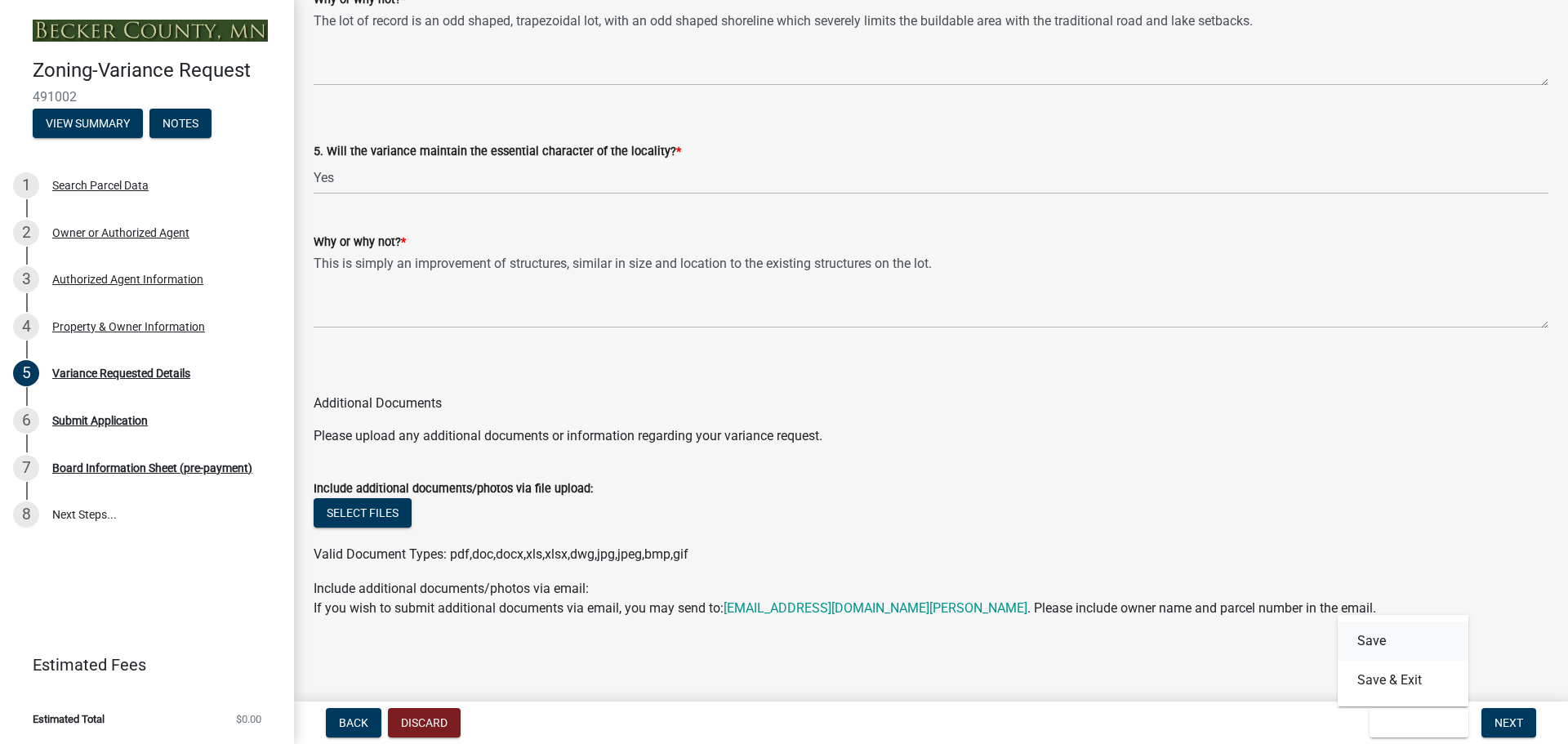
click at [1373, 636] on button "Save" at bounding box center [1403, 641] width 131 height 40
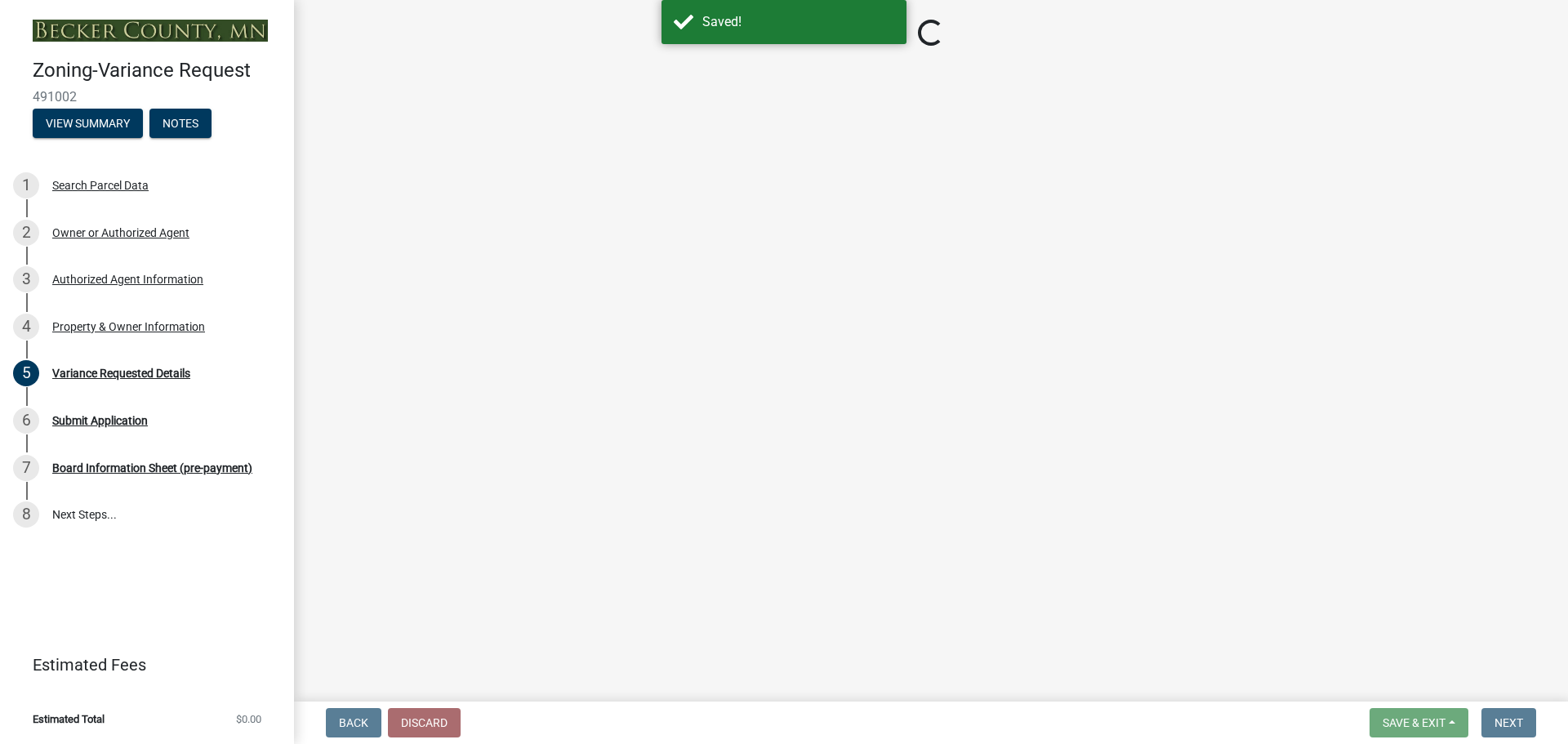
select select "96e126f4-40c4-47d1-a8f7-50b92e69dbaa"
select select "a5c6235c-6fe0-43e3-9b64-f3566618e99d"
select select "a60f612c-e64d-4767-92b2-cb2f842b6e0b"
select select "bb2b5e43-03c1-4874-9abf-a65f400af928"
select select "8ea3e6c3-8fed-4904-aa20-2f643744aa0c"
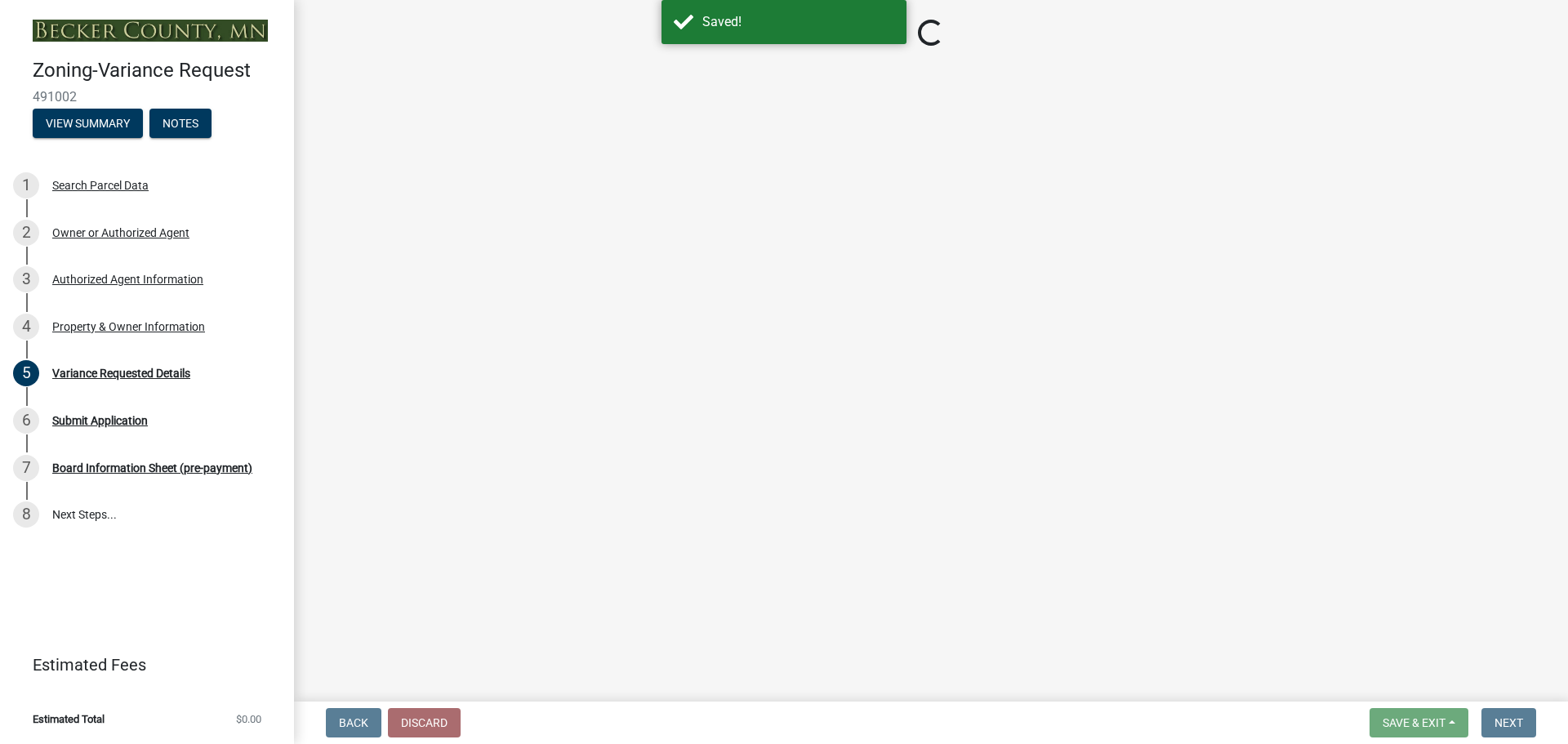
select select "860afd09-da87-482b-bca4-413f5cf53582"
select select "ee8740c3-f4d5-48cf-ad42-c8f7342b480c"
select select "1aa51e34-4f0a-4095-a3f3-287665056048"
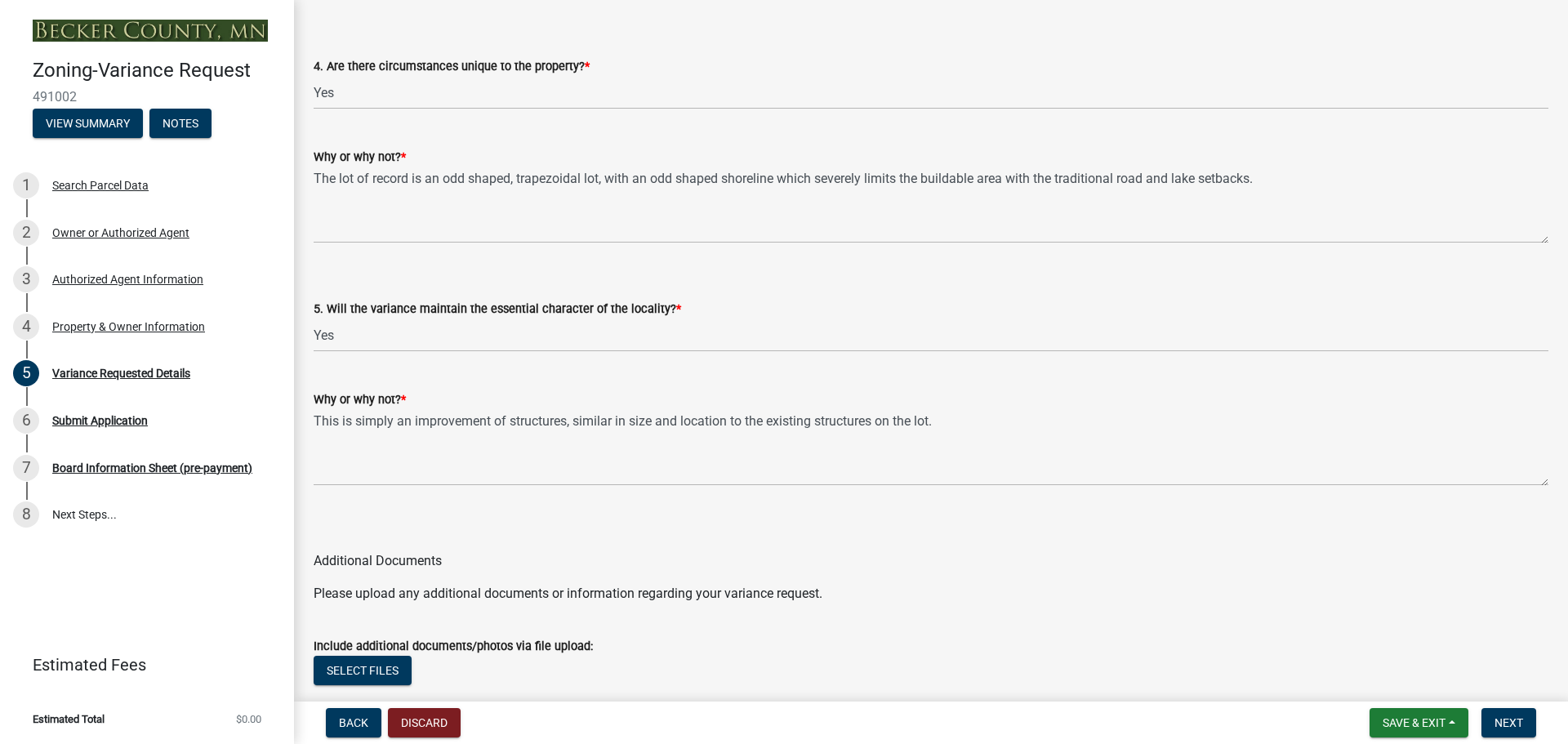
scroll to position [3409, 0]
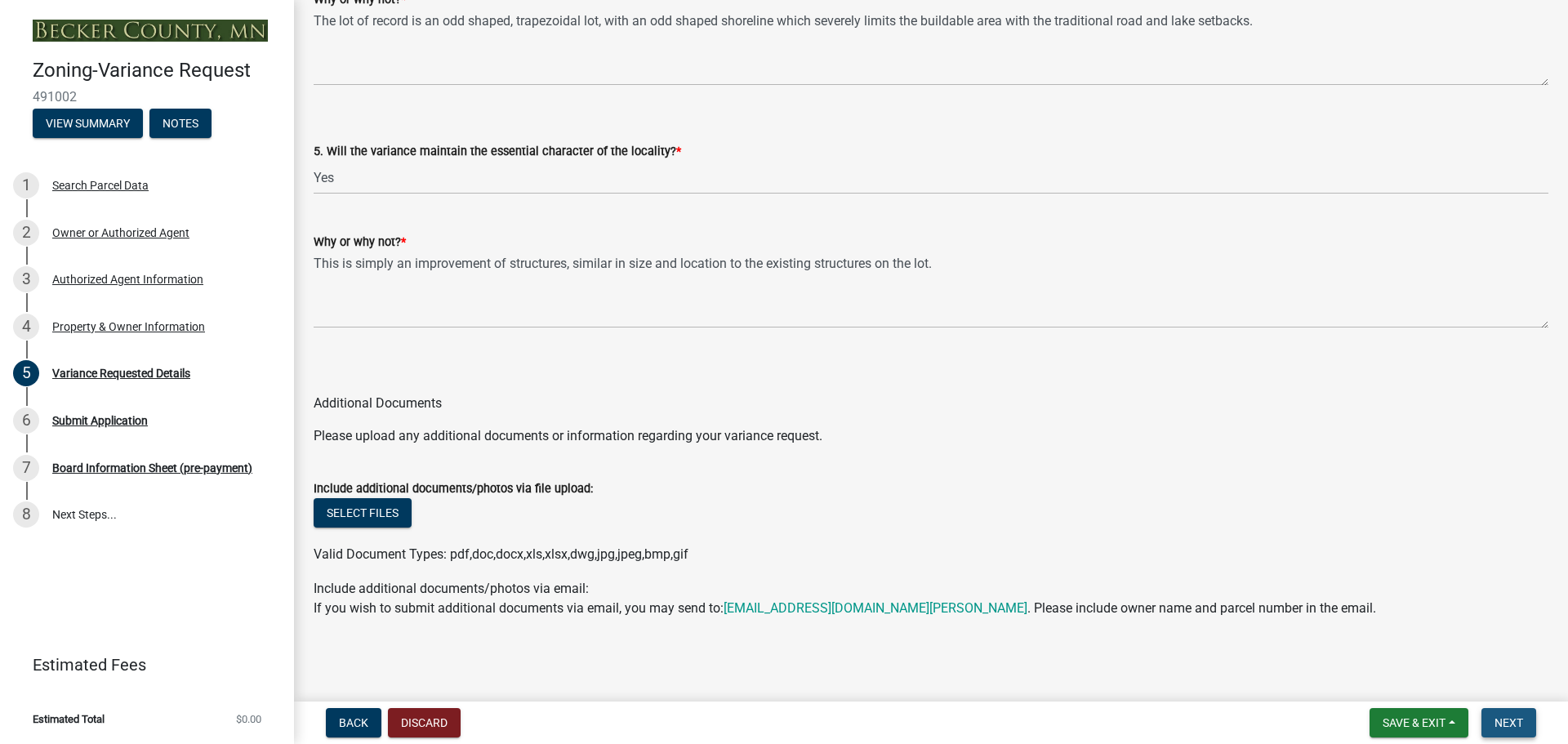
click at [1513, 716] on span "Next" at bounding box center [1508, 723] width 29 height 13
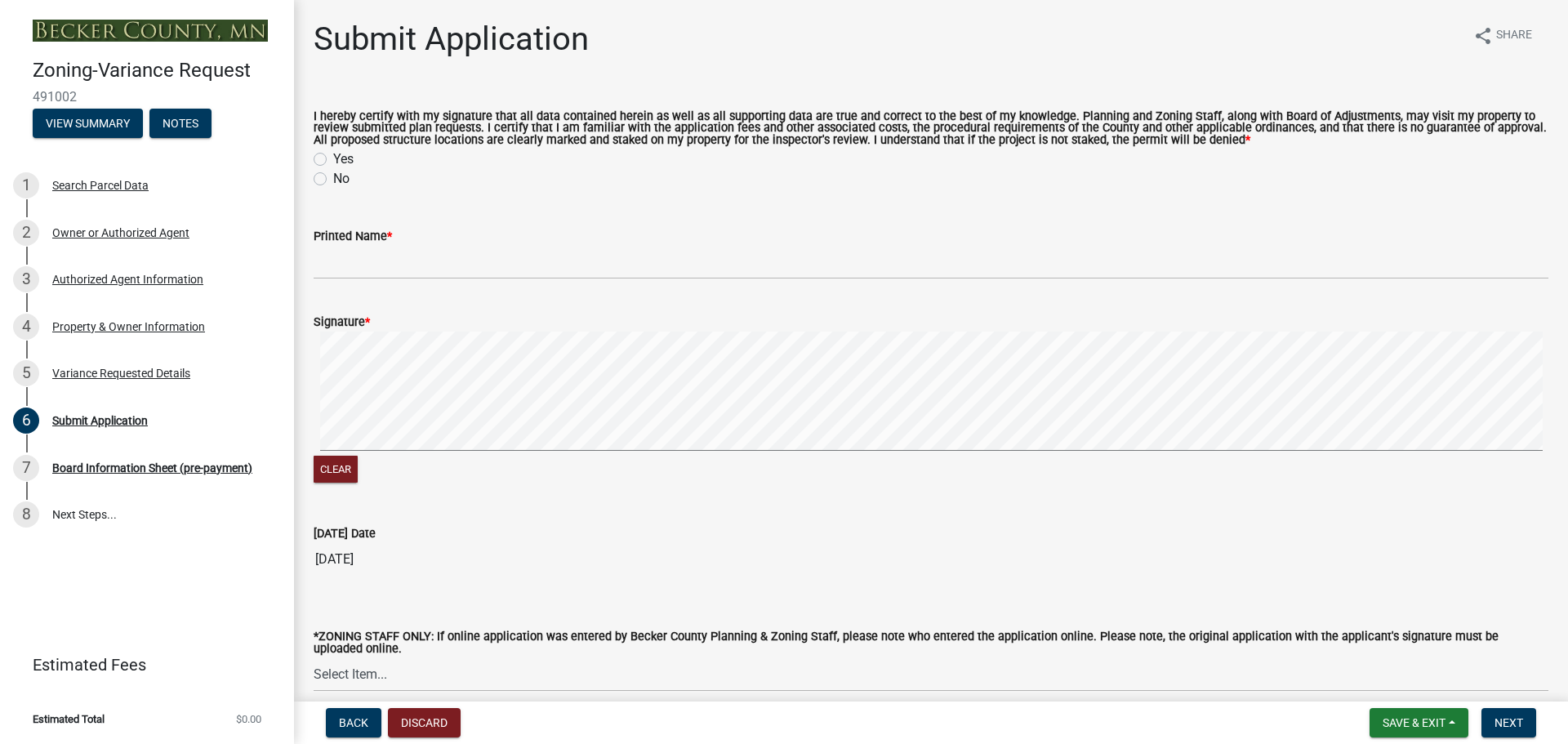
click at [333, 158] on label "Yes" at bounding box center [343, 159] width 20 height 19
click at [333, 158] on input "Yes" at bounding box center [338, 154] width 11 height 11
radio input "true"
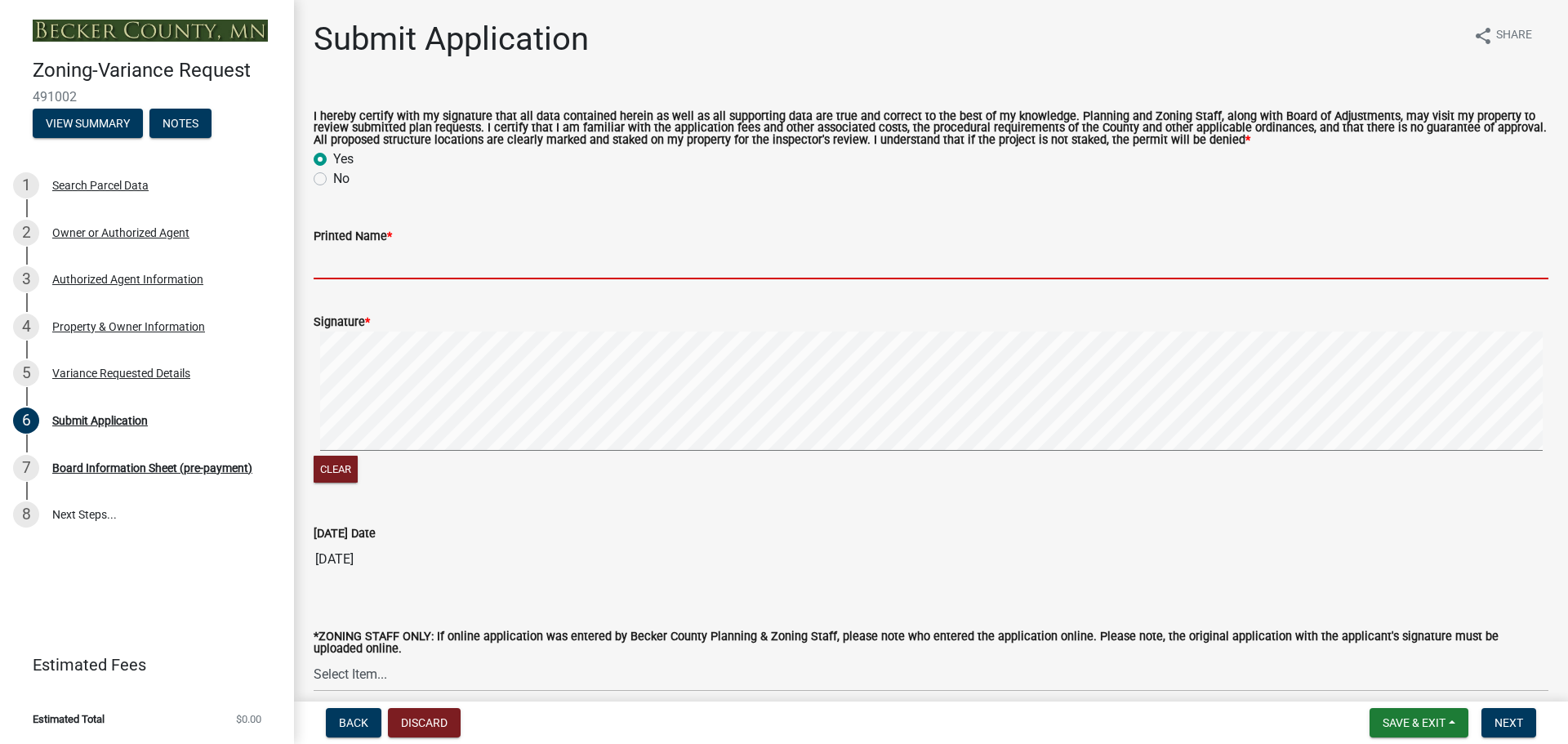
click at [352, 266] on input "Printed Name *" at bounding box center [930, 262] width 1235 height 34
type input "[PERSON_NAME]"
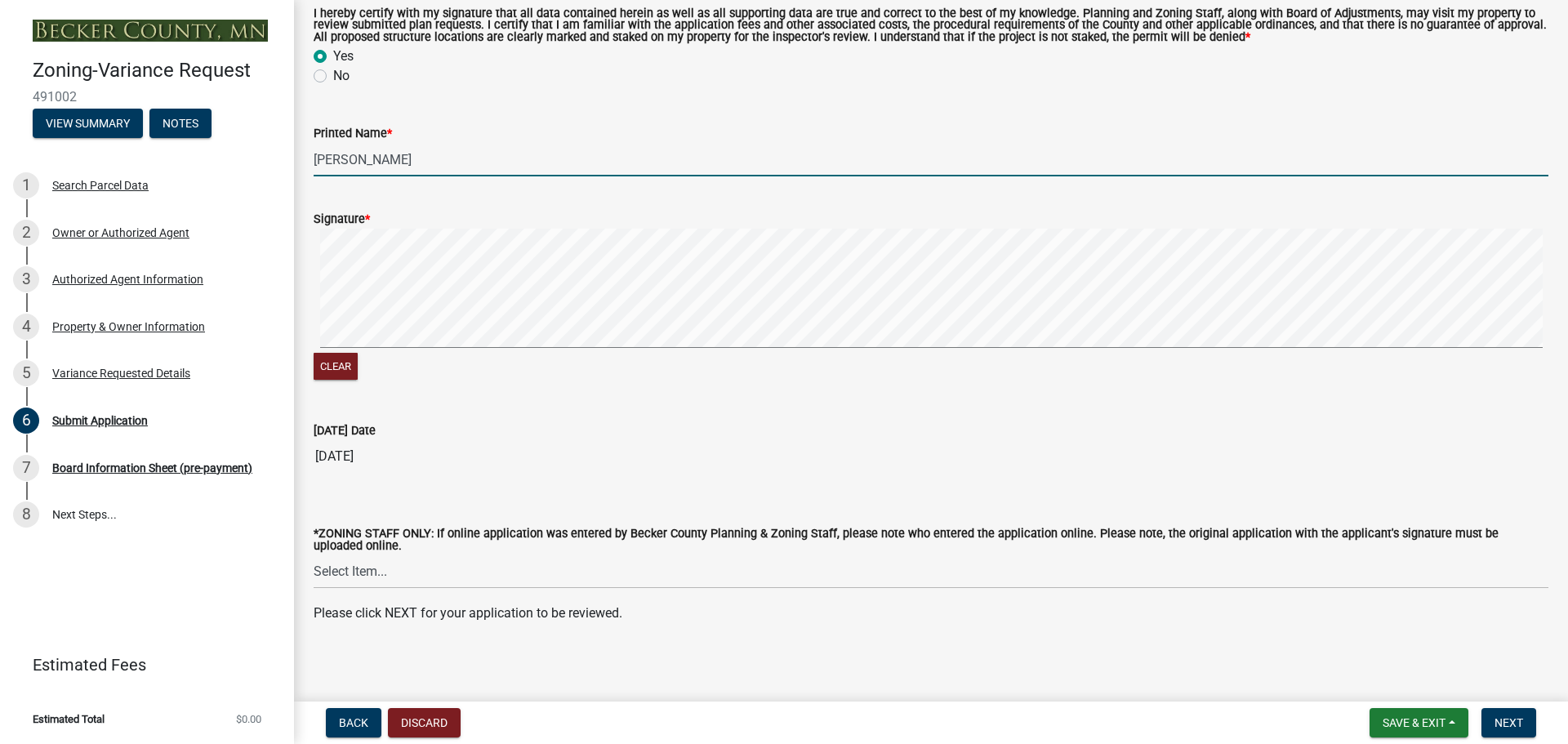
scroll to position [110, 0]
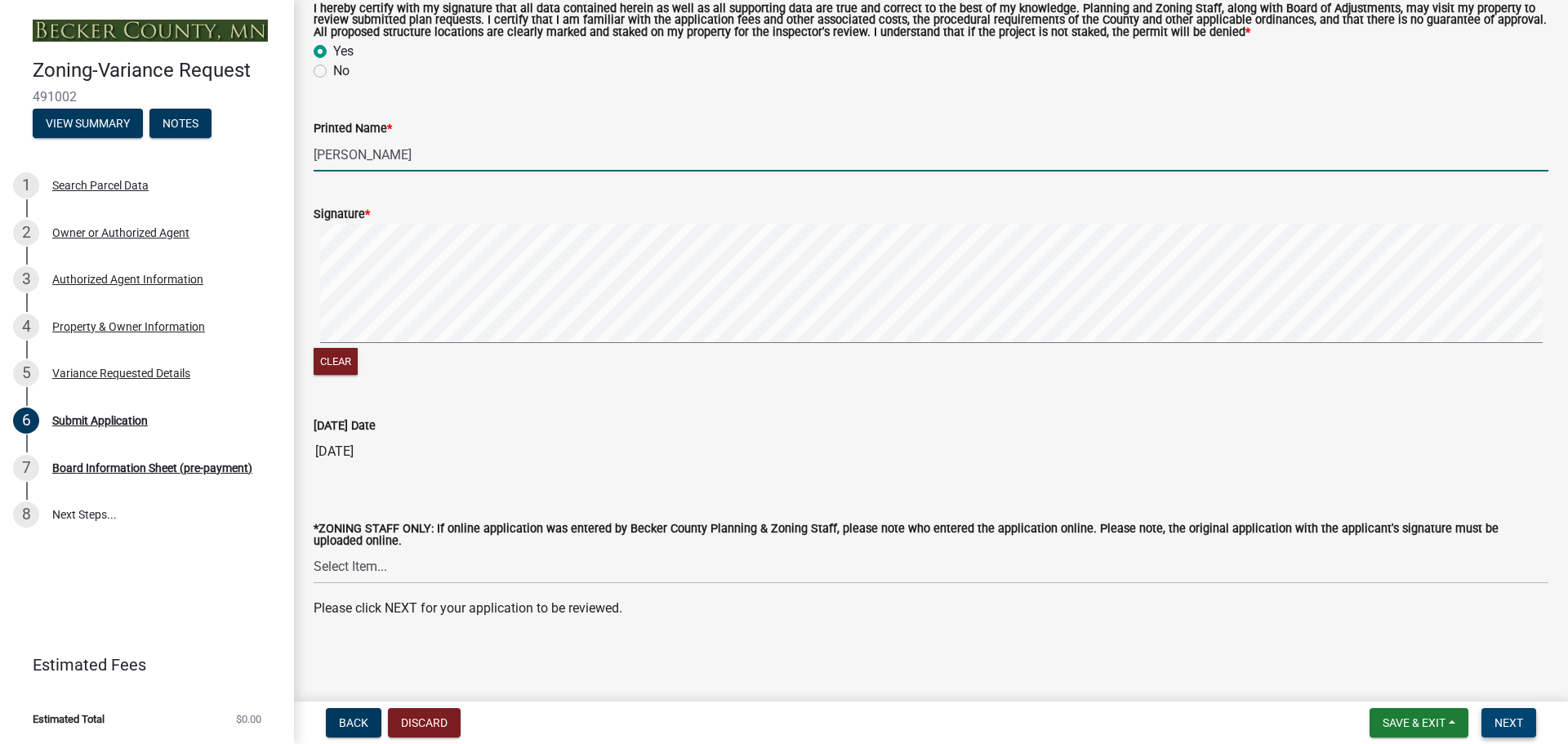
click at [1508, 719] on span "Next" at bounding box center [1508, 723] width 29 height 13
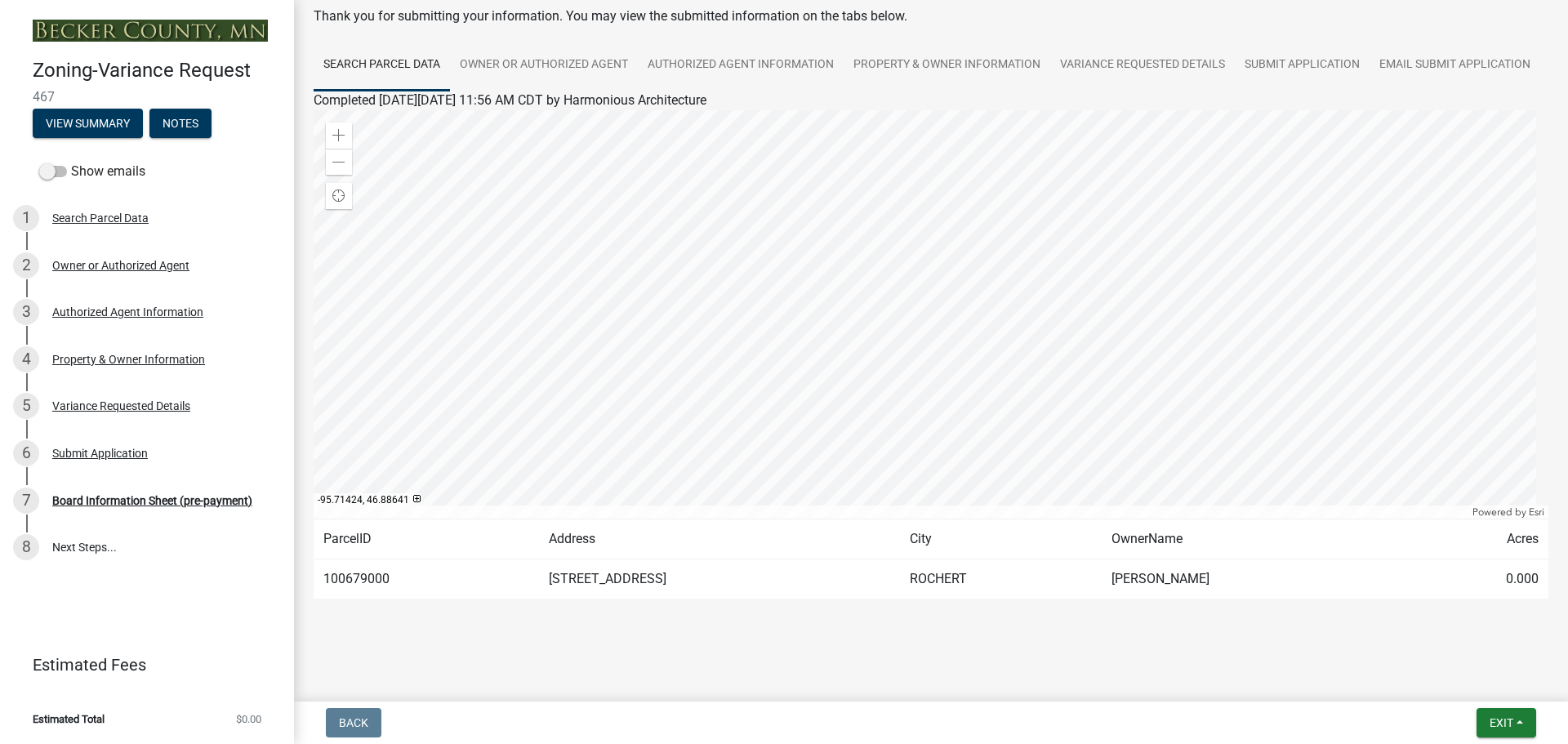
scroll to position [136, 0]
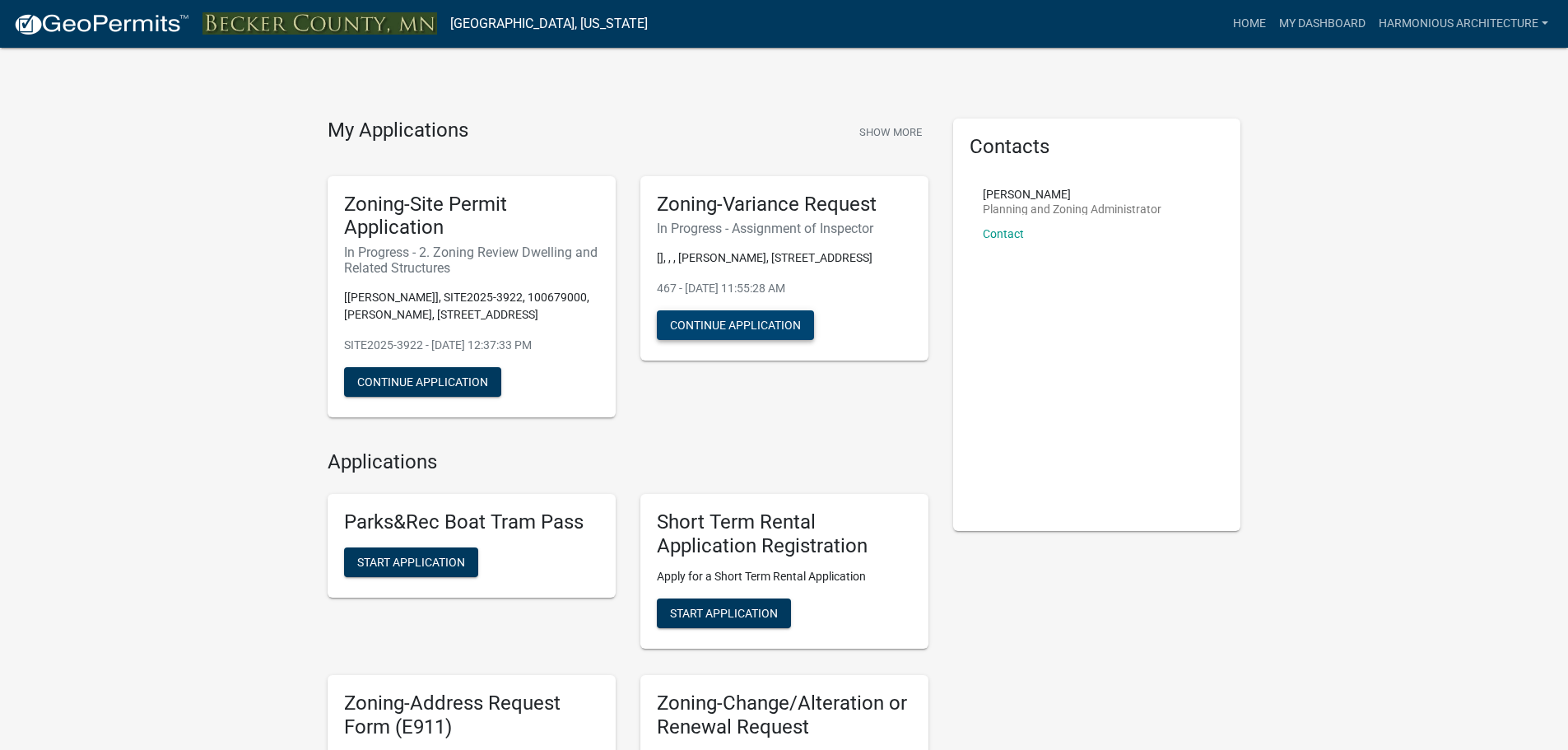
click at [767, 320] on button "Continue Application" at bounding box center [735, 324] width 157 height 30
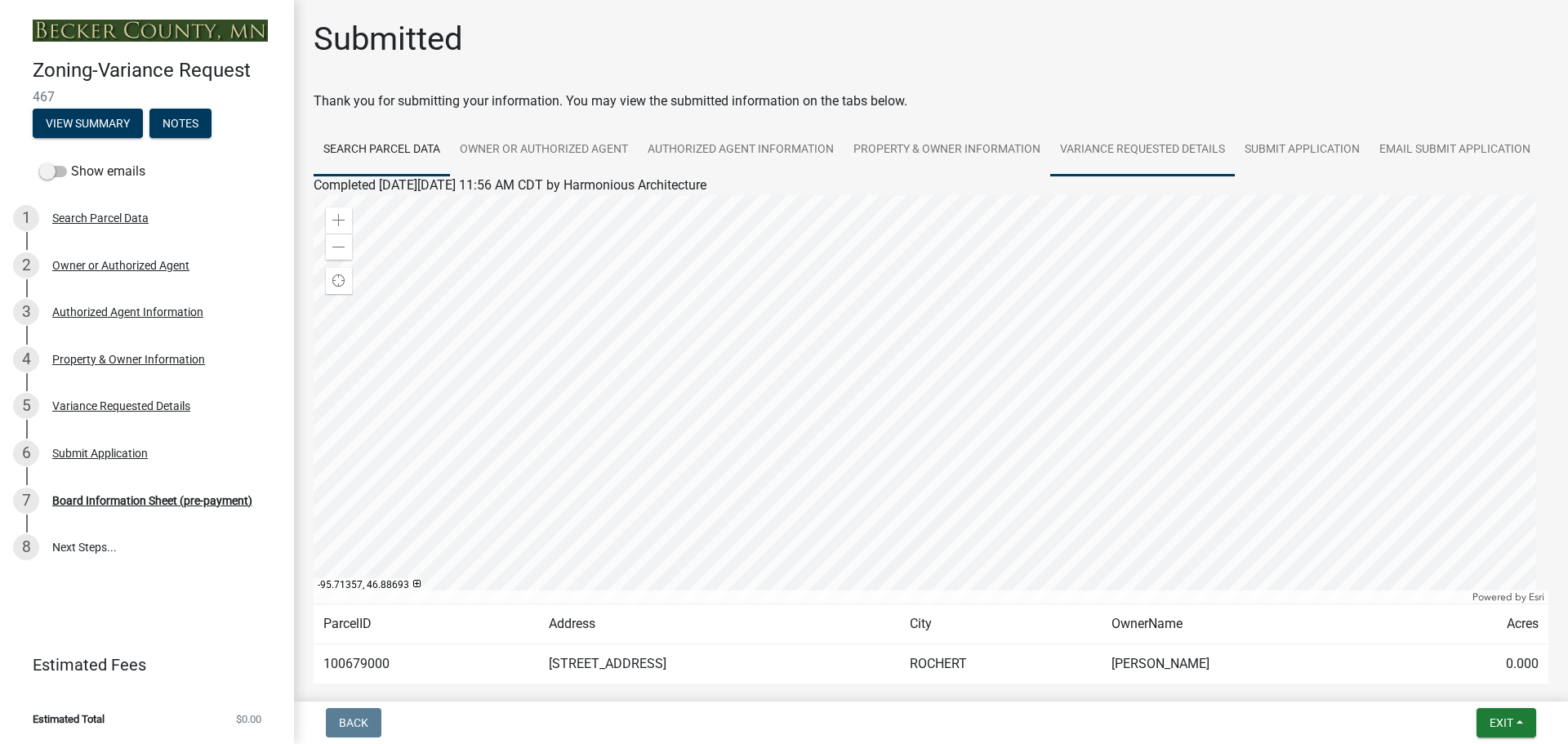
drag, startPoint x: 1125, startPoint y: 152, endPoint x: 1116, endPoint y: 168, distance: 18.4
click at [1125, 152] on link "Variance Requested Details" at bounding box center [1142, 150] width 184 height 52
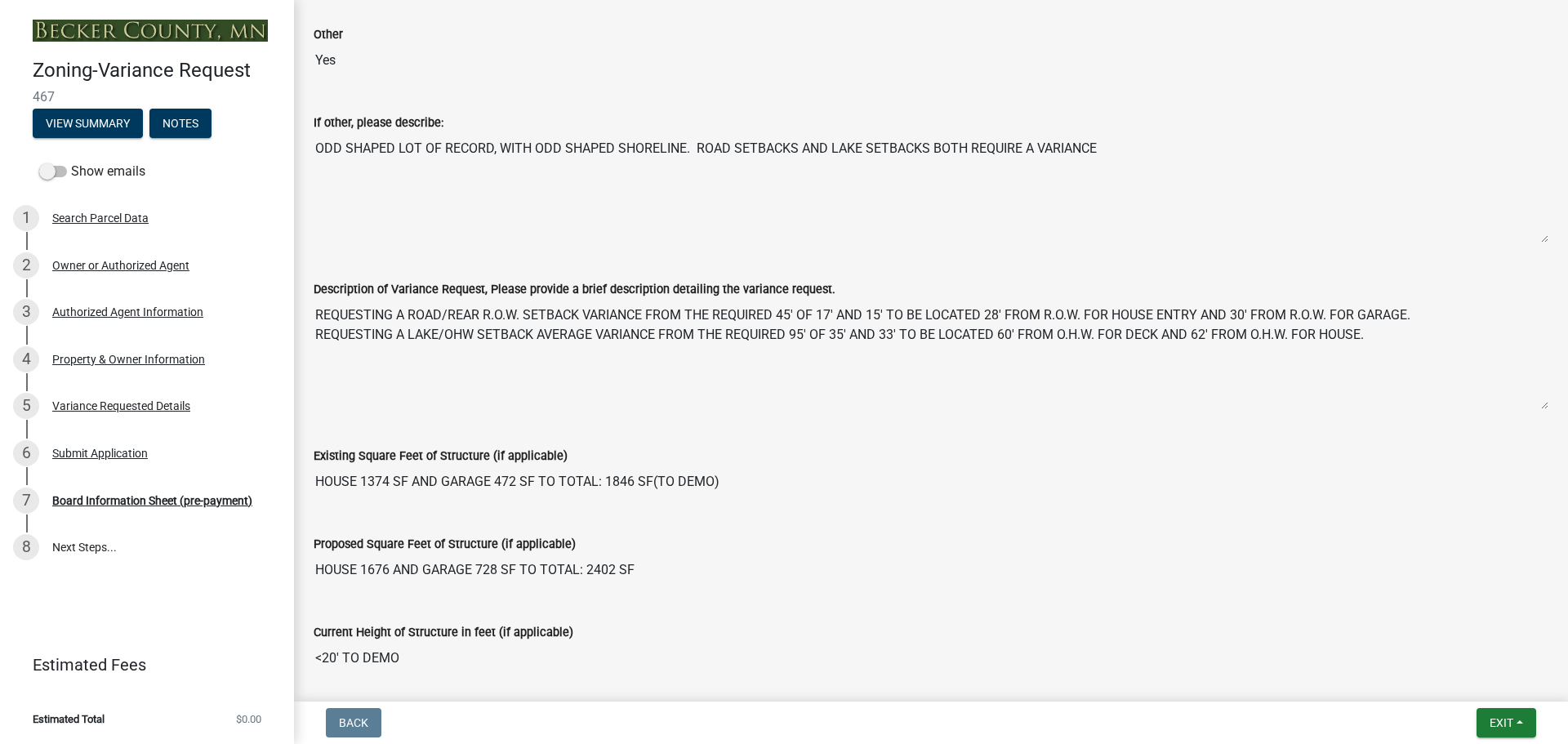
scroll to position [1143, 0]
